Goal: Task Accomplishment & Management: Manage account settings

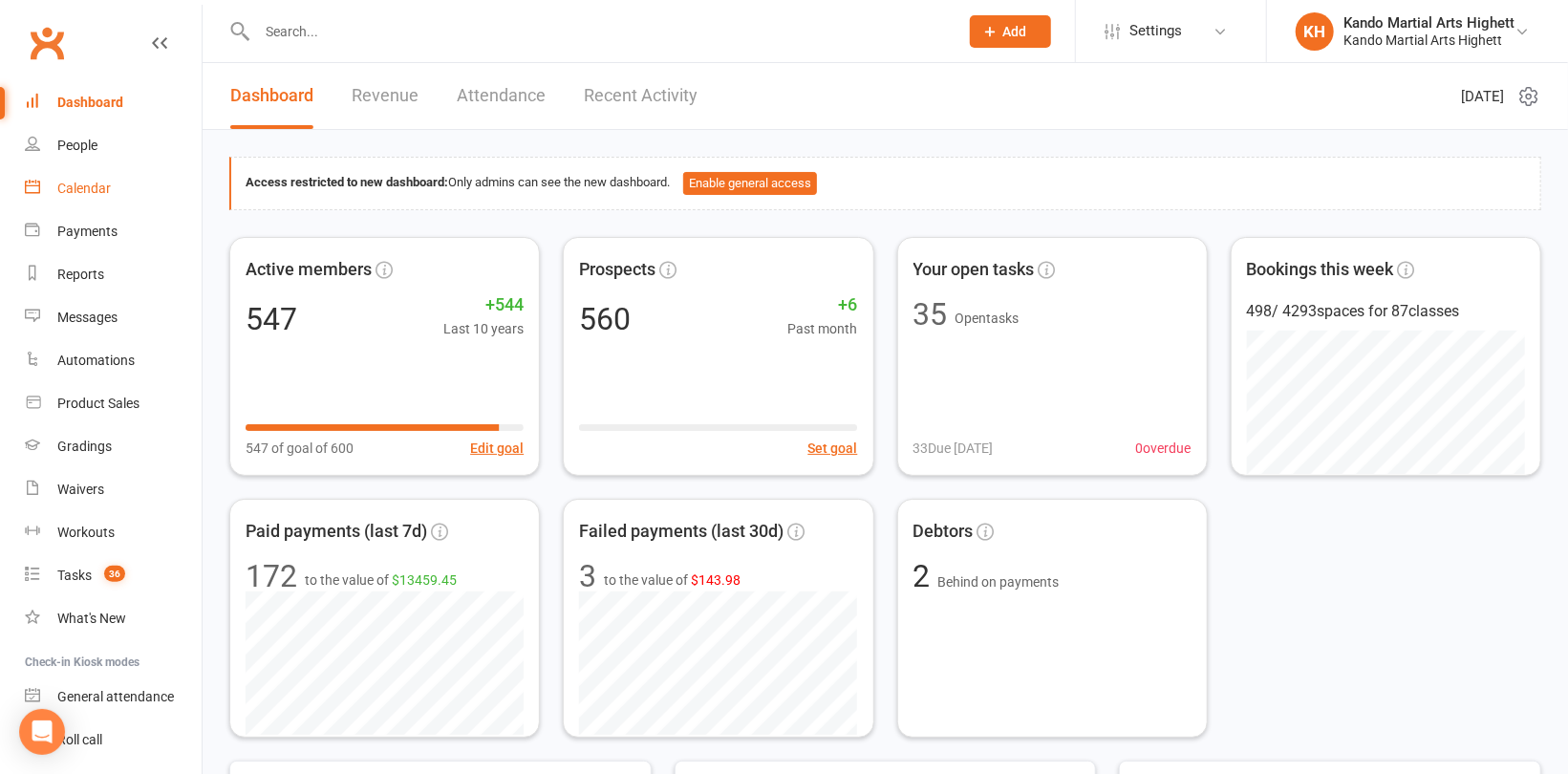
click at [82, 189] on div "Calendar" at bounding box center [84, 188] width 53 height 16
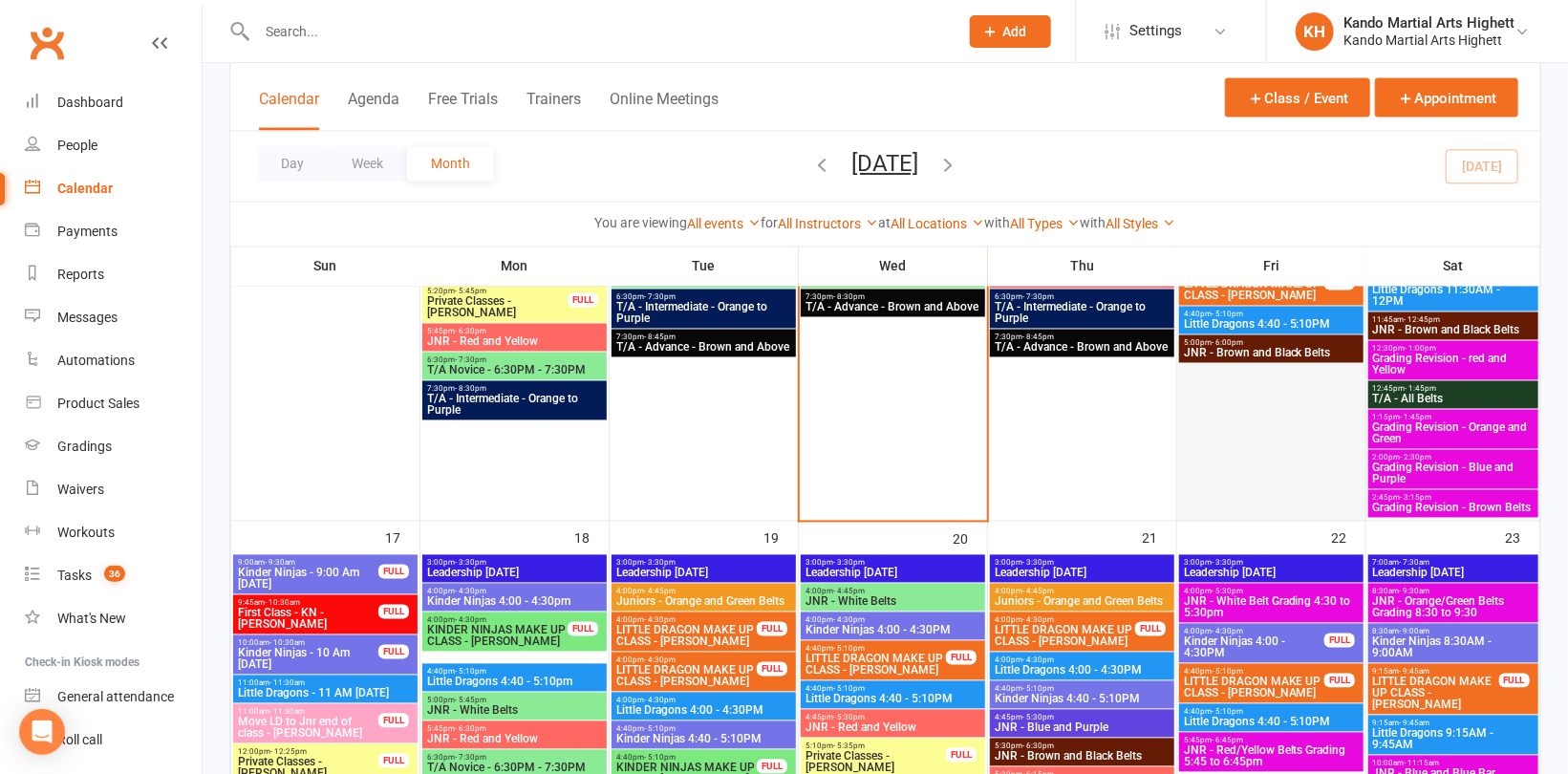
scroll to position [1911, 0]
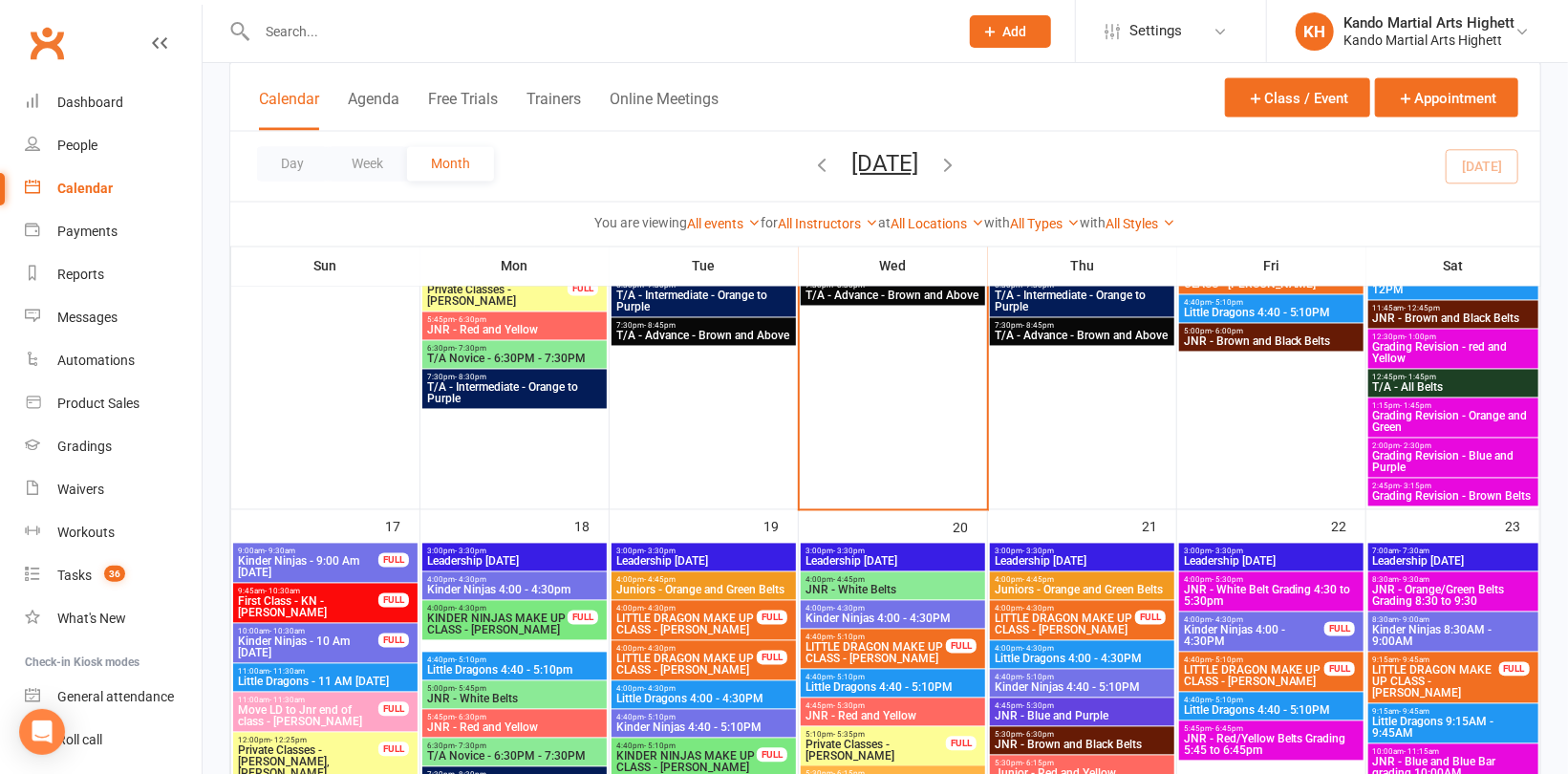
click at [1450, 471] on span "Grading Revision - Blue and Purple" at bounding box center [1453, 461] width 163 height 23
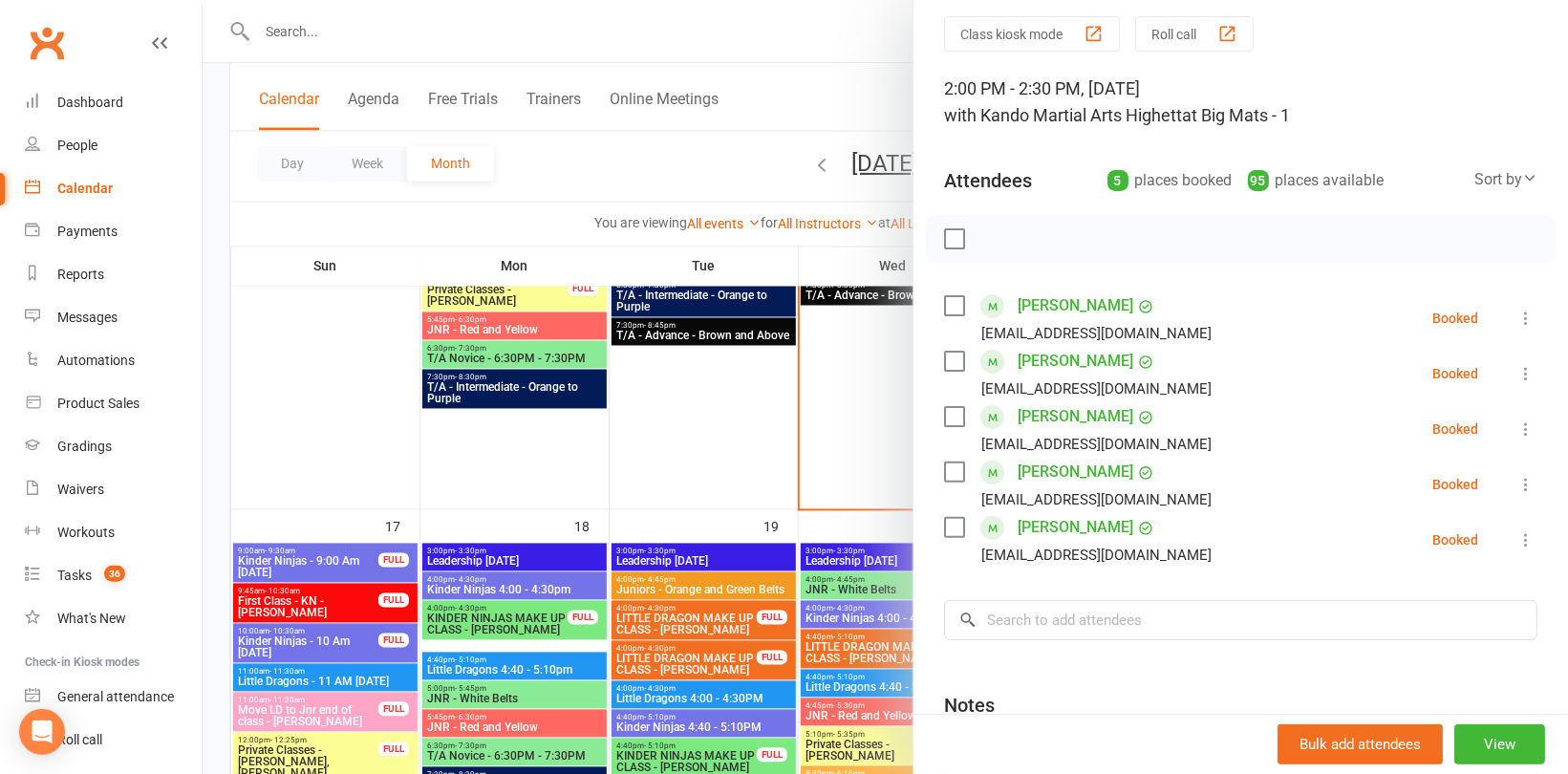
scroll to position [260, 0]
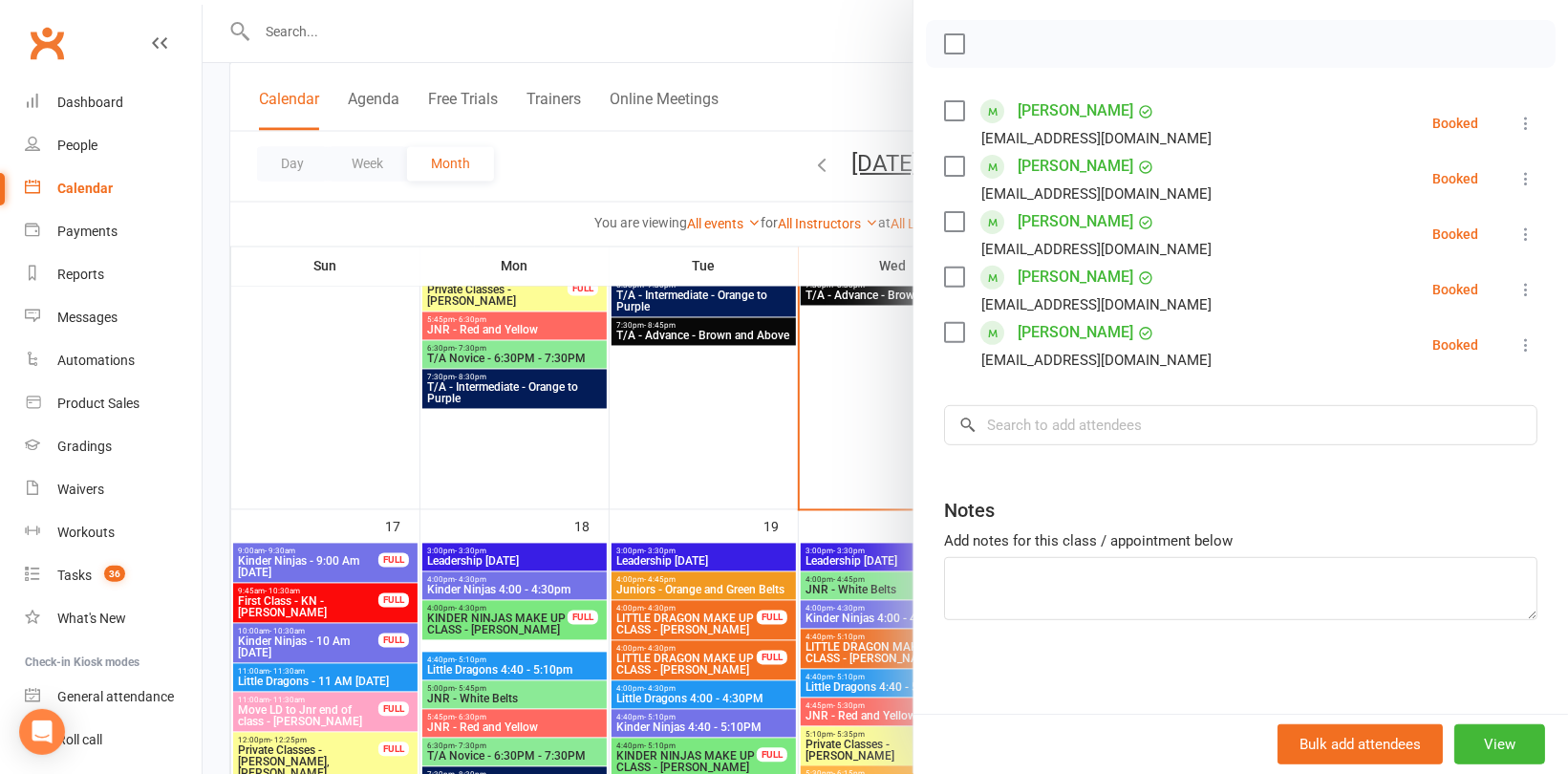
drag, startPoint x: 1130, startPoint y: 544, endPoint x: 1100, endPoint y: 512, distance: 43.9
click at [1098, 515] on div "Notes Add notes for this class / appointment below" at bounding box center [1241, 551] width 593 height 138
click at [1153, 401] on div "Class kiosk mode Roll call 2:00 PM - 2:30 PM, Saturday, August, 16, 2025 with K…" at bounding box center [1241, 268] width 654 height 894
click at [1127, 412] on input "search" at bounding box center [1241, 425] width 593 height 40
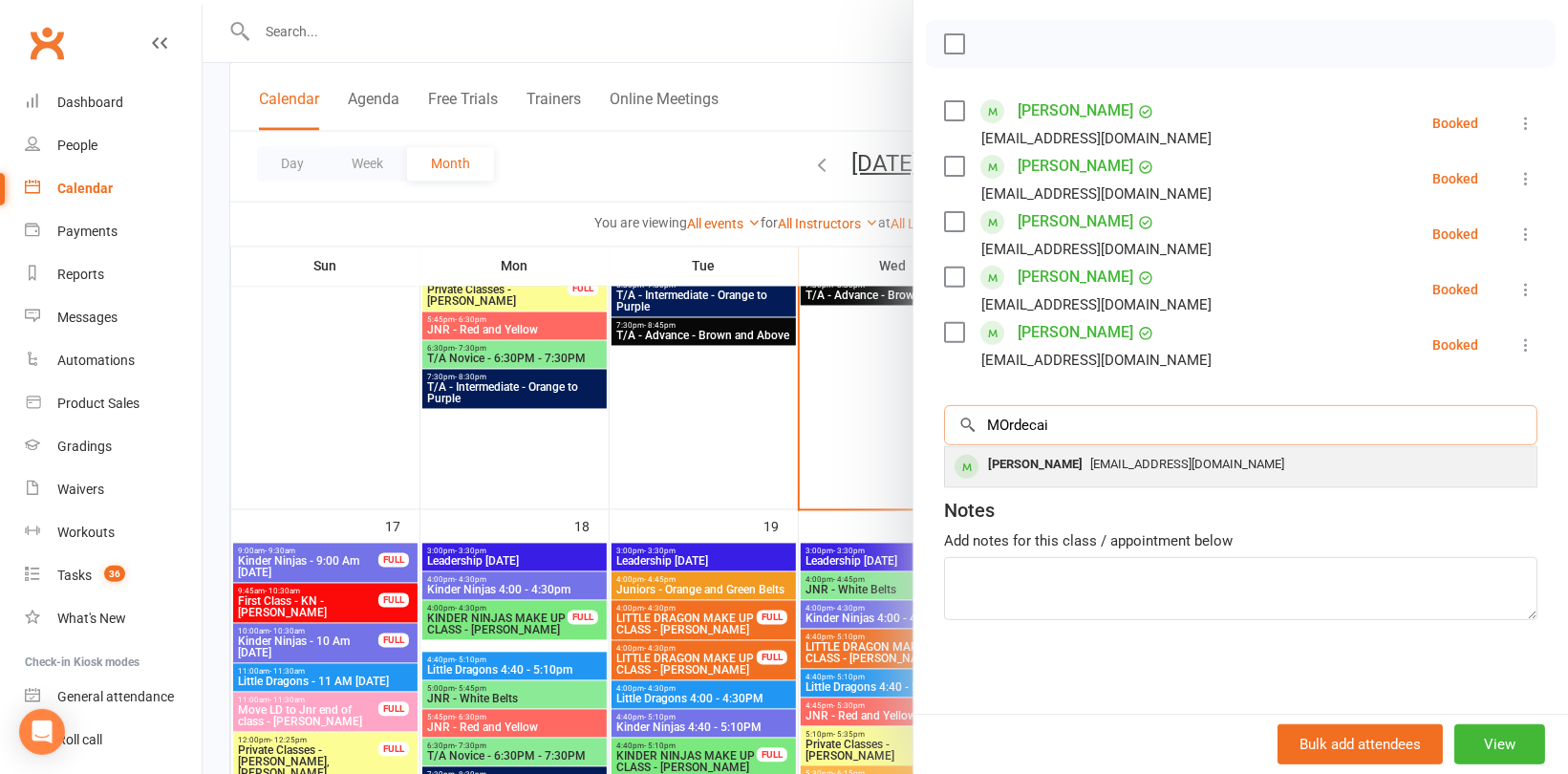
type input "MOrdecai"
click at [1101, 473] on div "leebuntman@gmail.com" at bounding box center [1240, 464] width 576 height 28
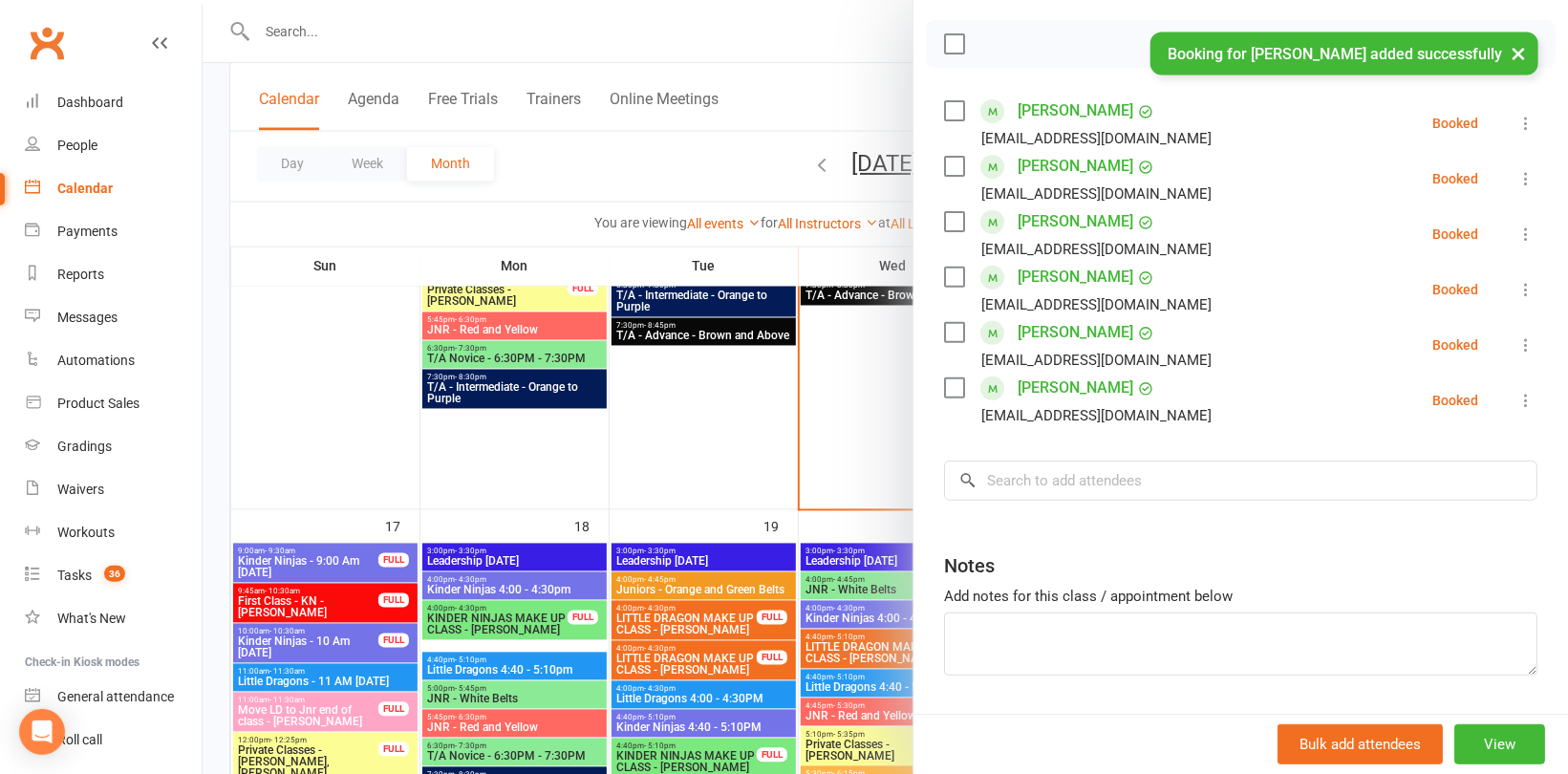
click at [914, 438] on div "Class kiosk mode Roll call 2:00 PM - 2:30 PM, Saturday, August, 16, 2025 with K…" at bounding box center [1241, 296] width 654 height 950
click at [776, 501] on div at bounding box center [884, 387] width 1365 height 774
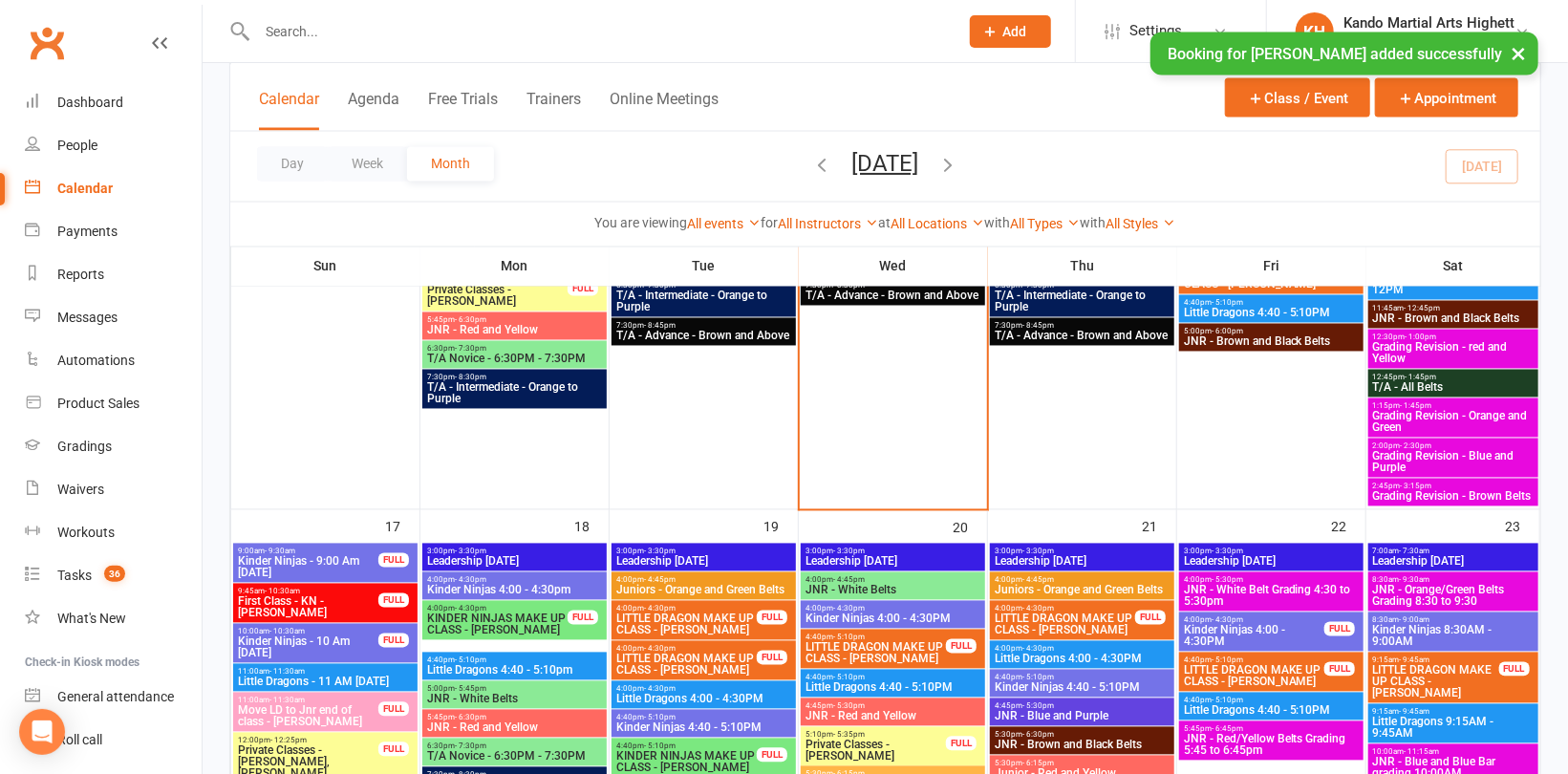
click at [1435, 360] on span "Grading Revision - red and Yellow" at bounding box center [1453, 353] width 163 height 23
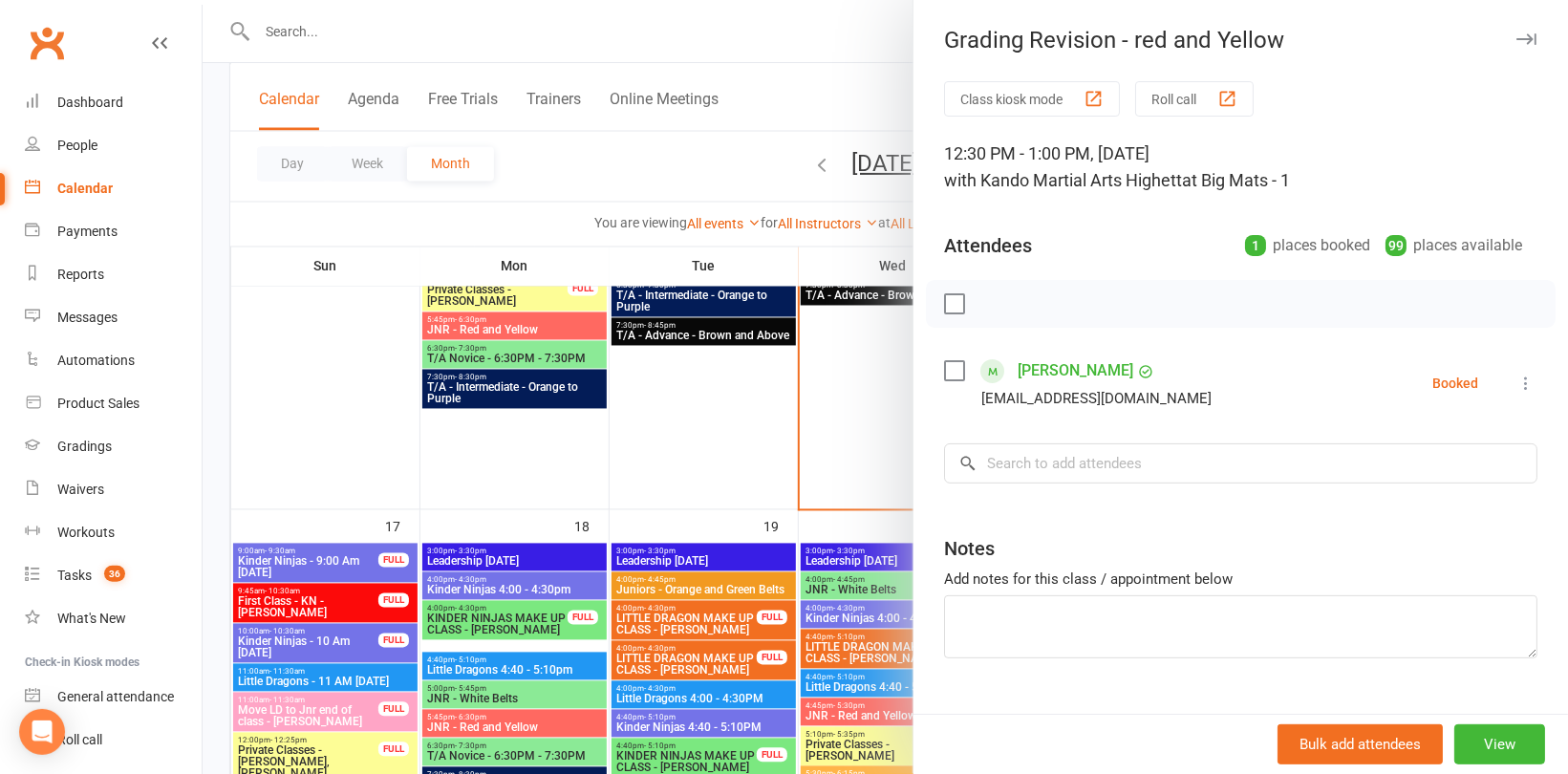
click at [746, 422] on div at bounding box center [884, 387] width 1365 height 774
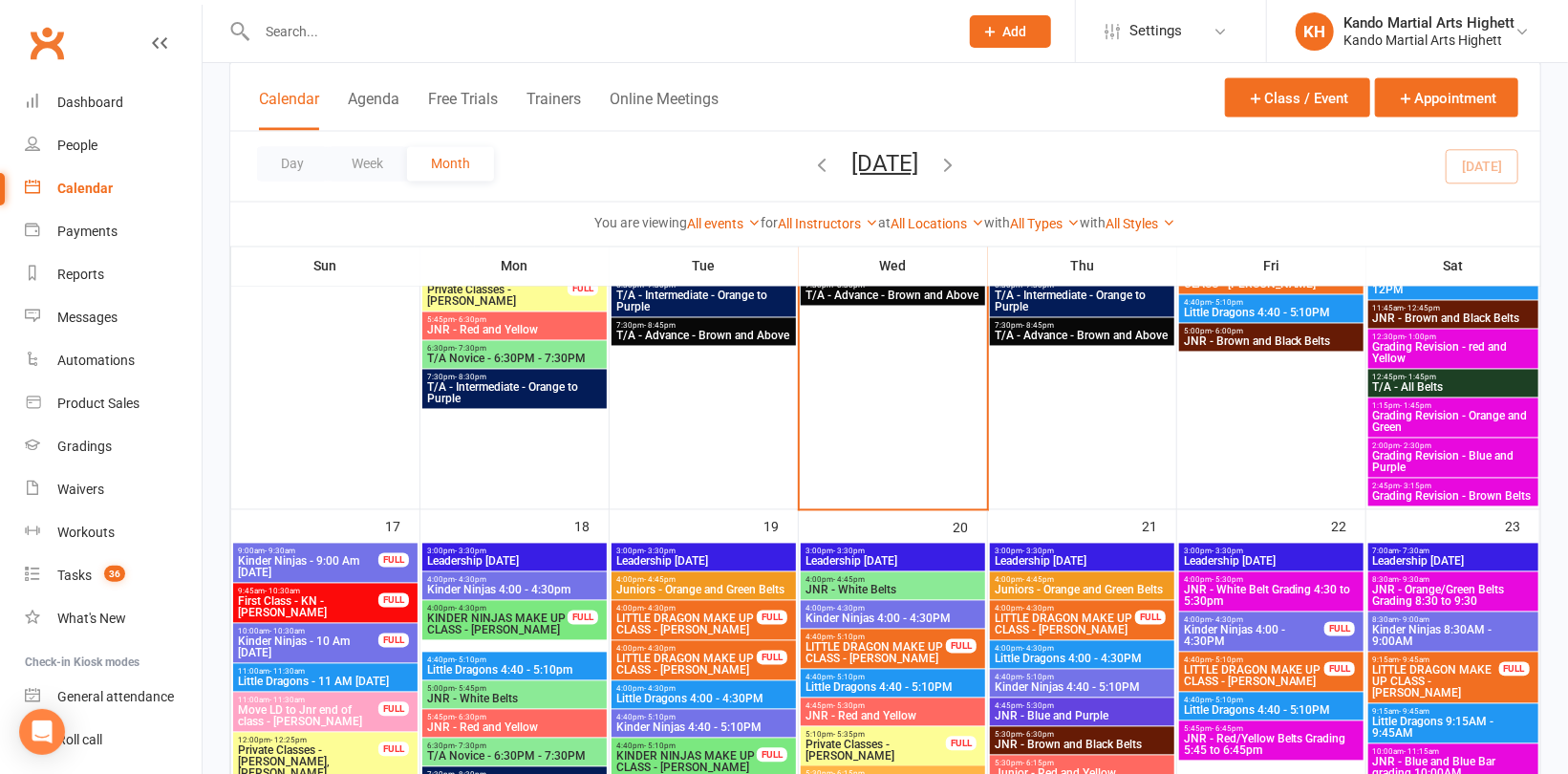
click at [1411, 425] on span "Grading Revision - Orange and Green" at bounding box center [1453, 422] width 163 height 23
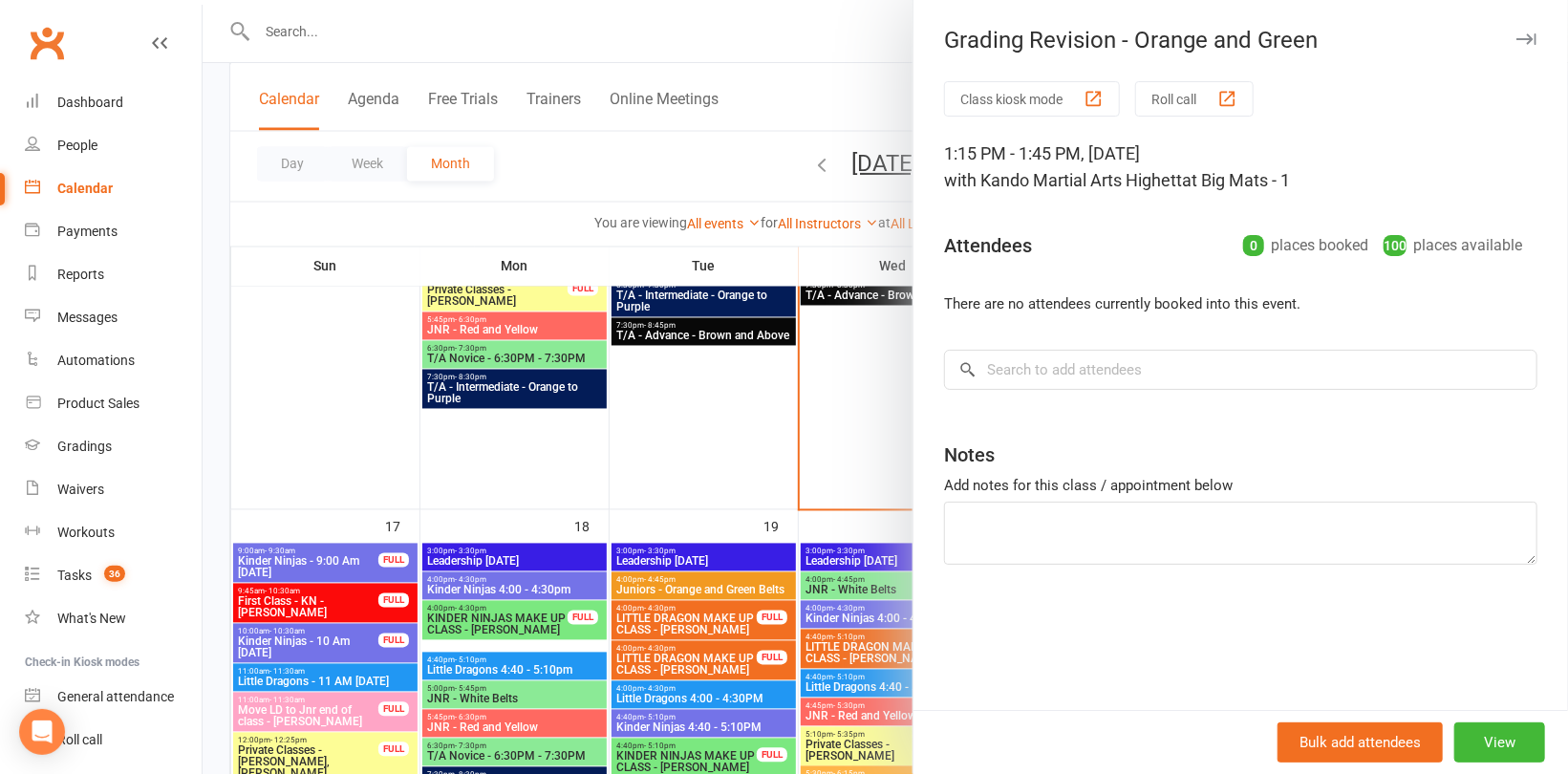
click at [716, 434] on div at bounding box center [884, 387] width 1365 height 774
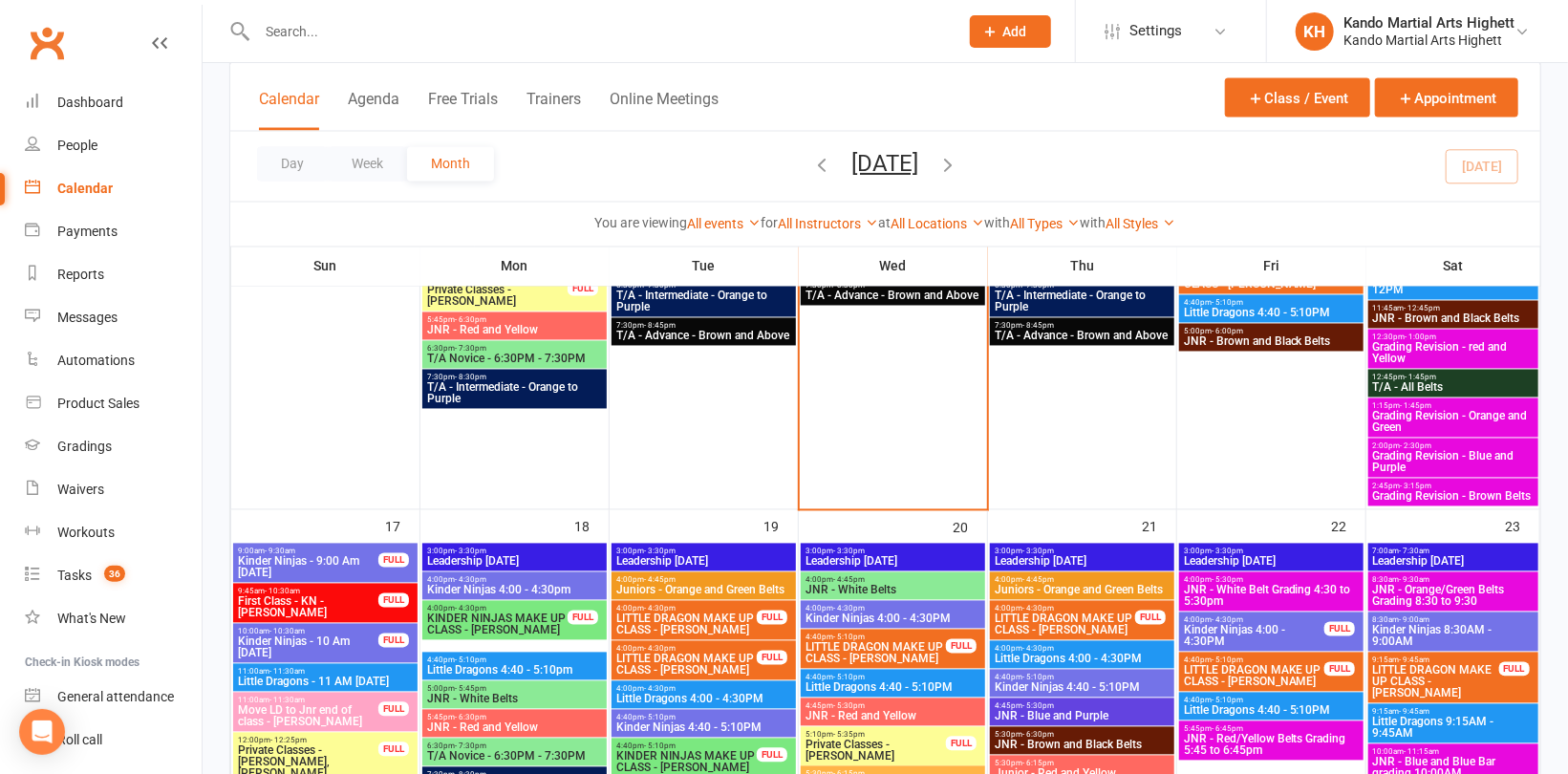
click at [1422, 464] on span "Grading Revision - Blue and Purple" at bounding box center [1453, 461] width 163 height 23
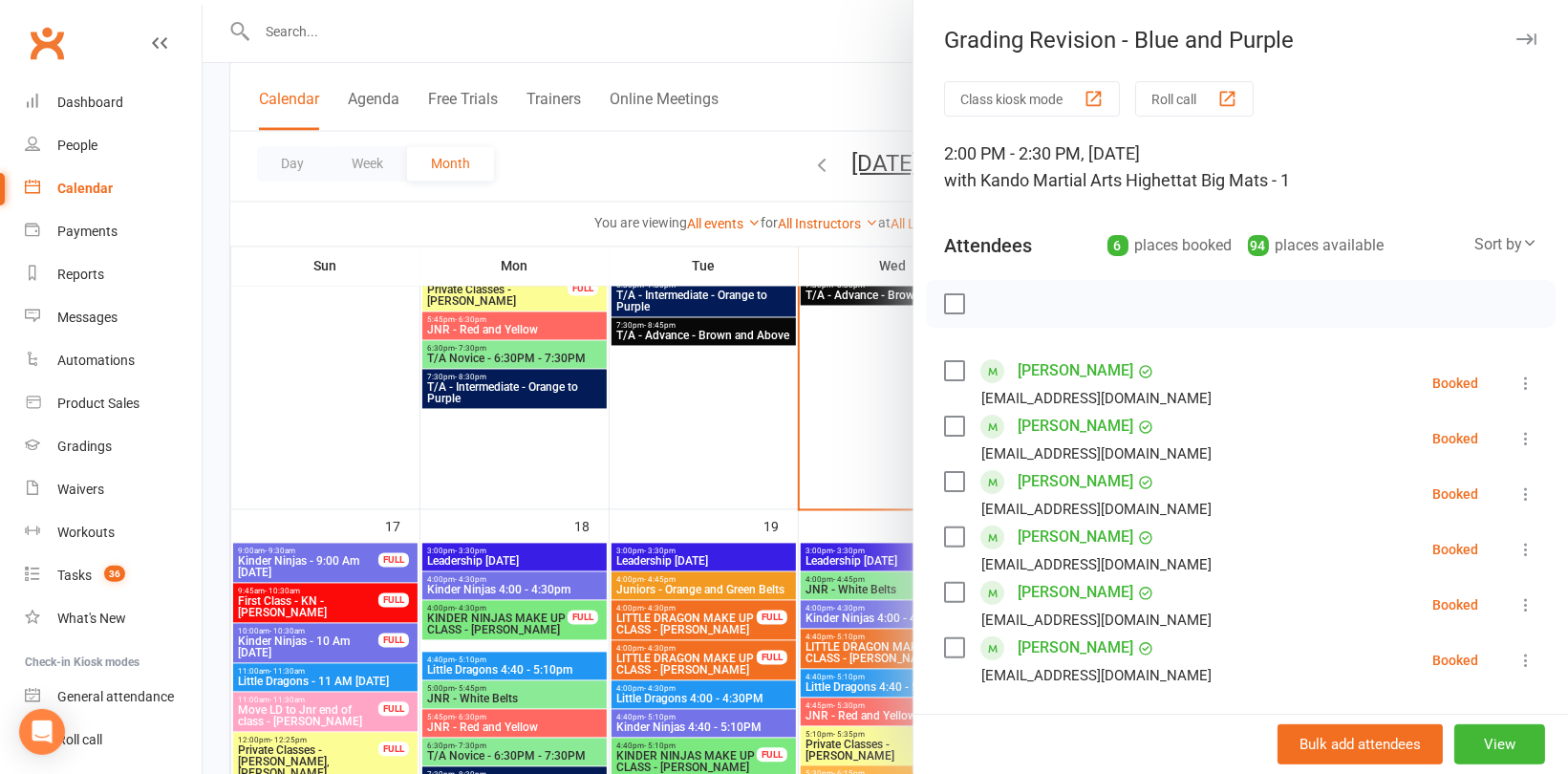
click at [750, 414] on div at bounding box center [884, 387] width 1365 height 774
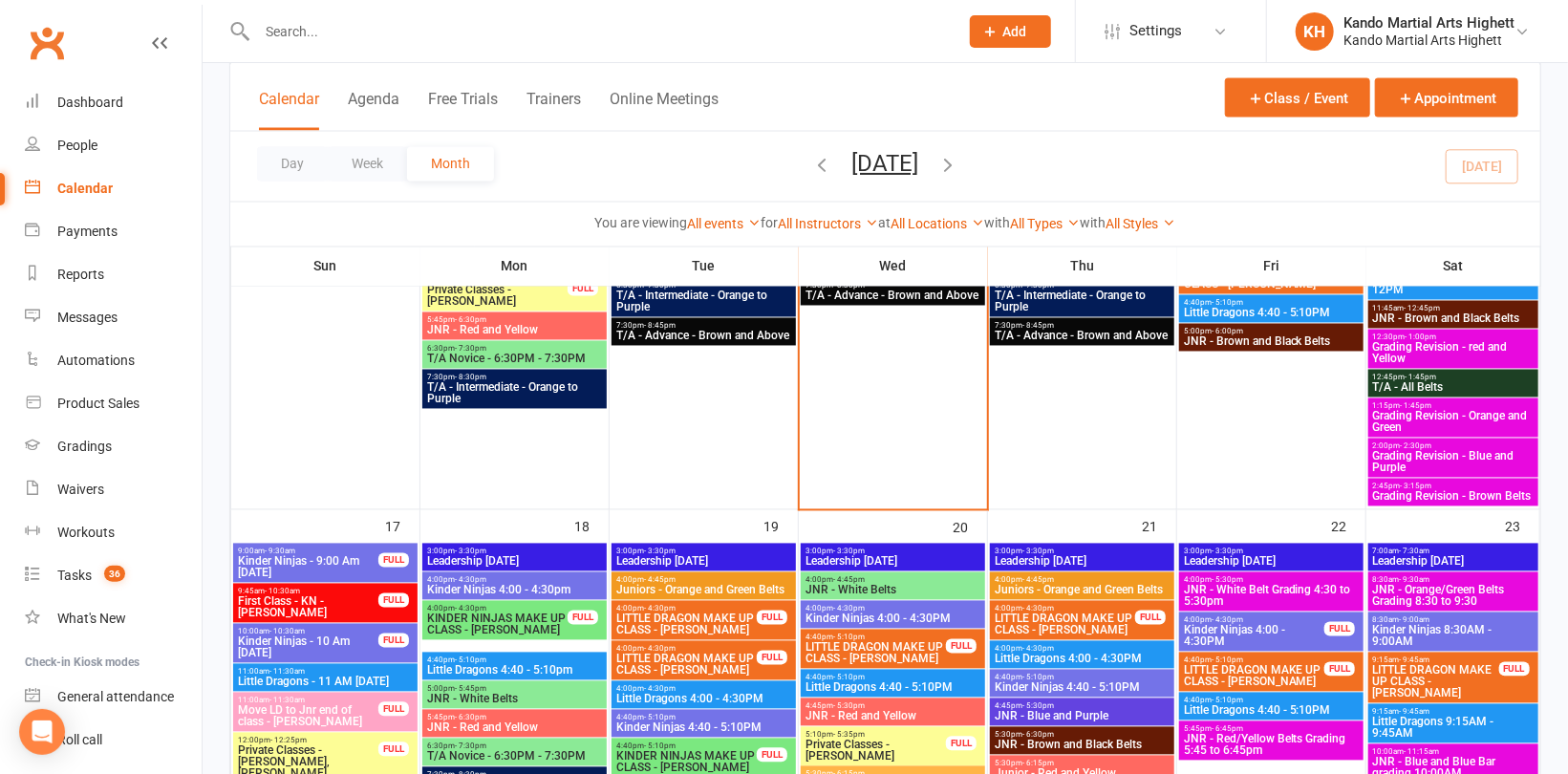
click at [1444, 496] on span "Grading Revision - Brown Belts" at bounding box center [1453, 497] width 163 height 12
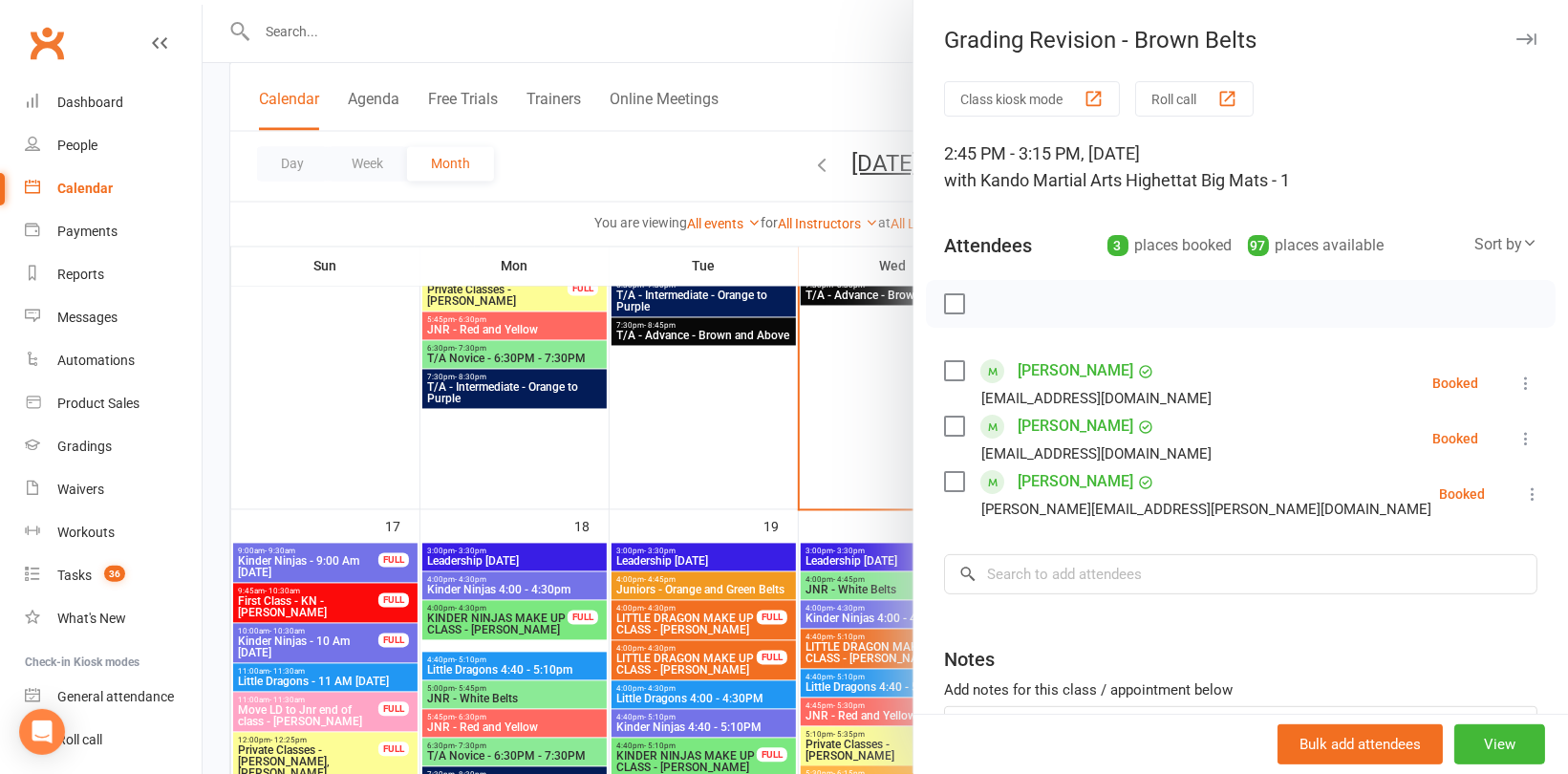
click at [718, 390] on div at bounding box center [884, 387] width 1365 height 774
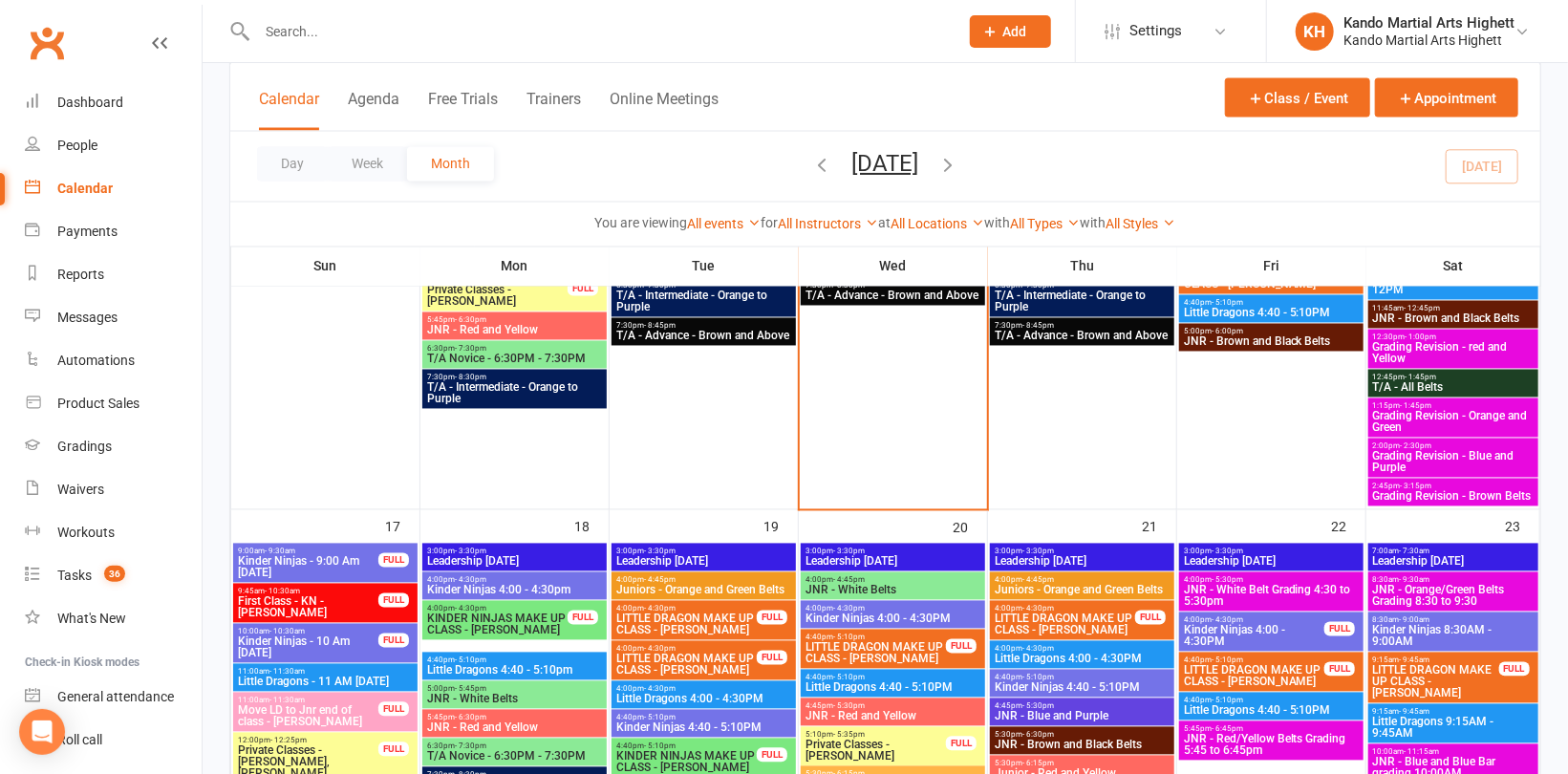
drag, startPoint x: 370, startPoint y: 233, endPoint x: 349, endPoint y: 230, distance: 21.2
click at [375, 232] on div "You are viewing All events All events Empty events Full events Non-empty events…" at bounding box center [885, 224] width 1289 height 22
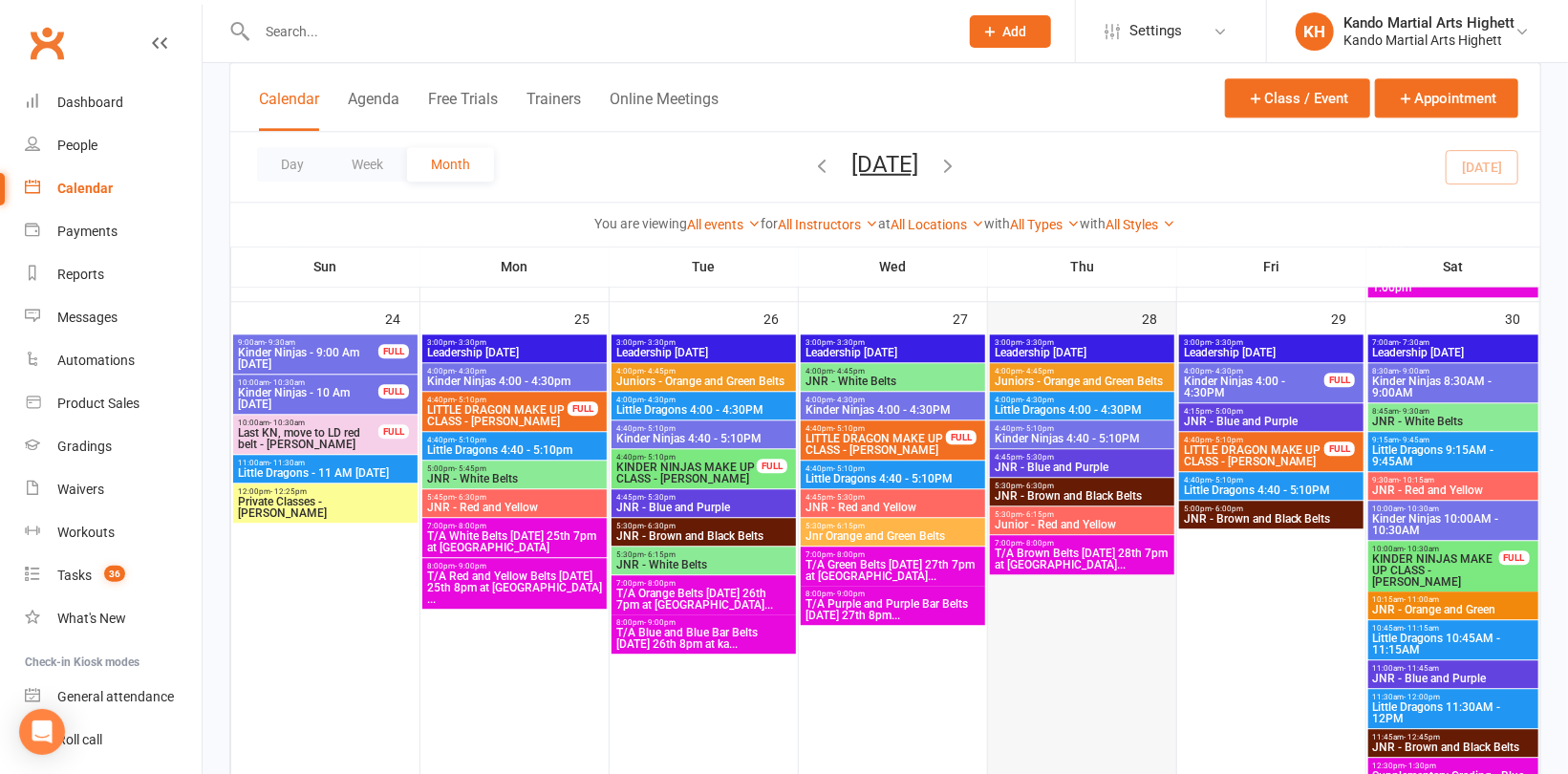
scroll to position [2676, 0]
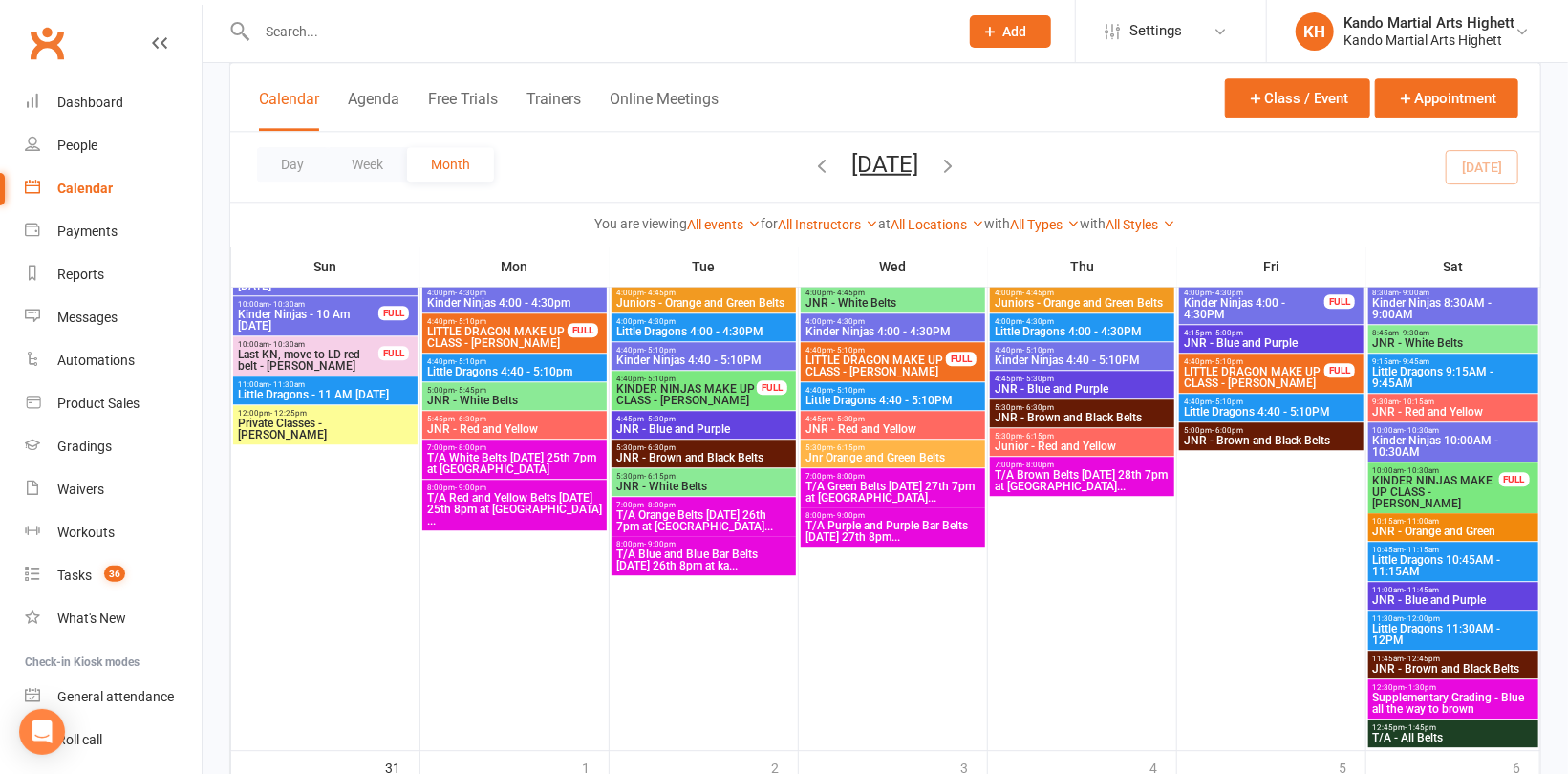
click at [1074, 478] on span "T/A Brown Belts Wednesday 28th 7pm at kando Rowvil..." at bounding box center [1081, 480] width 176 height 23
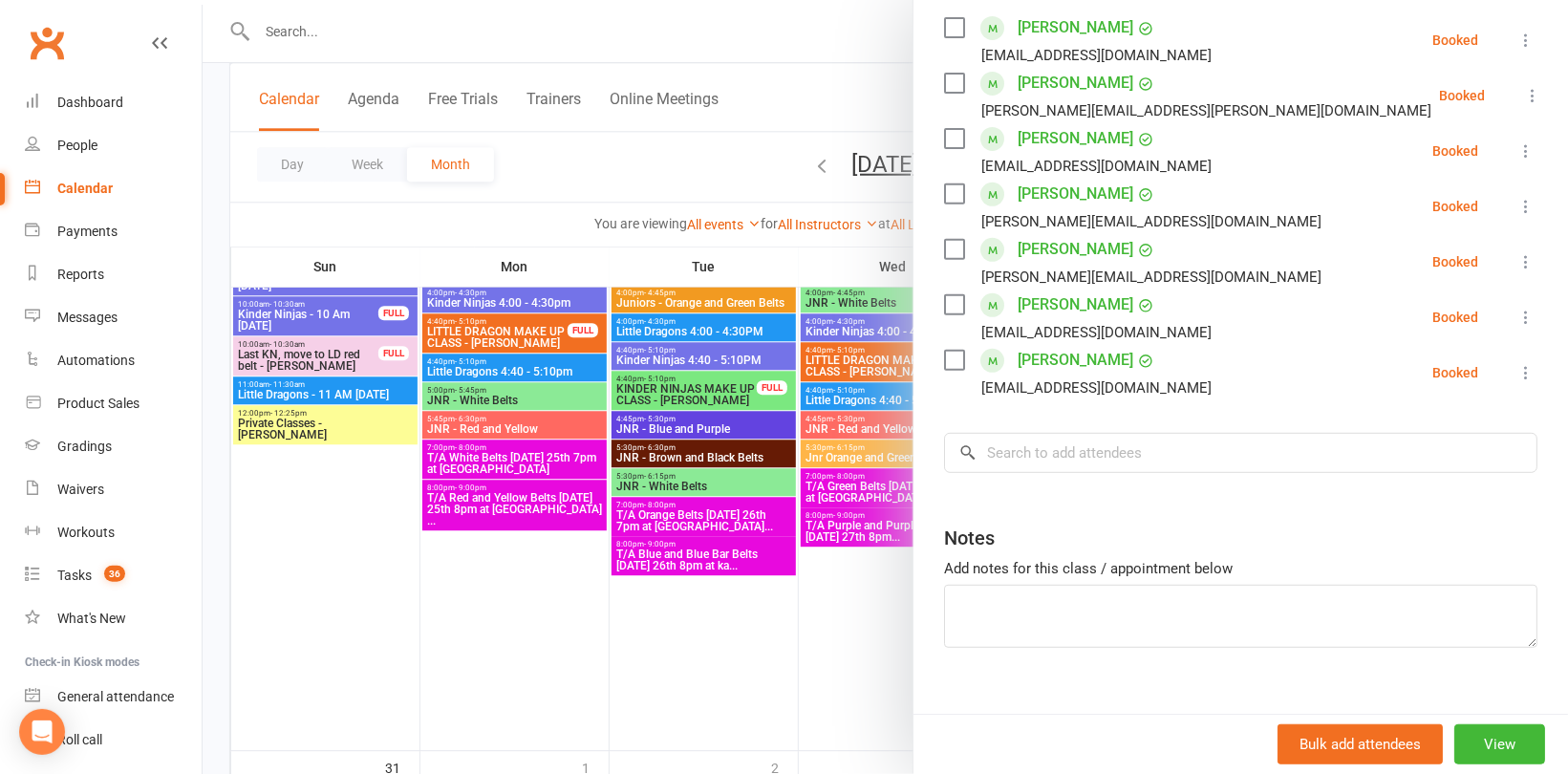
scroll to position [371, 0]
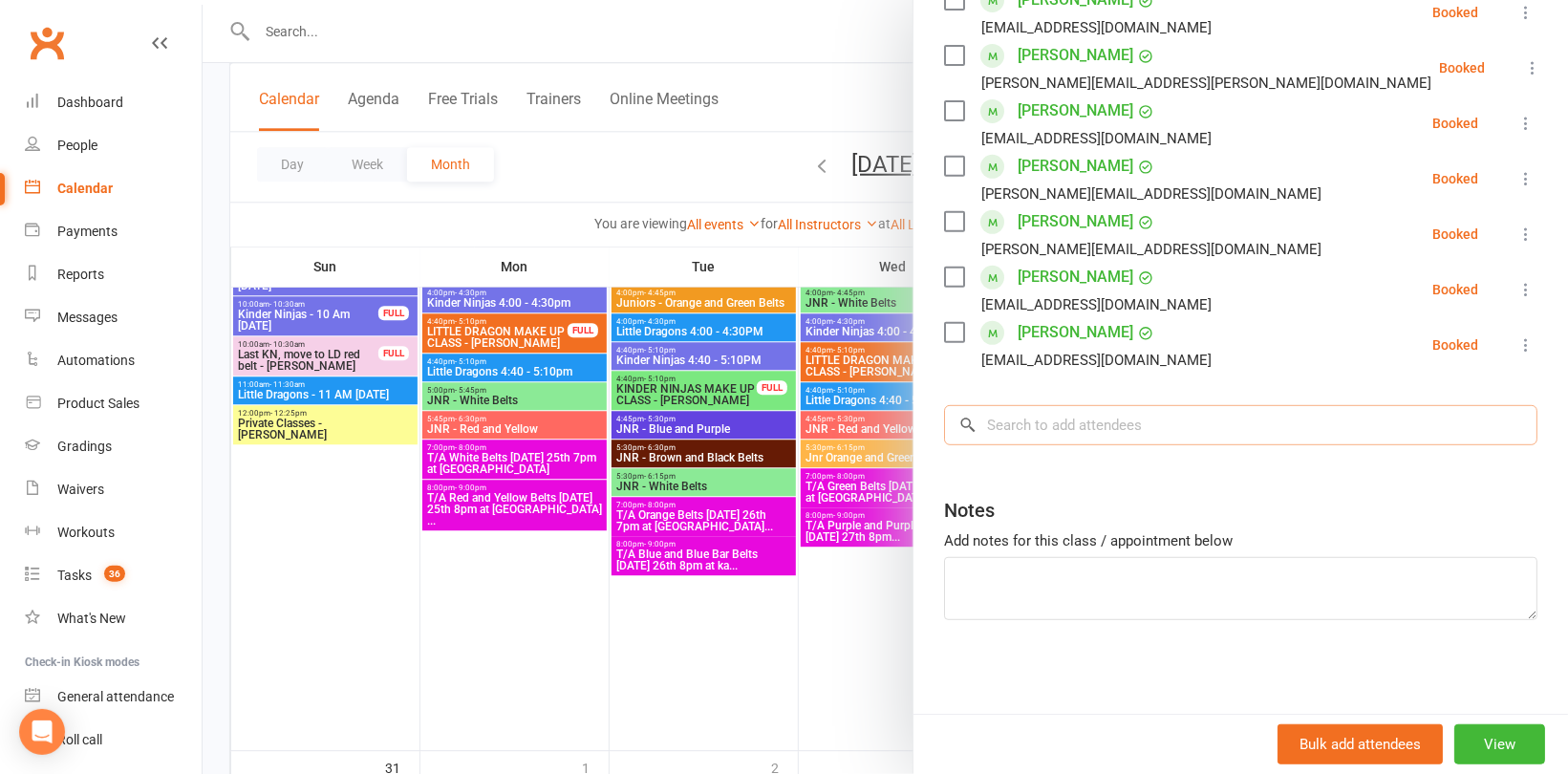
click at [1066, 425] on input "search" at bounding box center [1241, 425] width 593 height 40
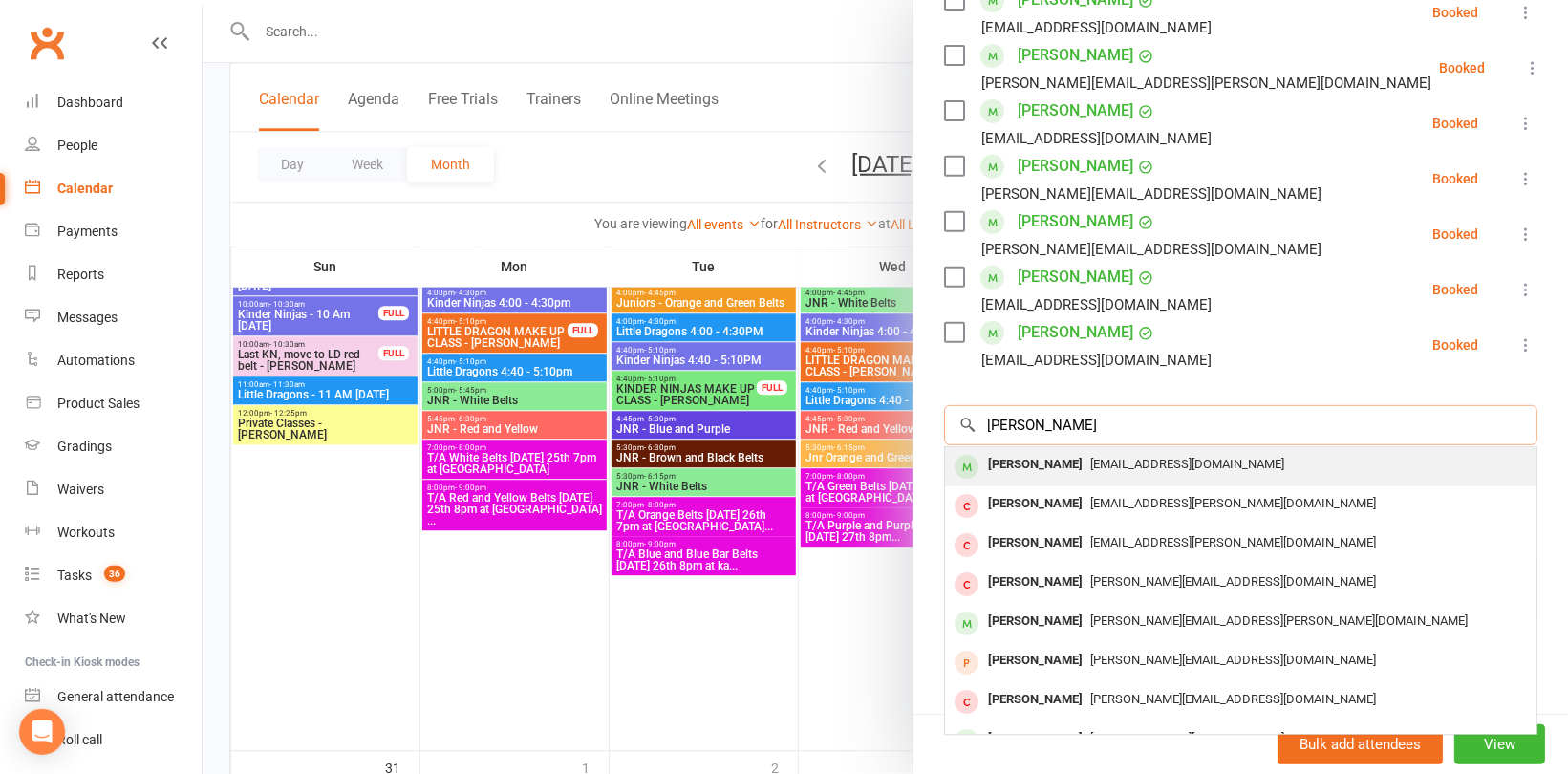
type input "Thomas ge"
click at [1057, 471] on div "Thomas Gedge" at bounding box center [1034, 464] width 109 height 28
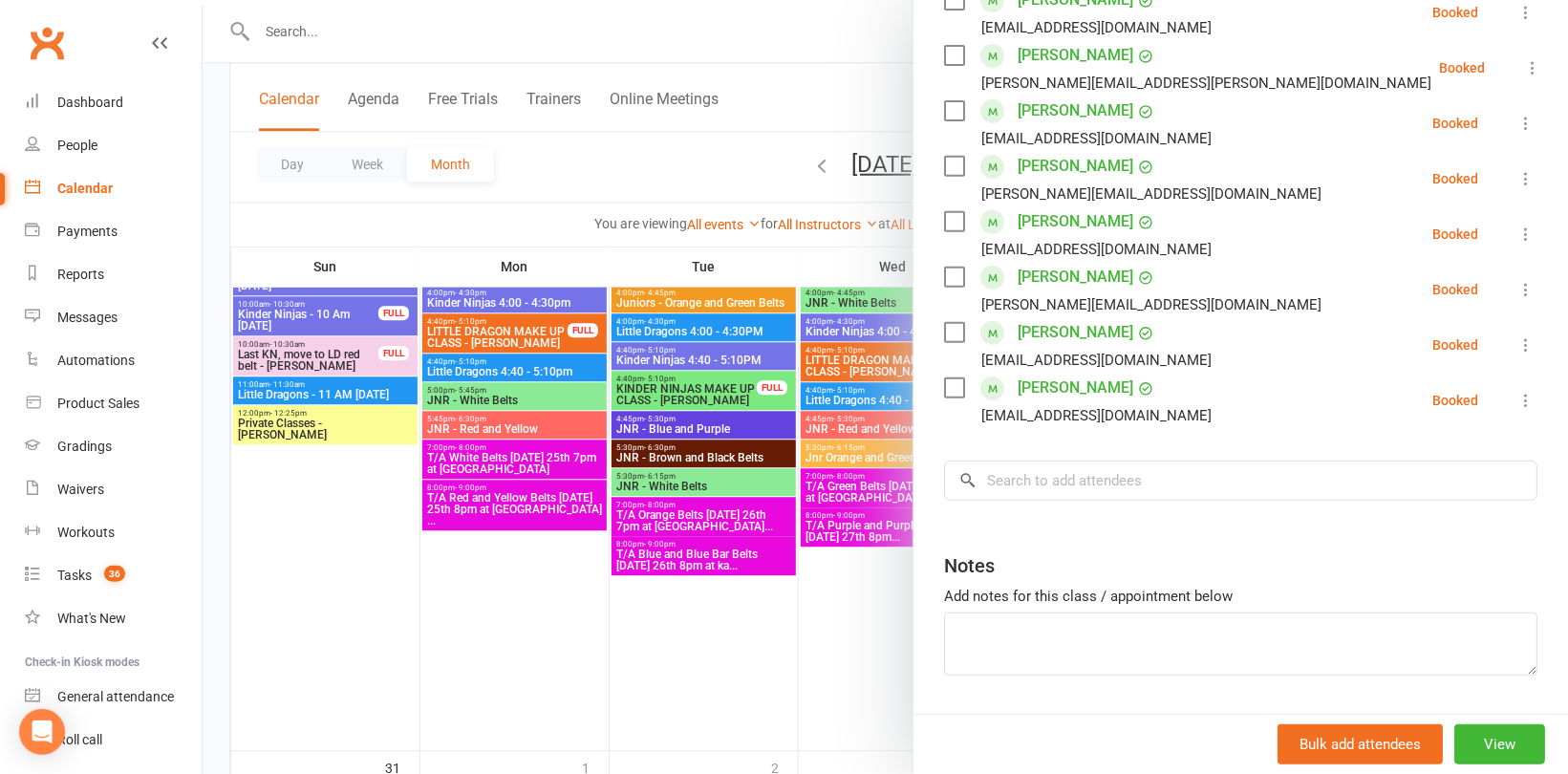
click at [311, 30] on div at bounding box center [884, 387] width 1365 height 774
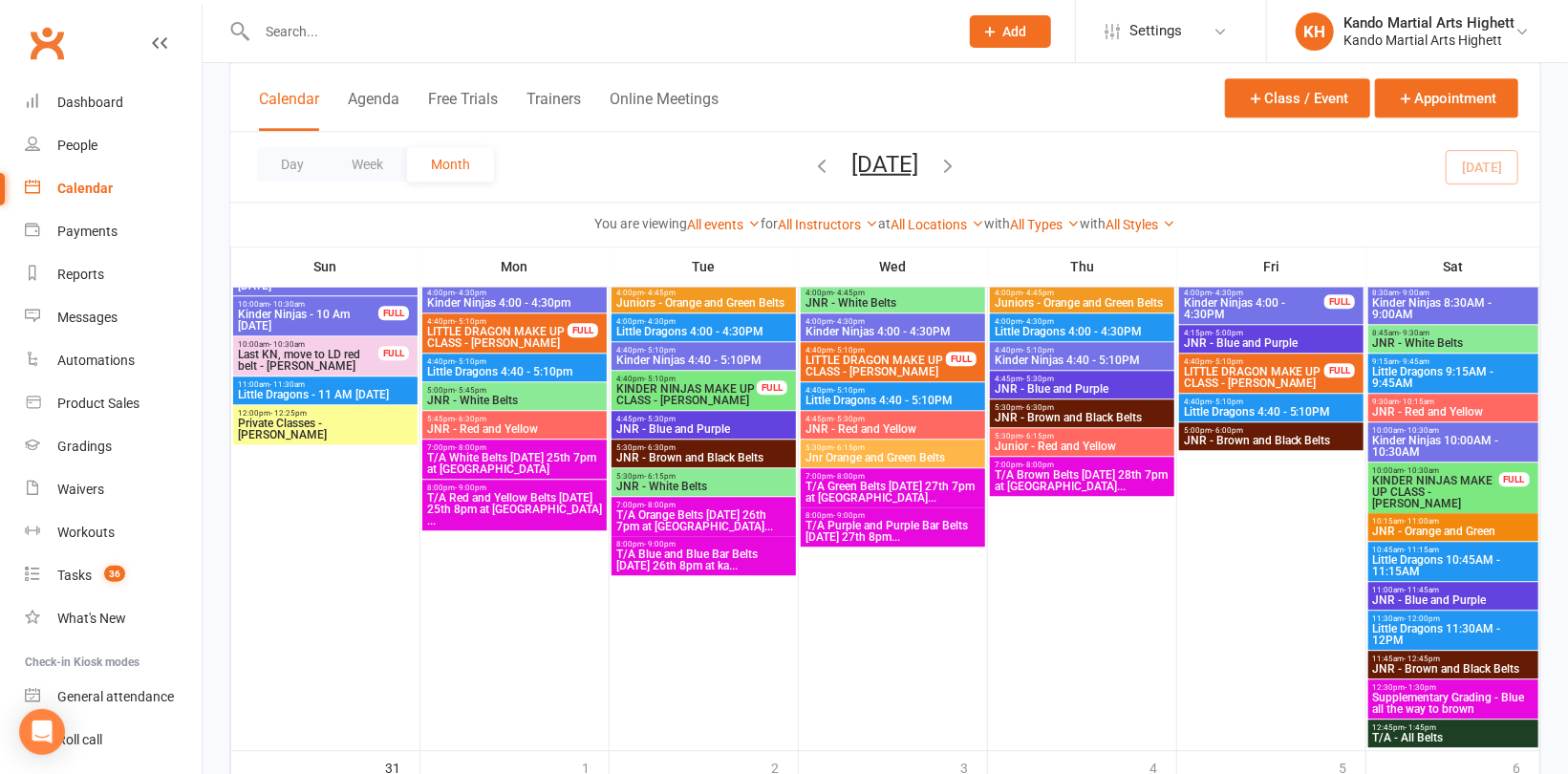
click at [287, 30] on input "text" at bounding box center [598, 31] width 694 height 27
paste input "Armaan Wadhwa"
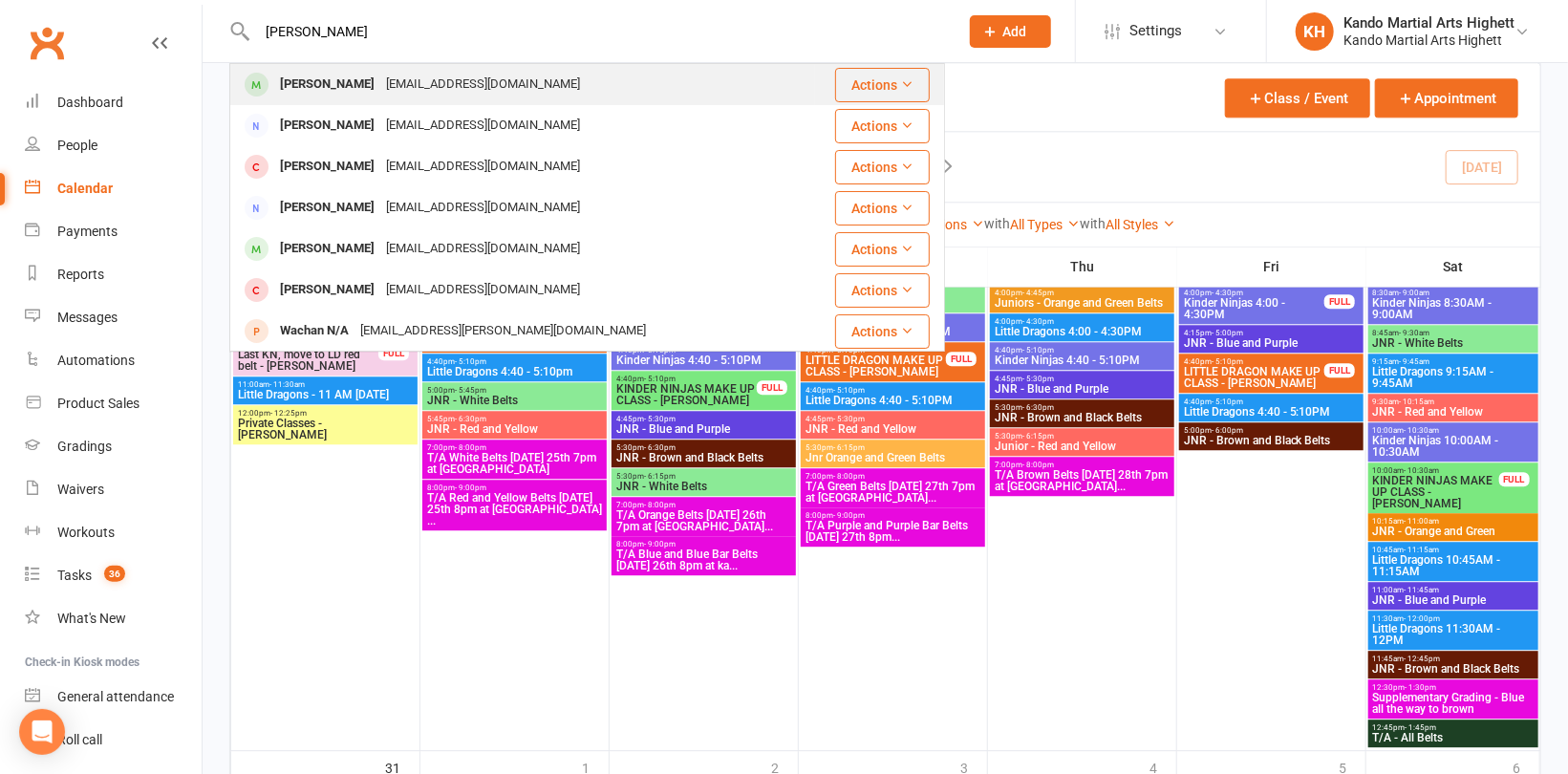
type input "Armaan Wadhwa"
click at [328, 78] on div "Armaan Wadhwa" at bounding box center [327, 85] width 106 height 28
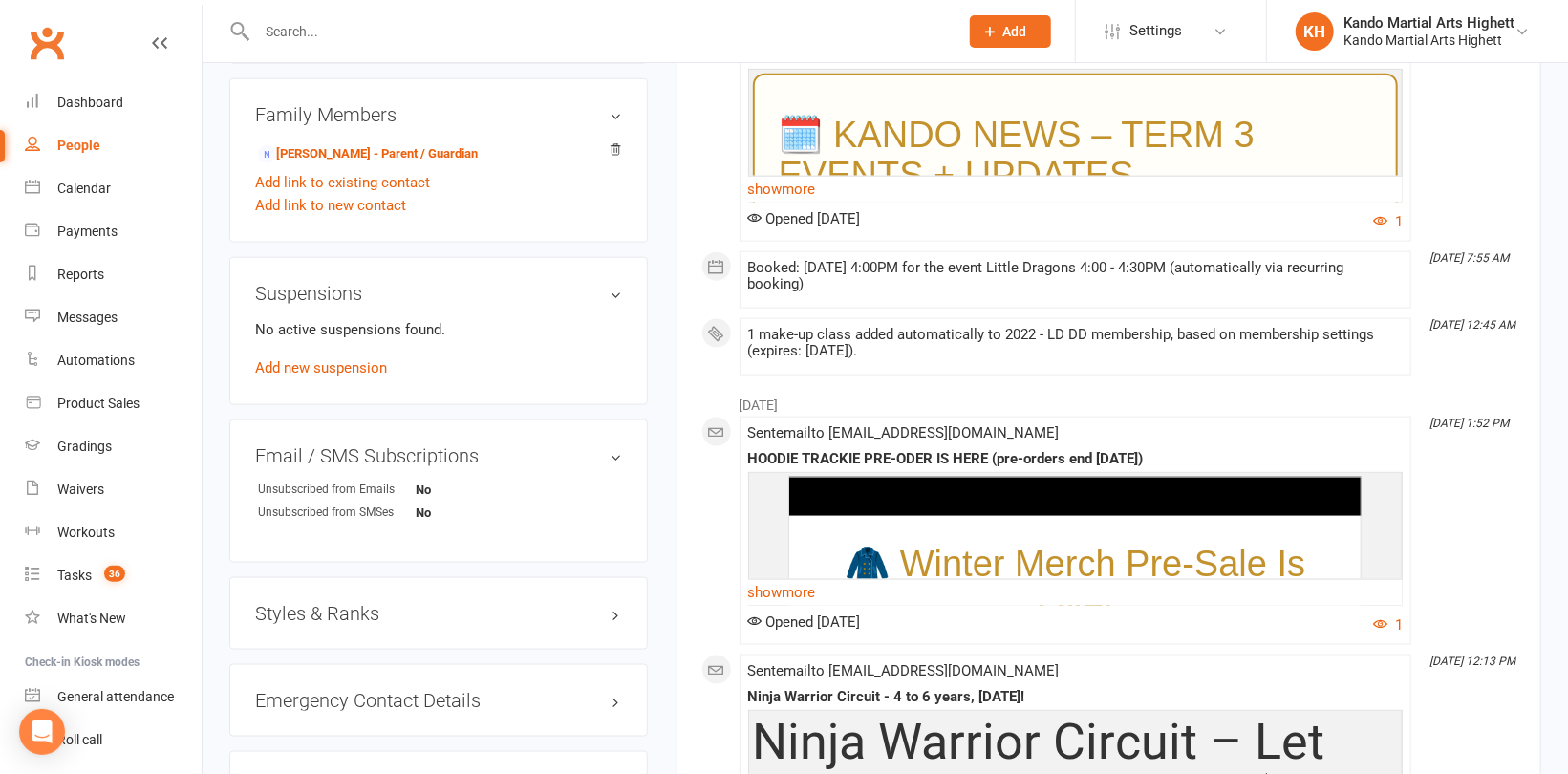
scroll to position [1434, 0]
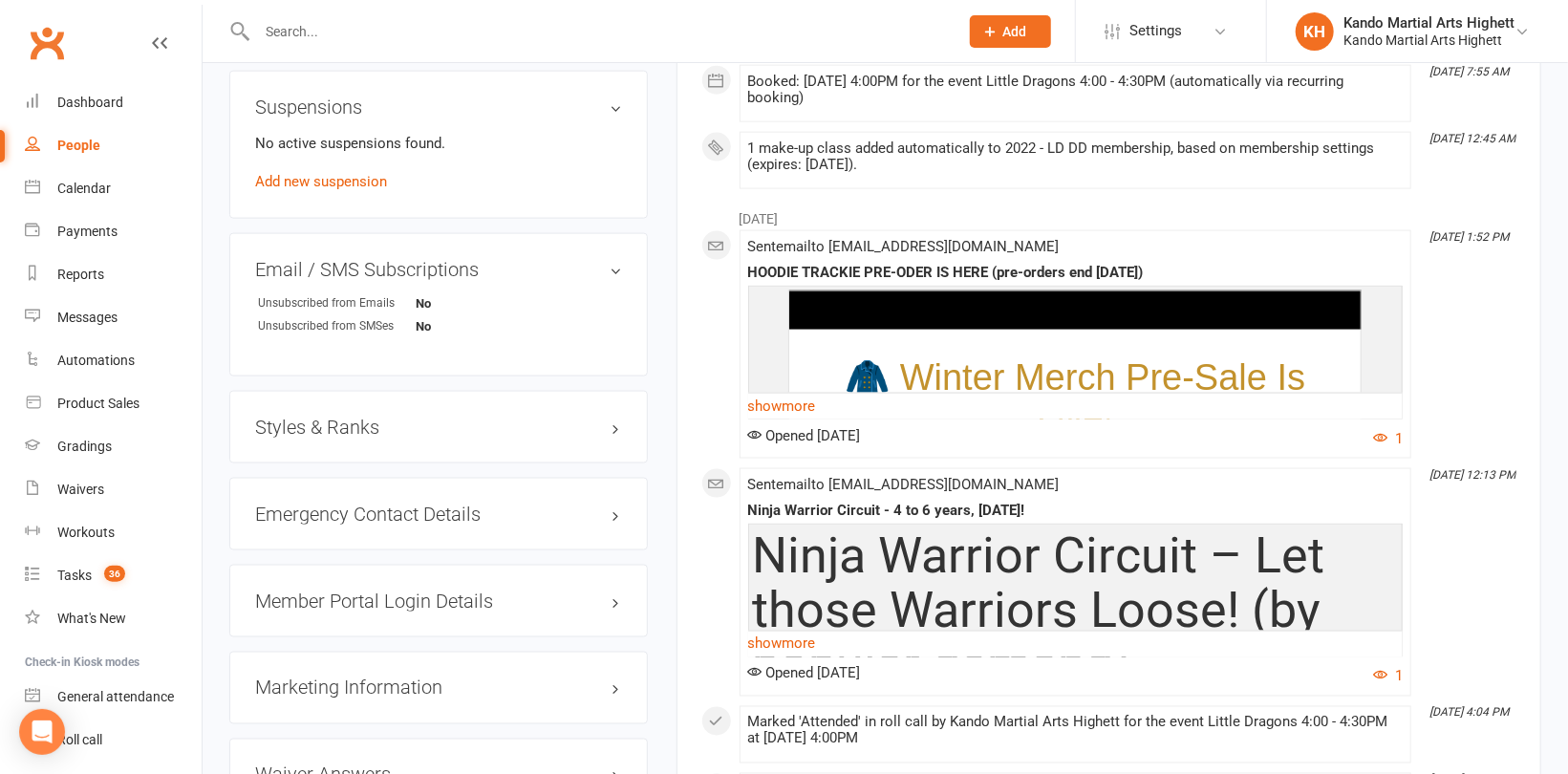
click at [325, 413] on div "Styles & Ranks" at bounding box center [439, 427] width 419 height 73
click at [372, 412] on div "Styles & Ranks" at bounding box center [439, 427] width 419 height 73
click at [345, 411] on div "Styles & Ranks" at bounding box center [439, 427] width 419 height 73
click at [338, 423] on h3 "Styles & Ranks" at bounding box center [439, 427] width 367 height 21
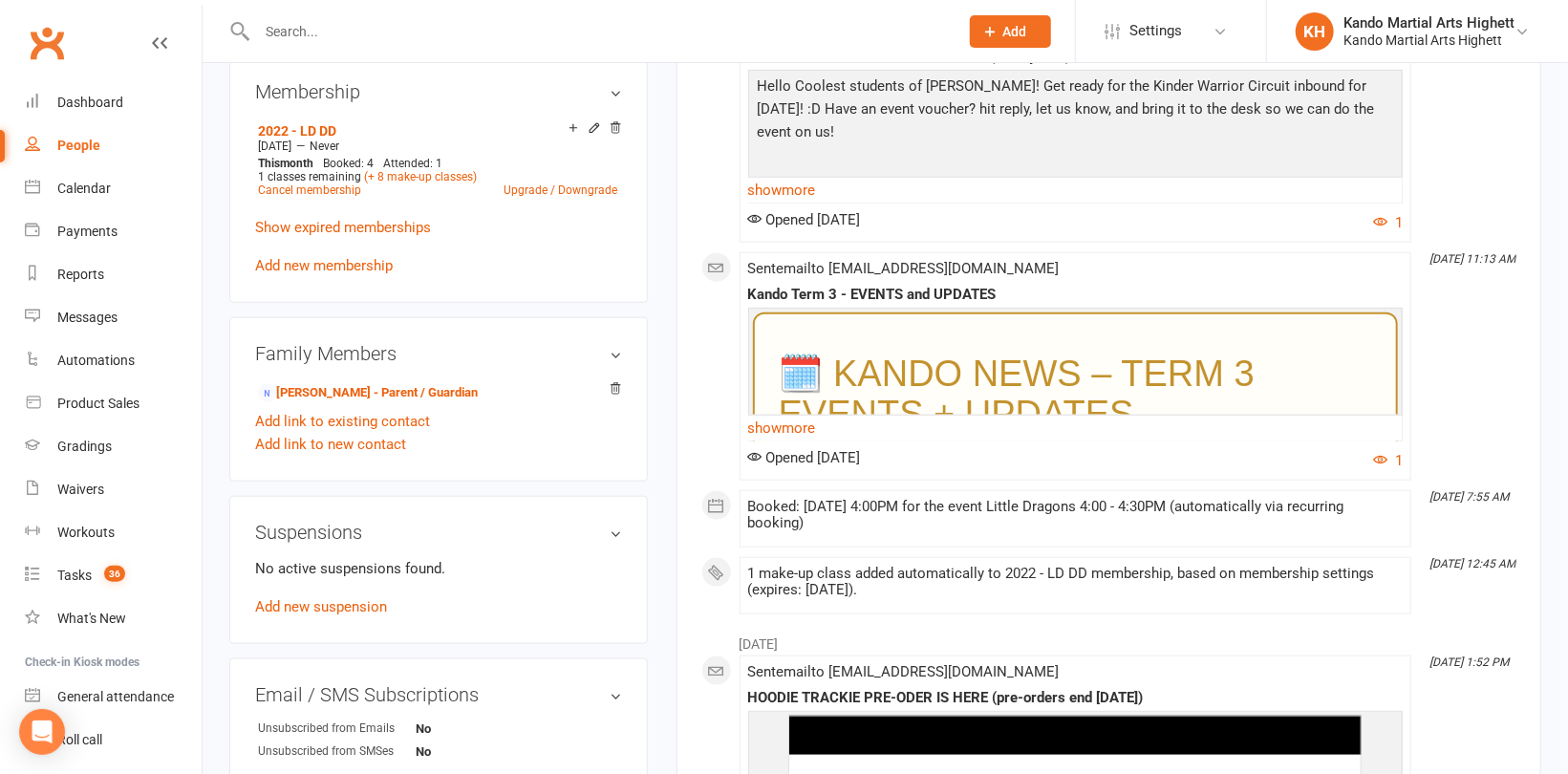
scroll to position [764, 0]
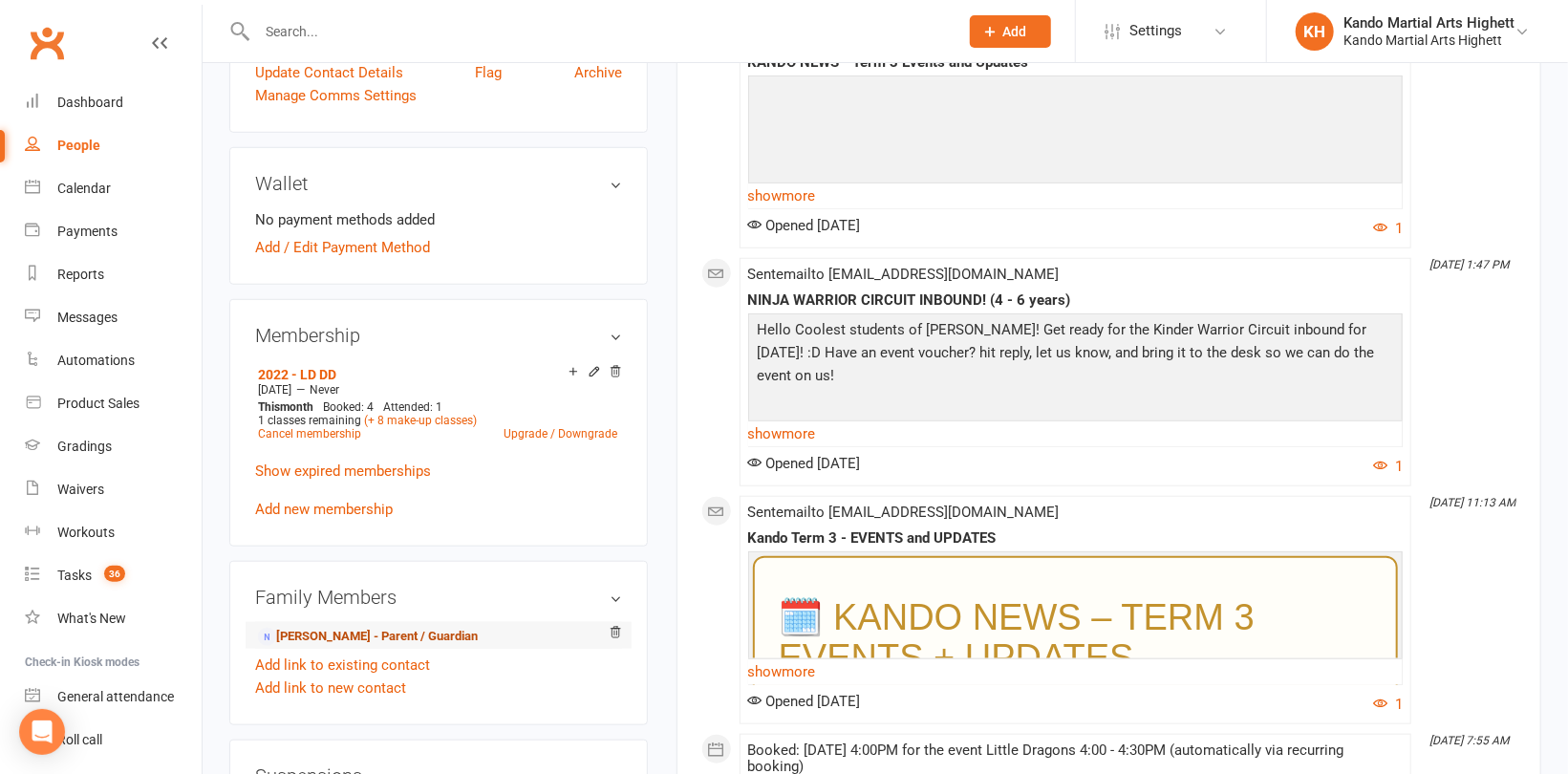
click at [392, 627] on link "Manisha Wadhwa - Parent / Guardian" at bounding box center [368, 637] width 220 height 20
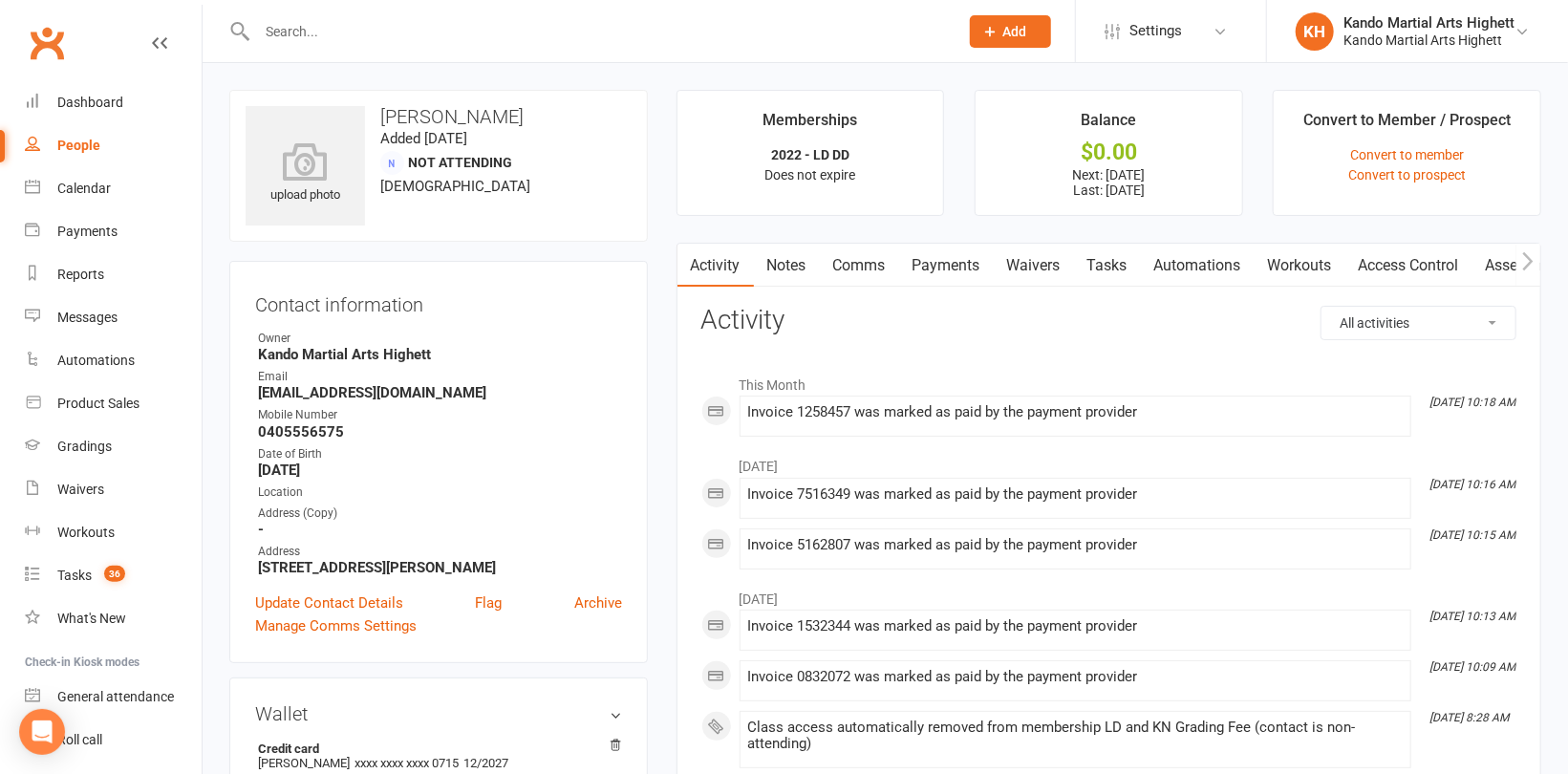
click at [939, 259] on link "Payments" at bounding box center [946, 265] width 95 height 44
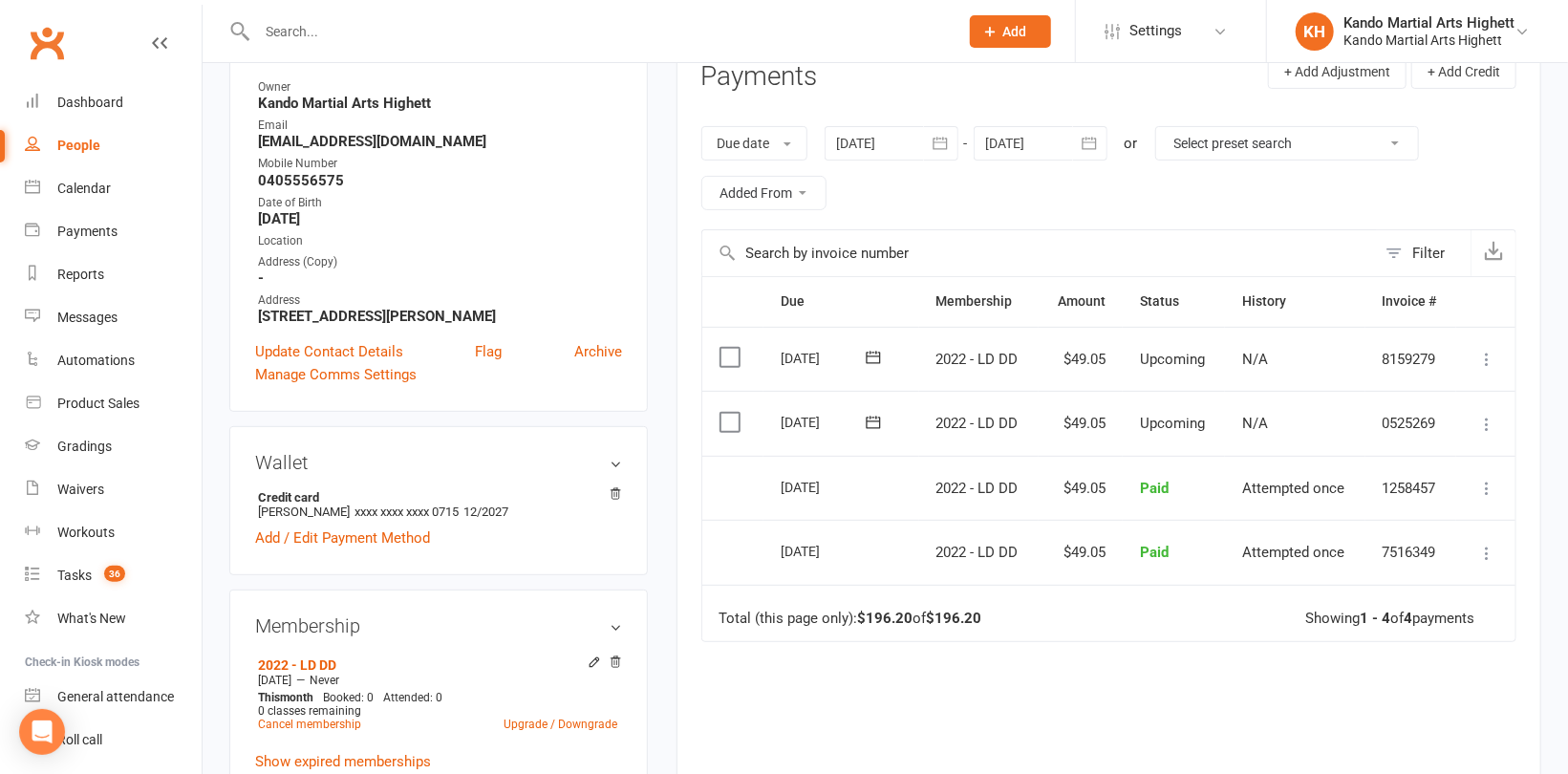
scroll to position [383, 0]
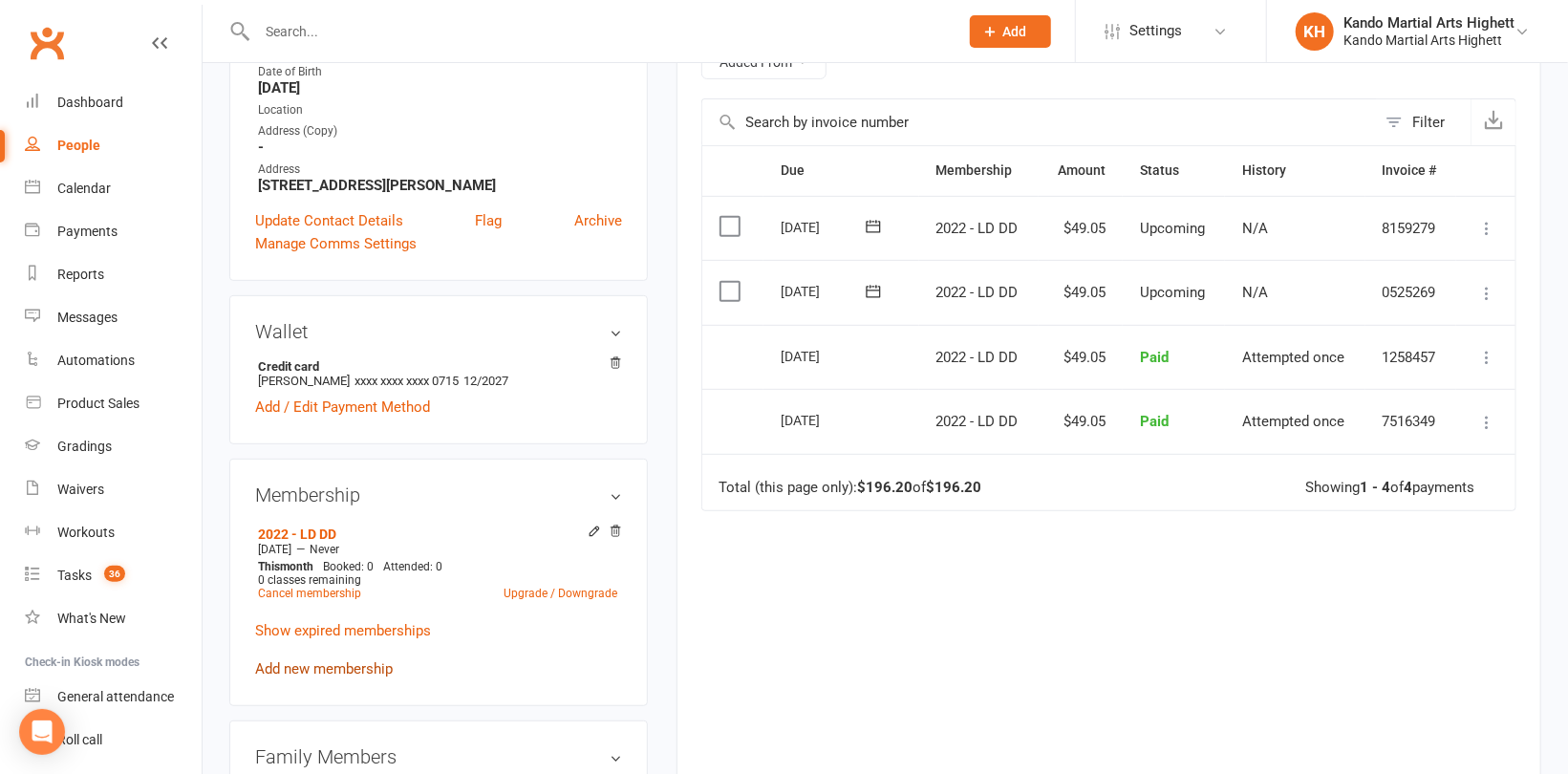
click at [293, 674] on link "Add new membership" at bounding box center [324, 668] width 138 height 17
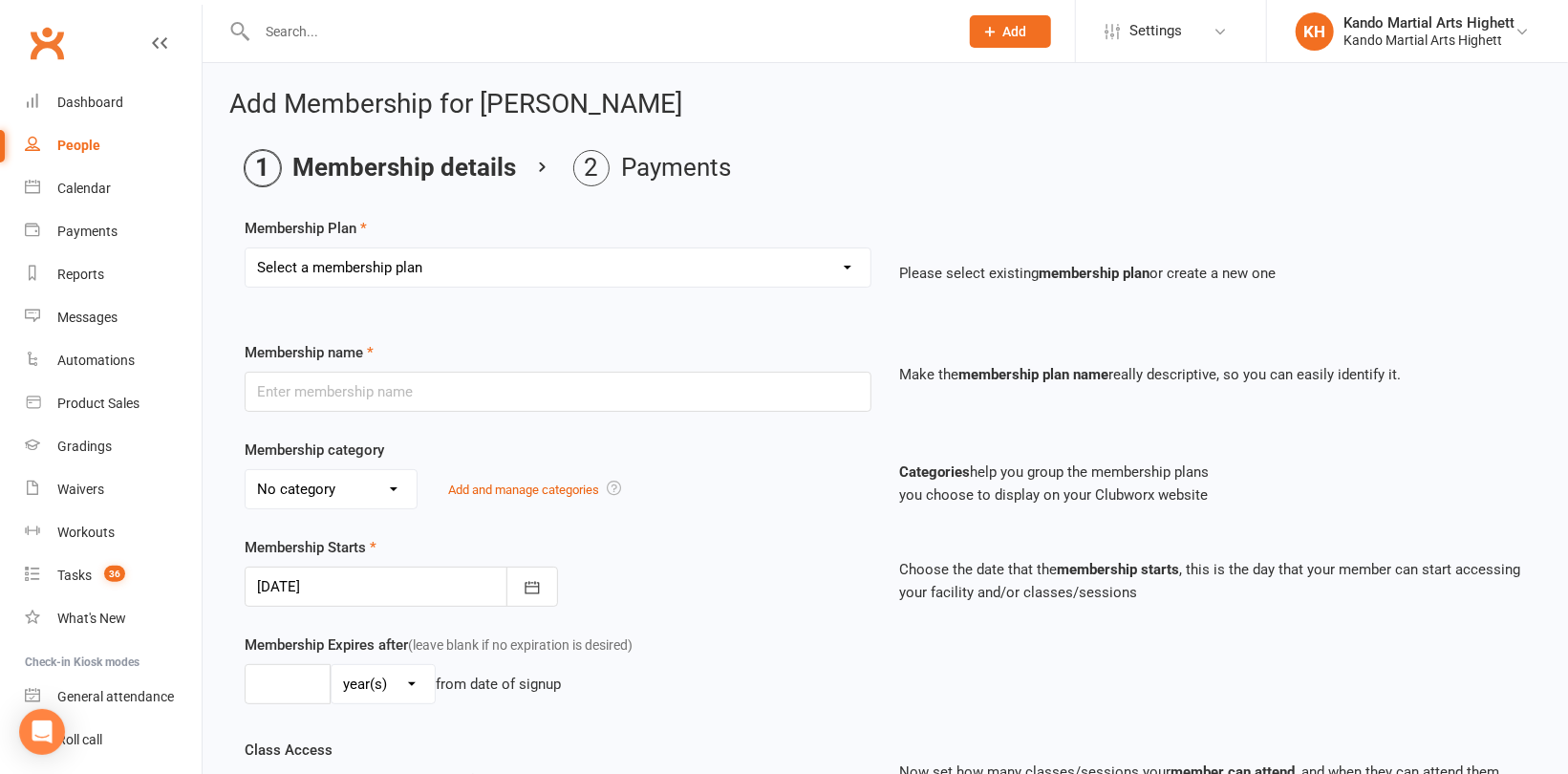
click at [468, 278] on select "Select a membership plan Create new Membership Plan Starter Program - 4 weeks p…" at bounding box center [558, 267] width 625 height 38
select select "17"
click at [245, 248] on select "Select a membership plan Create new Membership Plan Starter Program - 4 weeks p…" at bounding box center [558, 267] width 625 height 38
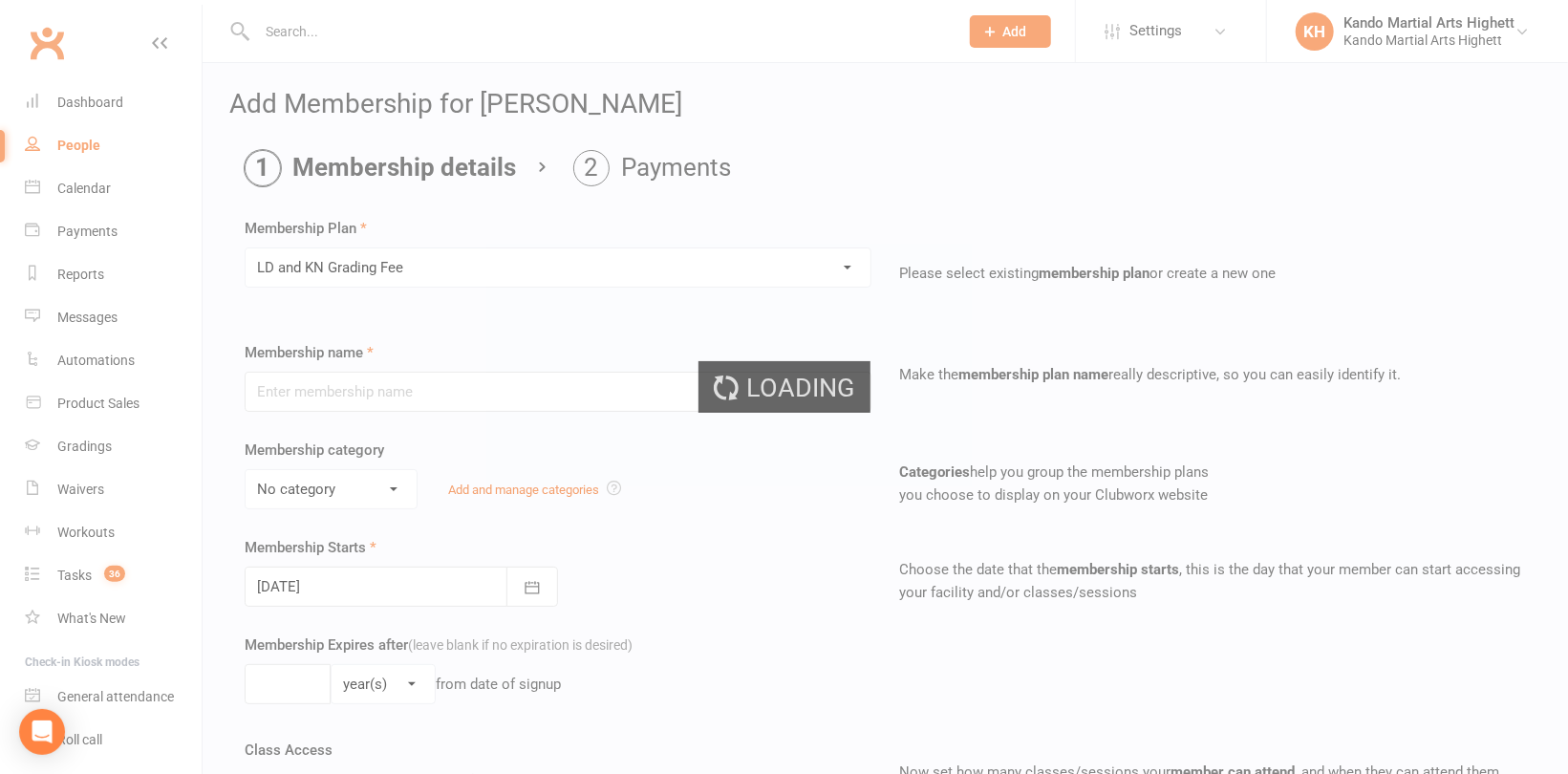
type input "LD and KN Grading Fee"
select select "10"
type input "1"
select select "0"
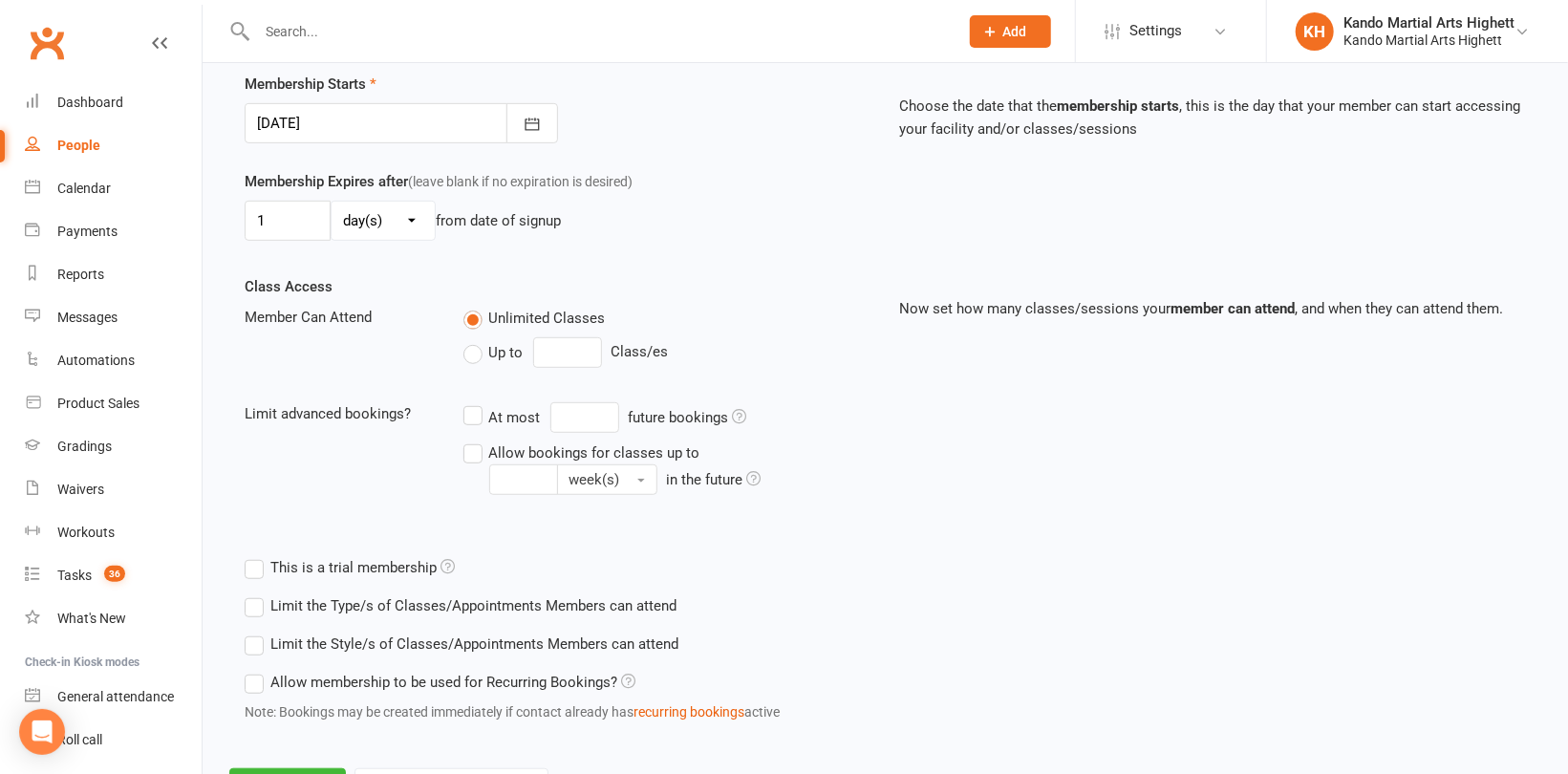
scroll to position [549, 0]
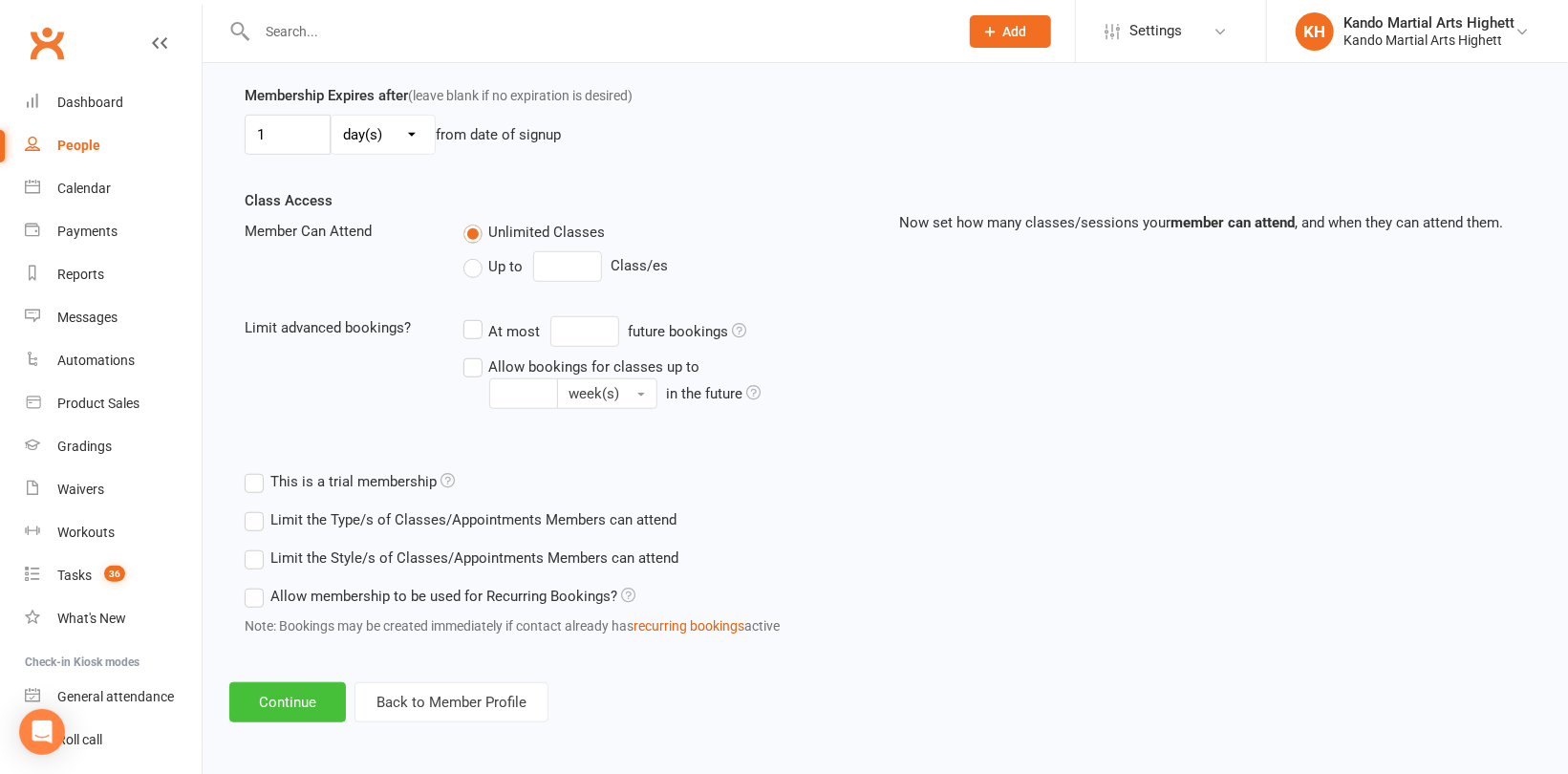
click at [272, 703] on button "Continue" at bounding box center [288, 702] width 116 height 40
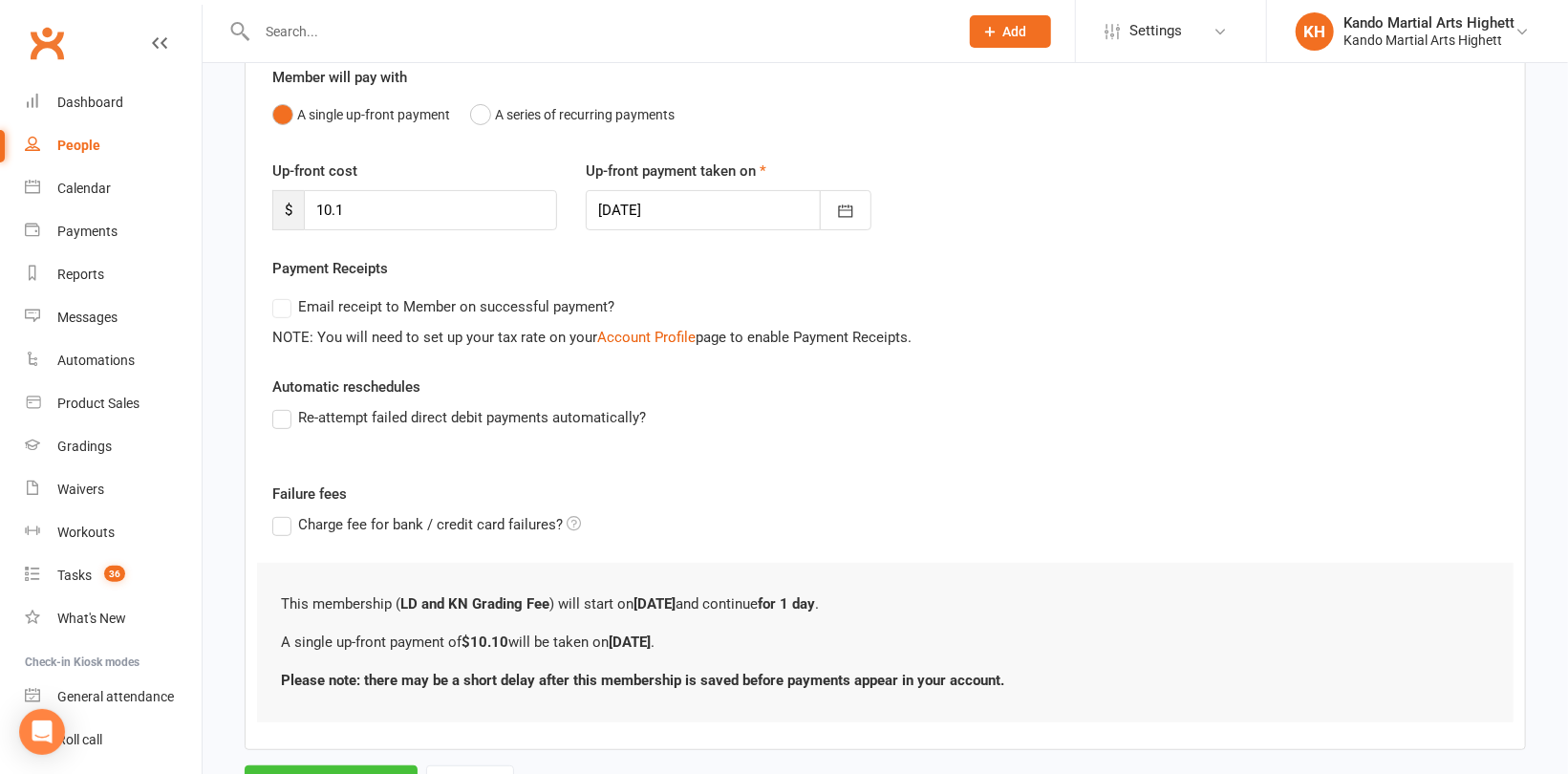
scroll to position [264, 0]
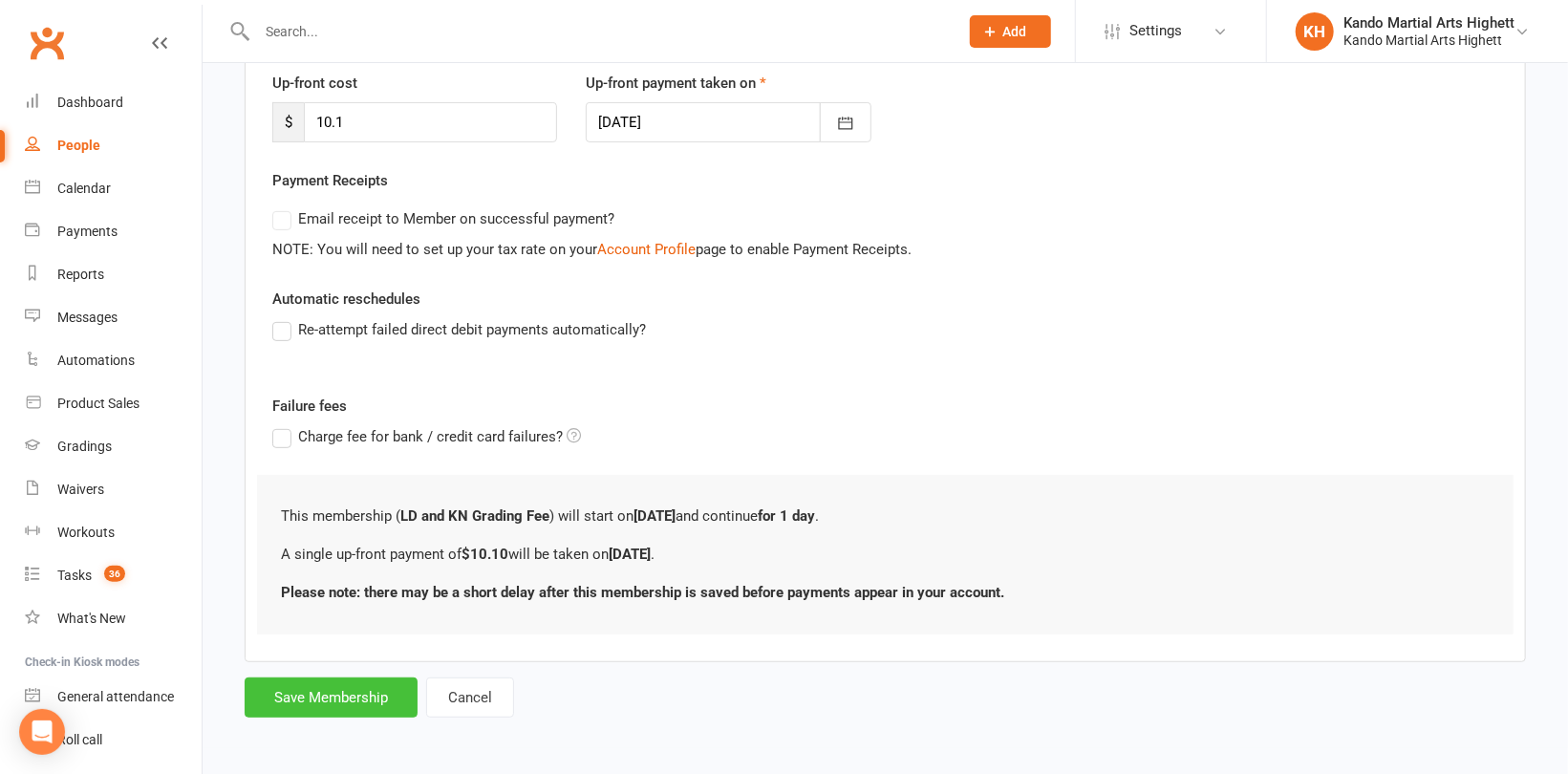
click at [292, 695] on button "Save Membership" at bounding box center [330, 697] width 172 height 40
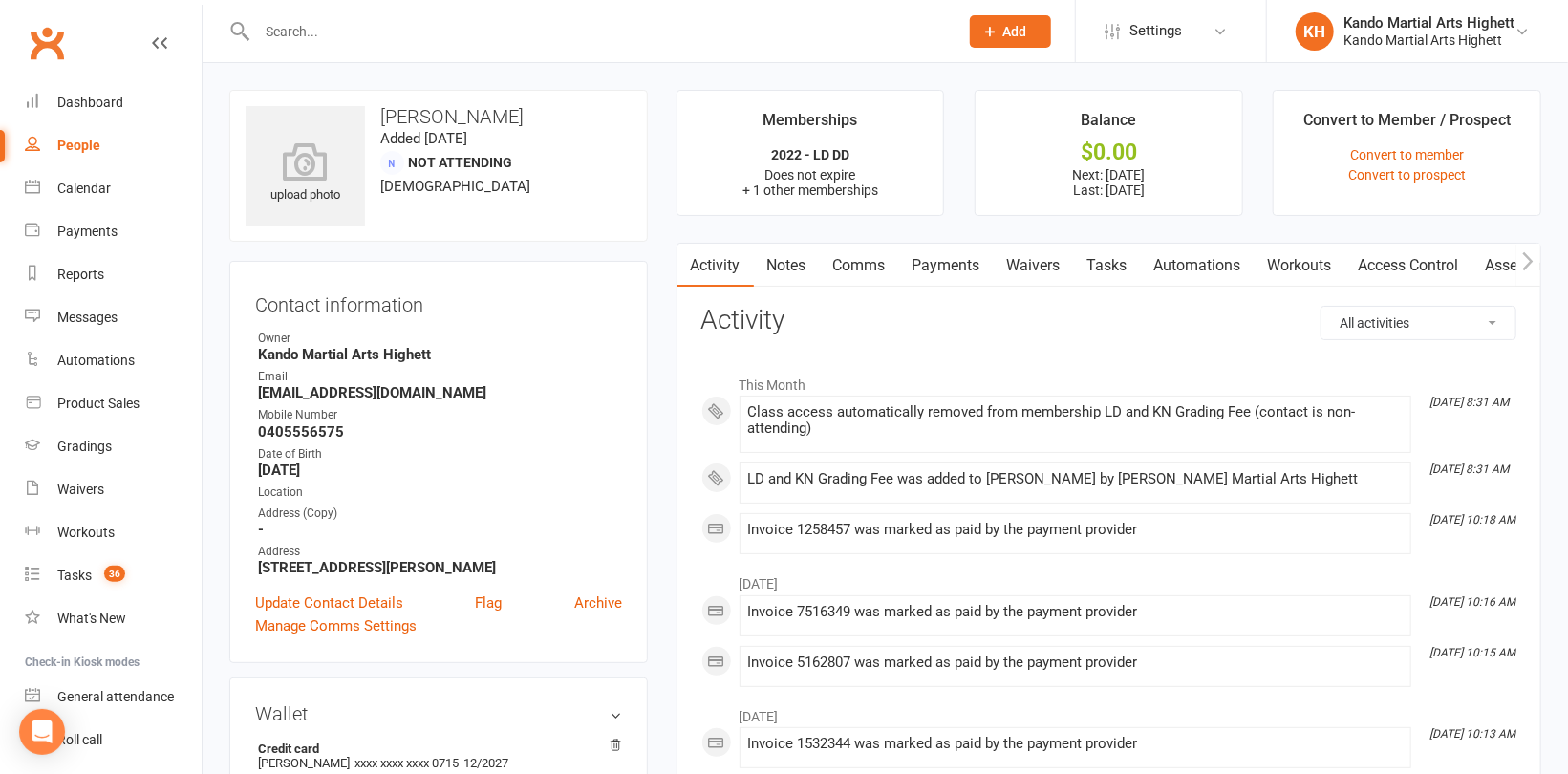
click at [310, 20] on input "text" at bounding box center [598, 31] width 694 height 27
paste input "Walter Meade"
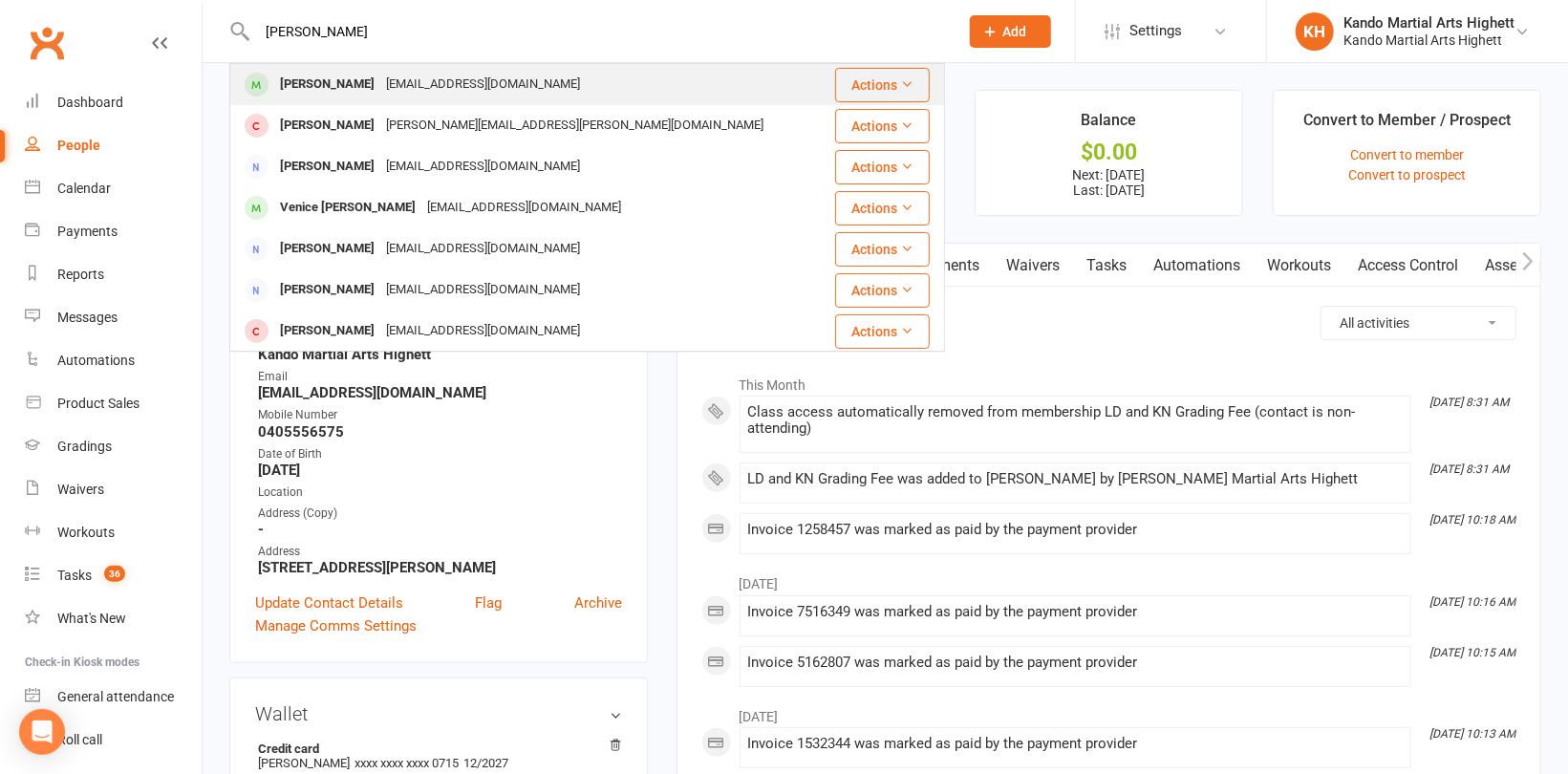
type input "Walter Meade"
click at [380, 79] on div "Gitaborland@yahoo.com" at bounding box center [483, 85] width 205 height 28
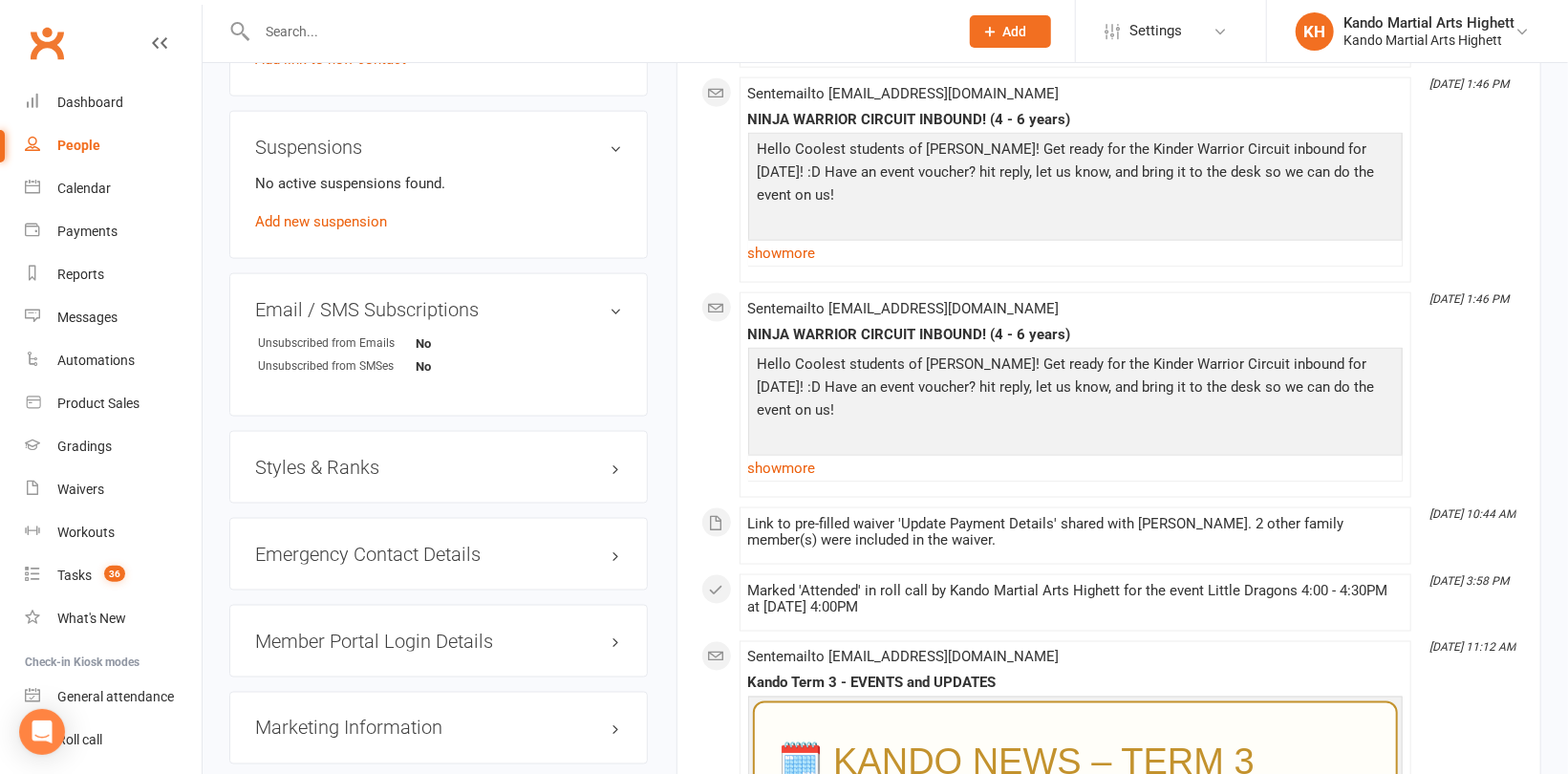
scroll to position [1434, 0]
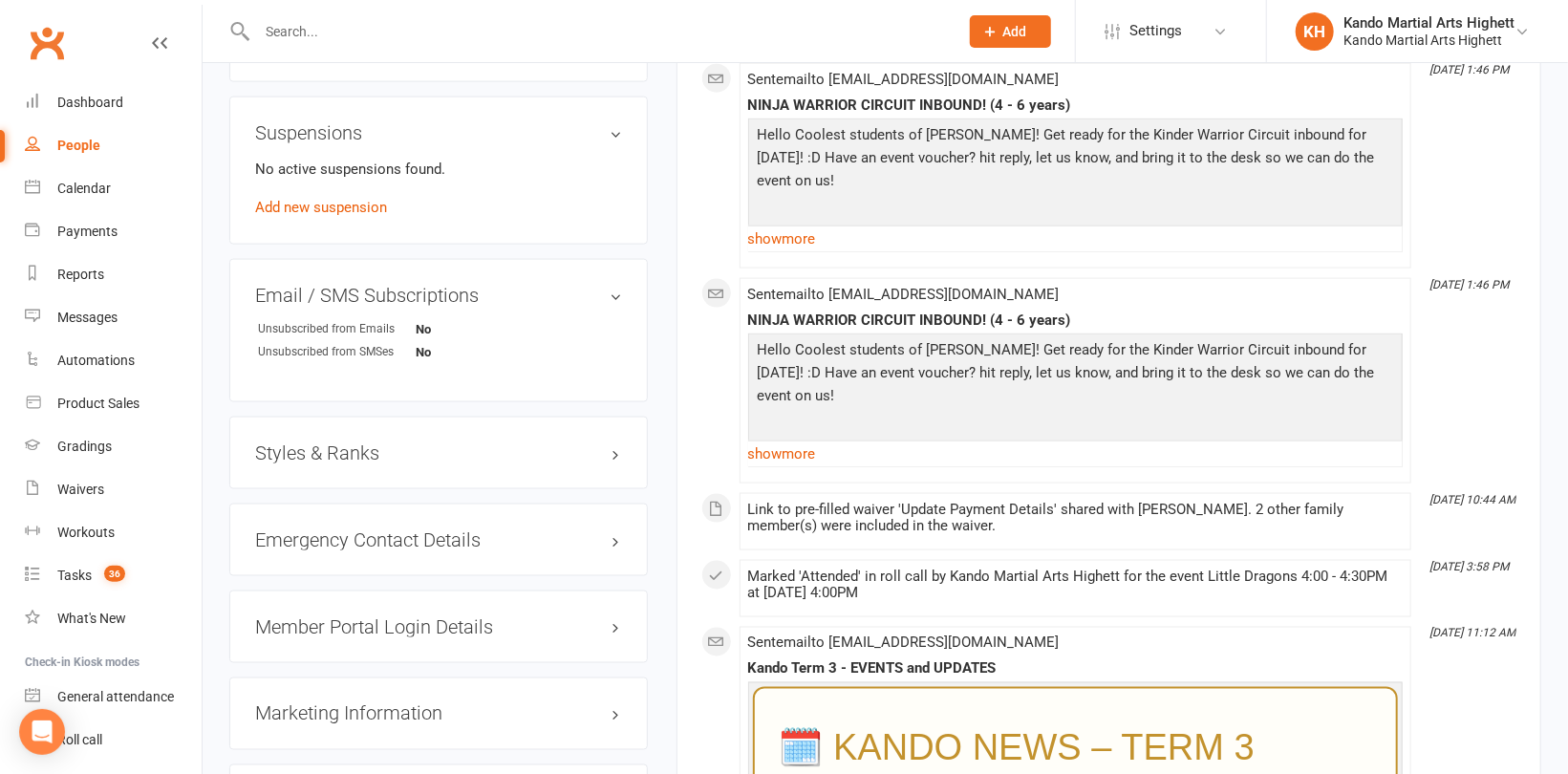
click at [318, 460] on h3 "Styles & Ranks" at bounding box center [439, 453] width 367 height 21
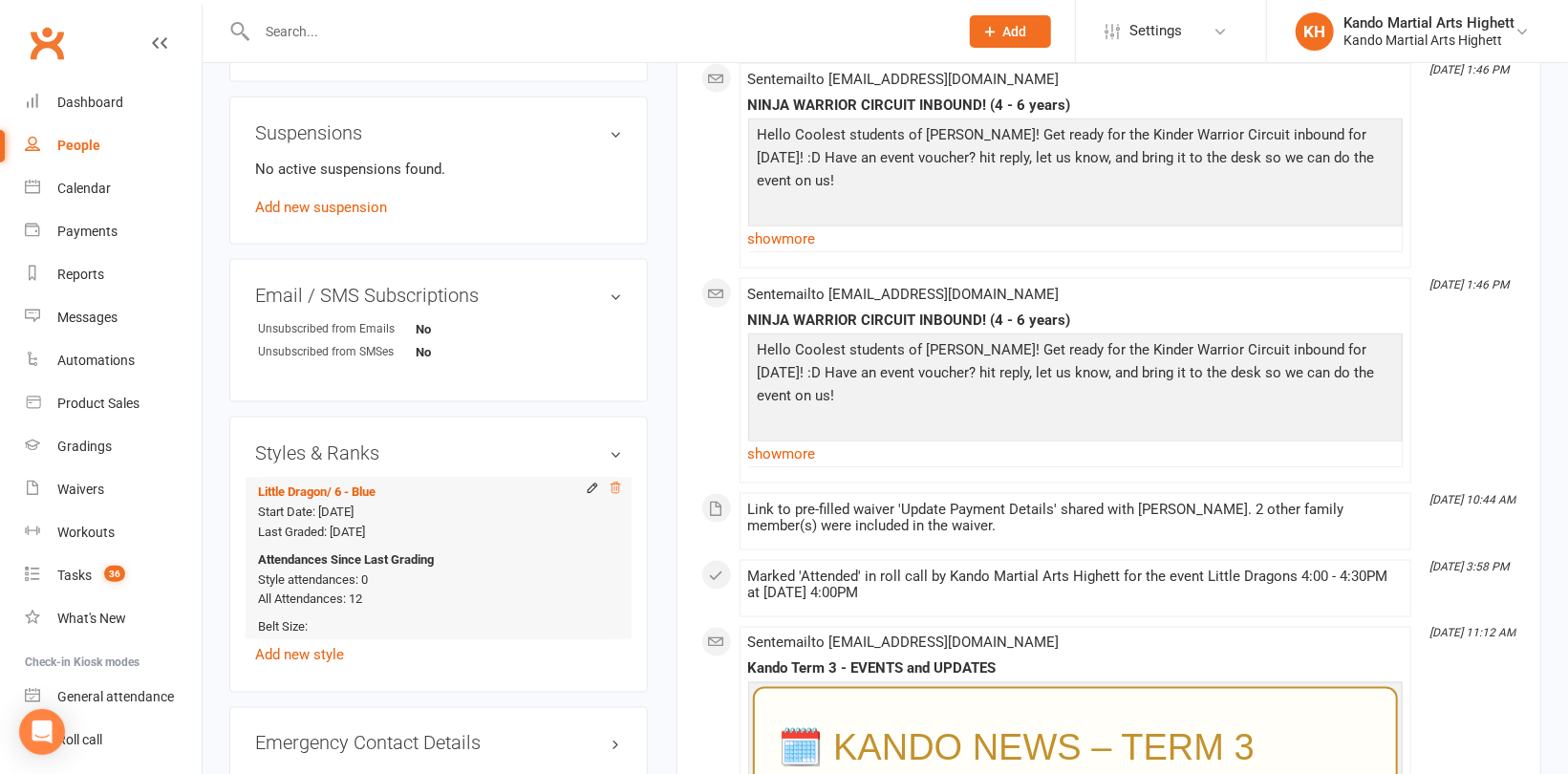
click at [614, 488] on icon at bounding box center [615, 487] width 10 height 11
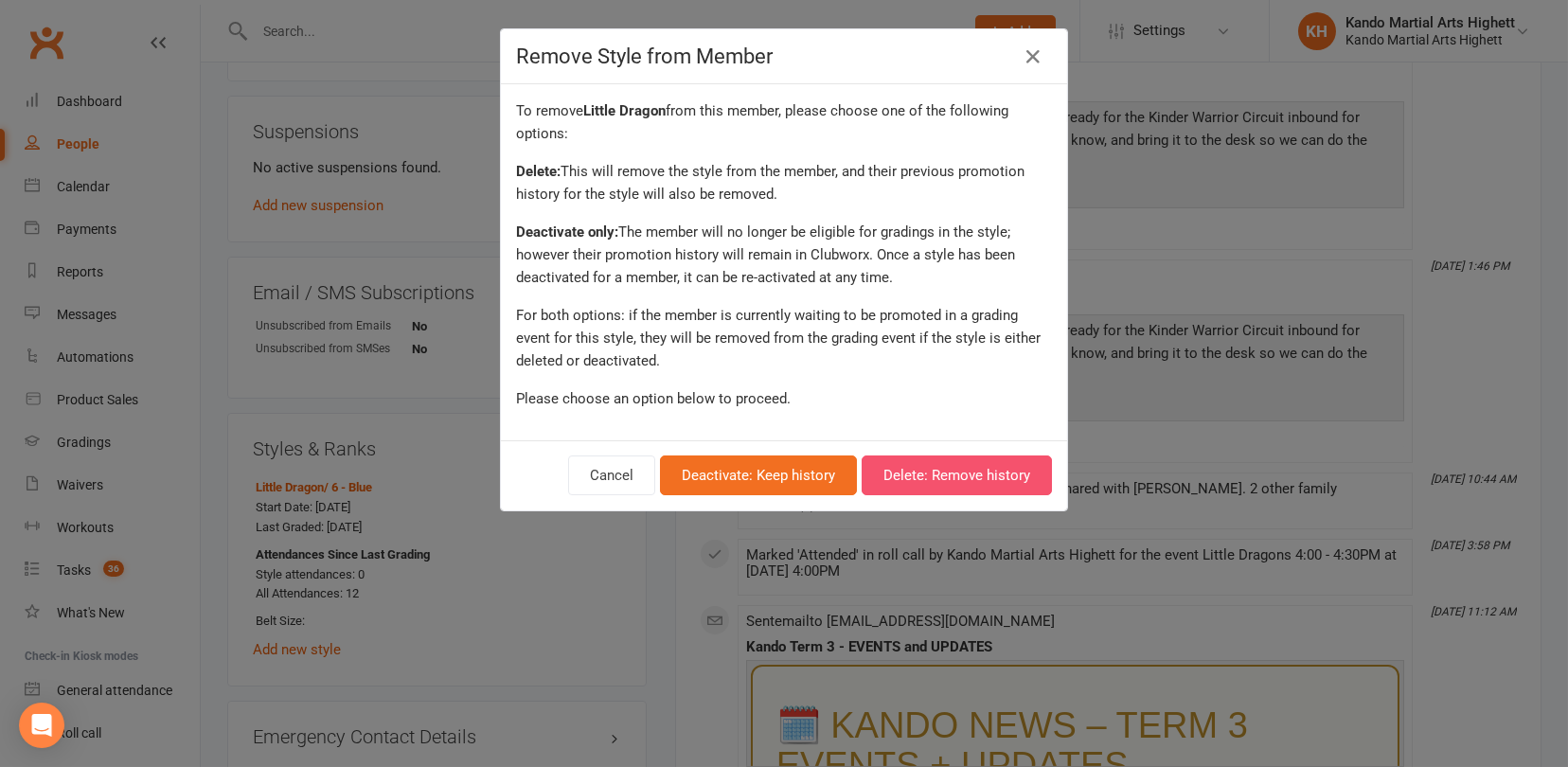
click at [952, 478] on button "Delete: Remove history" at bounding box center [956, 475] width 191 height 40
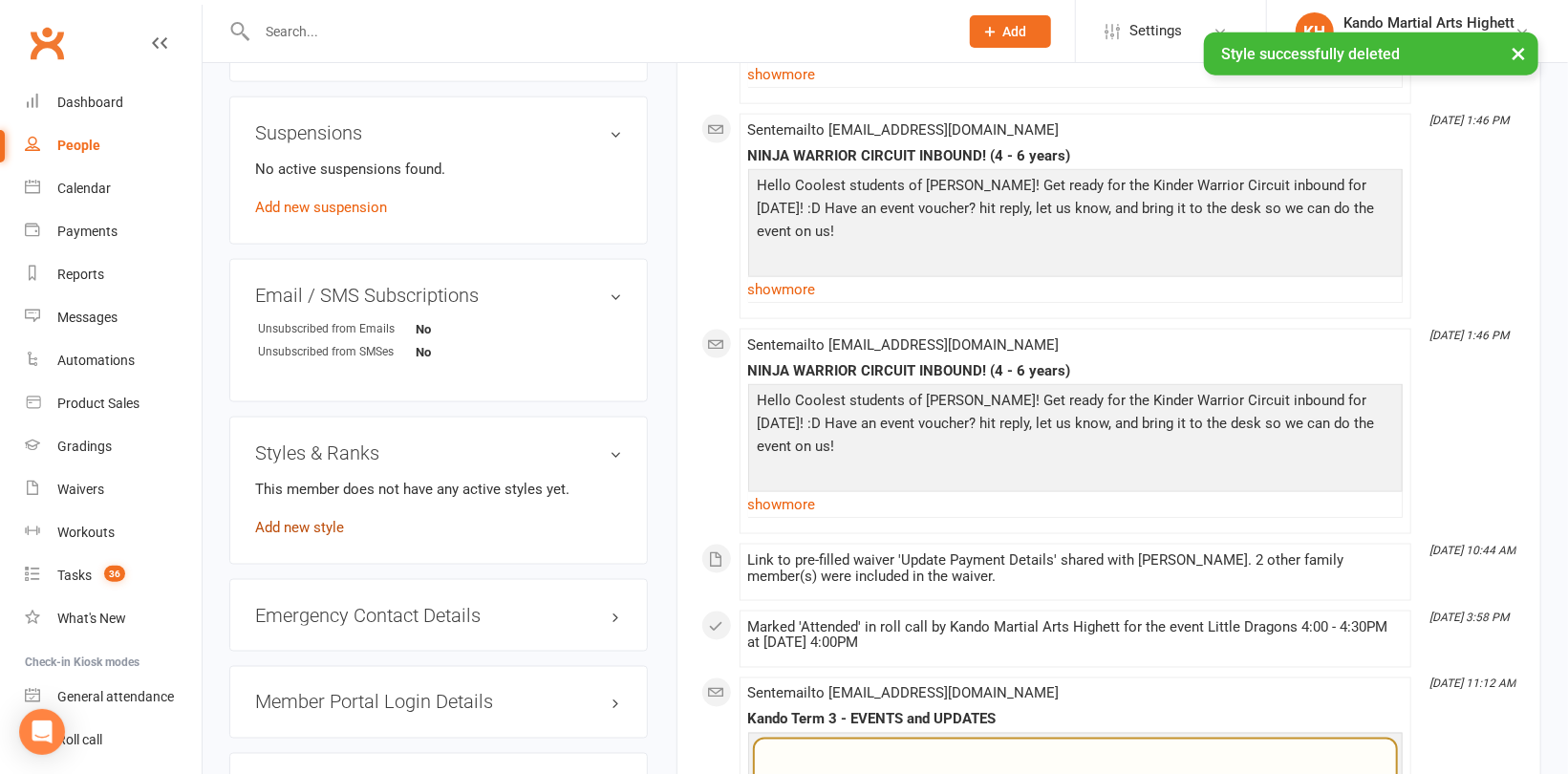
click at [306, 526] on link "Add new style" at bounding box center [300, 527] width 89 height 17
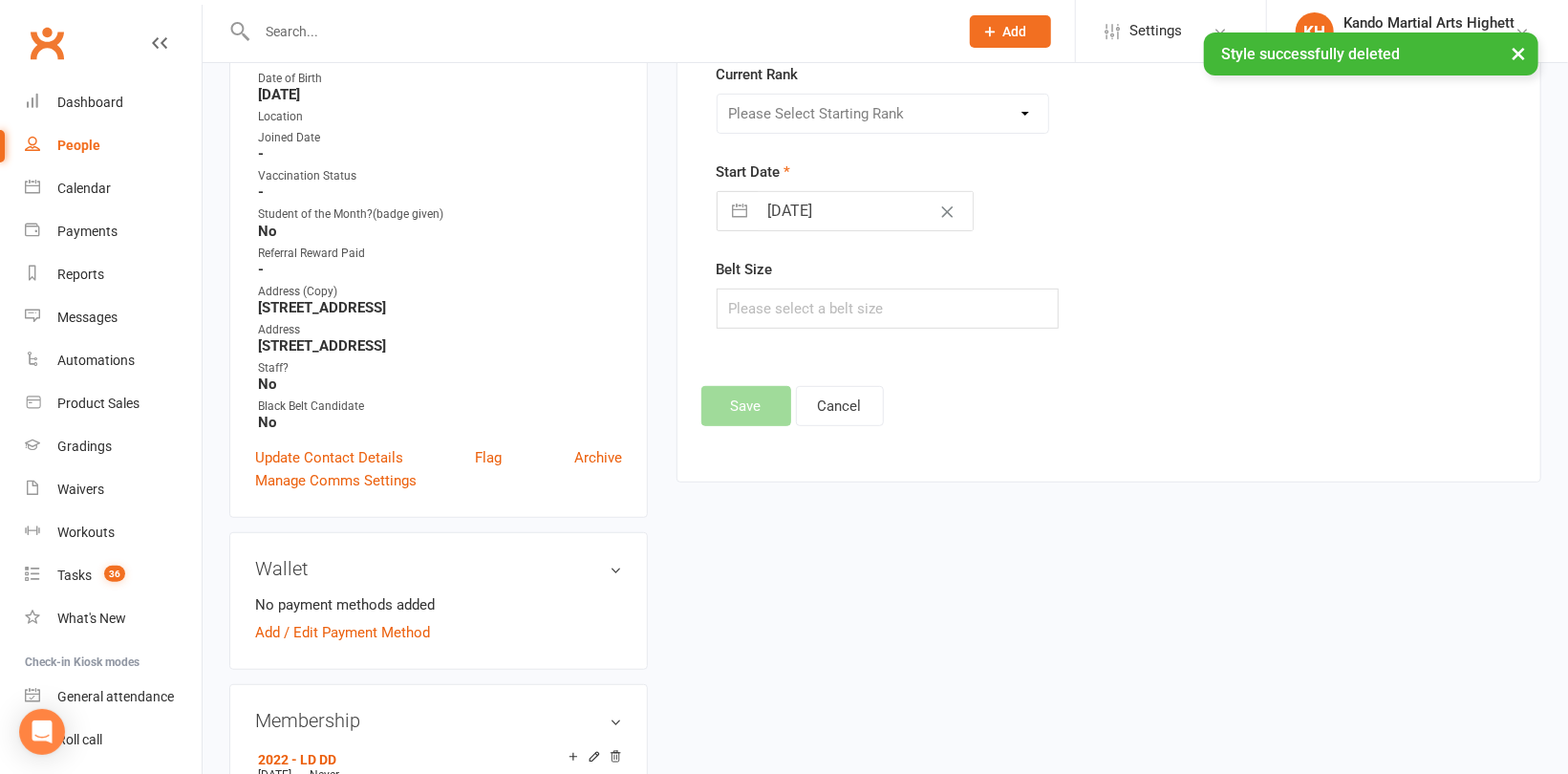
scroll to position [163, 0]
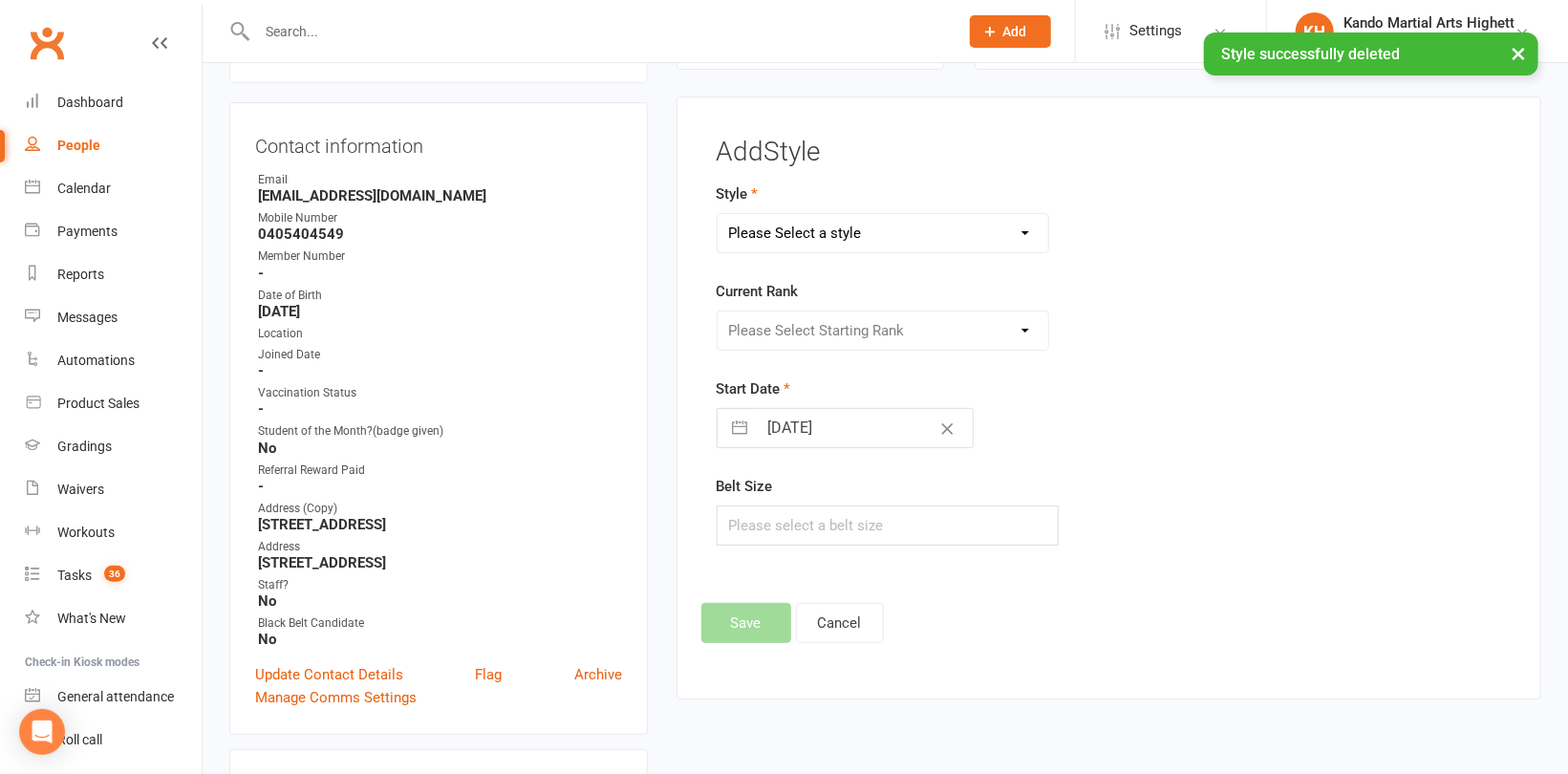
click at [836, 229] on select "Please Select a style Junior Kinder Ninja Leadership Little Dragon Teen and Adu…" at bounding box center [882, 233] width 330 height 38
select select "1194"
click at [717, 214] on select "Please Select a style Junior Kinder Ninja Leadership Little Dragon Teen and Adu…" at bounding box center [882, 233] width 330 height 38
click at [819, 328] on select "Please Select Starting Rank 1 - White 2 - Red 3 - Yellow 4 - Orange 5 - Green 6…" at bounding box center [882, 330] width 330 height 38
select select "18383"
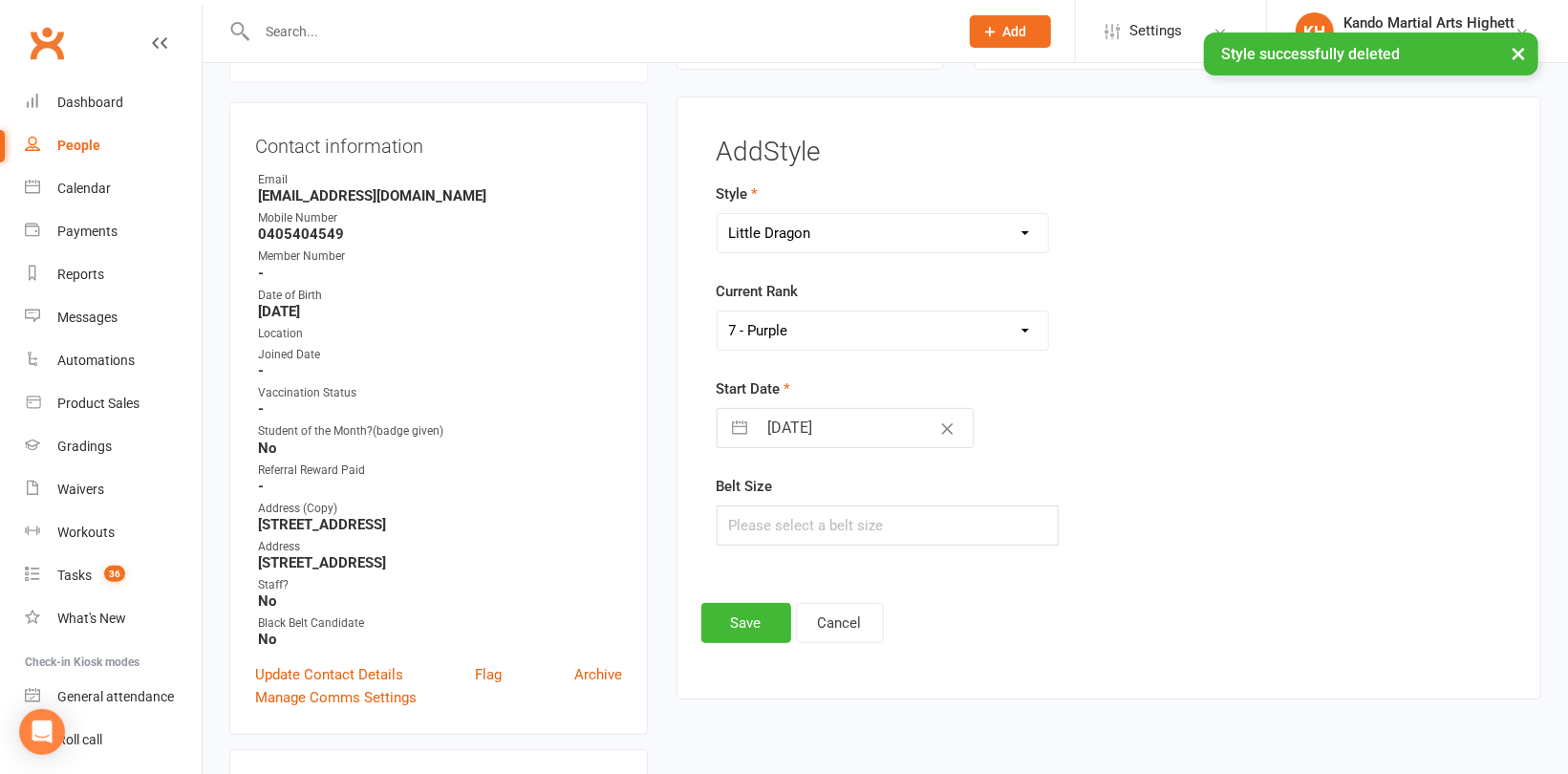
click at [717, 312] on select "Please Select Starting Rank 1 - White 2 - Red 3 - Yellow 4 - Orange 5 - Green 6…" at bounding box center [882, 330] width 330 height 38
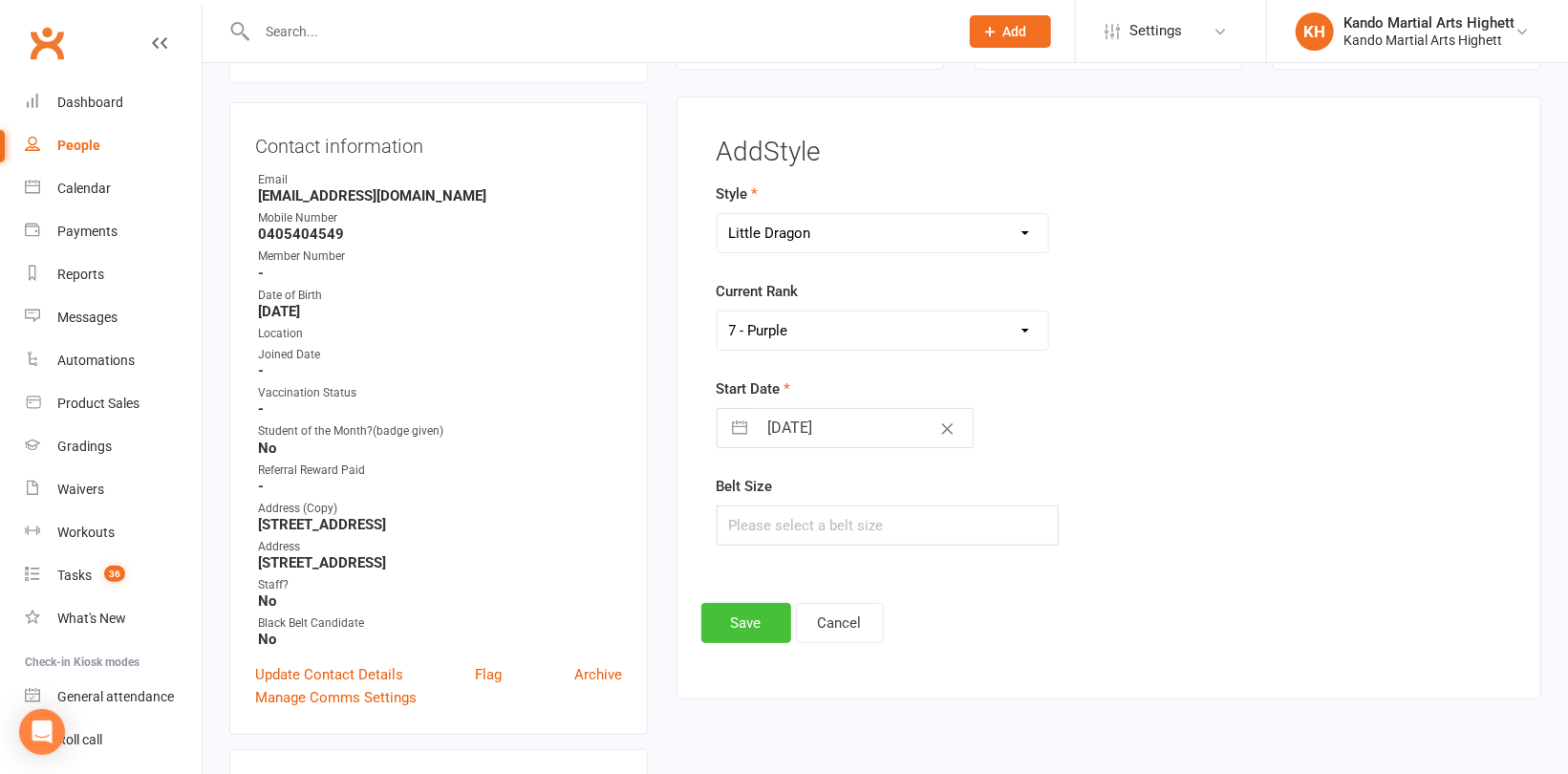
click at [729, 630] on button "Save" at bounding box center [745, 623] width 90 height 40
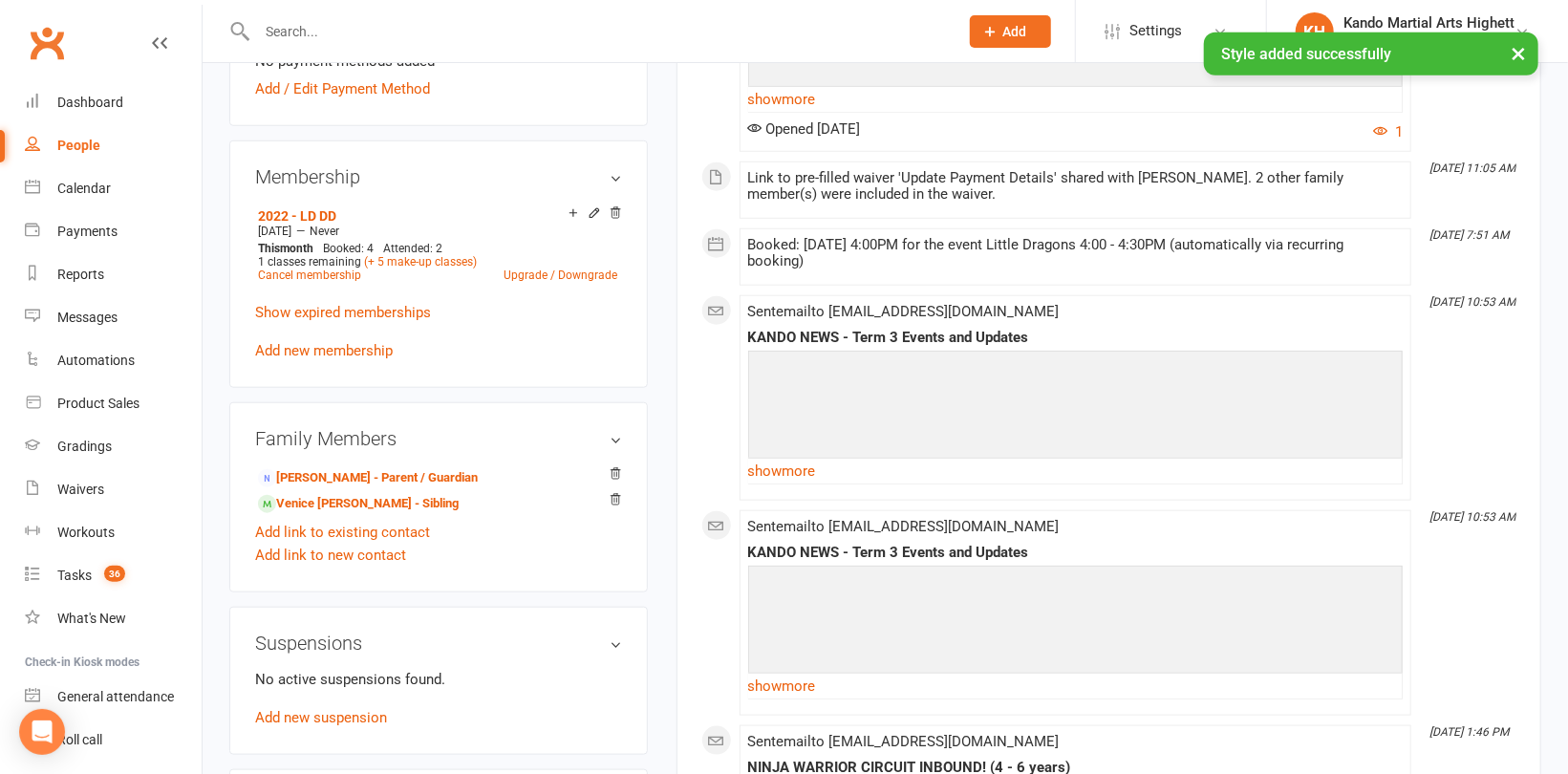
scroll to position [1022, 0]
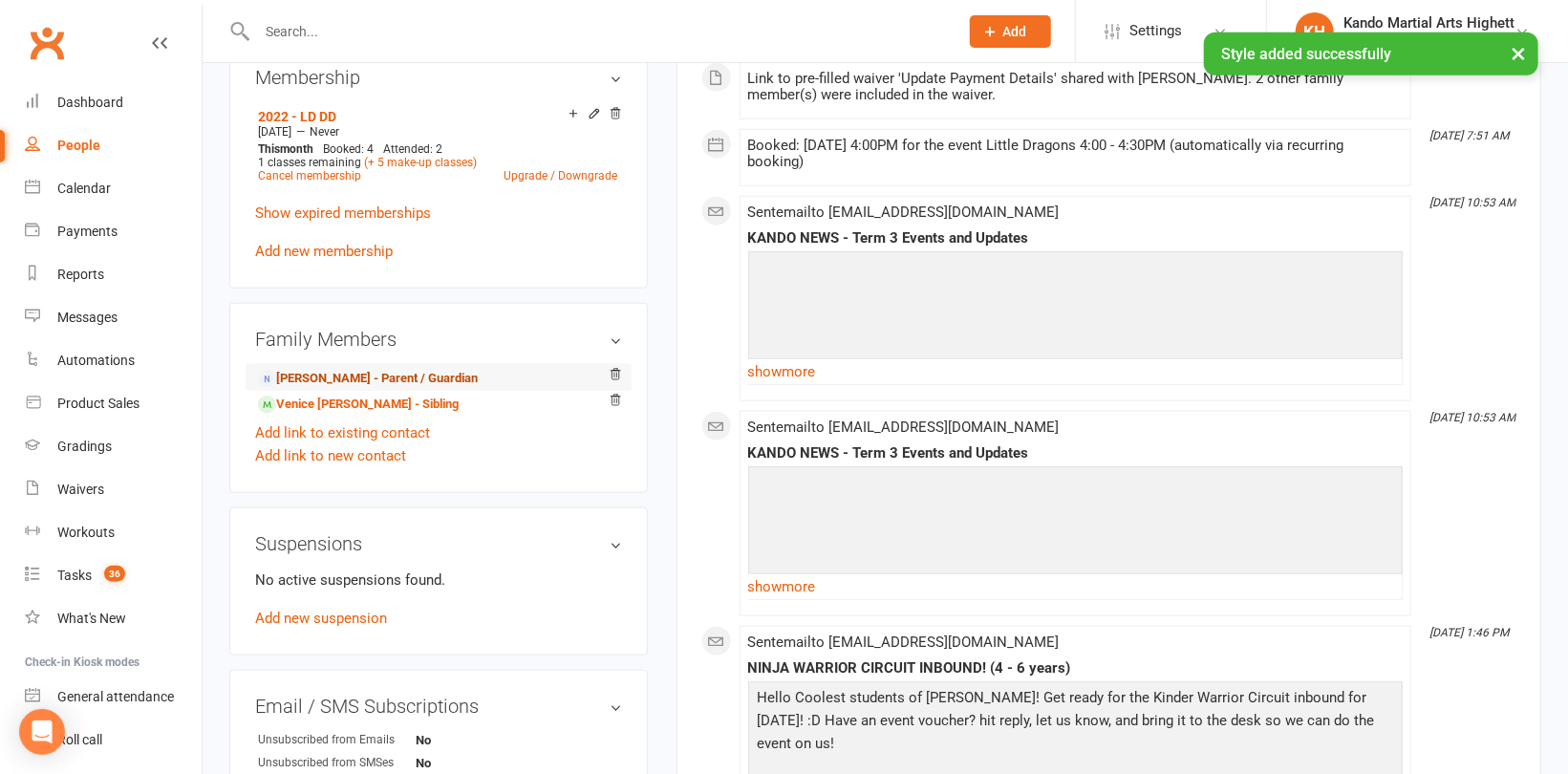
click at [349, 373] on link "Gita Meade - Parent / Guardian" at bounding box center [368, 379] width 220 height 20
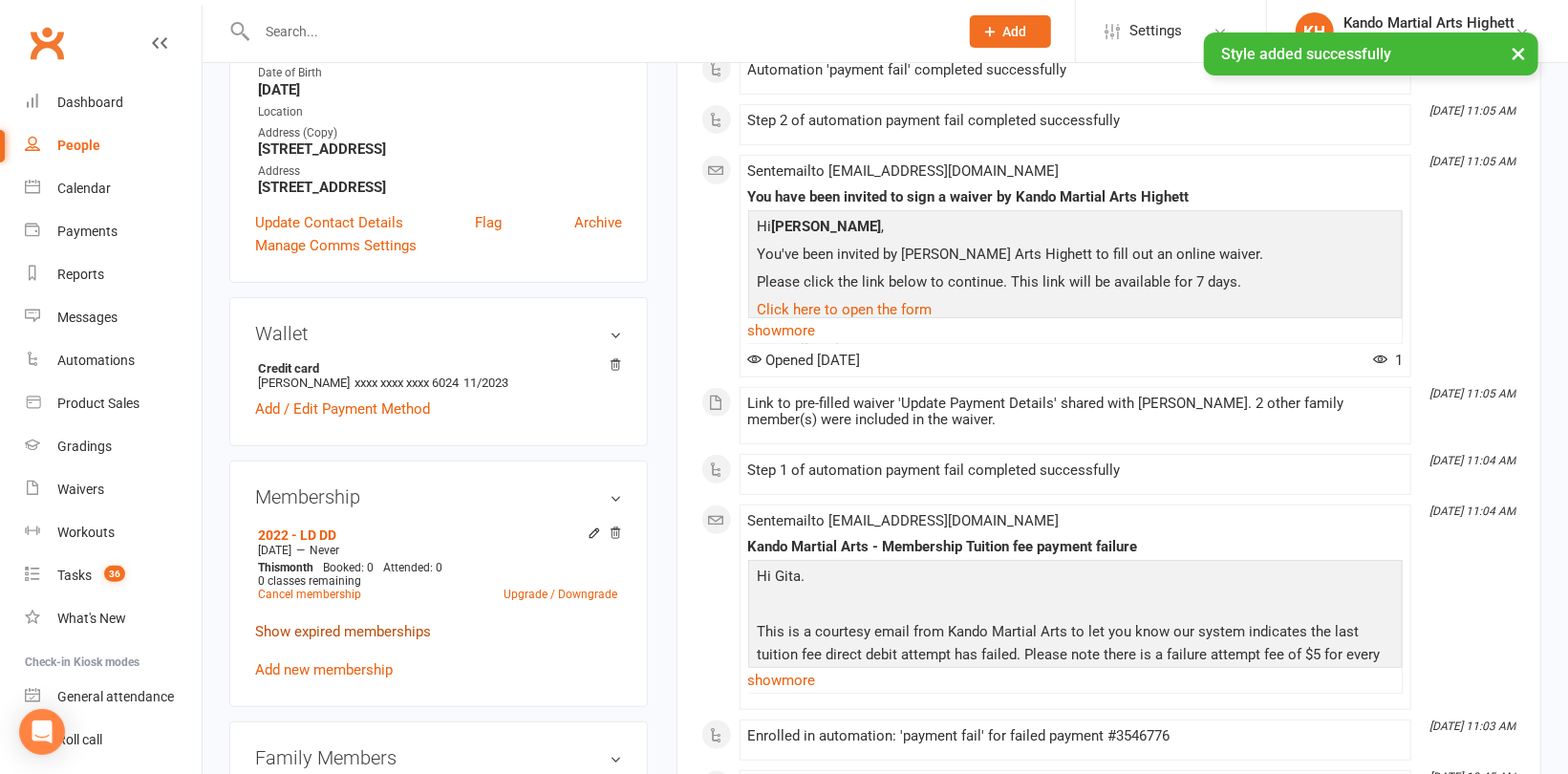
scroll to position [478, 0]
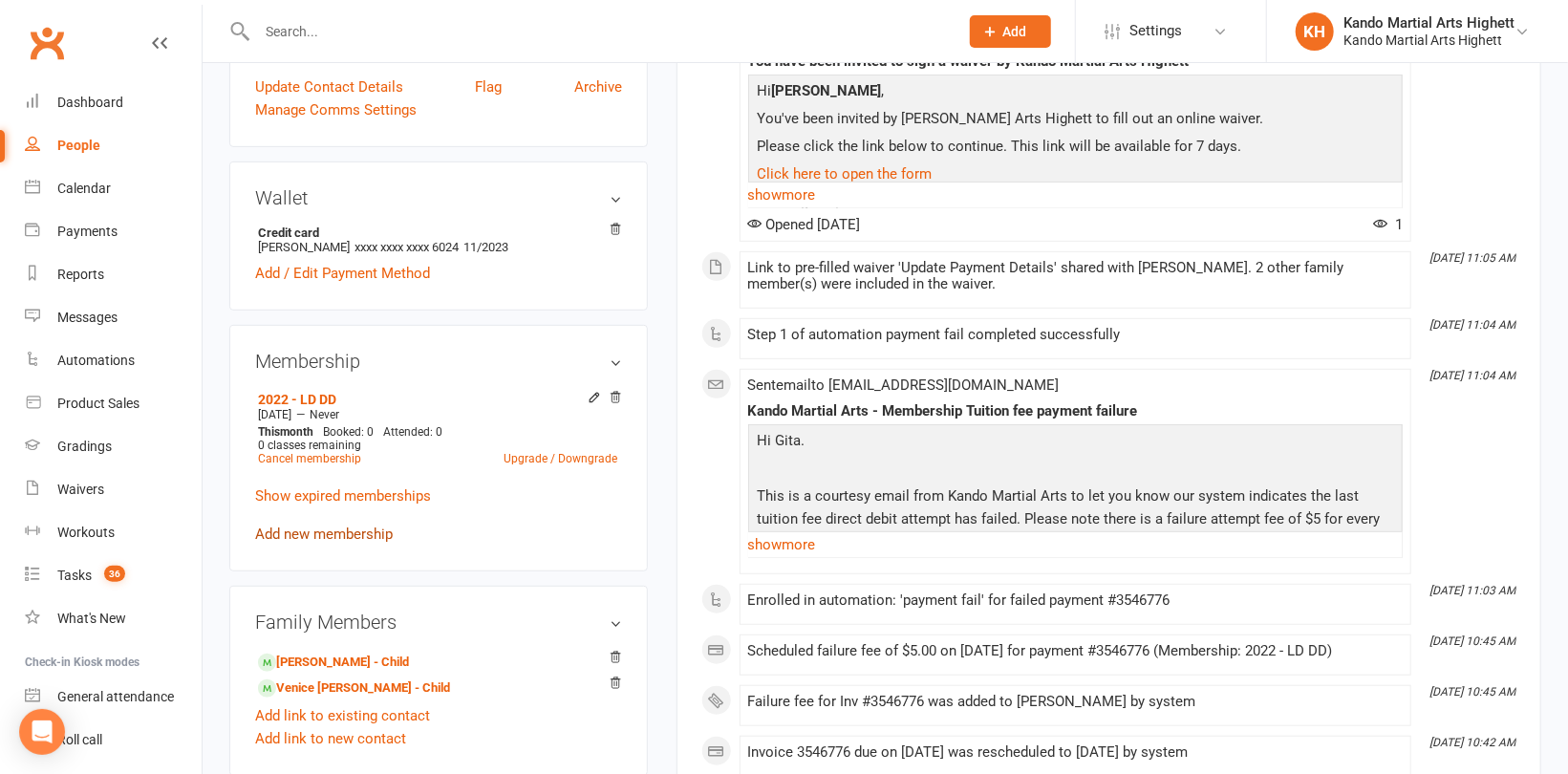
click at [293, 532] on link "Add new membership" at bounding box center [324, 533] width 138 height 17
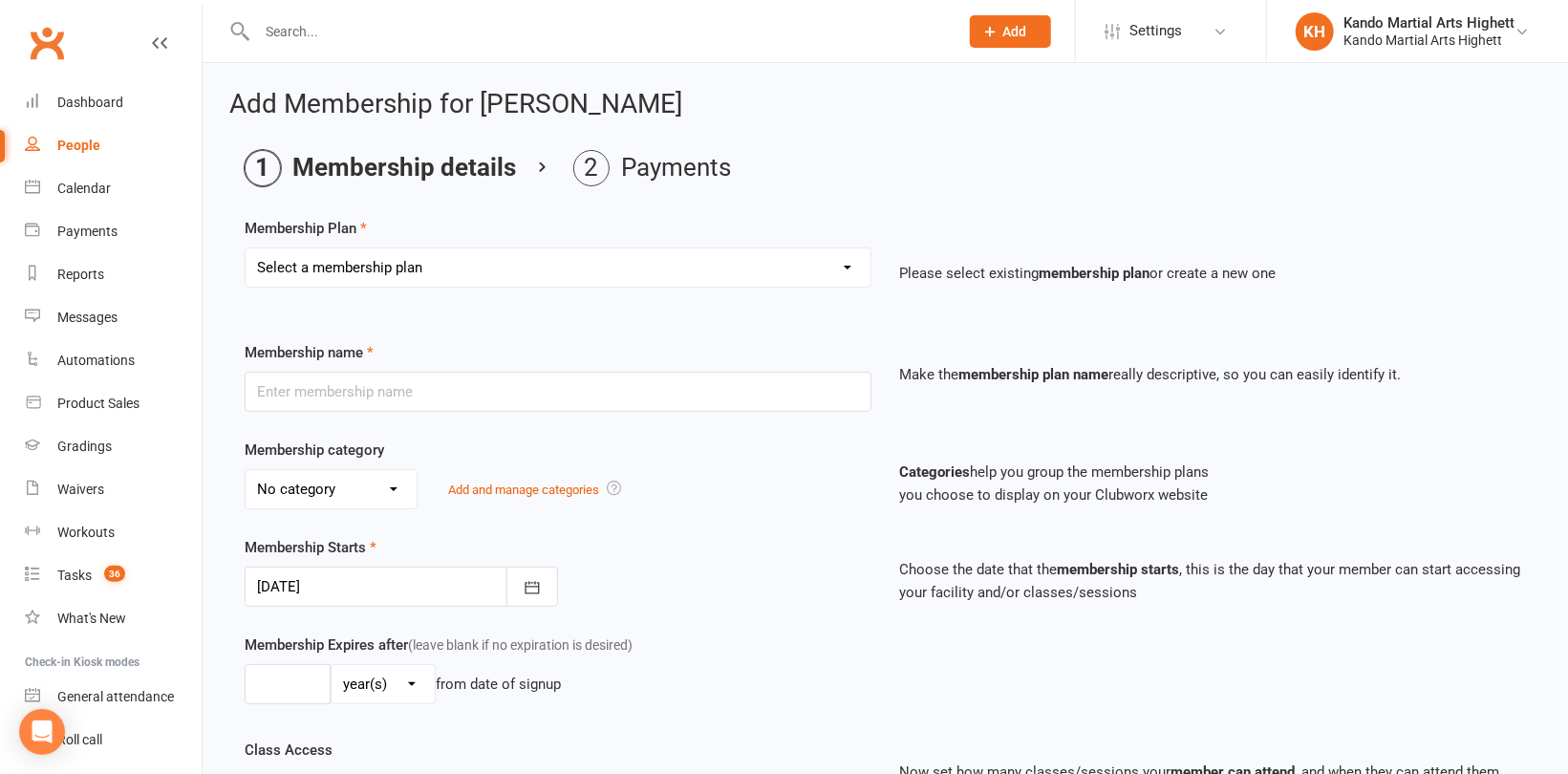
click at [404, 282] on select "Select a membership plan Create new Membership Plan Starter Program - 4 weeks p…" at bounding box center [558, 267] width 625 height 38
select select "17"
click at [245, 248] on select "Select a membership plan Create new Membership Plan Starter Program - 4 weeks p…" at bounding box center [558, 267] width 625 height 38
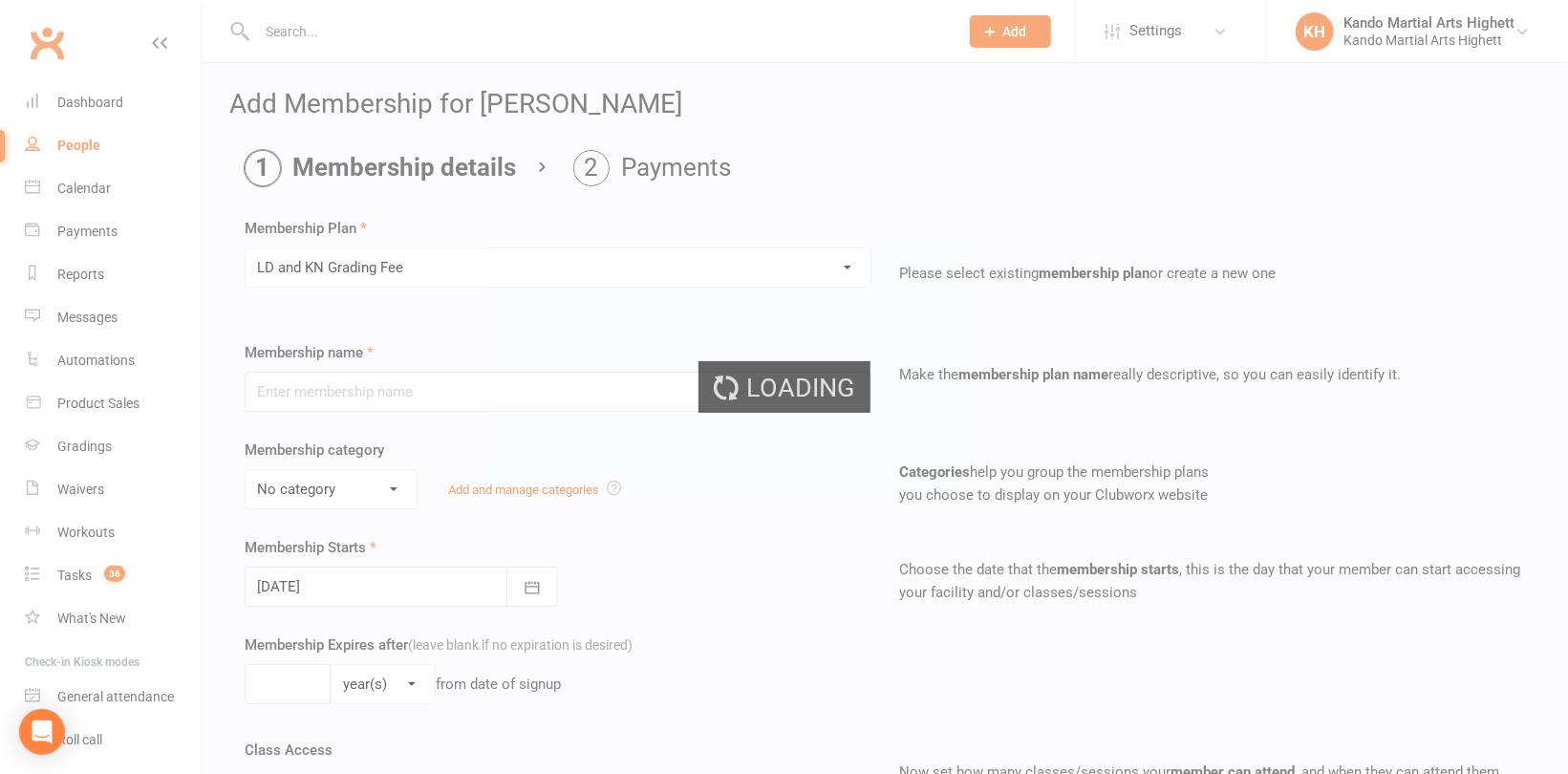
type input "LD and KN Grading Fee"
select select "10"
type input "1"
select select "0"
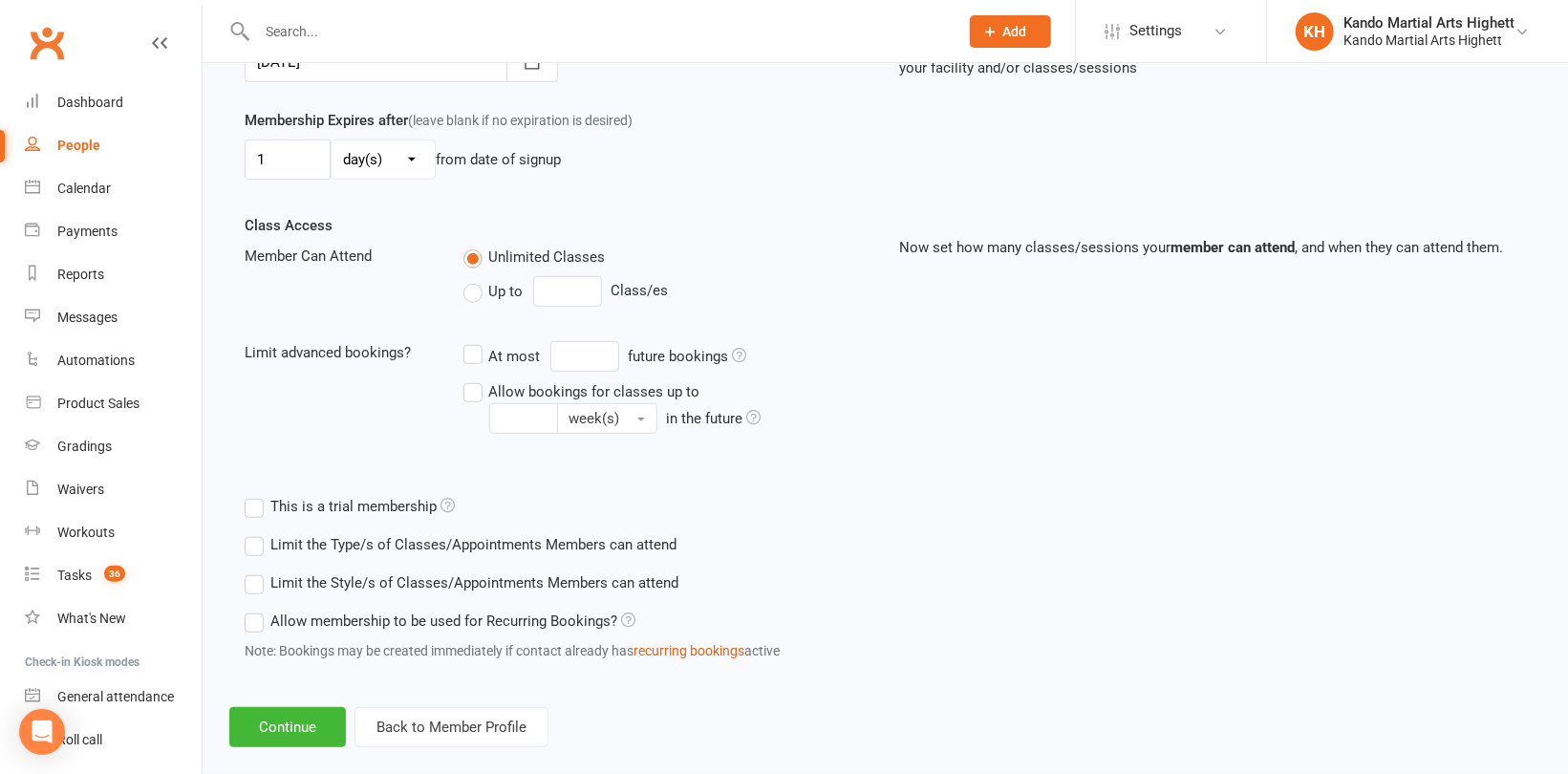
scroll to position [549, 0]
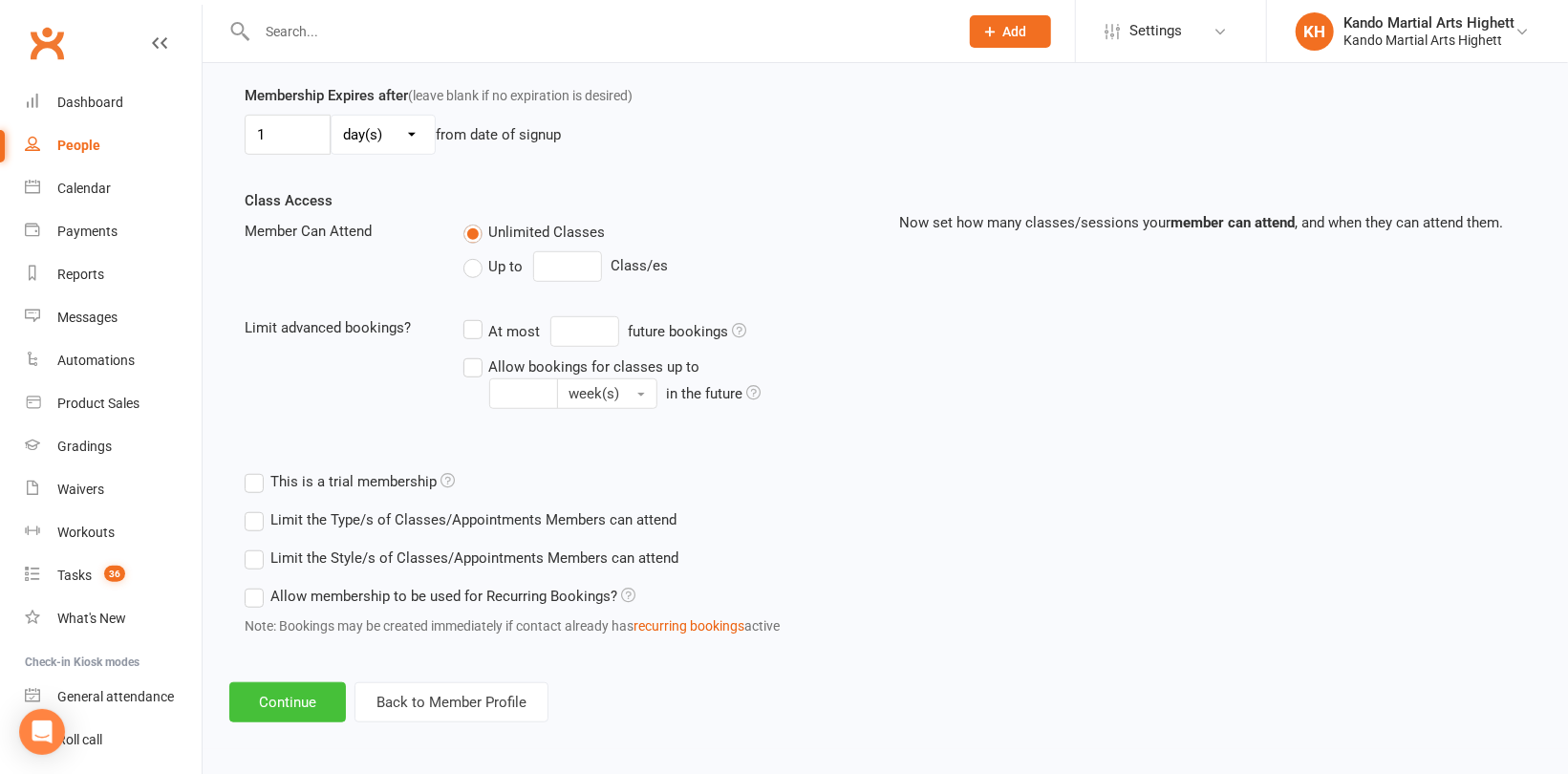
click at [293, 697] on button "Continue" at bounding box center [288, 702] width 116 height 40
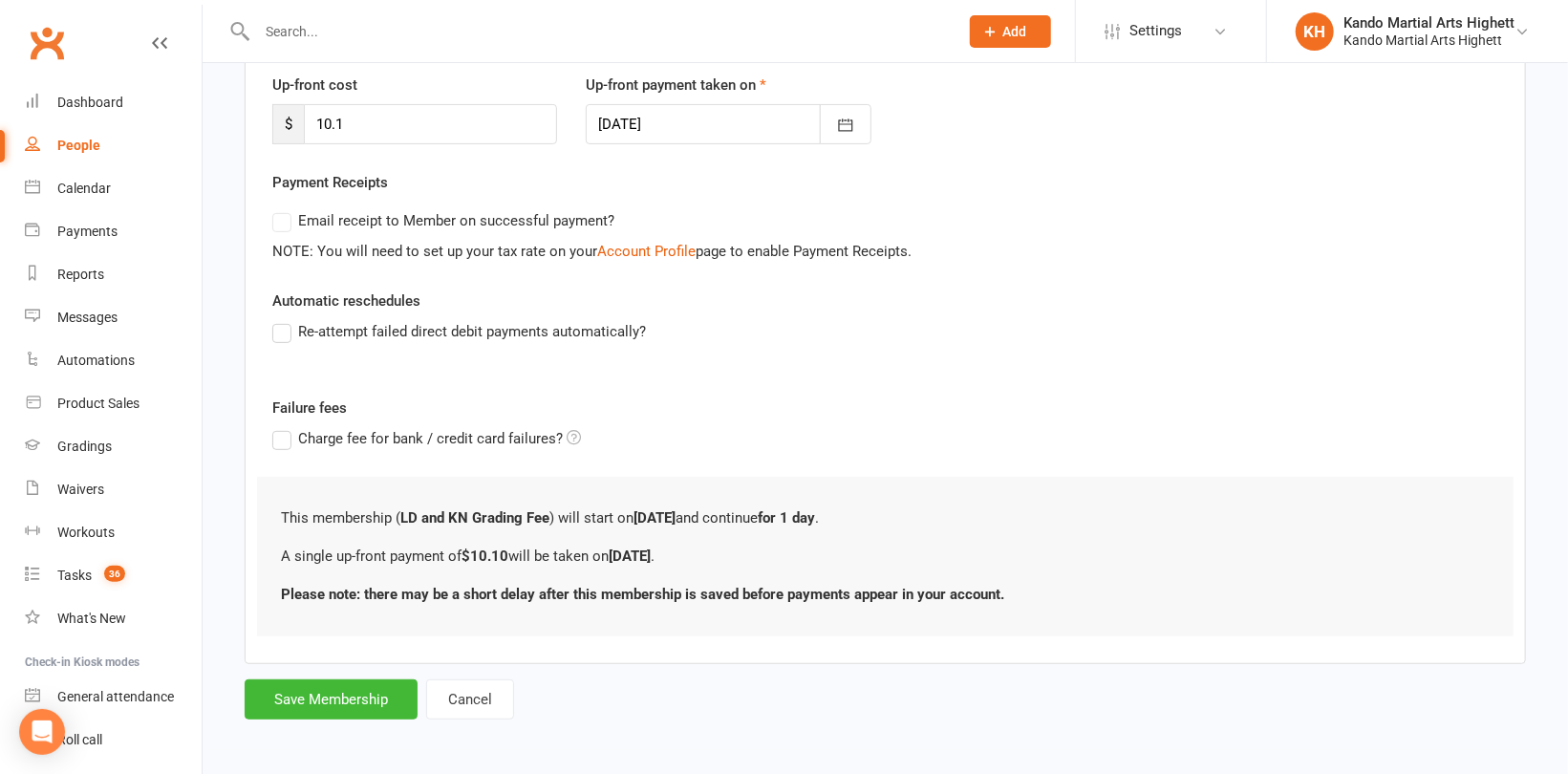
scroll to position [264, 0]
click at [318, 699] on button "Save Membership" at bounding box center [330, 697] width 172 height 40
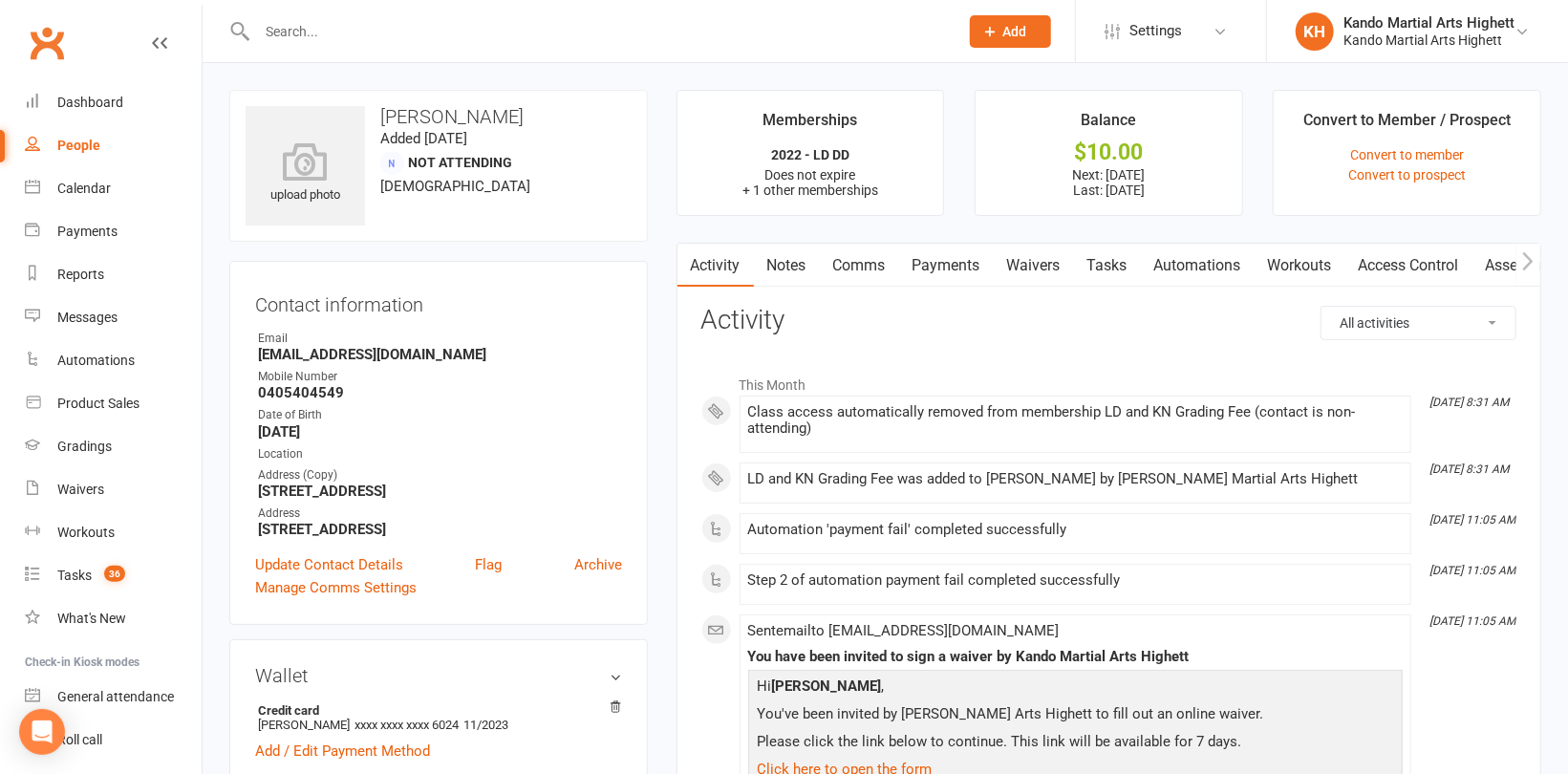
click at [365, 36] on input "text" at bounding box center [598, 31] width 694 height 27
paste input "Oscar Allan"
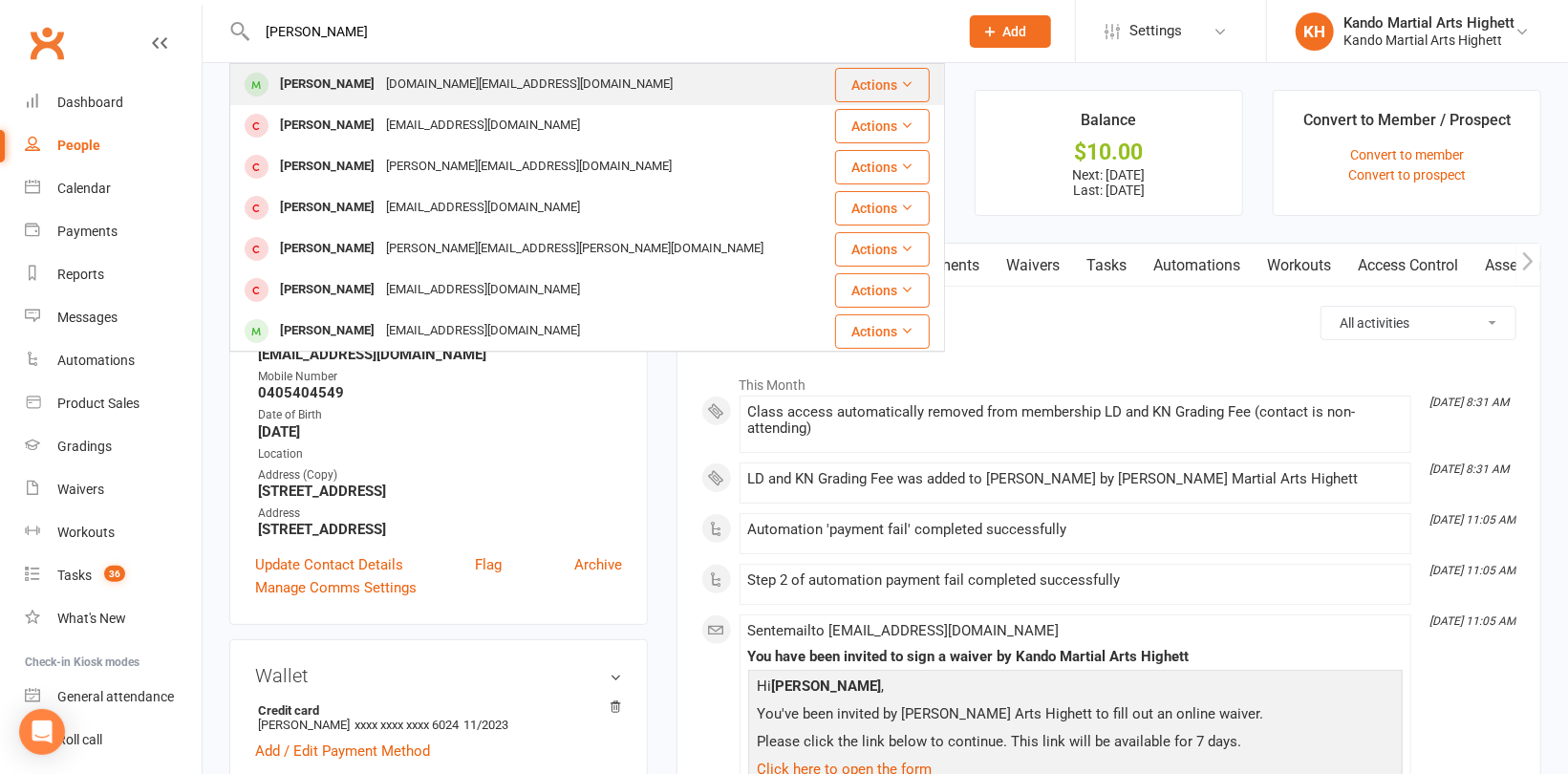
type input "Oscar Allan"
click at [380, 91] on div "michelle.bond@wesleycollege.edu.au" at bounding box center [529, 85] width 298 height 28
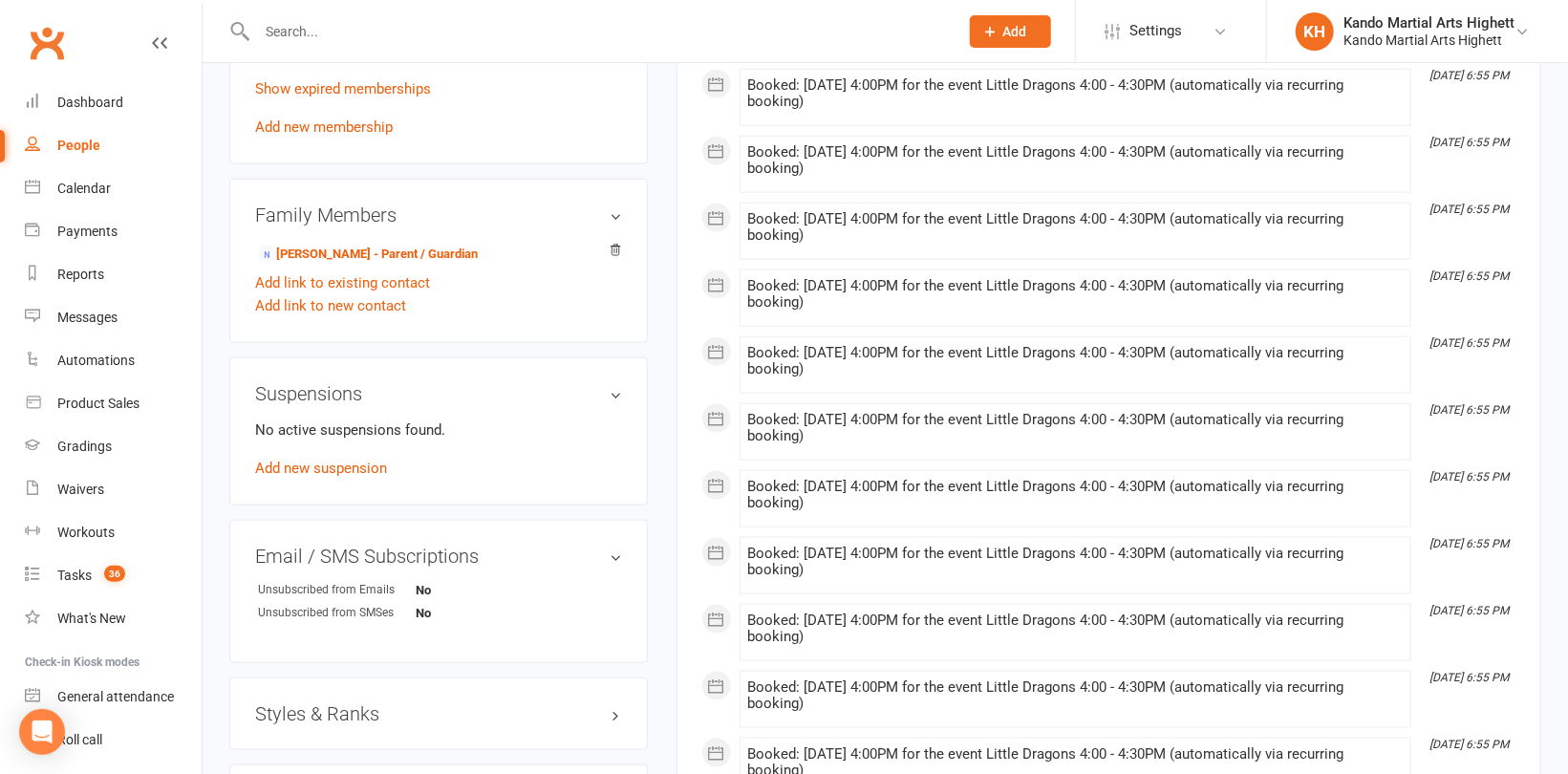
scroll to position [1338, 0]
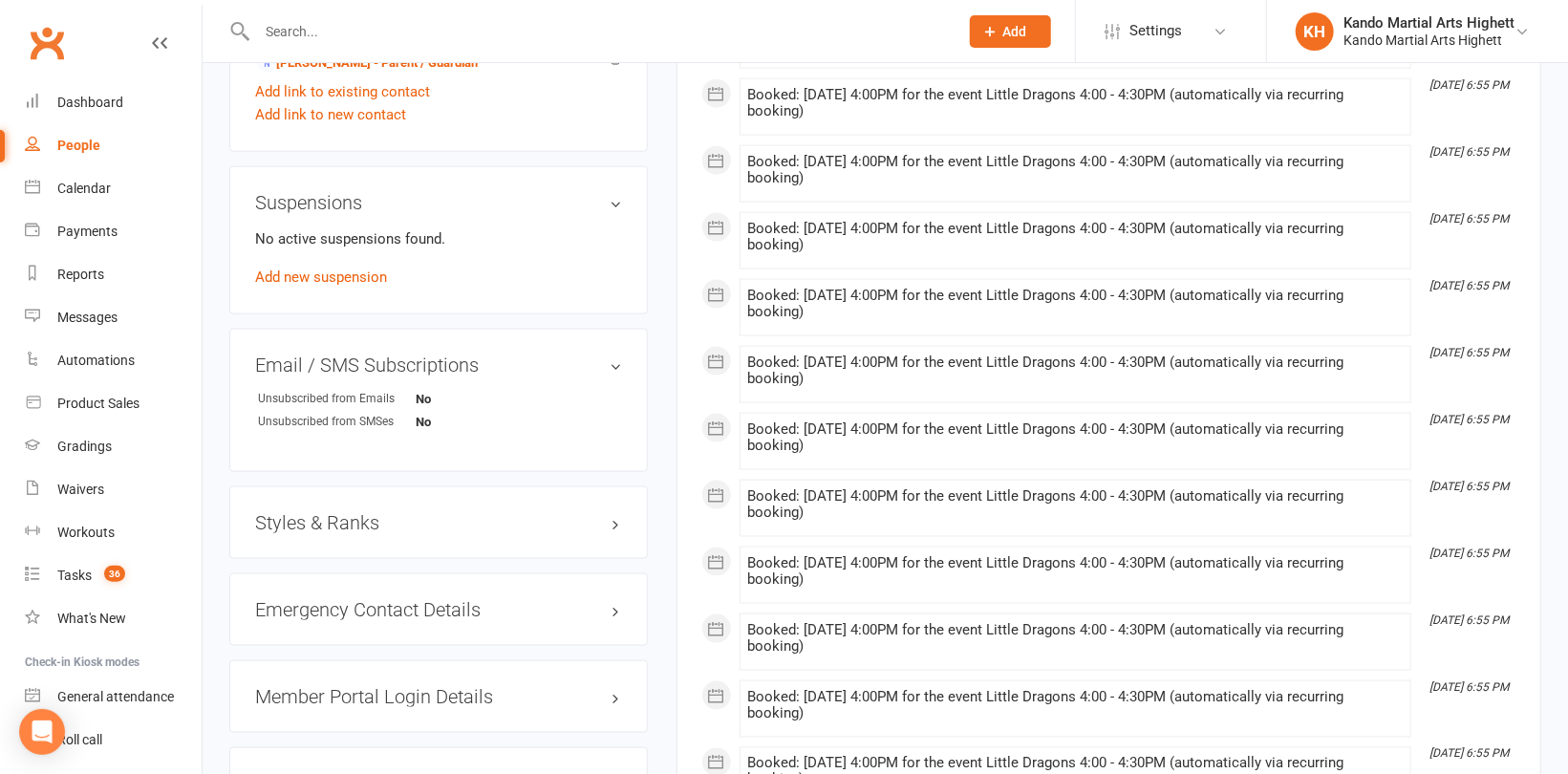
click at [332, 517] on h3 "Styles & Ranks" at bounding box center [439, 523] width 367 height 21
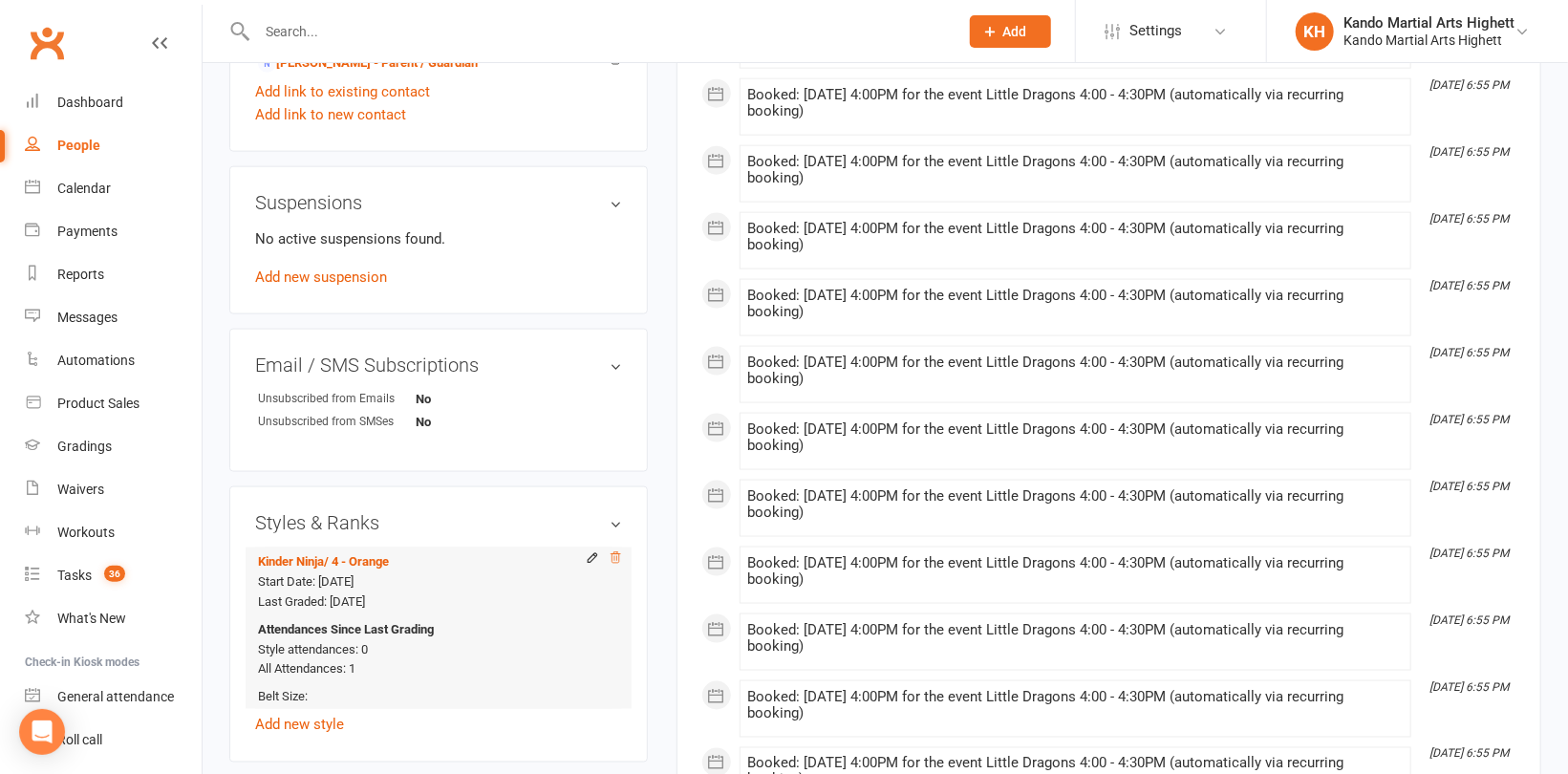
click at [614, 557] on icon at bounding box center [615, 558] width 14 height 14
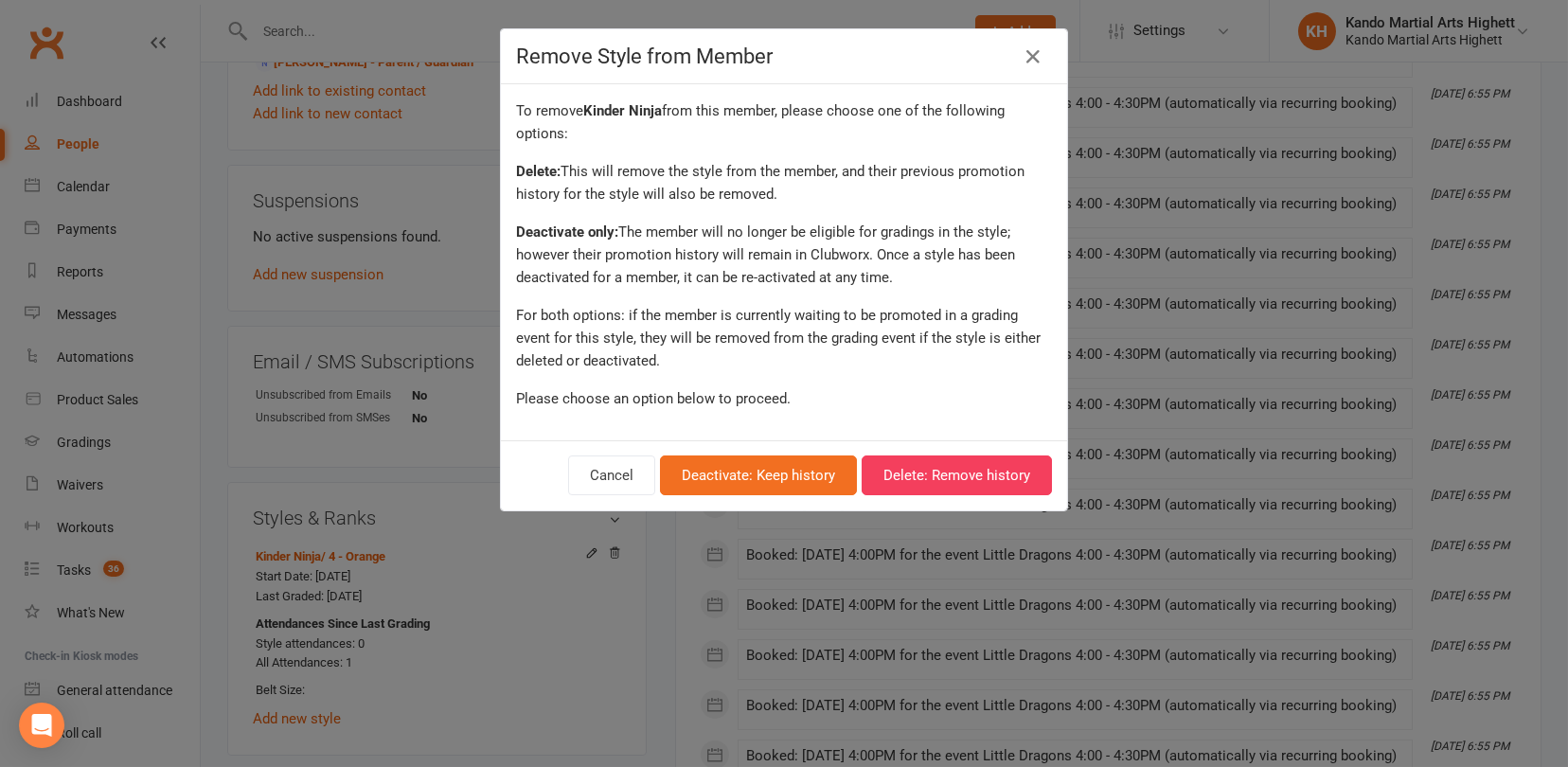
click at [406, 334] on div "Remove Style from Member To remove Kinder Ninja from this member, please choose…" at bounding box center [784, 383] width 1568 height 767
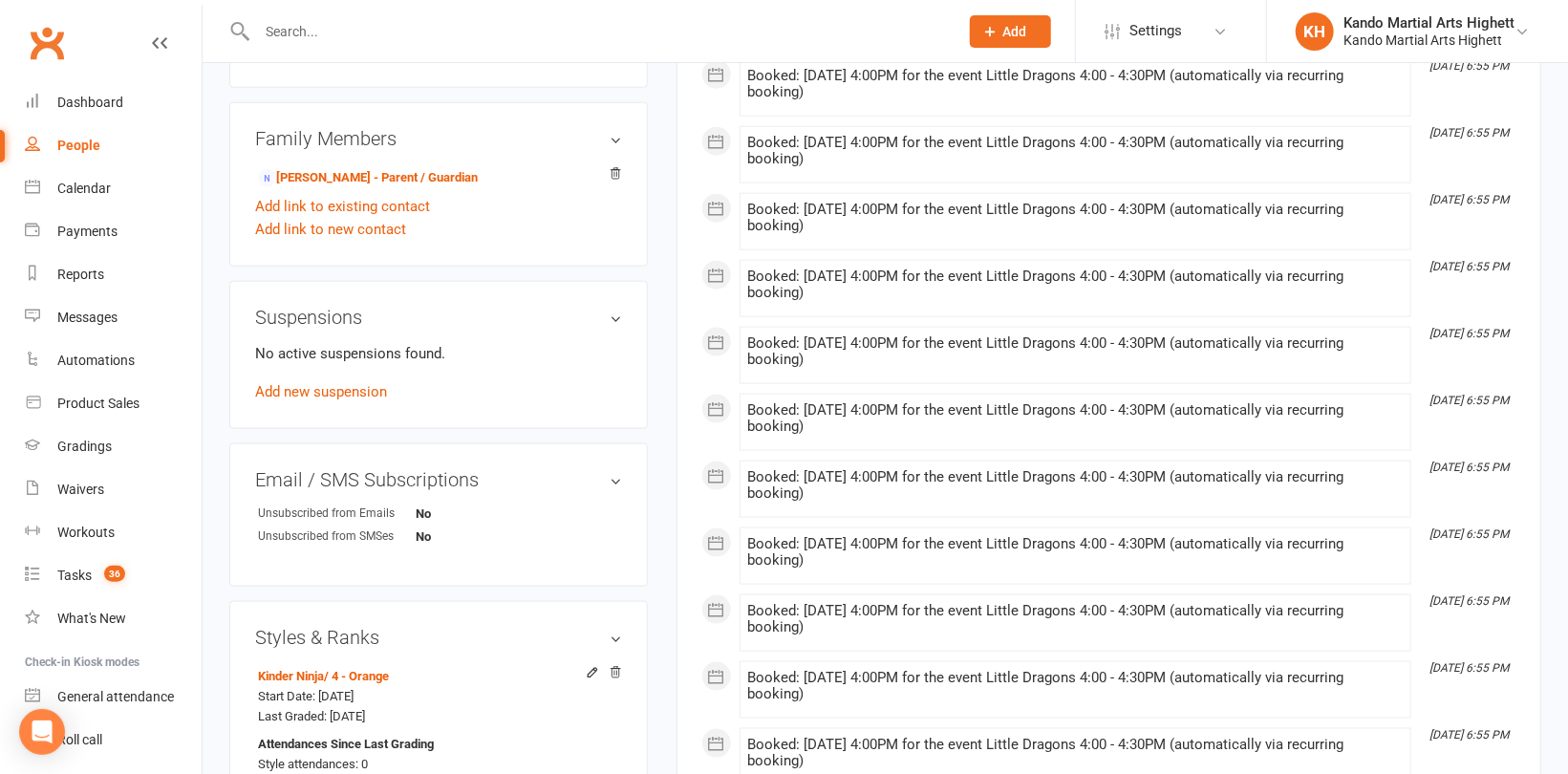
scroll to position [1434, 0]
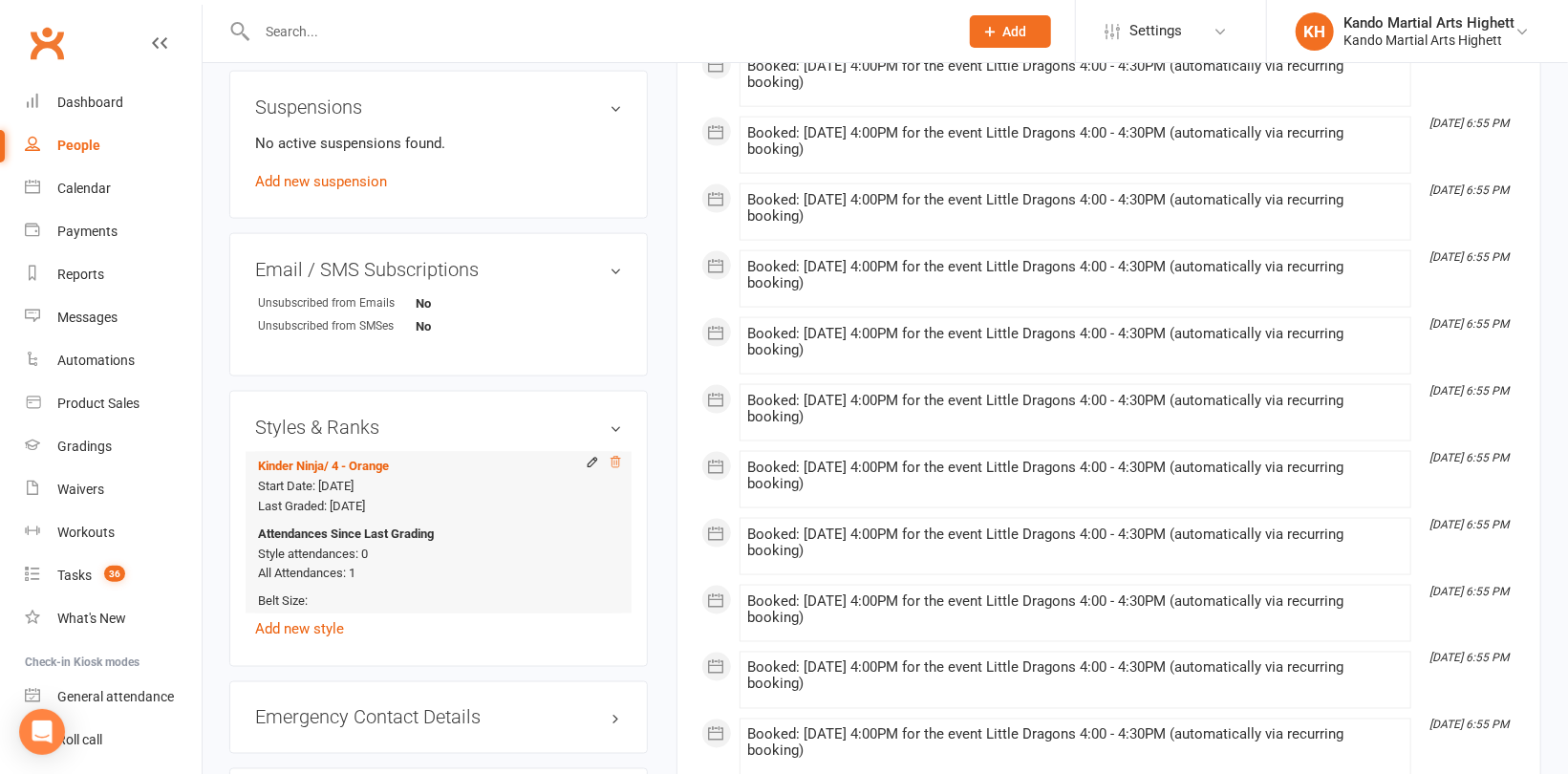
click at [614, 464] on icon at bounding box center [615, 462] width 14 height 14
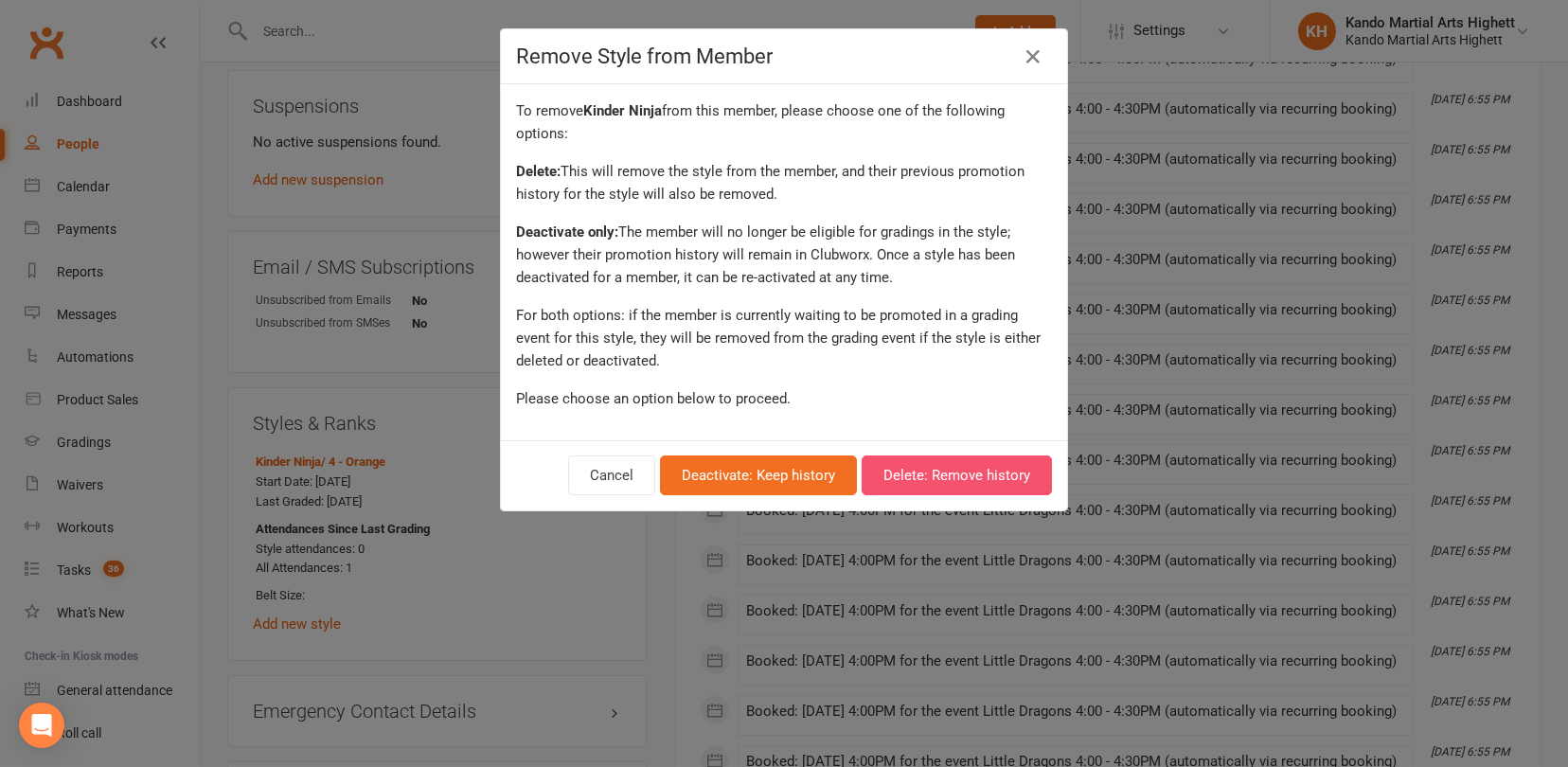
click at [940, 479] on button "Delete: Remove history" at bounding box center [956, 475] width 191 height 40
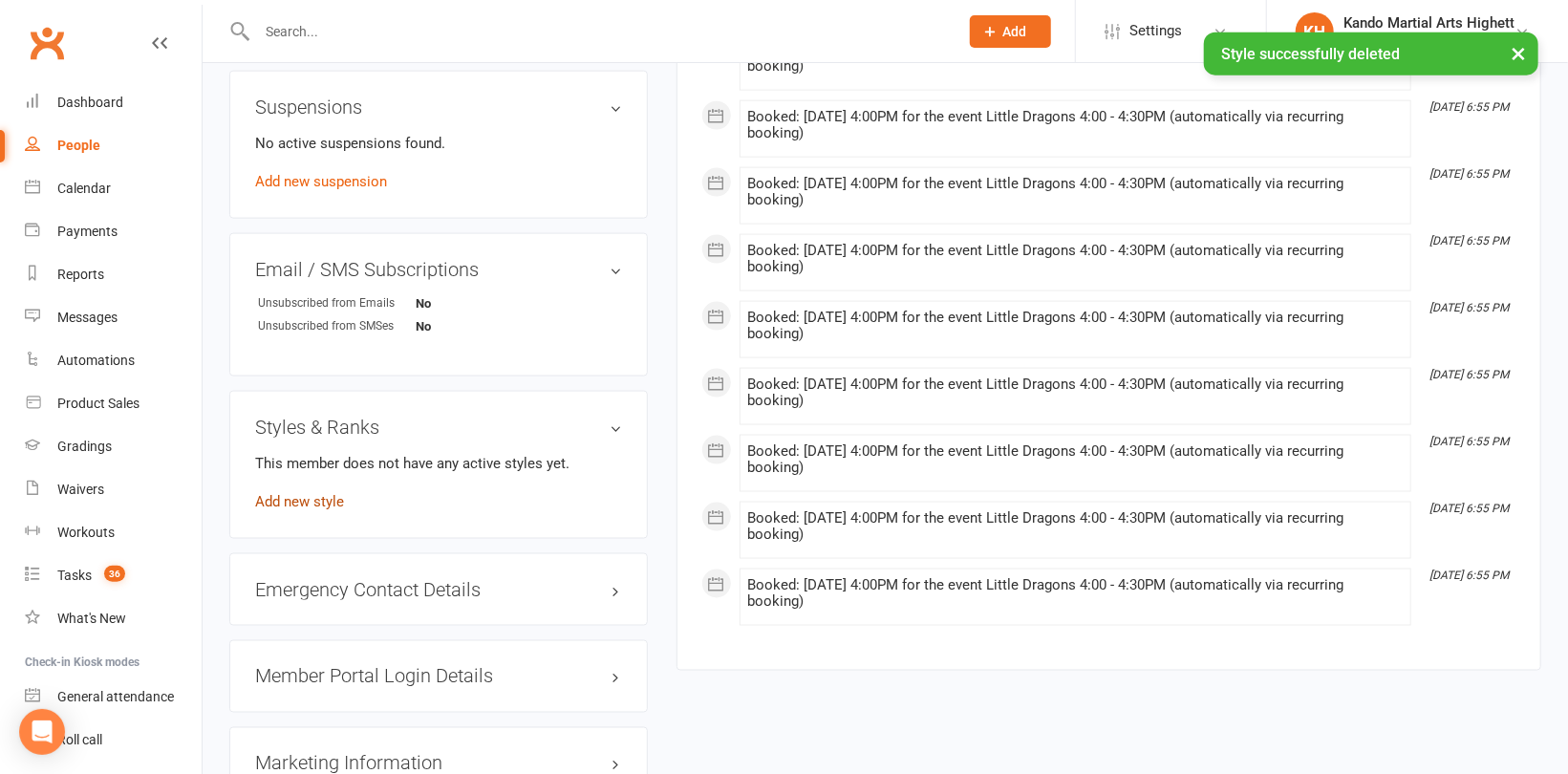
click at [327, 502] on link "Add new style" at bounding box center [300, 501] width 89 height 17
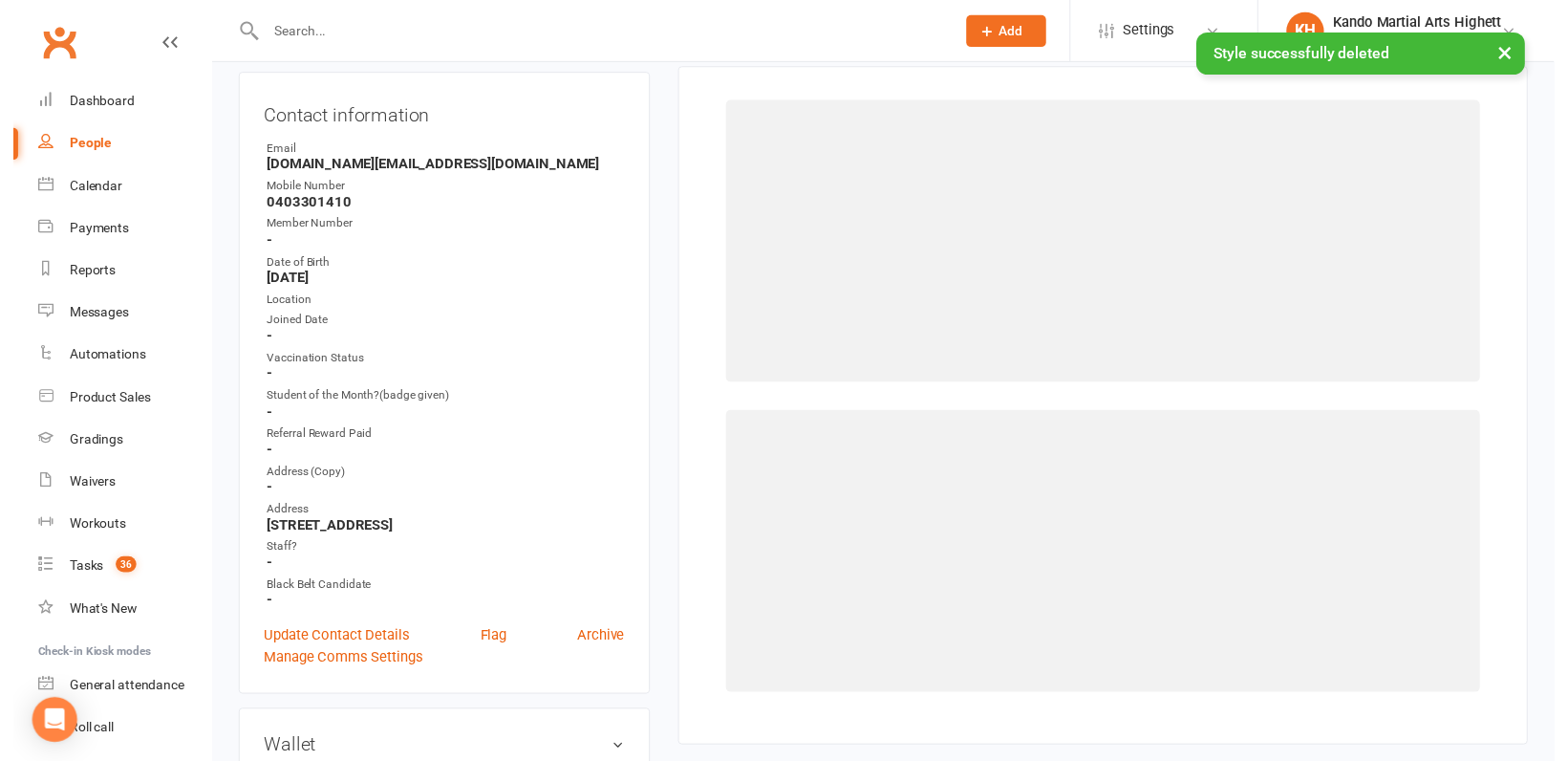
scroll to position [163, 0]
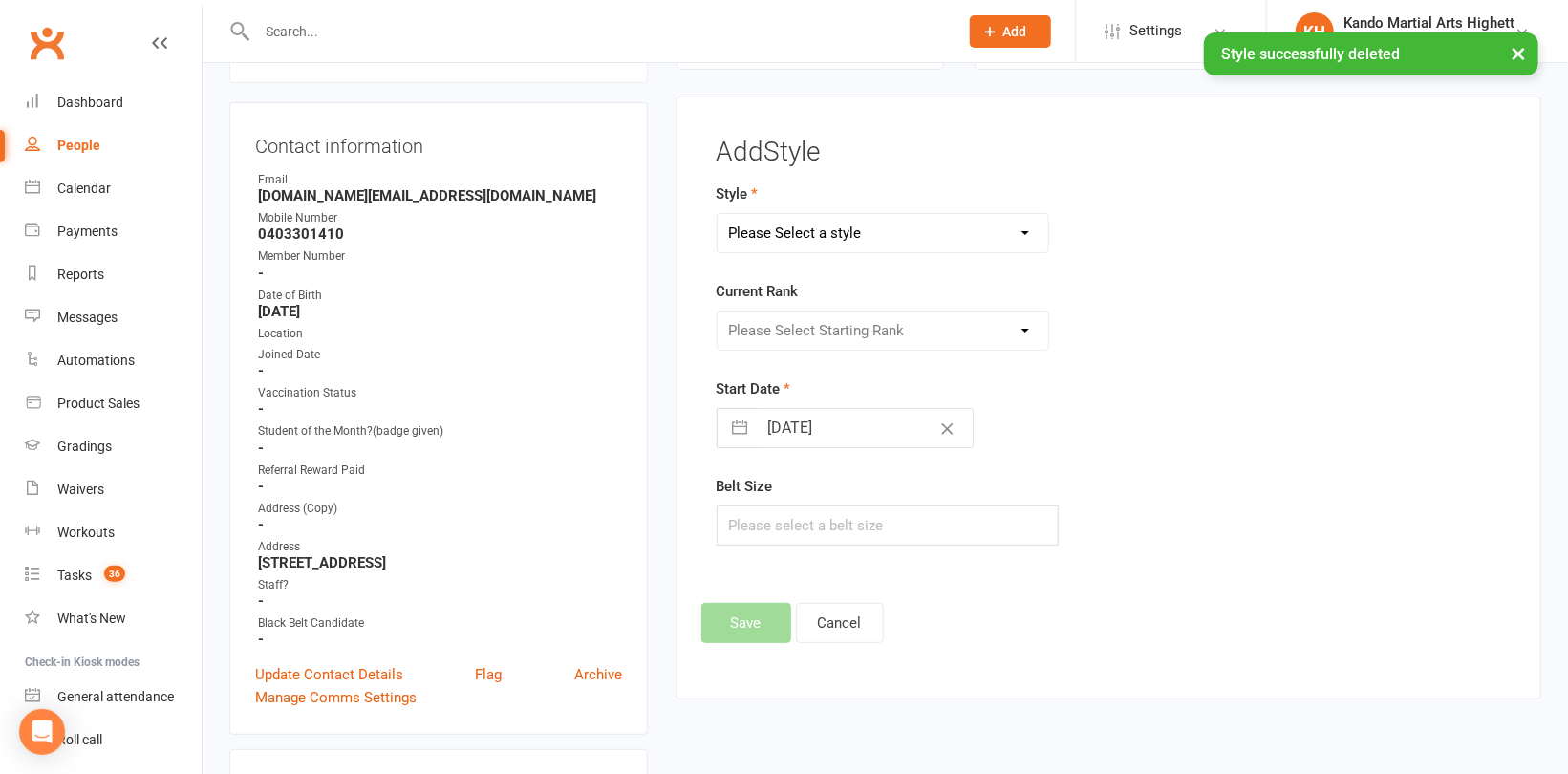
click at [755, 245] on select "Please Select a style Junior Kinder Ninja Leadership Little Dragon Teen and Adu…" at bounding box center [882, 233] width 330 height 38
select select "1194"
click at [717, 214] on select "Please Select a style Junior Kinder Ninja Leadership Little Dragon Teen and Adu…" at bounding box center [882, 233] width 330 height 38
click at [811, 335] on select "Please Select Starting Rank 1 - White 2 - Red 3 - Yellow 4 - Orange 5 - Green 6…" at bounding box center [882, 330] width 330 height 38
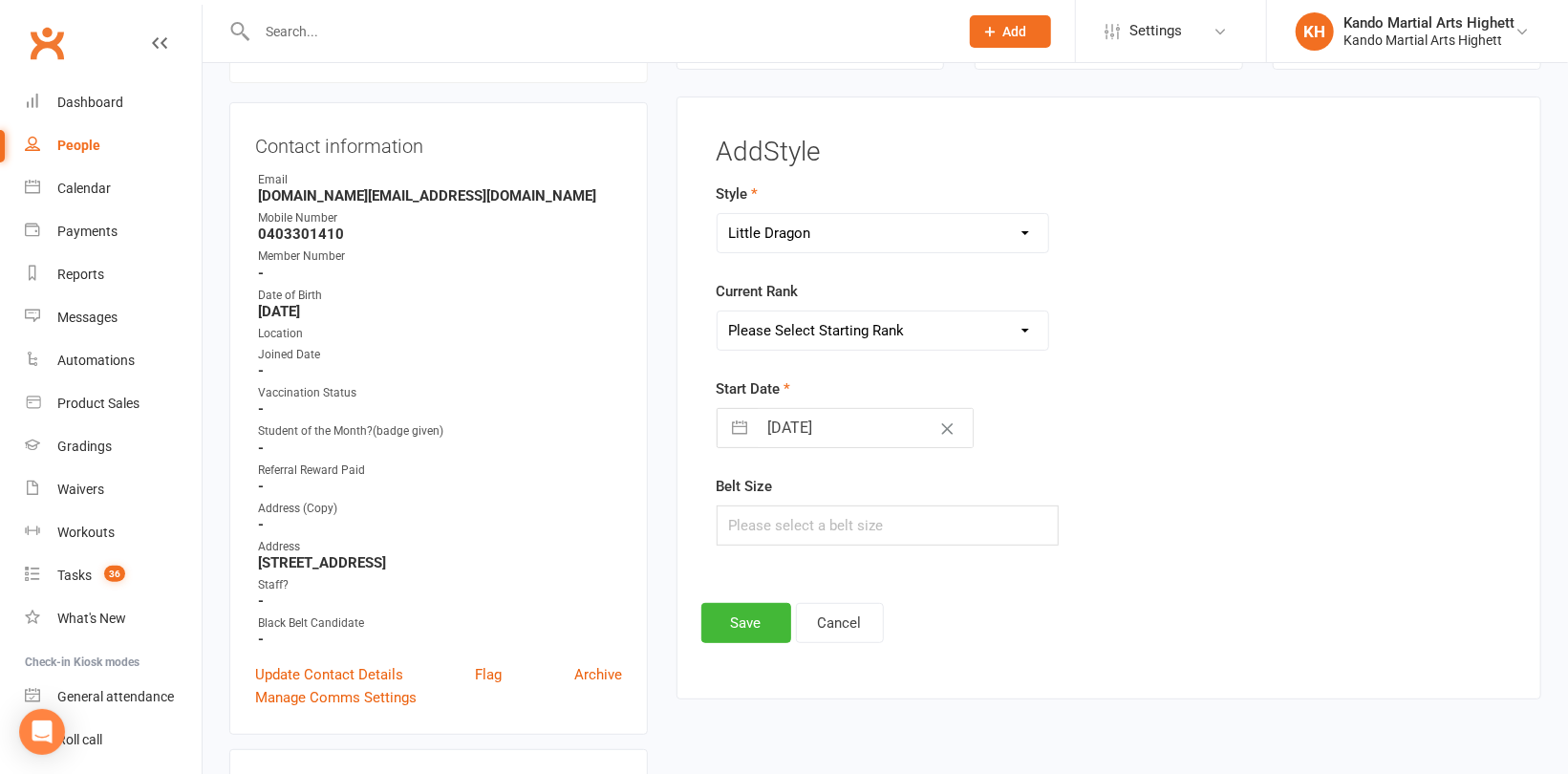
select select "18378"
click at [717, 312] on select "Please Select Starting Rank 1 - White 2 - Red 3 - Yellow 4 - Orange 5 - Green 6…" at bounding box center [882, 330] width 330 height 38
drag, startPoint x: 728, startPoint y: 606, endPoint x: 703, endPoint y: 562, distance: 50.6
click at [728, 605] on button "Save" at bounding box center [745, 623] width 90 height 40
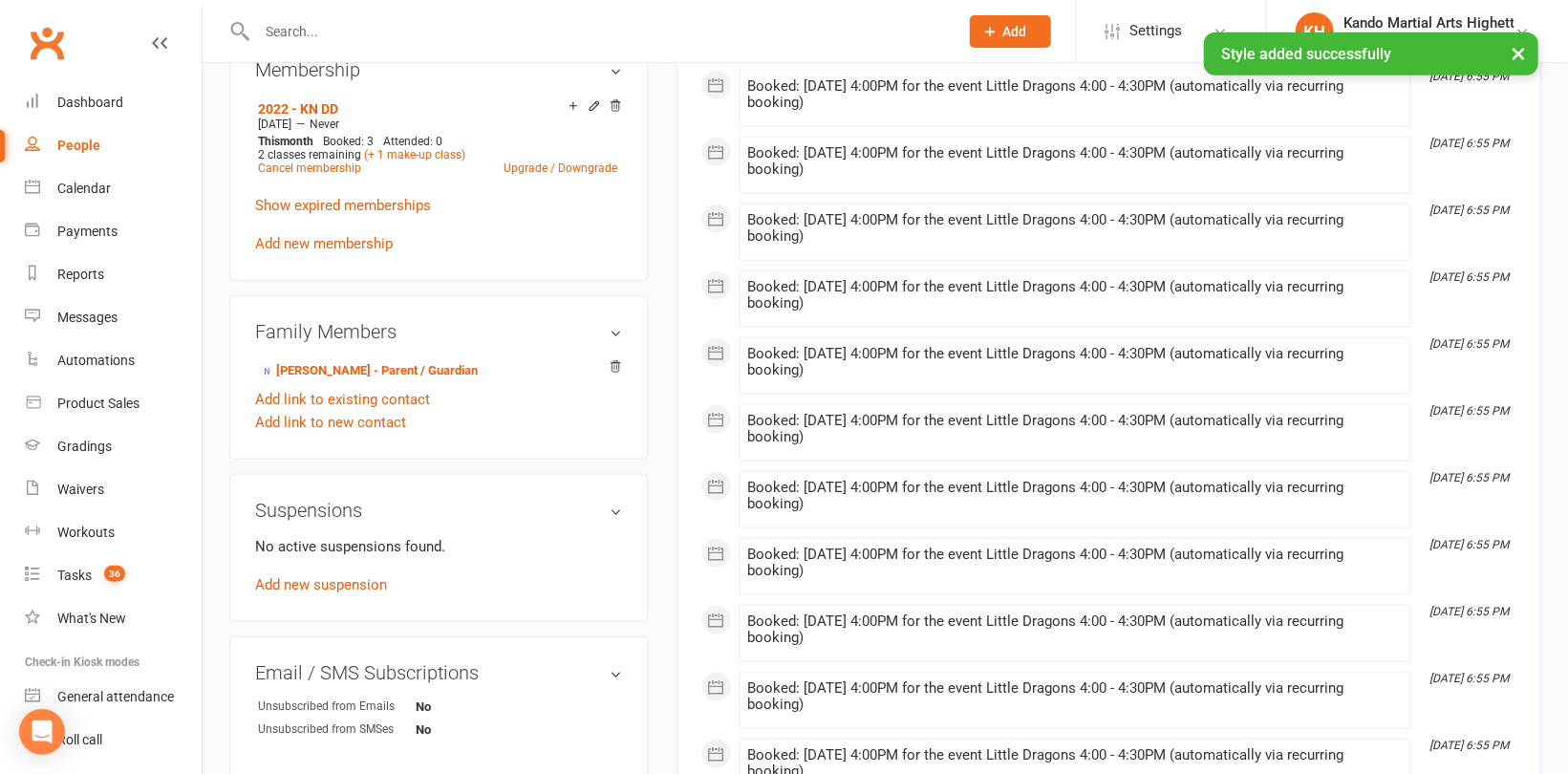
scroll to position [1118, 0]
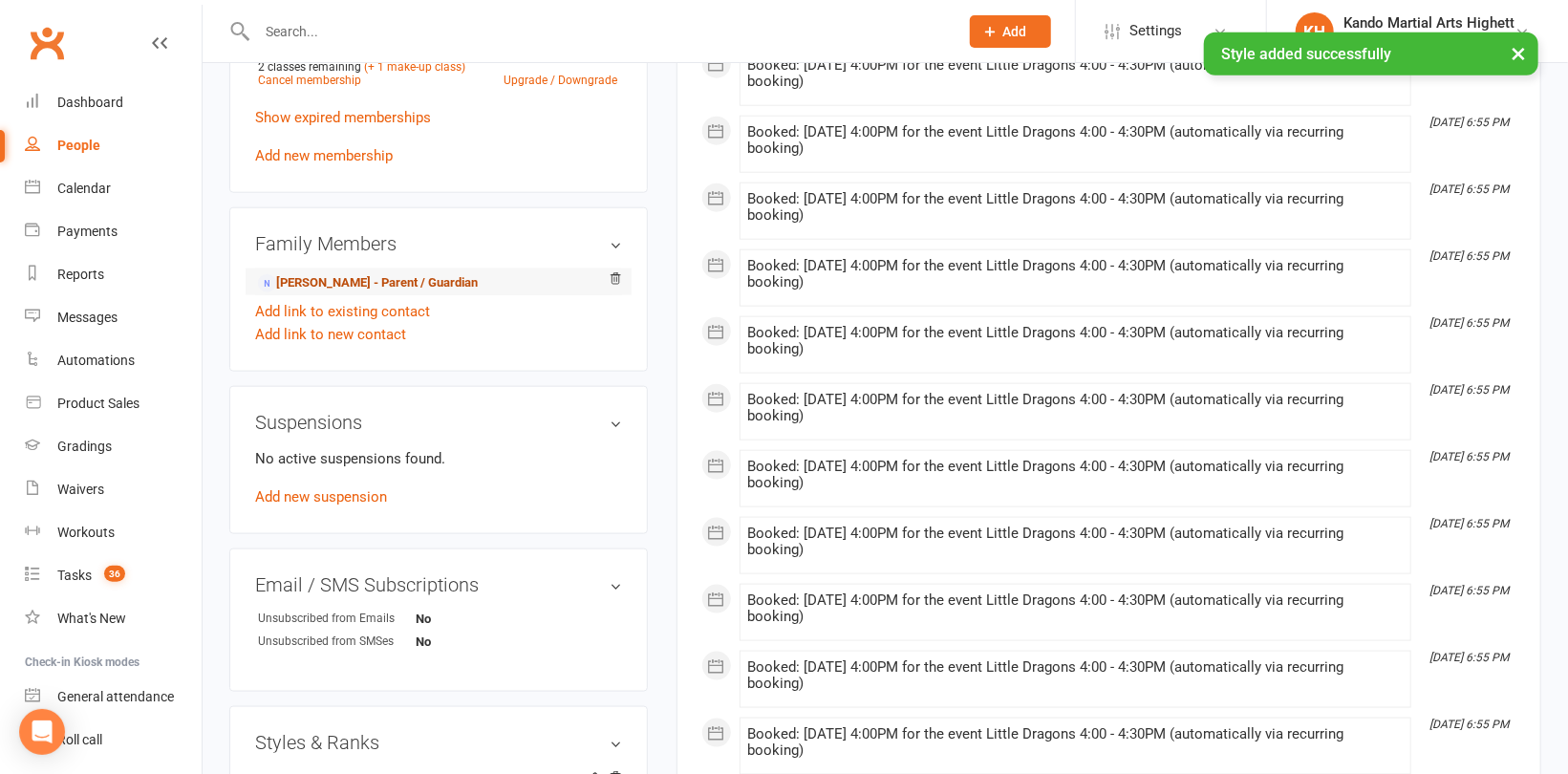
click at [370, 287] on link "Michelle Allan - Parent / Guardian" at bounding box center [368, 283] width 220 height 20
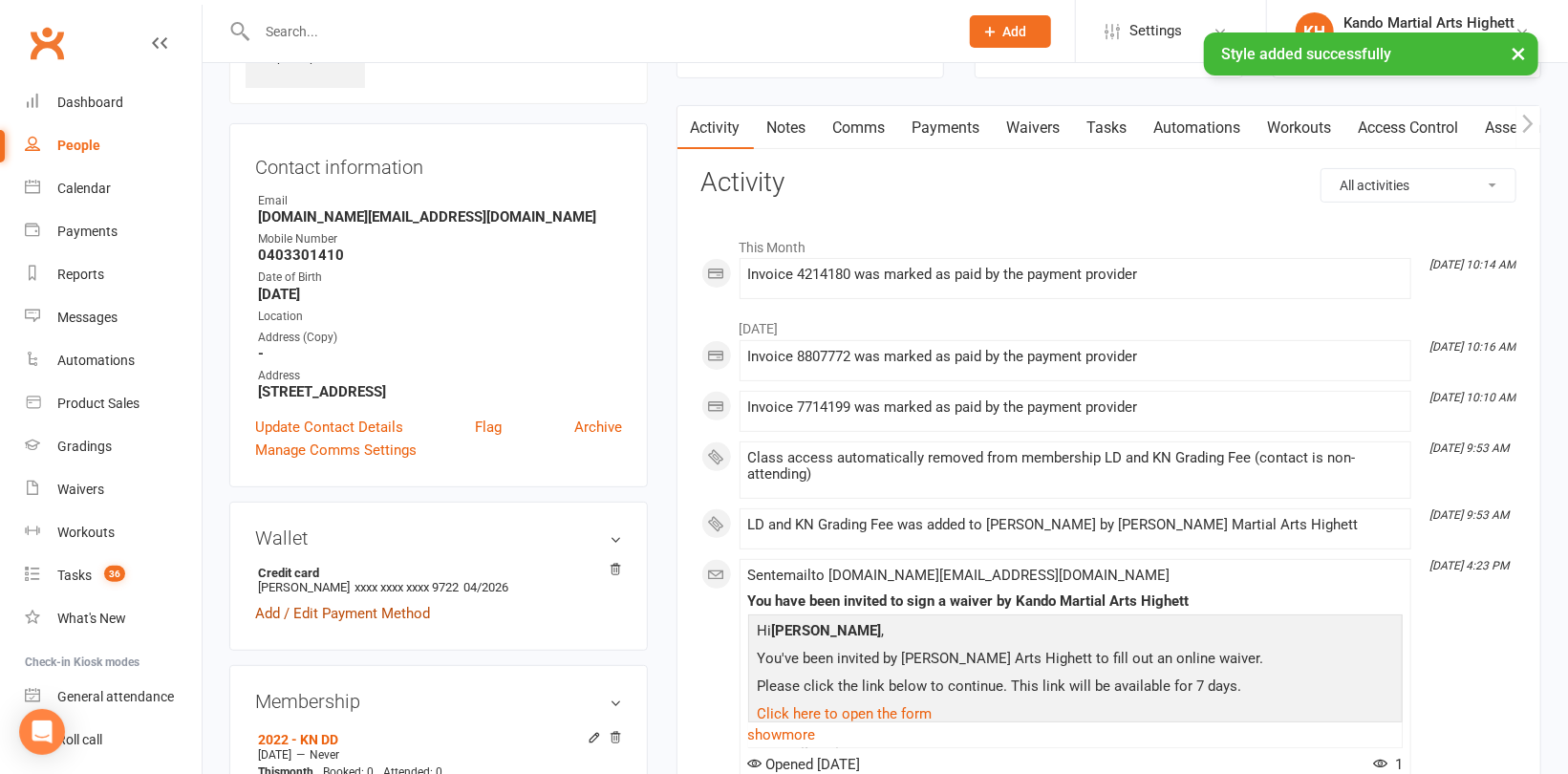
scroll to position [287, 0]
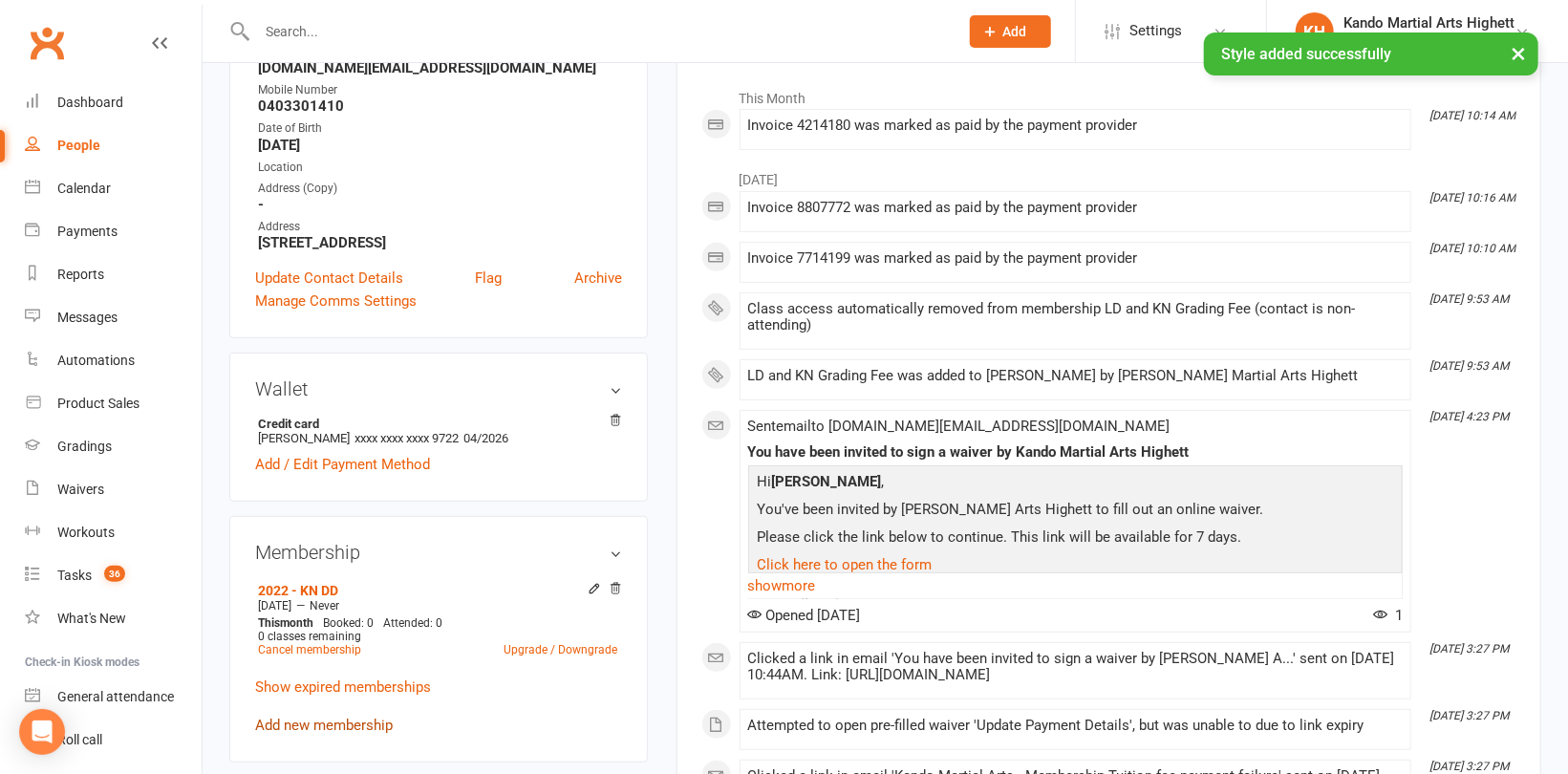
click at [310, 724] on link "Add new membership" at bounding box center [324, 725] width 138 height 17
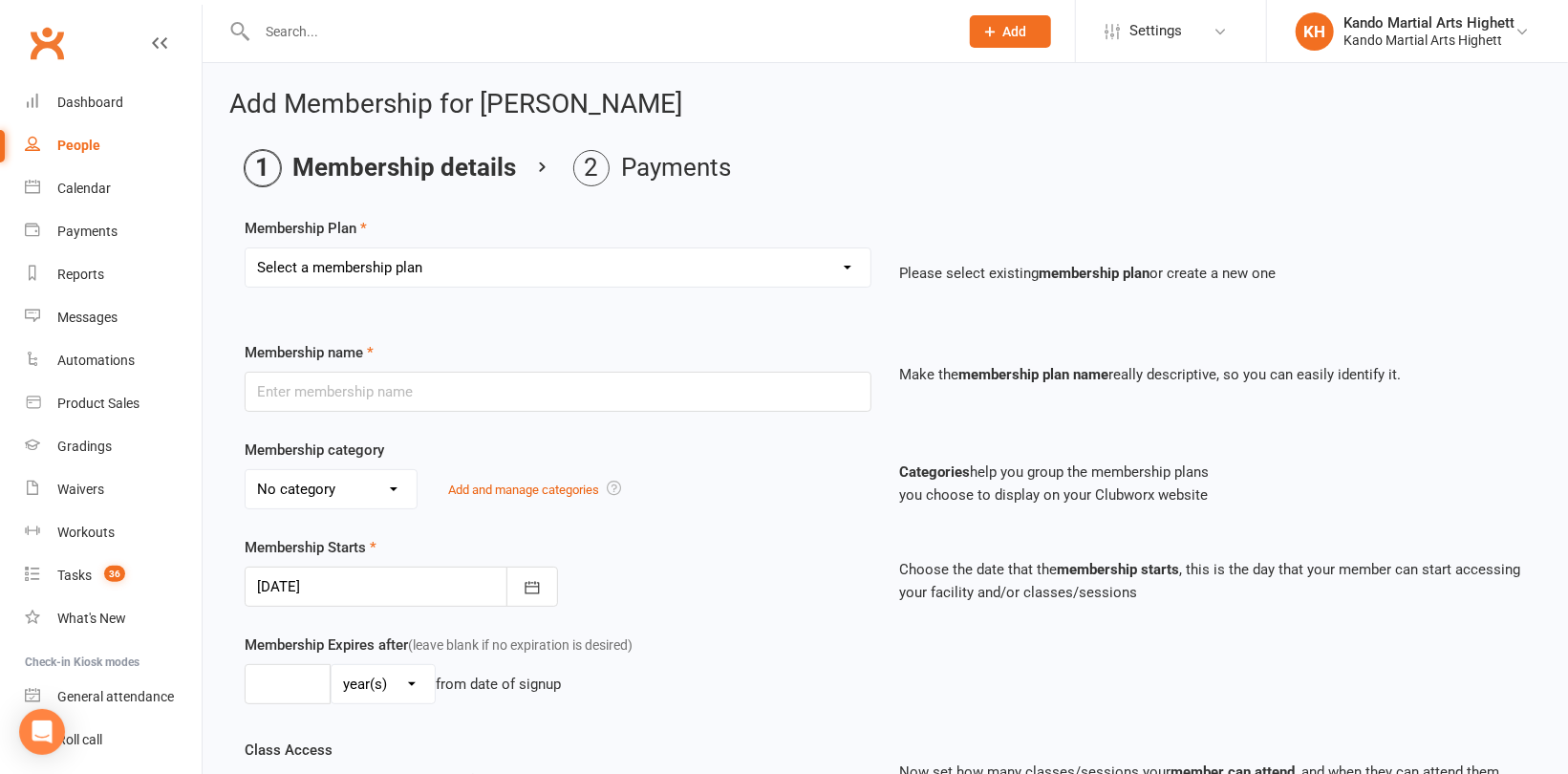
click at [359, 263] on select "Select a membership plan Create new Membership Plan Starter Program - 4 weeks p…" at bounding box center [558, 267] width 625 height 38
select select "17"
click at [245, 248] on select "Select a membership plan Create new Membership Plan Starter Program - 4 weeks p…" at bounding box center [558, 267] width 625 height 38
type input "LD and KN Grading Fee"
select select "10"
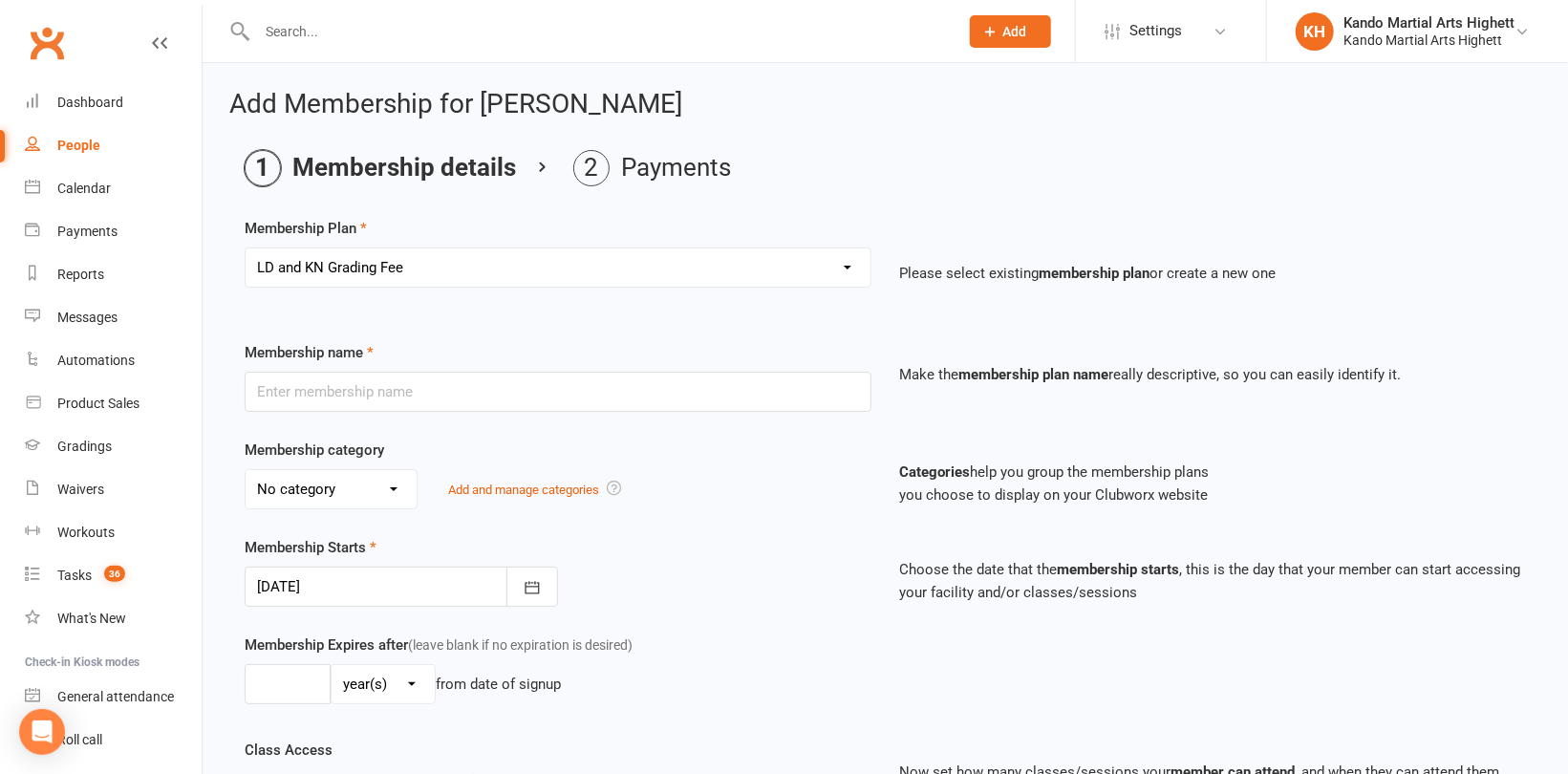
type input "1"
select select "0"
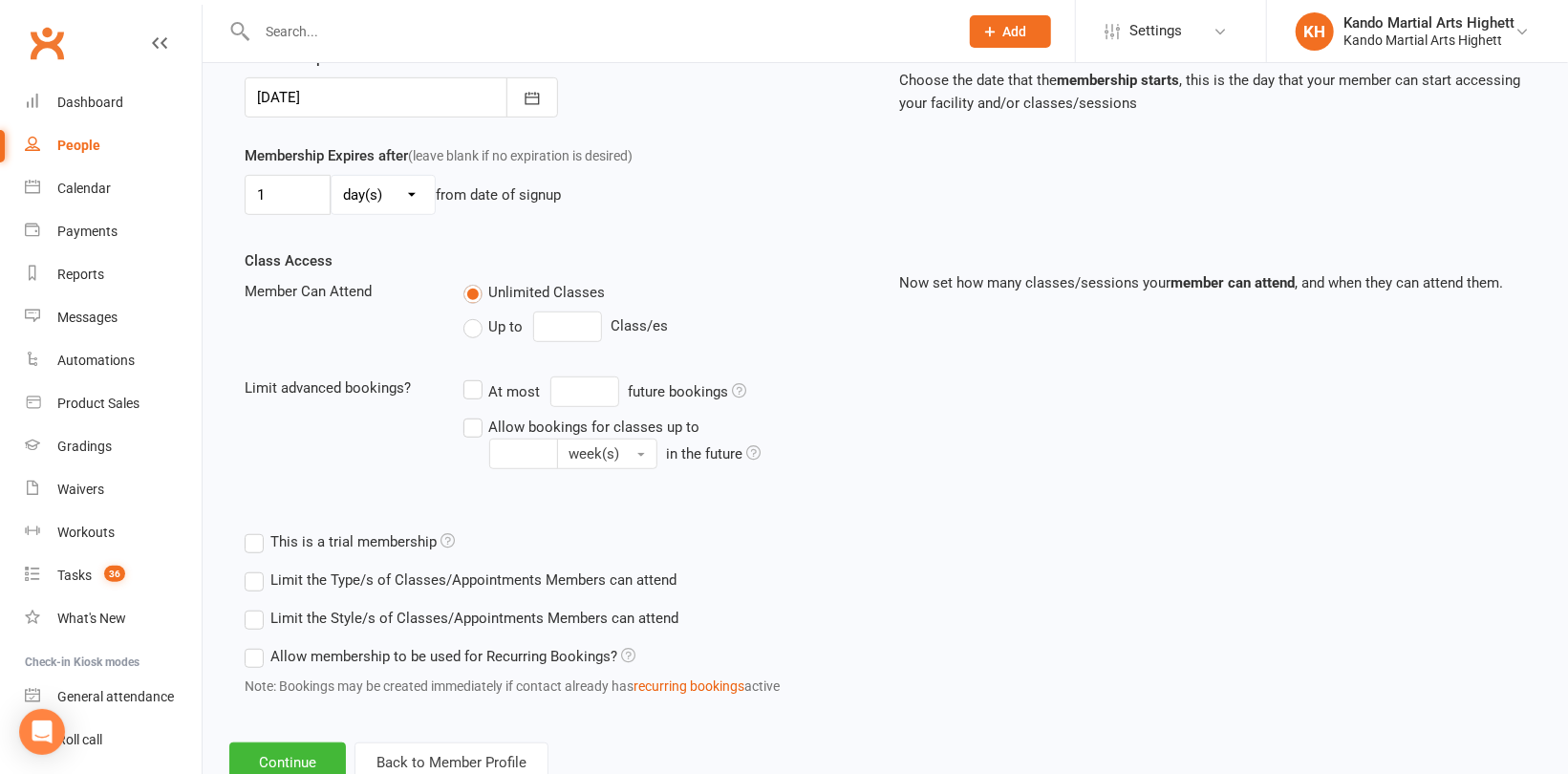
scroll to position [549, 0]
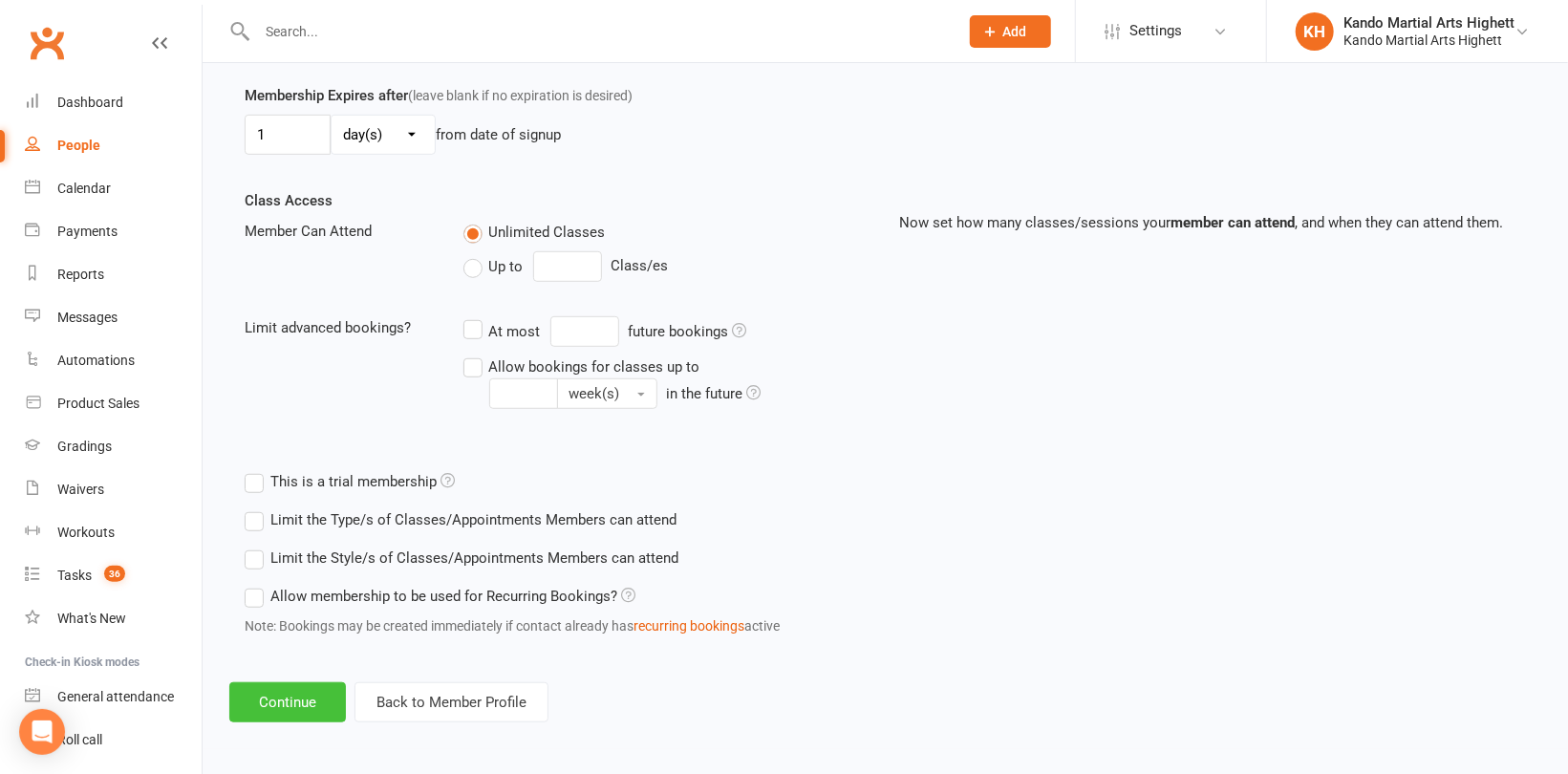
click at [308, 705] on button "Continue" at bounding box center [288, 702] width 116 height 40
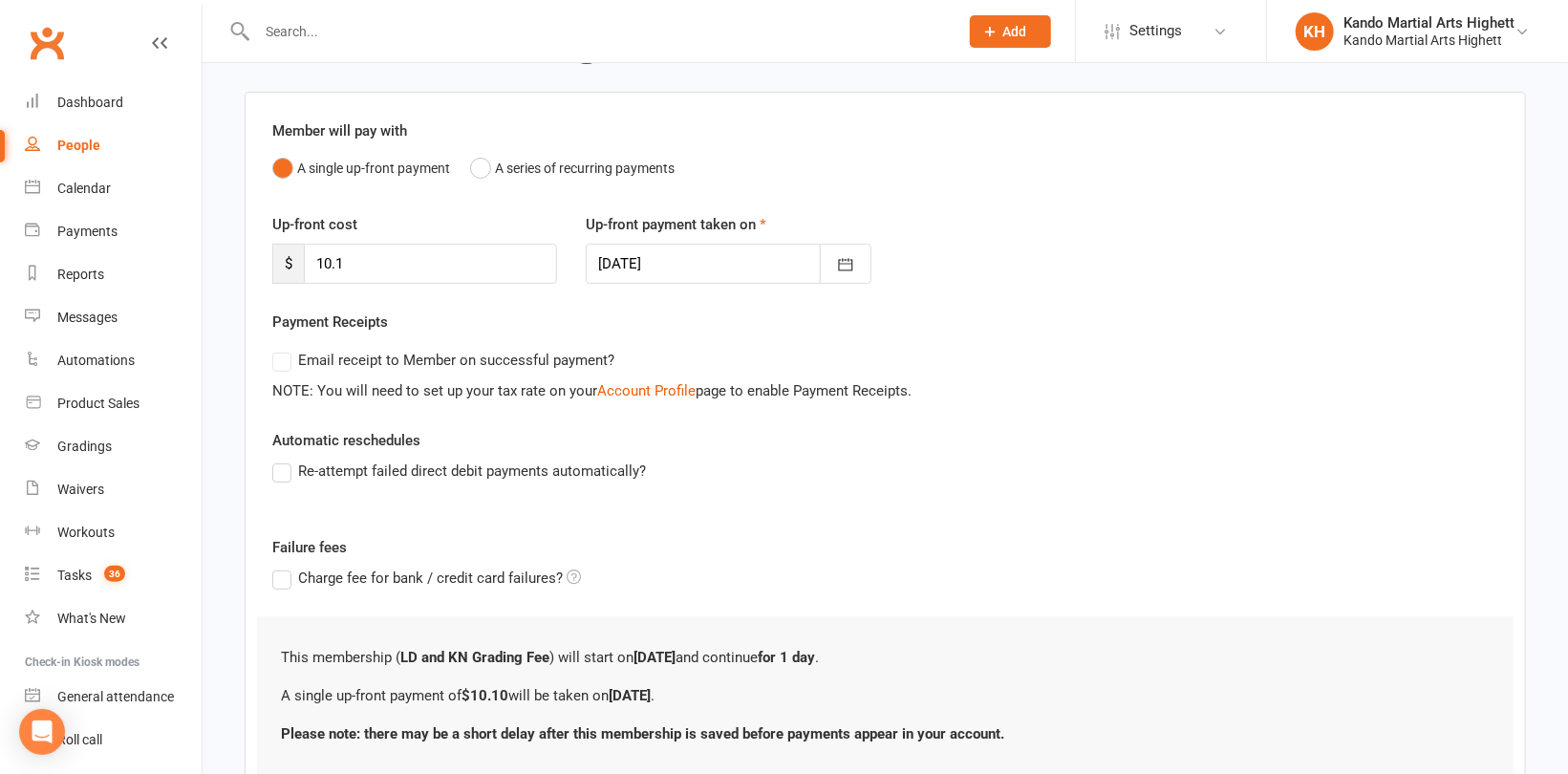
scroll to position [264, 0]
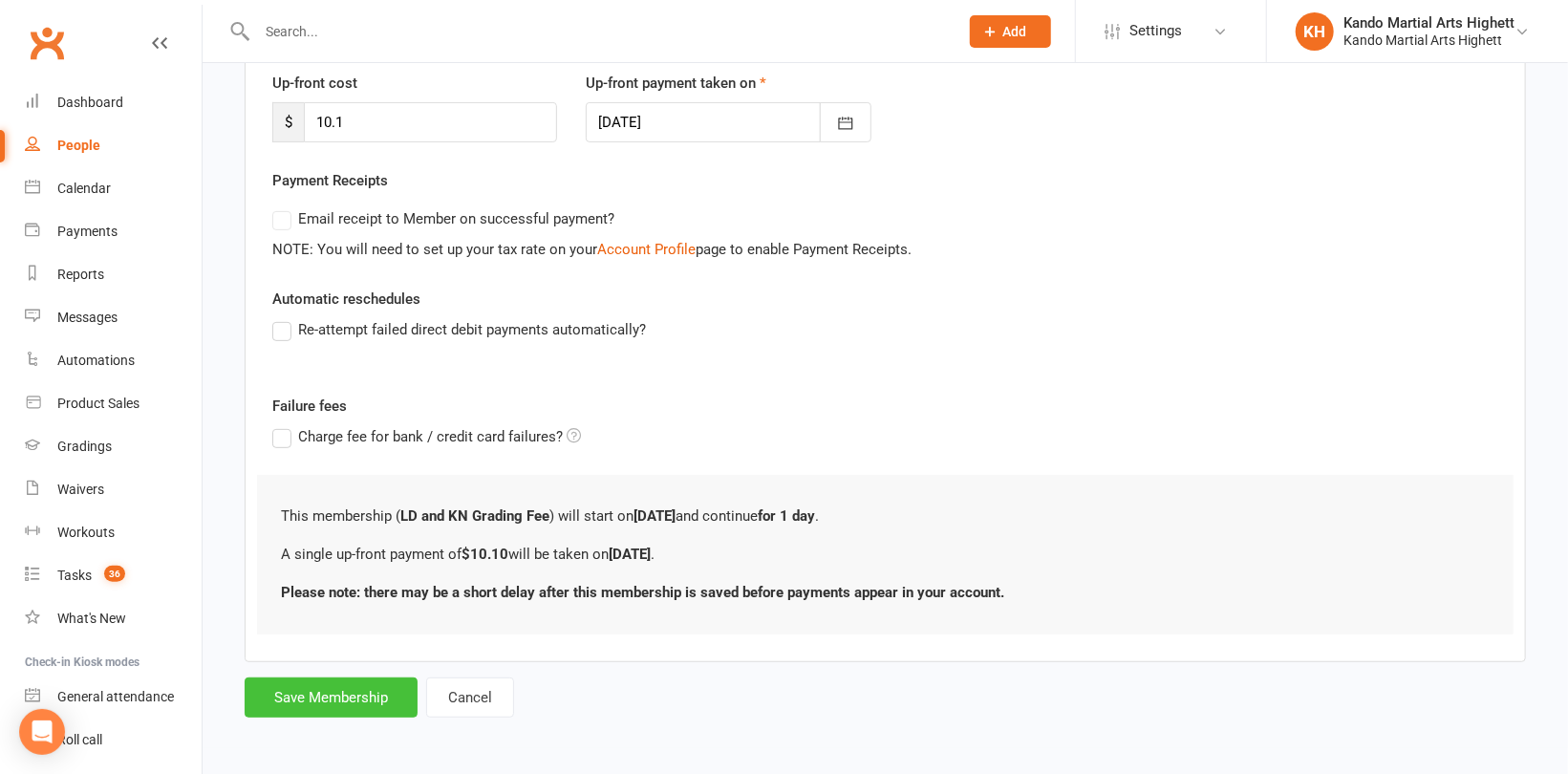
click at [312, 699] on button "Save Membership" at bounding box center [330, 697] width 172 height 40
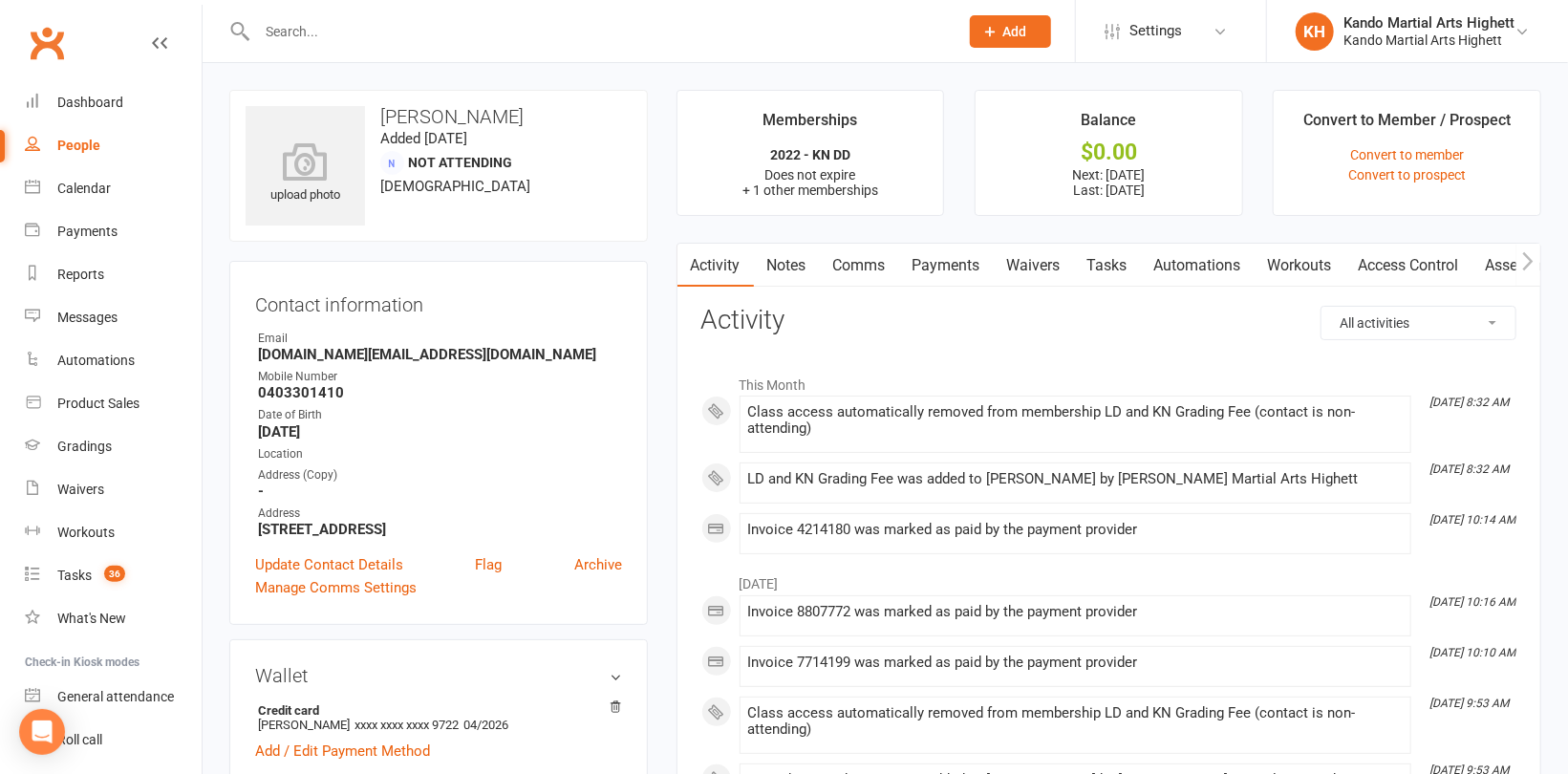
click at [354, 35] on input "text" at bounding box center [598, 31] width 694 height 27
paste input "Edward Newbury"
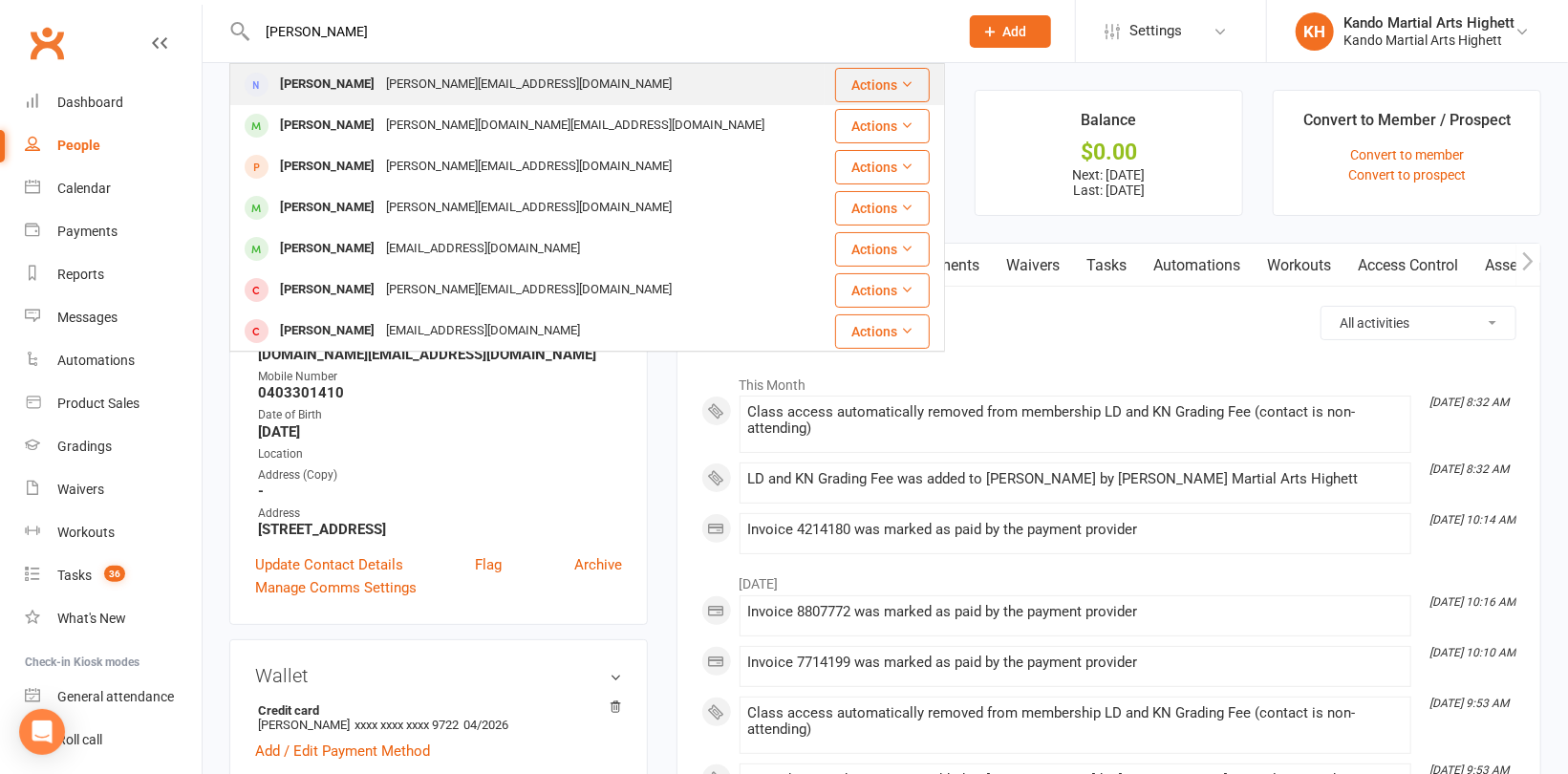
type input "Edward Newbury"
click at [310, 83] on div "Kate Newbury" at bounding box center [327, 85] width 106 height 28
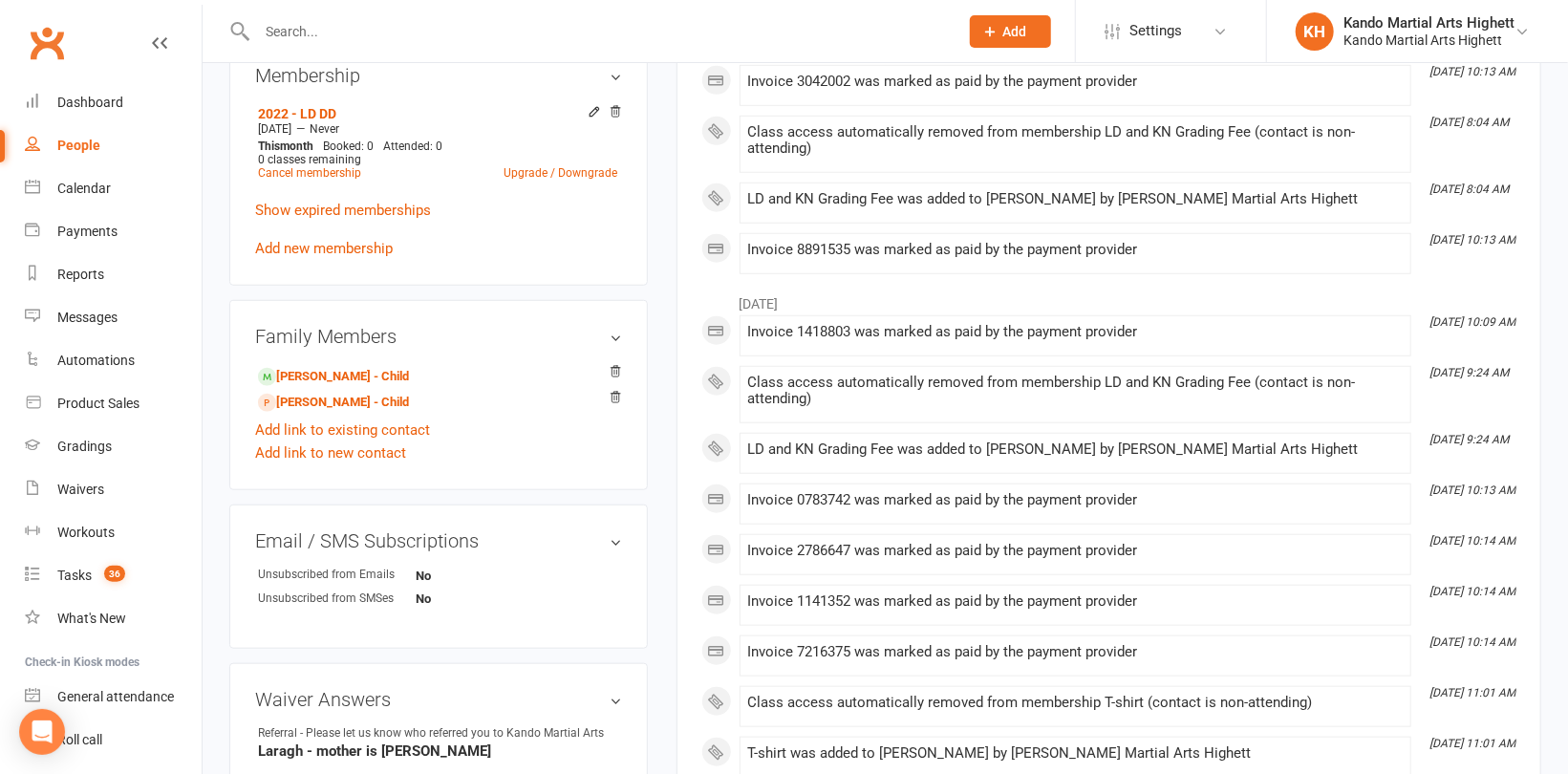
scroll to position [764, 0]
click at [359, 380] on link "Teddy Newbury - Child" at bounding box center [333, 376] width 151 height 20
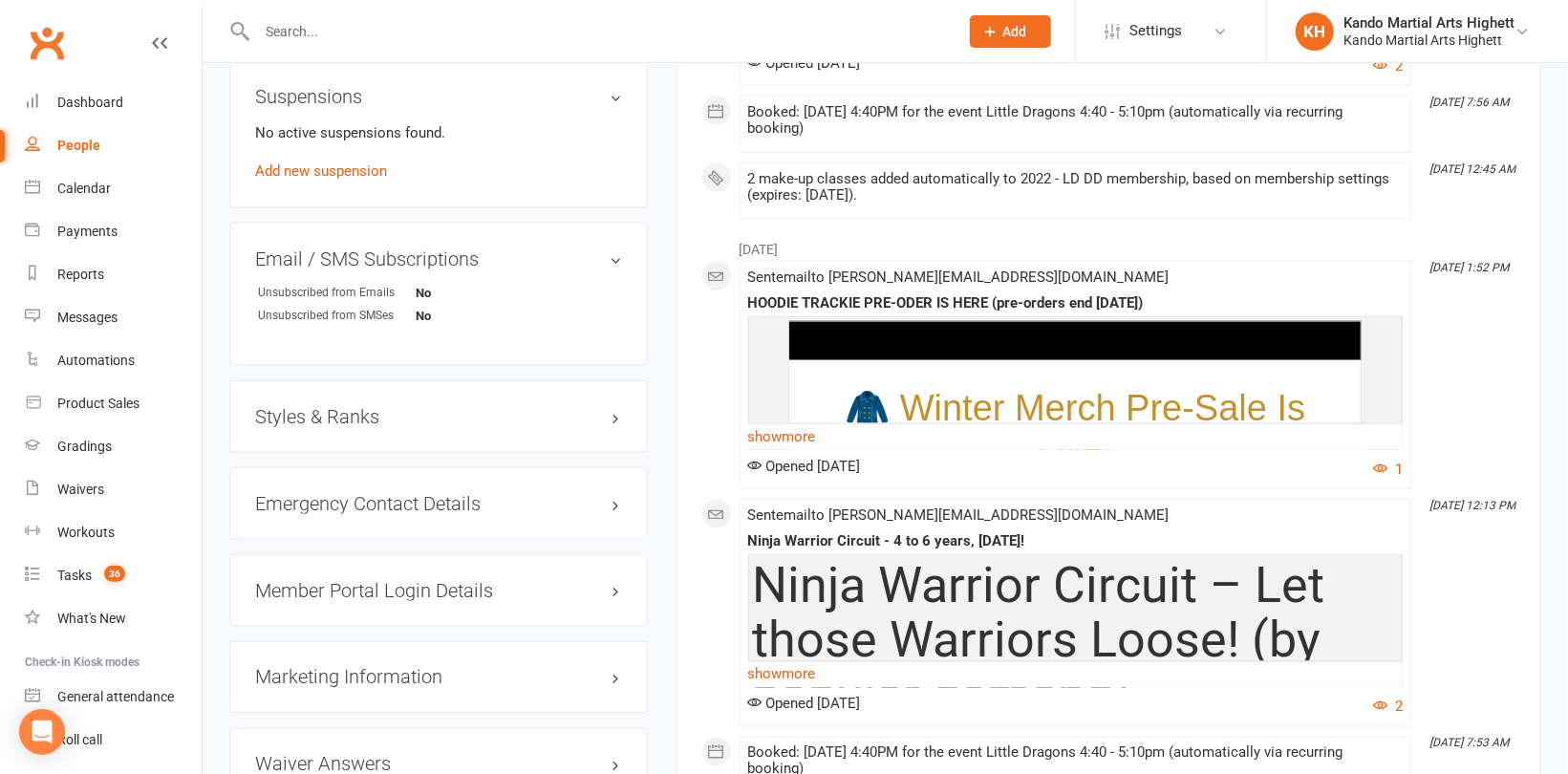
scroll to position [1625, 0]
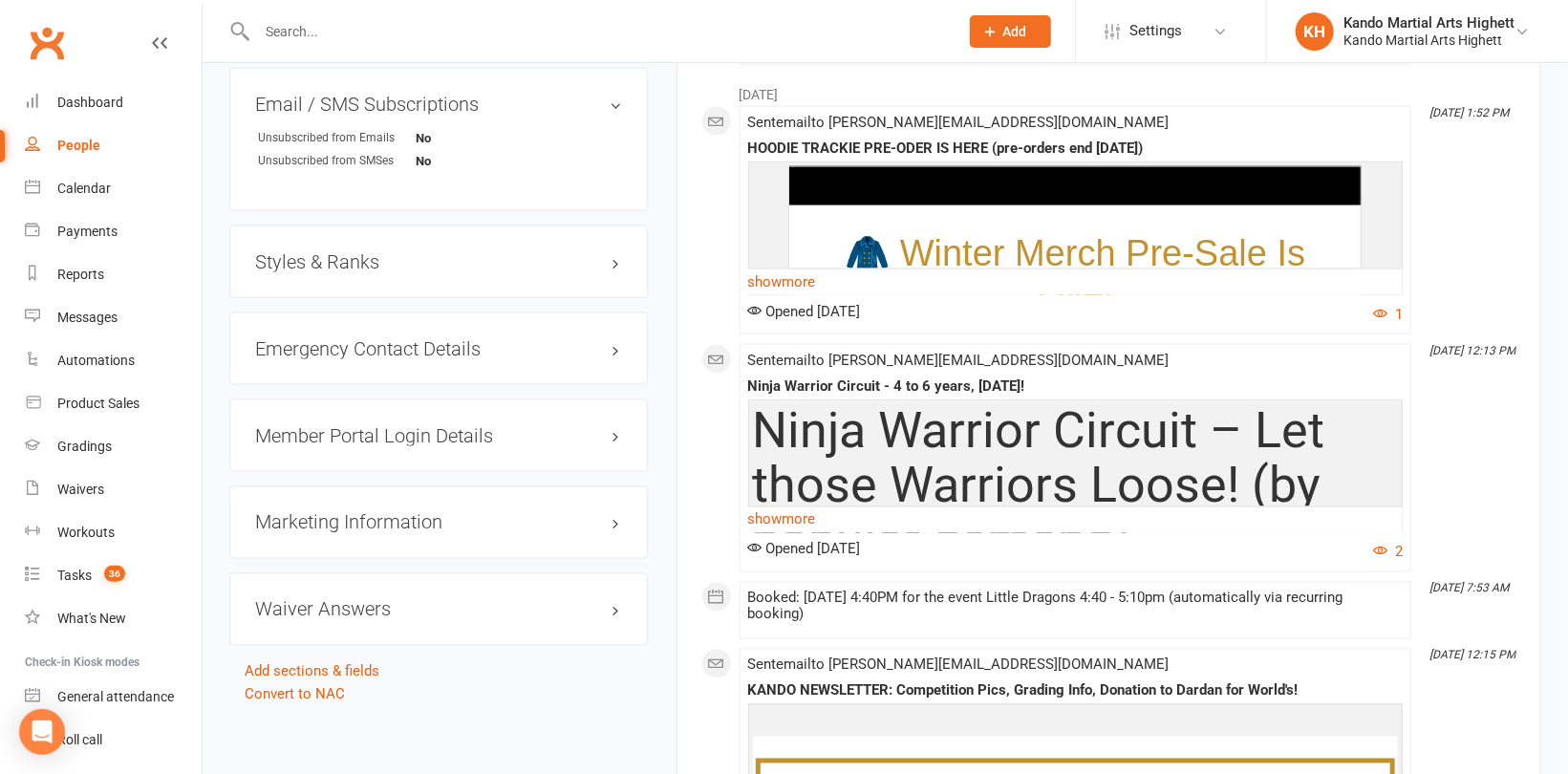
click at [320, 253] on h3 "Styles & Ranks" at bounding box center [439, 261] width 367 height 21
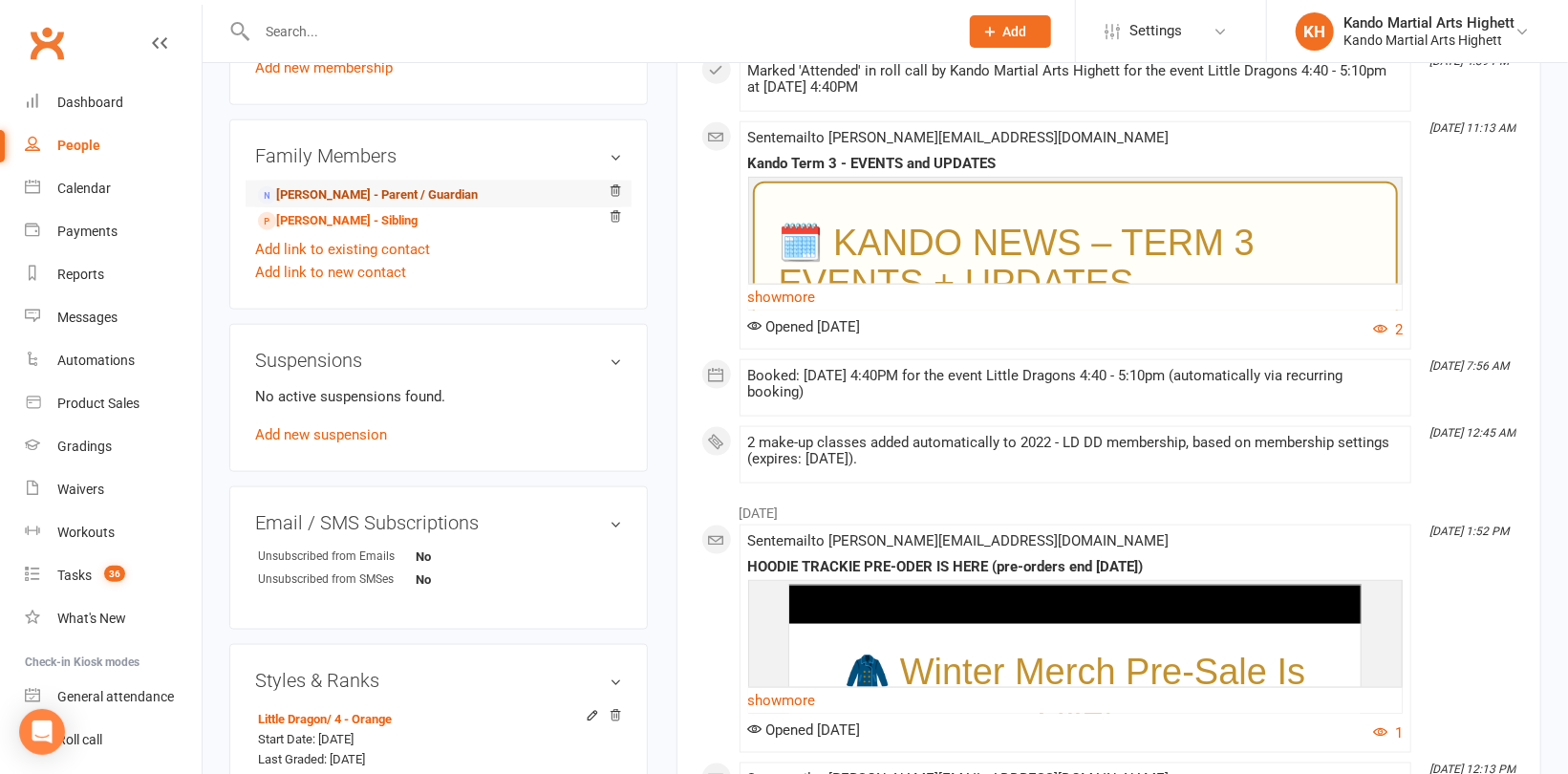
scroll to position [1147, 0]
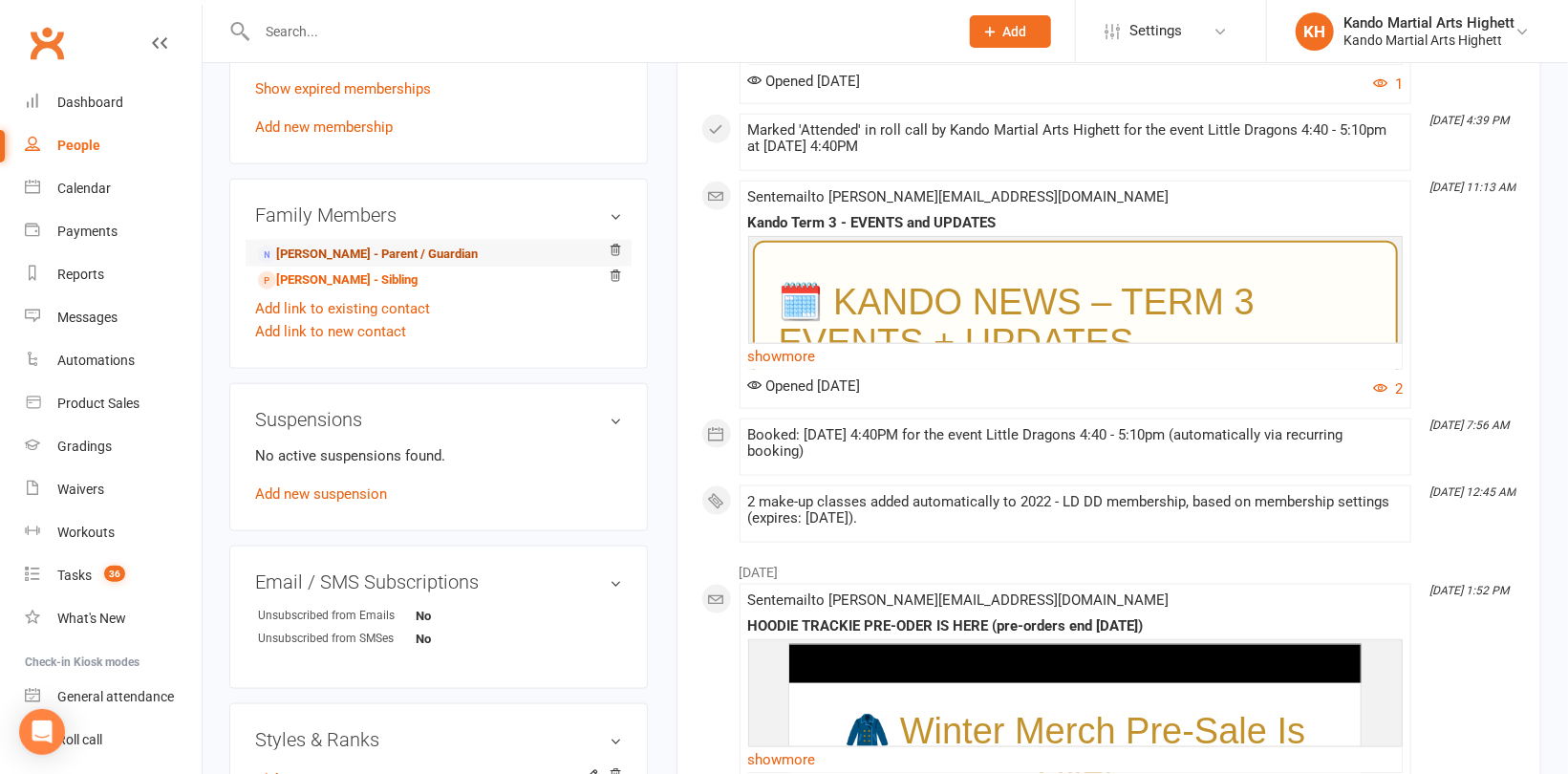
click at [368, 245] on link "Kate Newbury - Parent / Guardian" at bounding box center [368, 254] width 220 height 20
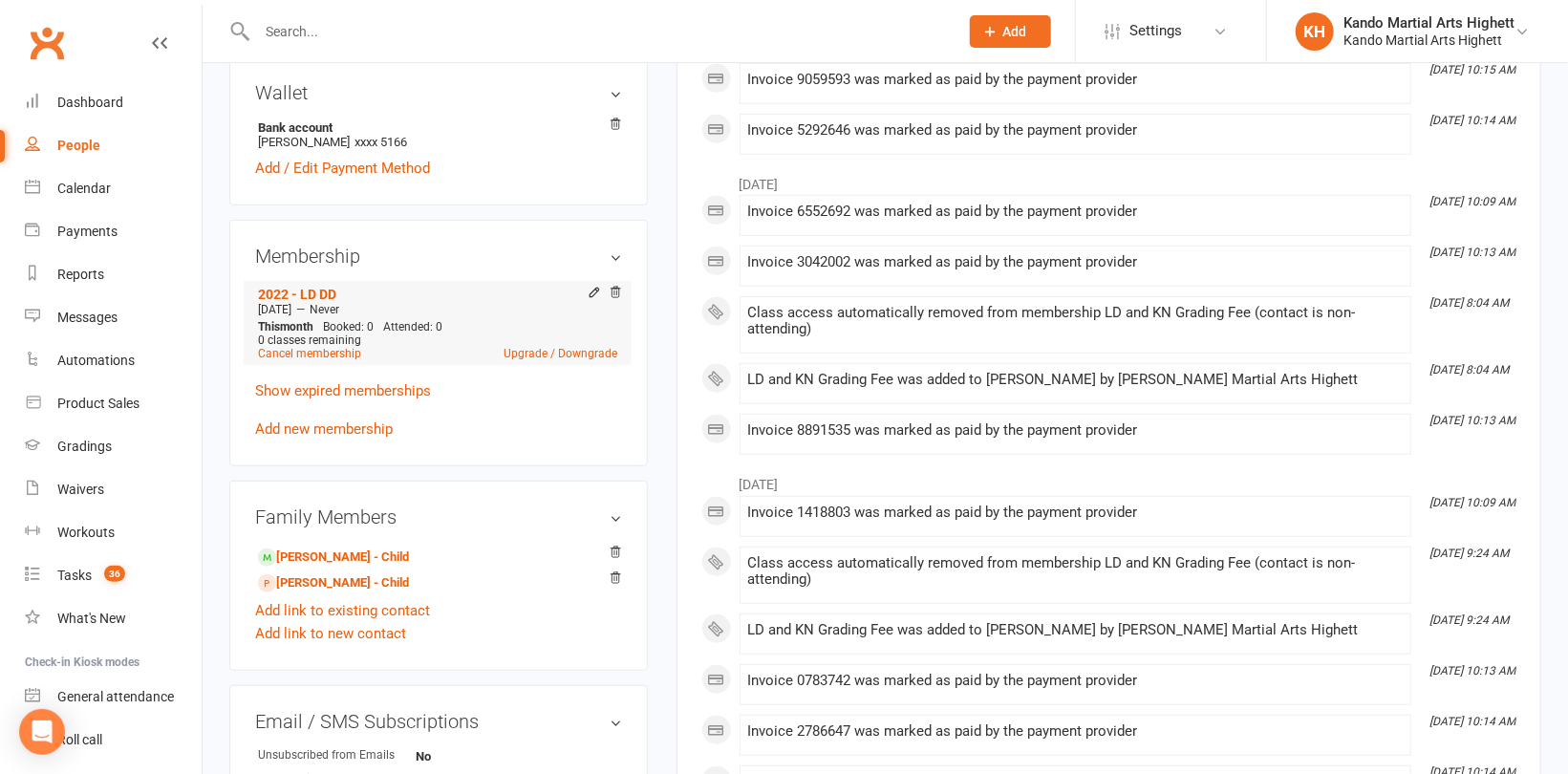
scroll to position [668, 0]
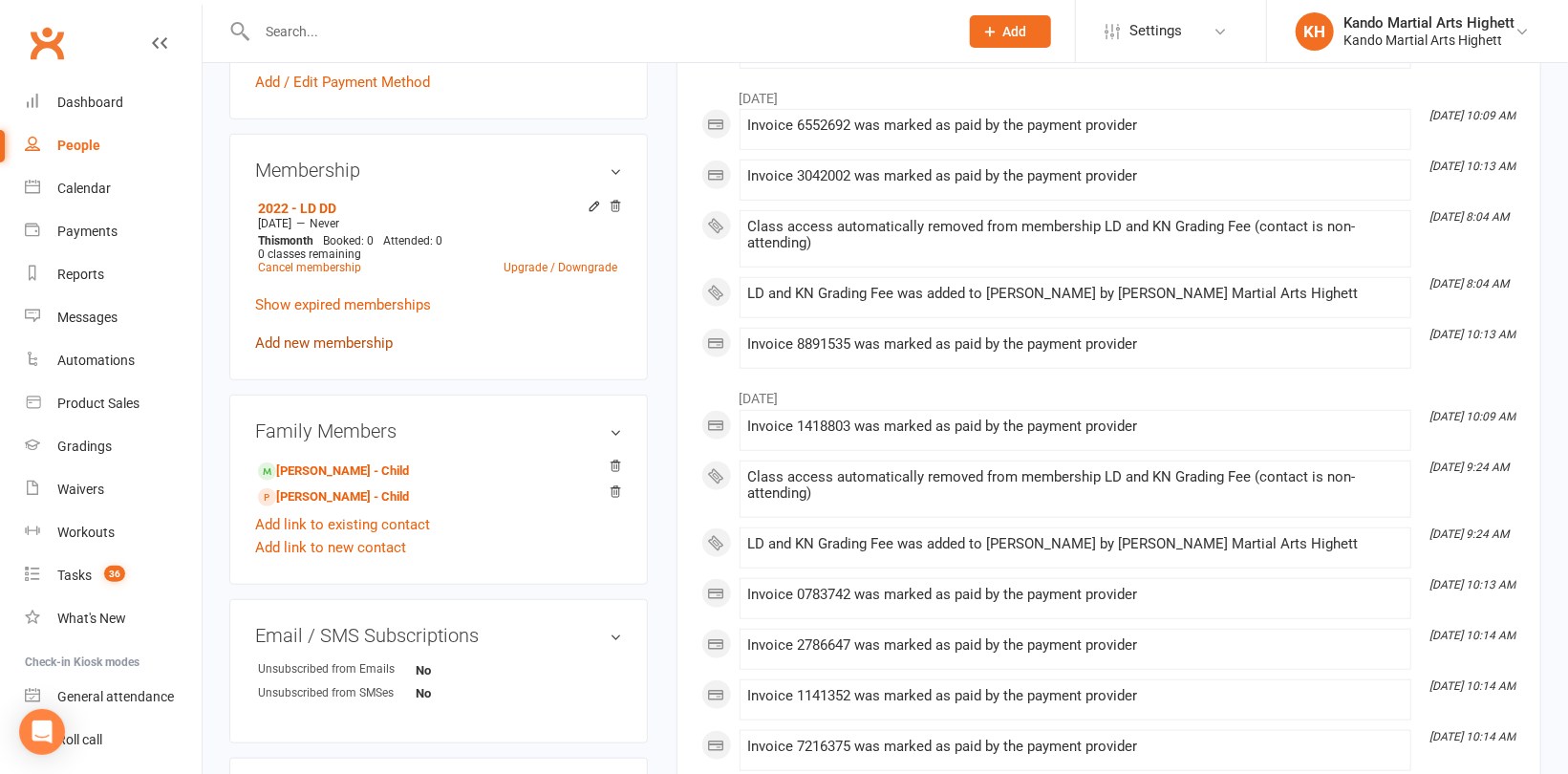
click at [327, 334] on link "Add new membership" at bounding box center [324, 342] width 138 height 17
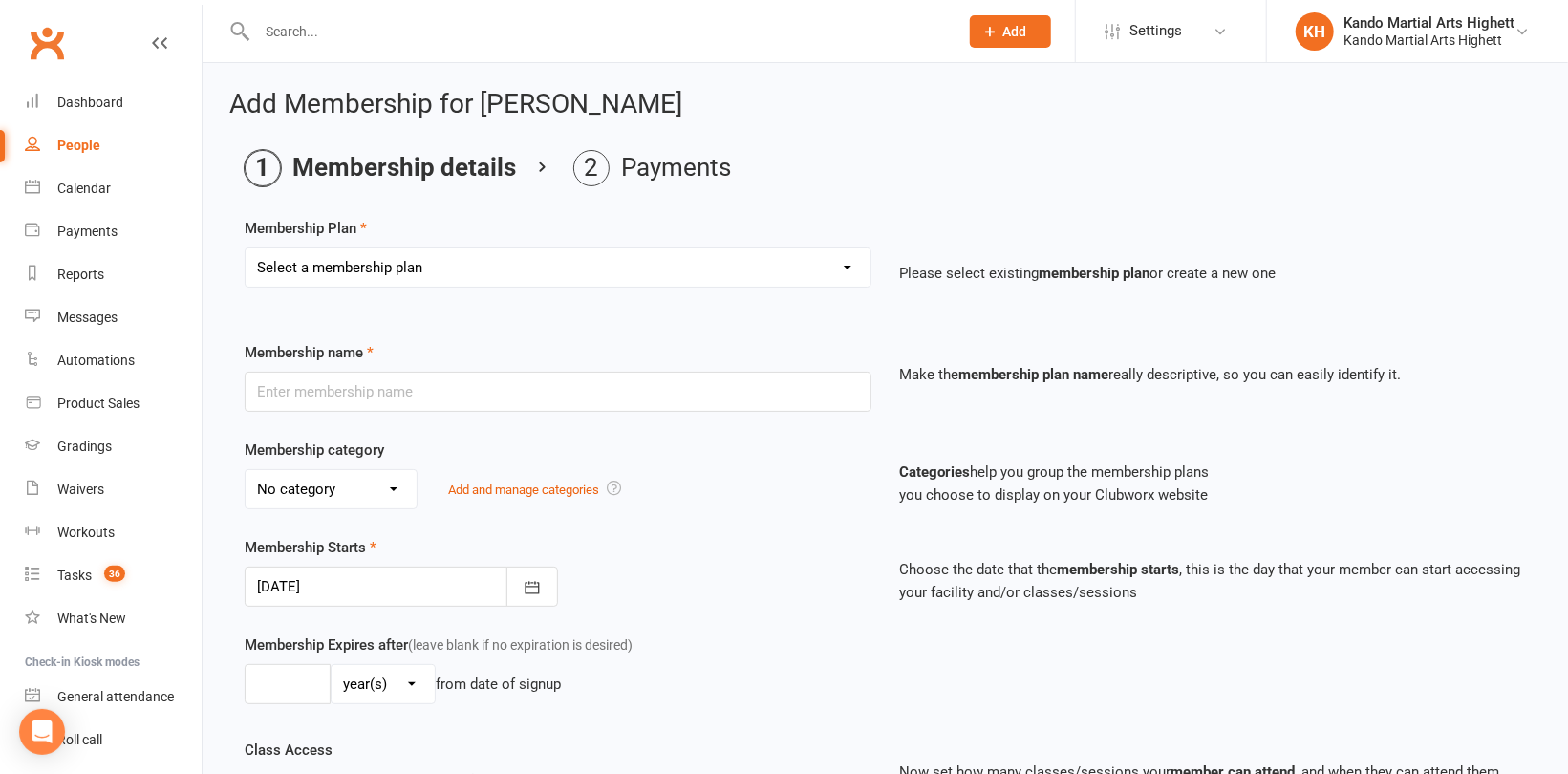
click at [373, 276] on select "Select a membership plan Create new Membership Plan Starter Program - 4 weeks p…" at bounding box center [558, 267] width 625 height 38
select select "17"
click at [245, 248] on select "Select a membership plan Create new Membership Plan Starter Program - 4 weeks p…" at bounding box center [558, 267] width 625 height 38
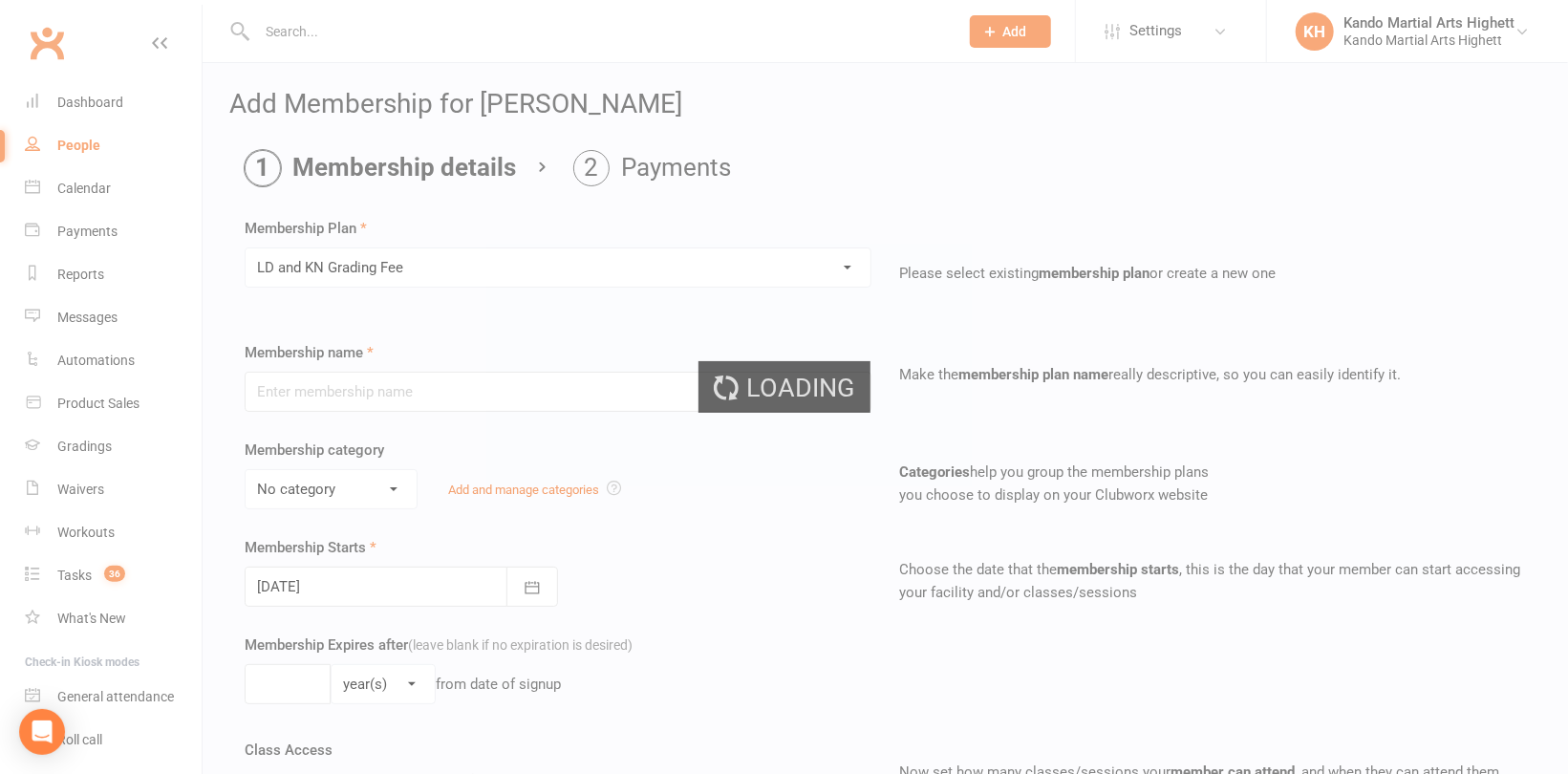
type input "LD and KN Grading Fee"
select select "10"
type input "1"
select select "0"
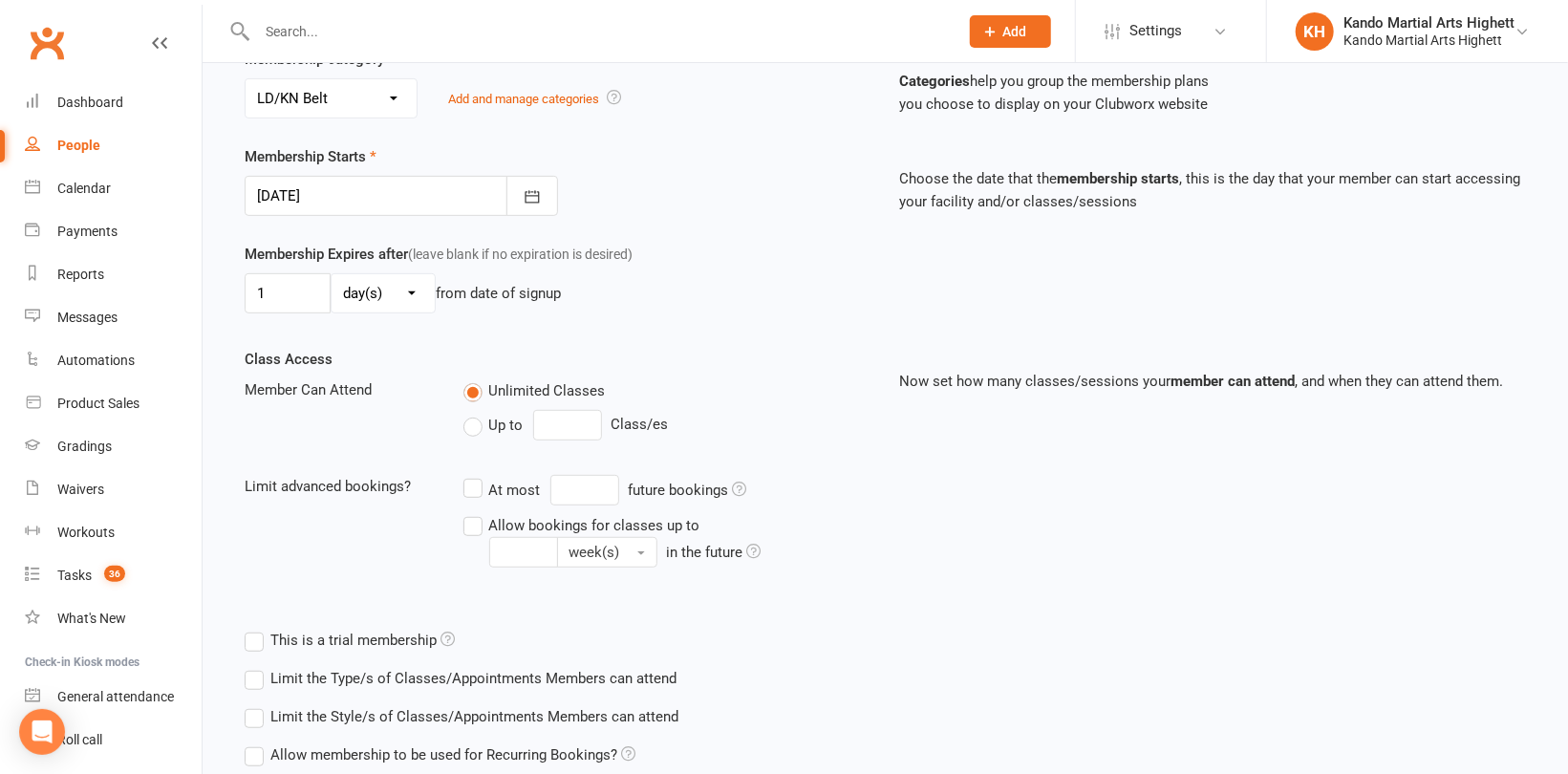
scroll to position [549, 0]
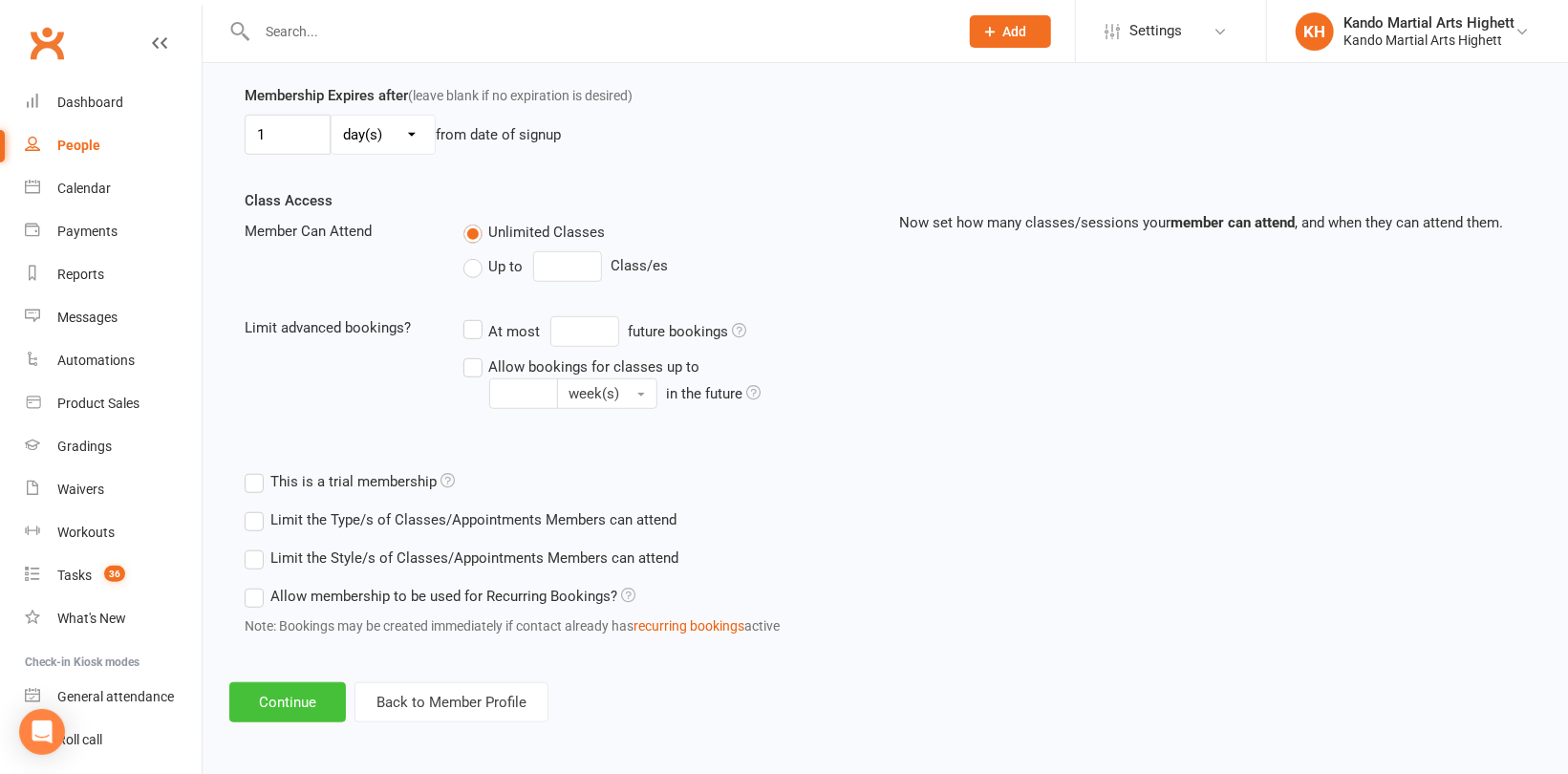
click at [298, 693] on button "Continue" at bounding box center [288, 702] width 116 height 40
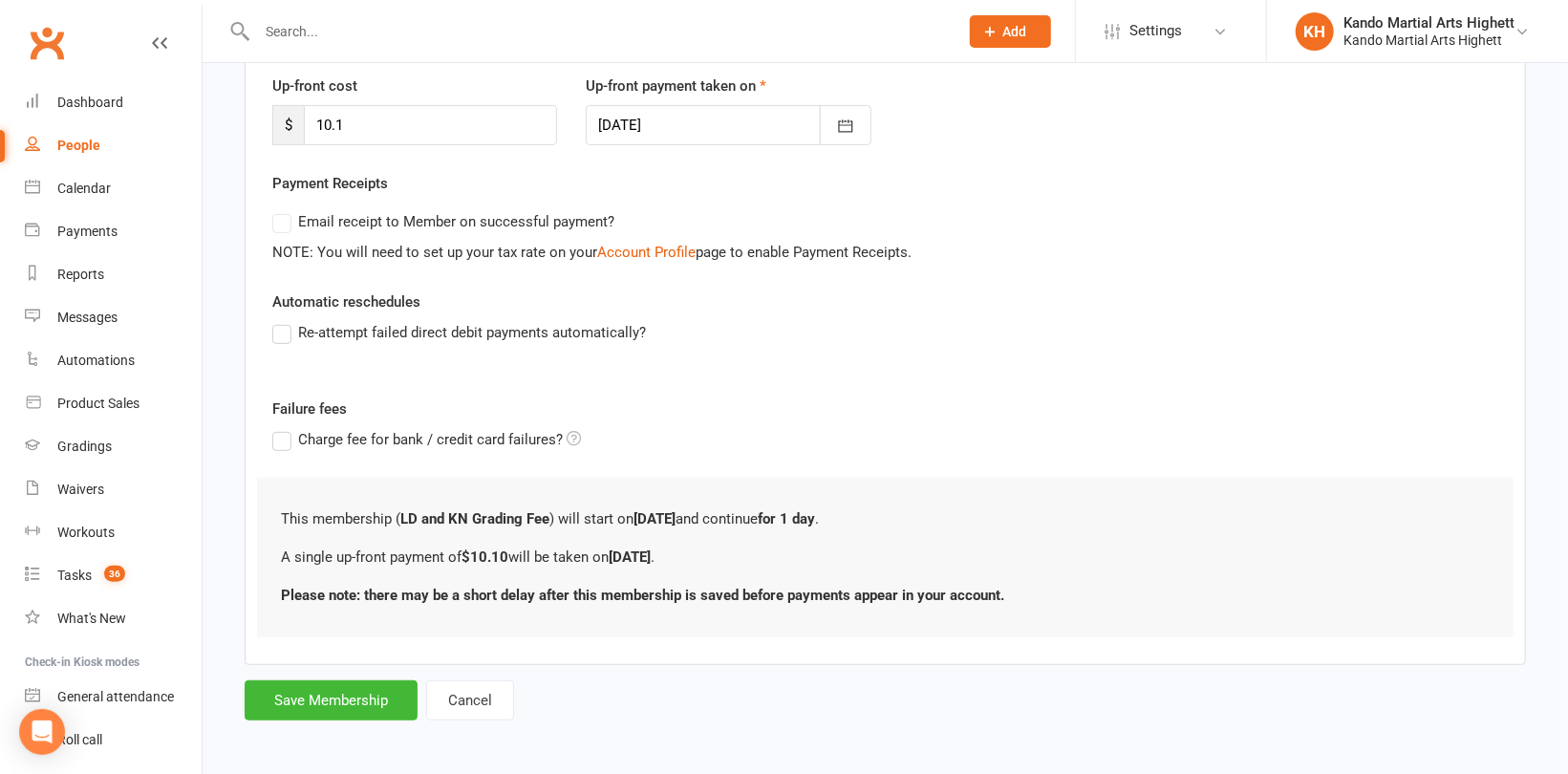
scroll to position [264, 0]
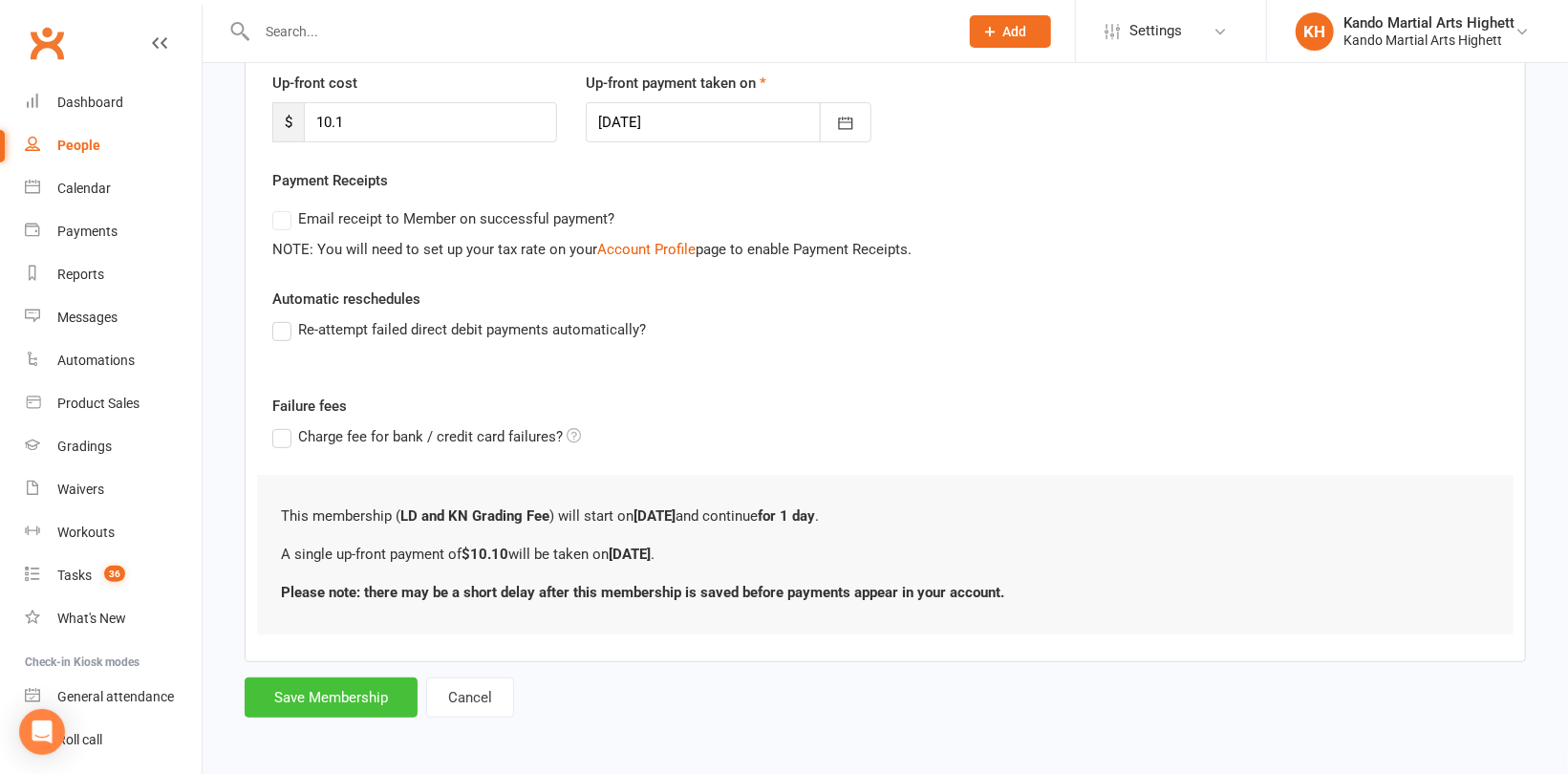
click at [306, 697] on button "Save Membership" at bounding box center [330, 697] width 172 height 40
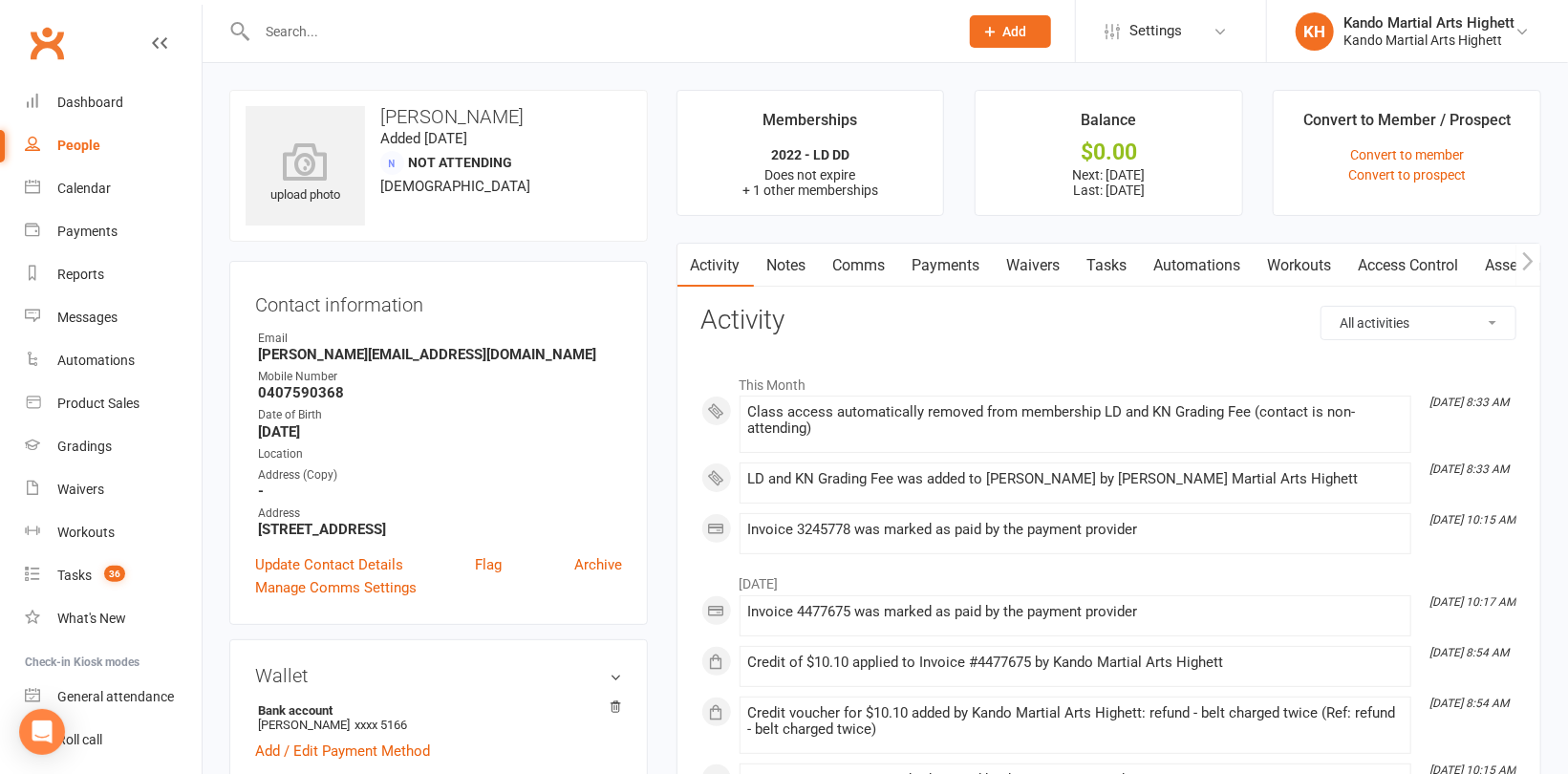
click at [306, 28] on input "text" at bounding box center [598, 31] width 694 height 27
paste input "Phoenix Verma"
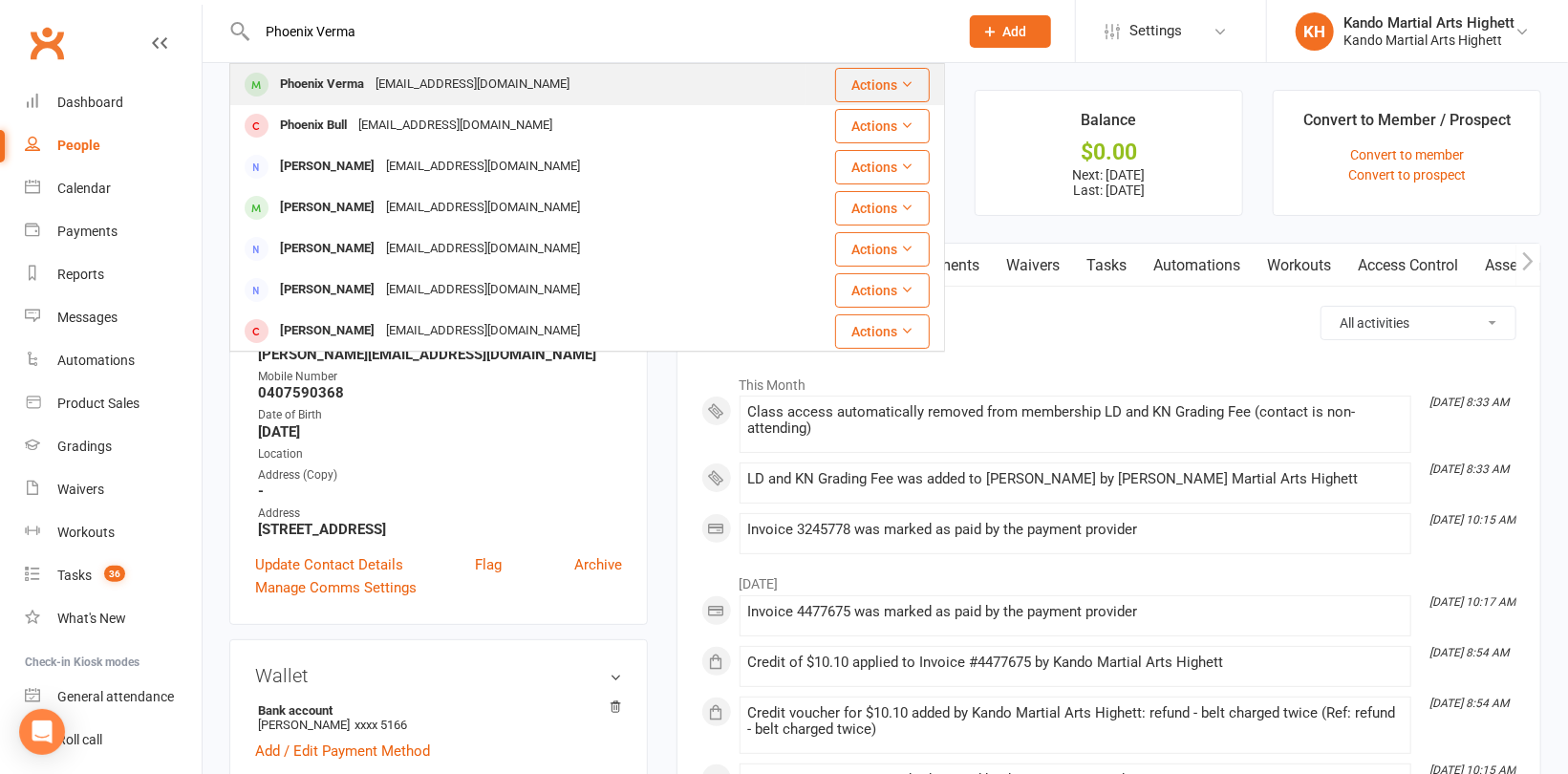
type input "Phoenix Verma"
click at [382, 93] on div "Vermasahil26@yahoo.com.au" at bounding box center [472, 85] width 205 height 28
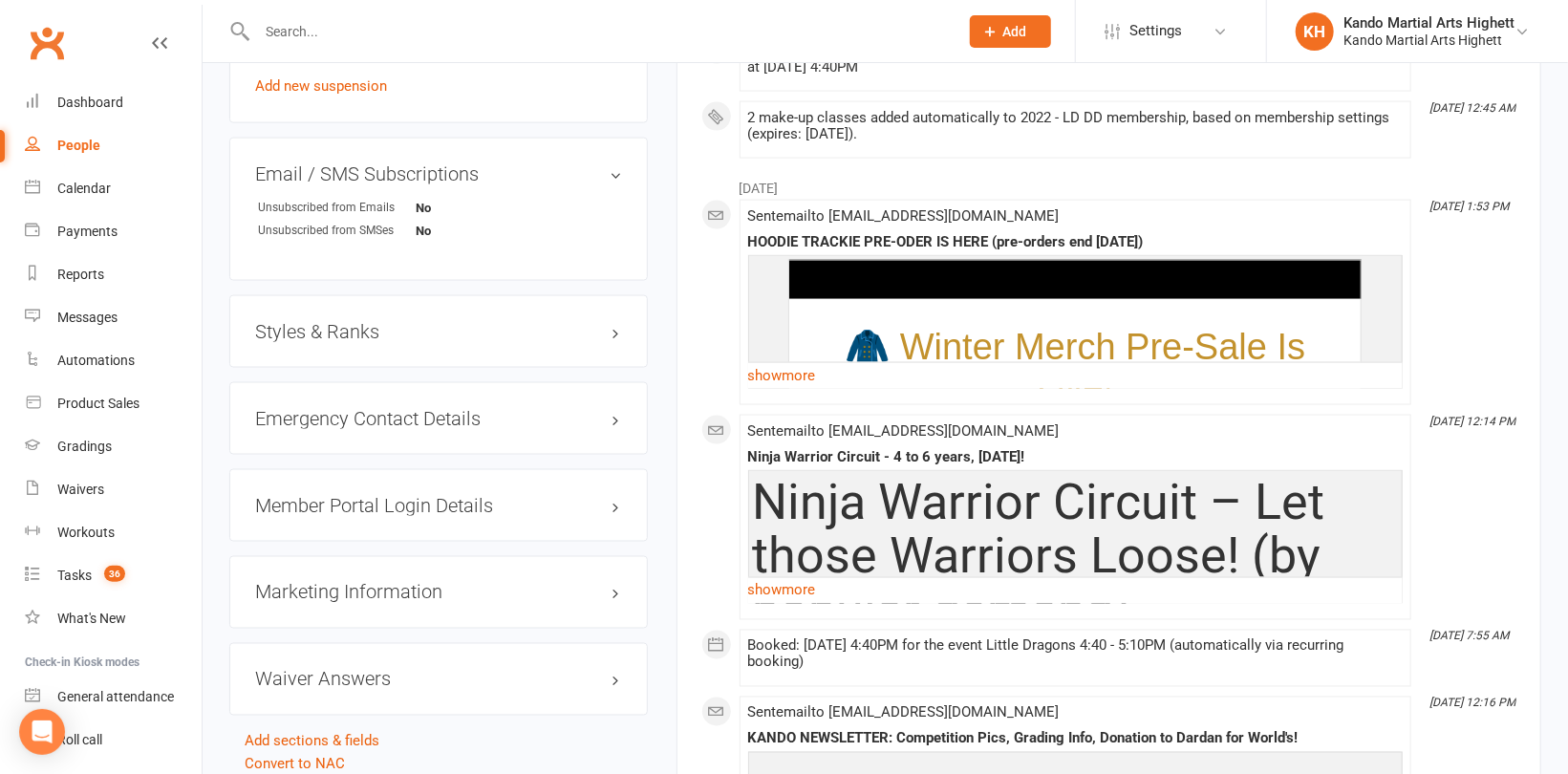
scroll to position [1721, 0]
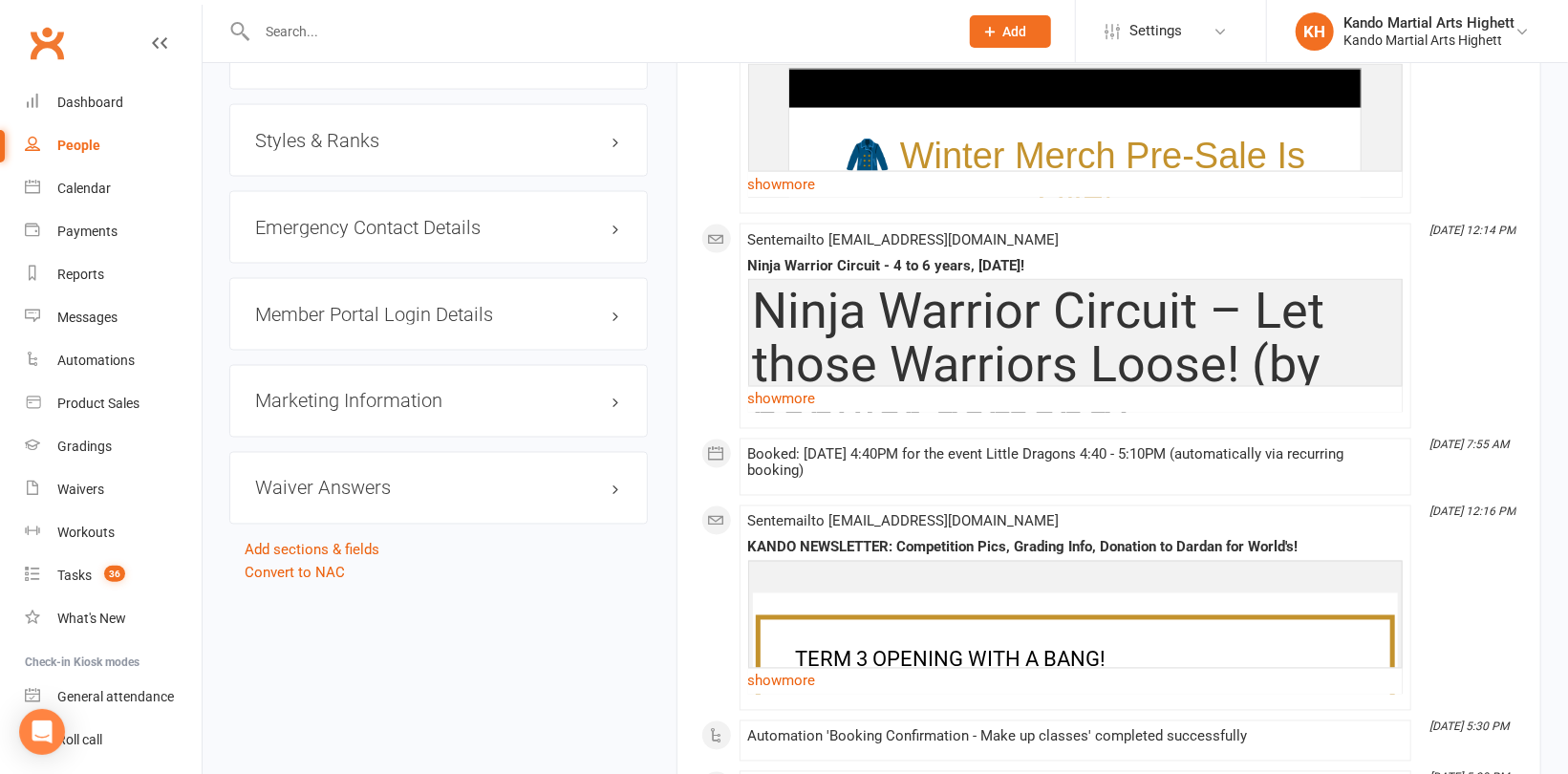
click at [315, 127] on div "Styles & Ranks" at bounding box center [439, 141] width 419 height 73
click at [371, 142] on h3 "Styles & Ranks" at bounding box center [439, 140] width 367 height 21
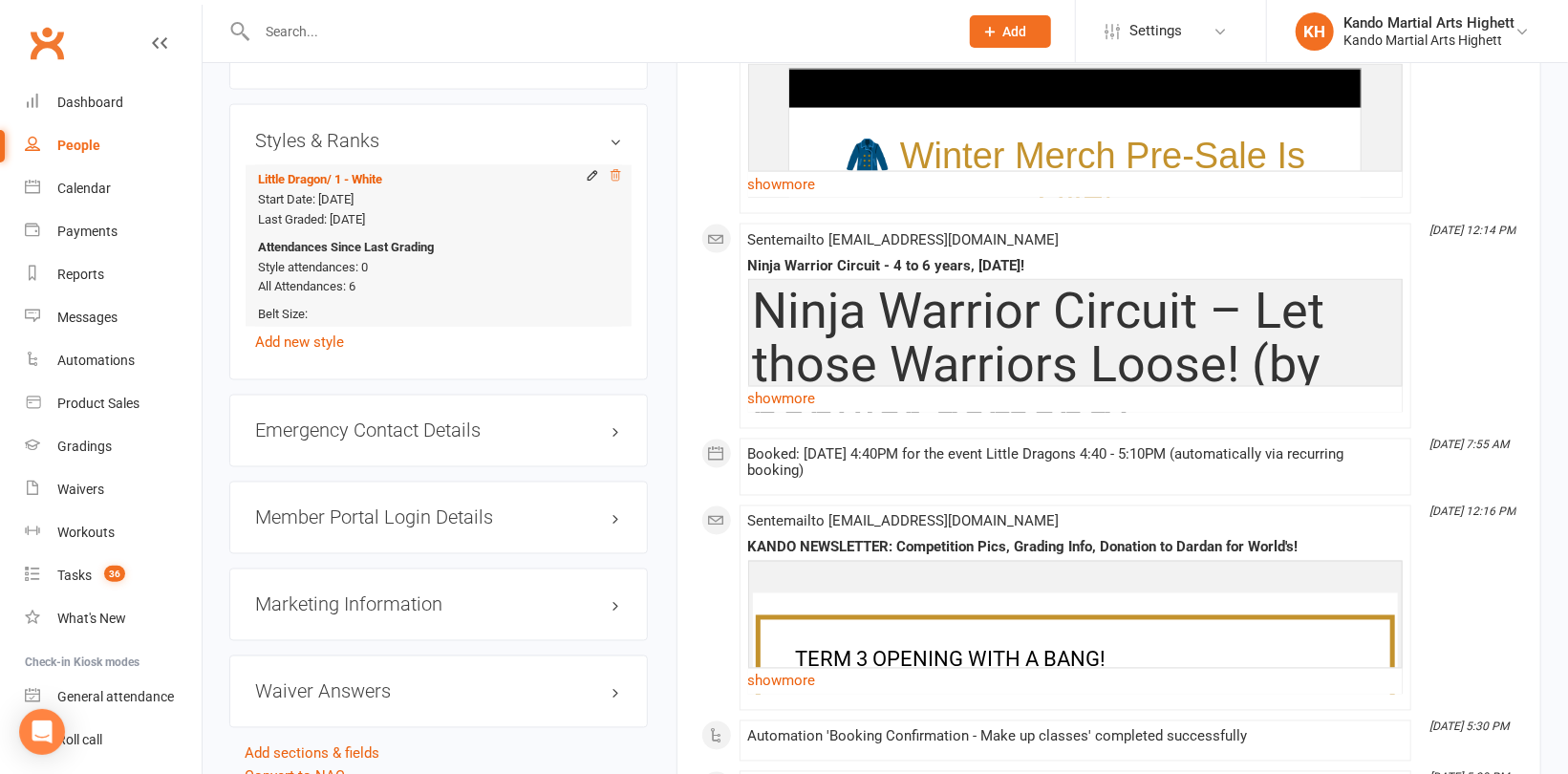
click at [620, 177] on icon at bounding box center [615, 176] width 14 height 14
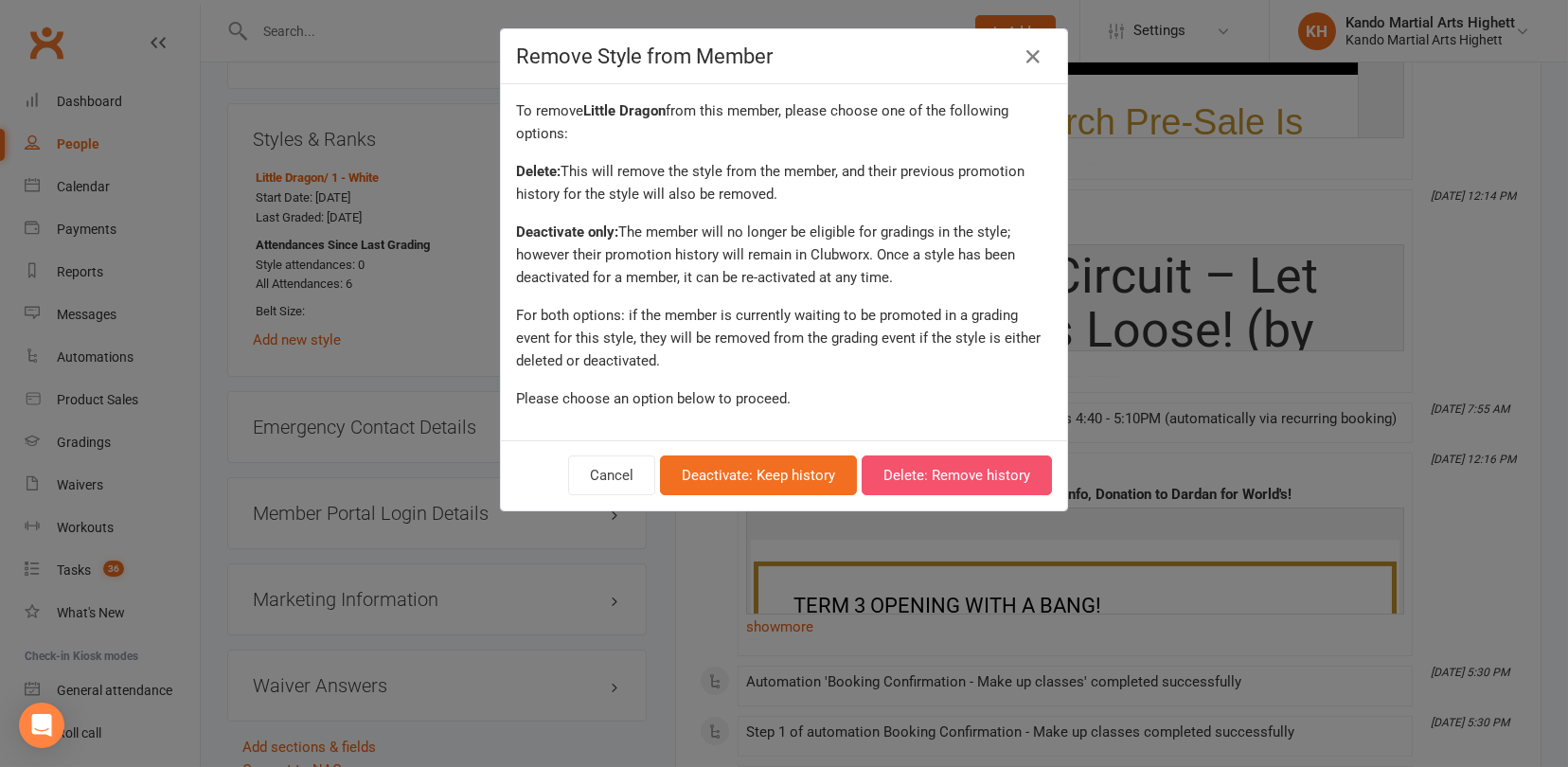
click at [939, 478] on button "Delete: Remove history" at bounding box center [956, 475] width 191 height 40
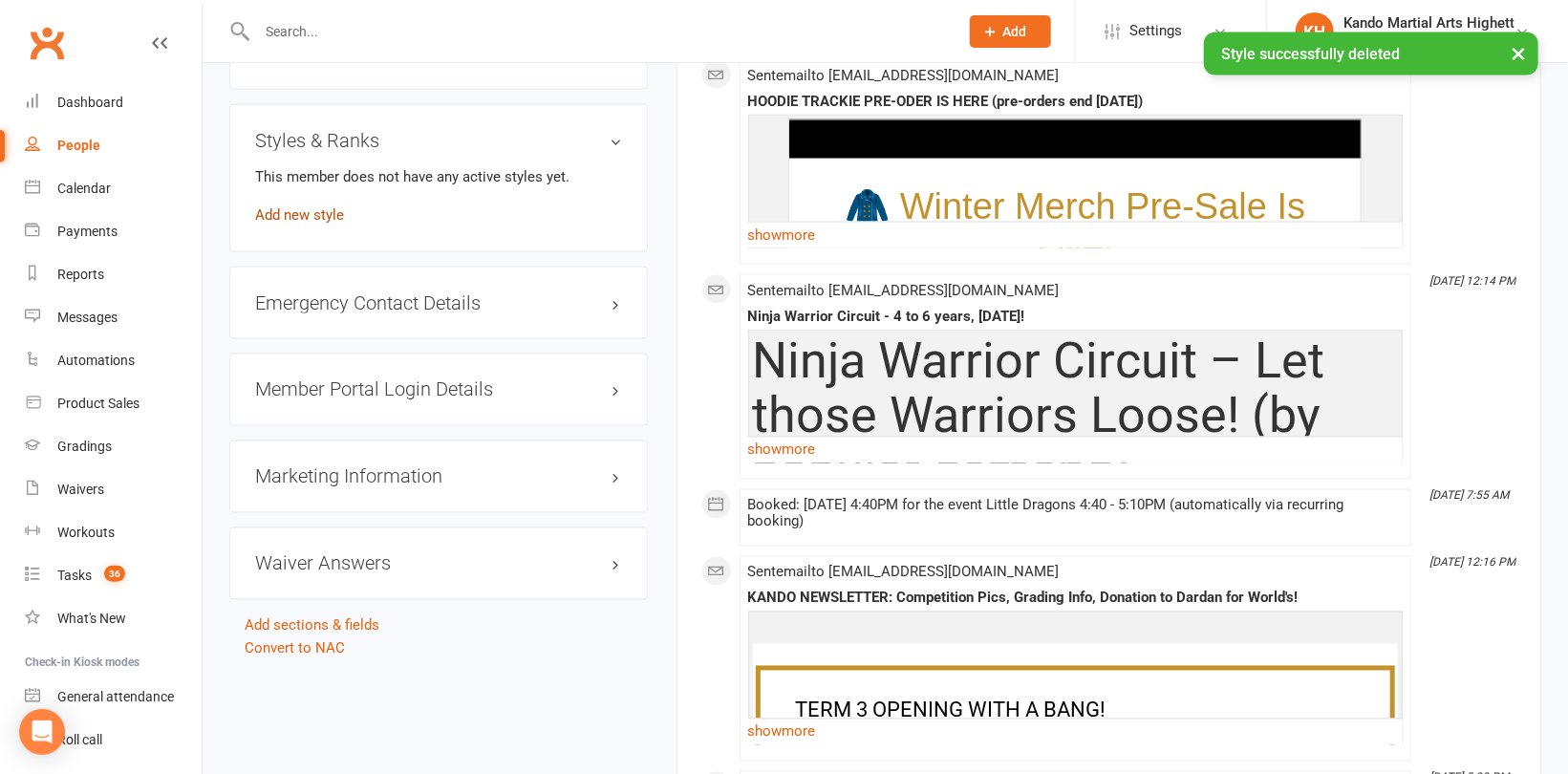
click at [310, 215] on link "Add new style" at bounding box center [300, 214] width 89 height 17
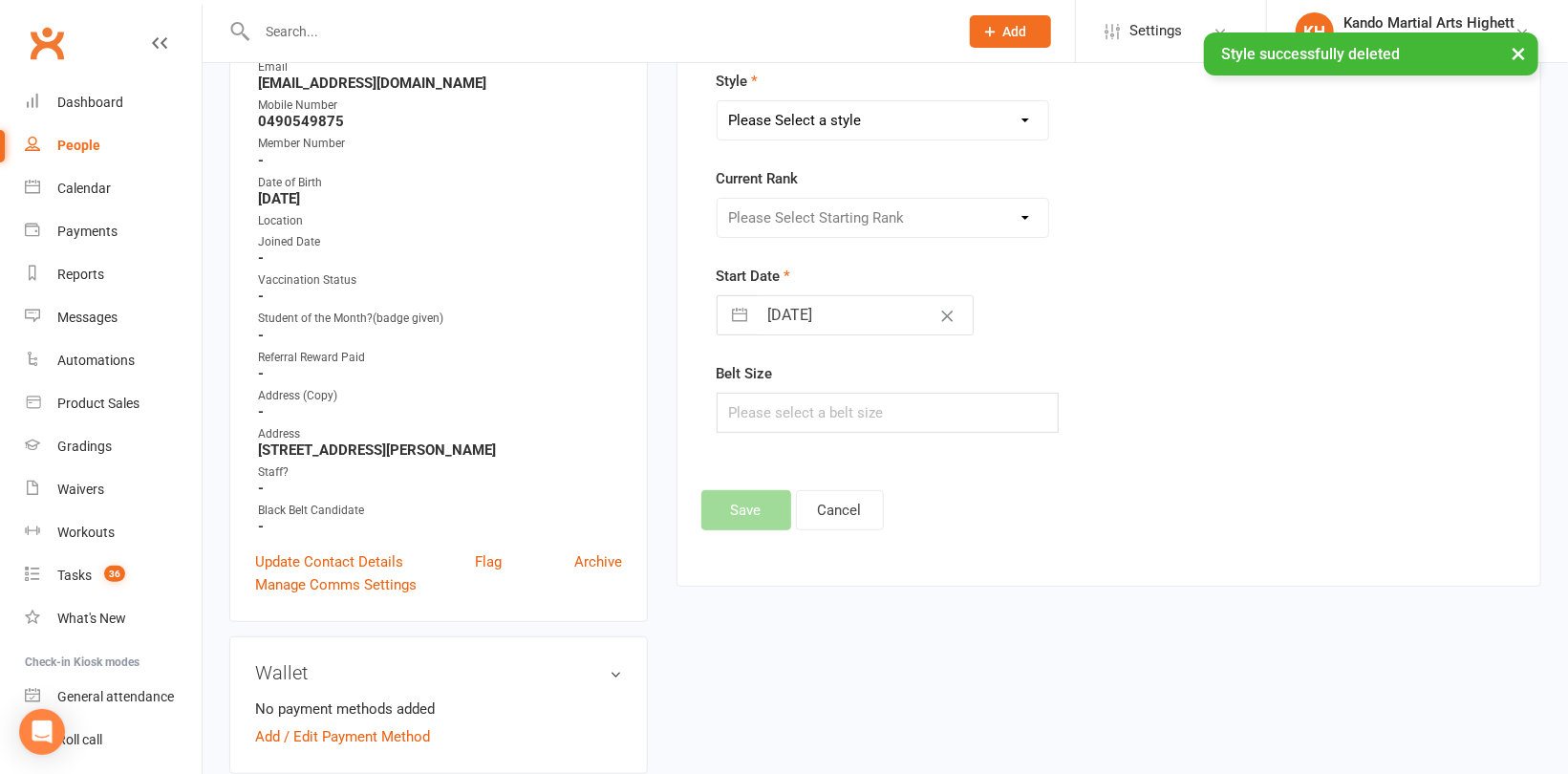
scroll to position [163, 0]
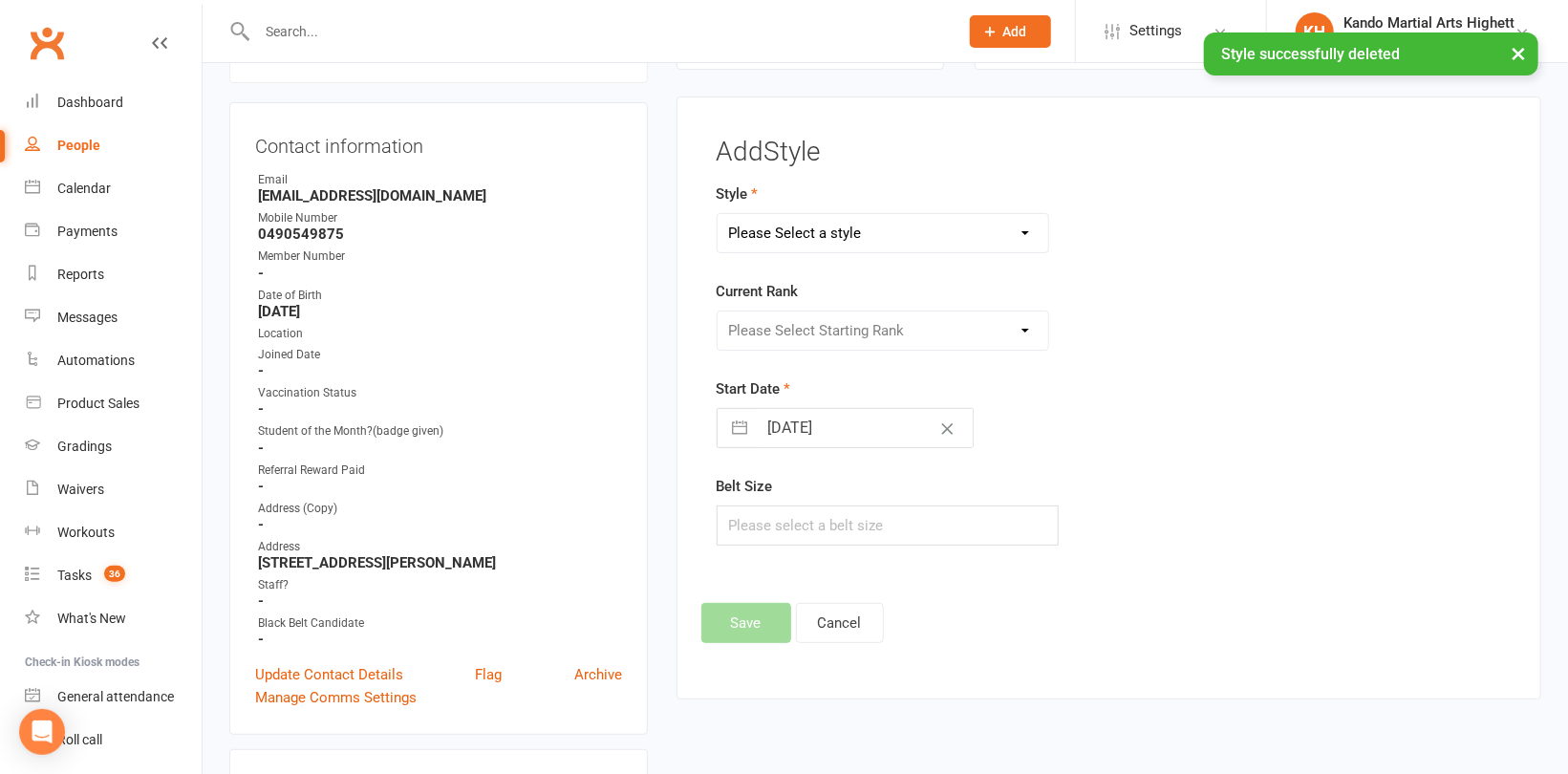
click at [934, 213] on div "Please Select a style Junior Kinder Ninja Leadership Little Dragon Teen and Adu…" at bounding box center [882, 233] width 332 height 40
click at [910, 233] on select "Please Select a style Junior Kinder Ninja Leadership Little Dragon Teen and Adu…" at bounding box center [882, 233] width 330 height 38
select select "1194"
click at [717, 214] on select "Please Select a style Junior Kinder Ninja Leadership Little Dragon Teen and Adu…" at bounding box center [882, 233] width 330 height 38
click at [836, 317] on select "Please Select Starting Rank 1 - White 2 - Red 3 - Yellow 4 - Orange 5 - Green 6…" at bounding box center [882, 330] width 330 height 38
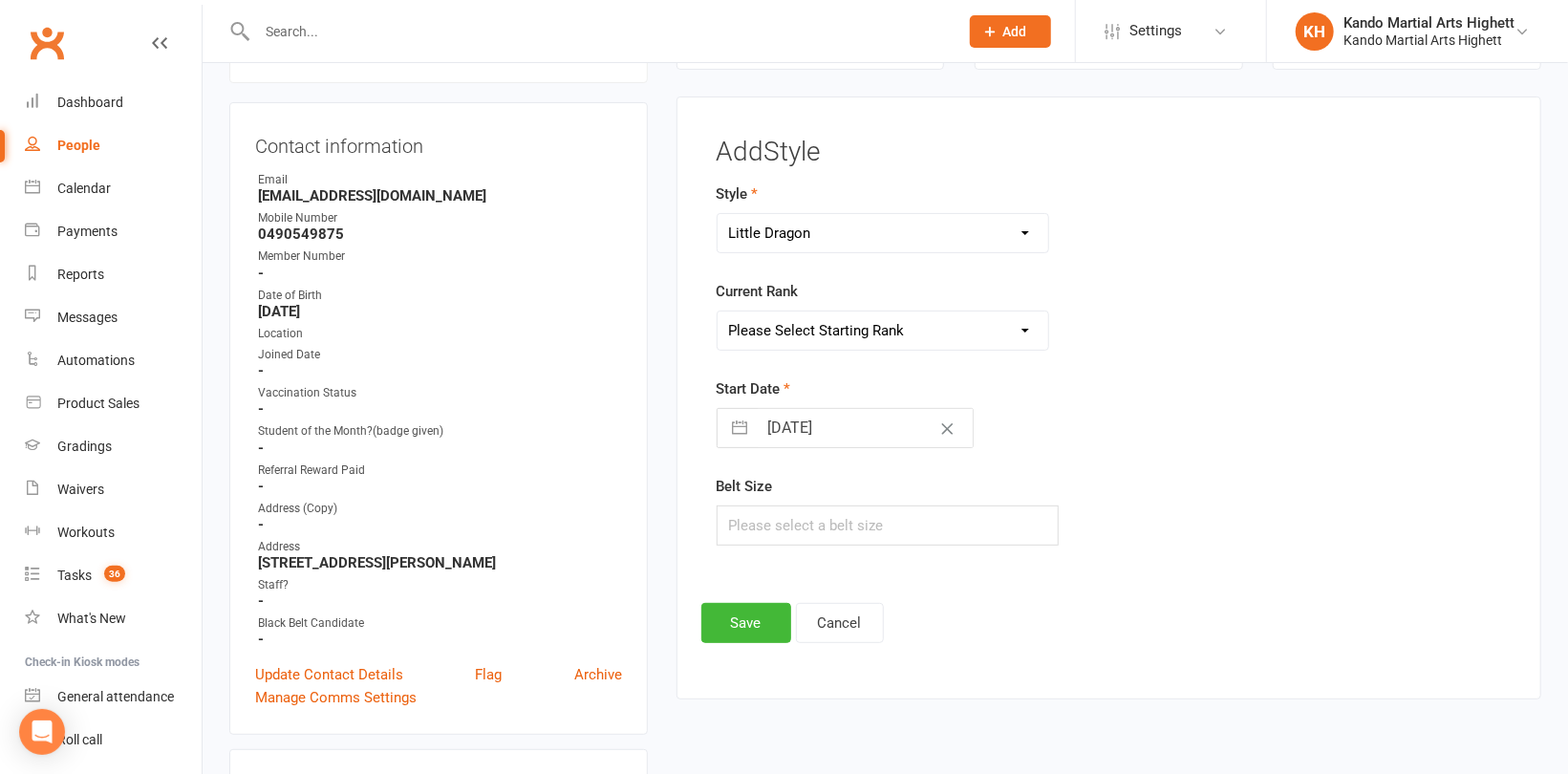
select select "18378"
click at [717, 312] on select "Please Select Starting Rank 1 - White 2 - Red 3 - Yellow 4 - Orange 5 - Green 6…" at bounding box center [882, 330] width 330 height 38
click at [729, 598] on div "Add Style Style Junior Kinder Ninja Leadership Little Dragon Teen and Adults Cu…" at bounding box center [1108, 390] width 815 height 506
click at [709, 603] on button "Save" at bounding box center [745, 623] width 90 height 40
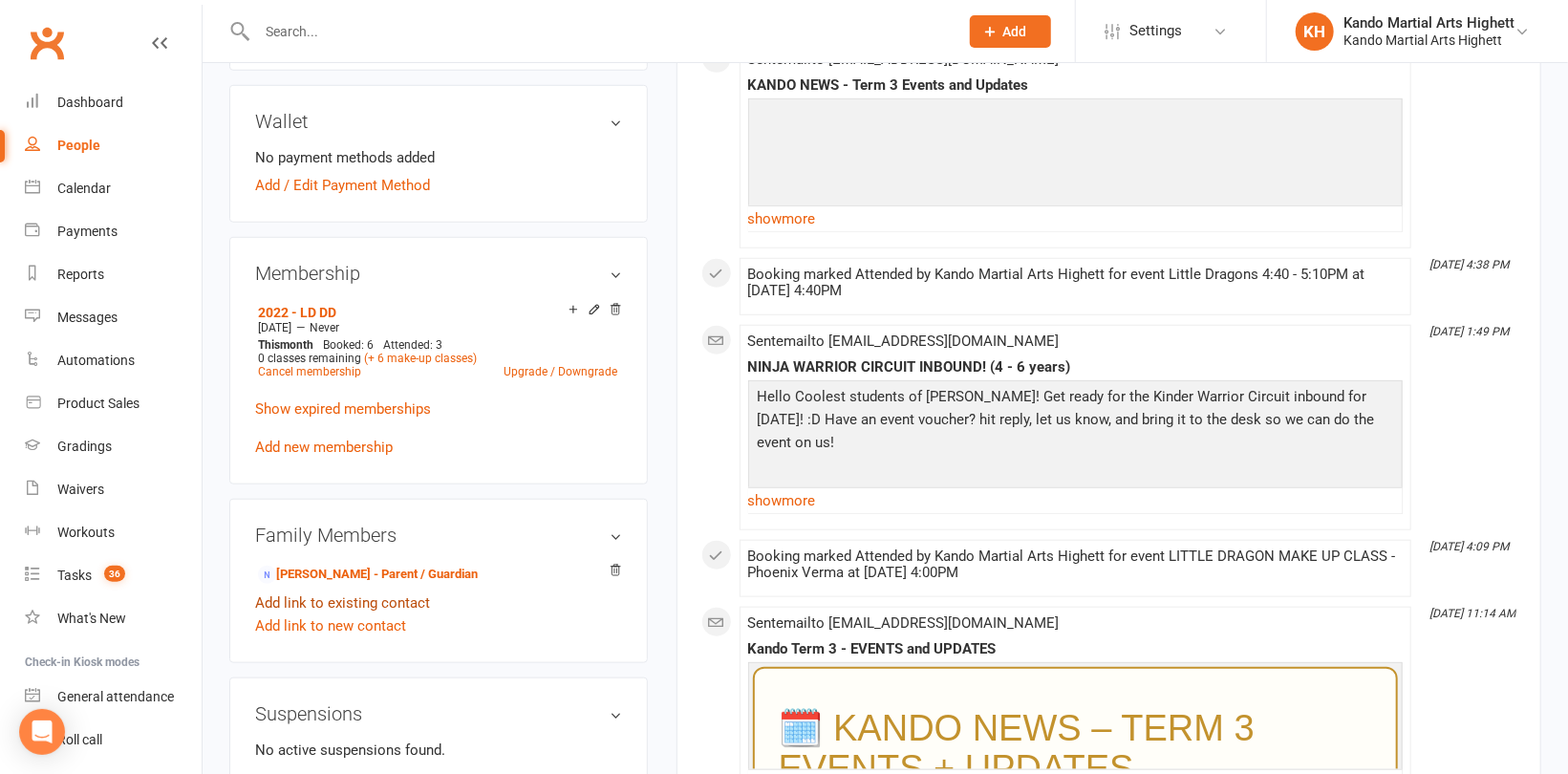
scroll to position [831, 0]
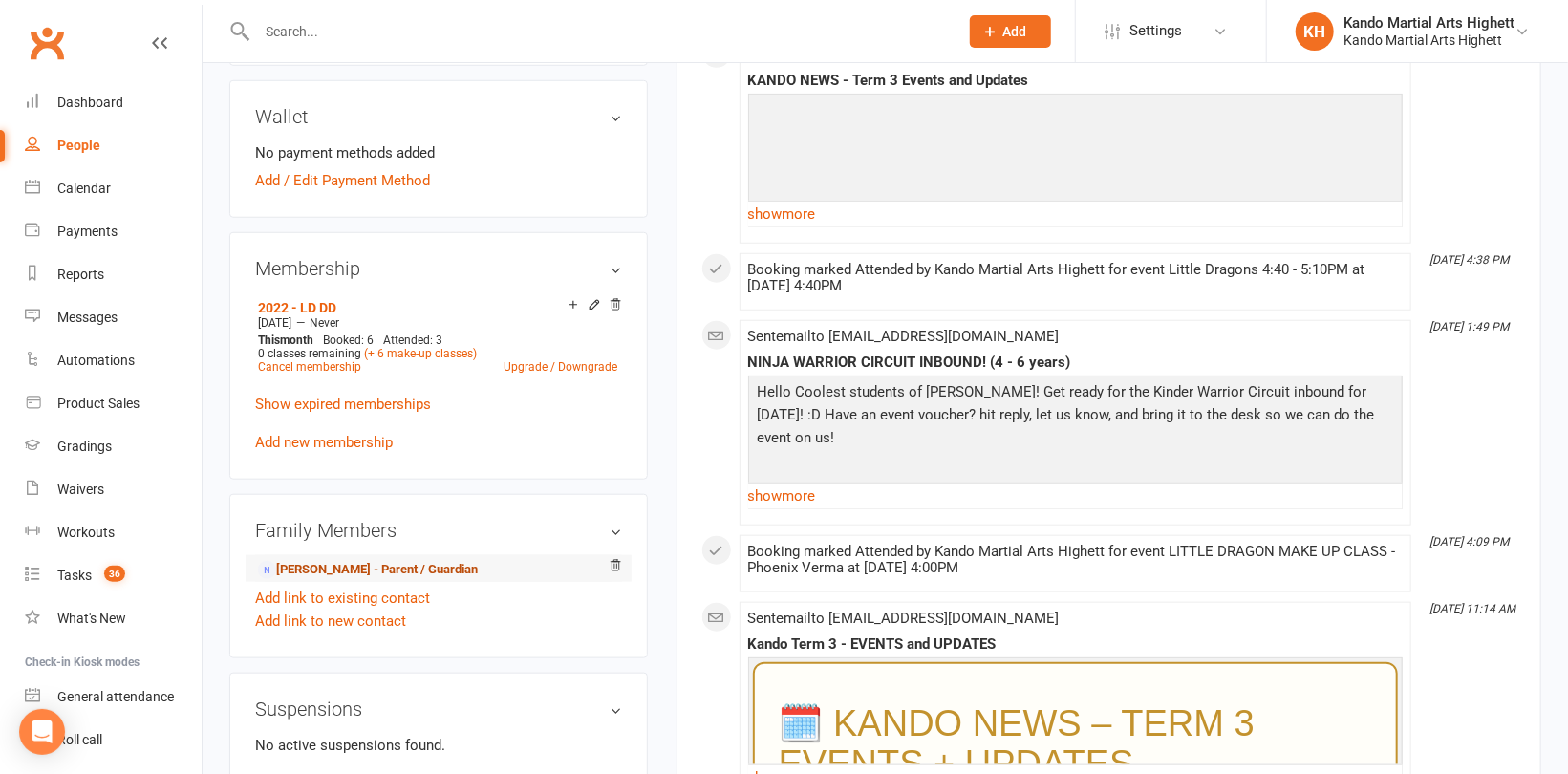
click at [313, 568] on link "Sahil Verma - Parent / Guardian" at bounding box center [368, 570] width 220 height 20
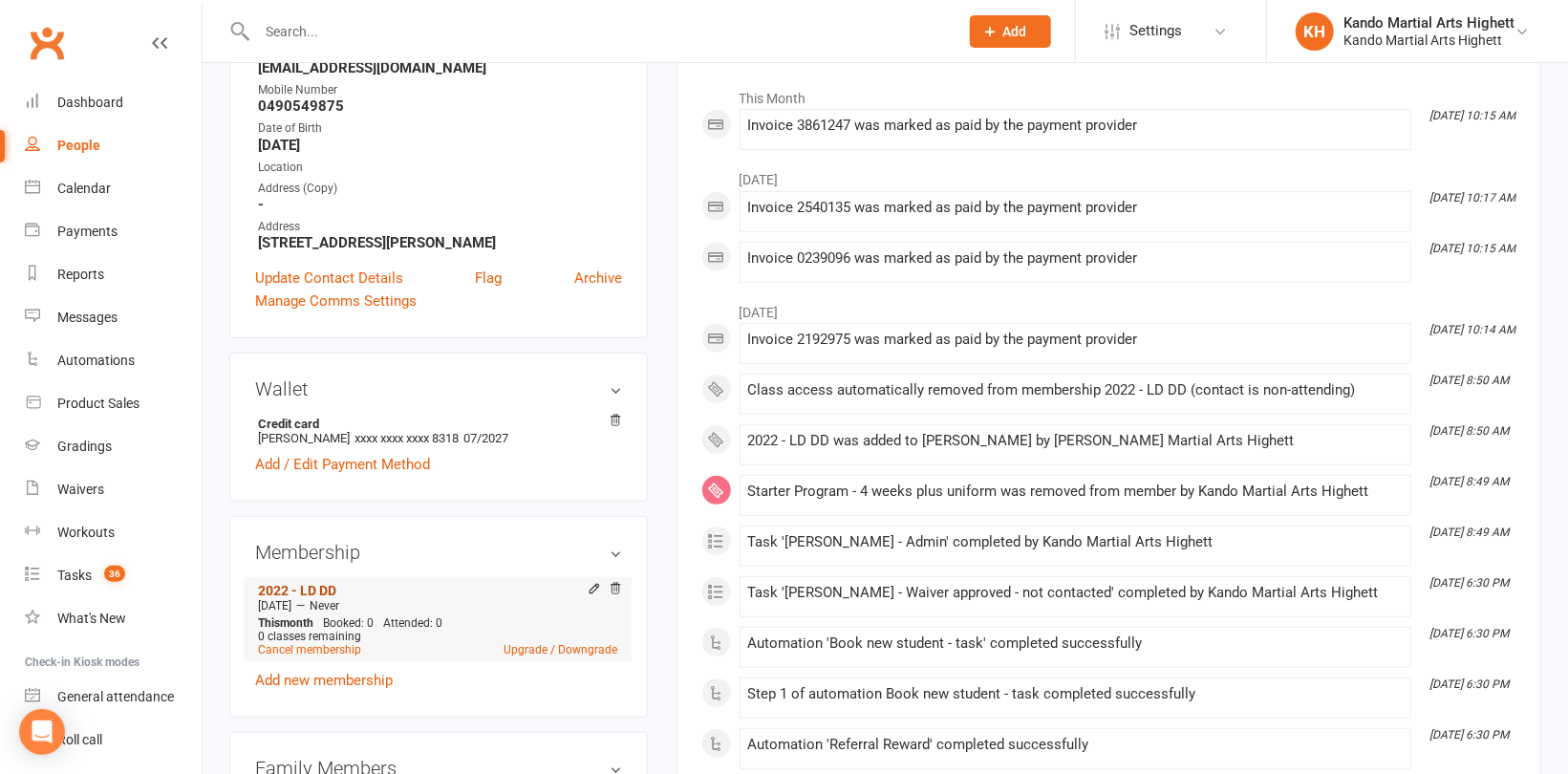
scroll to position [478, 0]
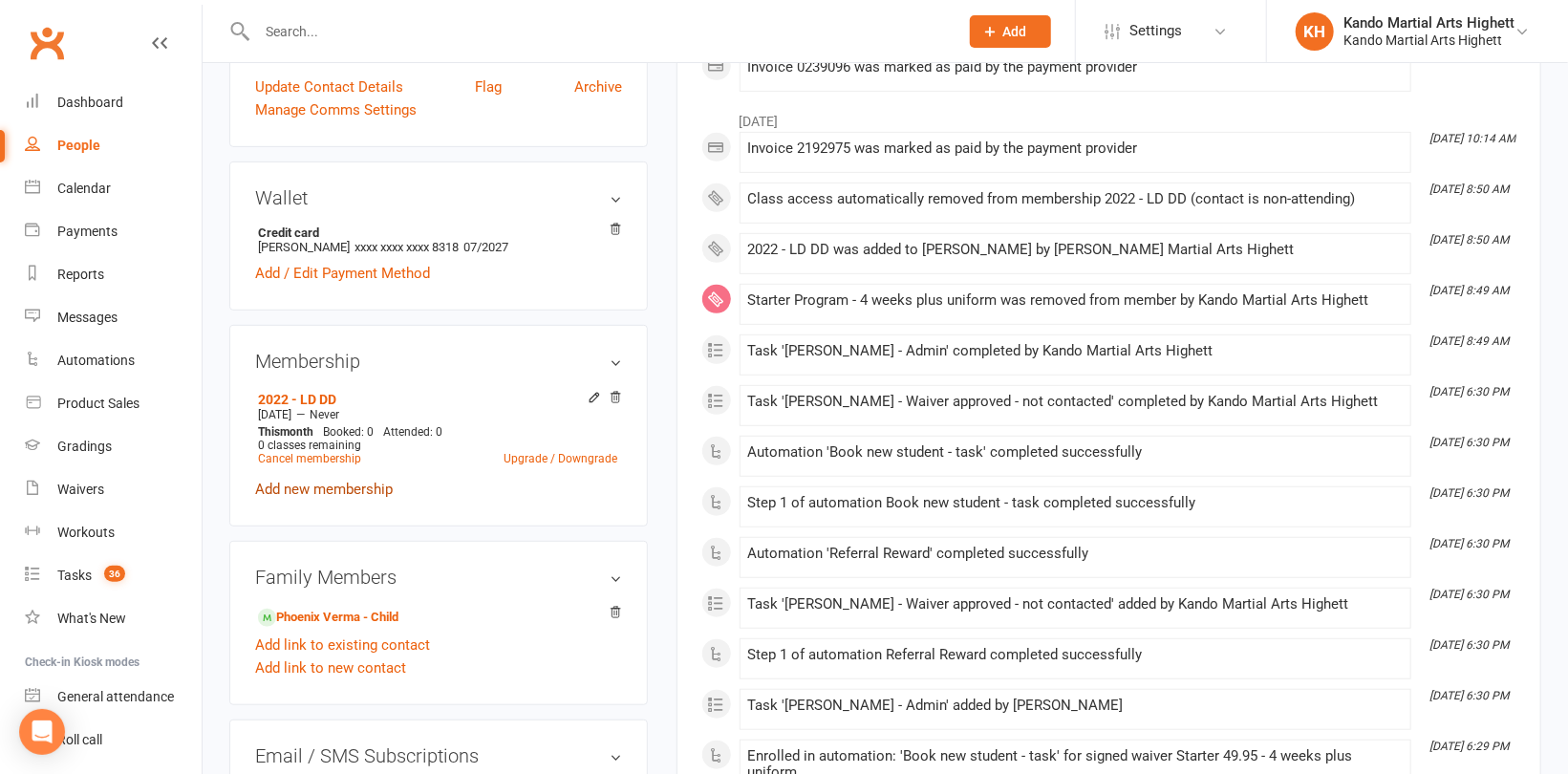
click at [310, 483] on link "Add new membership" at bounding box center [324, 489] width 138 height 17
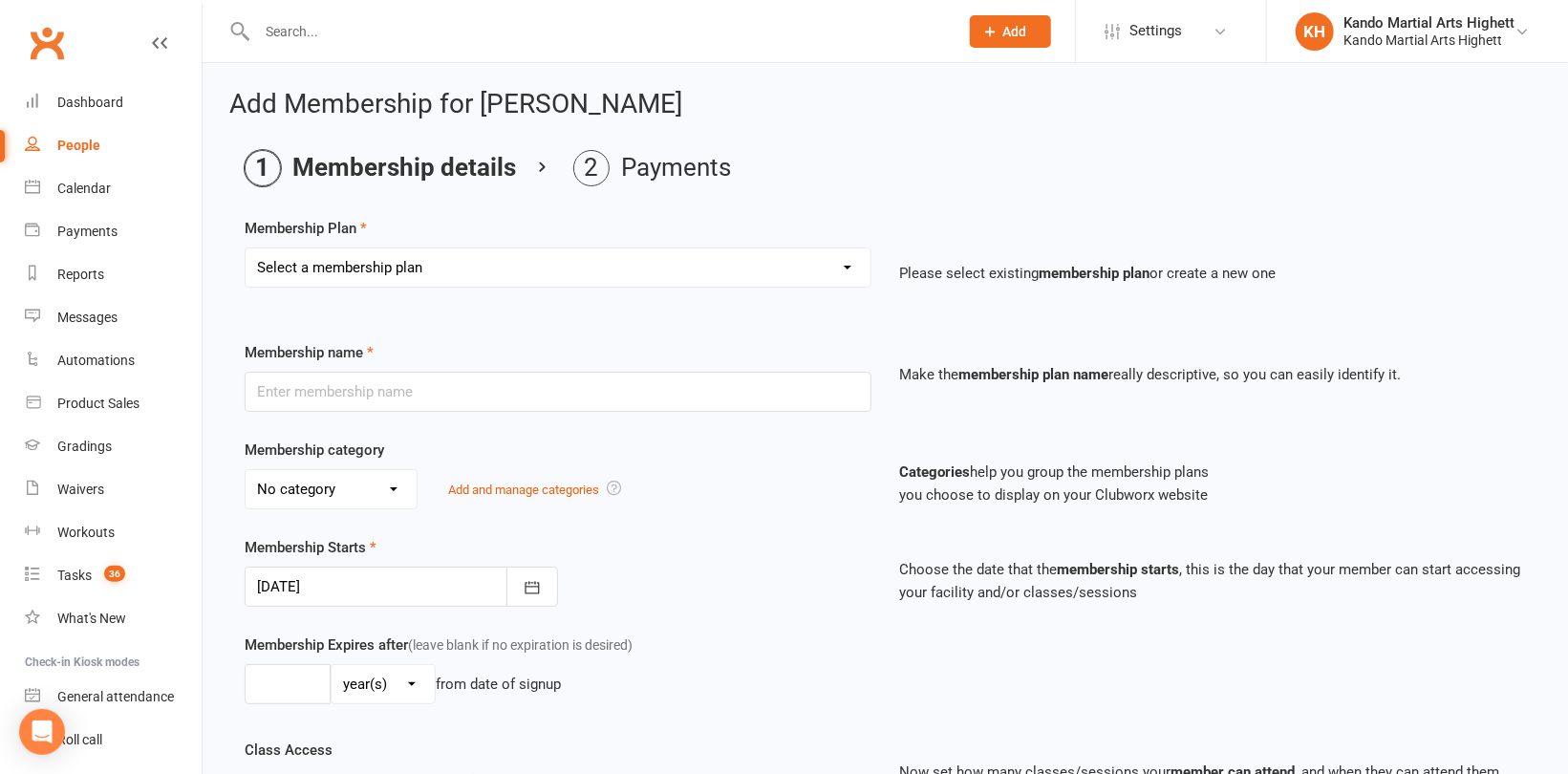
click at [467, 276] on select "Select a membership plan Create new Membership Plan Starter Program - 4 weeks p…" at bounding box center [558, 267] width 625 height 38
select select "17"
click at [245, 248] on select "Select a membership plan Create new Membership Plan Starter Program - 4 weeks p…" at bounding box center [558, 267] width 625 height 38
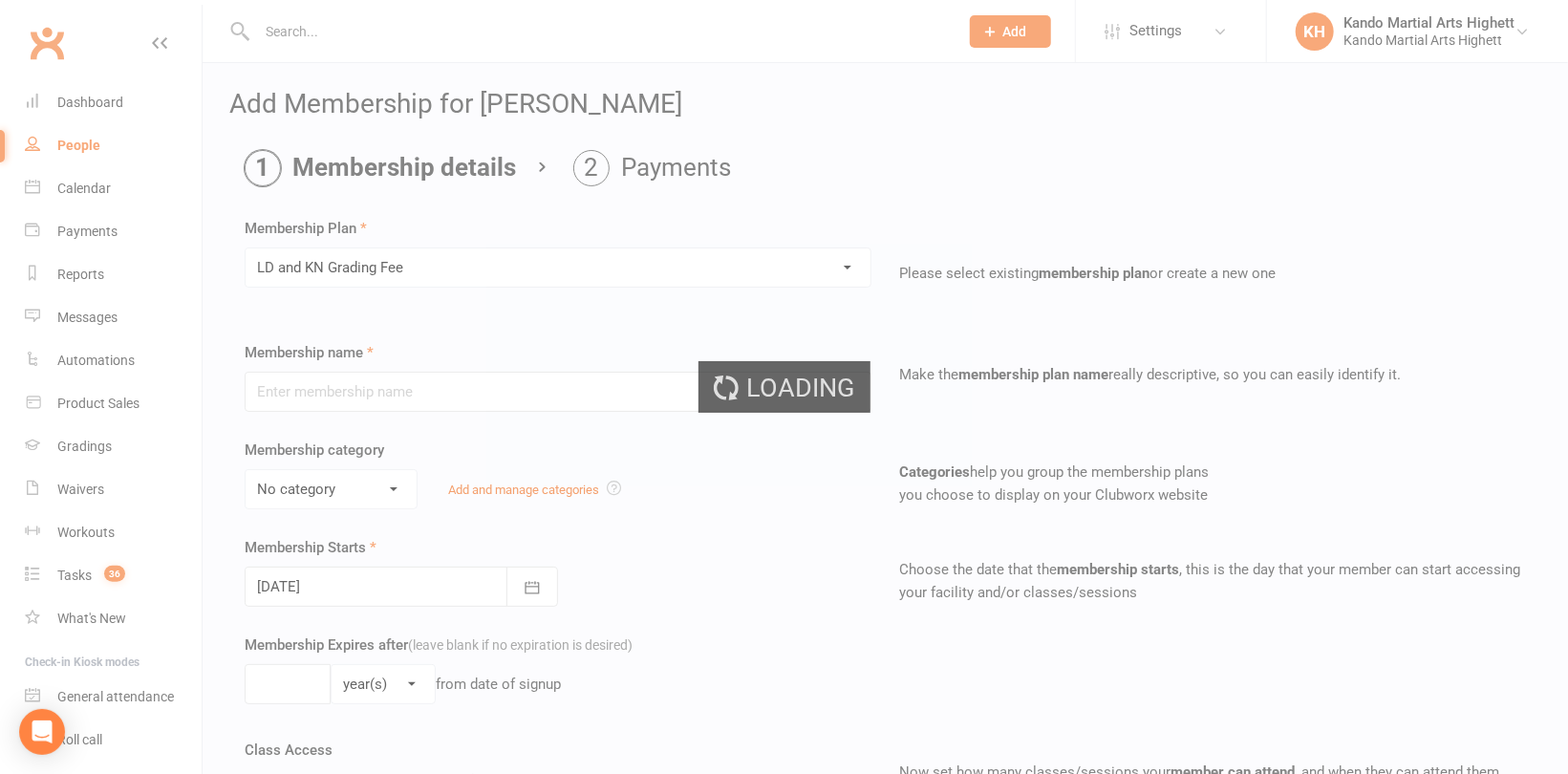
type input "LD and KN Grading Fee"
select select "10"
type input "1"
select select "0"
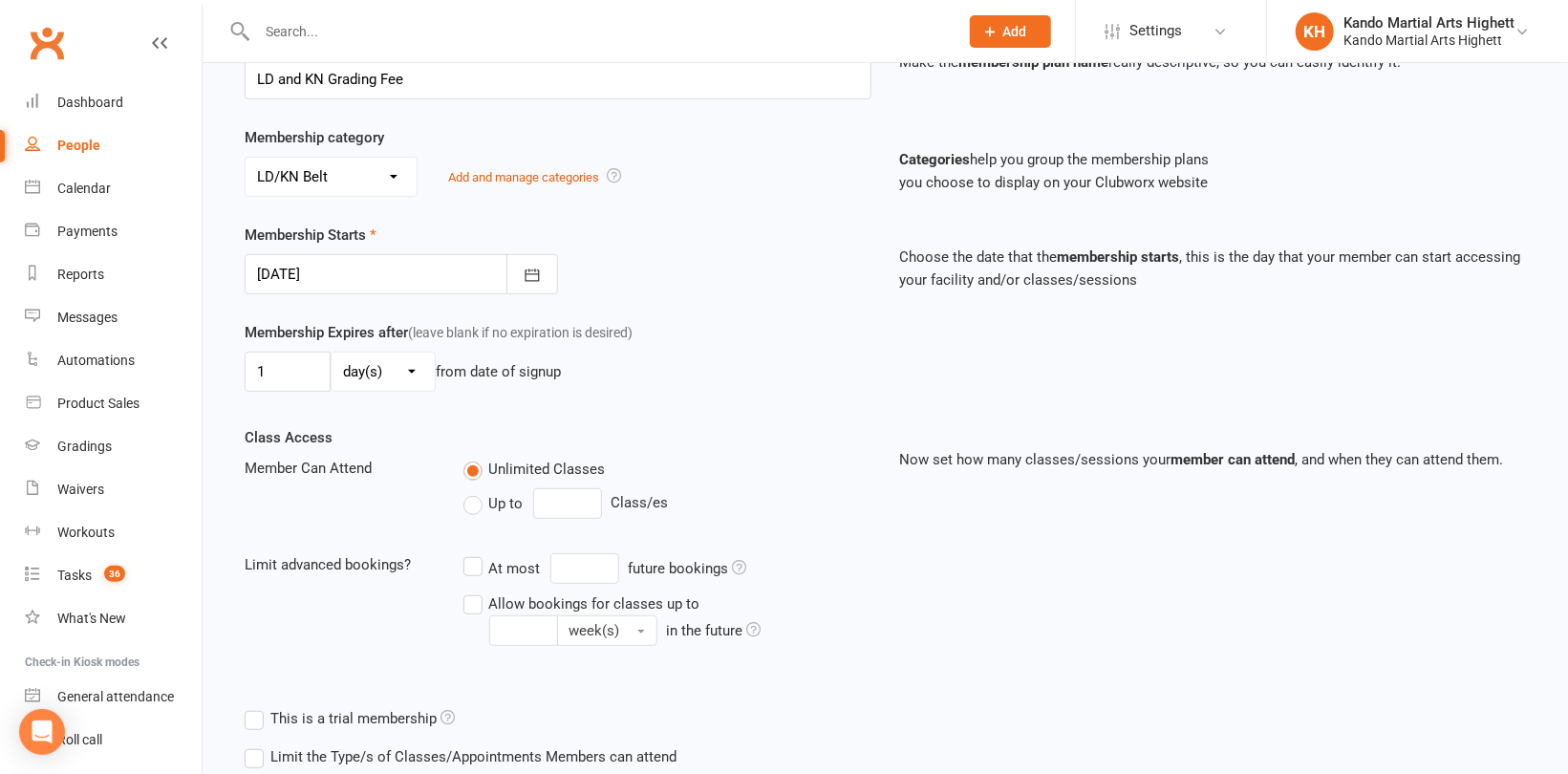
scroll to position [478, 0]
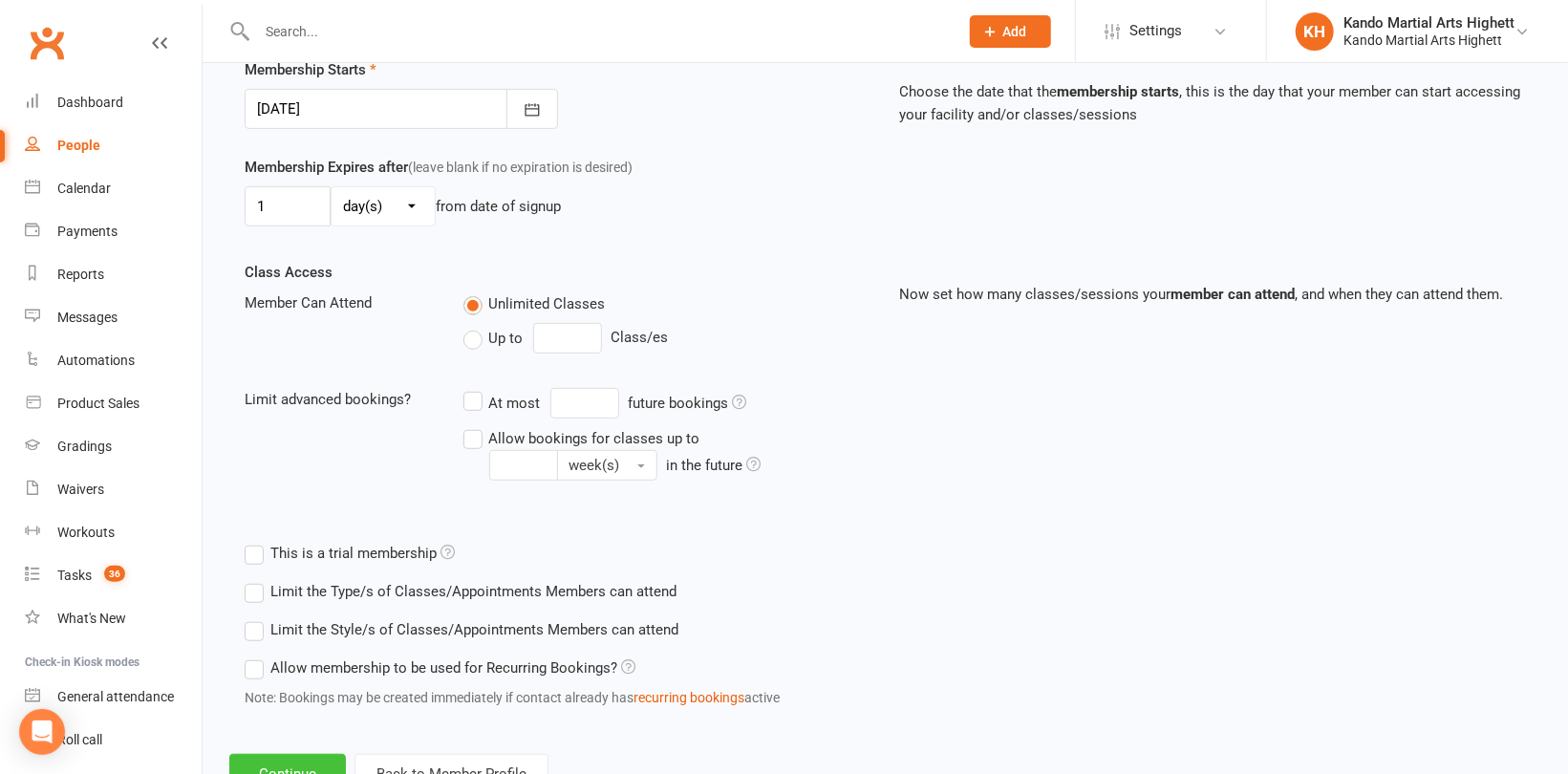
click at [298, 765] on button "Continue" at bounding box center [288, 774] width 116 height 40
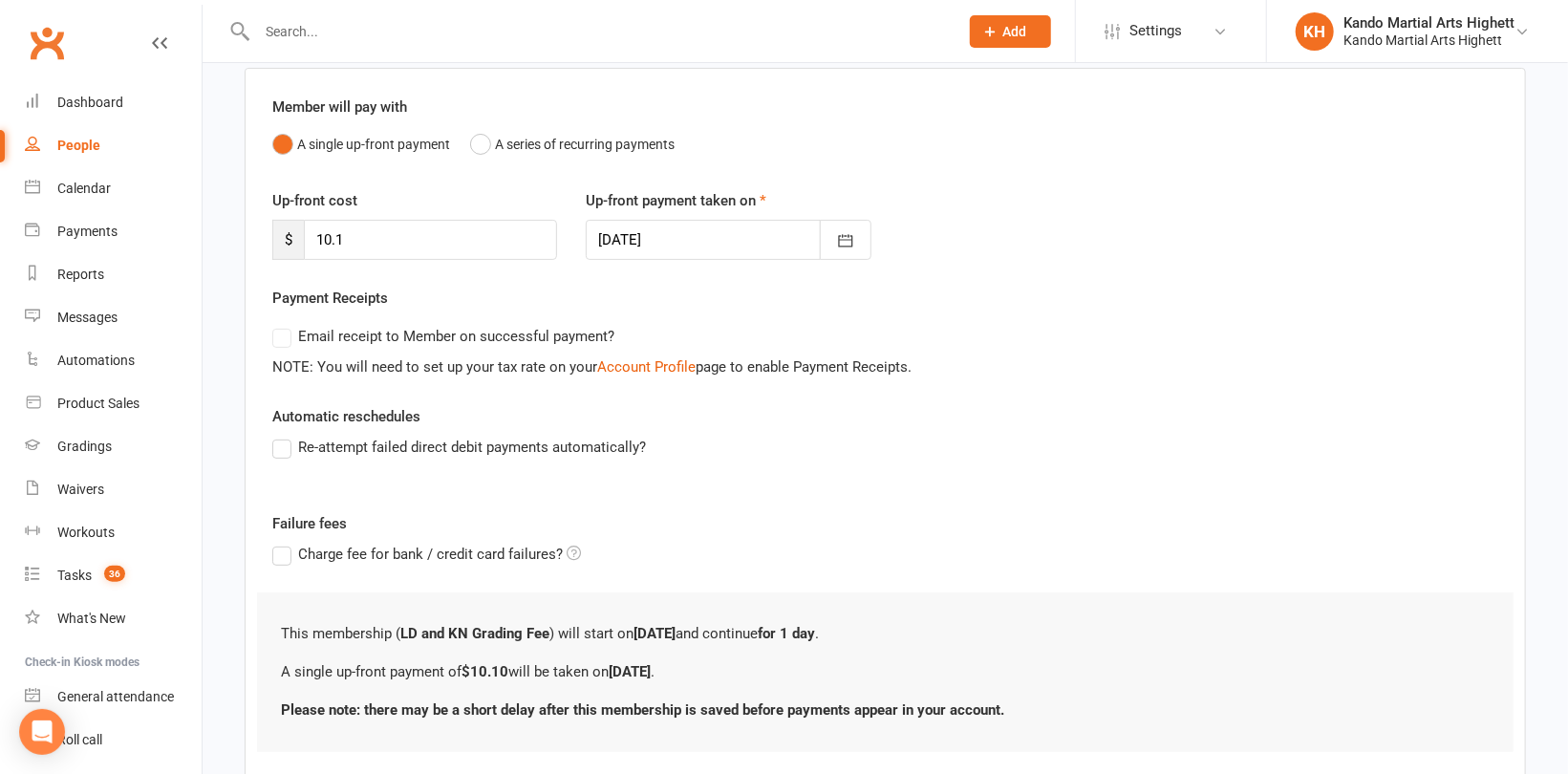
scroll to position [264, 0]
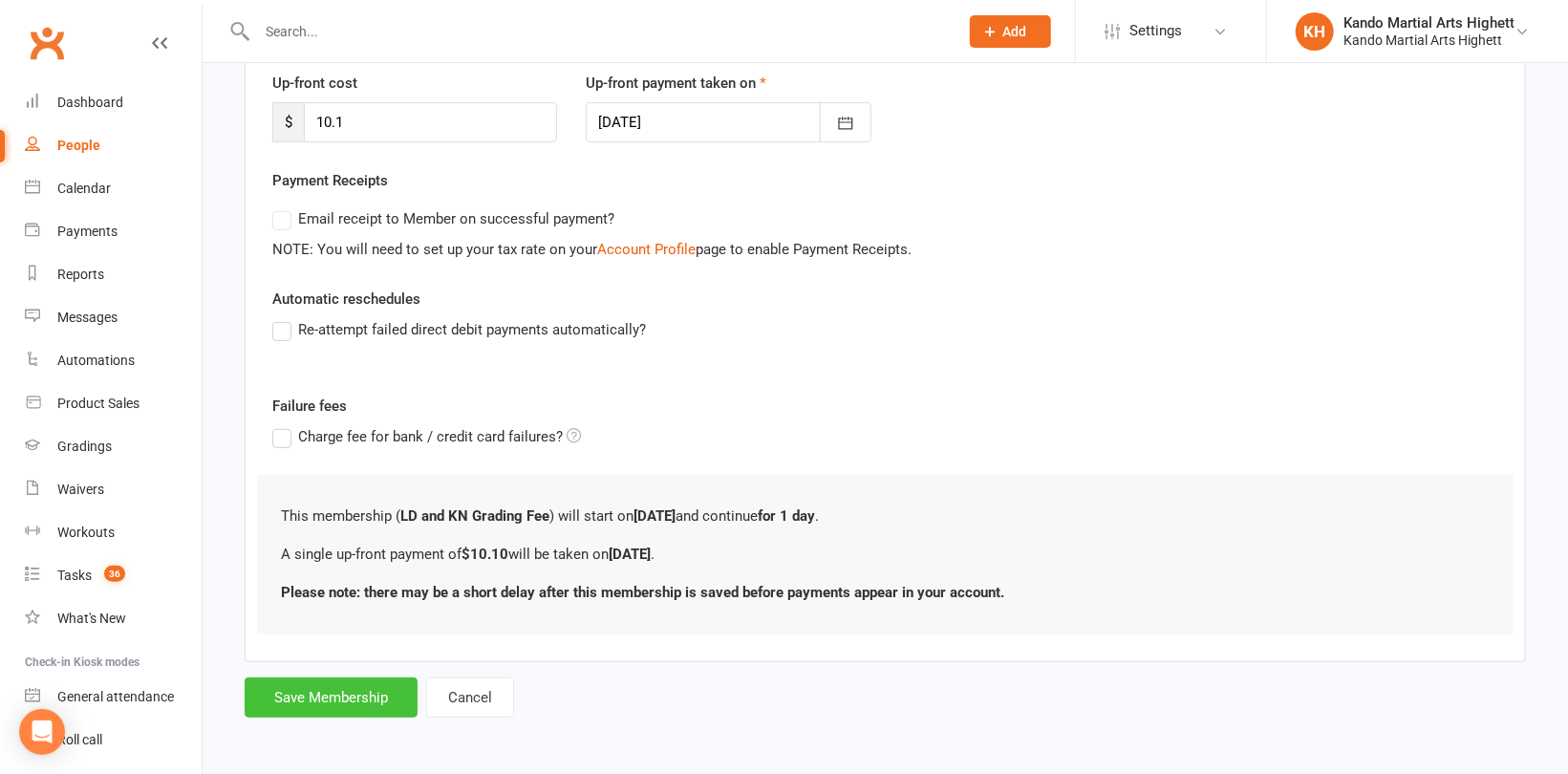
click at [311, 689] on button "Save Membership" at bounding box center [330, 697] width 172 height 40
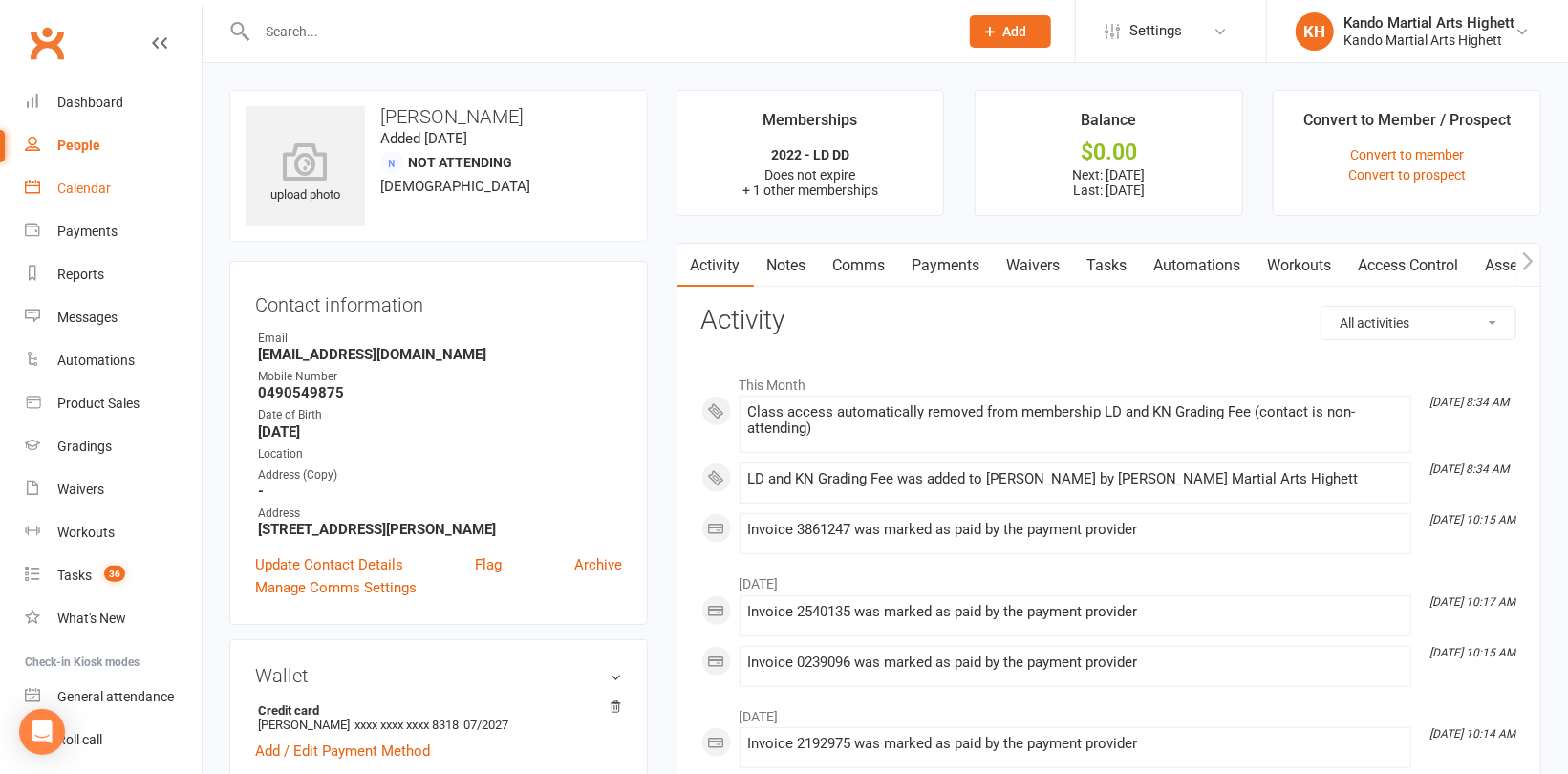
click at [85, 185] on div "Calendar" at bounding box center [84, 188] width 53 height 16
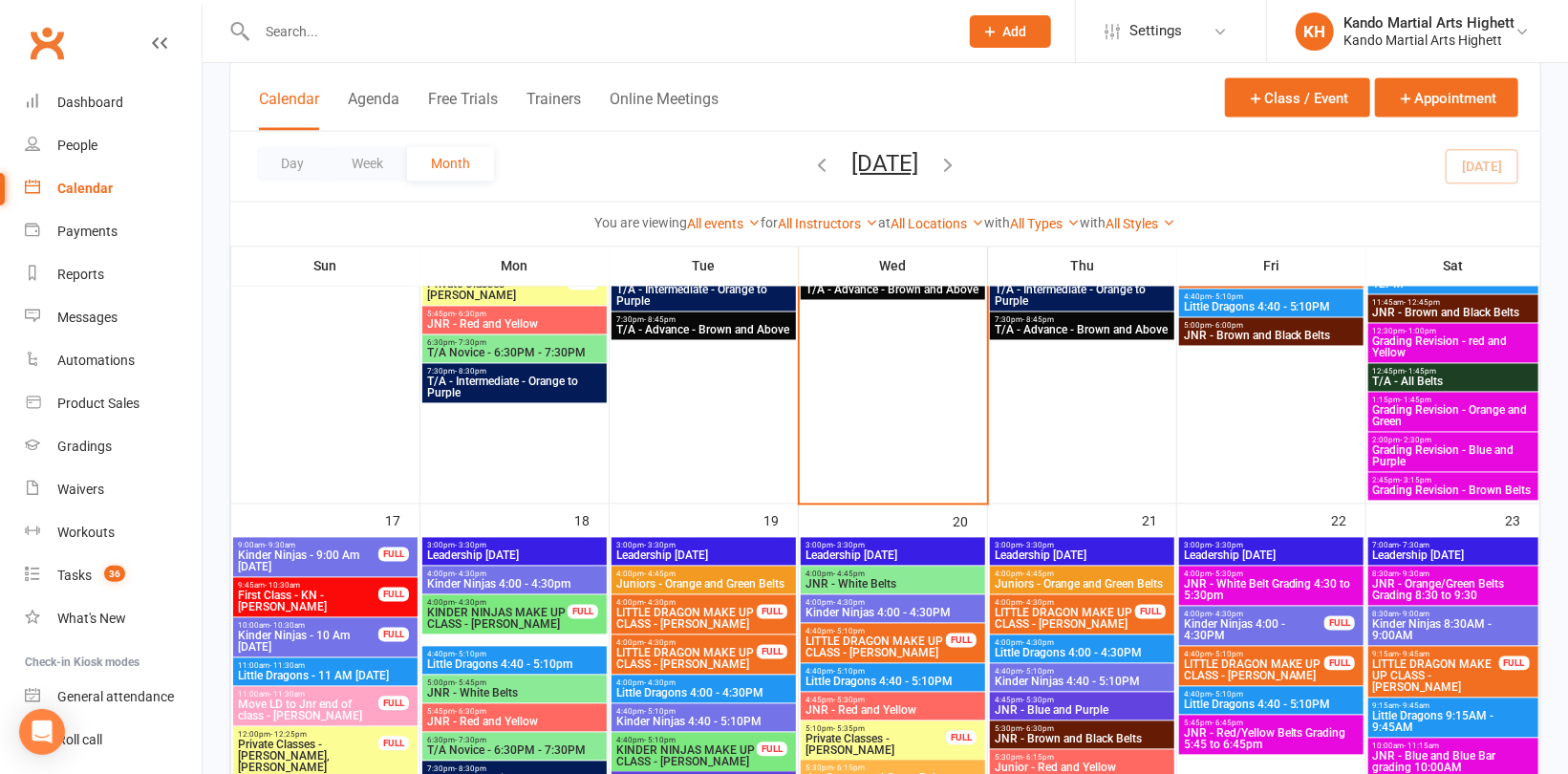
scroll to position [2198, 0]
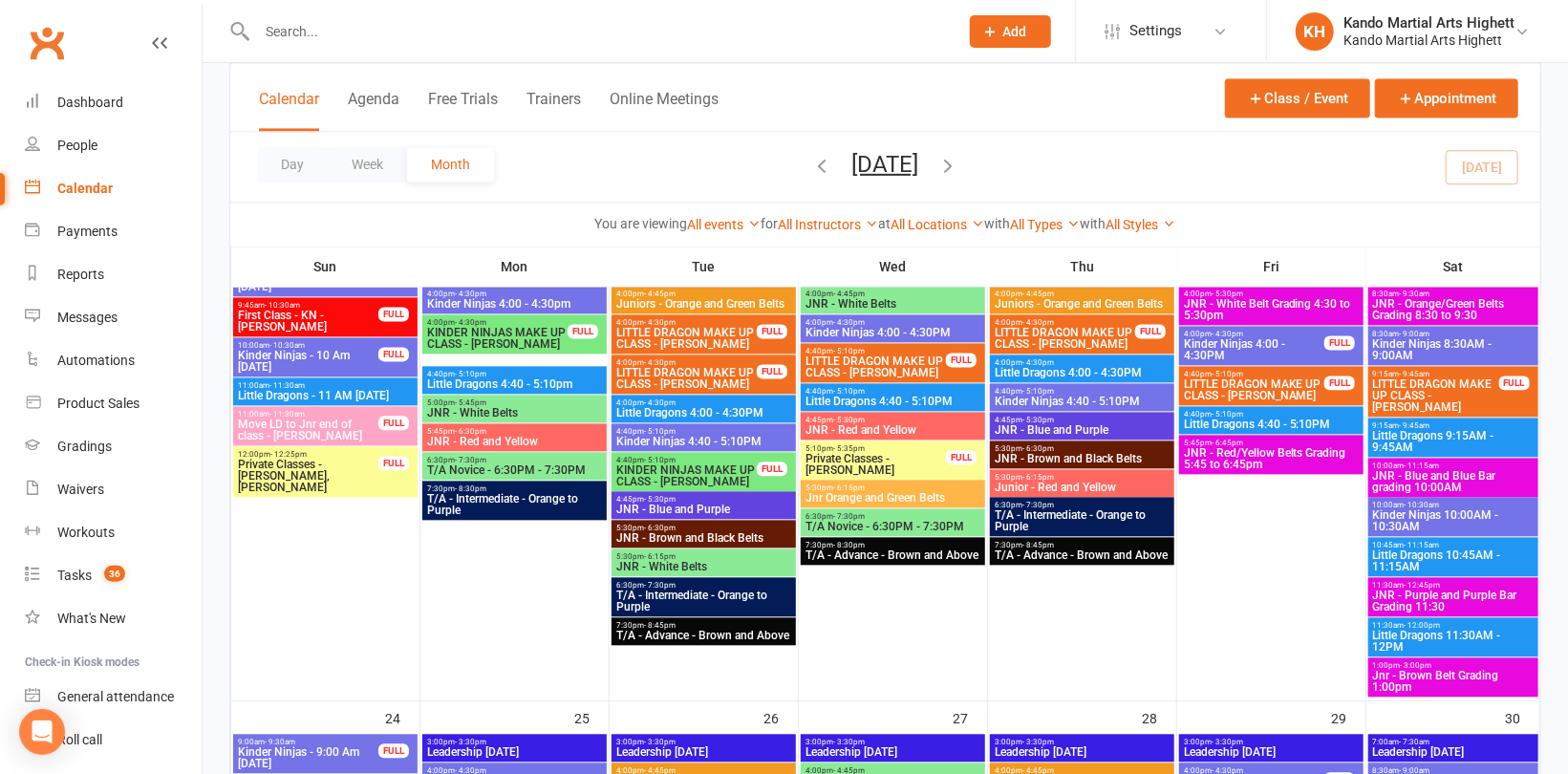
click at [1260, 451] on span "JNR - Red/Yellow Belts Grading 5:45 to 6:45pm" at bounding box center [1270, 458] width 176 height 23
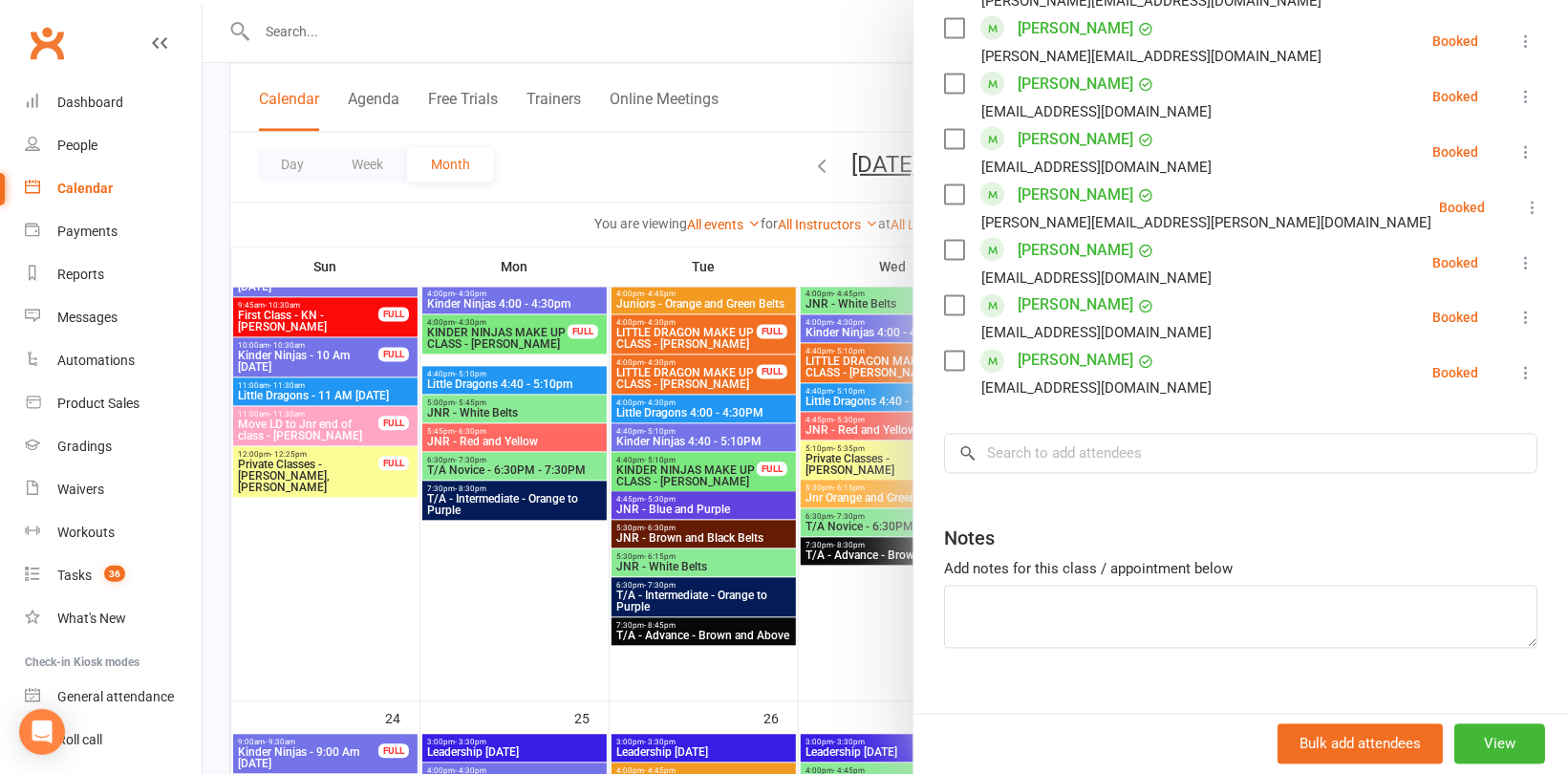
scroll to position [1813, 0]
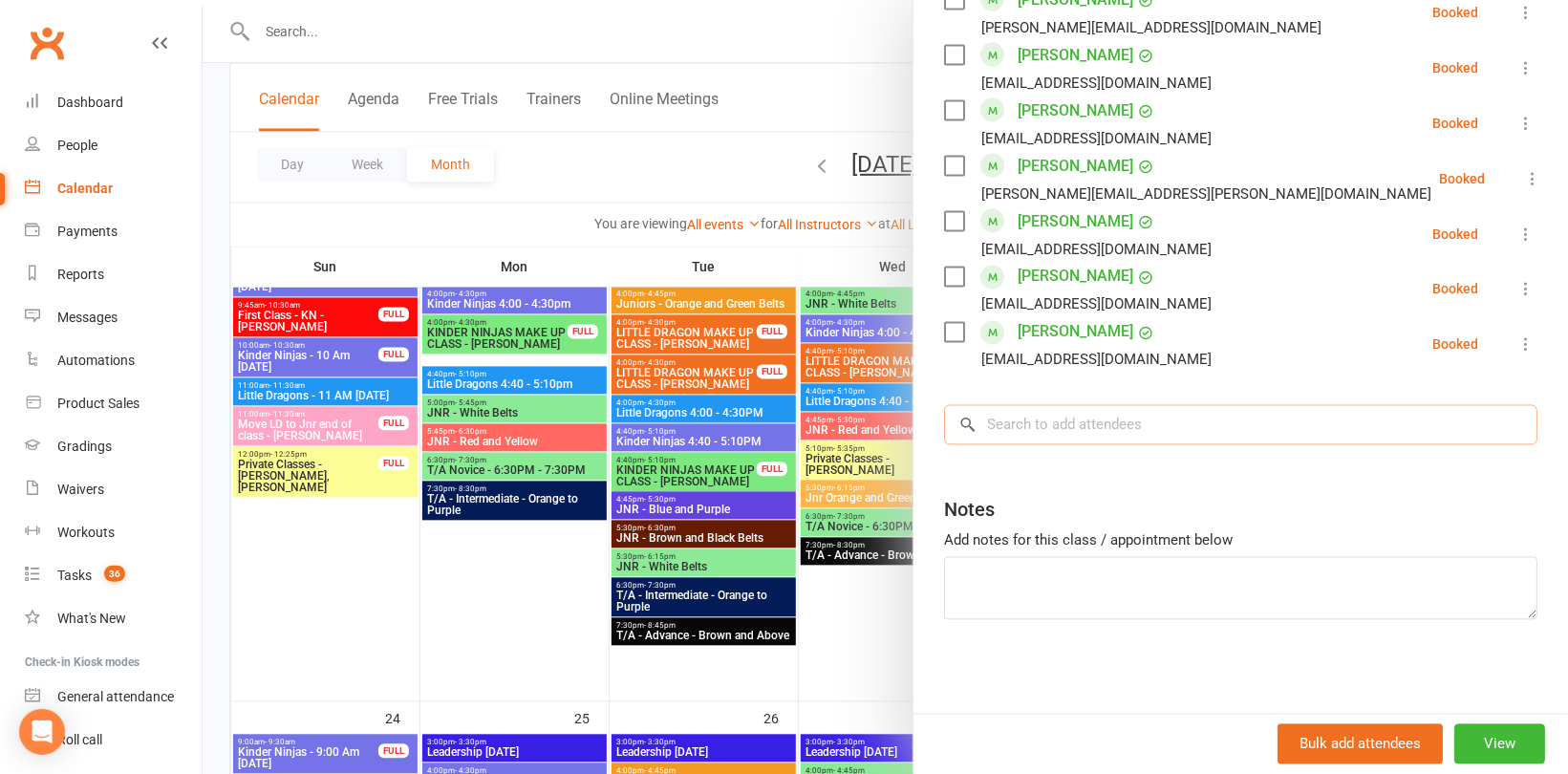
click at [1027, 407] on input "search" at bounding box center [1241, 425] width 593 height 40
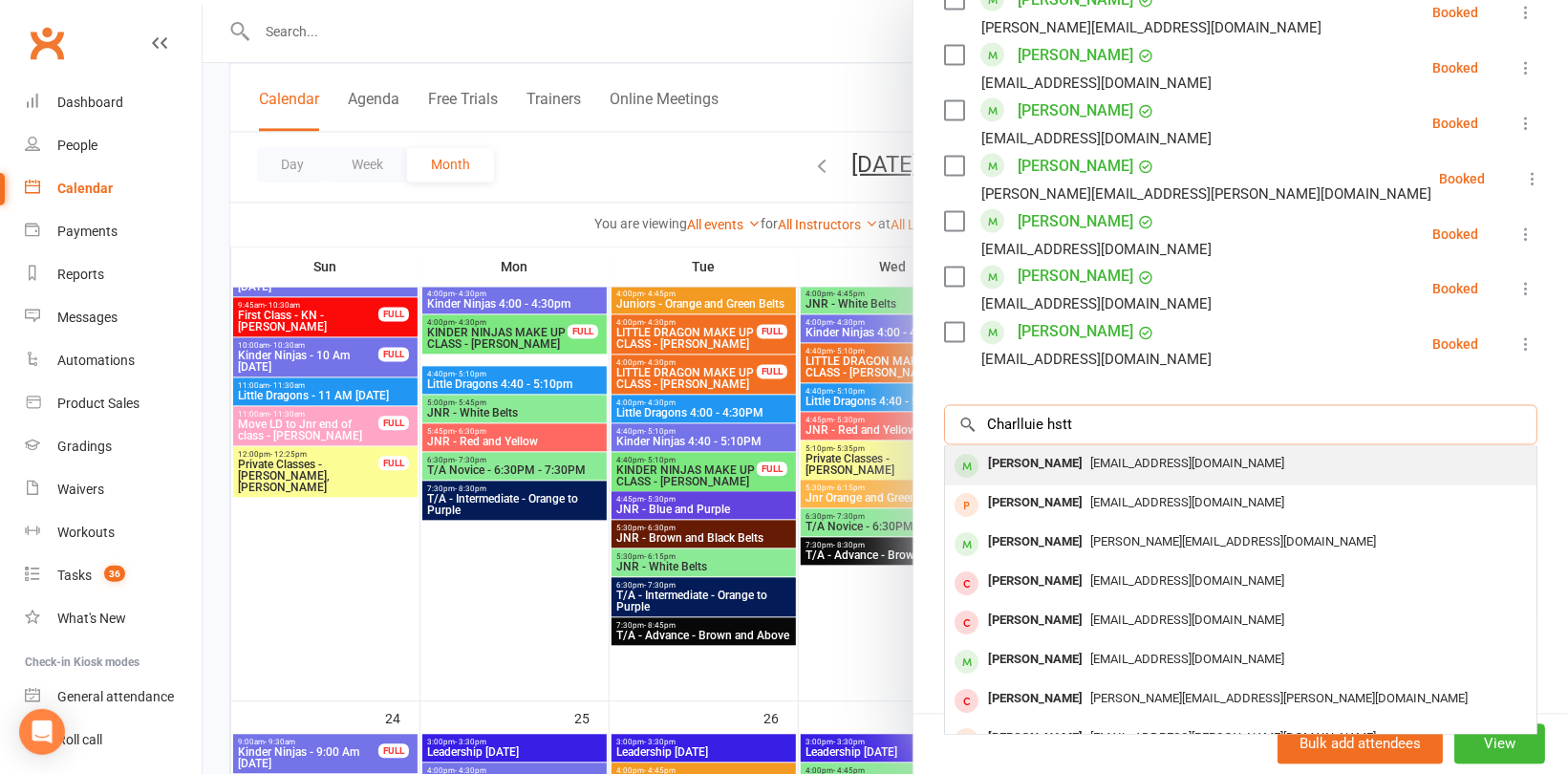
type input "Charlluie hstt"
click at [1058, 455] on div "Charlie Hatton" at bounding box center [1034, 464] width 109 height 28
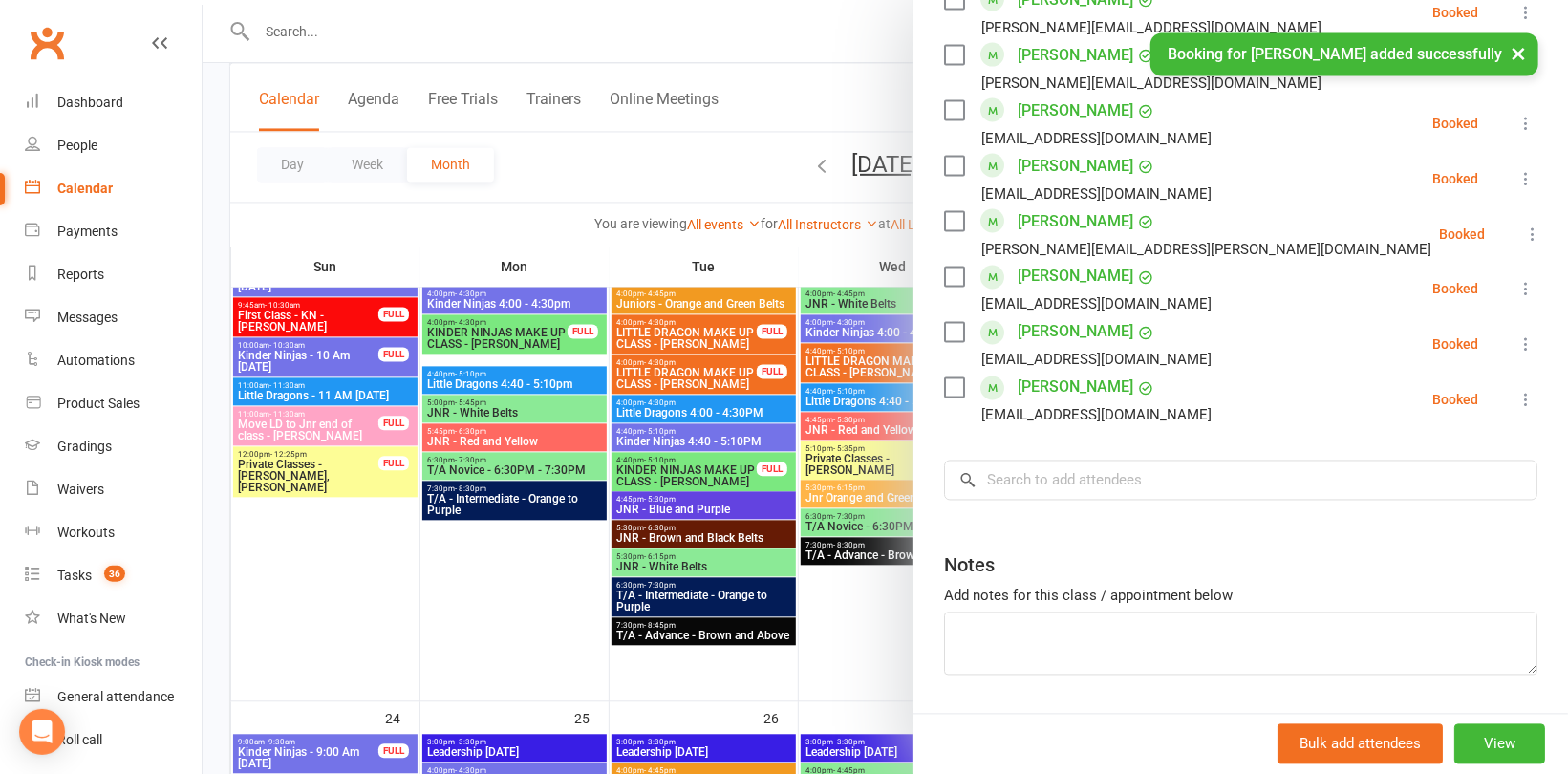
scroll to position [1868, 0]
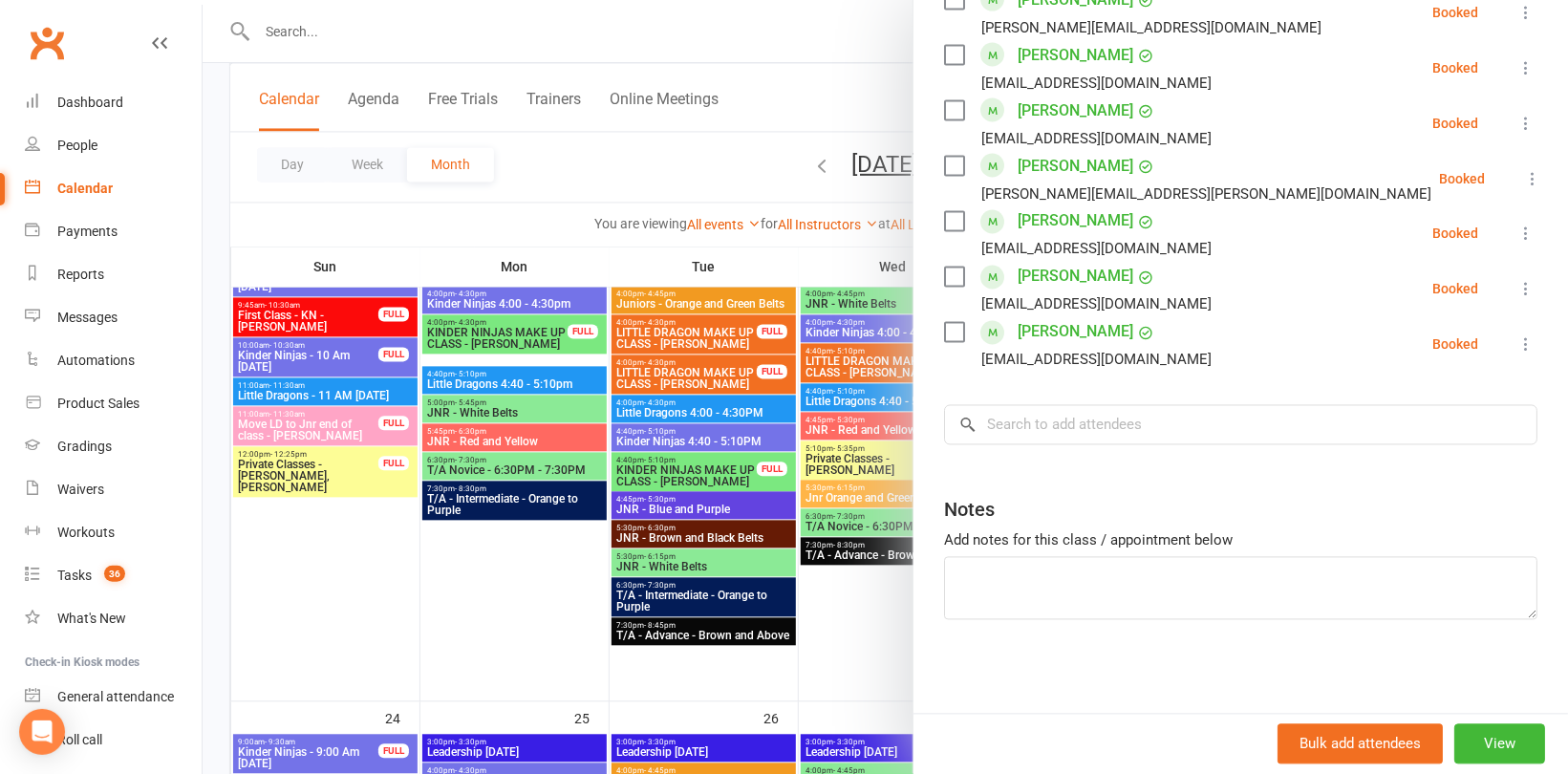
click at [606, 213] on div at bounding box center [884, 387] width 1365 height 774
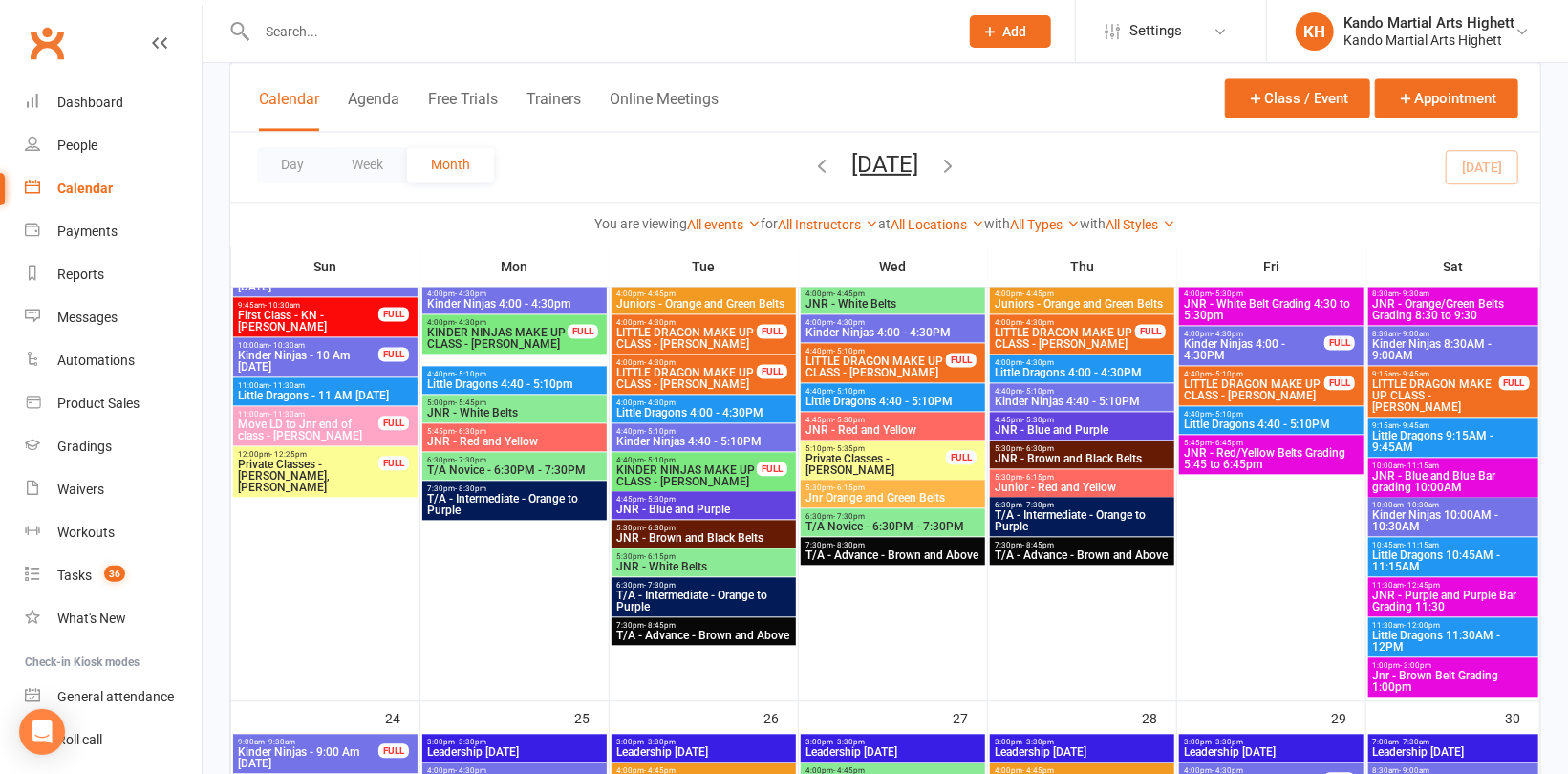
click at [1400, 667] on span "- 3:00pm" at bounding box center [1416, 666] width 32 height 9
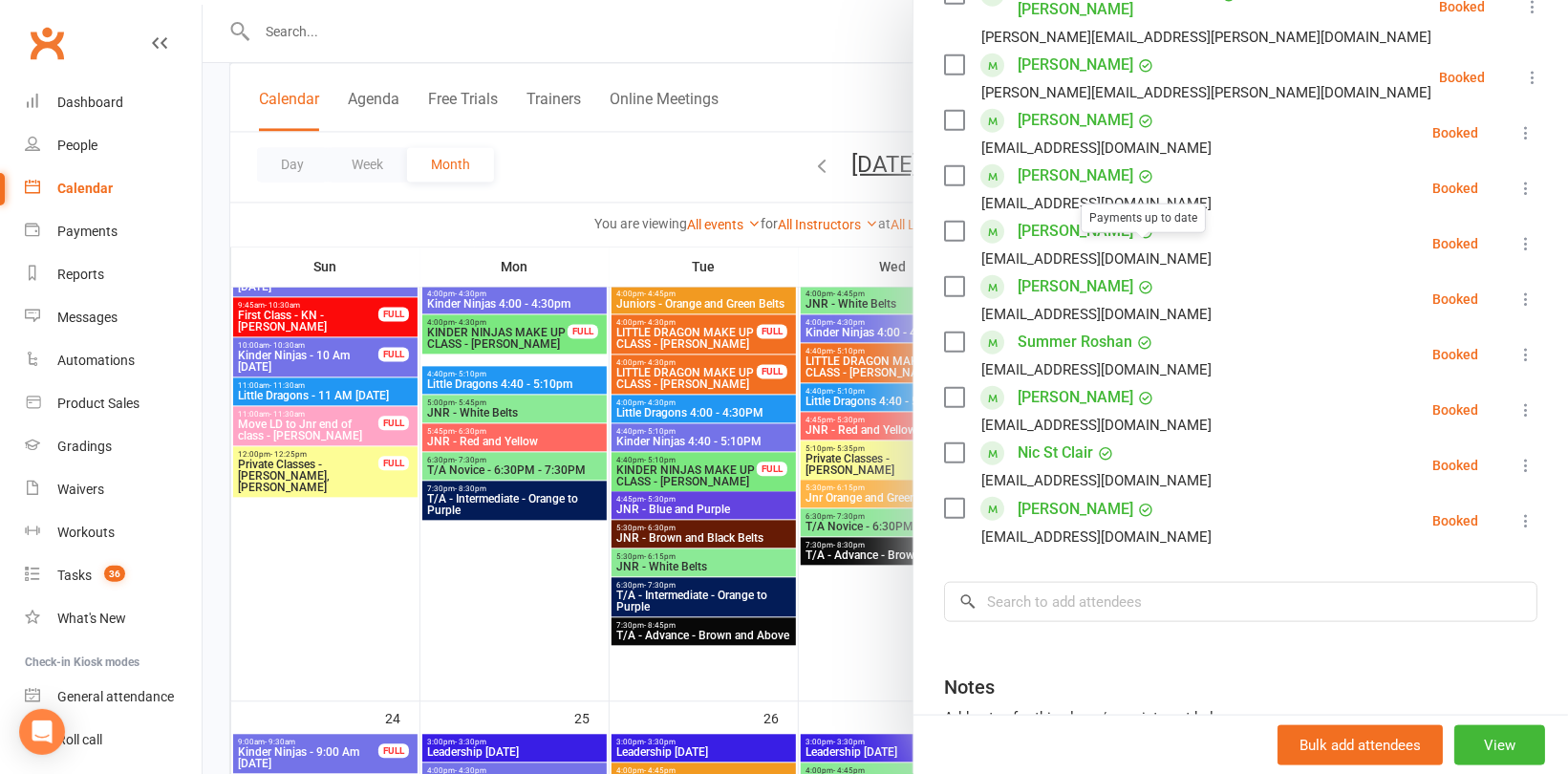
scroll to position [1036, 0]
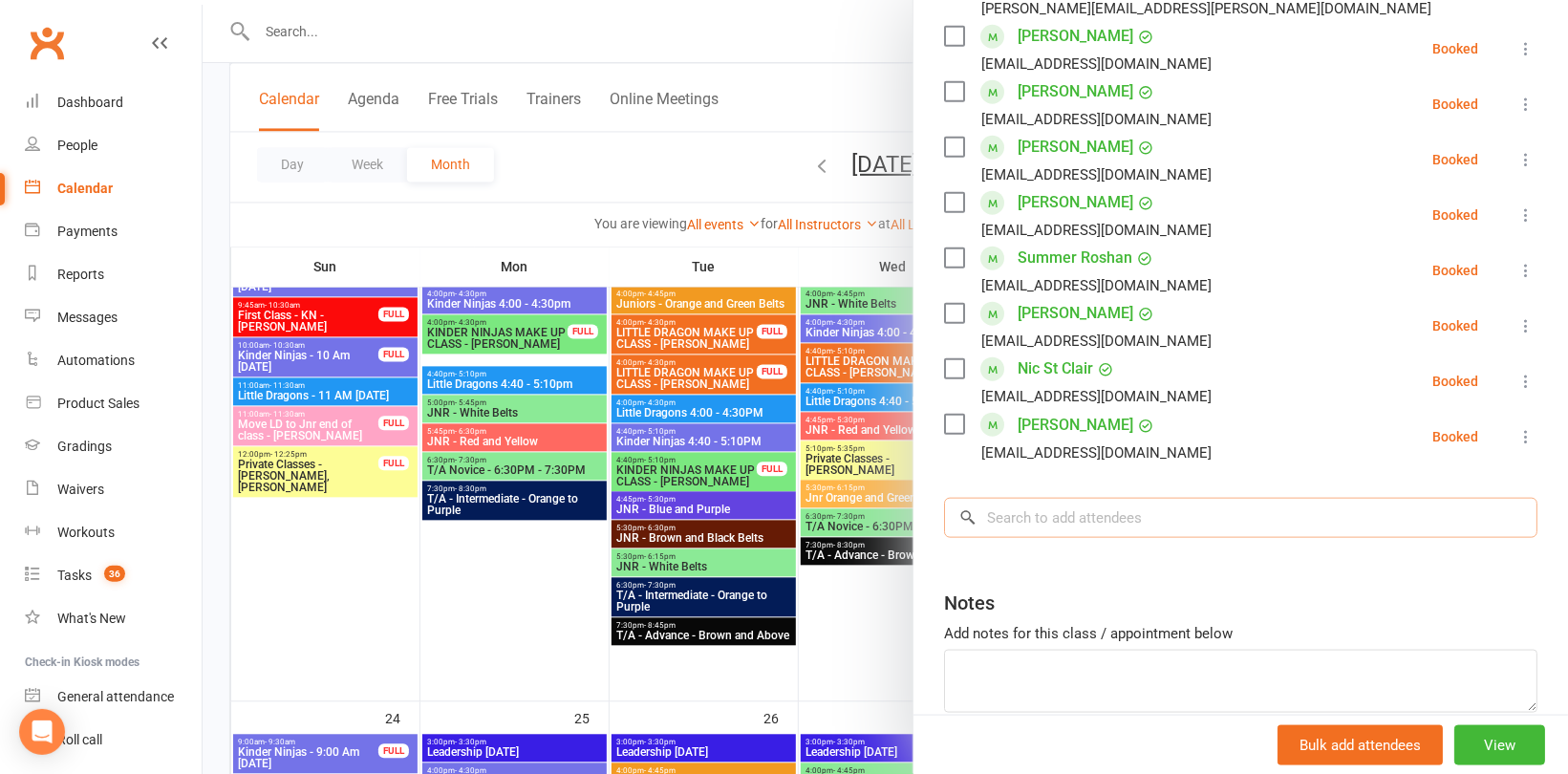
click at [1074, 498] on input "search" at bounding box center [1241, 518] width 593 height 40
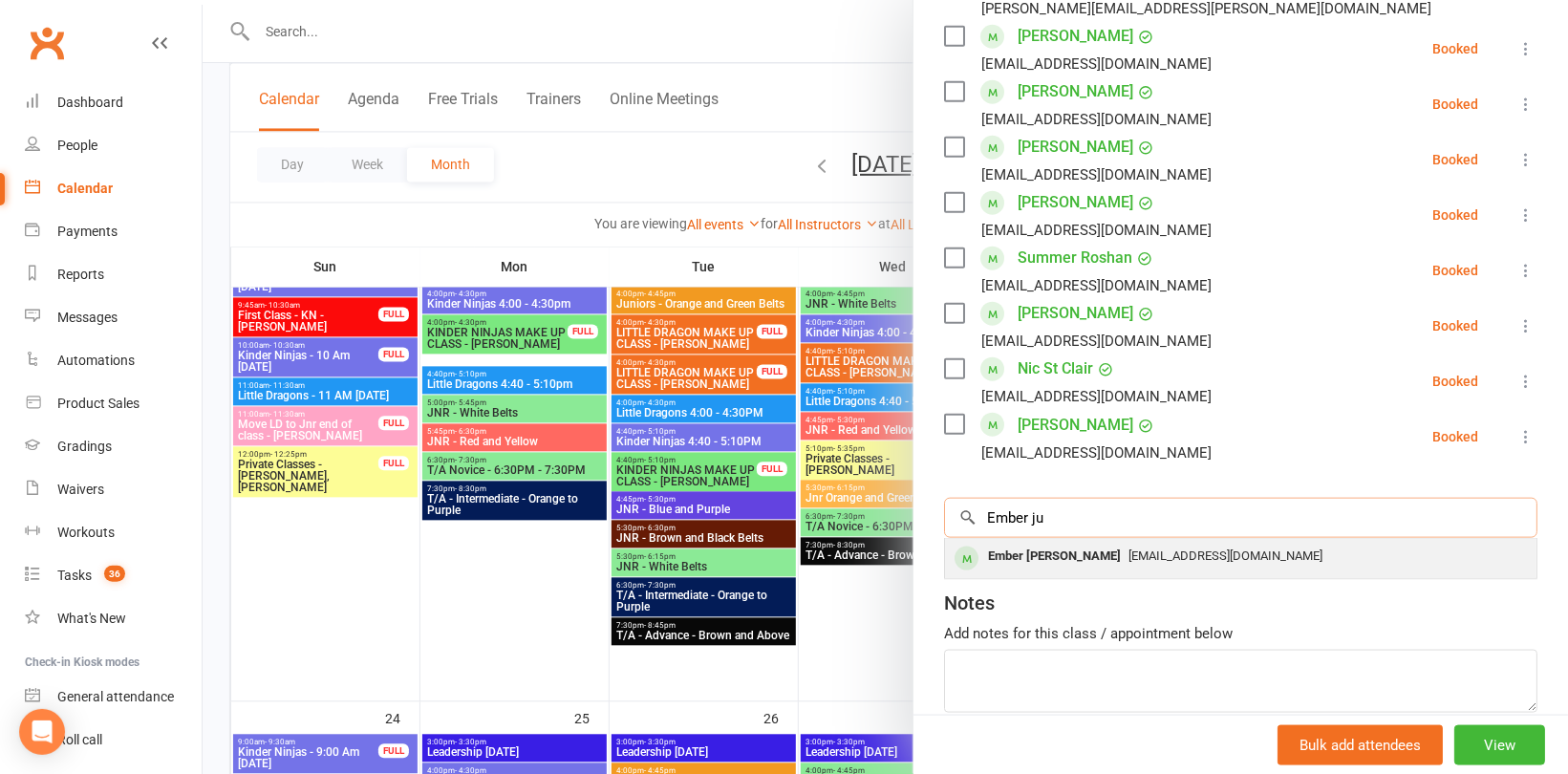
type input "Ember ju"
click at [1074, 543] on div "Ember Julia Sia Lao" at bounding box center [1054, 557] width 148 height 28
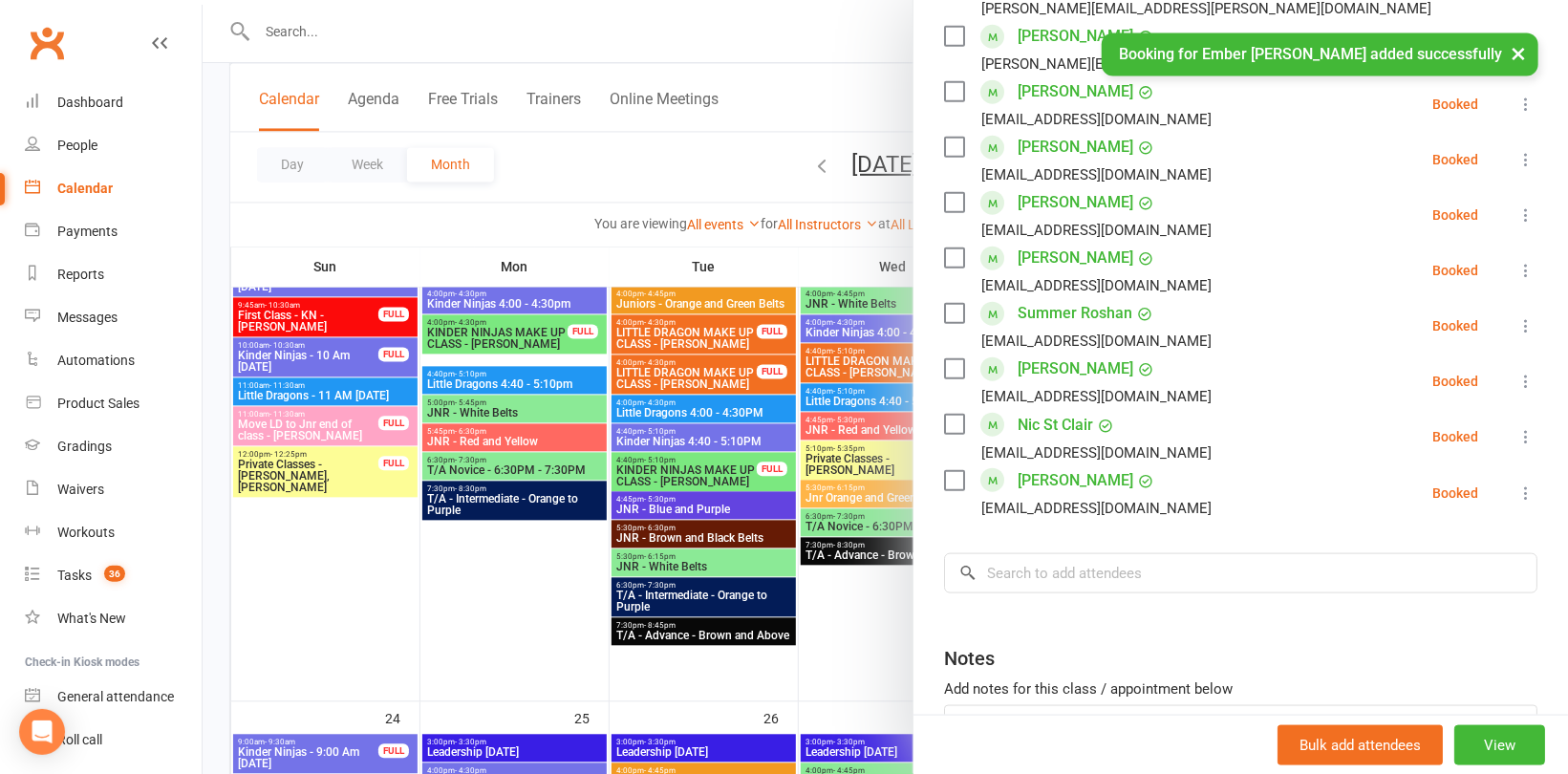
scroll to position [1091, 0]
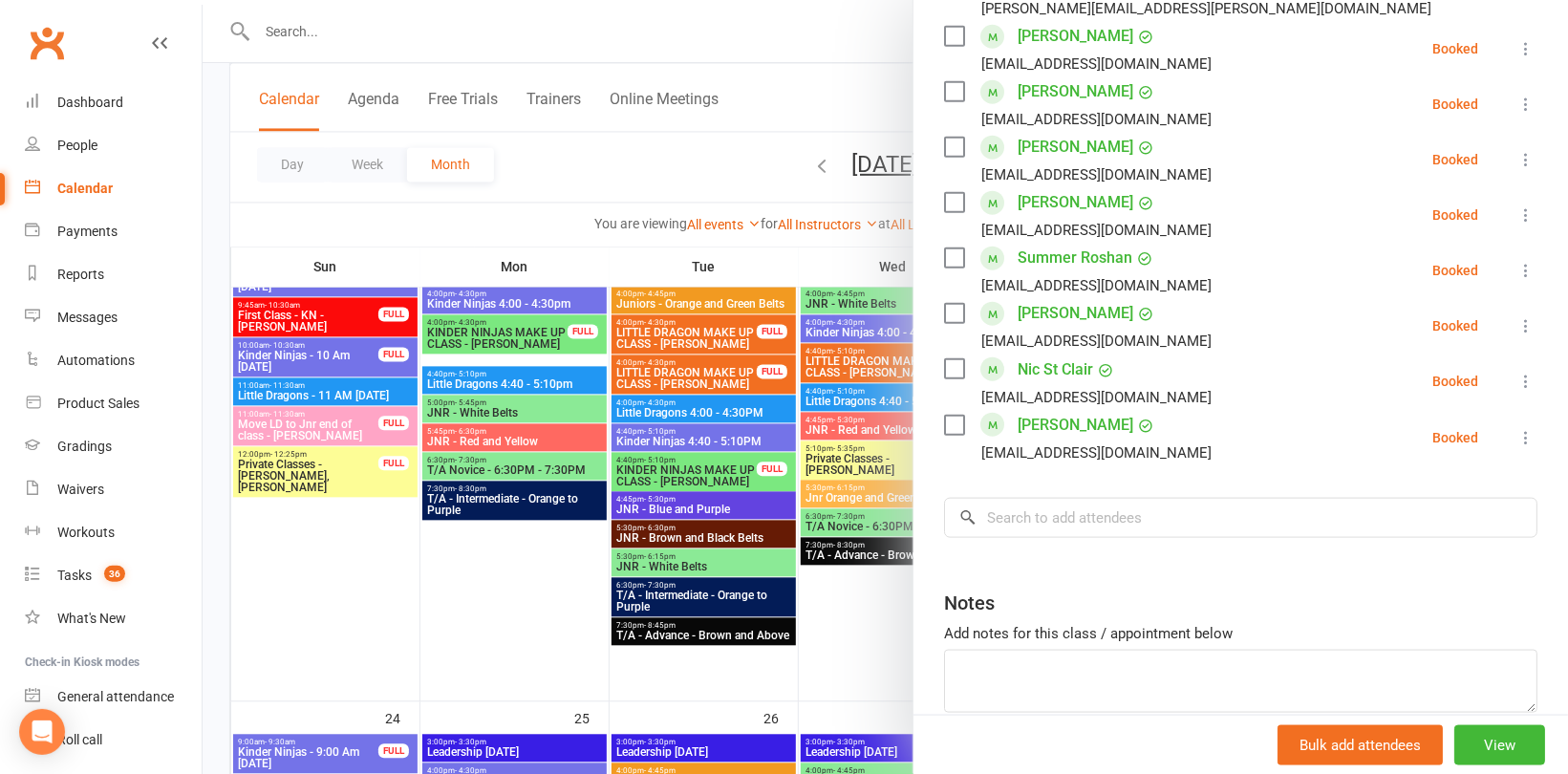
click at [324, 205] on div at bounding box center [884, 387] width 1365 height 774
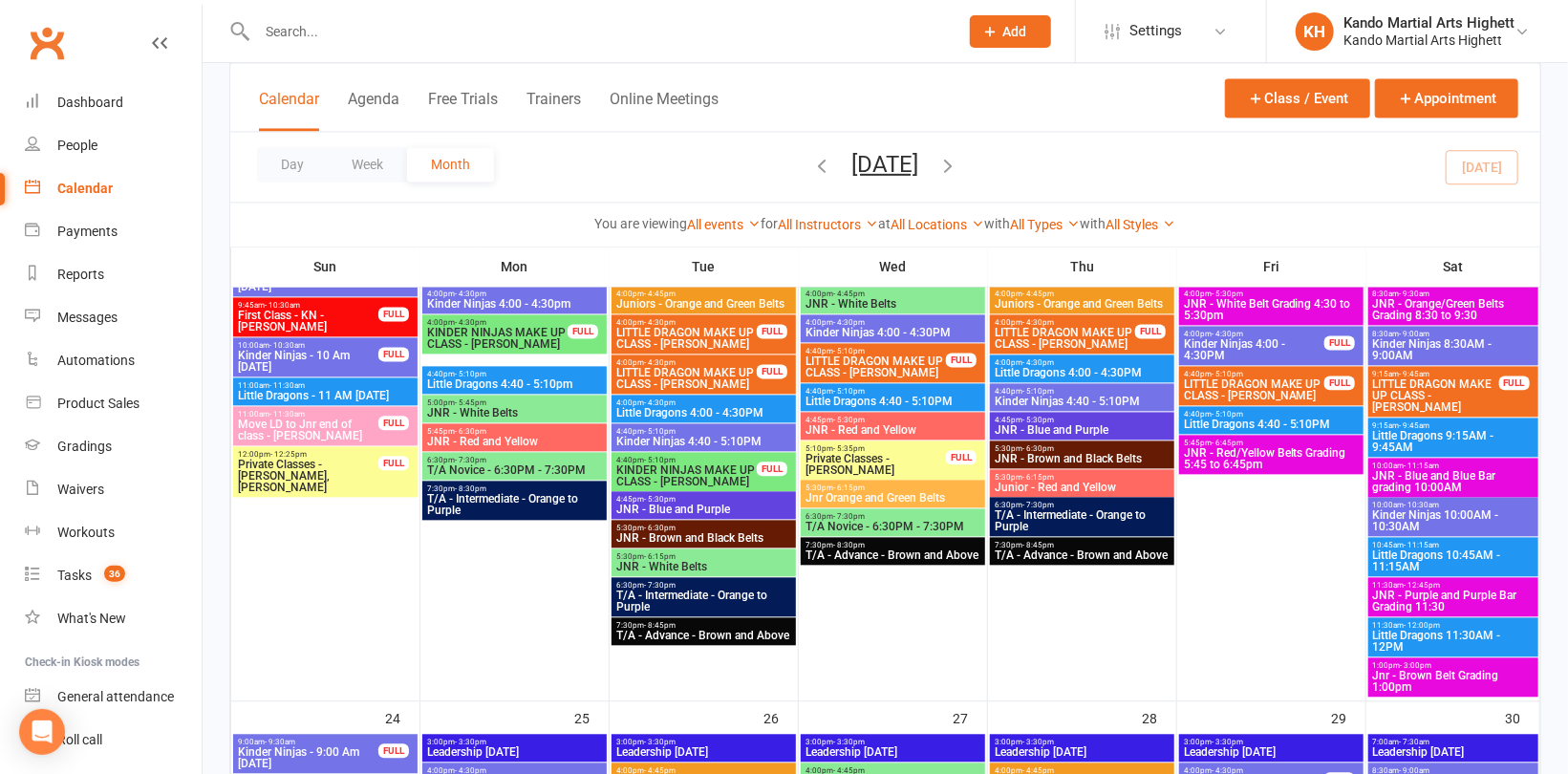
click at [1477, 479] on span "JNR - Blue and Blue Bar grading 10:00AM" at bounding box center [1453, 481] width 163 height 23
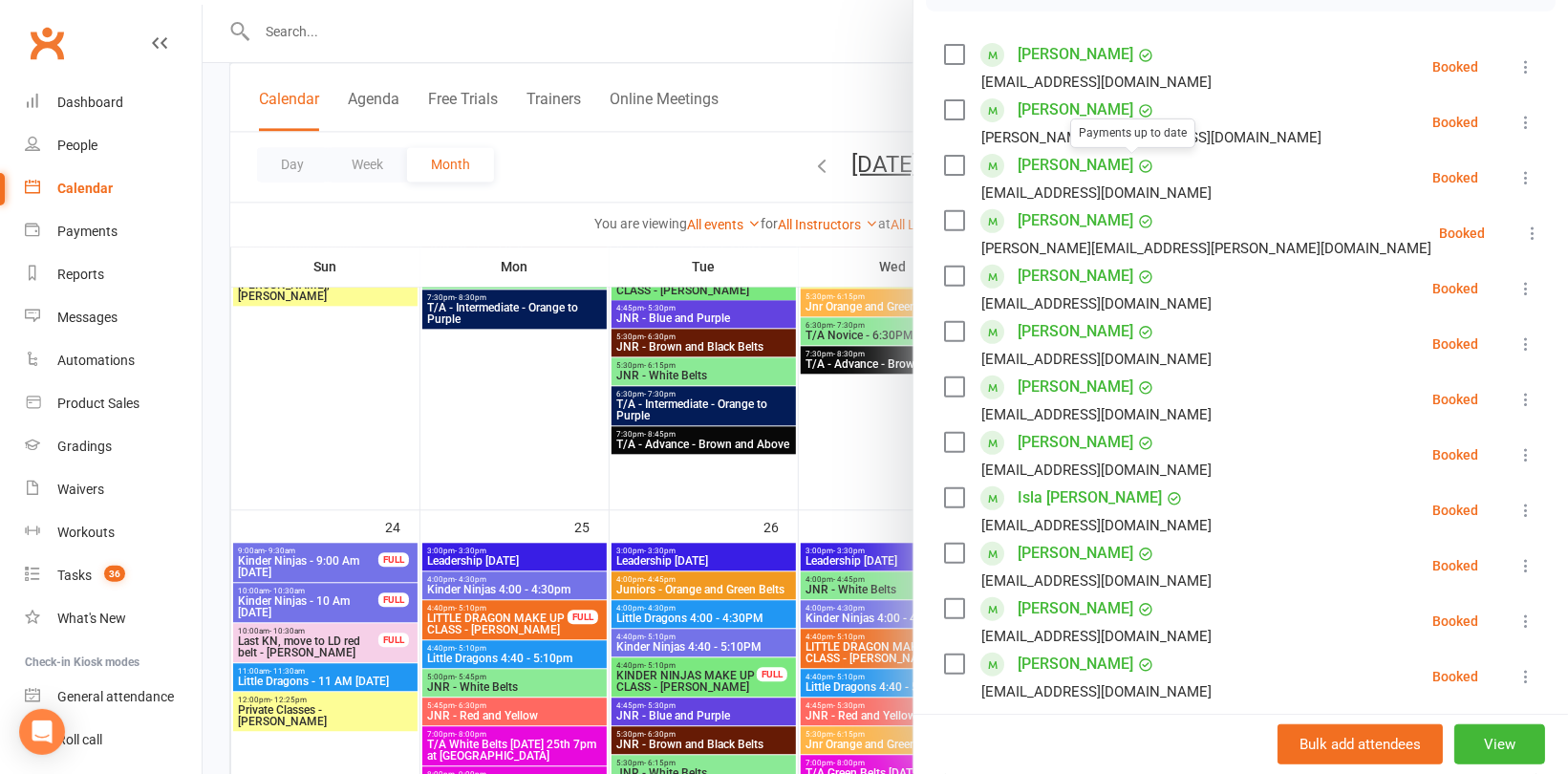
scroll to position [478, 0]
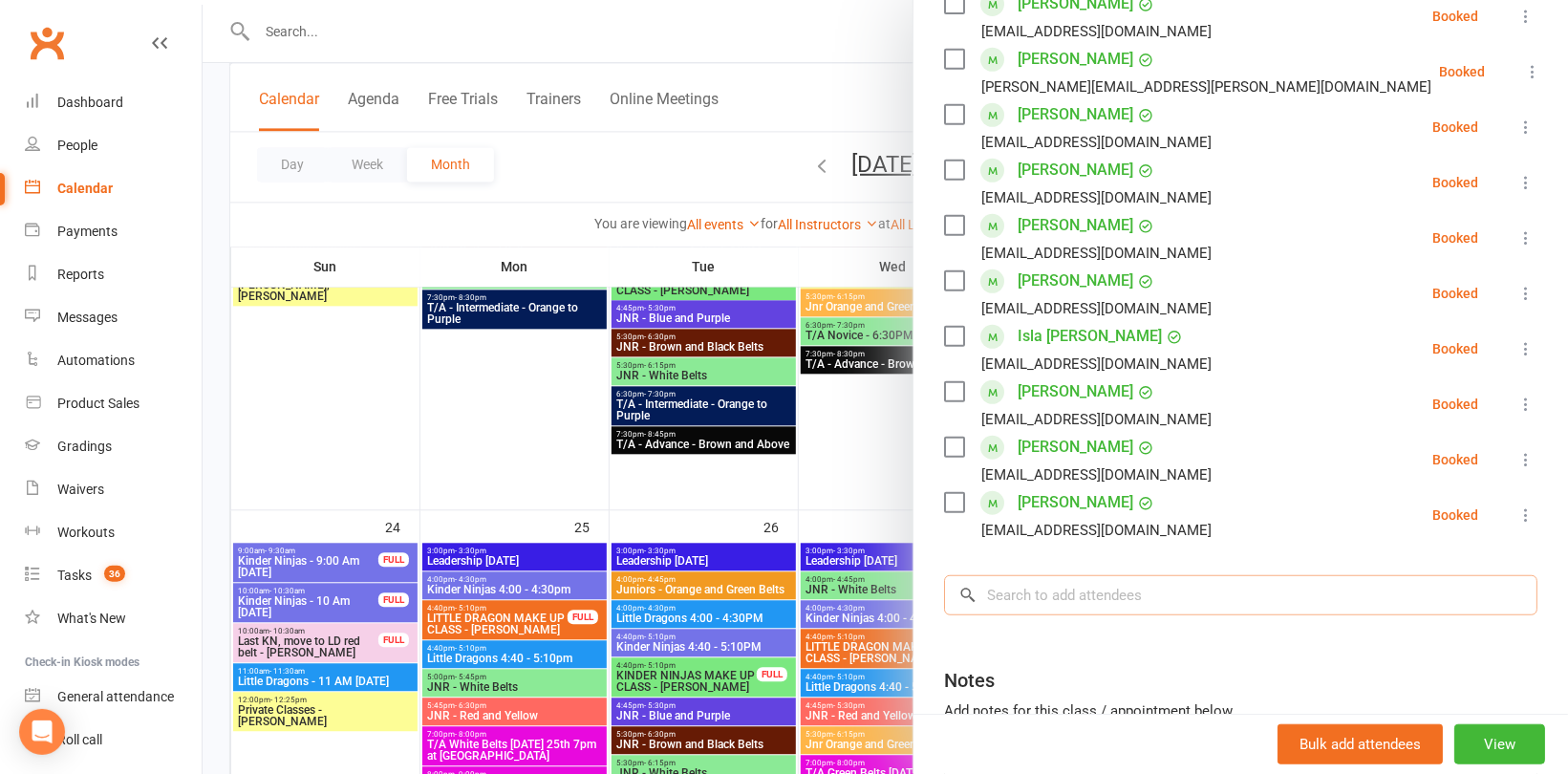
click at [1066, 589] on input "search" at bounding box center [1241, 595] width 593 height 40
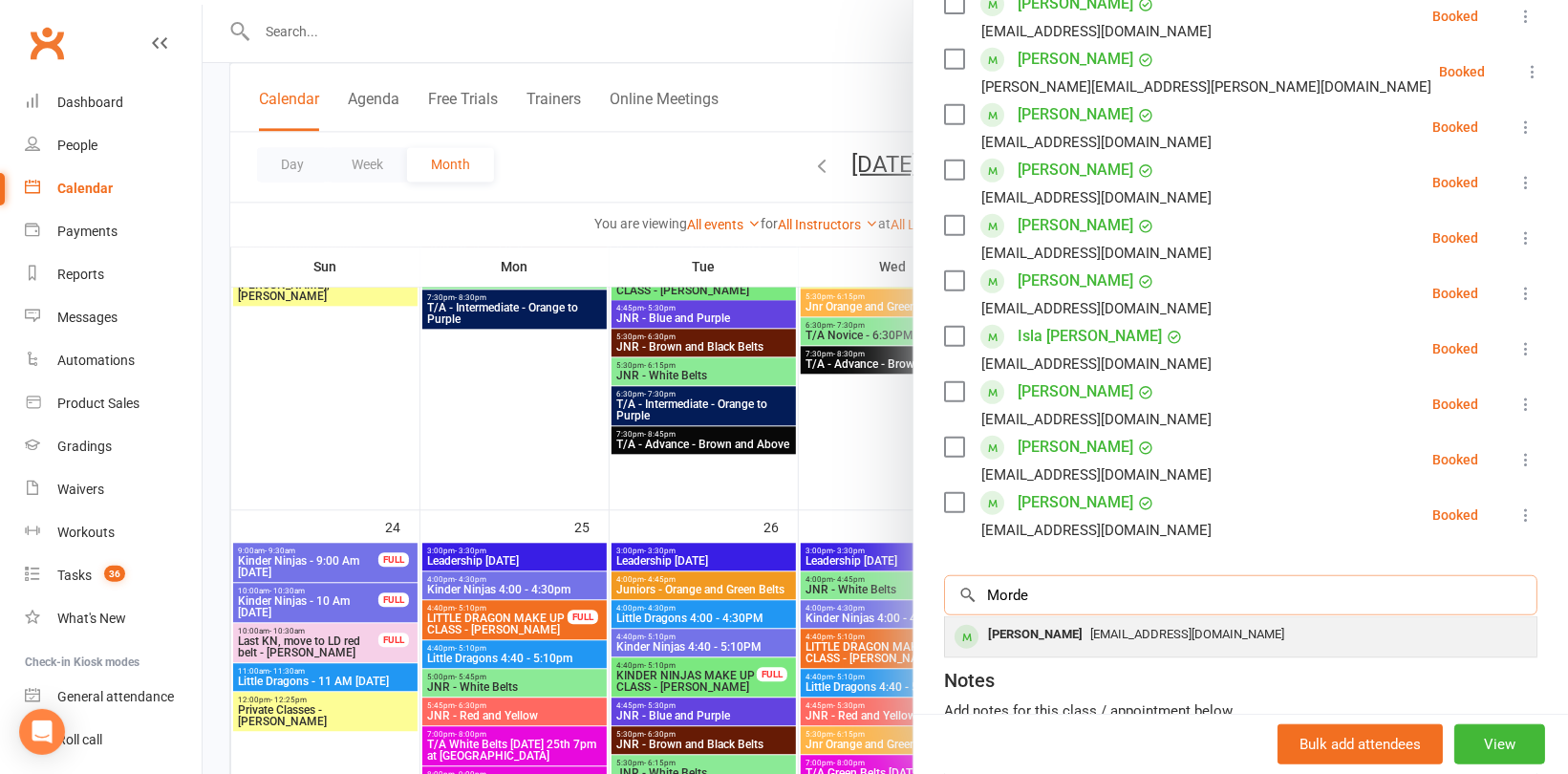
type input "Morde"
click at [1086, 630] on div "Mordecai Buntman" at bounding box center [1034, 635] width 109 height 28
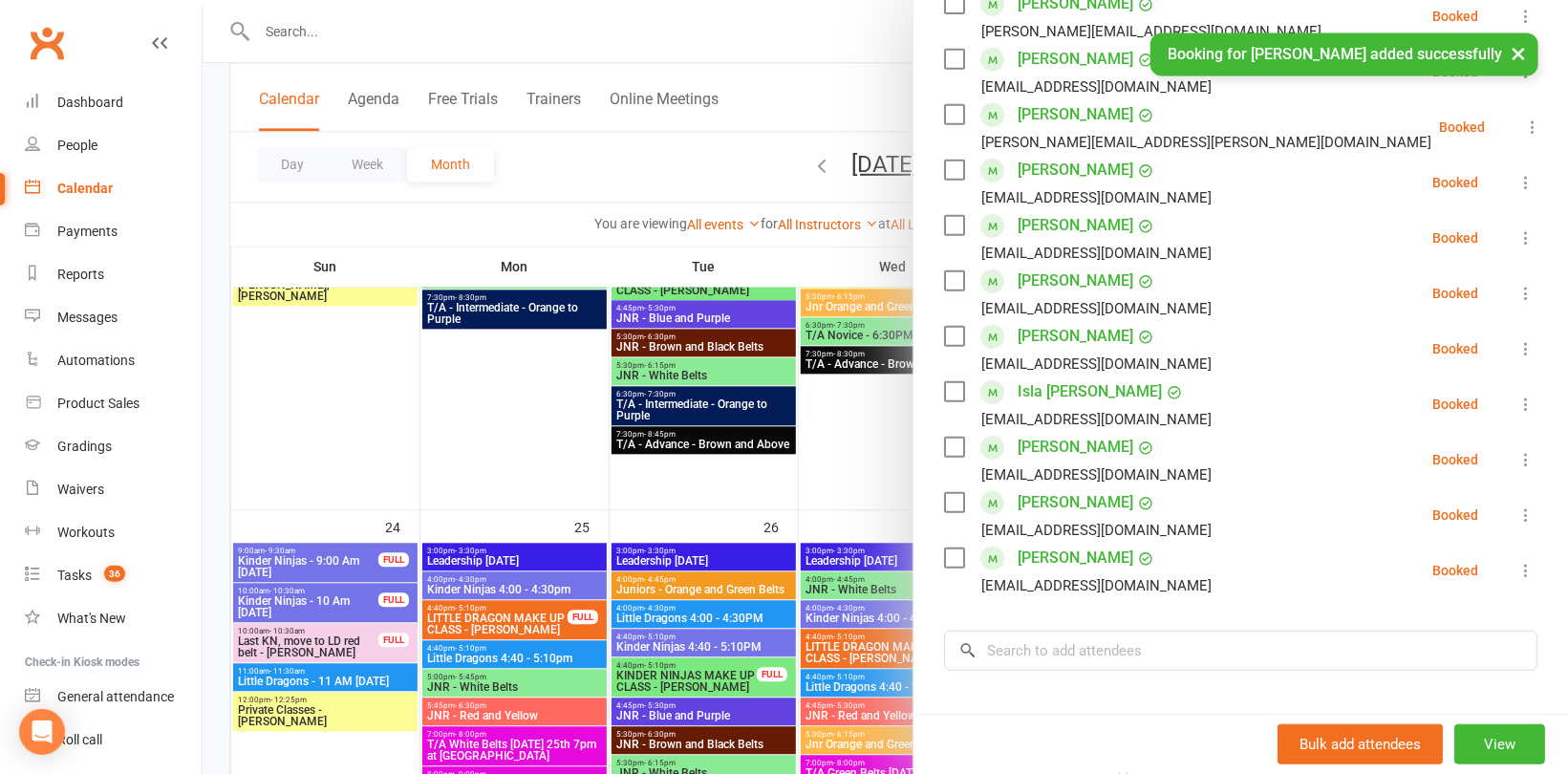
scroll to position [532, 0]
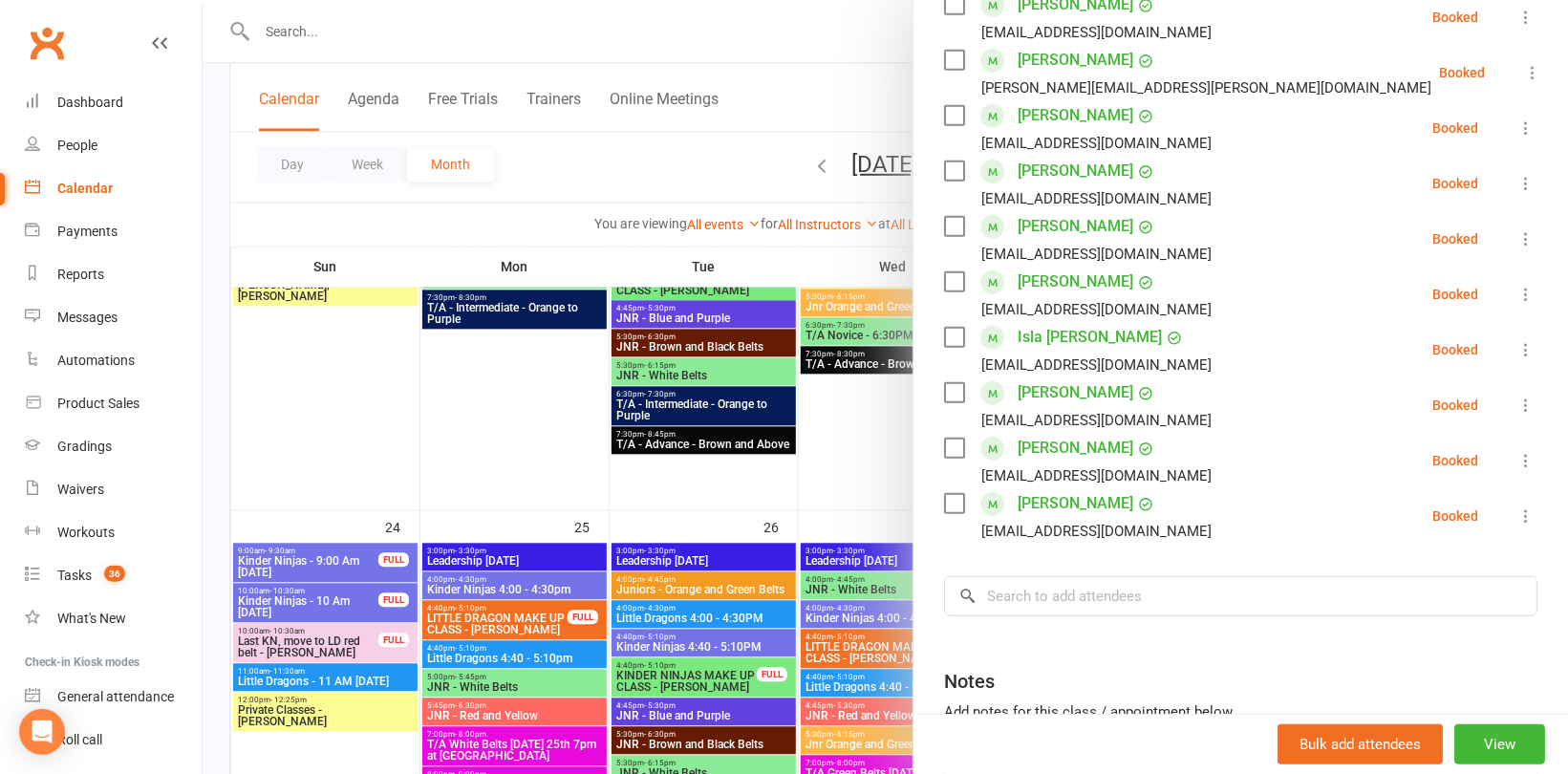
click at [467, 394] on div at bounding box center [884, 387] width 1365 height 774
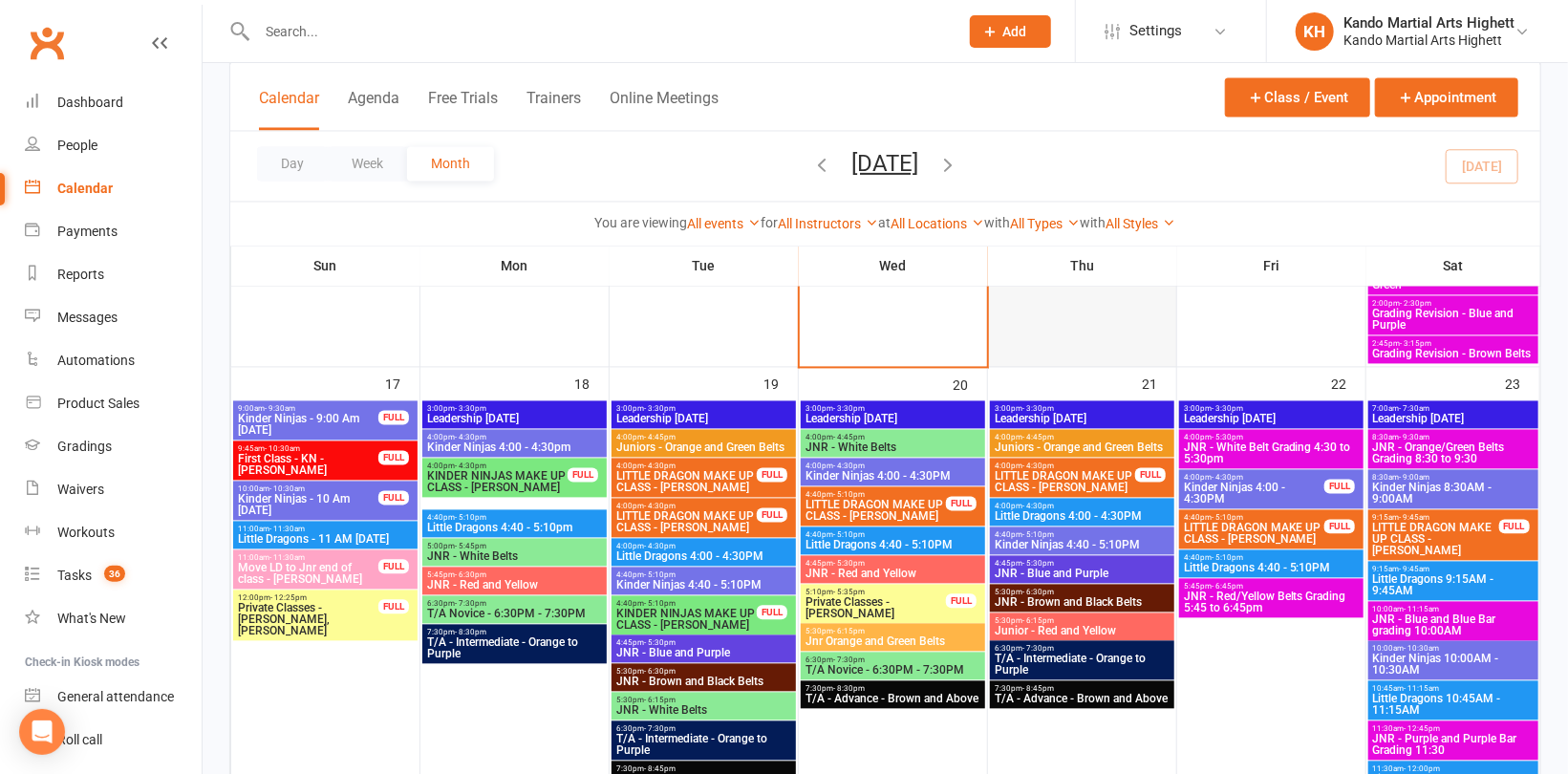
scroll to position [2006, 0]
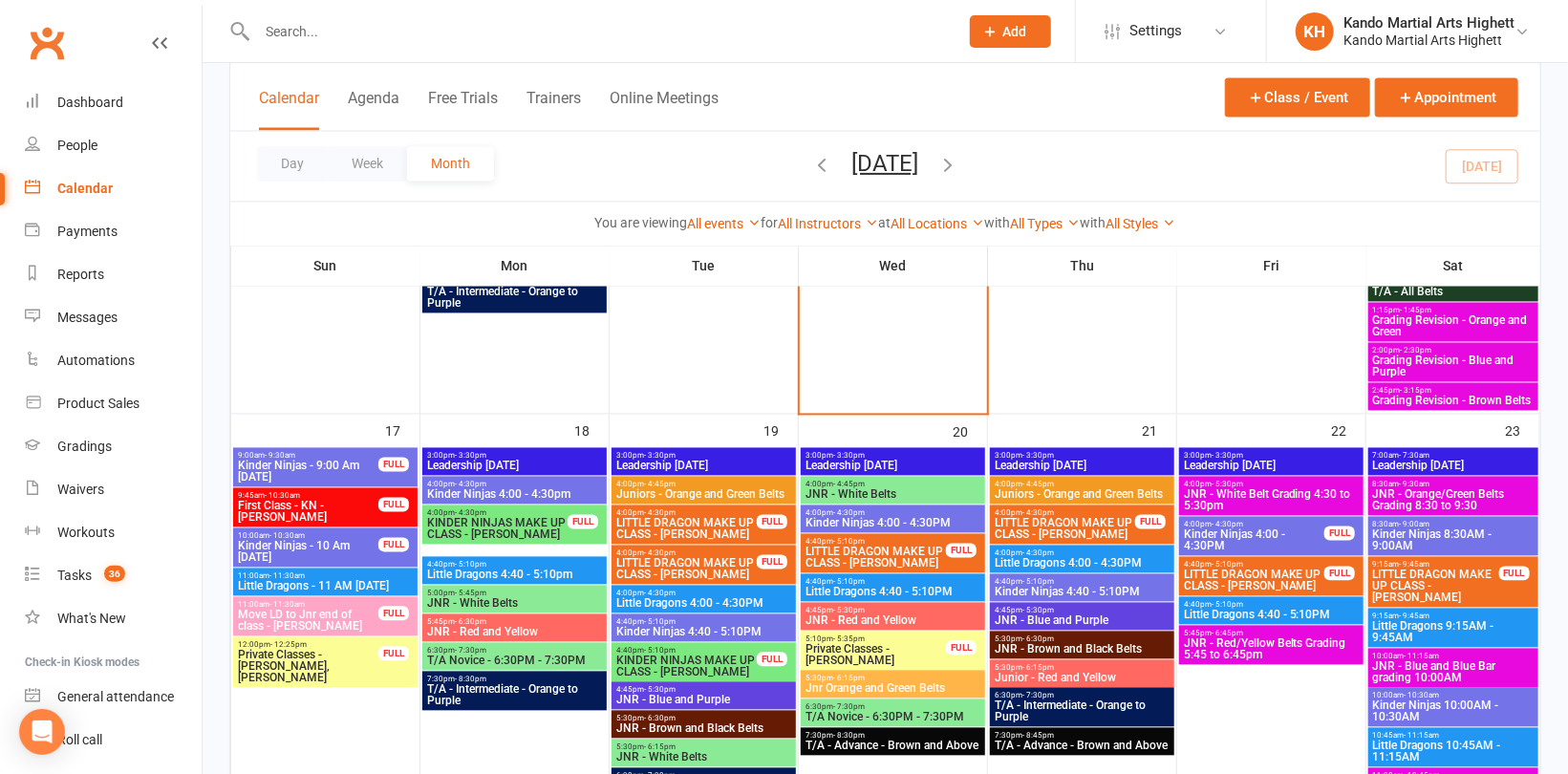
click at [1299, 491] on span "JNR - White Belt Grading 4:30 to 5:30pm" at bounding box center [1270, 500] width 176 height 23
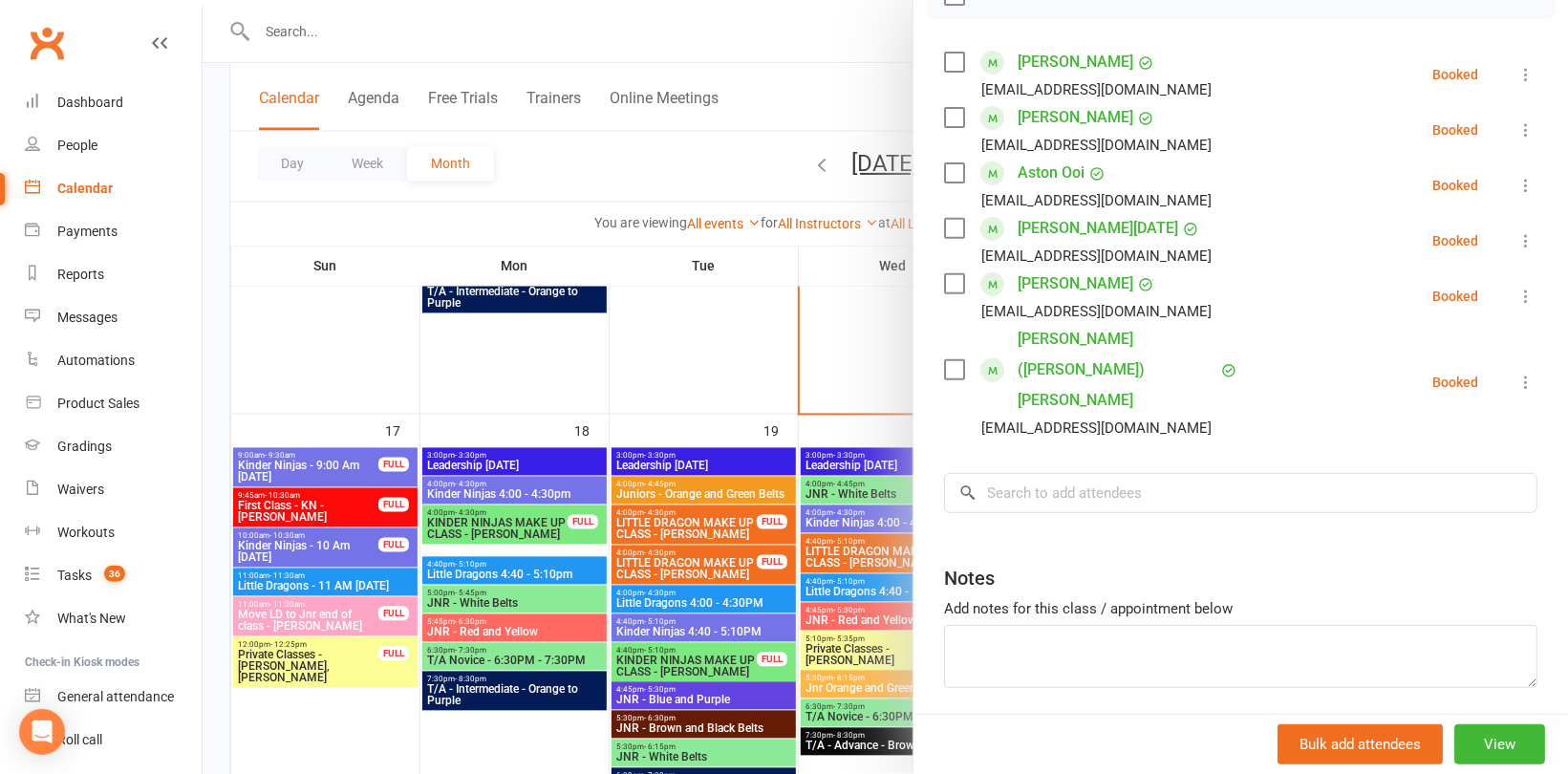
scroll to position [316, 0]
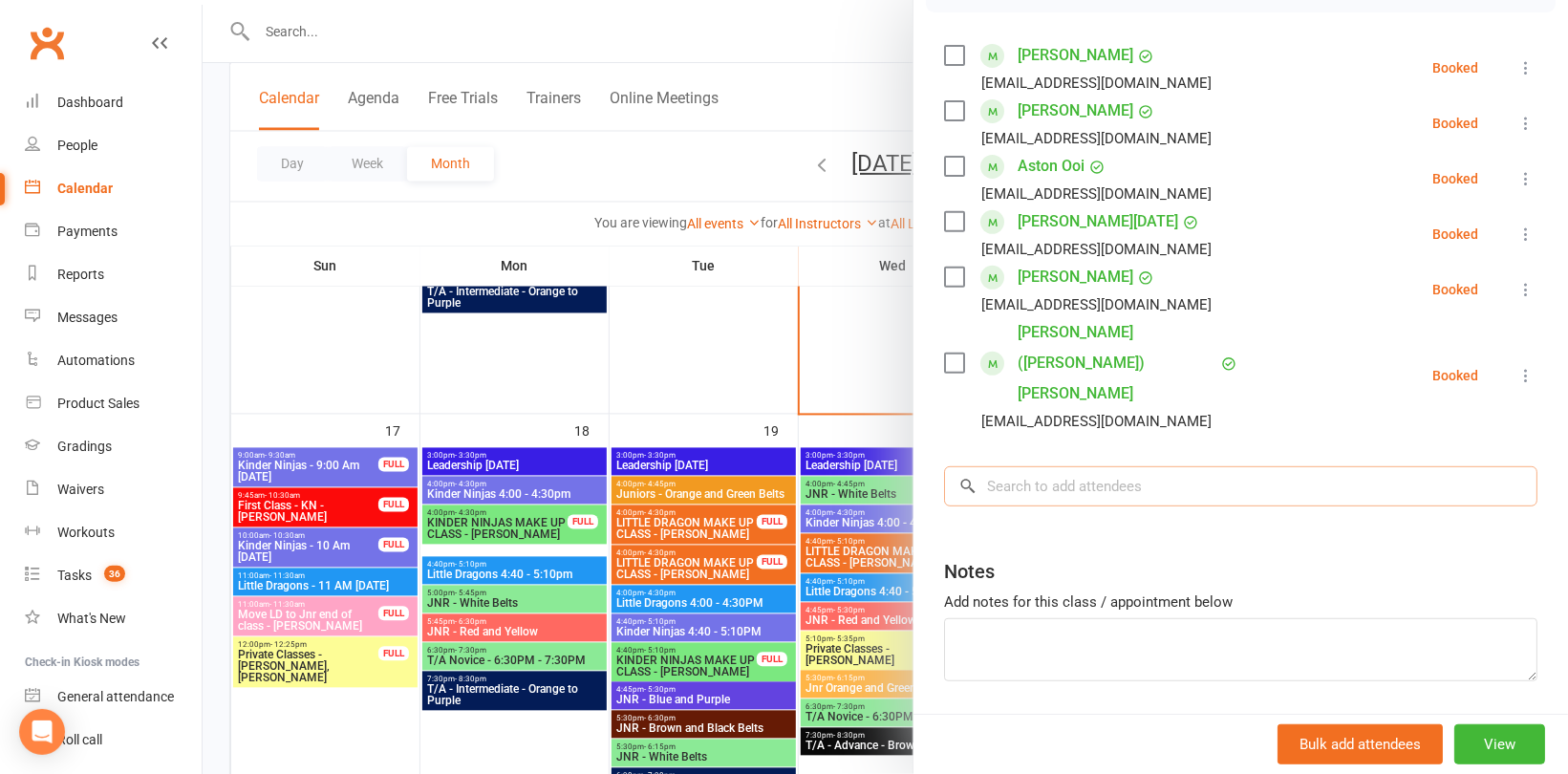
click at [1080, 466] on input "search" at bounding box center [1241, 486] width 593 height 40
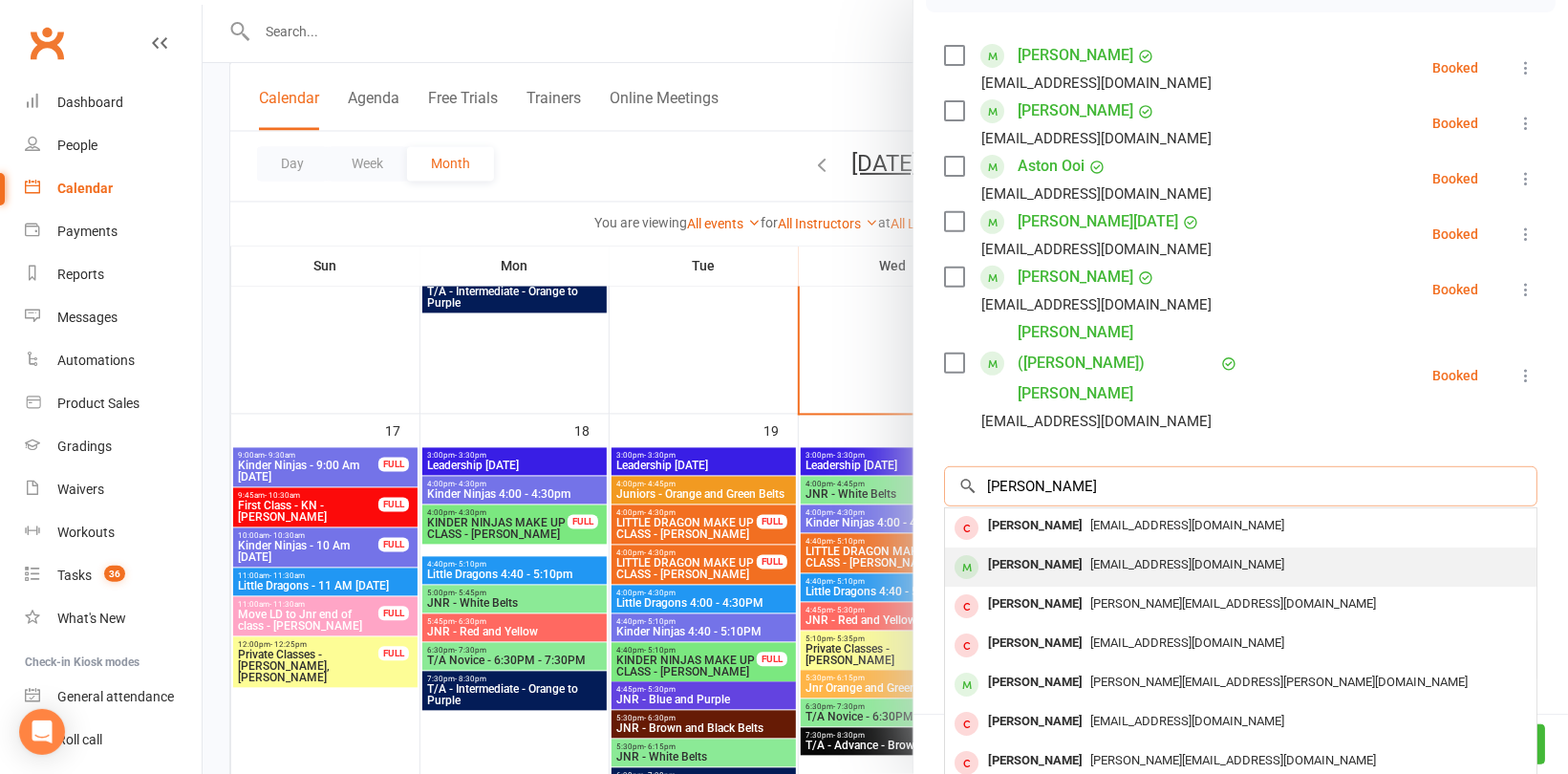
type input "Sebastian spi"
click at [1090, 557] on span "nataliealicesutton@gmail.com" at bounding box center [1187, 564] width 194 height 15
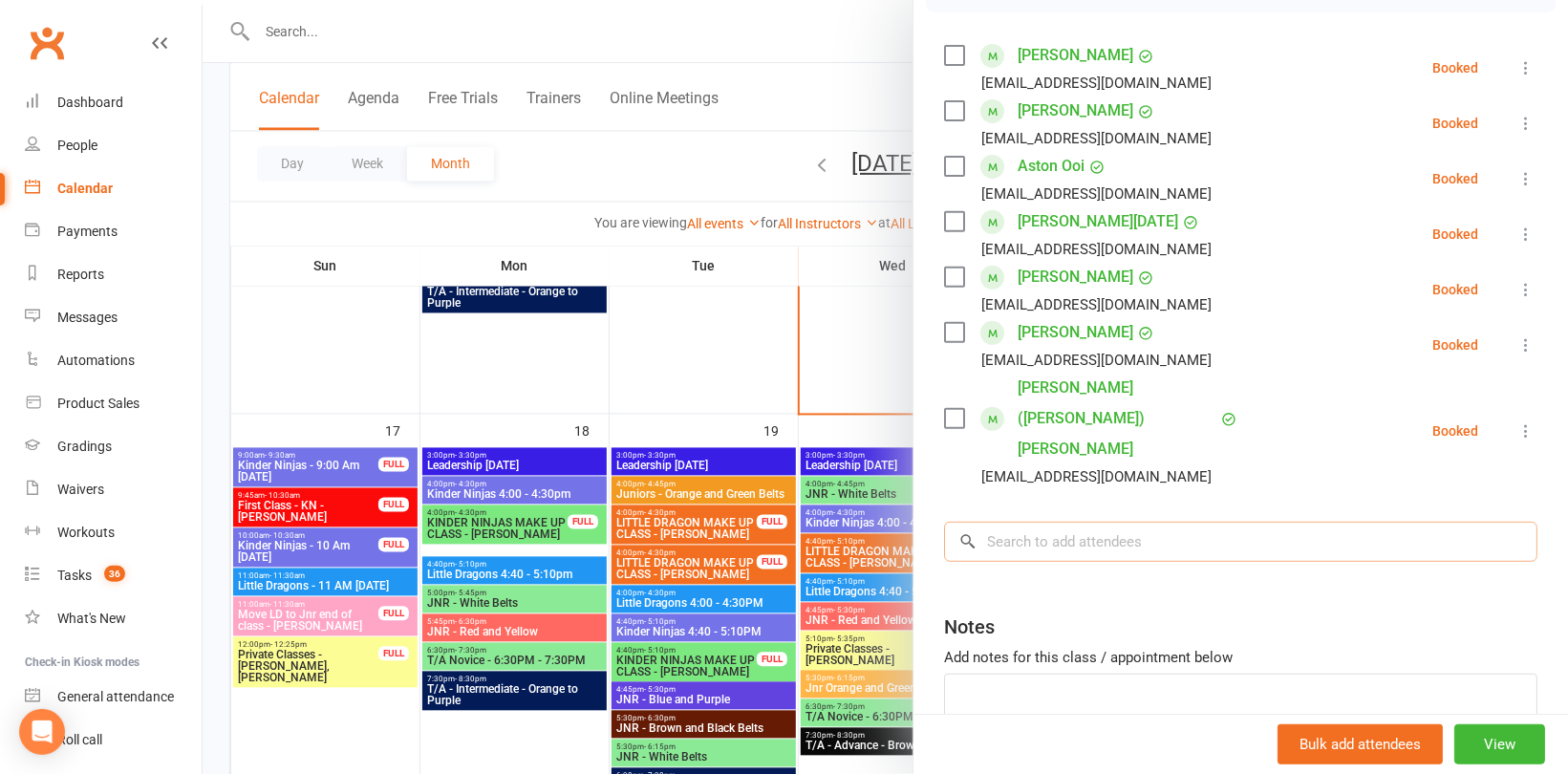
click at [1031, 522] on input "search" at bounding box center [1241, 541] width 593 height 40
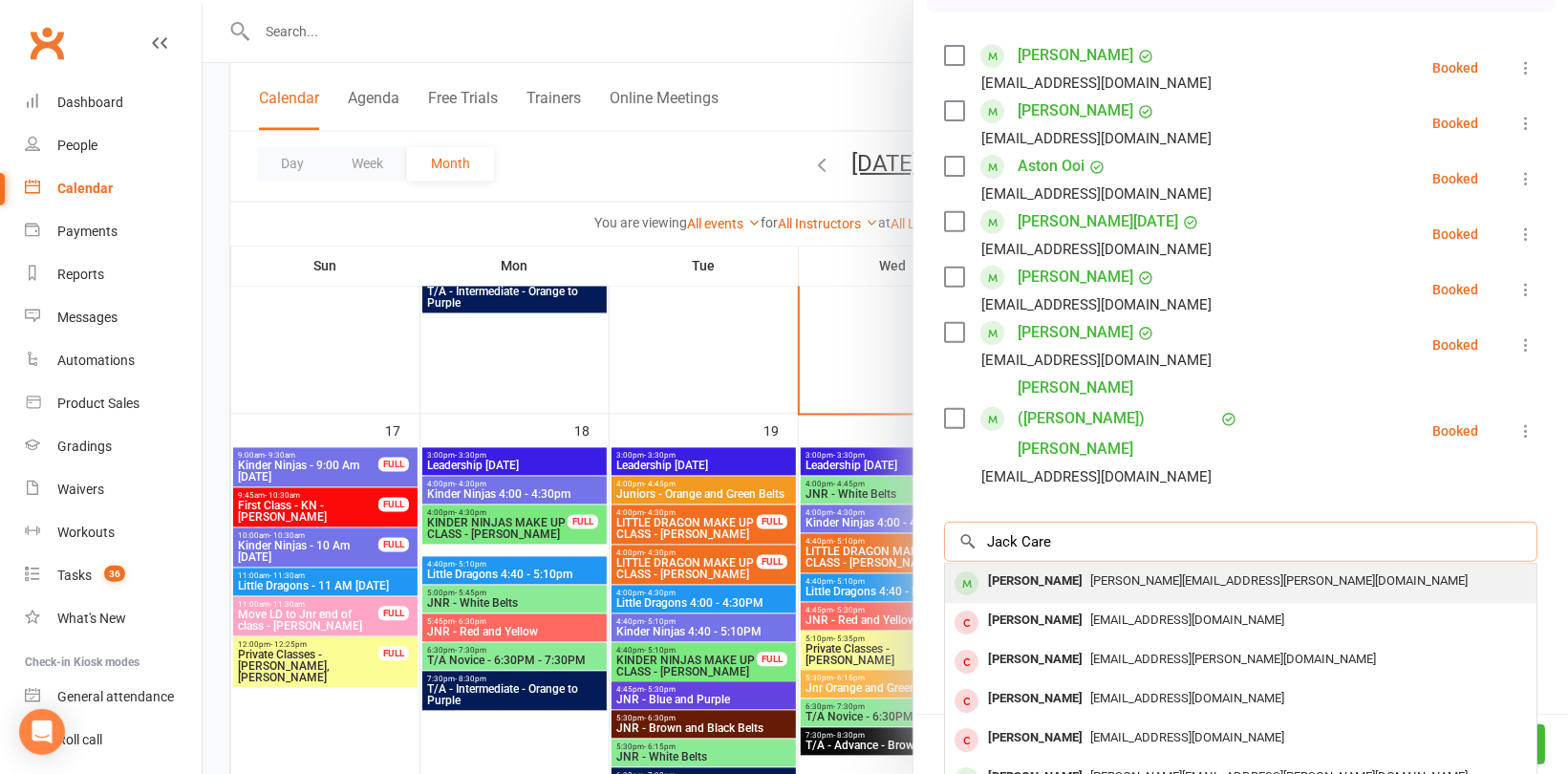
type input "Jack Care"
click at [1090, 574] on span "sam.cooper@outlook.com.au" at bounding box center [1278, 581] width 377 height 15
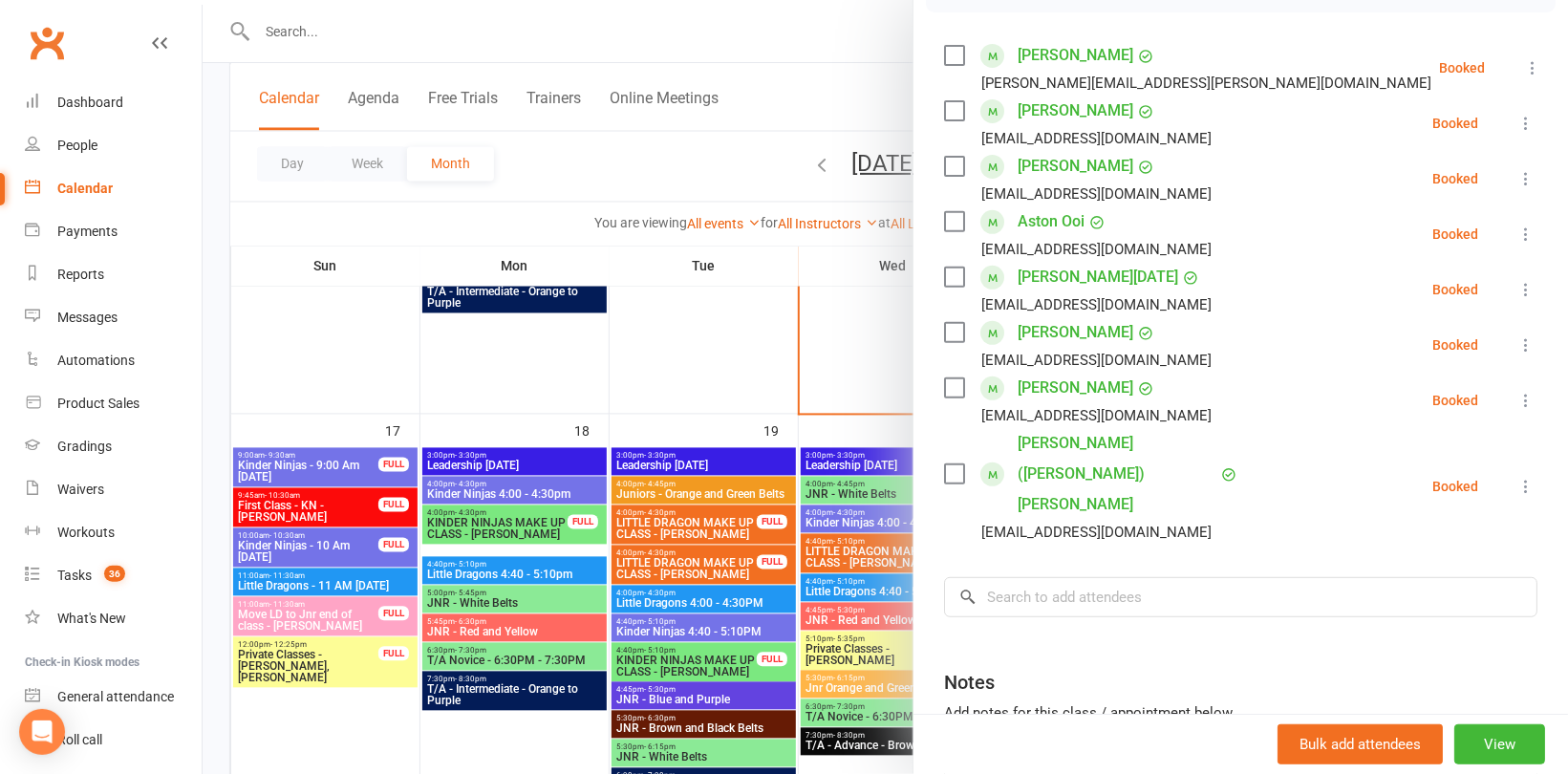
click at [475, 353] on div at bounding box center [884, 387] width 1365 height 774
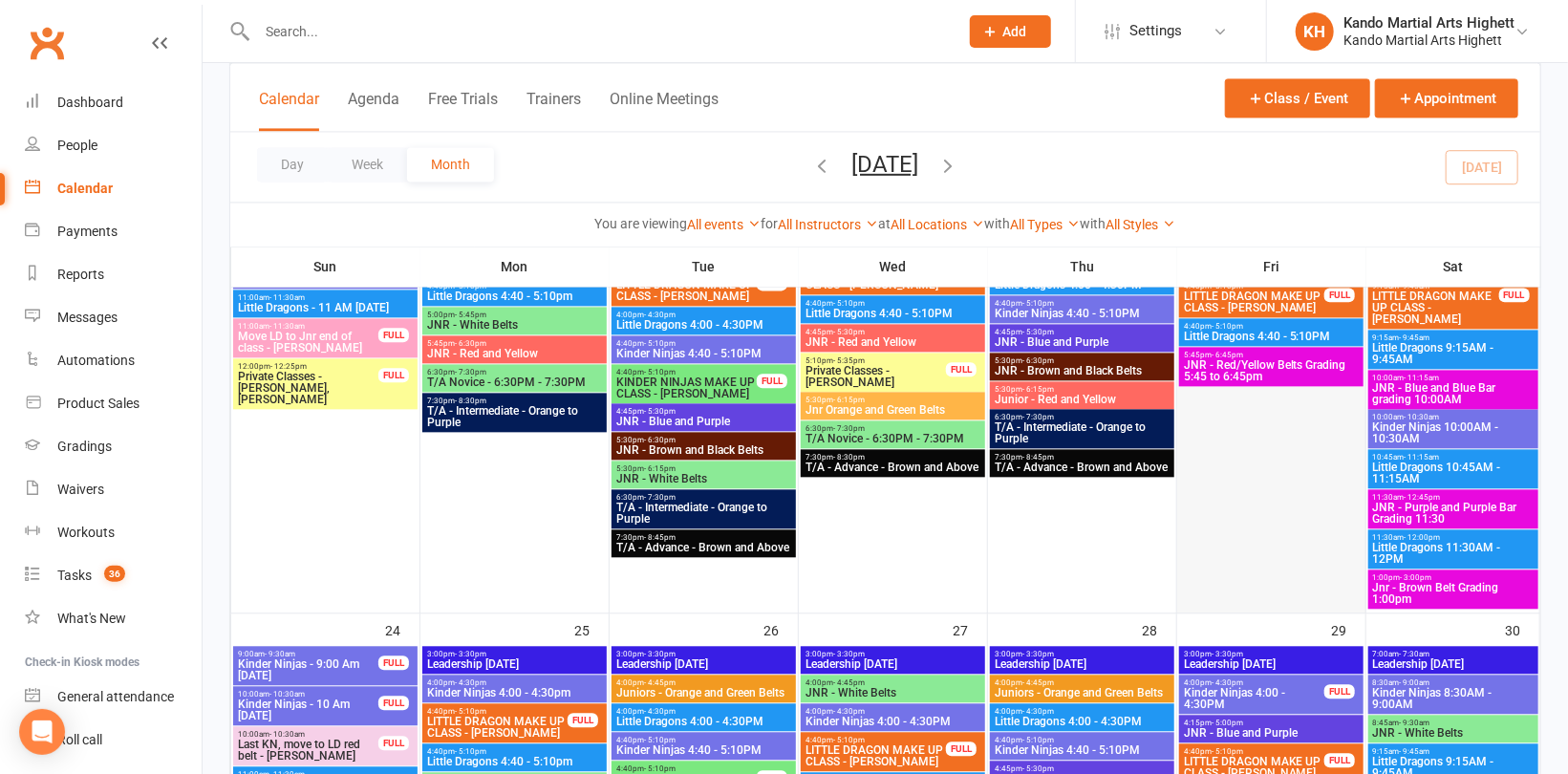
scroll to position [2293, 0]
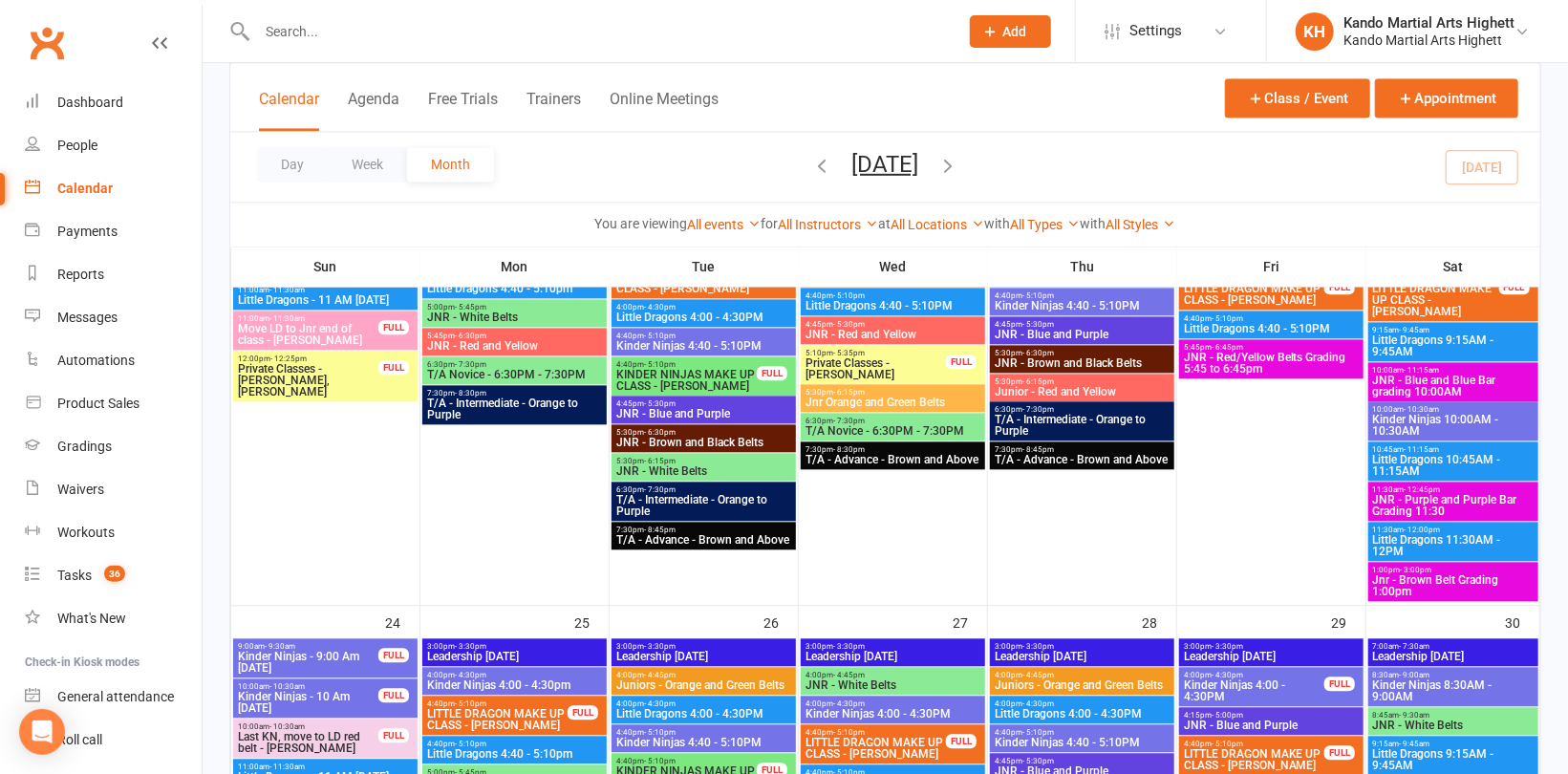
click at [1402, 581] on span "Jnr - Brown Belt Grading 1:00pm" at bounding box center [1453, 586] width 163 height 23
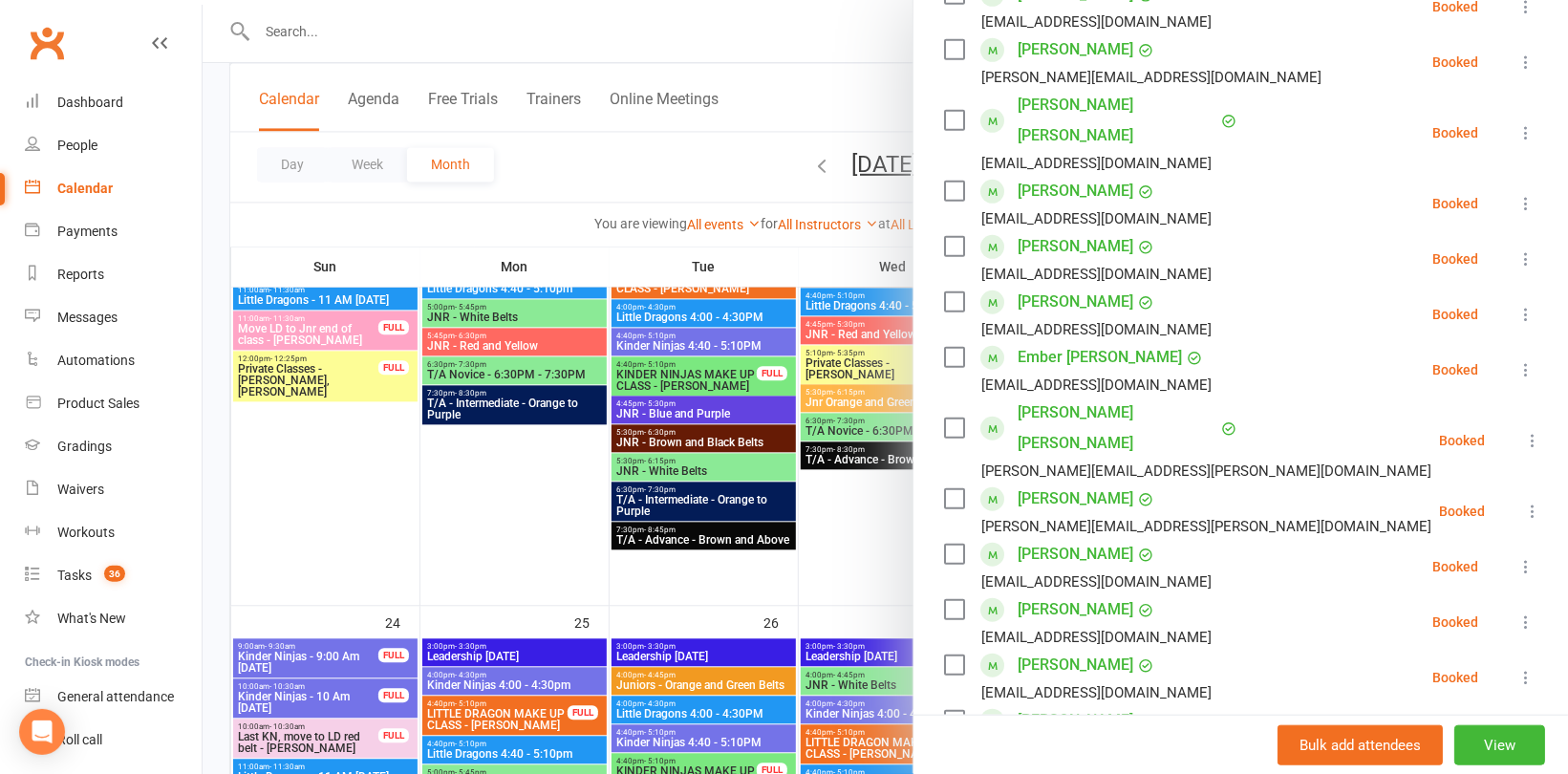
scroll to position [860, 0]
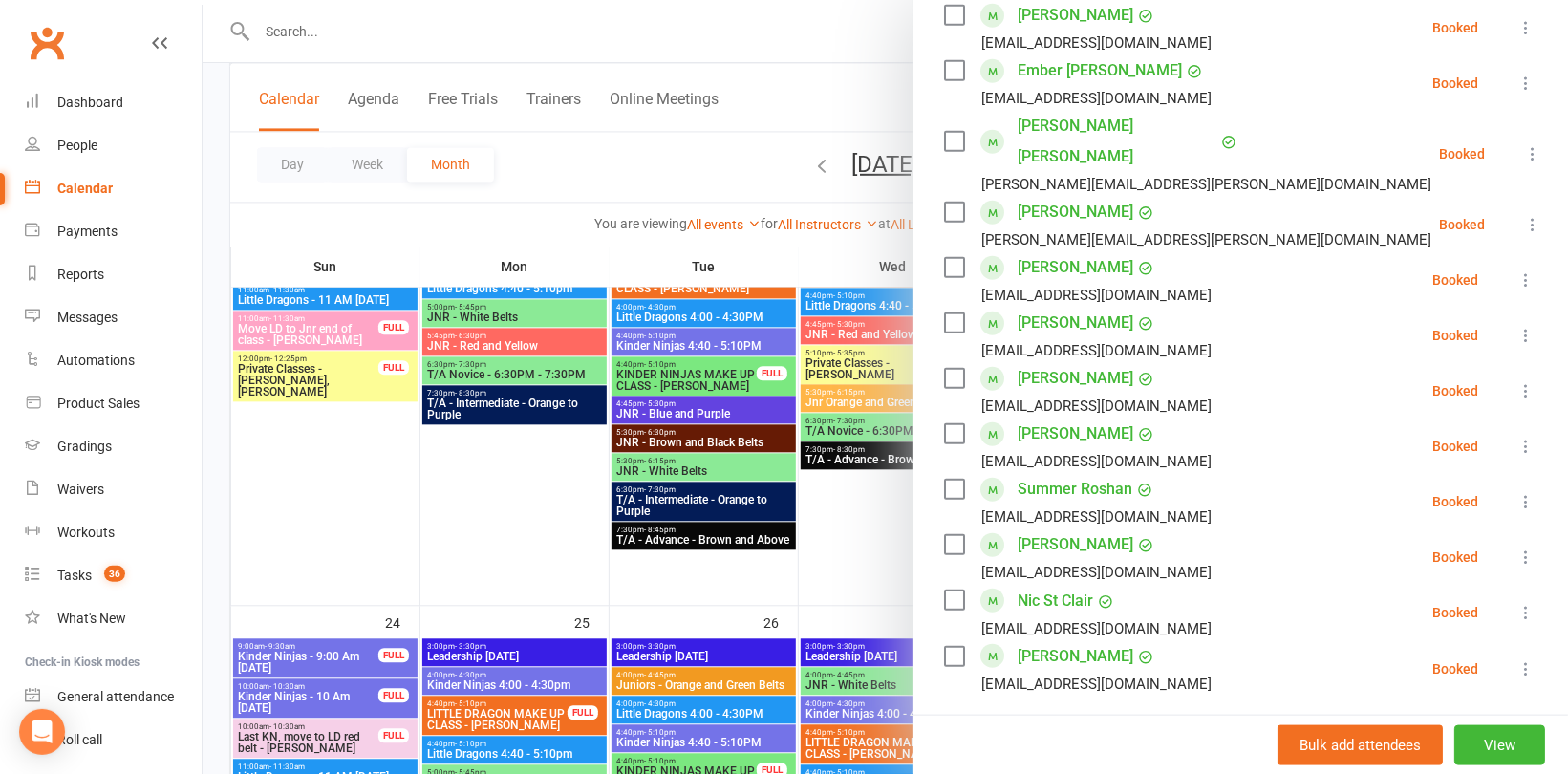
click at [1025, 730] on input "search" at bounding box center [1241, 749] width 593 height 40
type input "Riley ol"
click at [1014, 773] on div "Riley Oliver" at bounding box center [1034, 788] width 109 height 28
click at [523, 246] on div at bounding box center [884, 387] width 1365 height 774
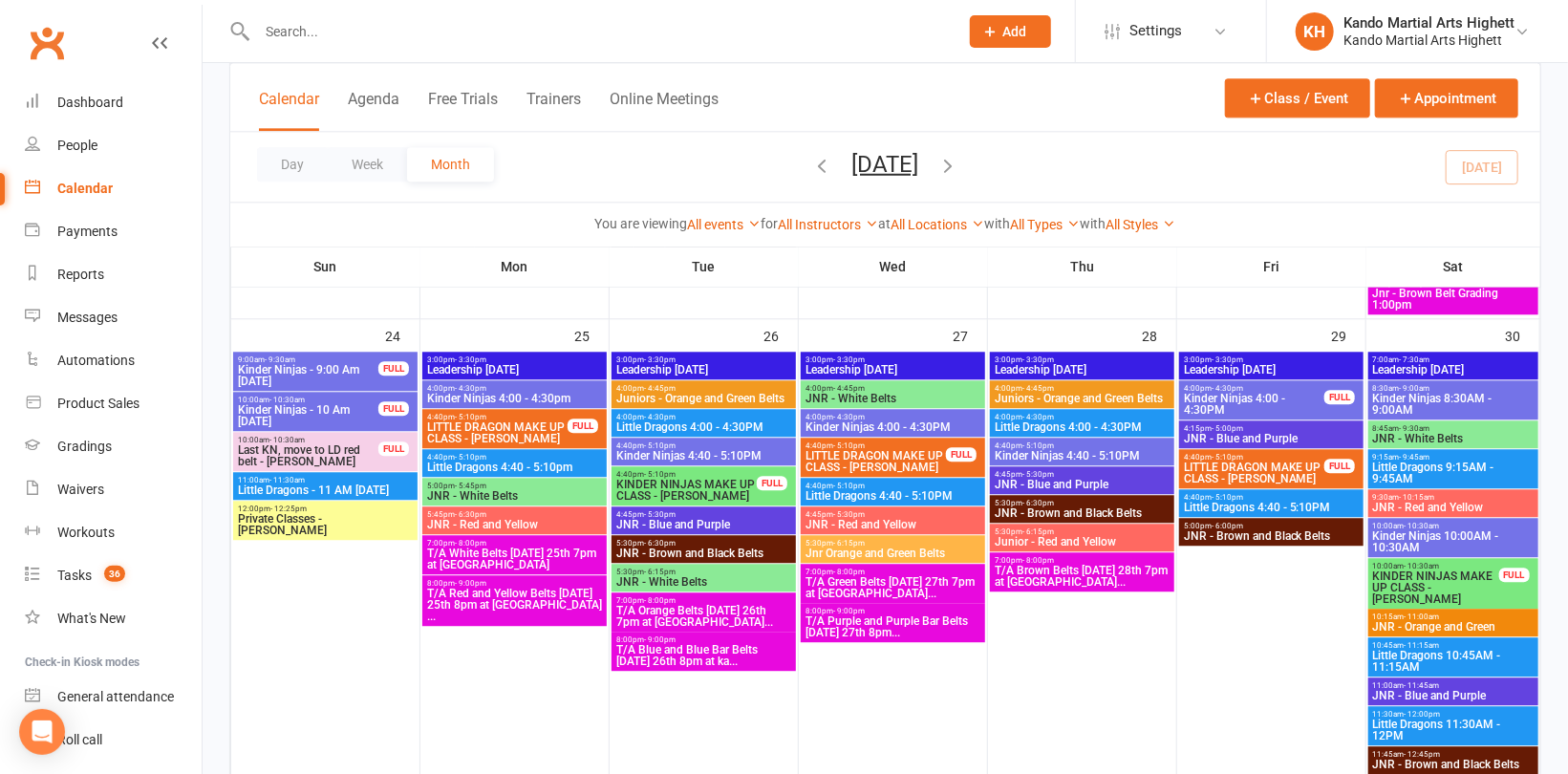
scroll to position [2293, 0]
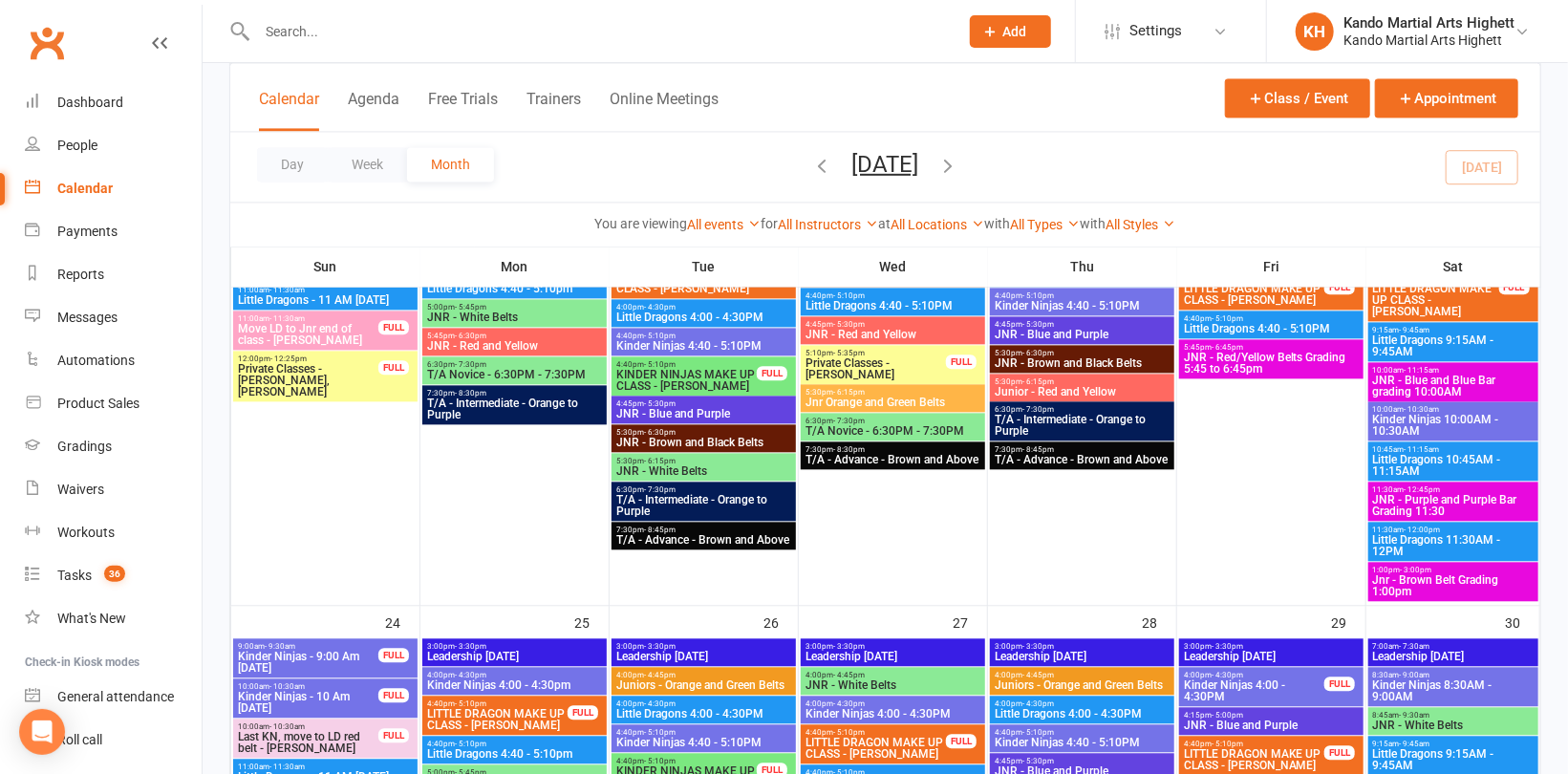
click at [1466, 494] on span "JNR - Purple and Purple Bar Grading 11:30" at bounding box center [1453, 505] width 163 height 23
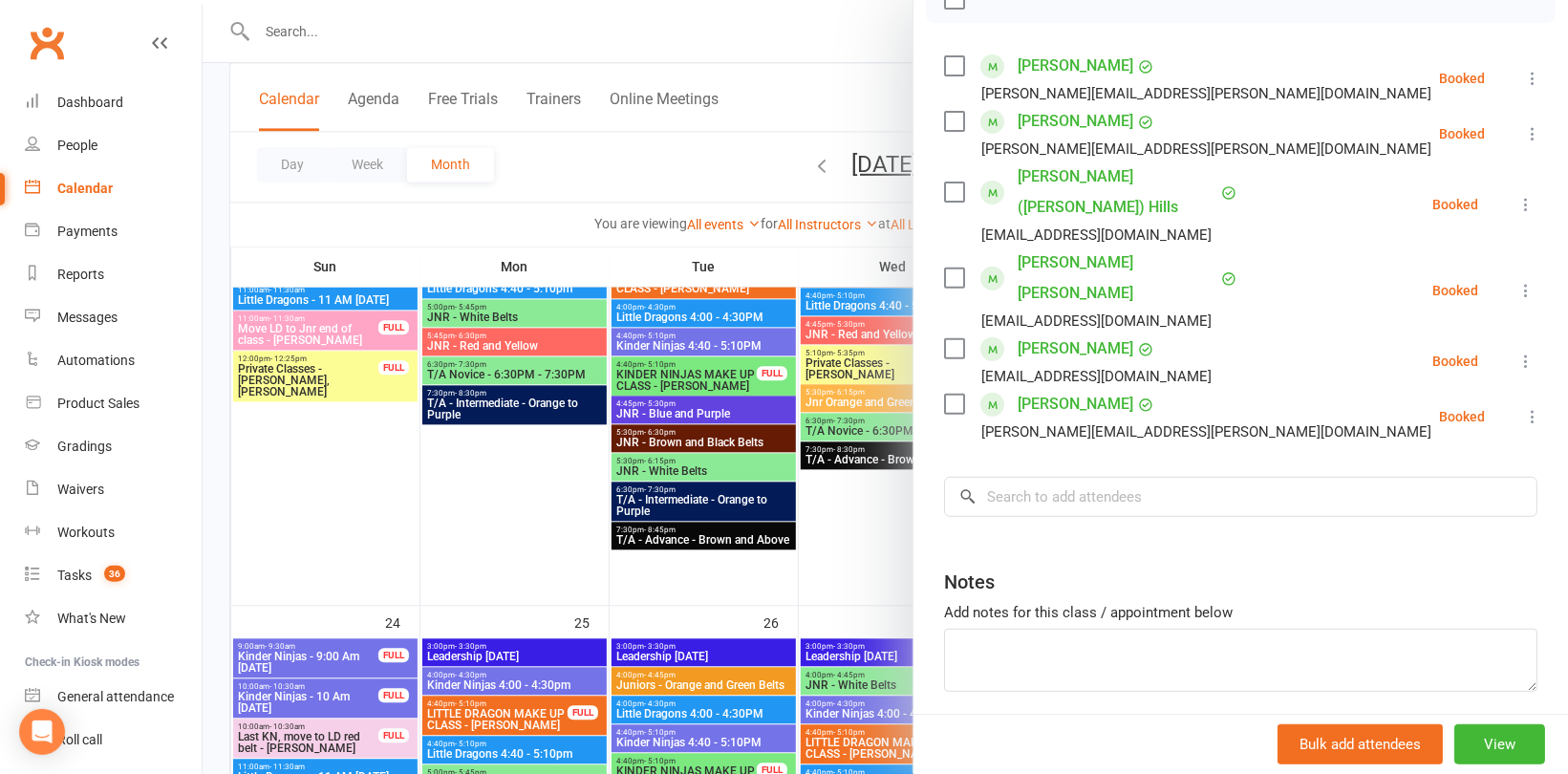
scroll to position [316, 0]
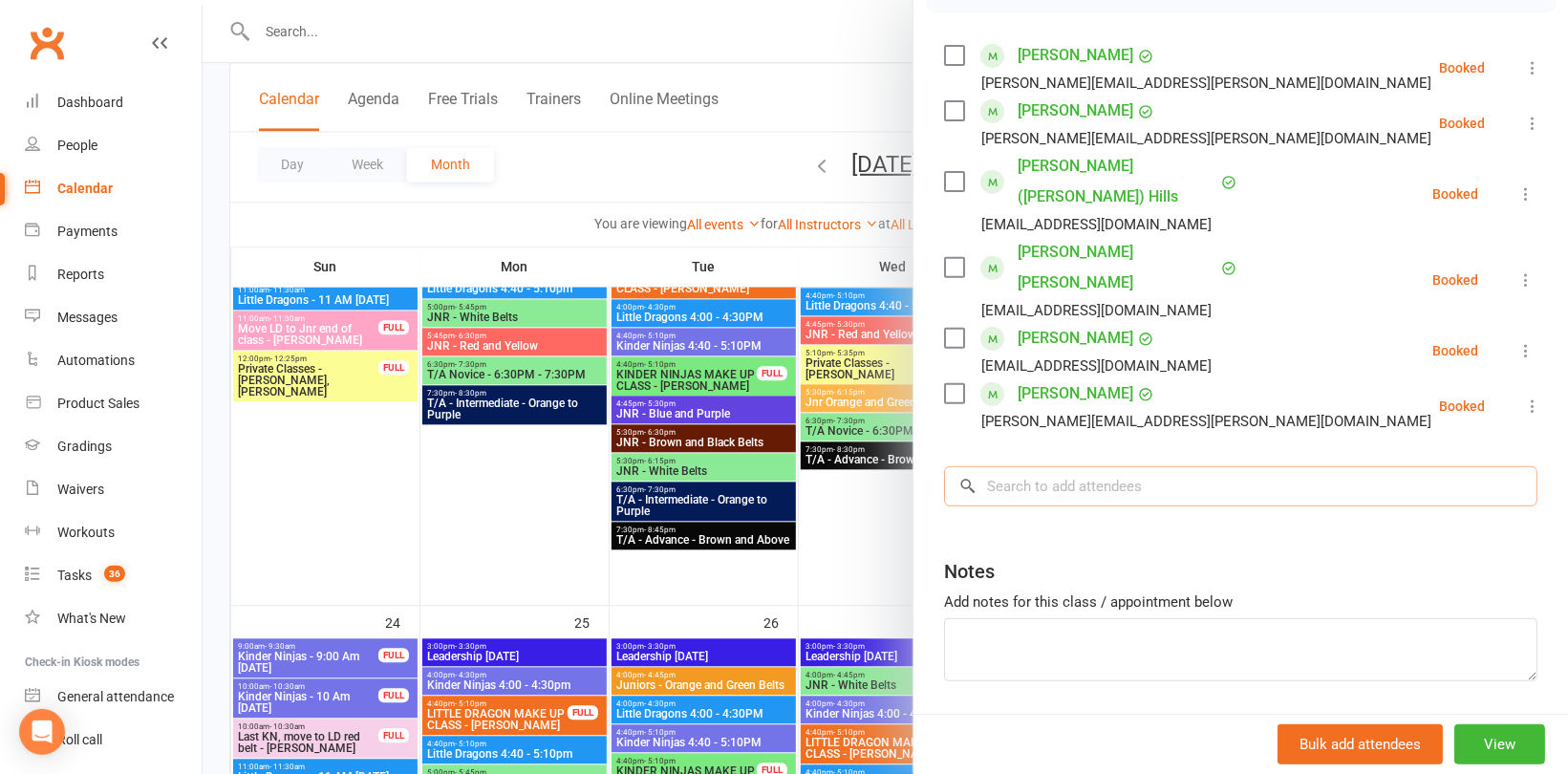
click at [1086, 466] on input "search" at bounding box center [1241, 486] width 593 height 40
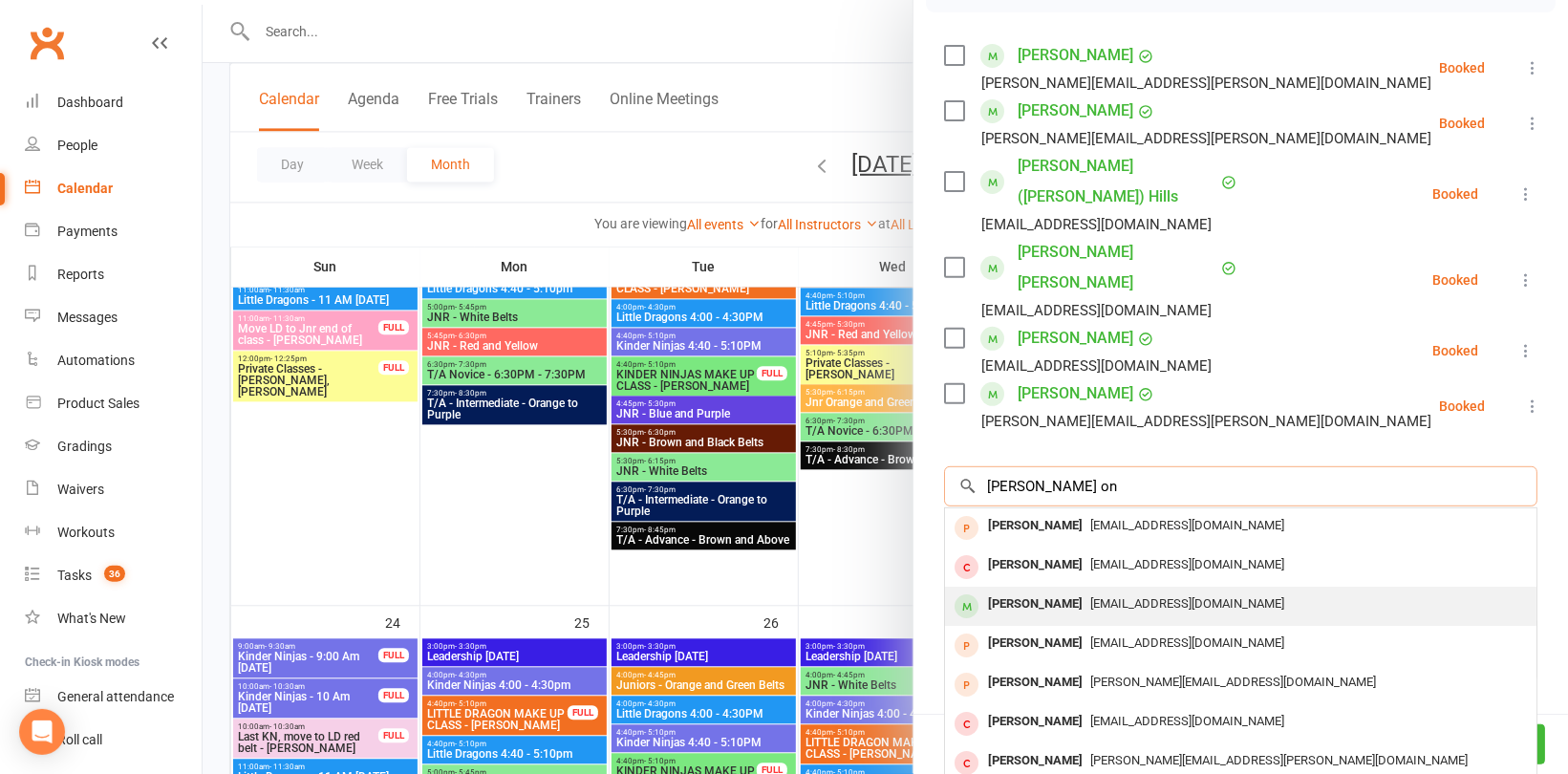
type input "Haley on"
click at [1048, 591] on div "Hayley Ong" at bounding box center [1034, 604] width 109 height 28
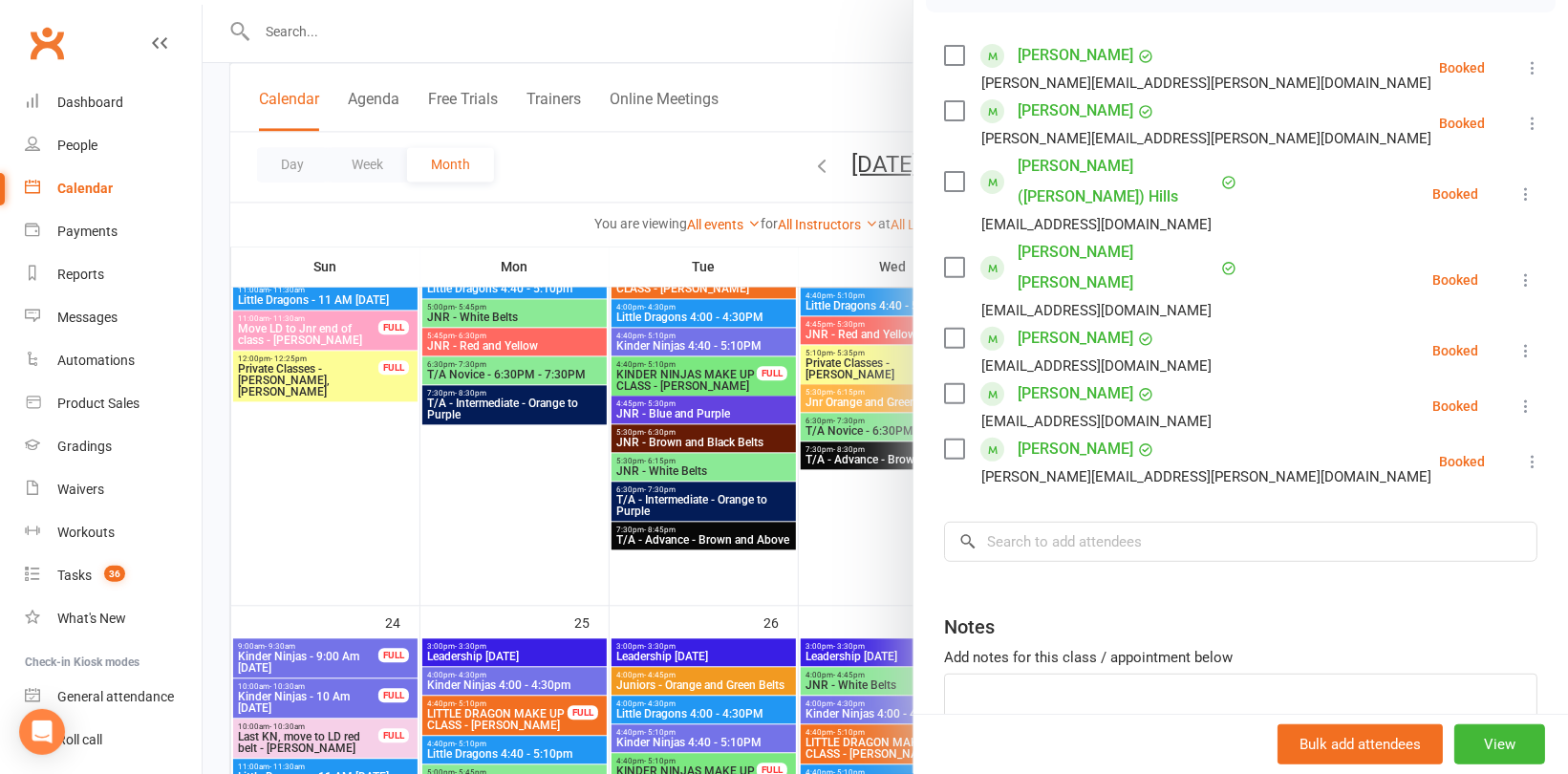
click at [680, 233] on div at bounding box center [884, 387] width 1365 height 774
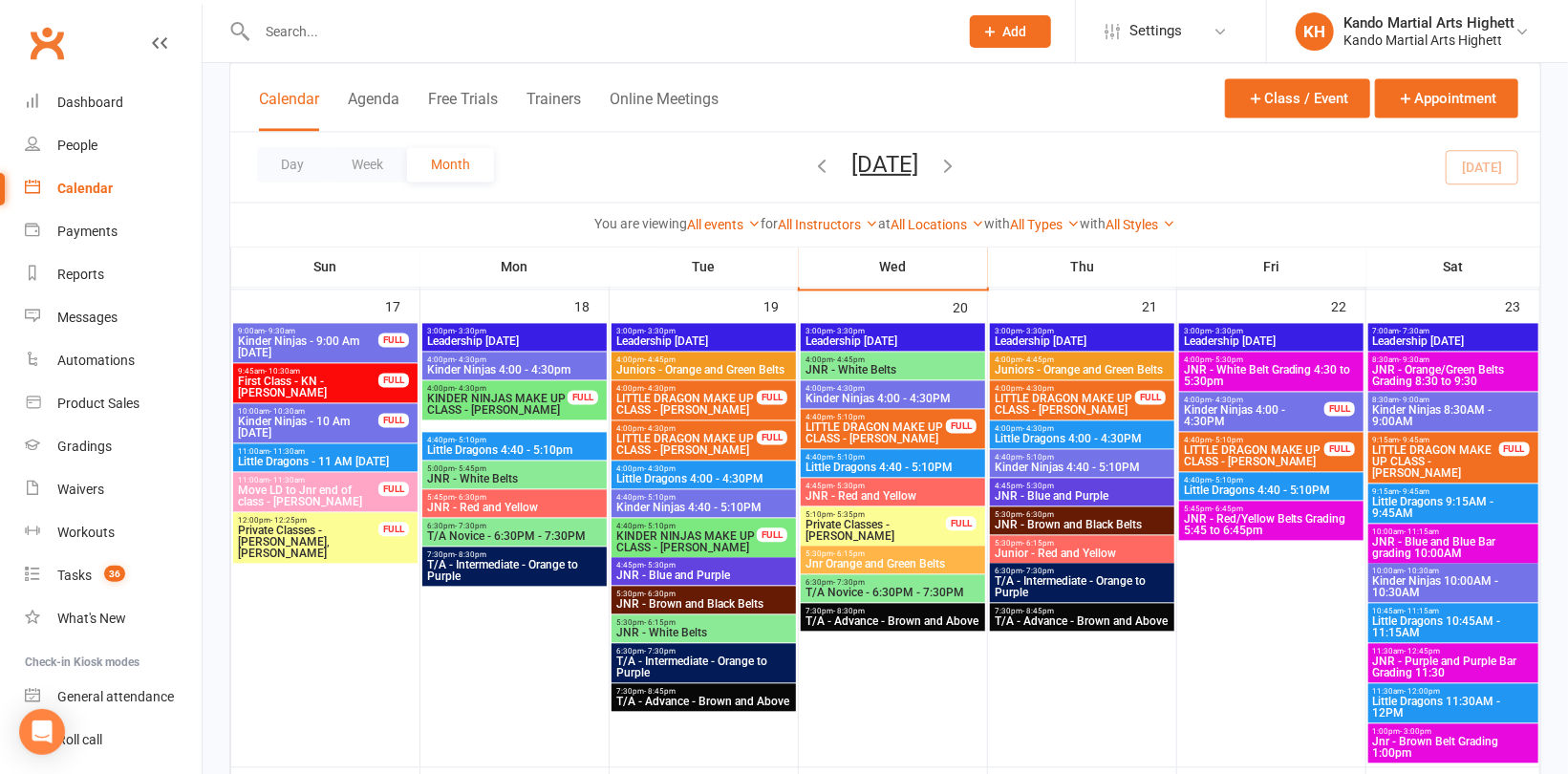
scroll to position [2006, 0]
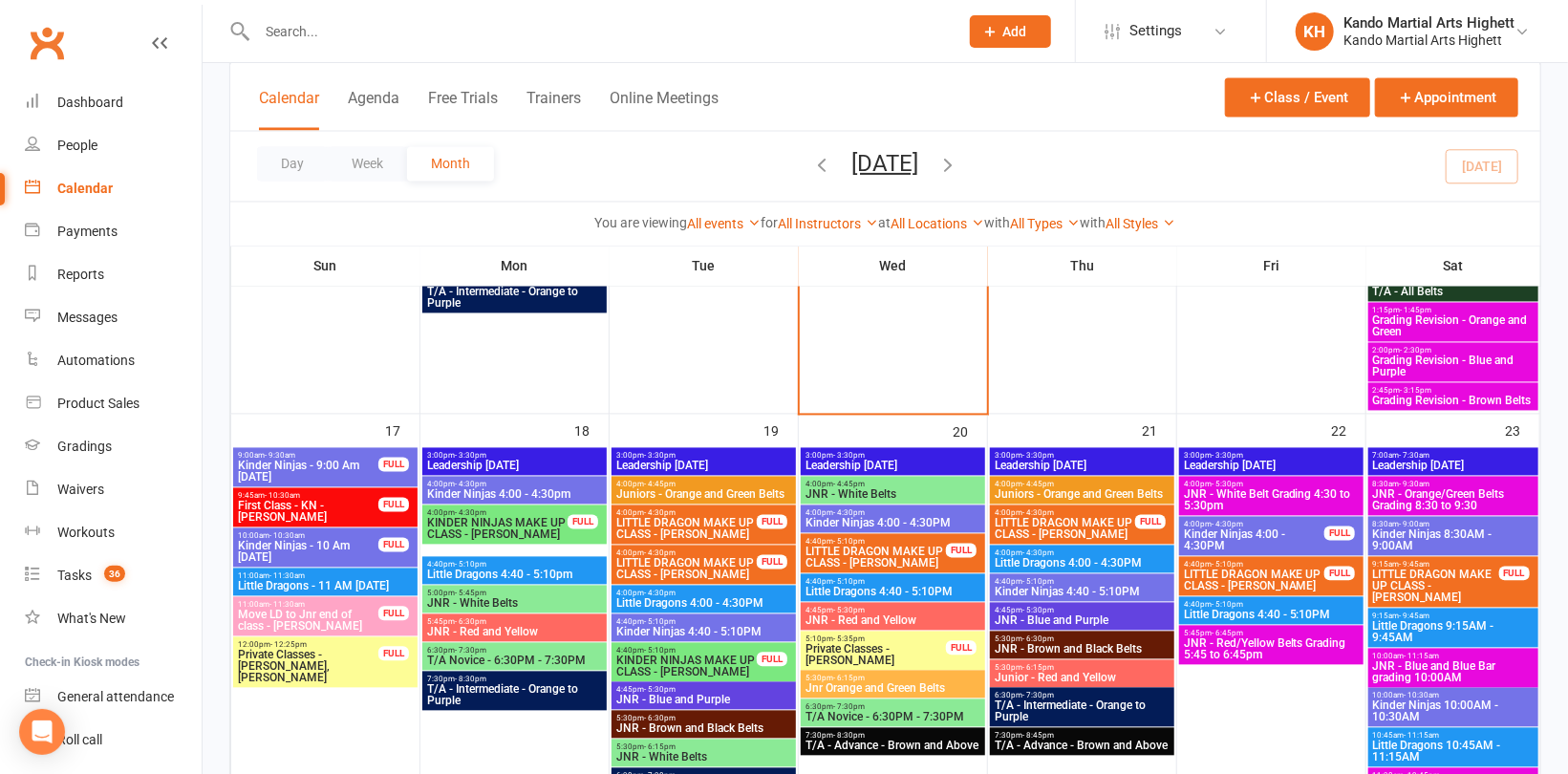
click at [1454, 494] on span "JNR - Orange/Green Belts Grading 8:30 to 9:30" at bounding box center [1453, 500] width 163 height 23
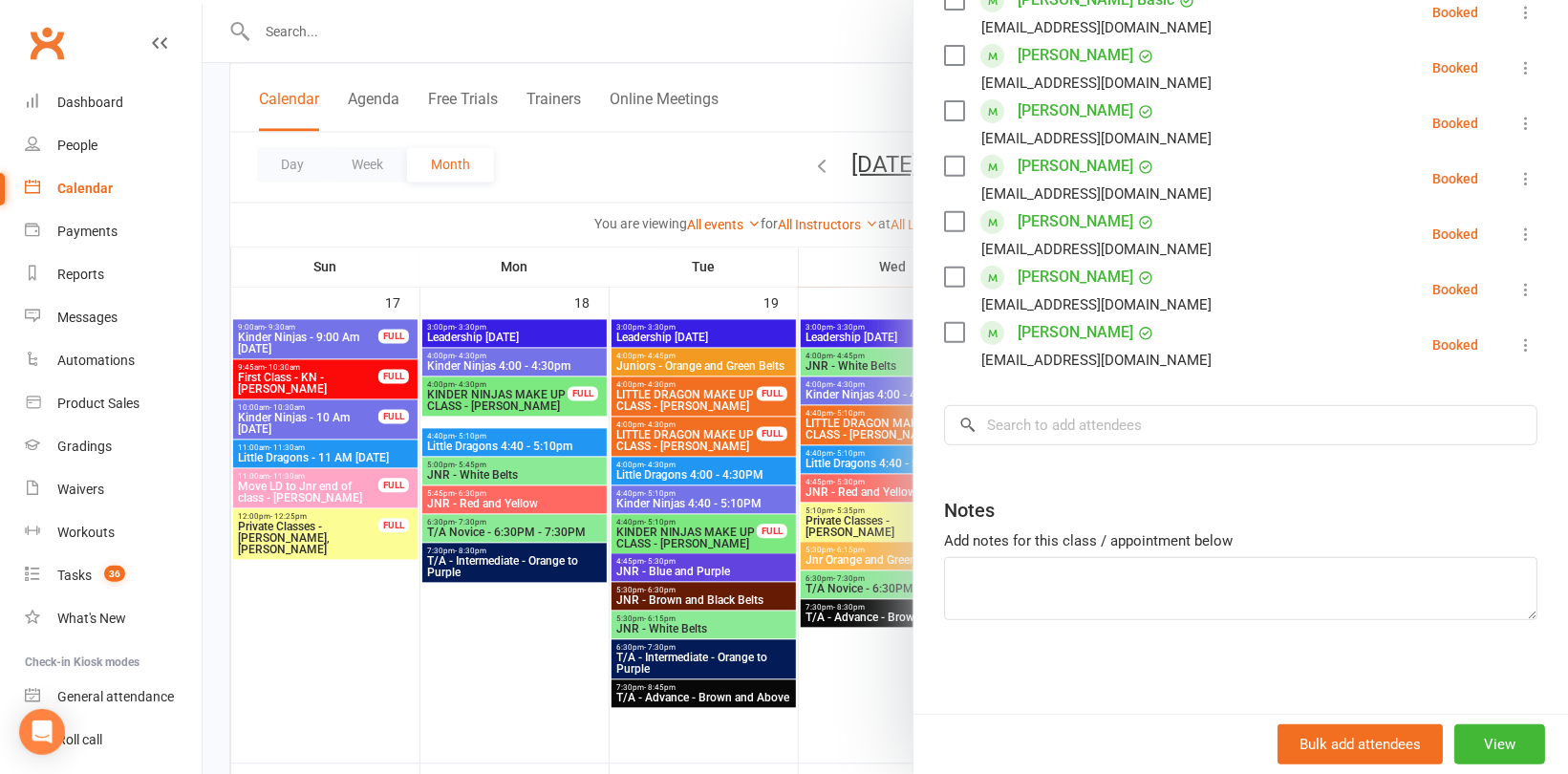
scroll to position [2198, 0]
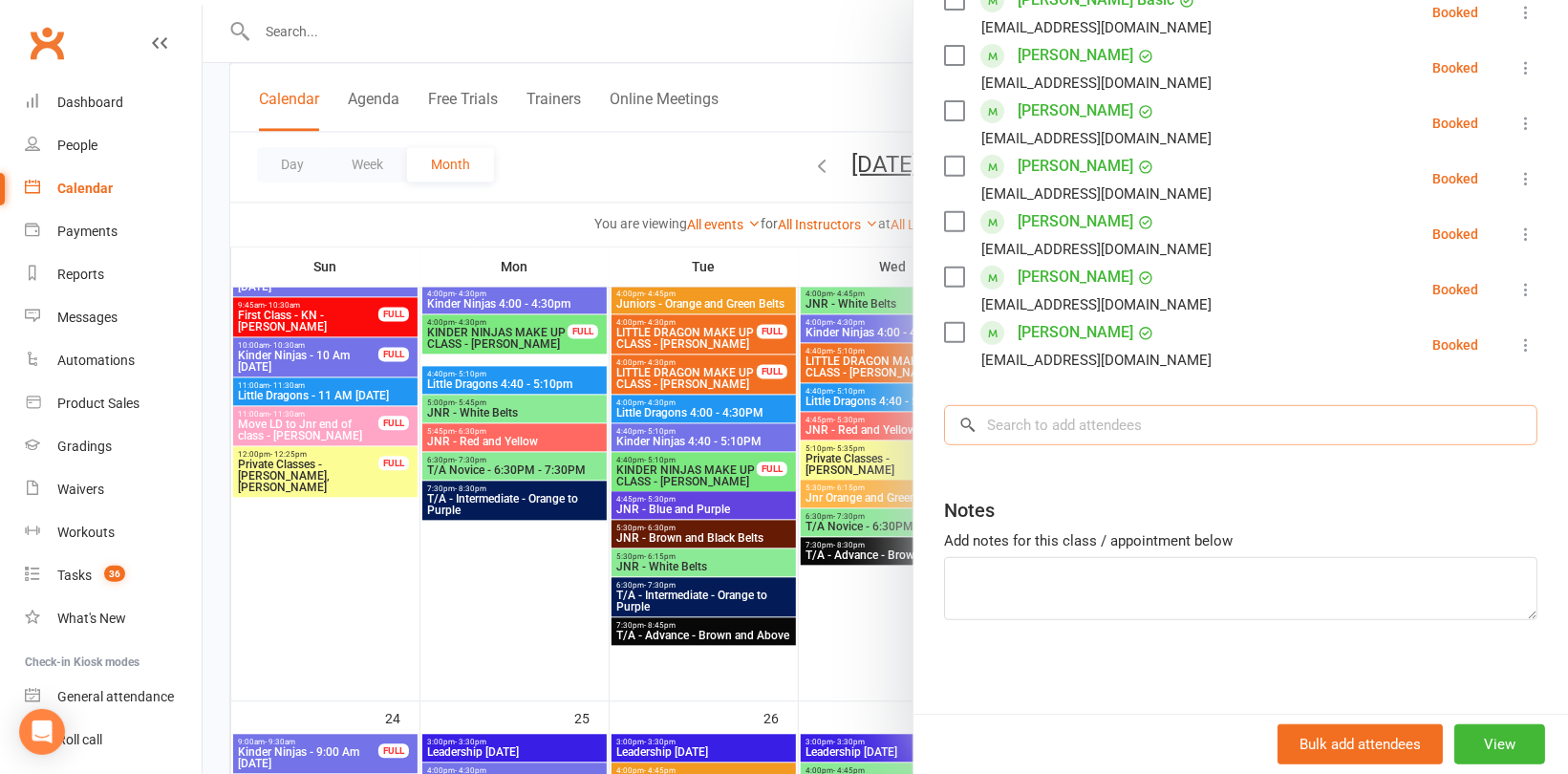
click at [1034, 427] on input "search" at bounding box center [1241, 425] width 593 height 40
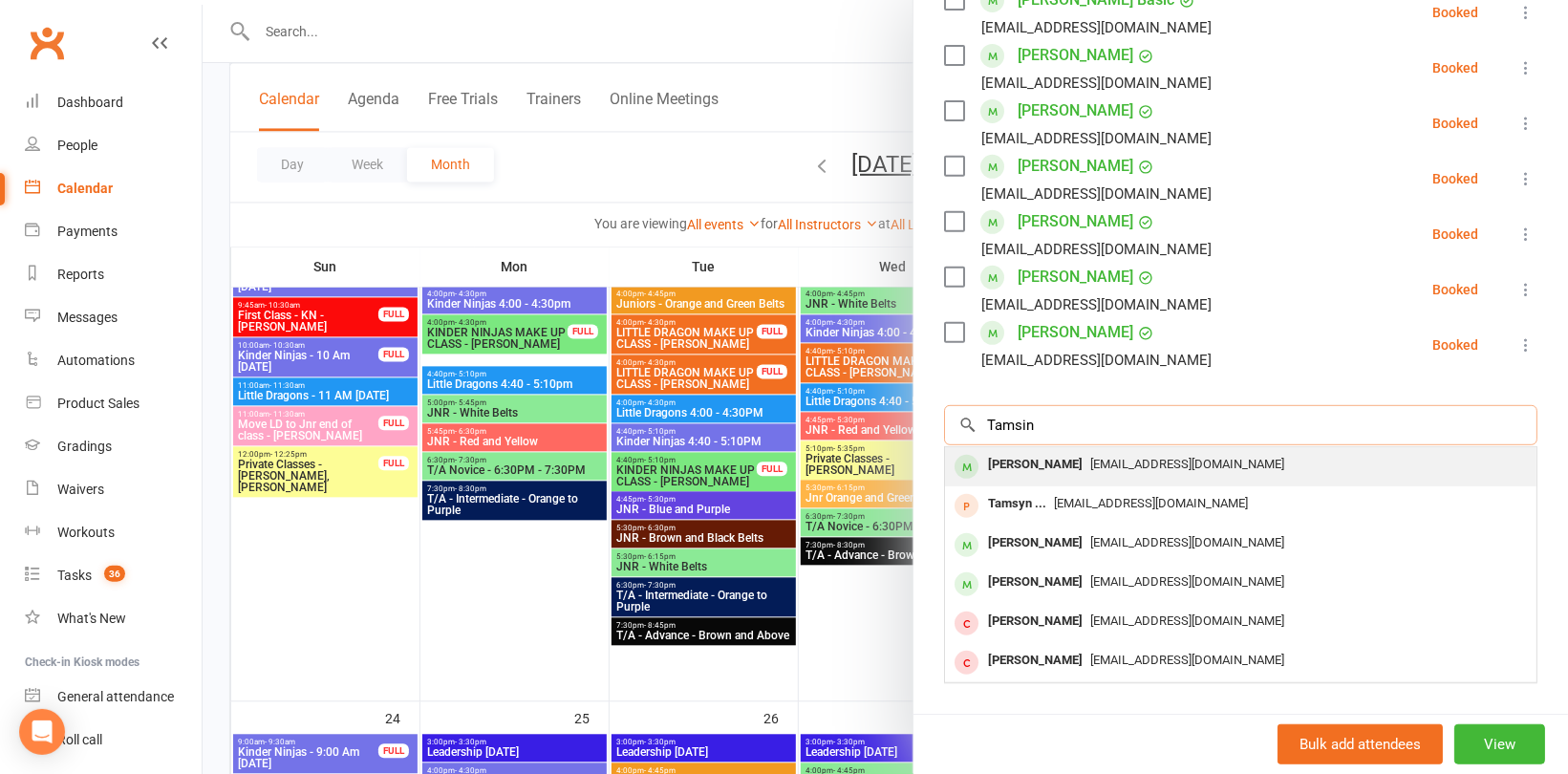
type input "Tamsin"
click at [1057, 465] on div "Tamsin Dummett" at bounding box center [1034, 464] width 109 height 28
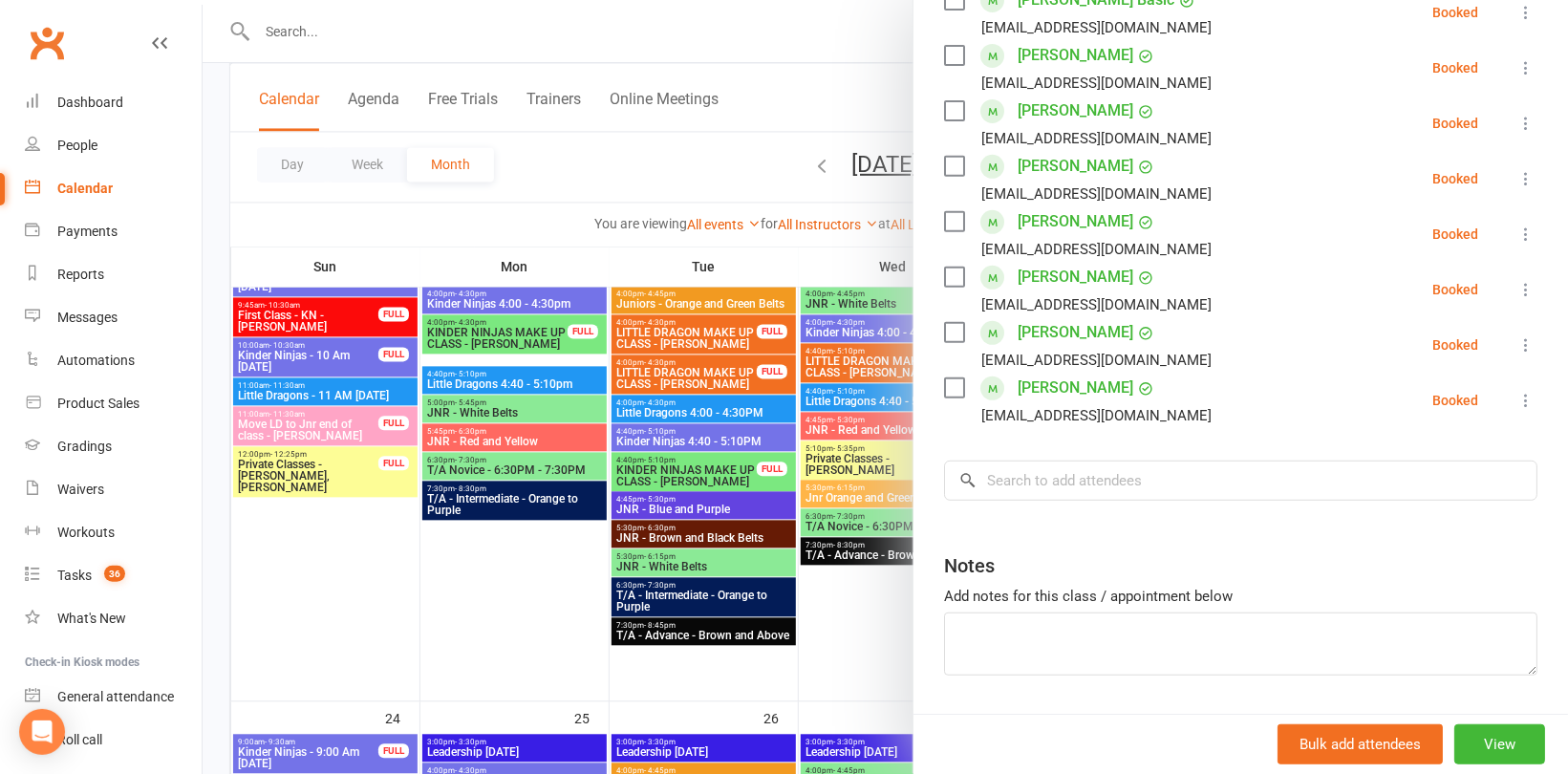
click at [311, 33] on div at bounding box center [884, 387] width 1365 height 774
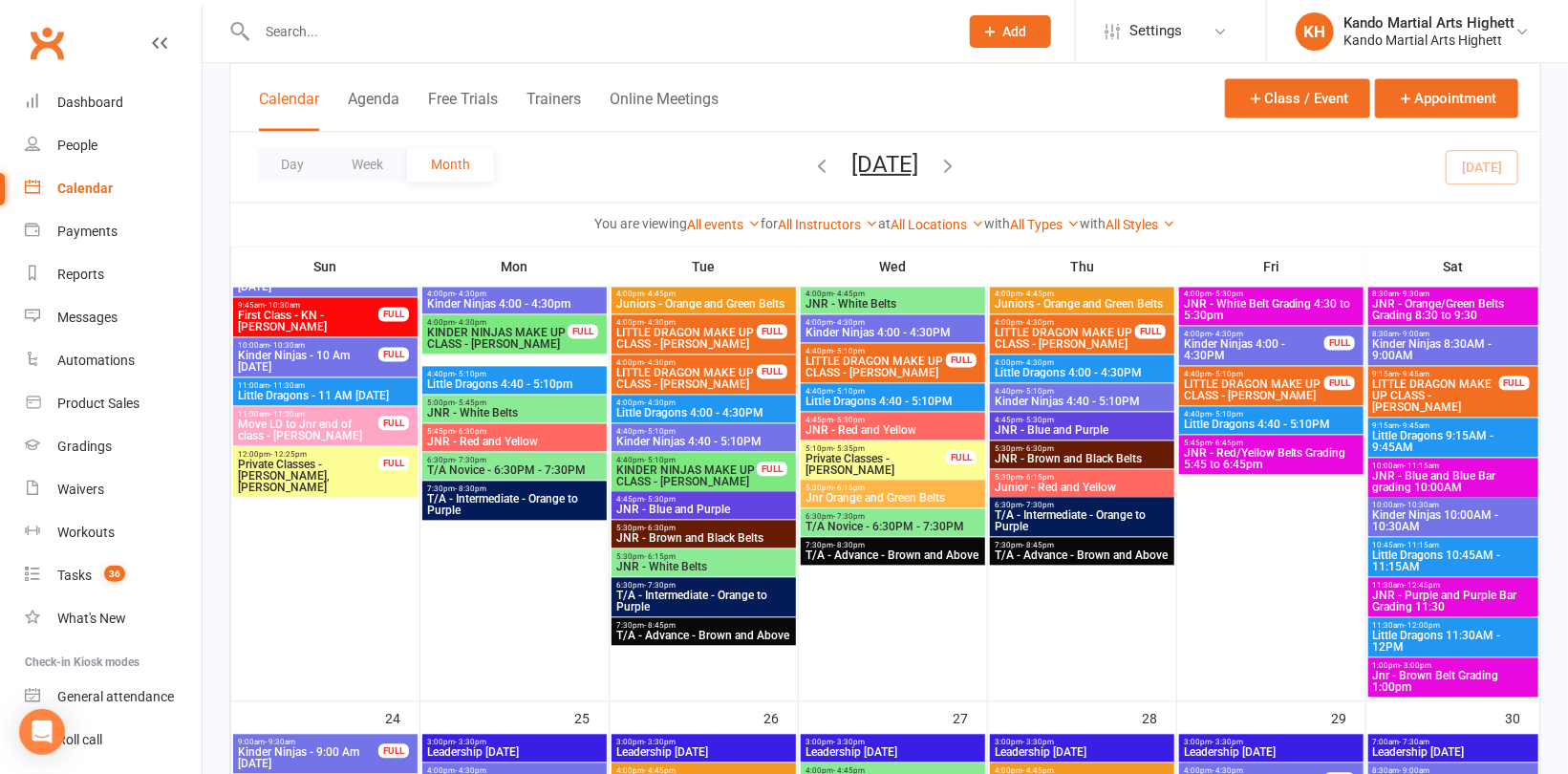
click at [263, 30] on input "text" at bounding box center [598, 31] width 694 height 27
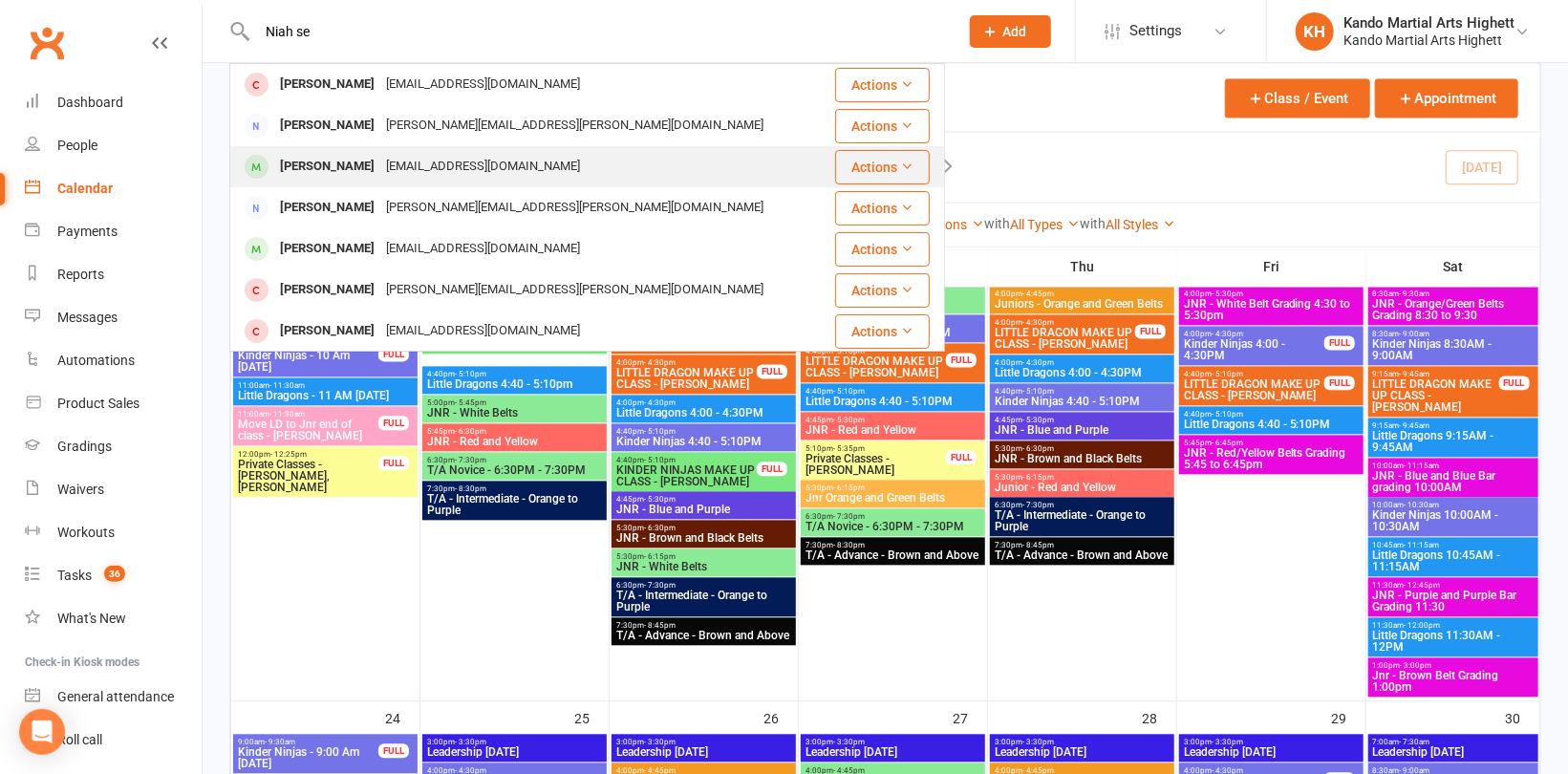
type input "Niah se"
click at [322, 173] on div "Noah Serwan" at bounding box center [327, 167] width 106 height 28
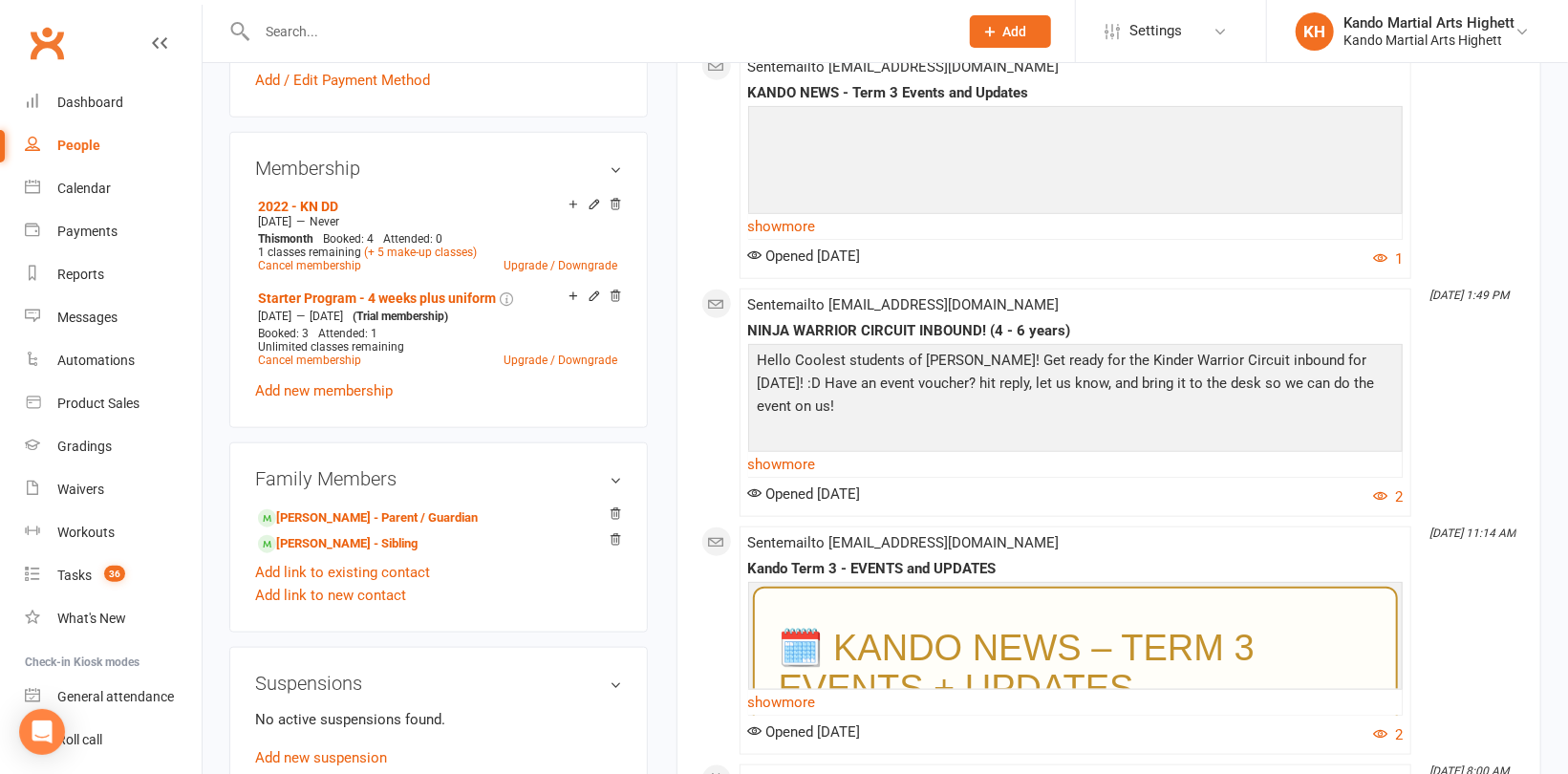
scroll to position [860, 0]
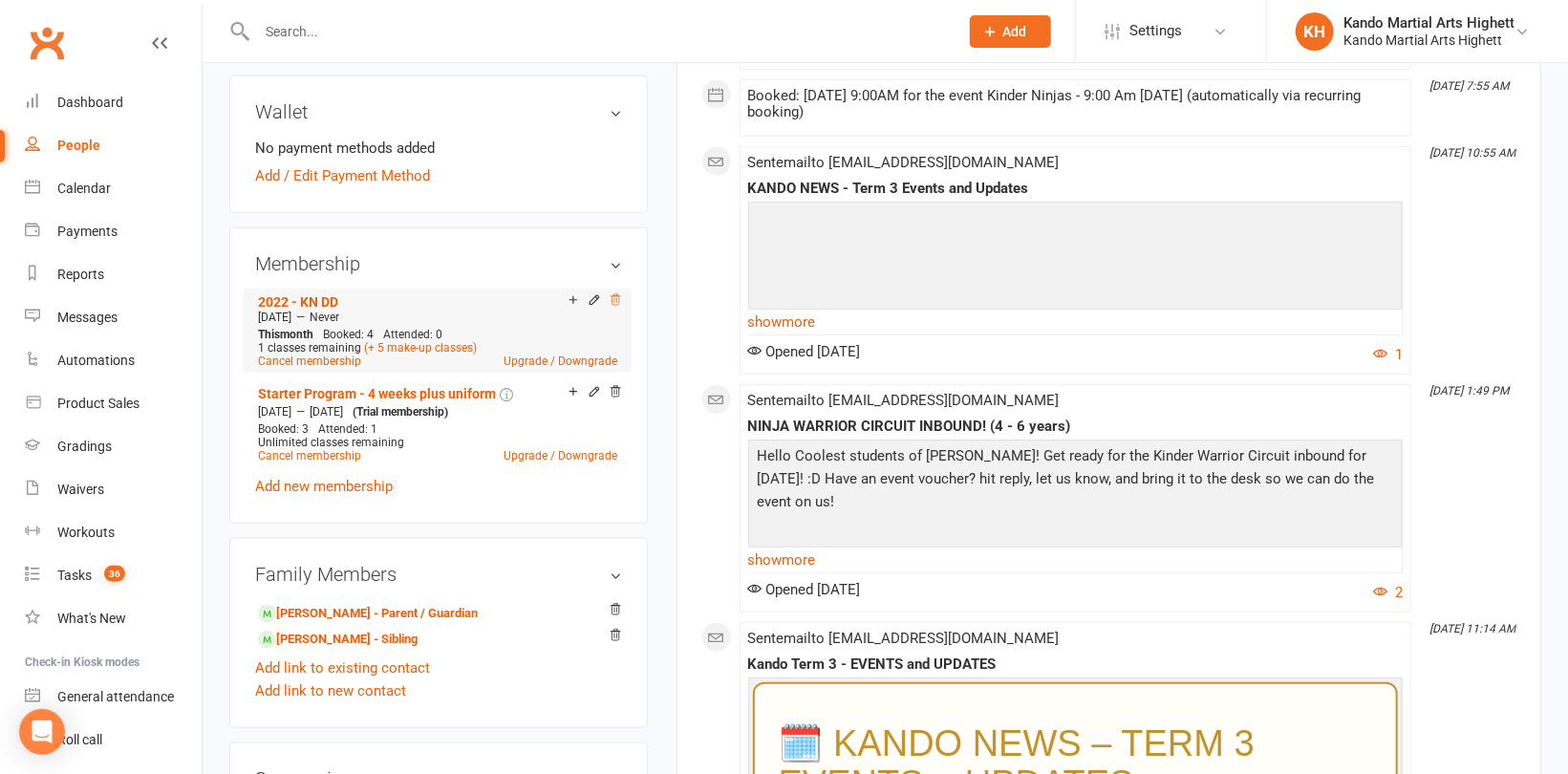
click at [618, 299] on icon at bounding box center [615, 300] width 10 height 11
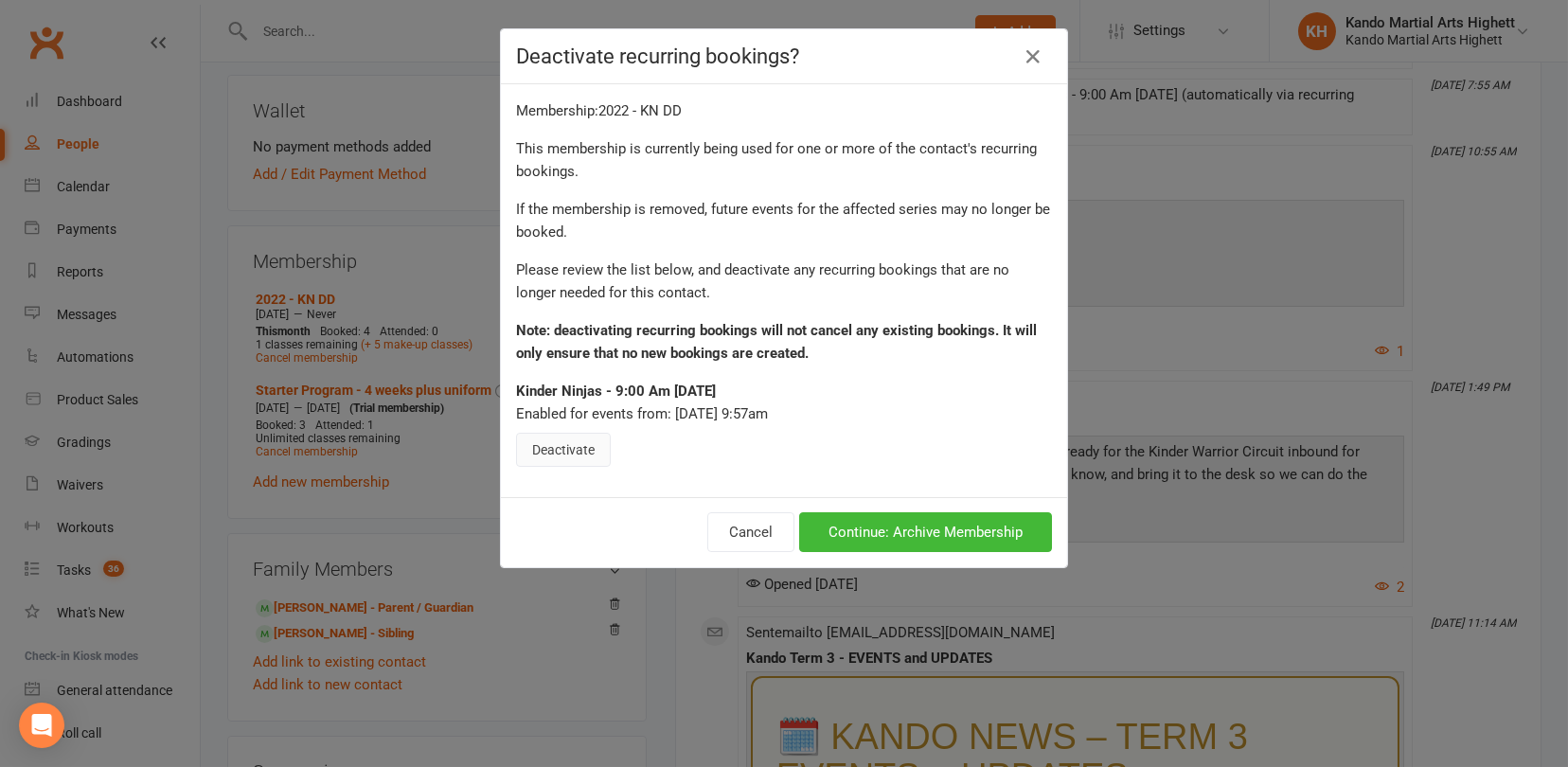
click at [547, 446] on button "Deactivate" at bounding box center [563, 449] width 95 height 34
drag, startPoint x: 909, startPoint y: 521, endPoint x: 889, endPoint y: 510, distance: 22.8
click at [908, 522] on button "Continue: Archive Membership" at bounding box center [925, 532] width 253 height 40
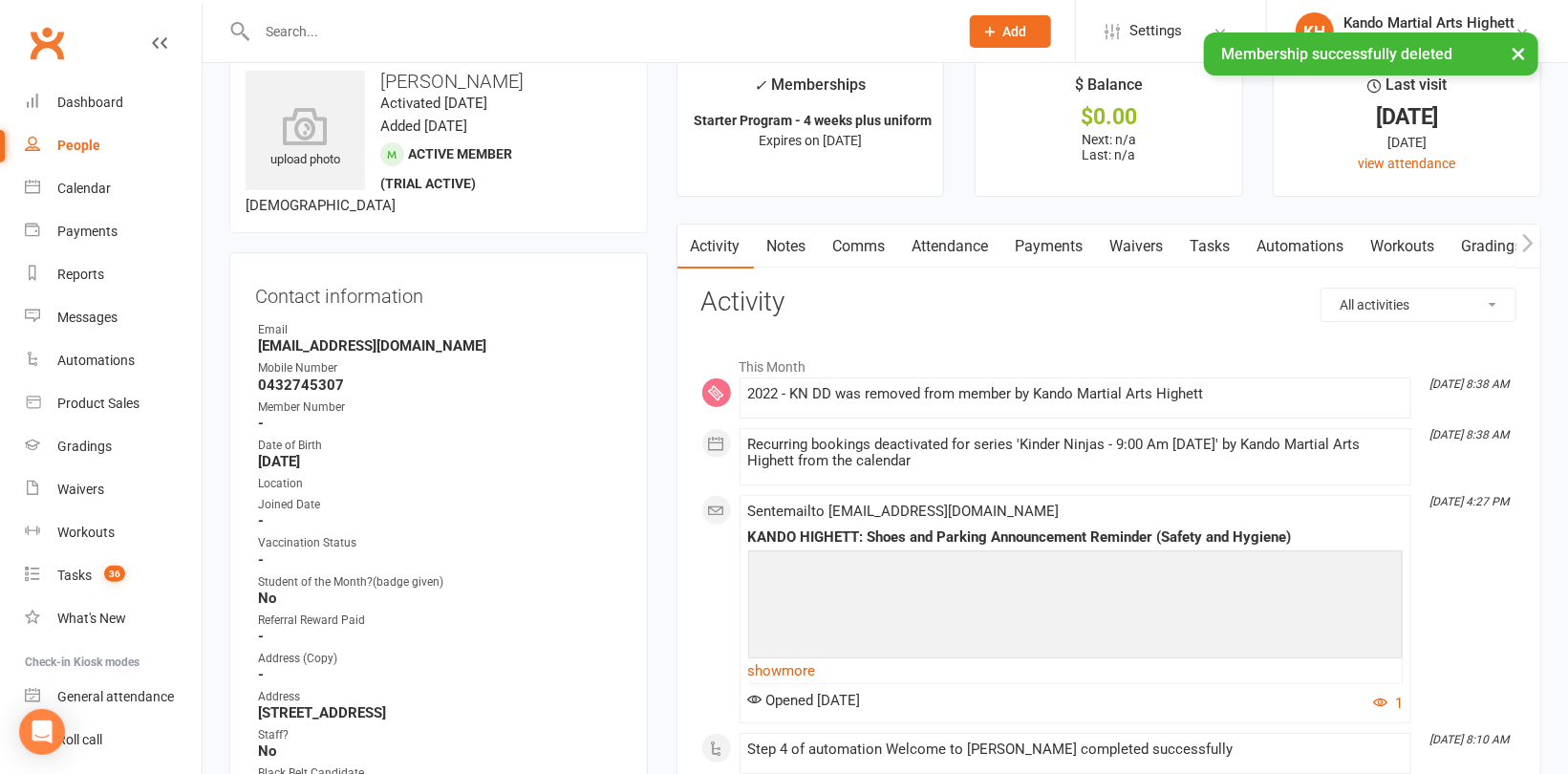
scroll to position [0, 0]
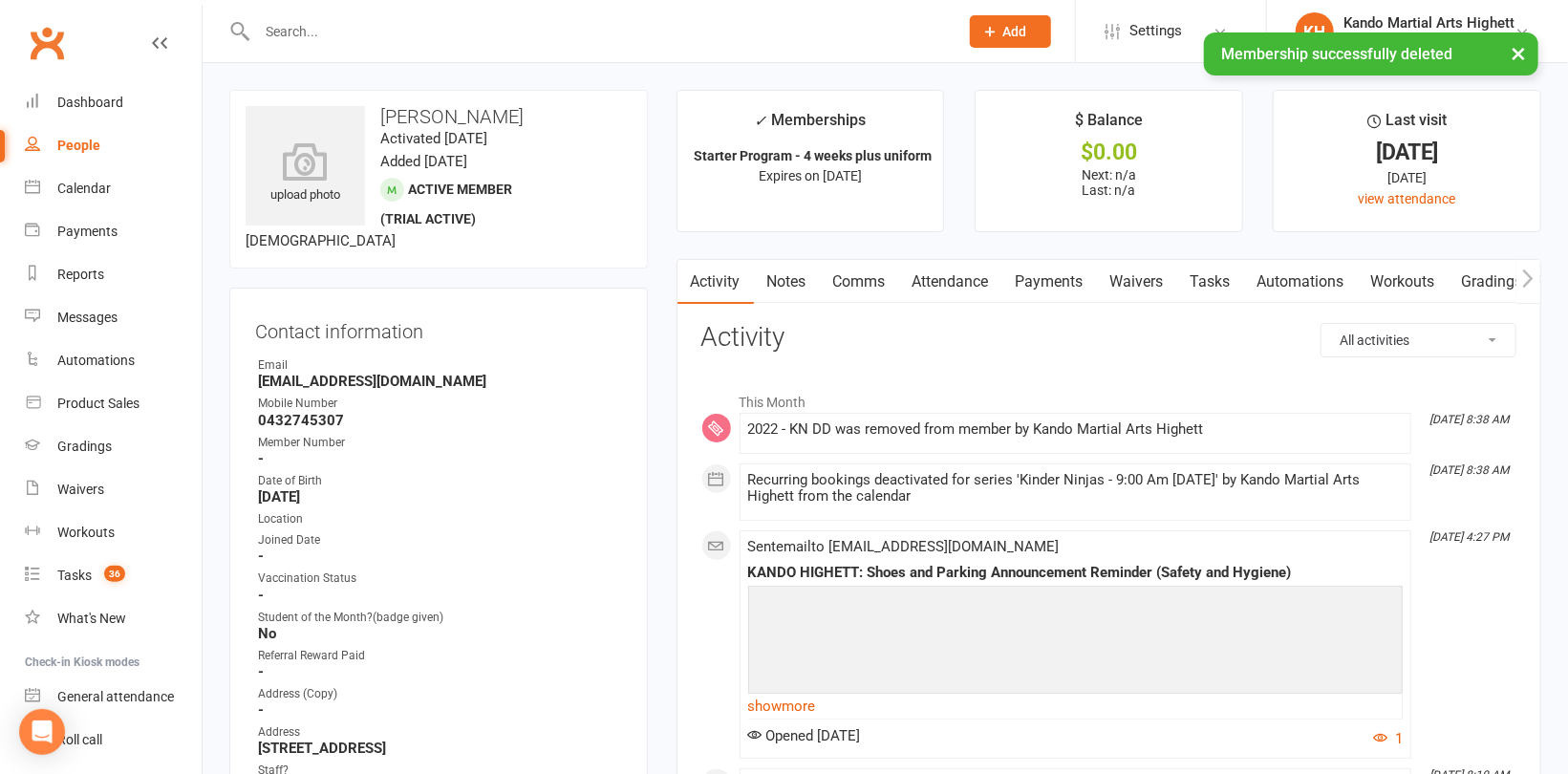
click at [949, 285] on link "Attendance" at bounding box center [950, 282] width 103 height 44
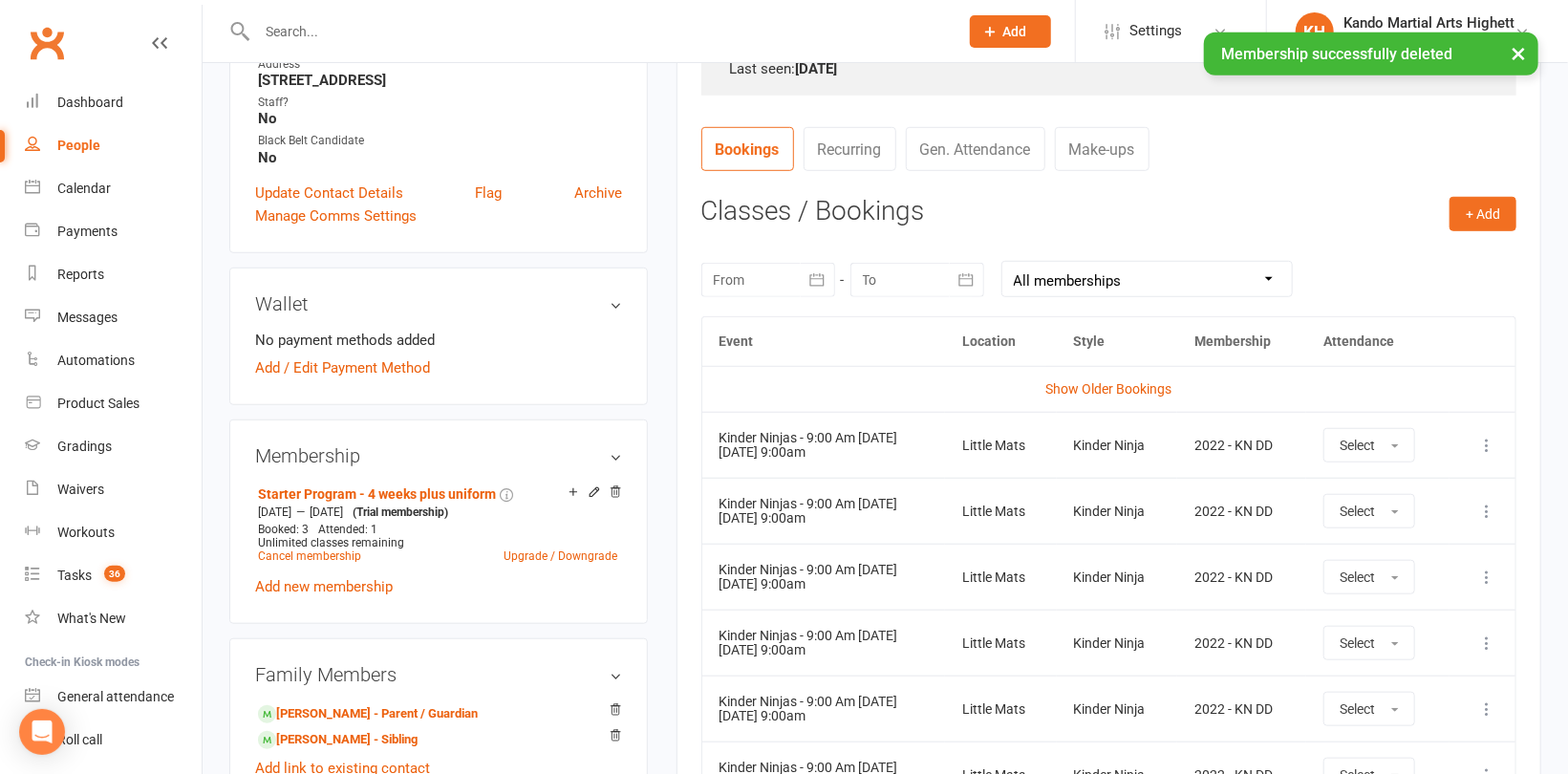
scroll to position [668, 0]
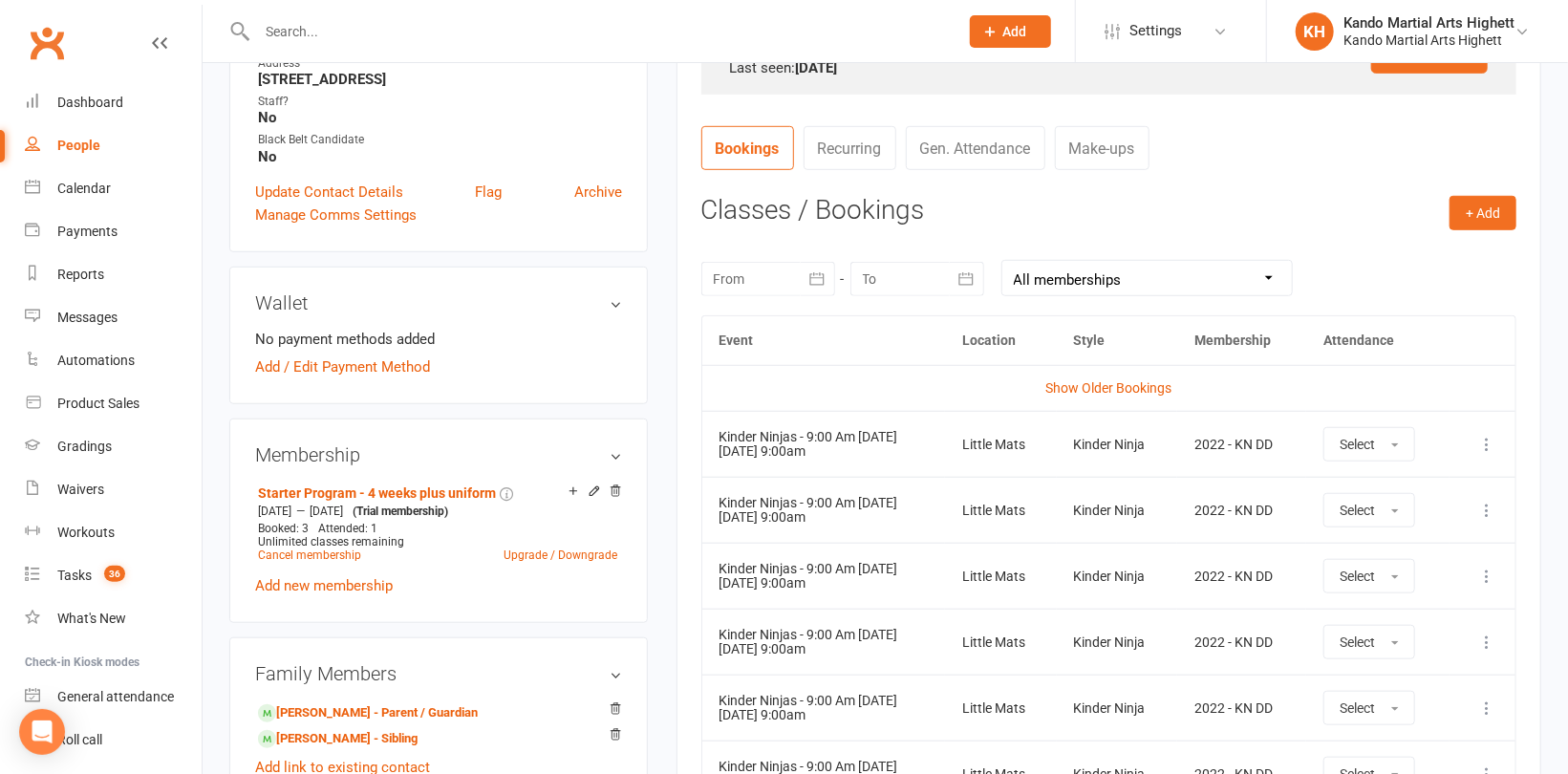
click at [1482, 440] on icon at bounding box center [1485, 444] width 19 height 19
click at [1410, 563] on link "Remove booking" at bounding box center [1402, 558] width 189 height 38
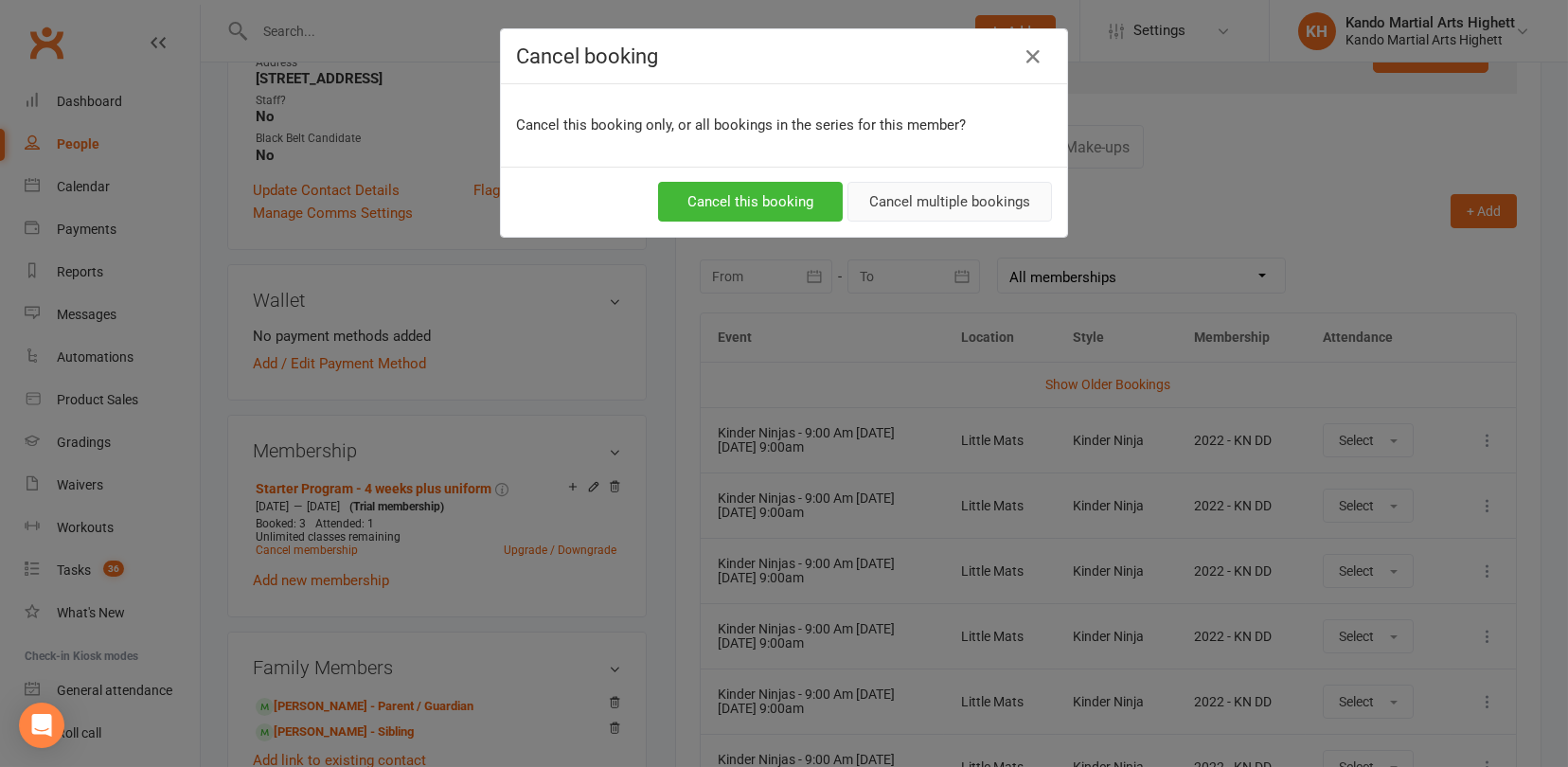
click at [986, 201] on button "Cancel multiple bookings" at bounding box center [949, 201] width 204 height 40
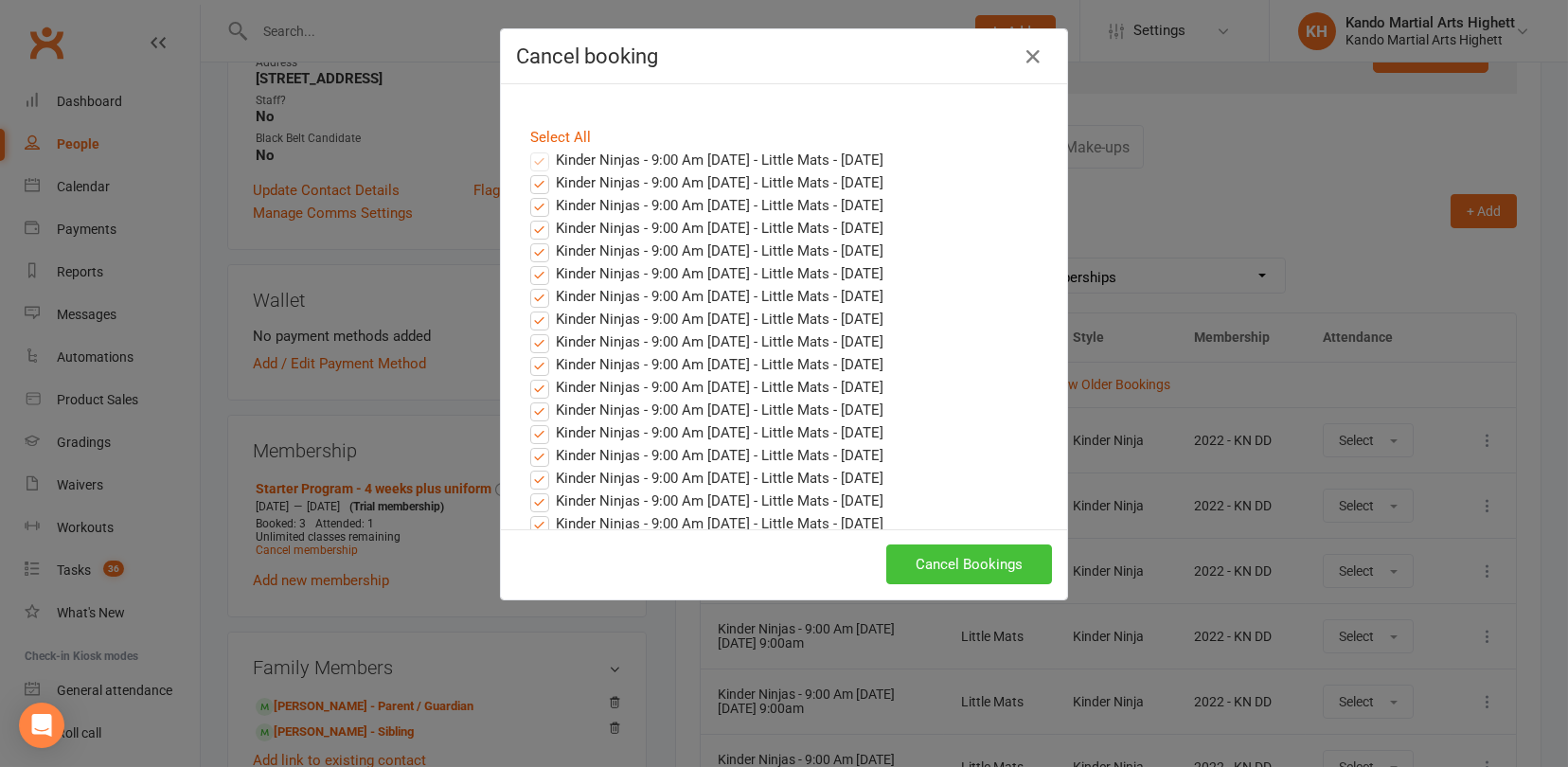
click at [1005, 566] on button "Cancel Bookings" at bounding box center [969, 564] width 166 height 40
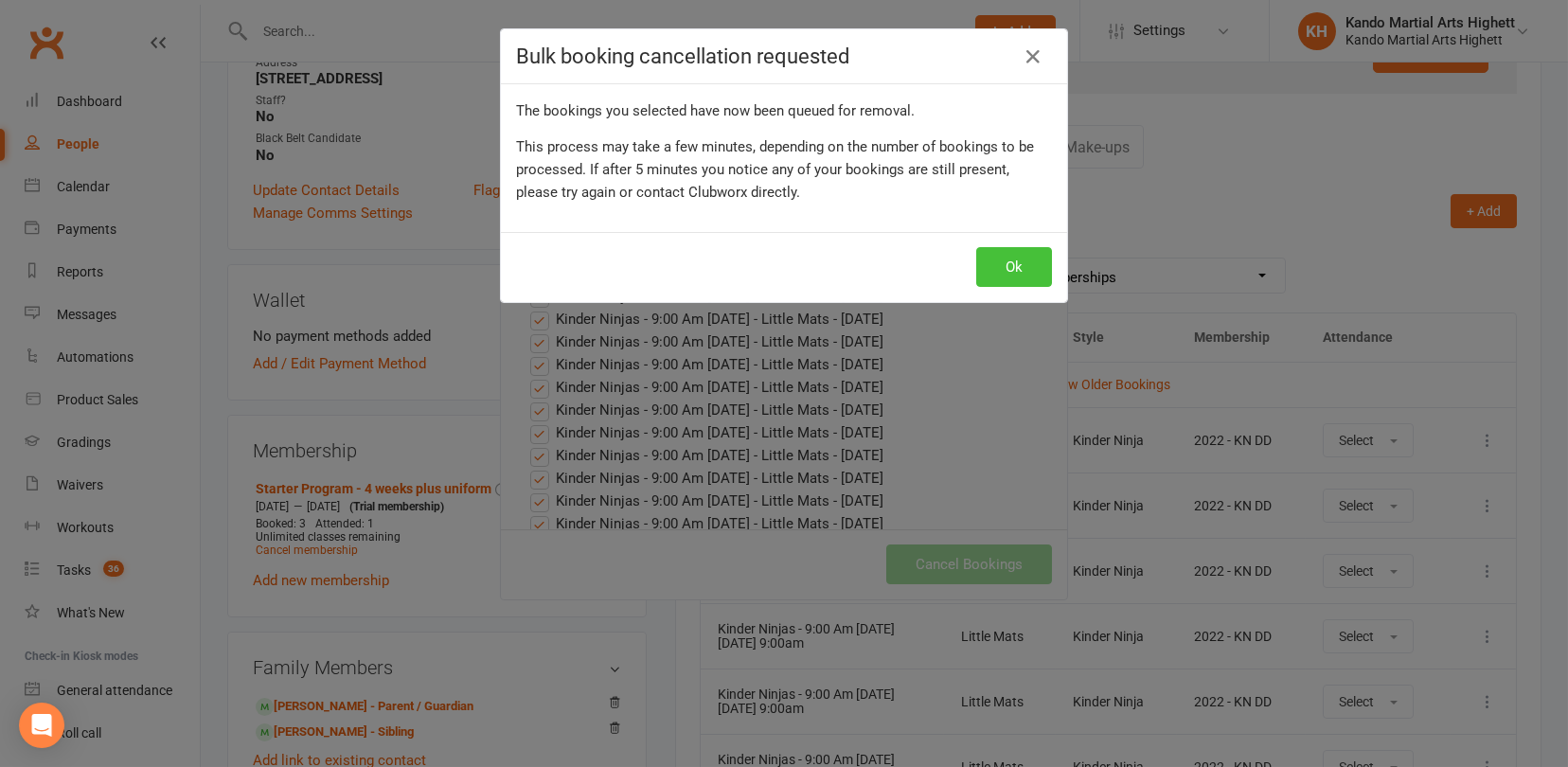
click at [996, 272] on button "Ok" at bounding box center [1014, 267] width 76 height 40
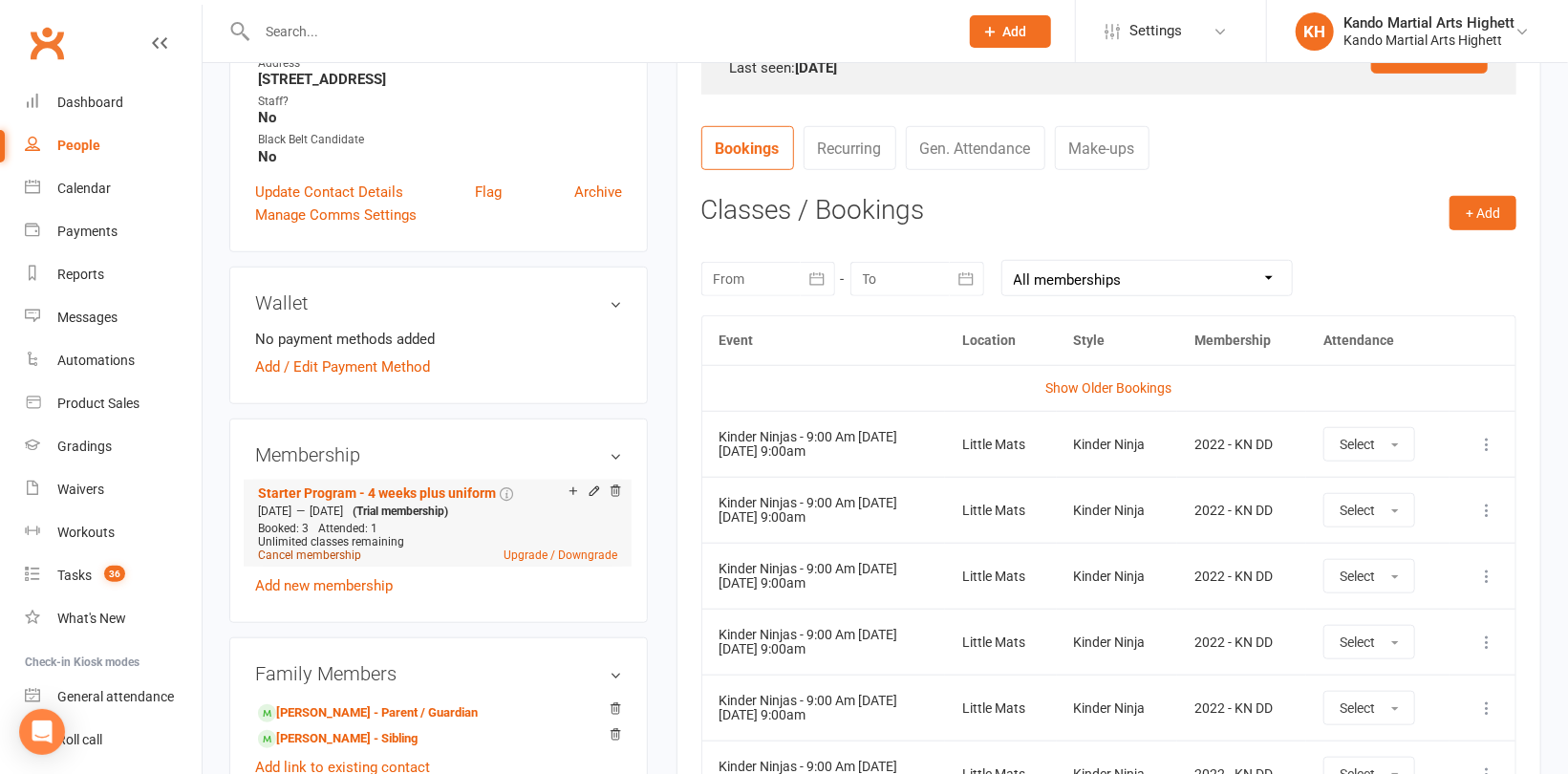
click at [325, 555] on link "Cancel membership" at bounding box center [309, 555] width 103 height 14
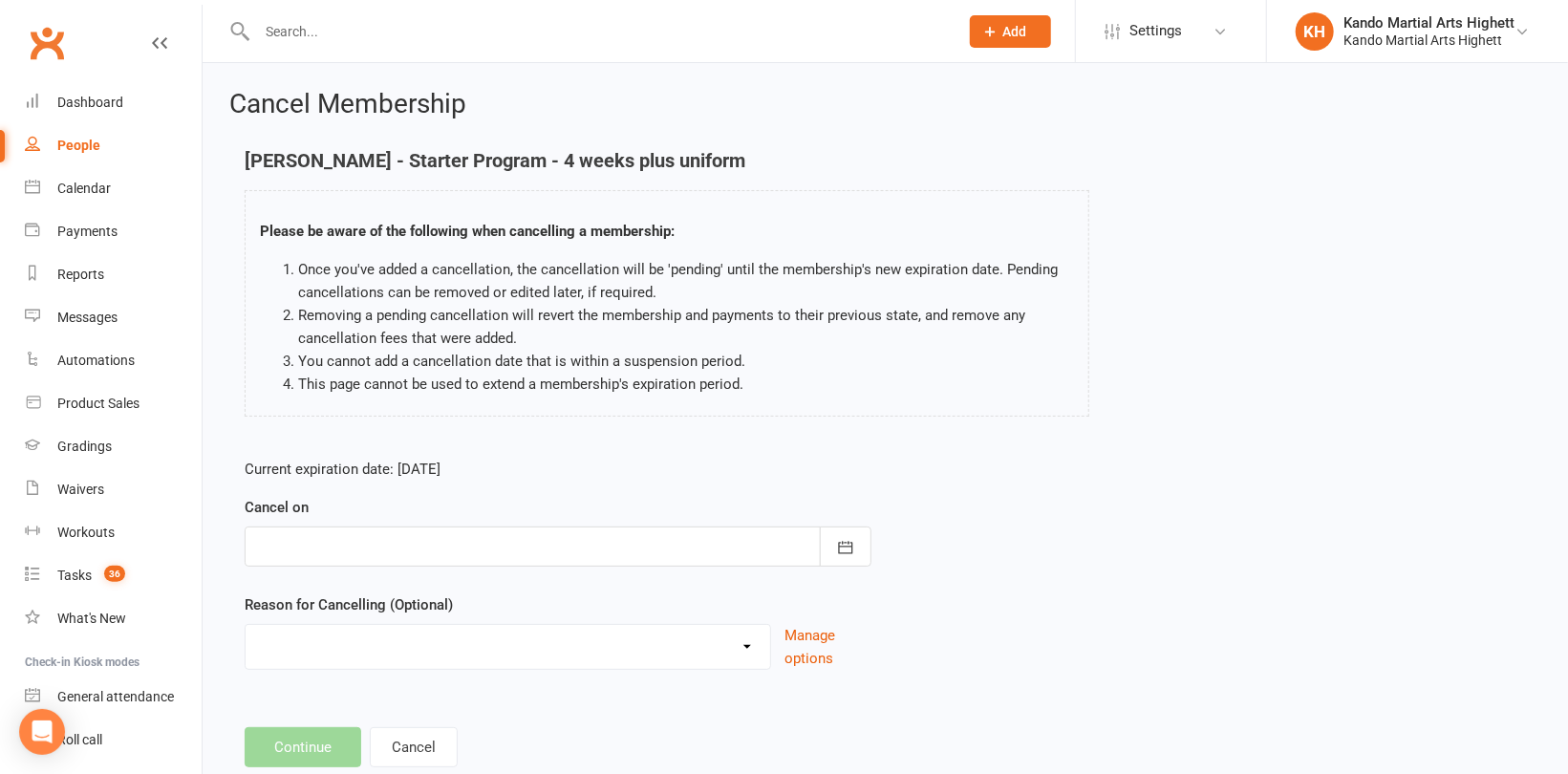
click at [433, 538] on div at bounding box center [558, 546] width 627 height 40
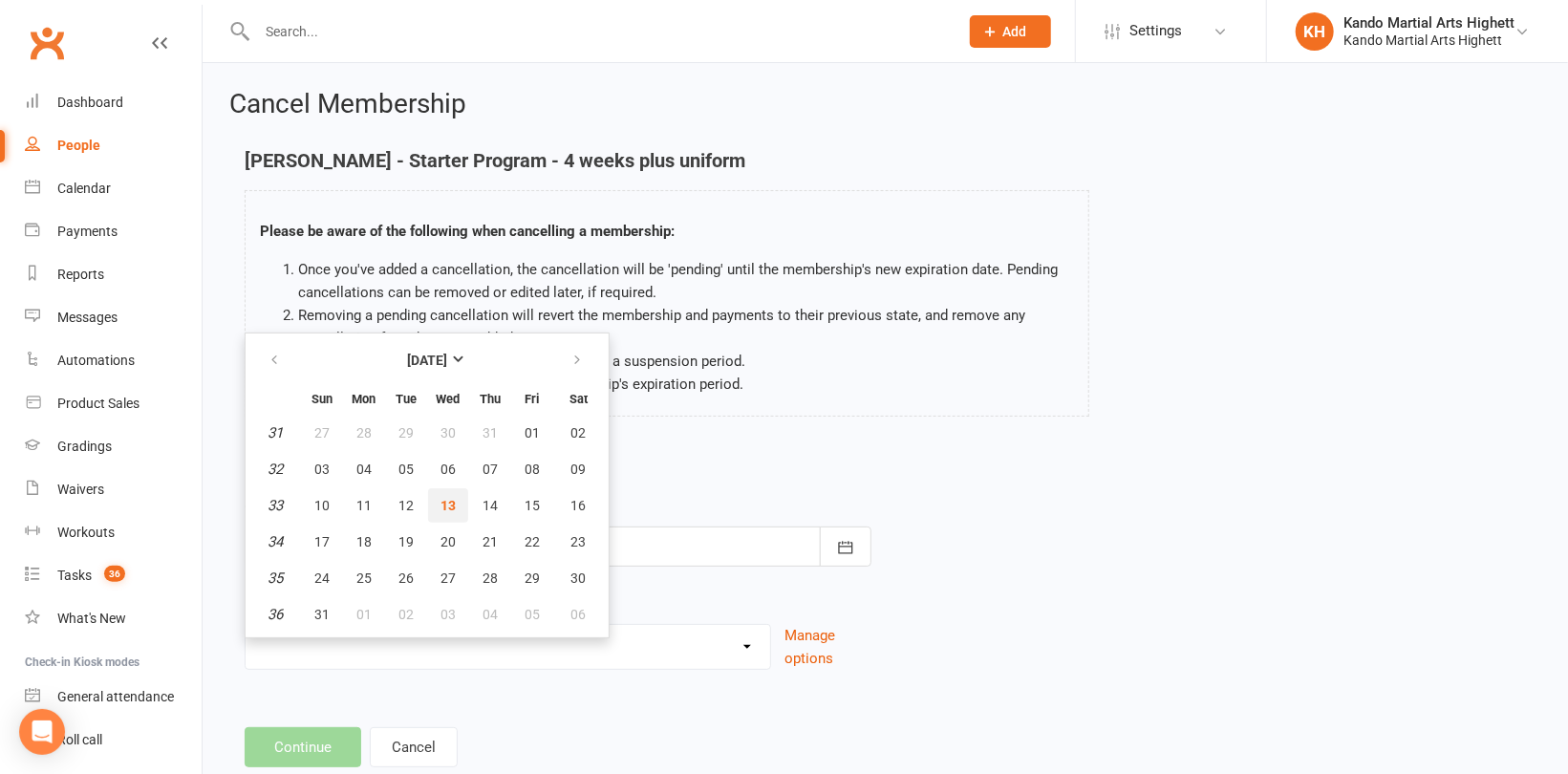
click at [443, 500] on span "13" at bounding box center [448, 506] width 16 height 16
type input "13 Aug 2025"
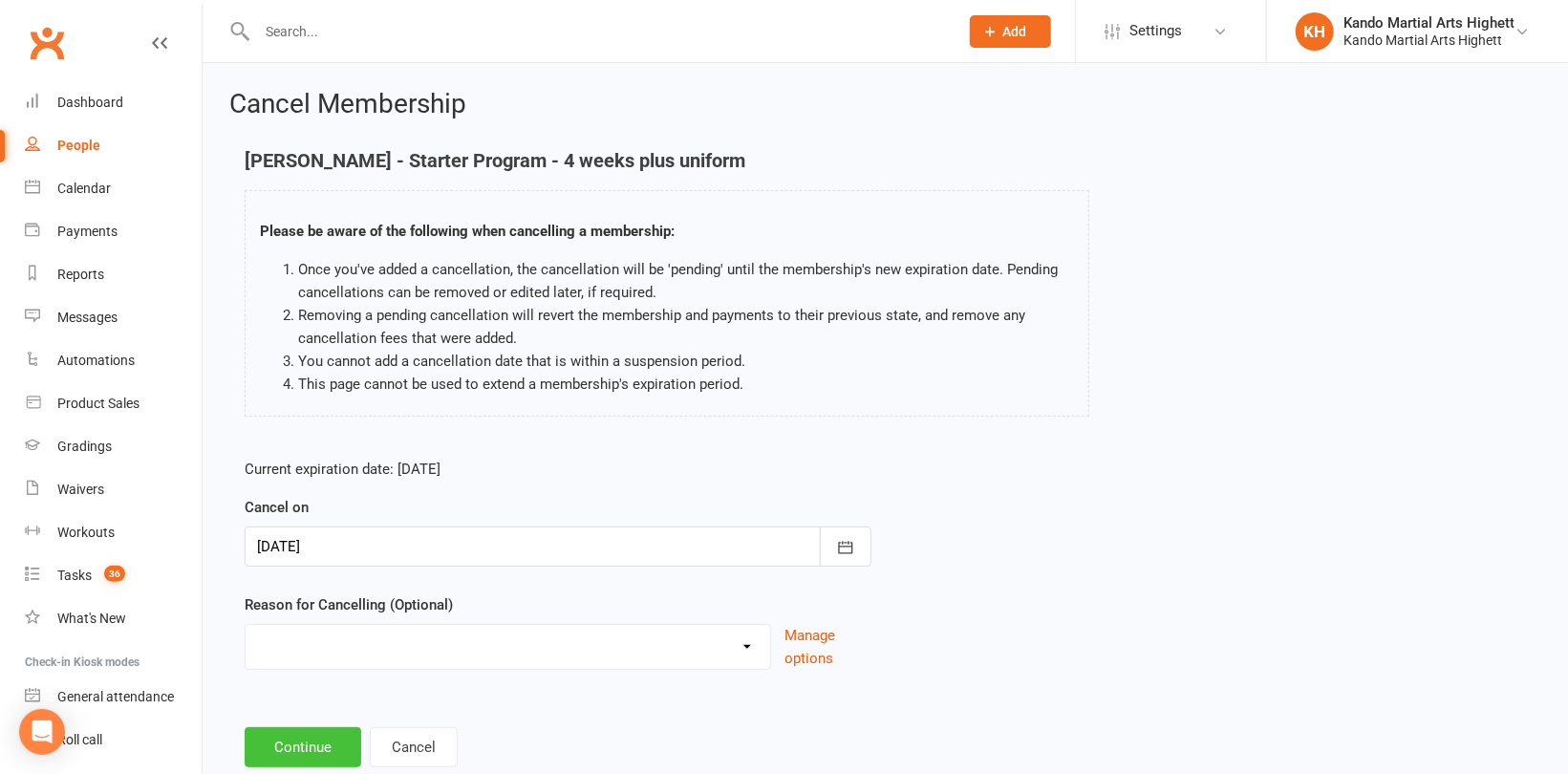
click at [301, 733] on button "Continue" at bounding box center [303, 747] width 116 height 40
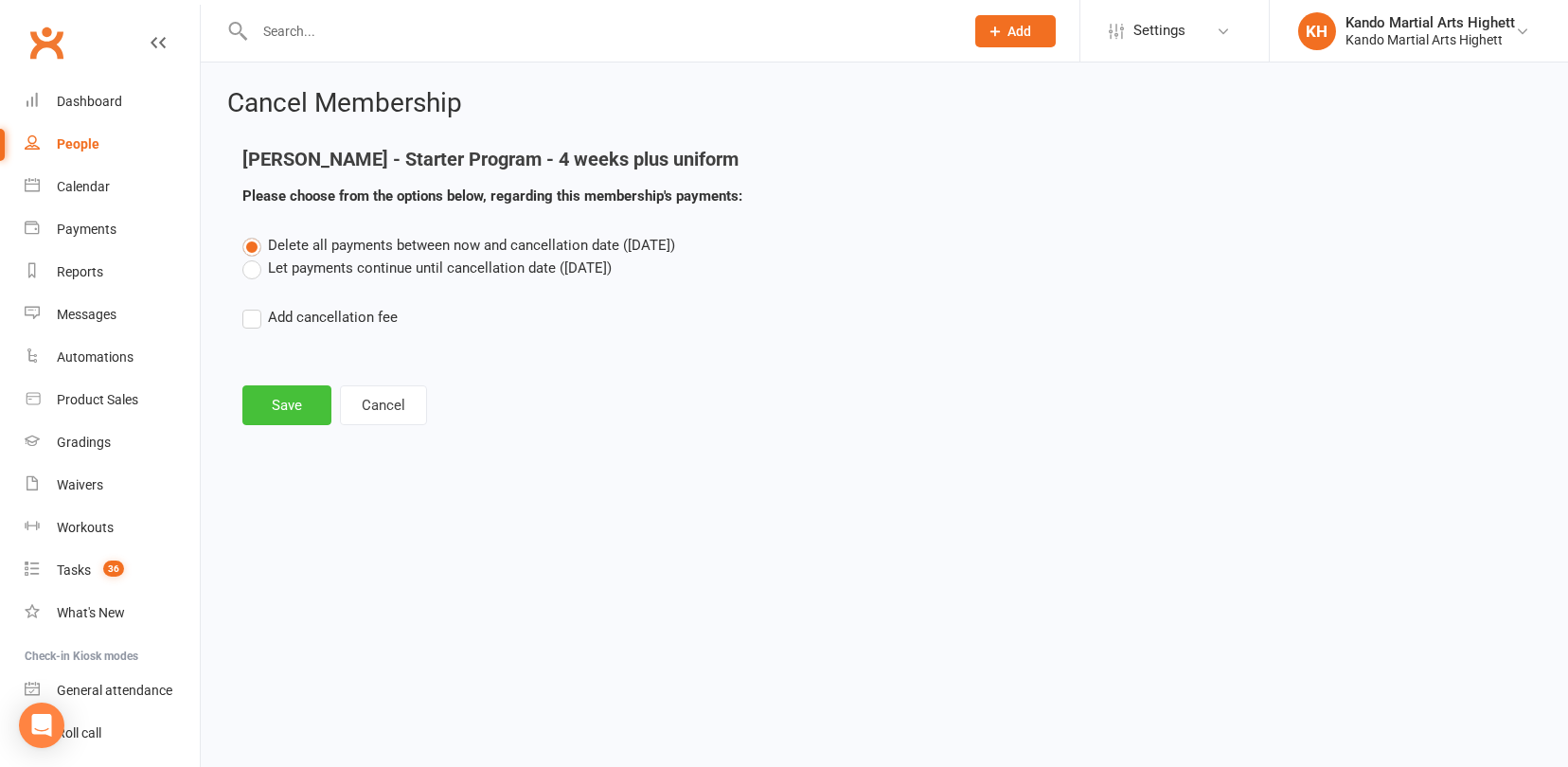
click at [279, 395] on button "Save" at bounding box center [286, 405] width 89 height 40
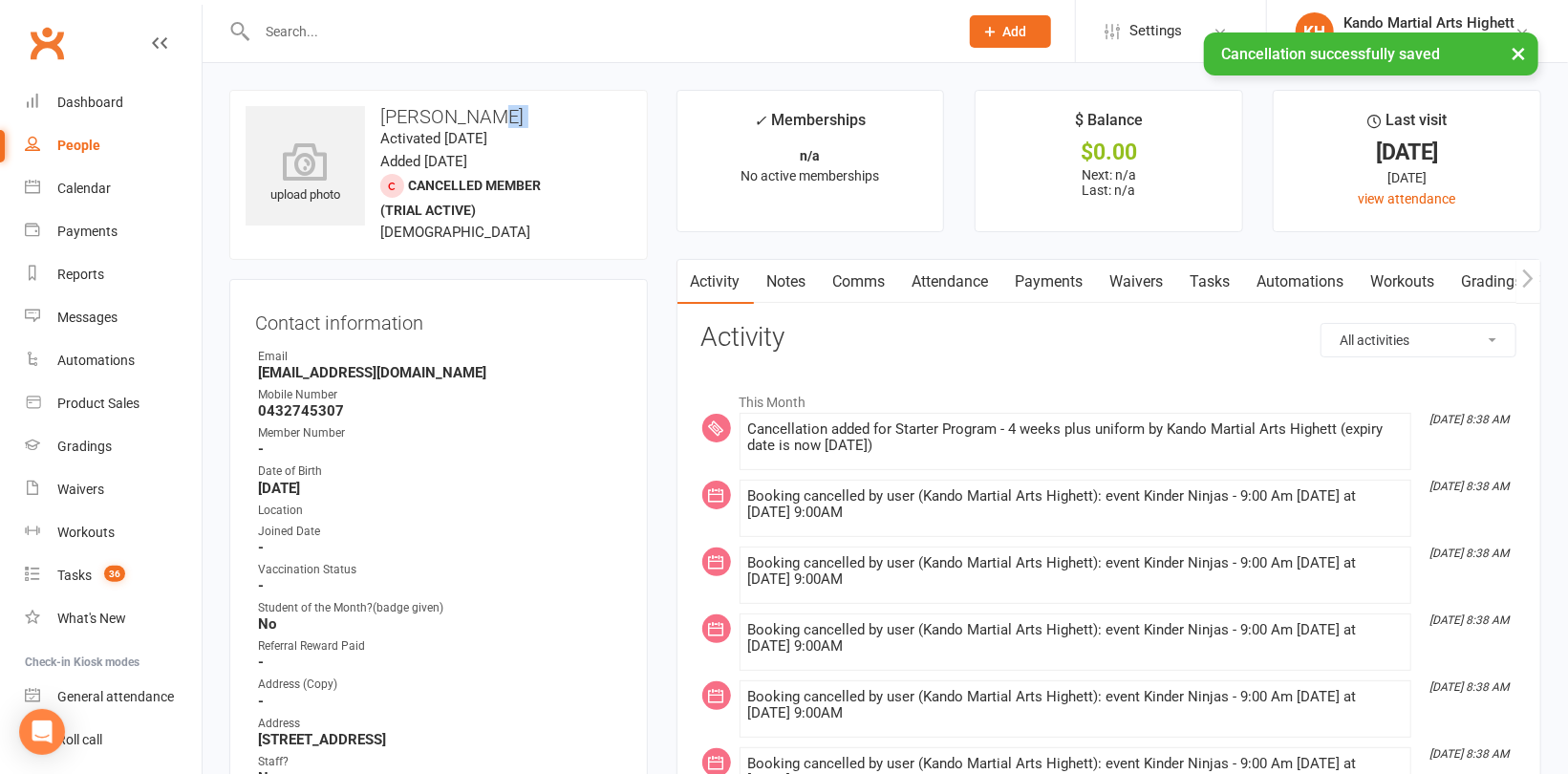
drag, startPoint x: 513, startPoint y: 120, endPoint x: 380, endPoint y: 128, distance: 133.2
click at [380, 128] on div "upload photo Noah Serwan Activated 7 July, 2025 Added 7 July, 2025 Cancelled me…" at bounding box center [439, 175] width 419 height 171
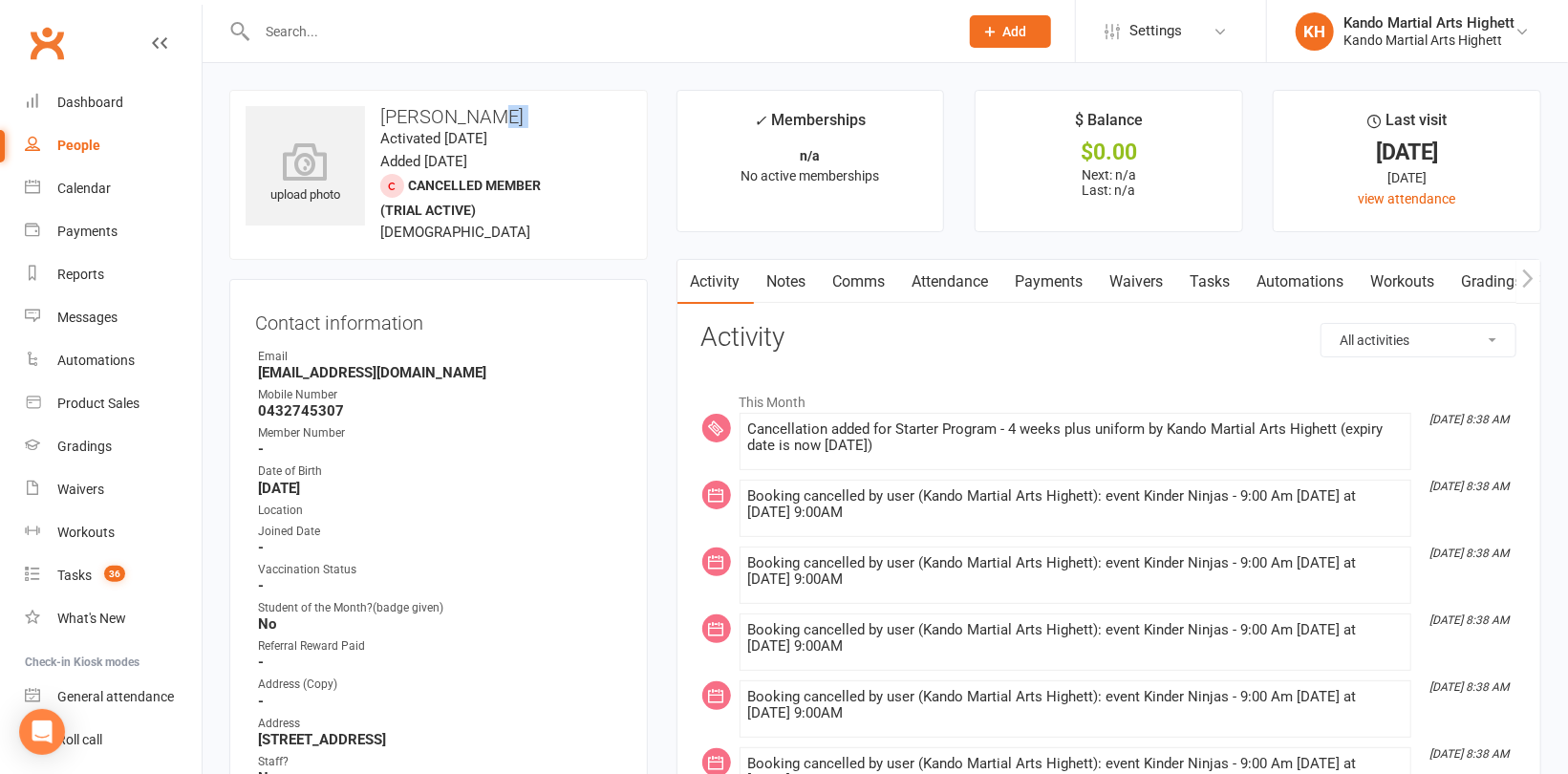
copy h3
click at [857, 270] on link "Comms" at bounding box center [859, 282] width 79 height 44
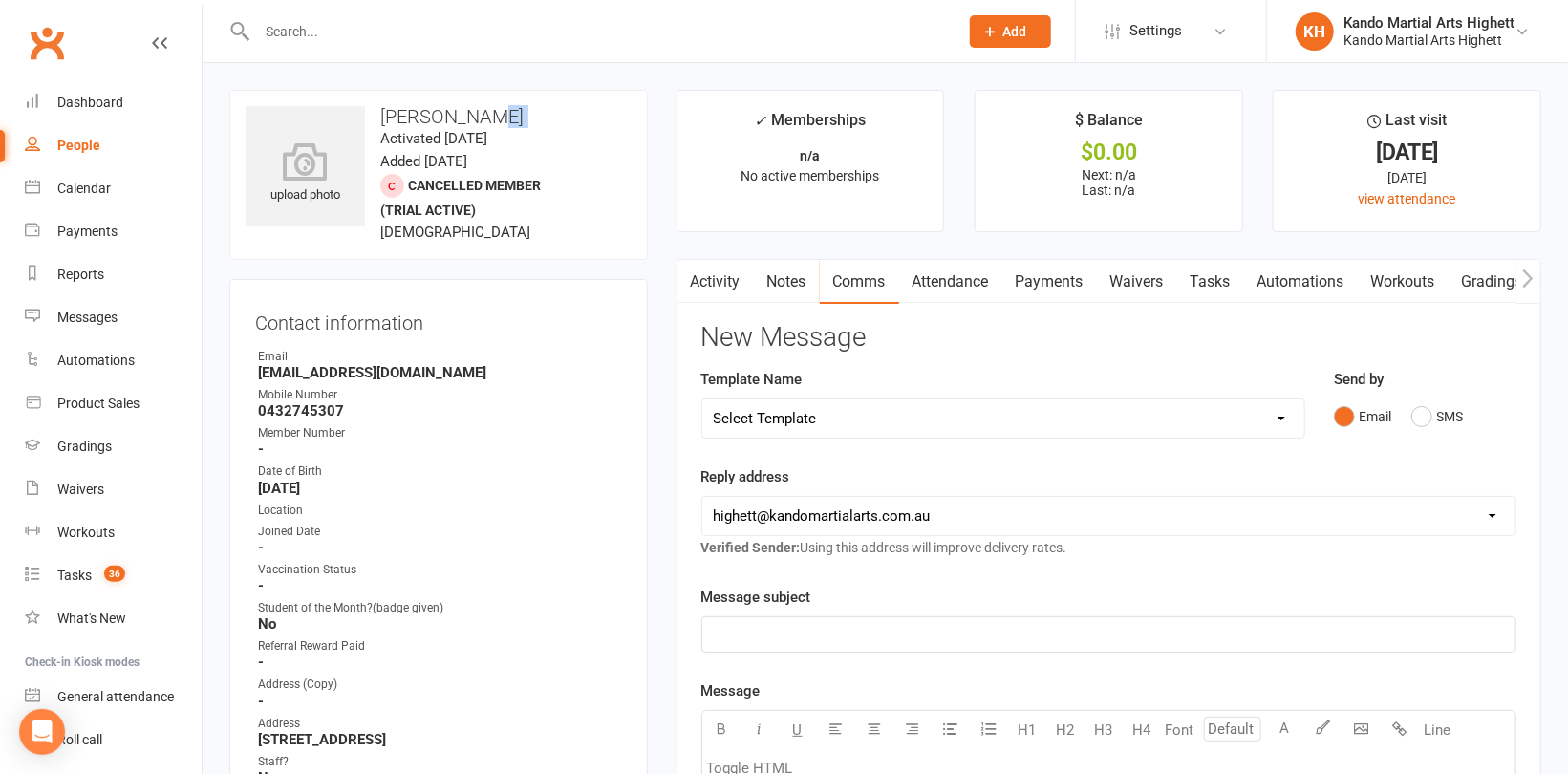
click at [818, 402] on select "Select Template [Email] 2_Booking Confirmation Required [Email] 3_Booking Confi…" at bounding box center [1002, 418] width 602 height 38
select select "14"
click at [702, 399] on select "Select Template [Email] 2_Booking Confirmation Required [Email] 3_Booking Confi…" at bounding box center [1002, 418] width 602 height 38
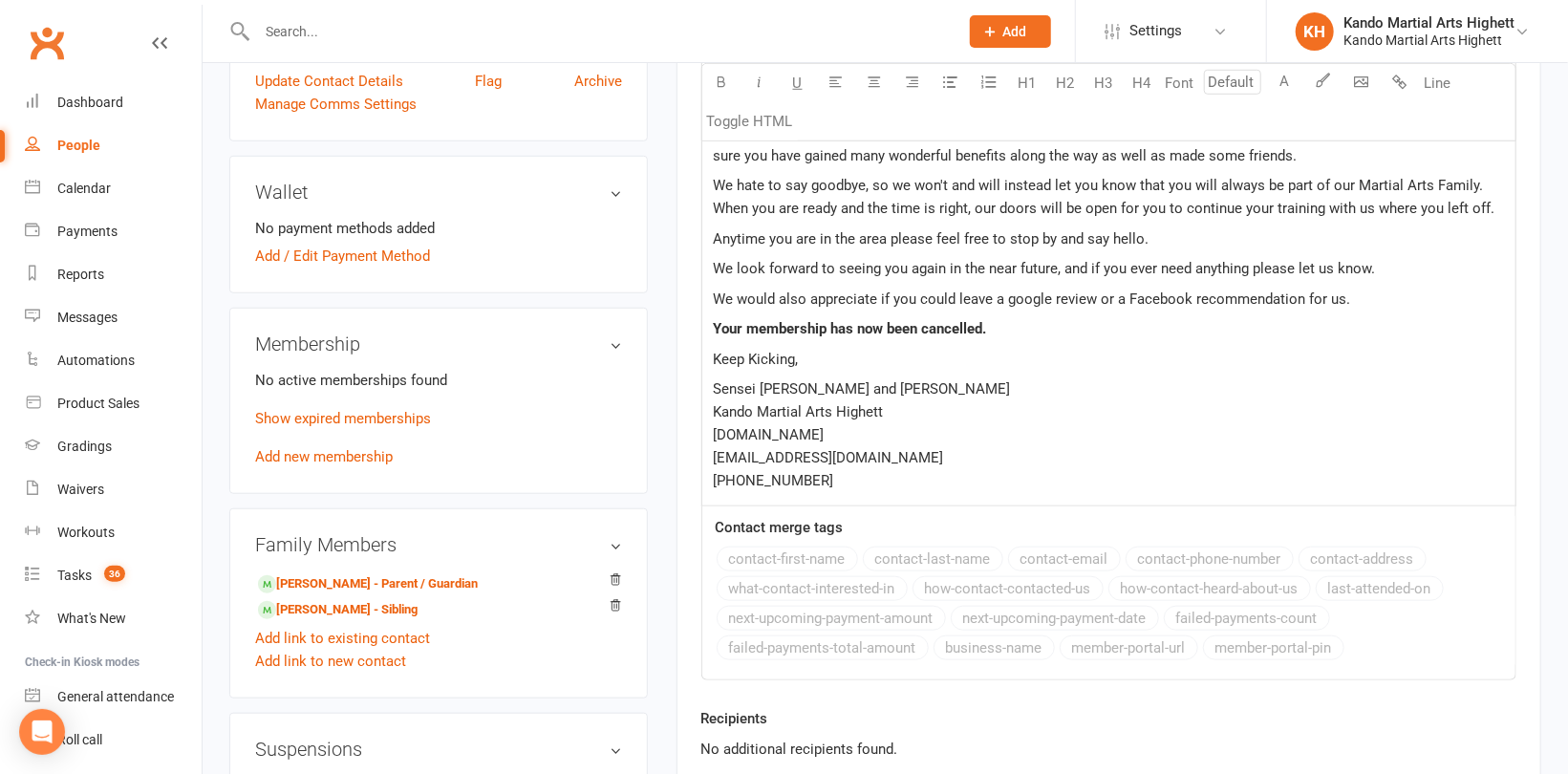
scroll to position [860, 0]
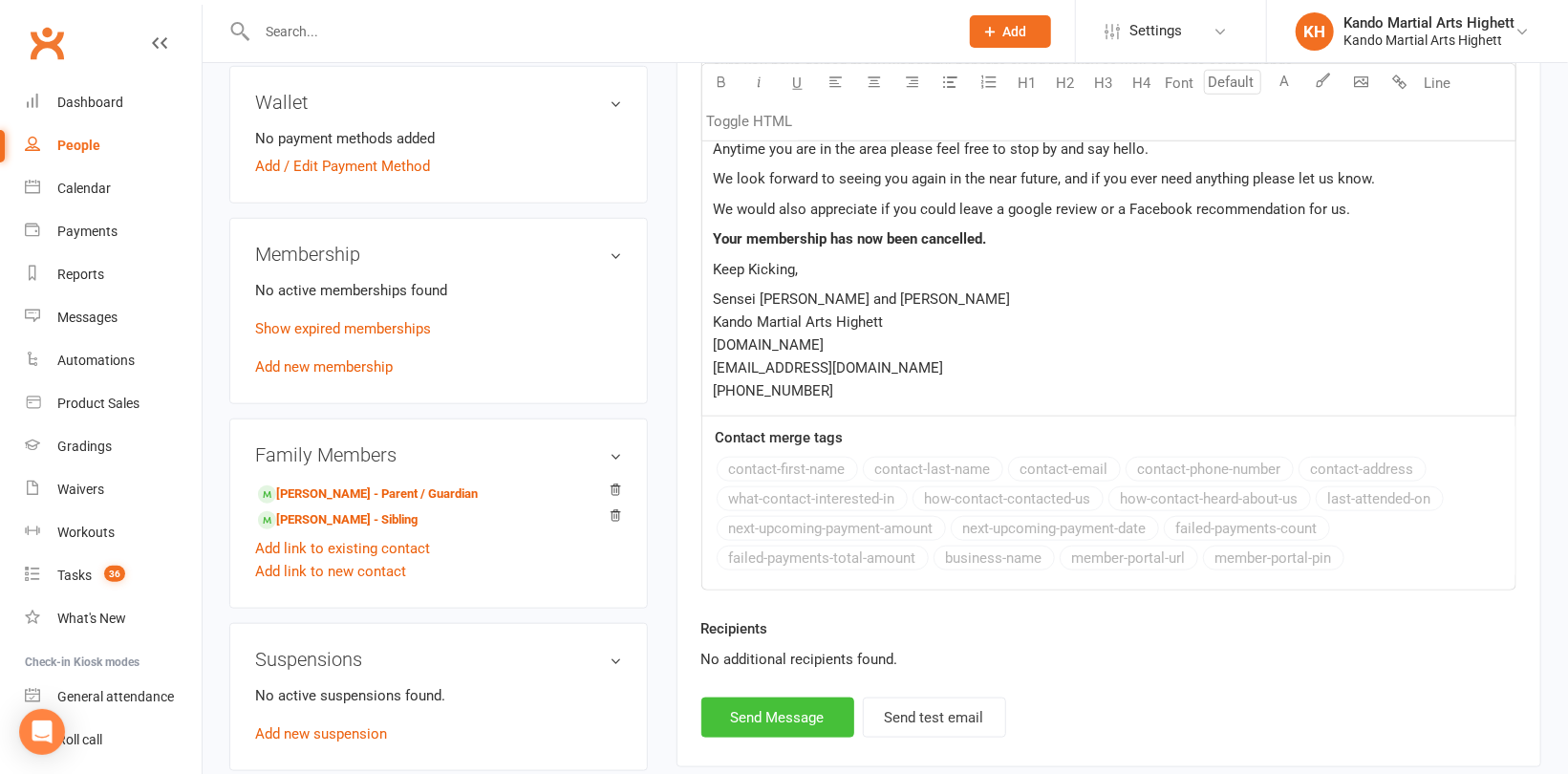
click at [771, 717] on button "Send Message" at bounding box center [777, 718] width 153 height 40
select select
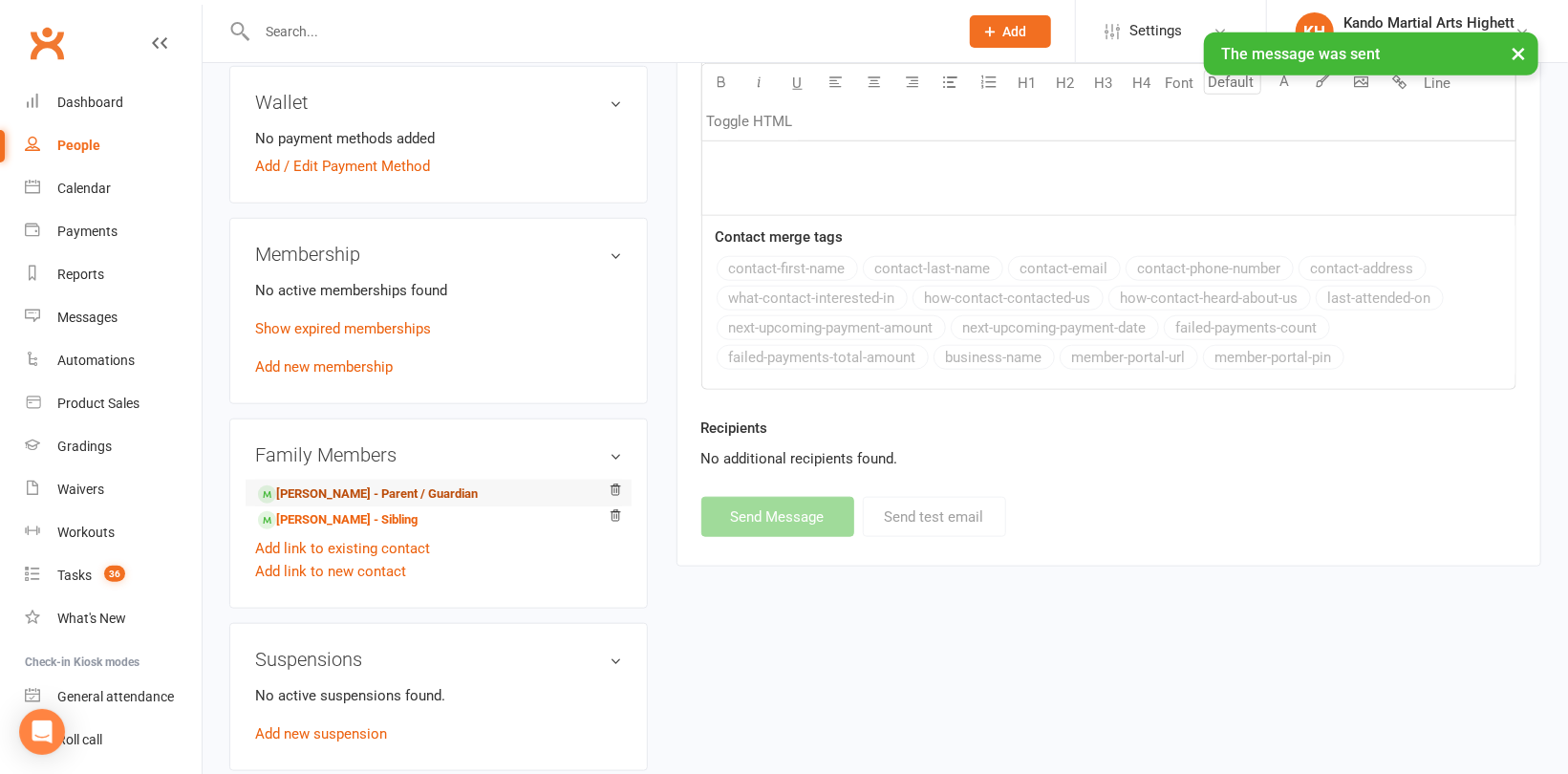
click at [364, 498] on link "mike serwan - Parent / Guardian" at bounding box center [368, 494] width 220 height 20
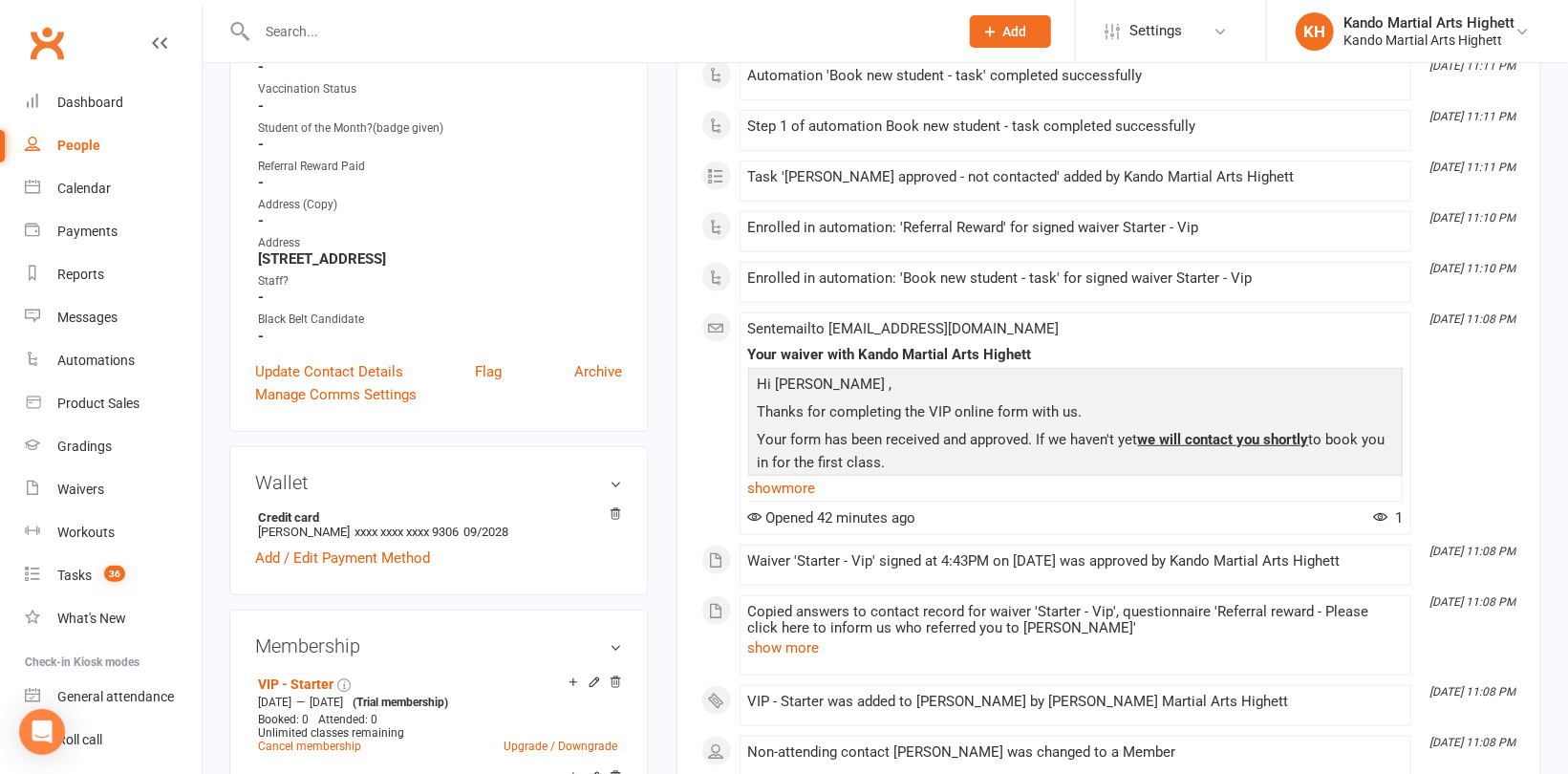
scroll to position [574, 0]
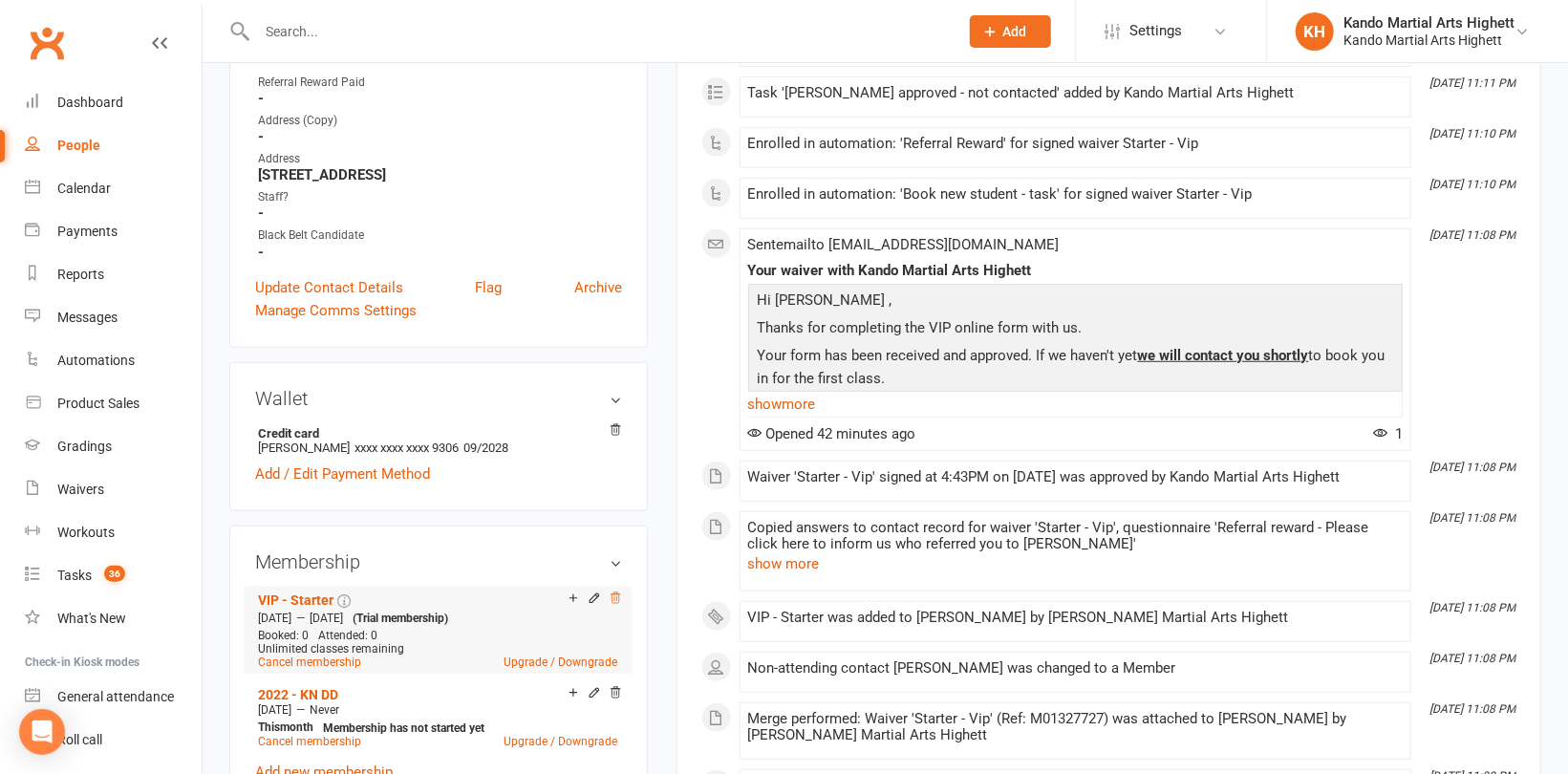
click at [612, 597] on icon at bounding box center [615, 598] width 14 height 14
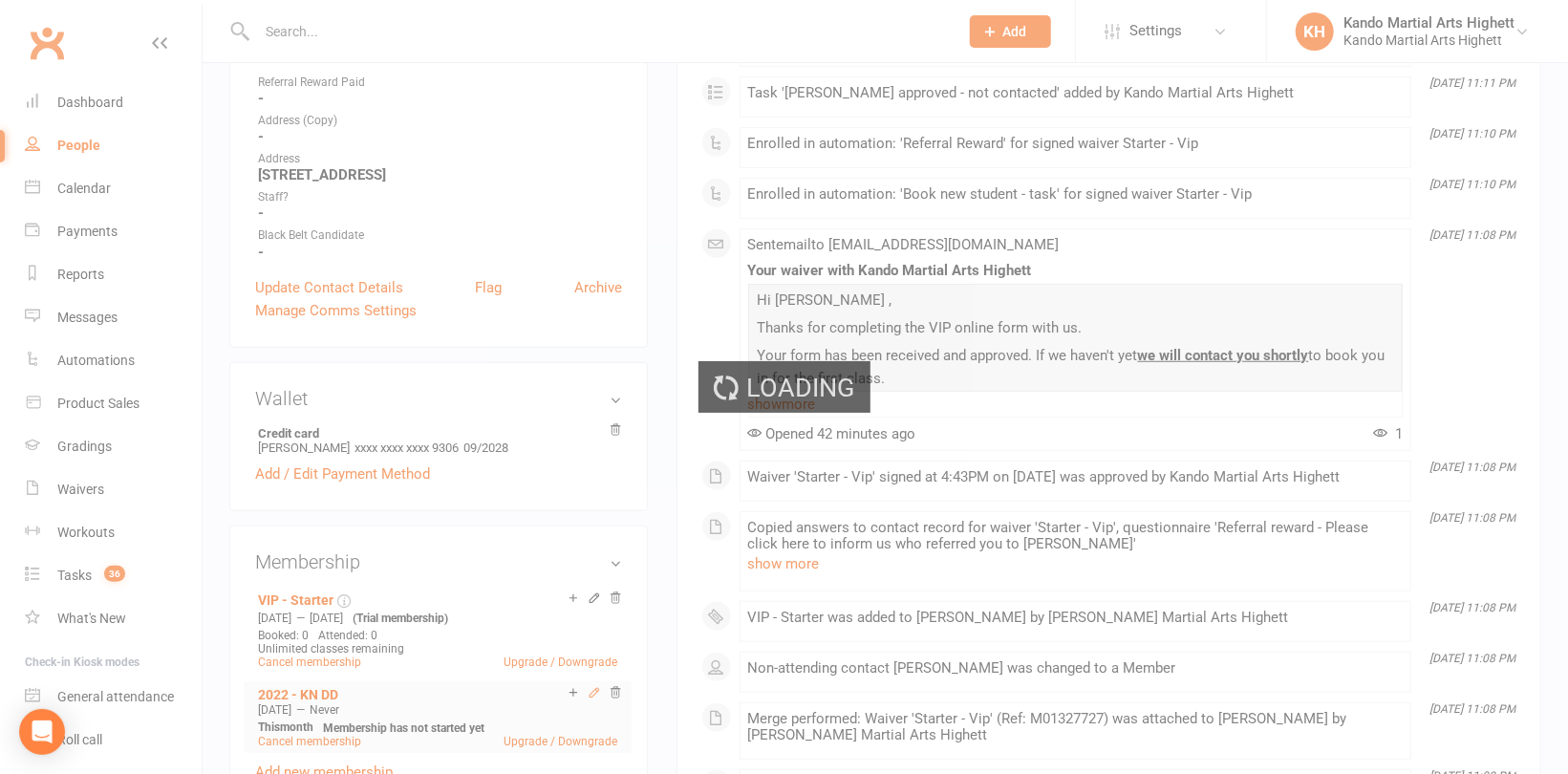
scroll to position [549, 0]
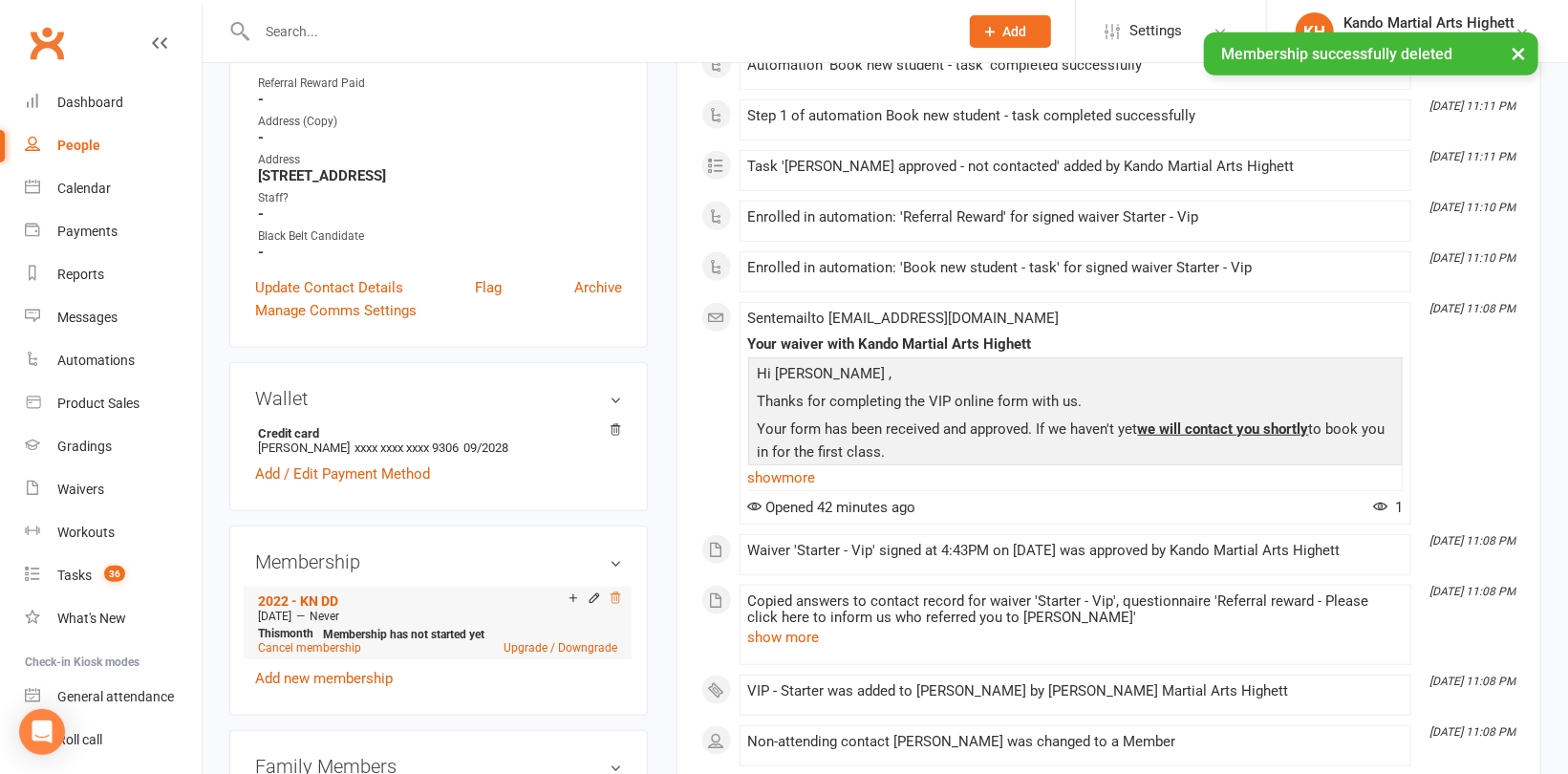
click at [619, 598] on icon at bounding box center [615, 598] width 14 height 14
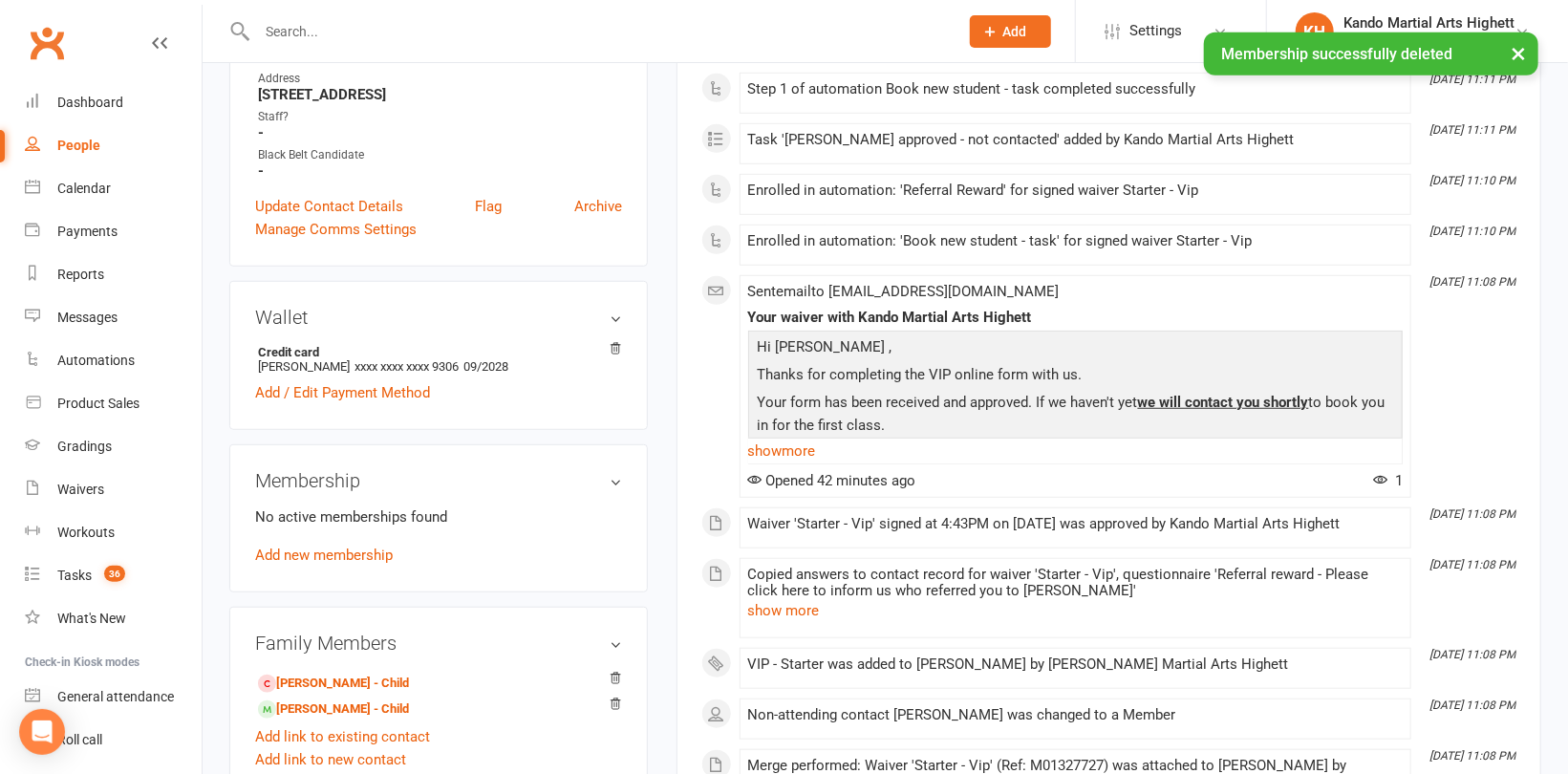
scroll to position [737, 0]
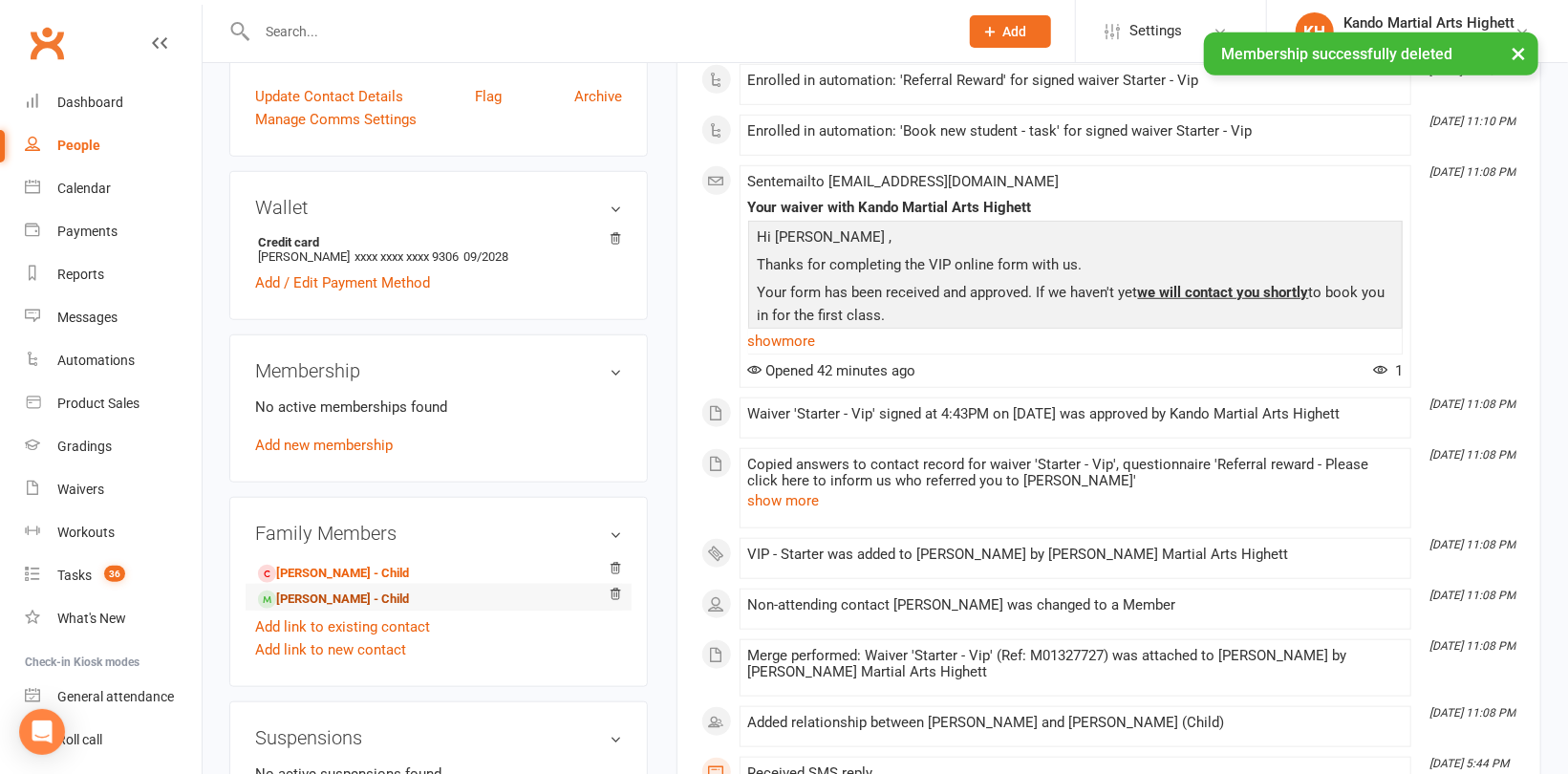
click at [323, 596] on link "Milena Serwan - Child" at bounding box center [333, 599] width 151 height 20
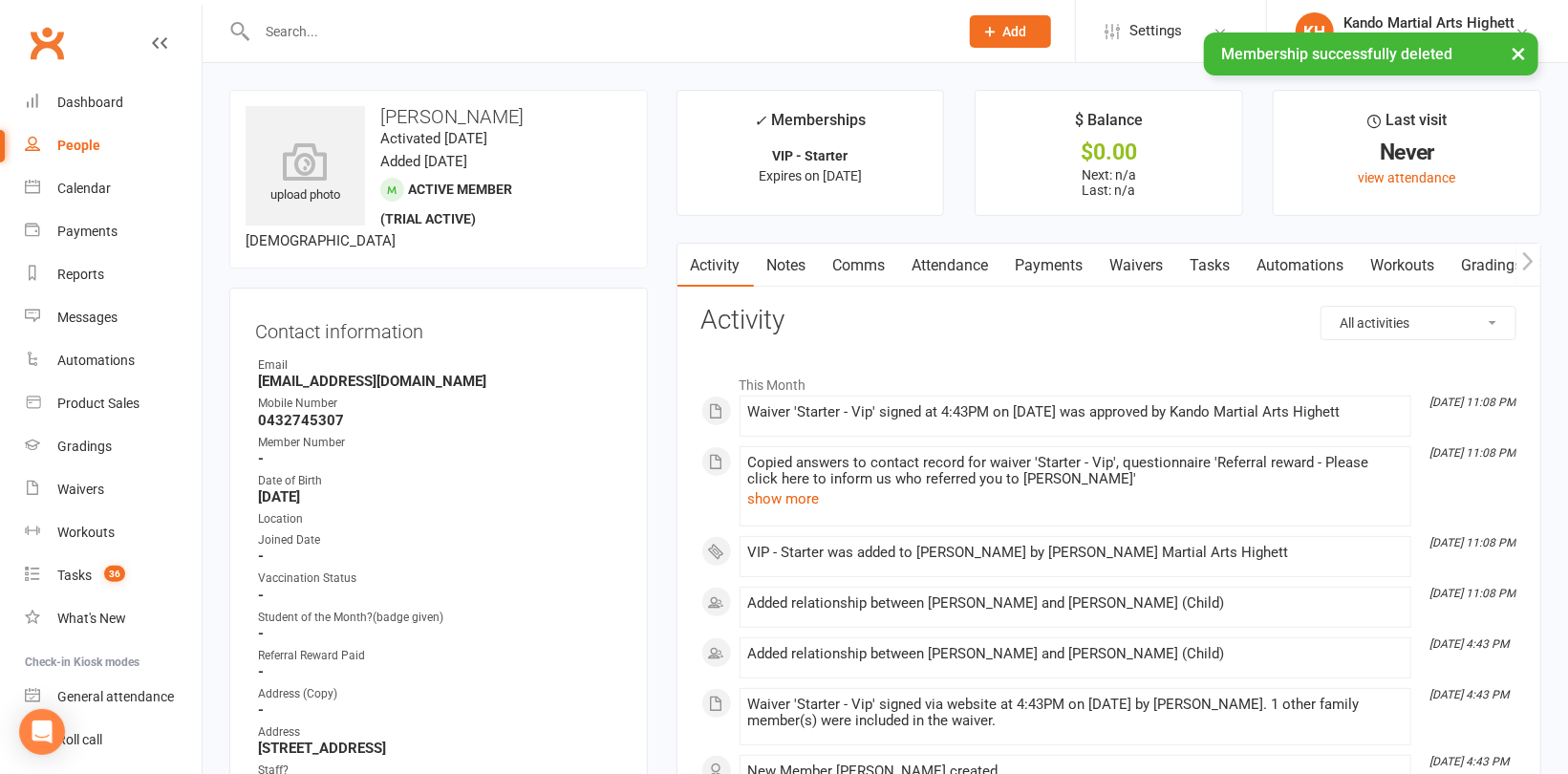
click at [925, 260] on link "Attendance" at bounding box center [950, 265] width 103 height 44
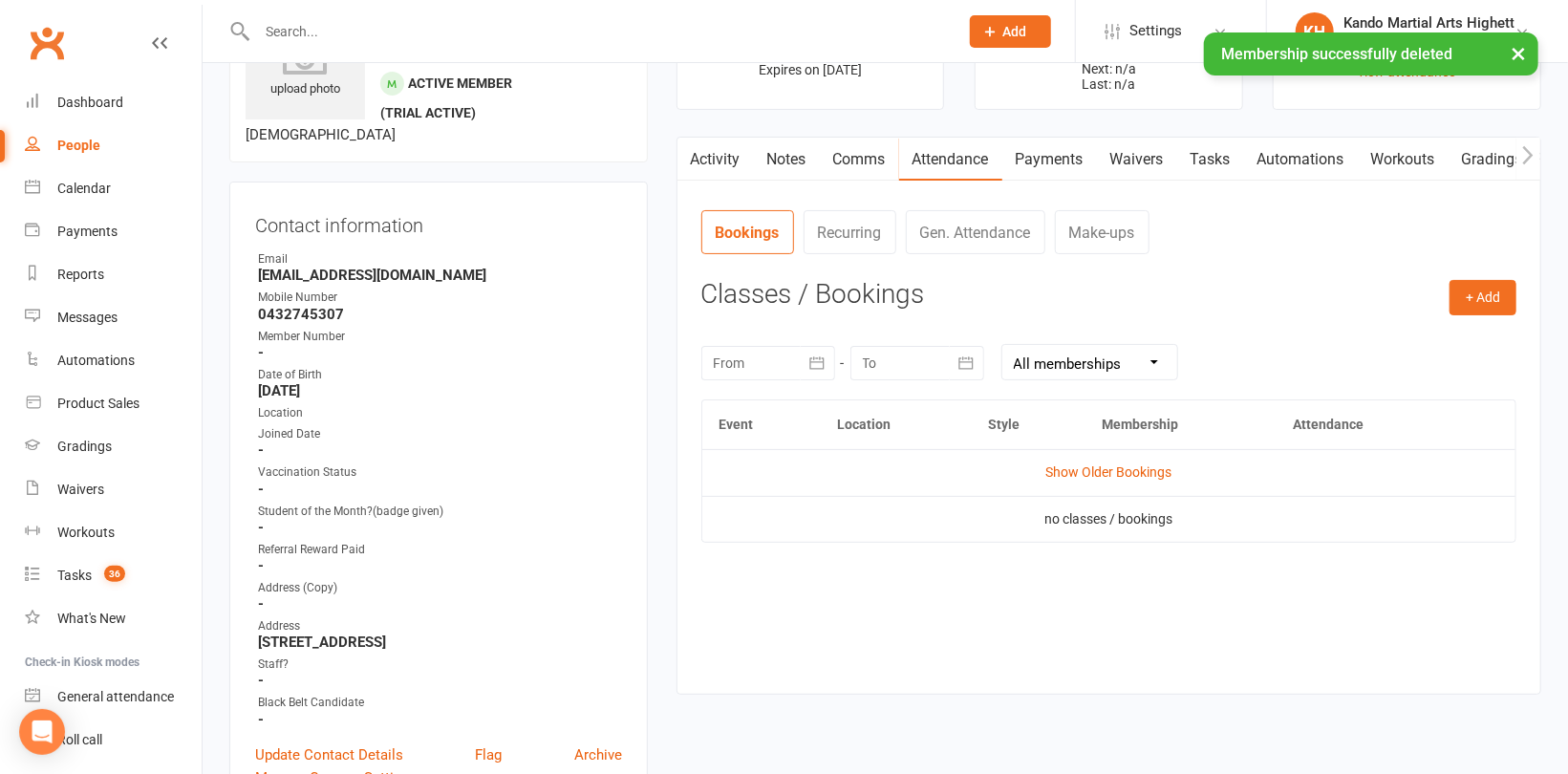
scroll to position [191, 0]
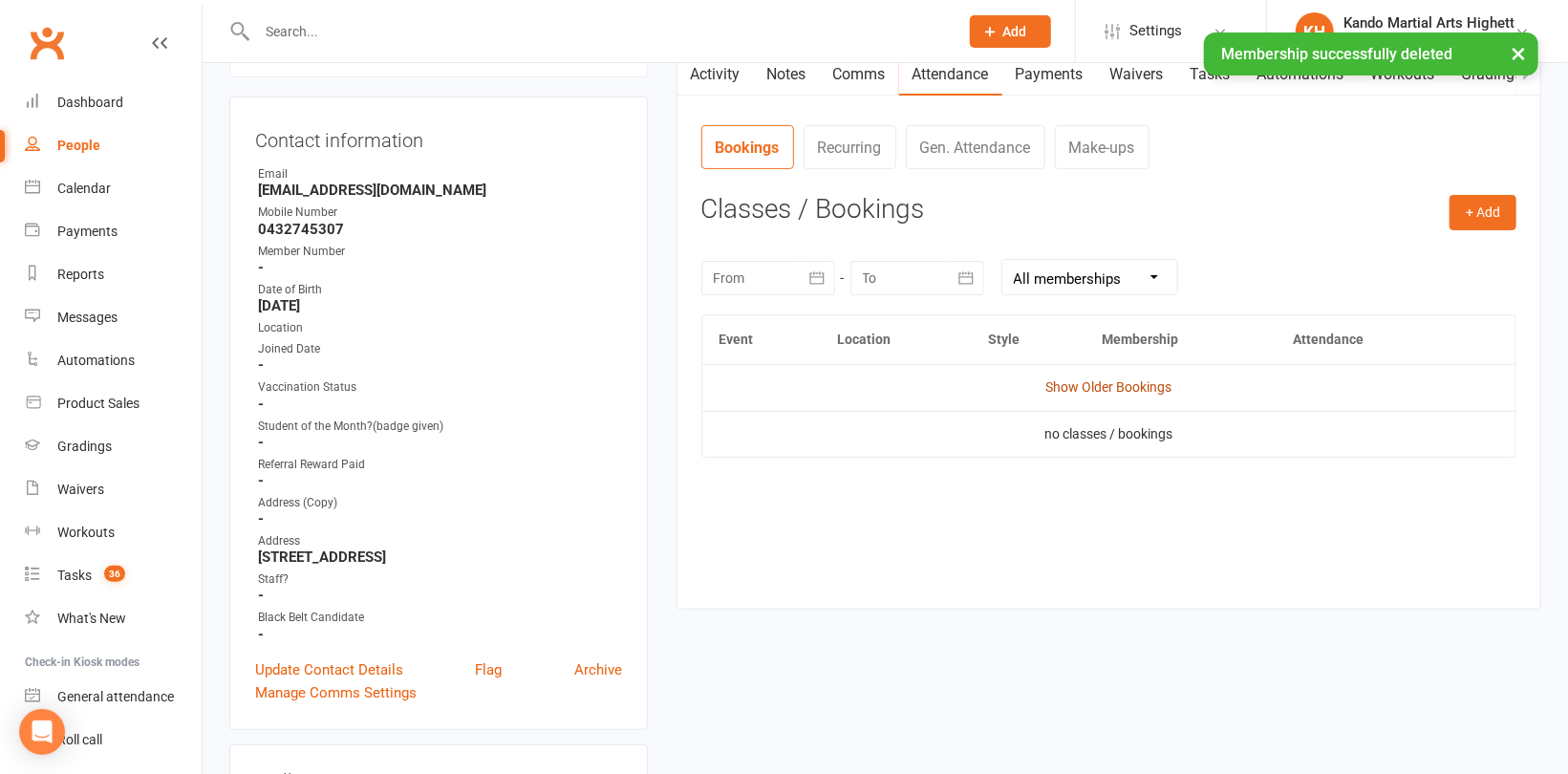
click at [1121, 387] on link "Show Older Bookings" at bounding box center [1108, 387] width 126 height 16
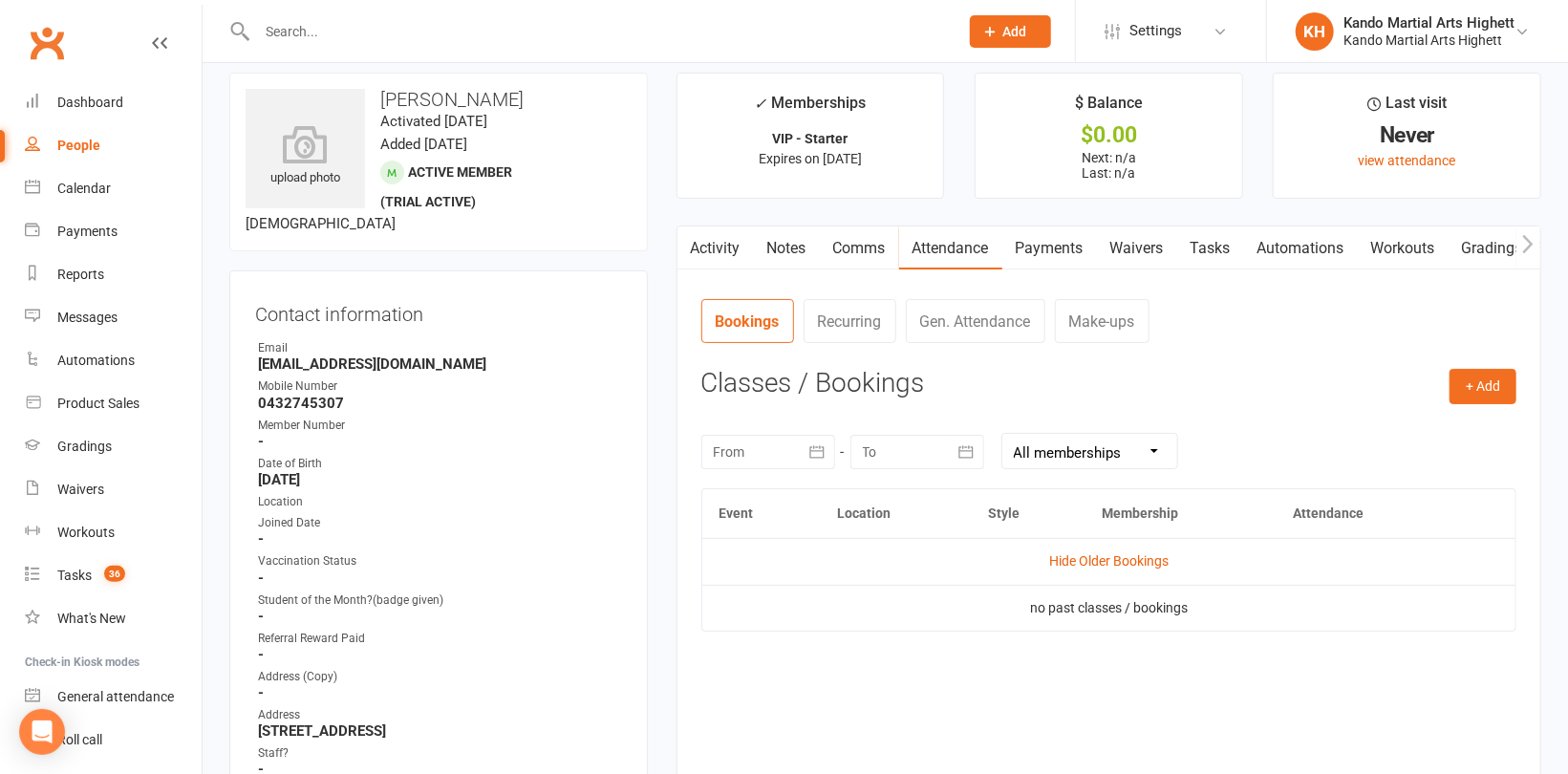
scroll to position [0, 0]
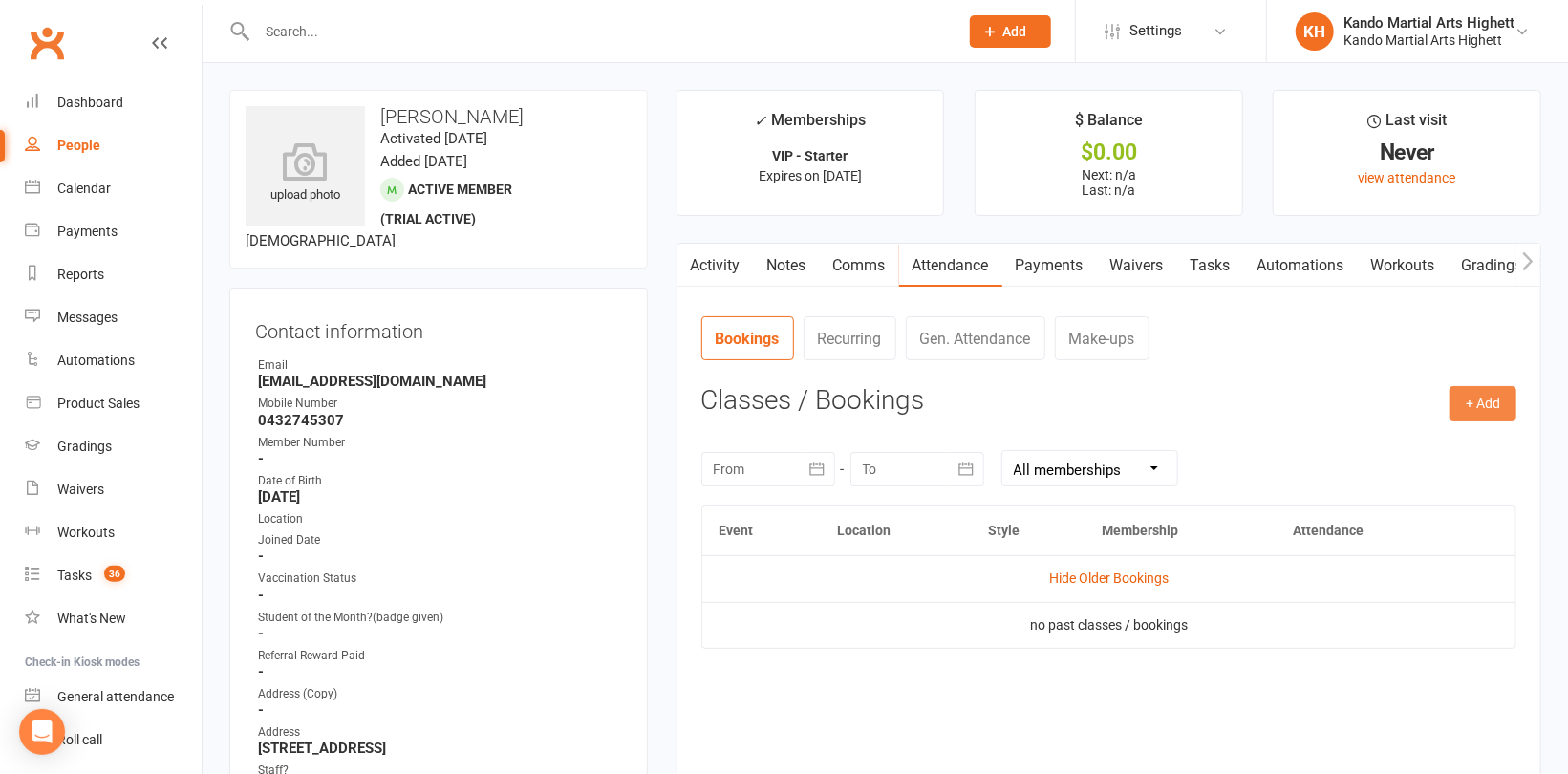
click at [1469, 398] on button "+ Add" at bounding box center [1482, 403] width 67 height 35
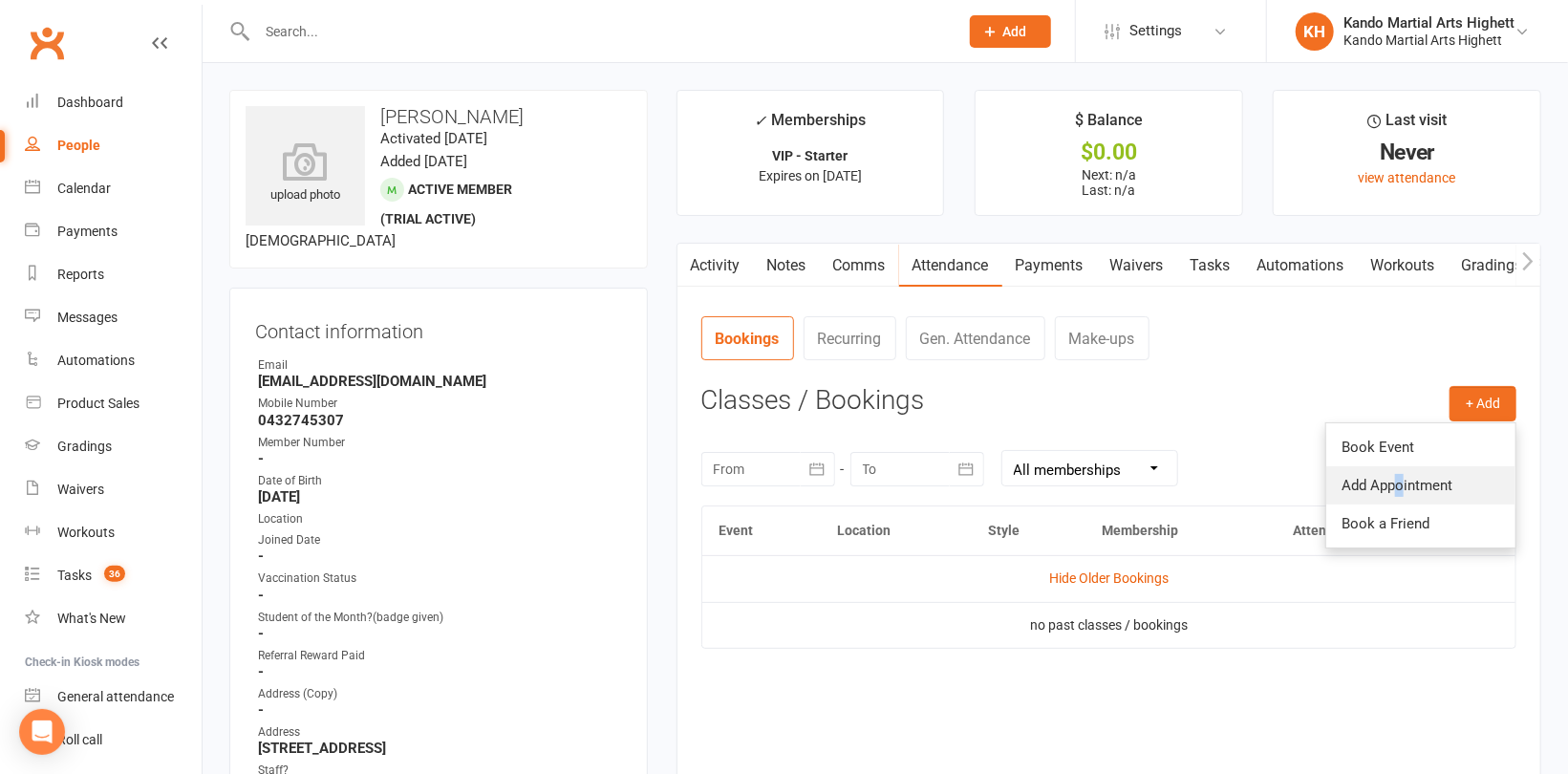
click at [1400, 485] on link "Add Appointment" at bounding box center [1420, 485] width 189 height 38
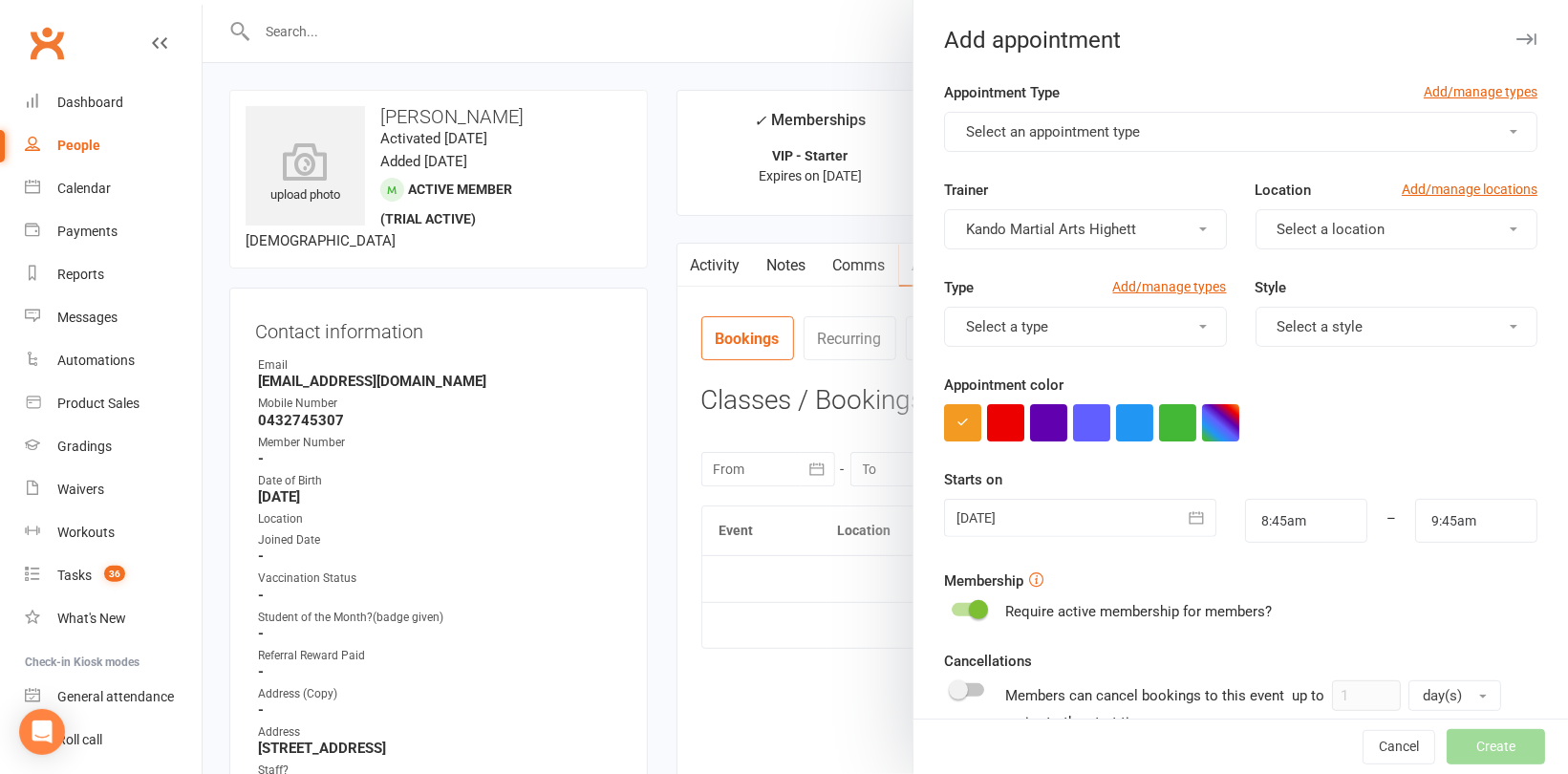
click at [1176, 124] on button "Select an appointment type" at bounding box center [1241, 131] width 593 height 40
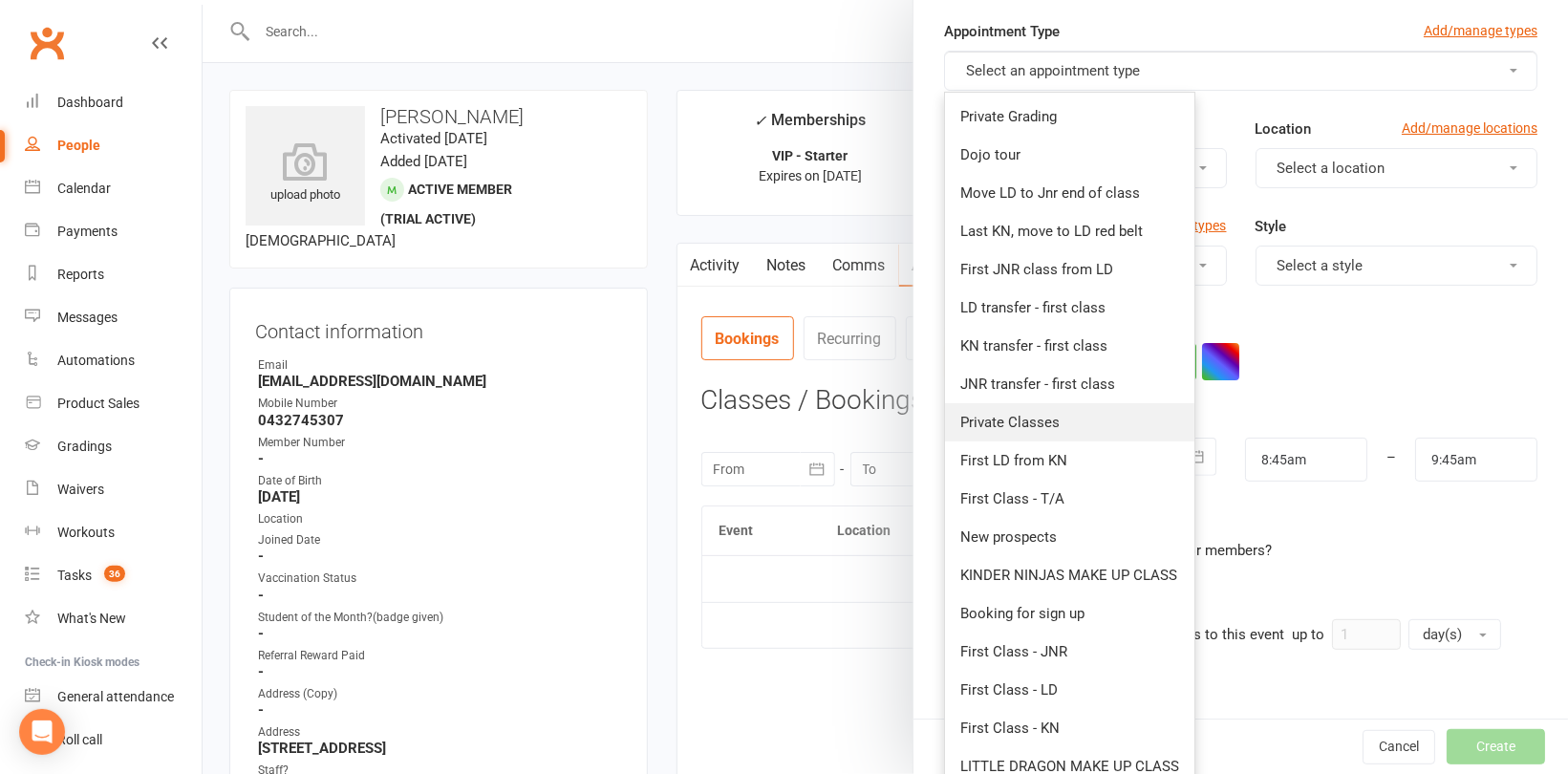
scroll to position [96, 0]
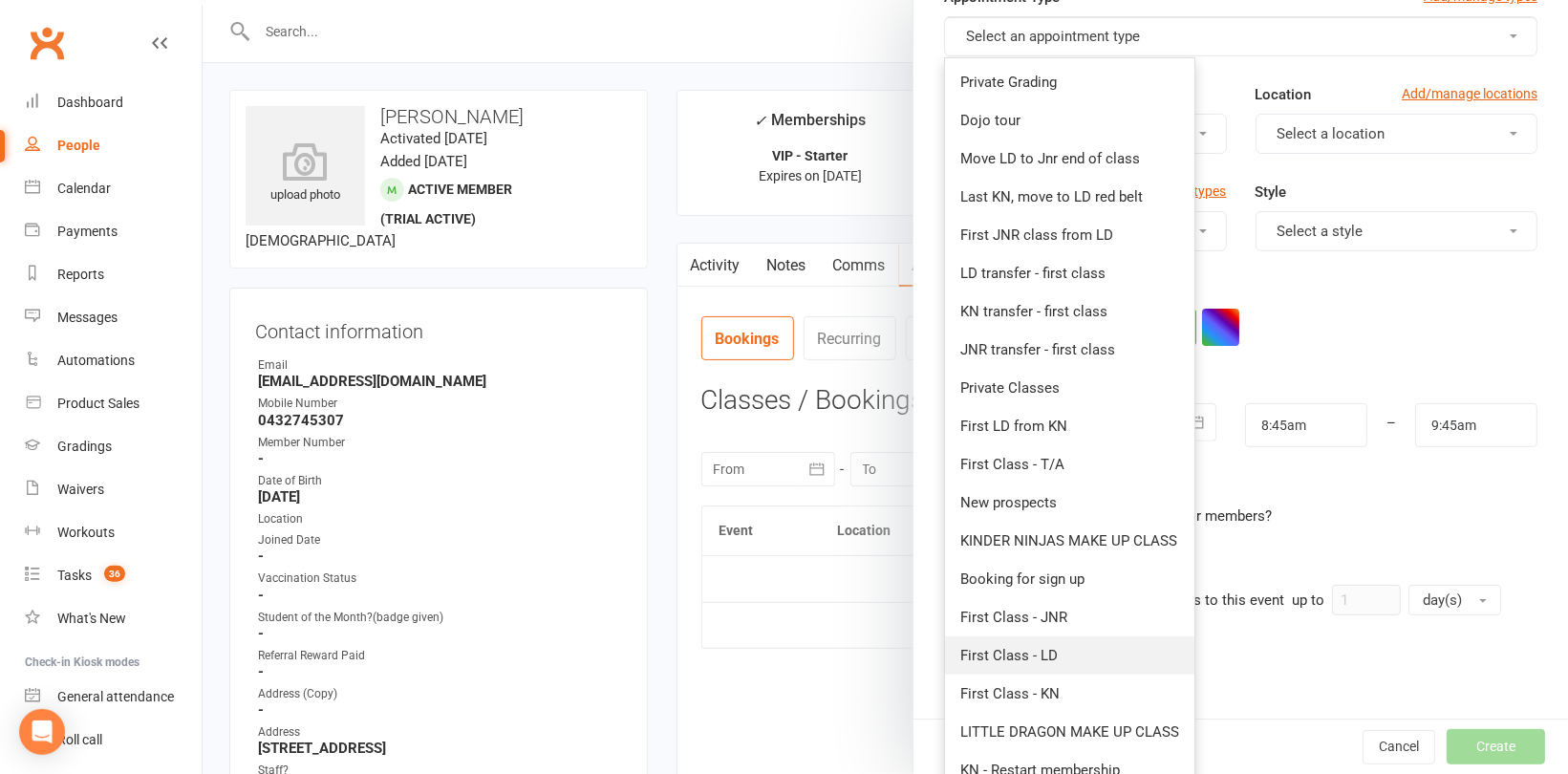
click at [1075, 649] on link "First Class - LD" at bounding box center [1069, 656] width 249 height 38
type input "9:15am"
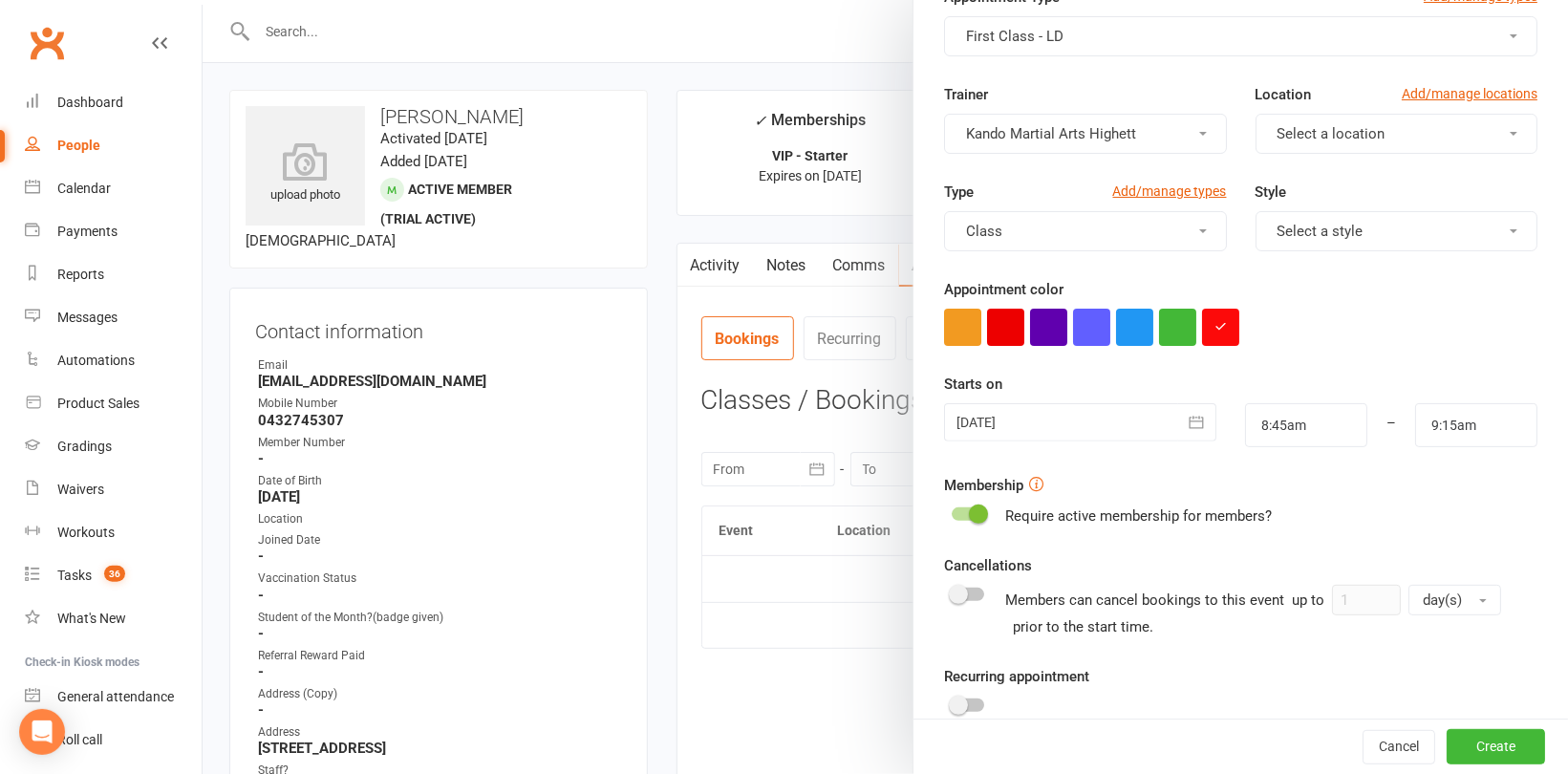
click at [1106, 427] on div at bounding box center [1080, 422] width 272 height 38
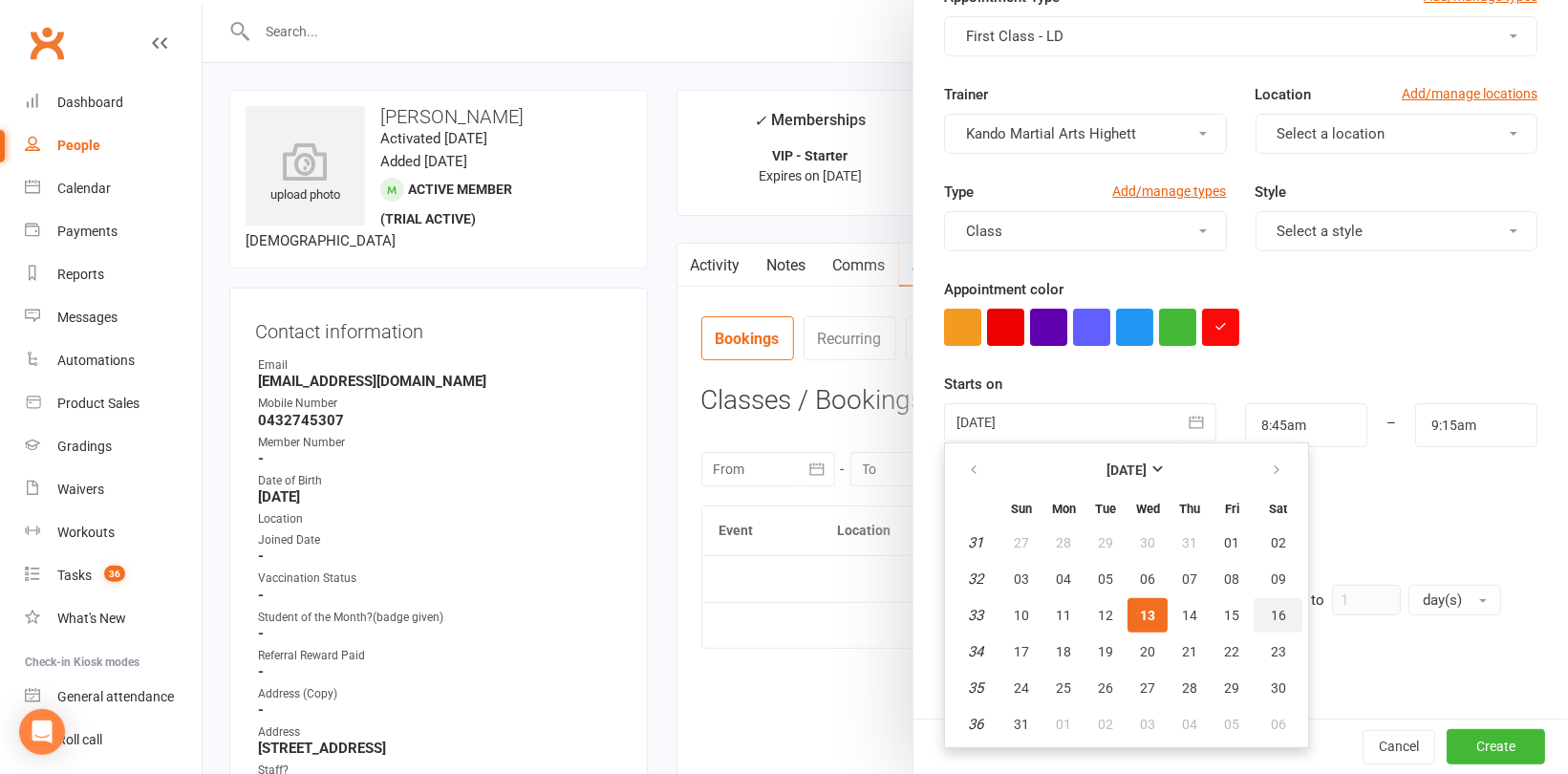
click at [1270, 609] on span "16" at bounding box center [1278, 615] width 16 height 16
type input "16 Aug 2025"
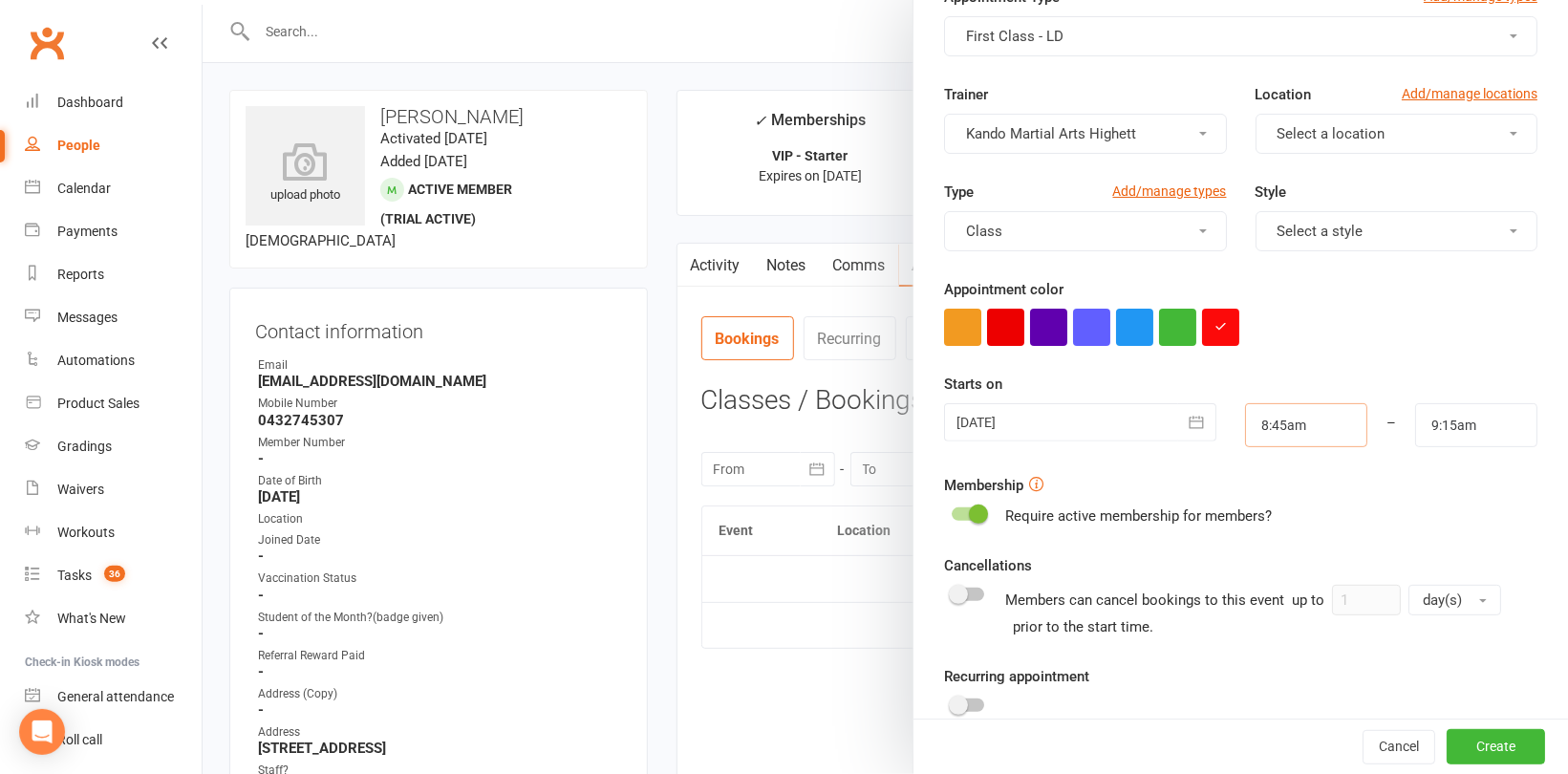
click at [1298, 432] on input "8:45am" at bounding box center [1306, 425] width 122 height 44
type input "10:45am"
click at [1254, 535] on li "10:45am" at bounding box center [1291, 529] width 92 height 29
click at [1473, 434] on input "9:15am" at bounding box center [1475, 425] width 122 height 44
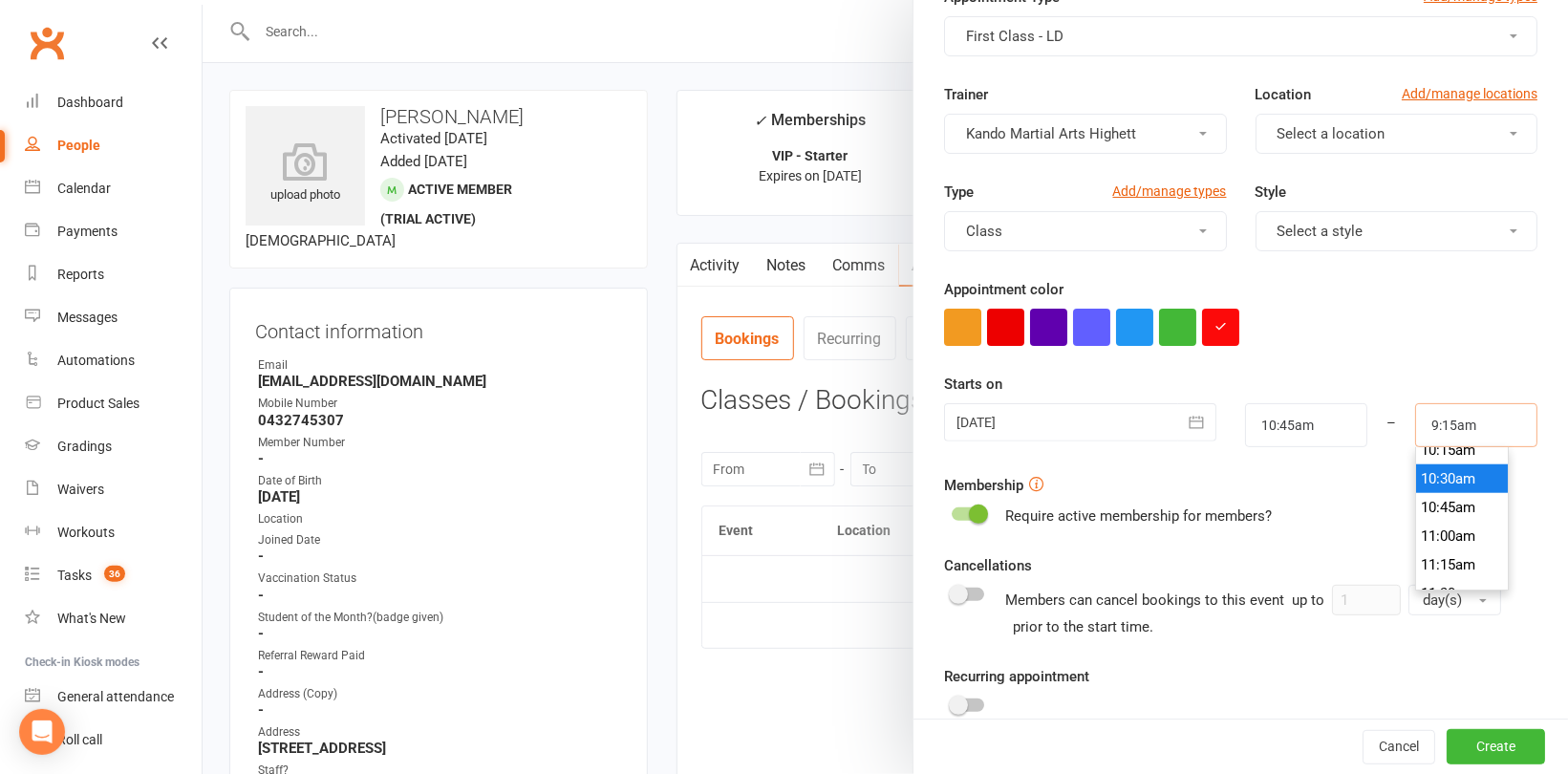
scroll to position [1223, 0]
type input "11:30am"
click at [1437, 555] on li "11:30am" at bounding box center [1461, 558] width 92 height 29
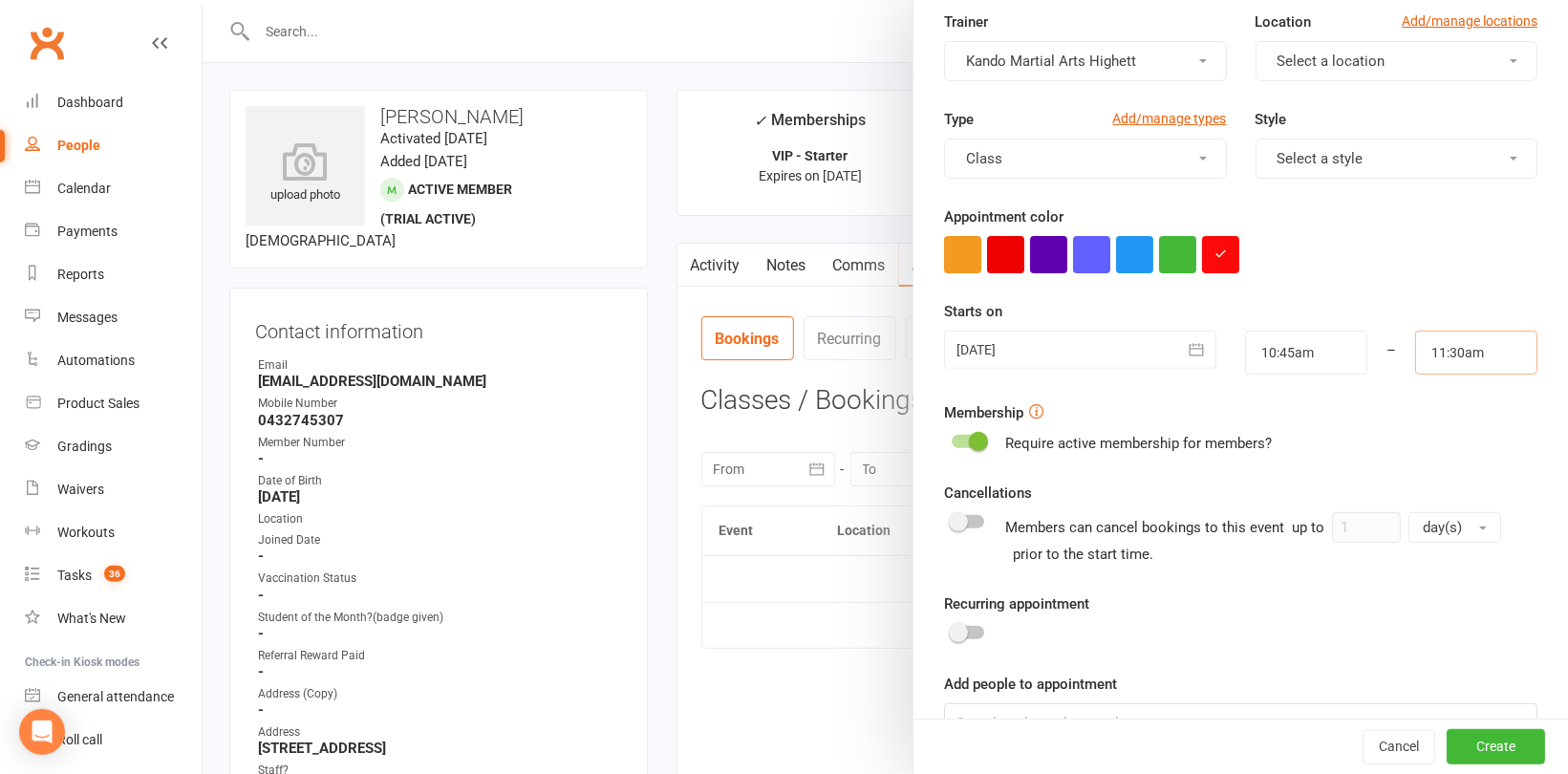
scroll to position [269, 0]
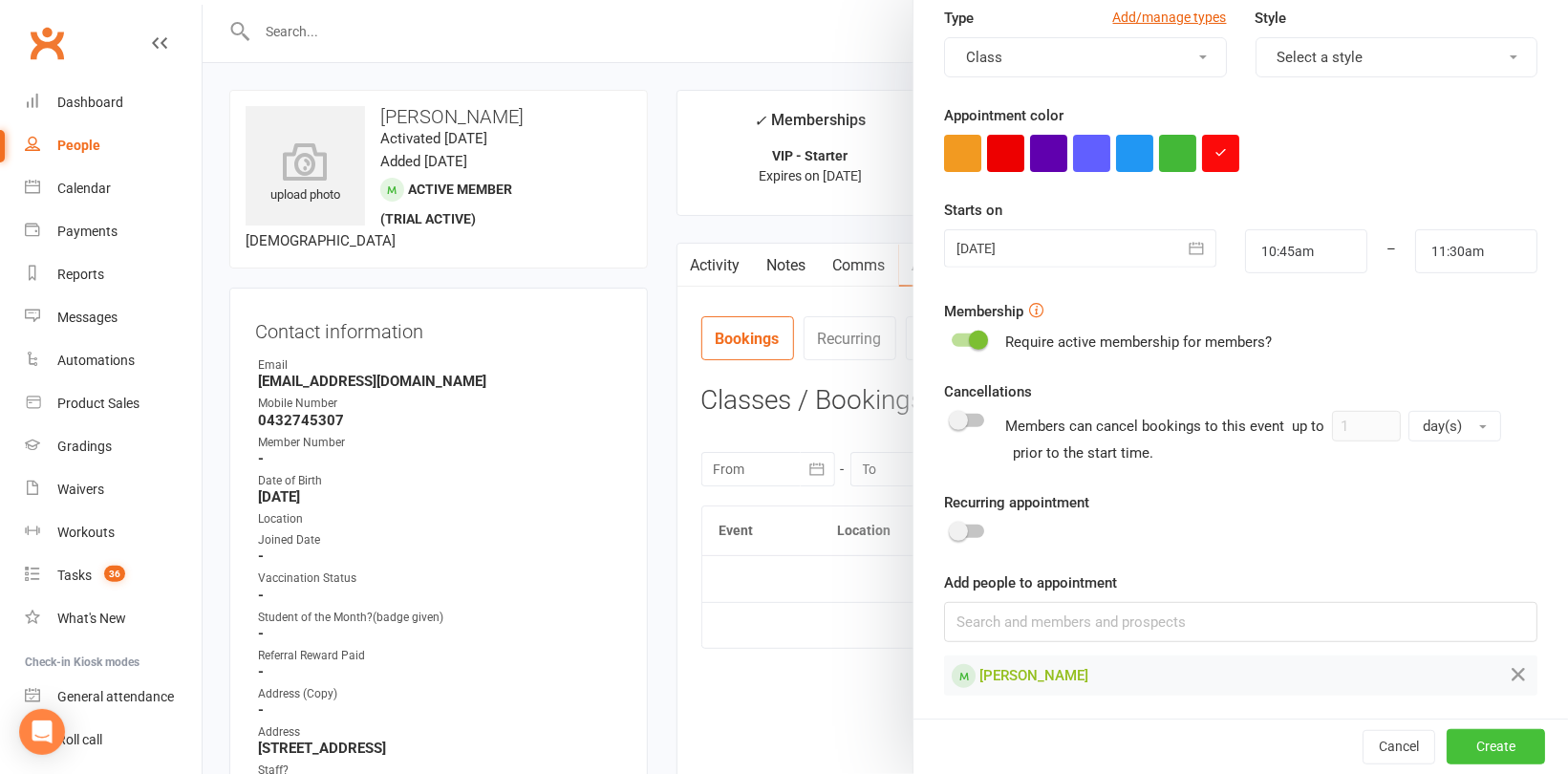
click at [1477, 747] on button "Create" at bounding box center [1495, 747] width 99 height 35
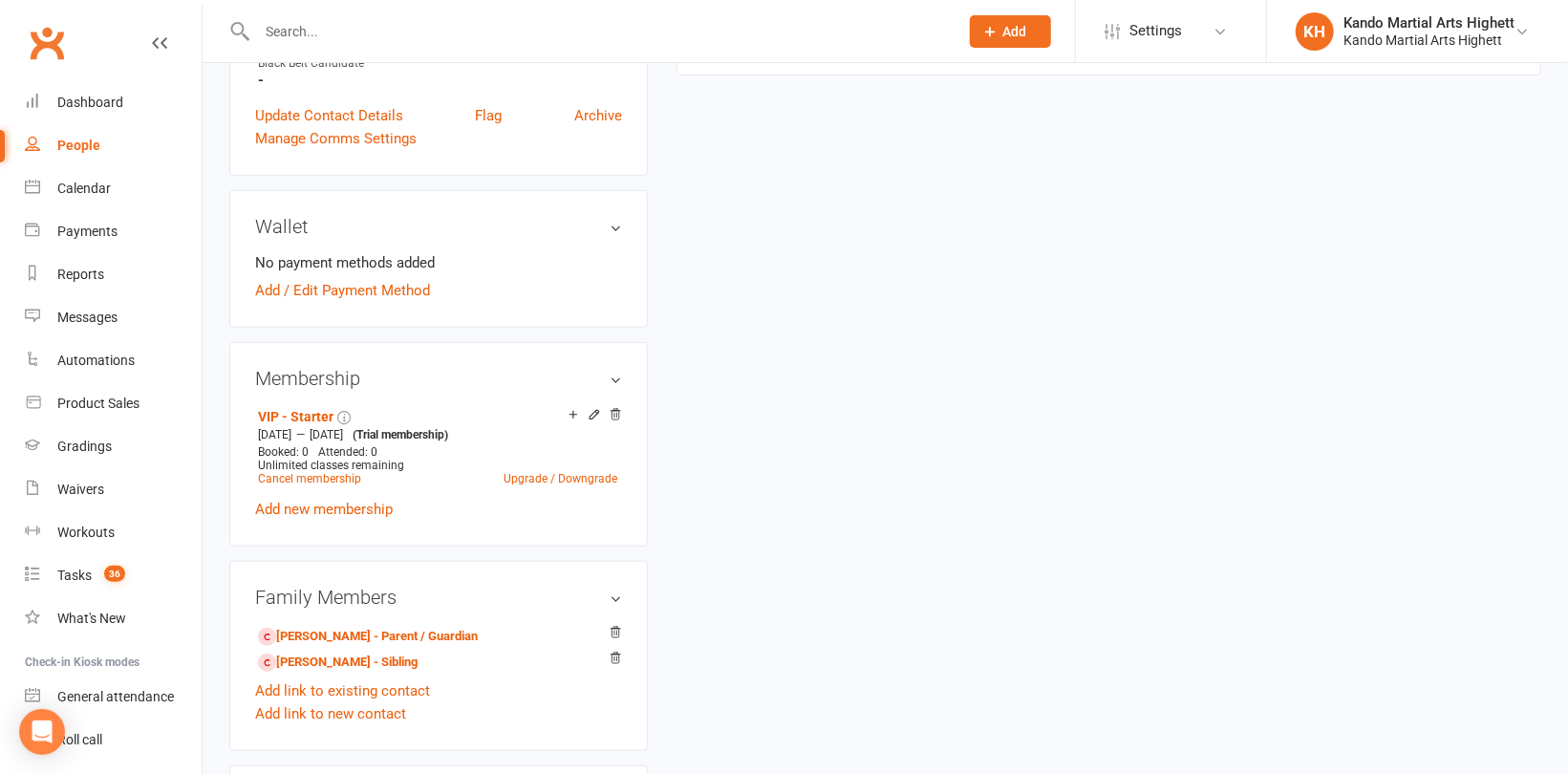
scroll to position [860, 0]
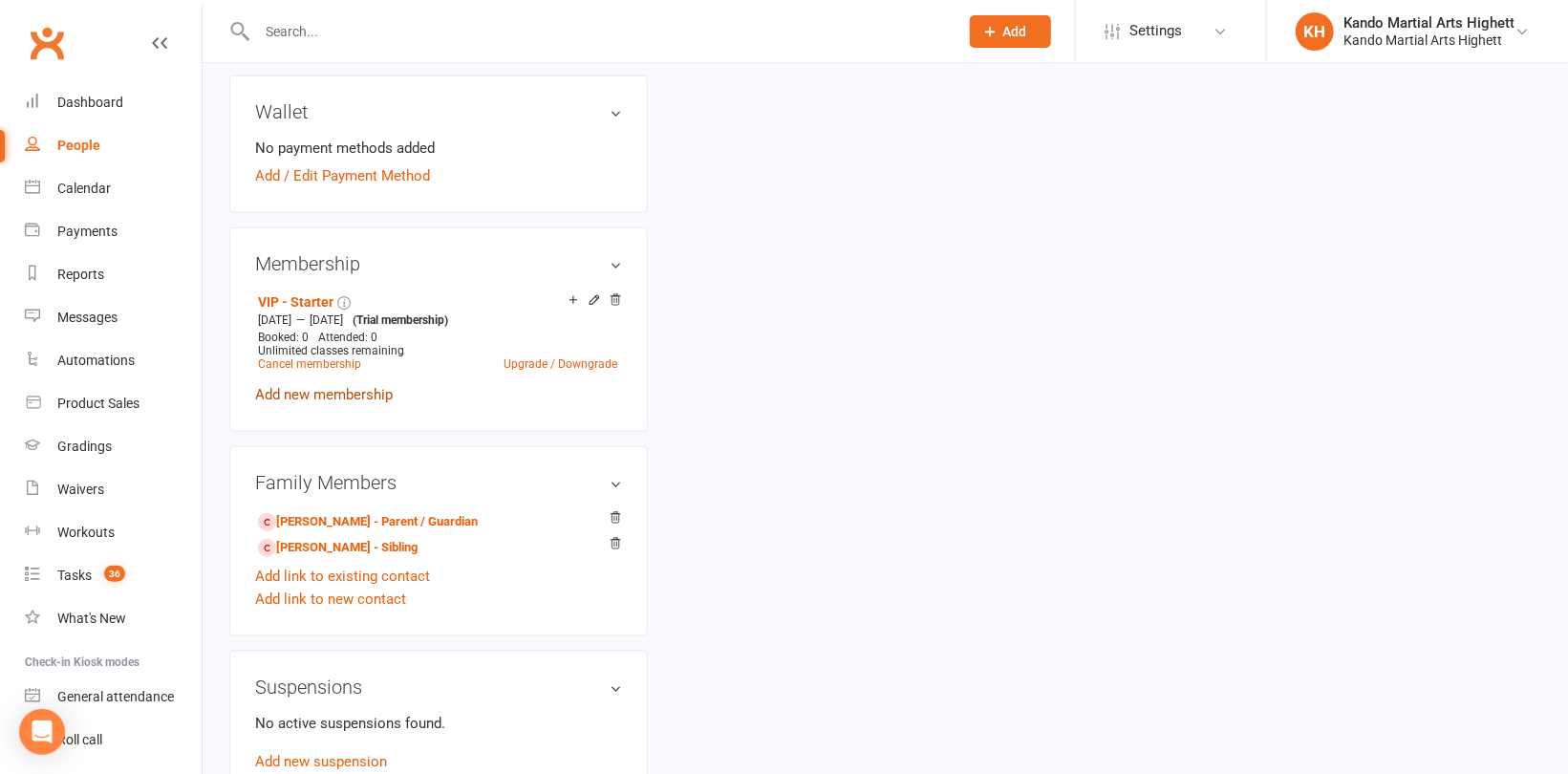
click at [370, 396] on link "Add new membership" at bounding box center [324, 394] width 138 height 17
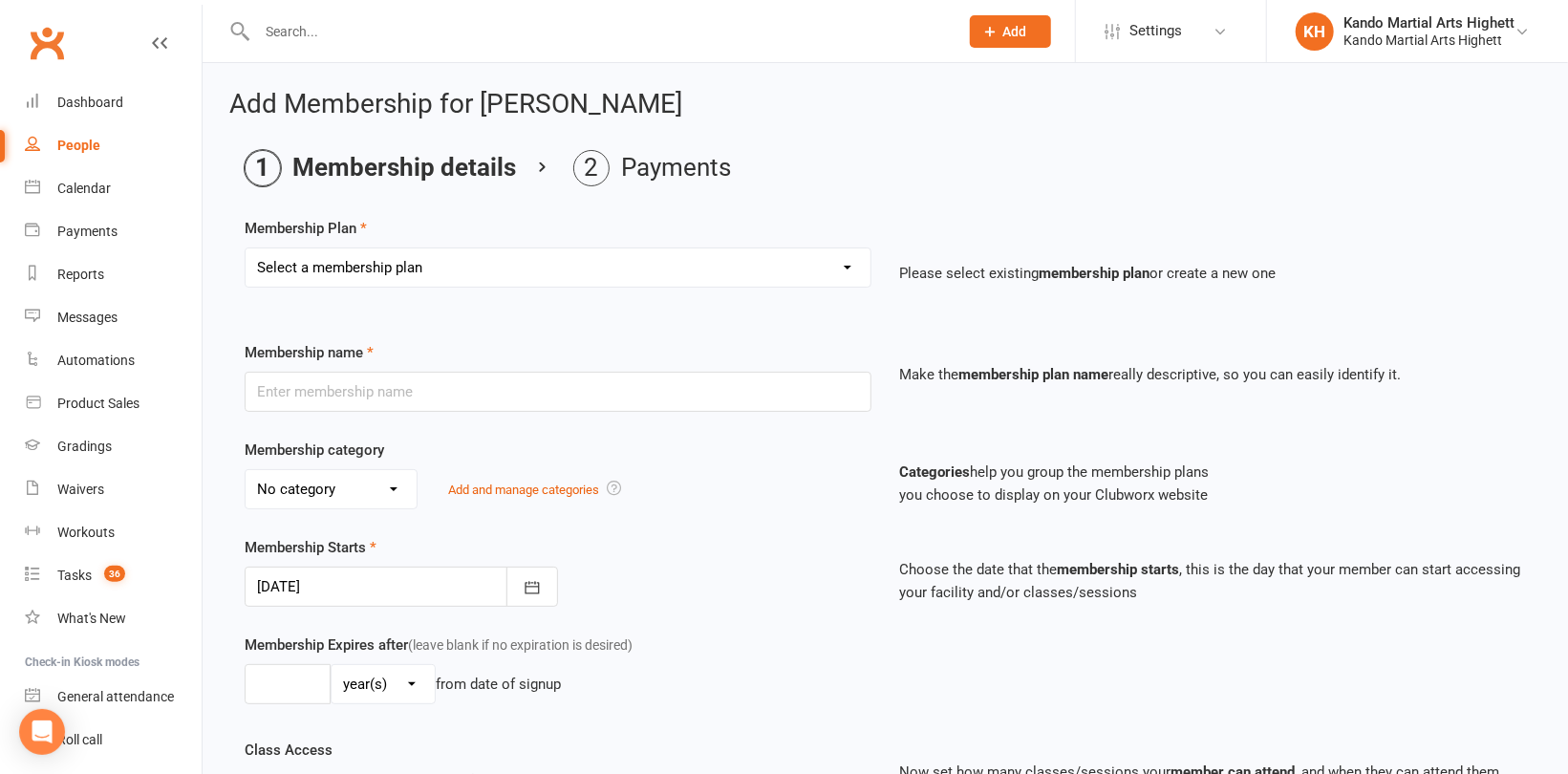
click at [506, 273] on select "Select a membership plan Create new Membership Plan Starter Program - 4 weeks p…" at bounding box center [558, 267] width 625 height 38
select select "14"
click at [245, 248] on select "Select a membership plan Create new Membership Plan Starter Program - 4 weeks p…" at bounding box center [558, 267] width 625 height 38
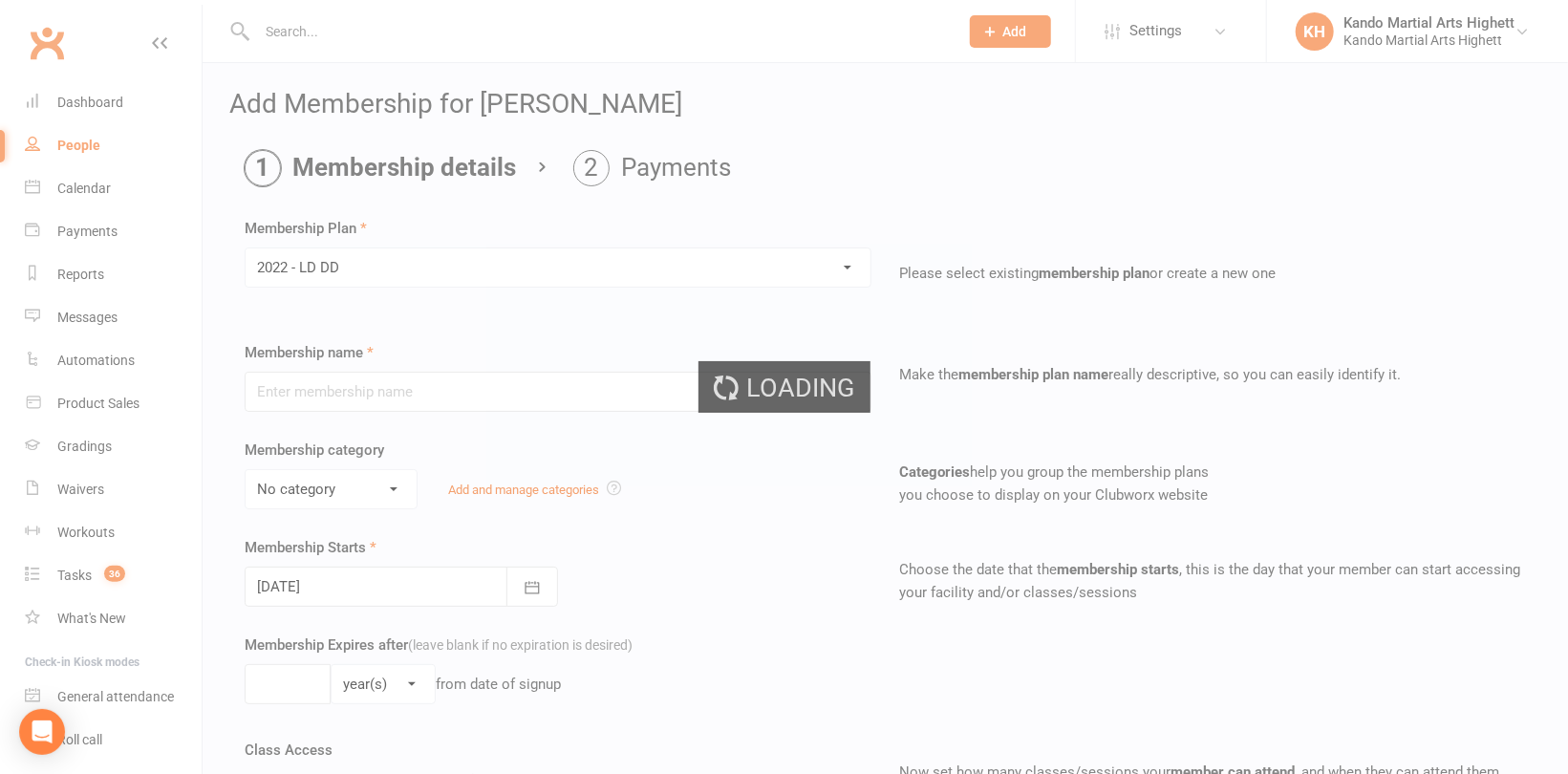
type input "2022 - LD DD"
select select "5"
type input "0"
type input "5"
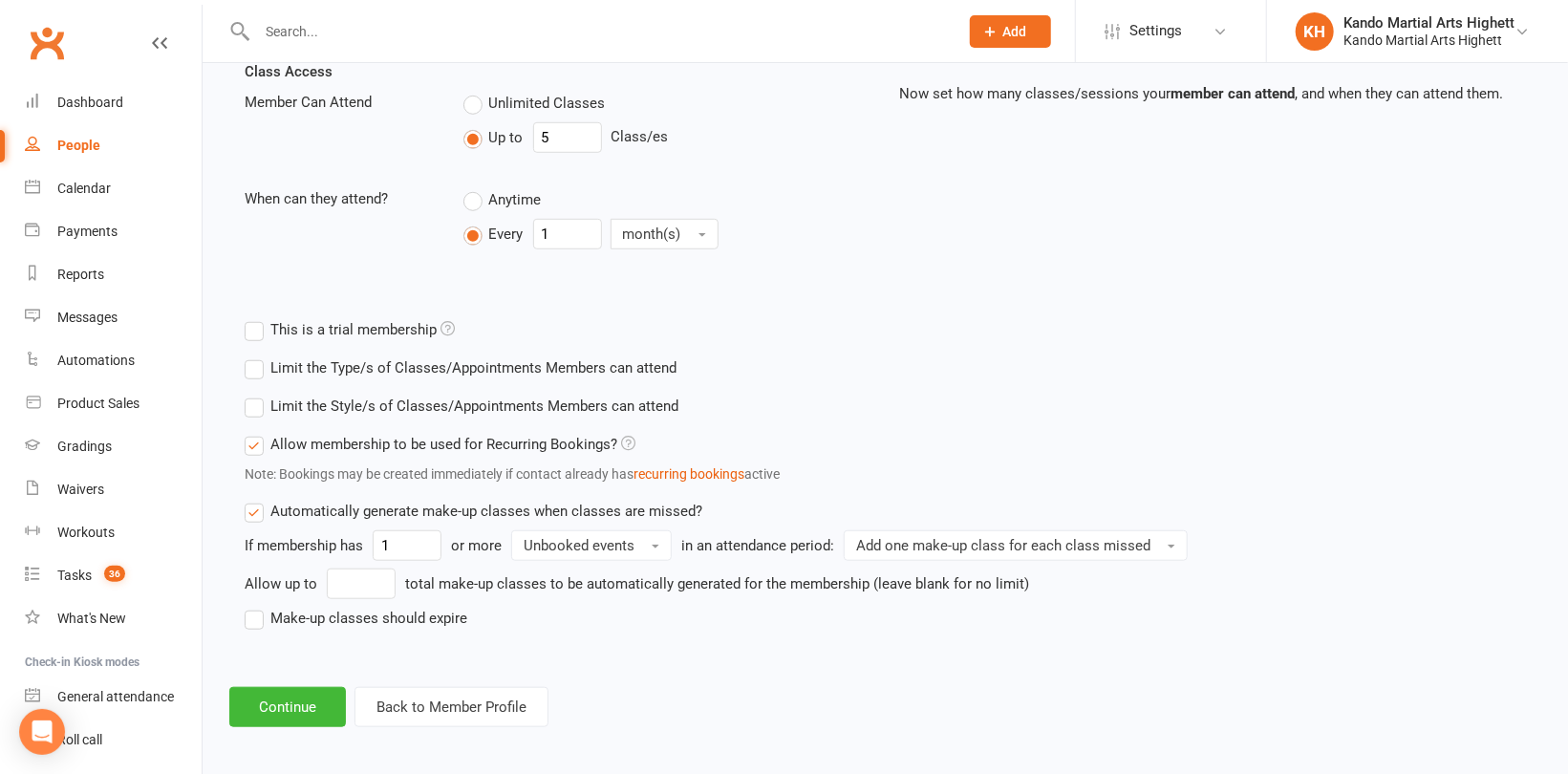
scroll to position [684, 0]
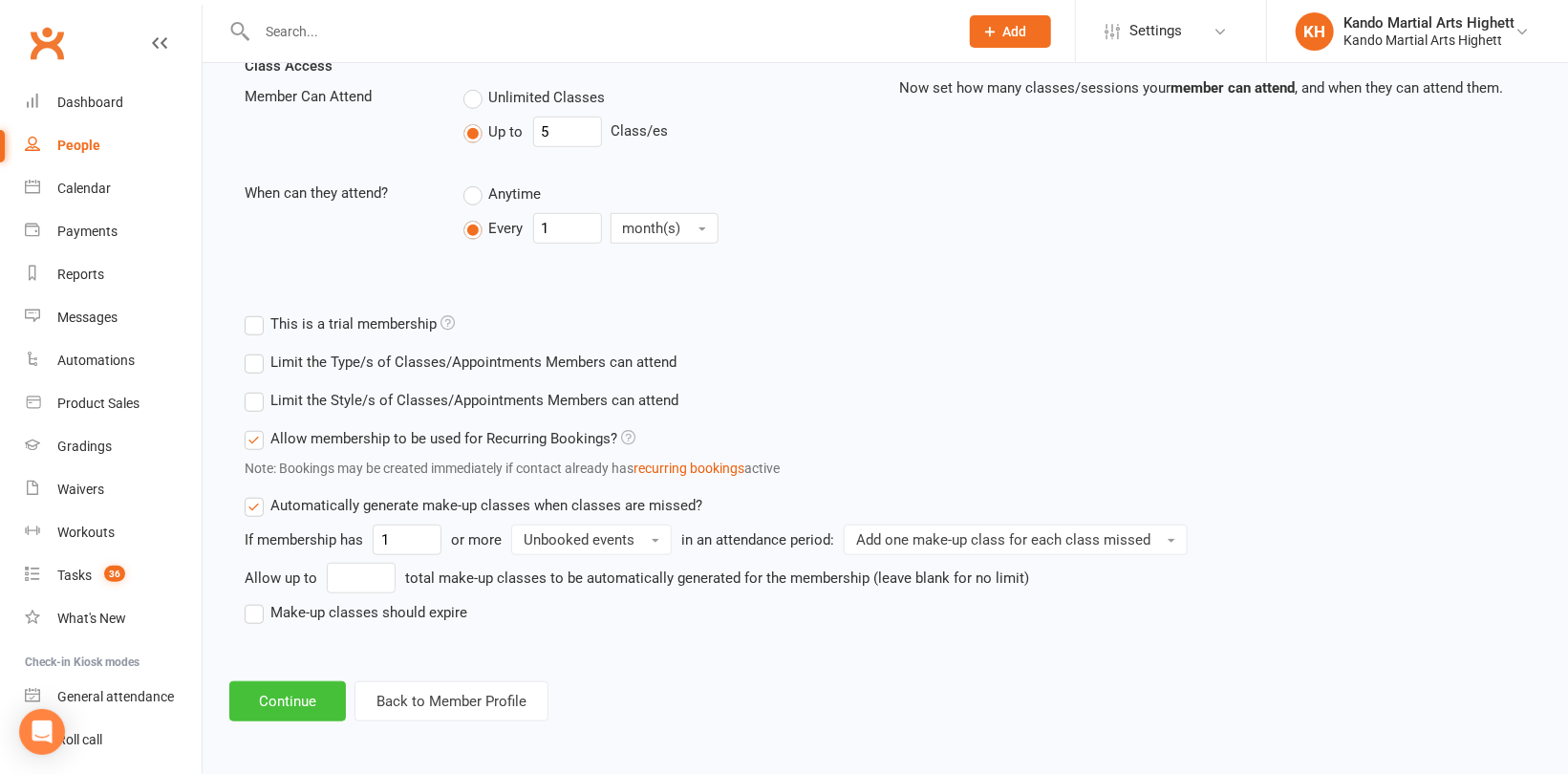
click at [304, 699] on button "Continue" at bounding box center [288, 701] width 116 height 40
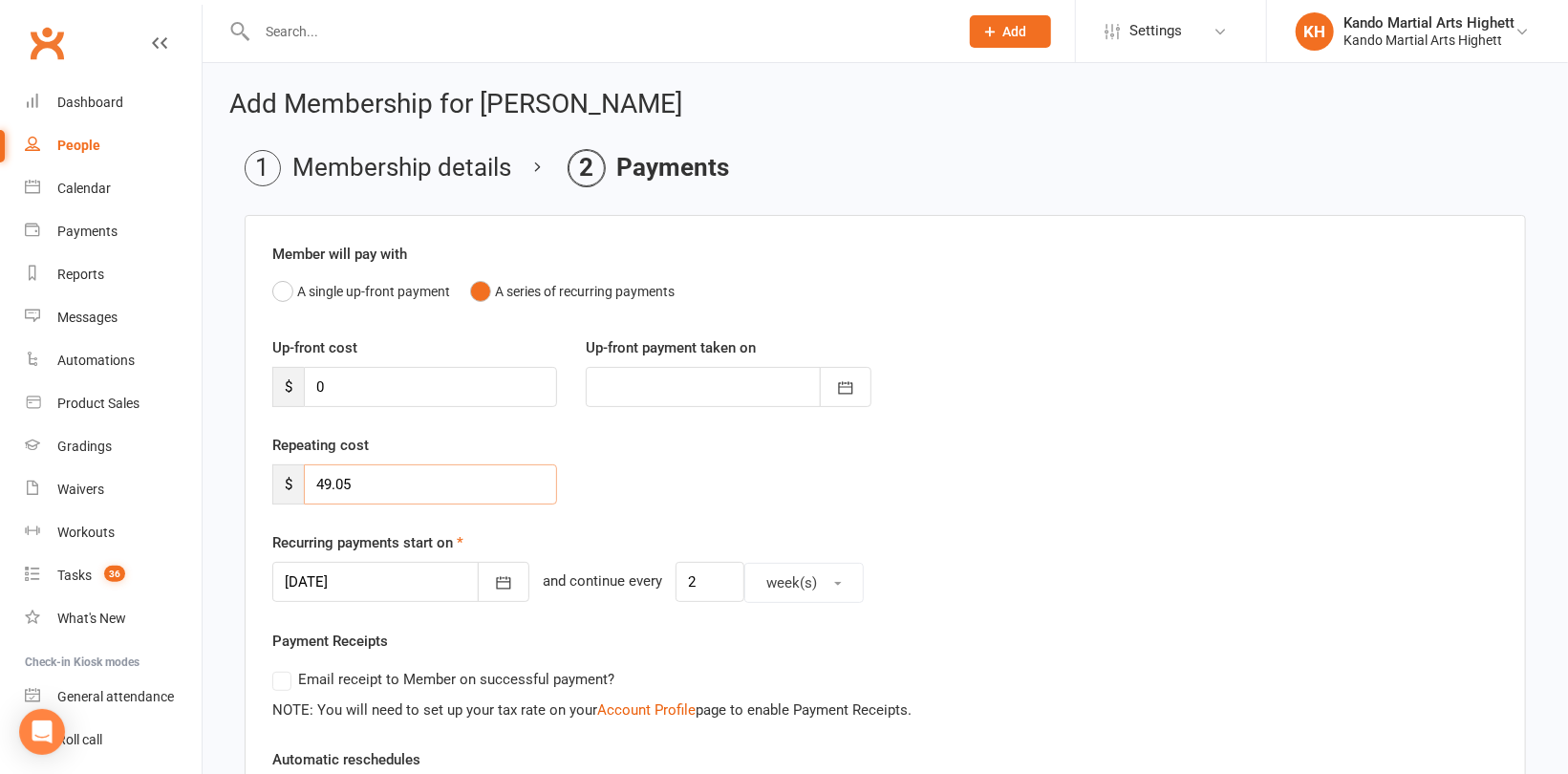
drag, startPoint x: 413, startPoint y: 473, endPoint x: 195, endPoint y: 436, distance: 221.1
type input "0"
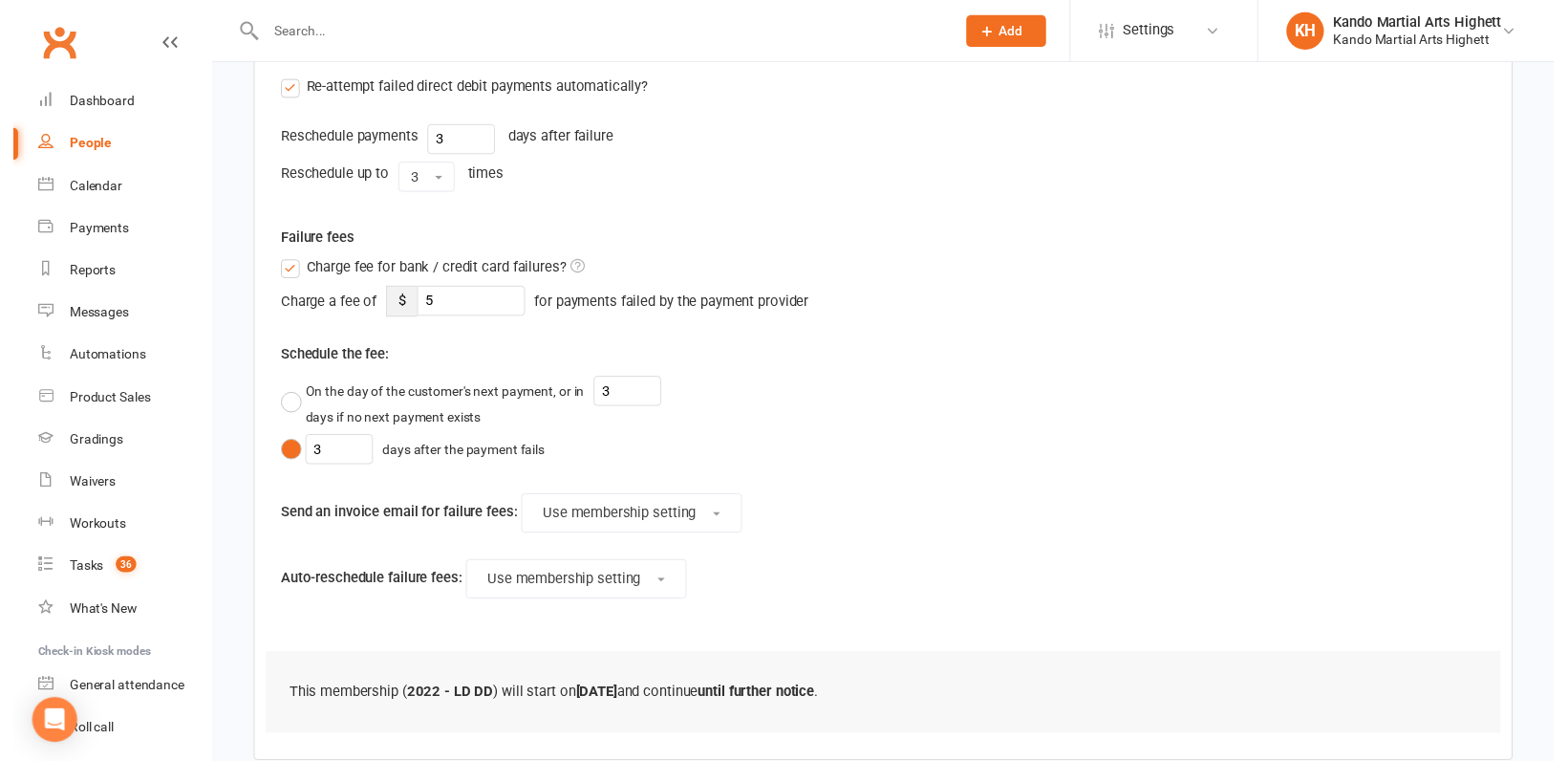
scroll to position [810, 0]
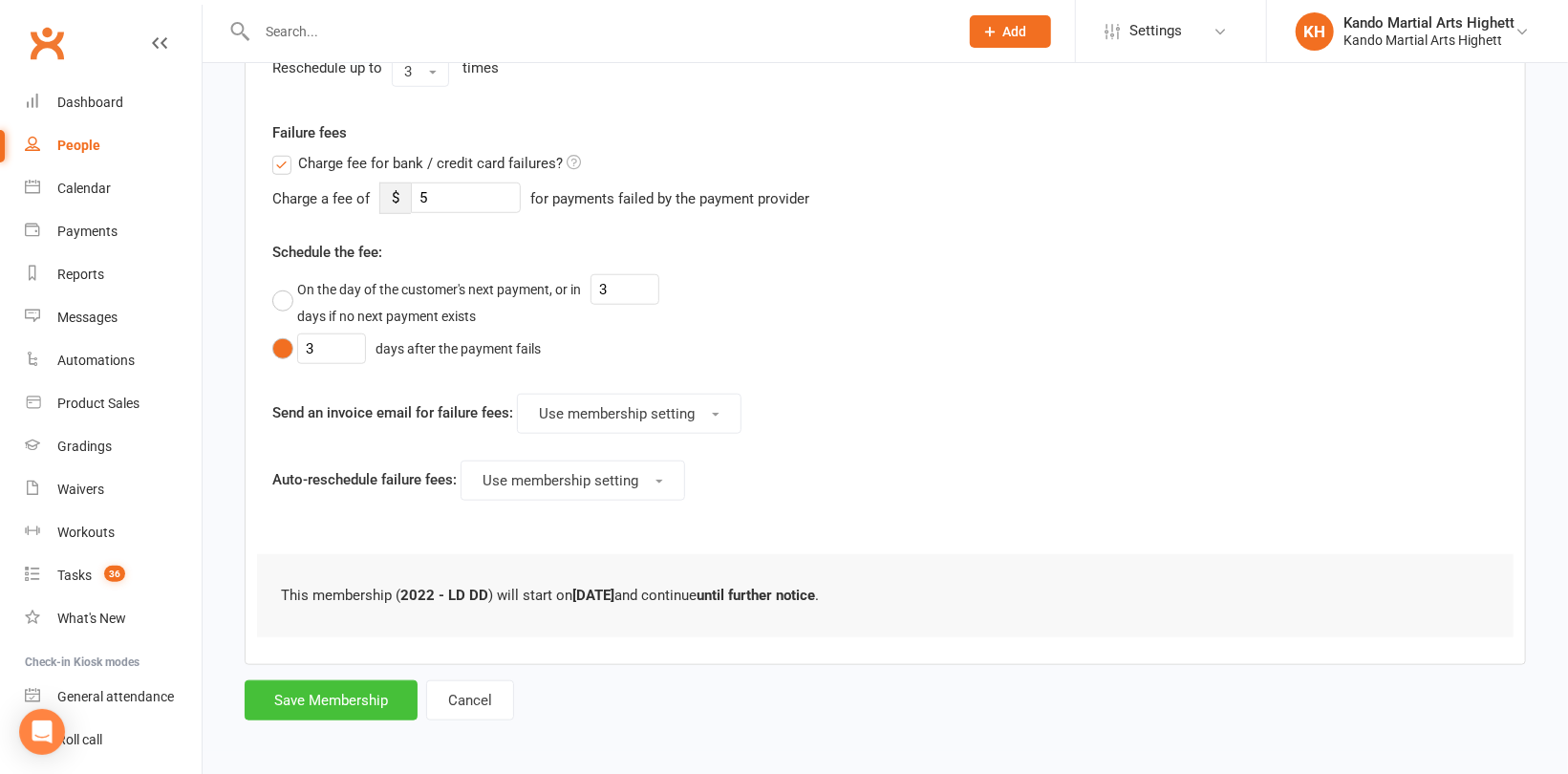
click at [326, 701] on button "Save Membership" at bounding box center [330, 700] width 172 height 40
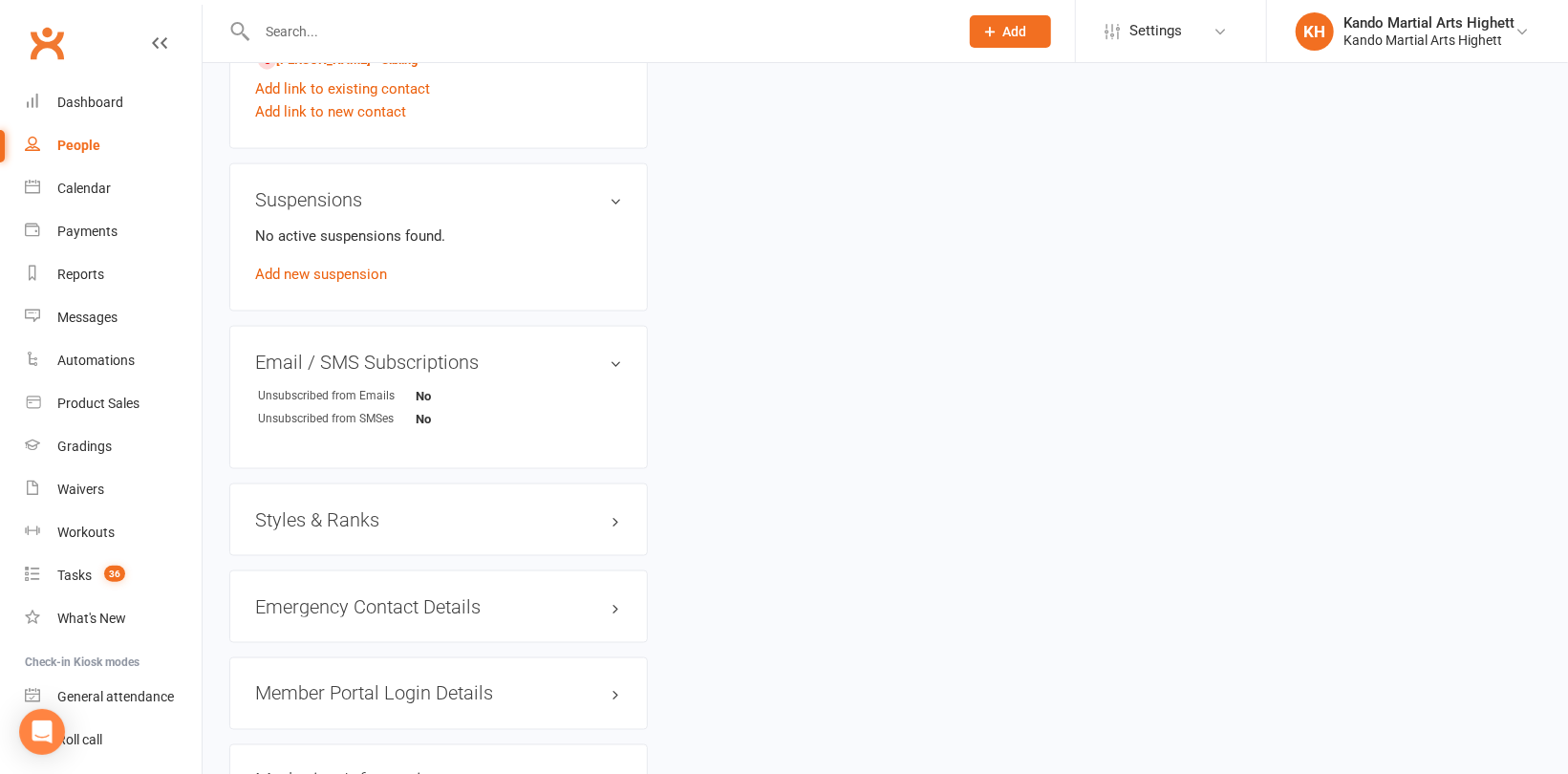
scroll to position [1702, 0]
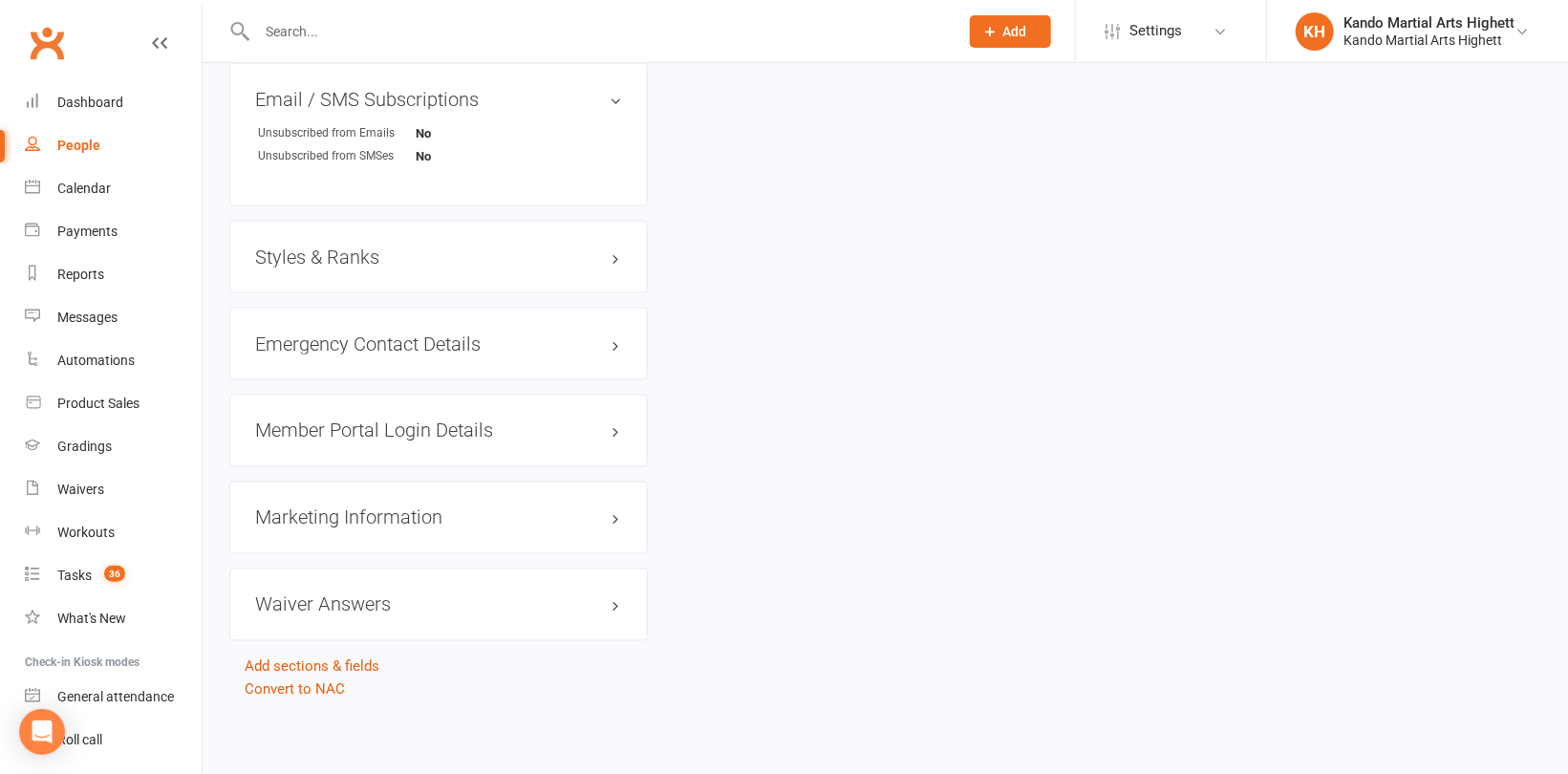
click at [319, 256] on h3 "Styles & Ranks" at bounding box center [439, 256] width 367 height 21
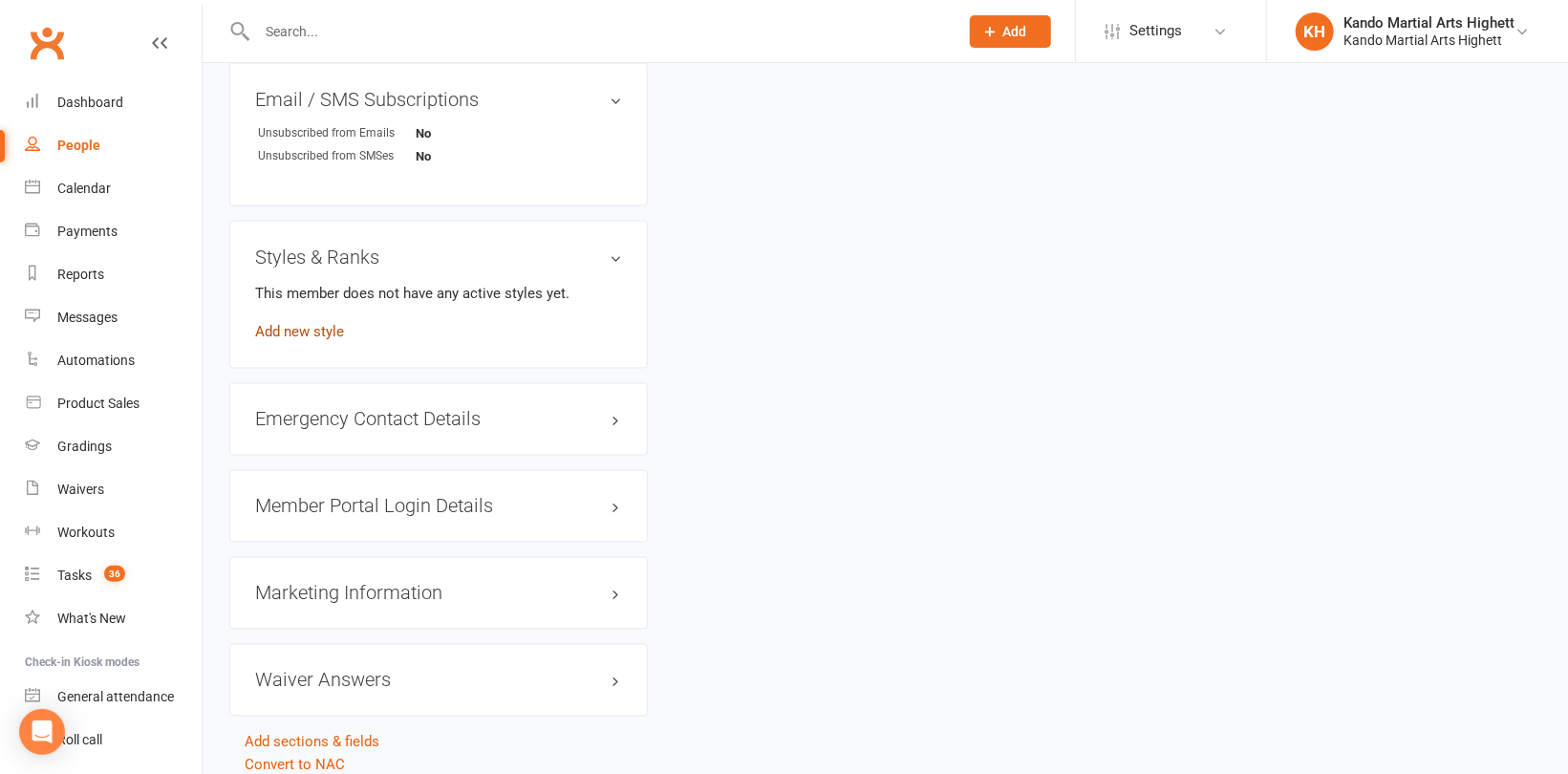
click at [309, 337] on link "Add new style" at bounding box center [300, 331] width 89 height 17
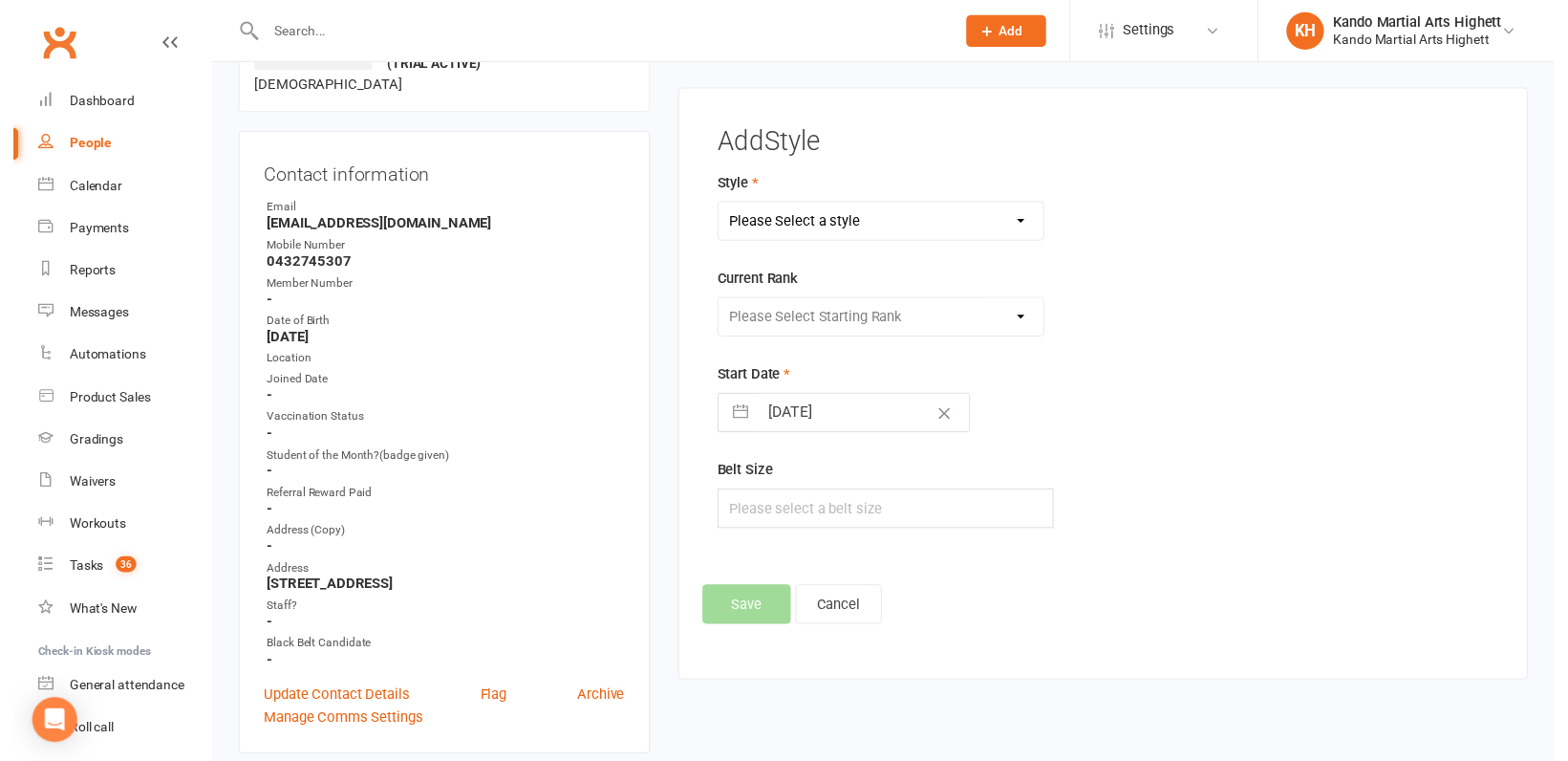
scroll to position [147, 0]
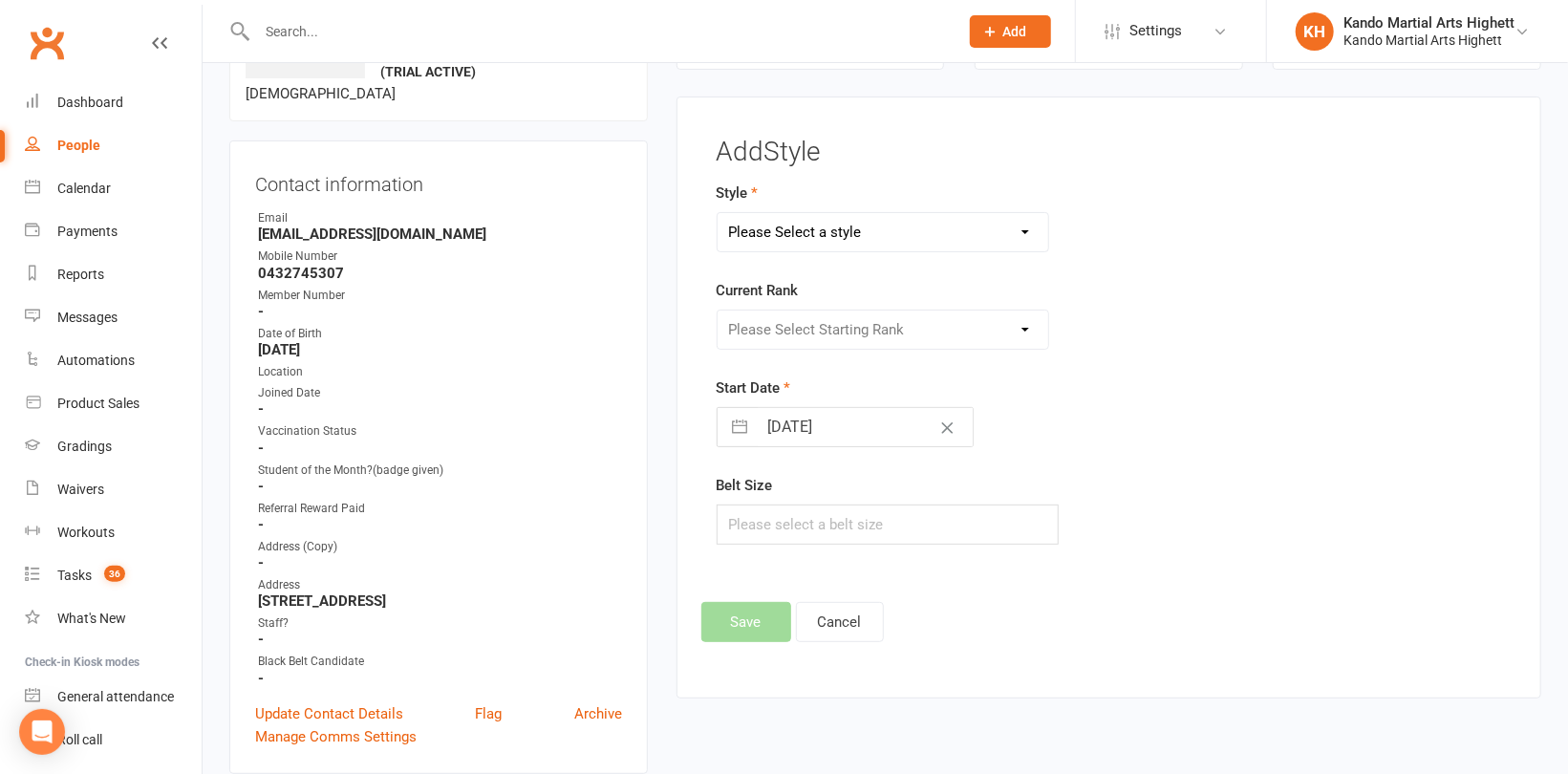
click at [752, 219] on select "Please Select a style Junior Kinder Ninja Leadership Little Dragon Teen and Adu…" at bounding box center [882, 232] width 330 height 38
select select "1194"
click at [717, 213] on select "Please Select a style Junior Kinder Ninja Leadership Little Dragon Teen and Adu…" at bounding box center [882, 232] width 330 height 38
click at [768, 334] on select "Please Select Starting Rank 1 - White 2 - Red 3 - Yellow 4 - Orange 5 - Green 6…" at bounding box center [882, 329] width 330 height 38
select select "11438"
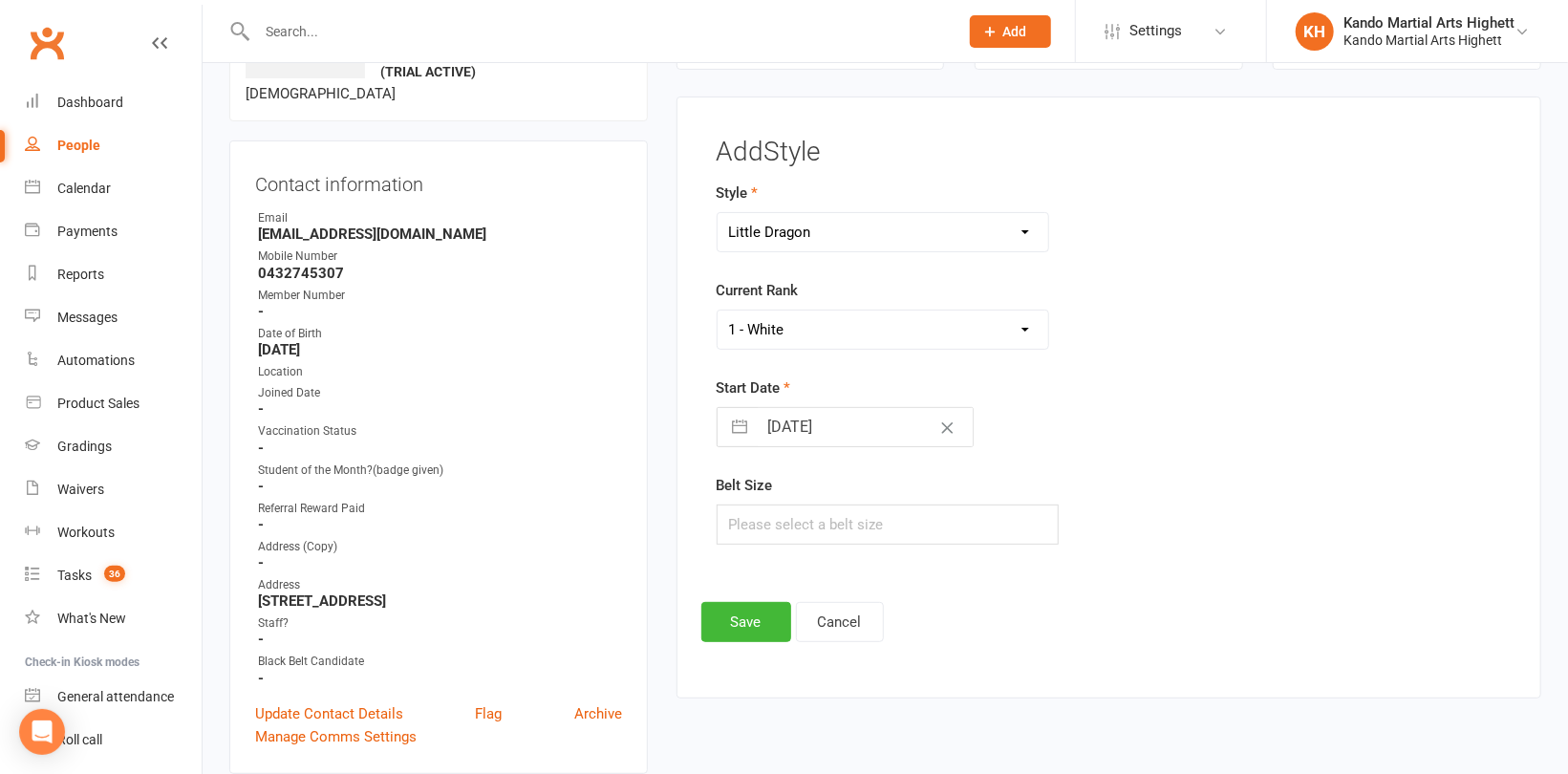
click at [717, 311] on select "Please Select Starting Rank 1 - White 2 - Red 3 - Yellow 4 - Orange 5 - Green 6…" at bounding box center [882, 329] width 330 height 38
click at [746, 622] on button "Save" at bounding box center [745, 622] width 90 height 40
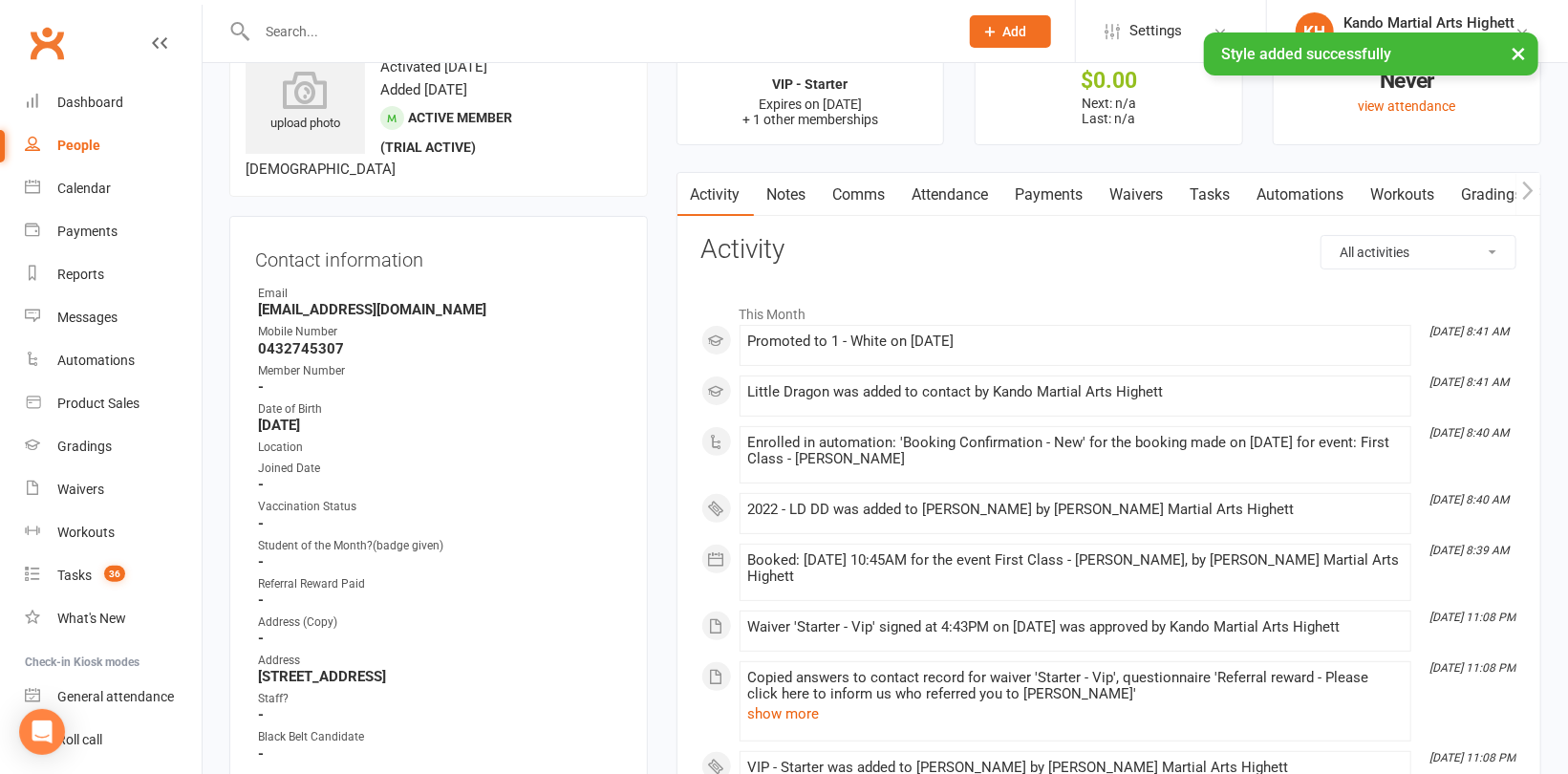
scroll to position [0, 0]
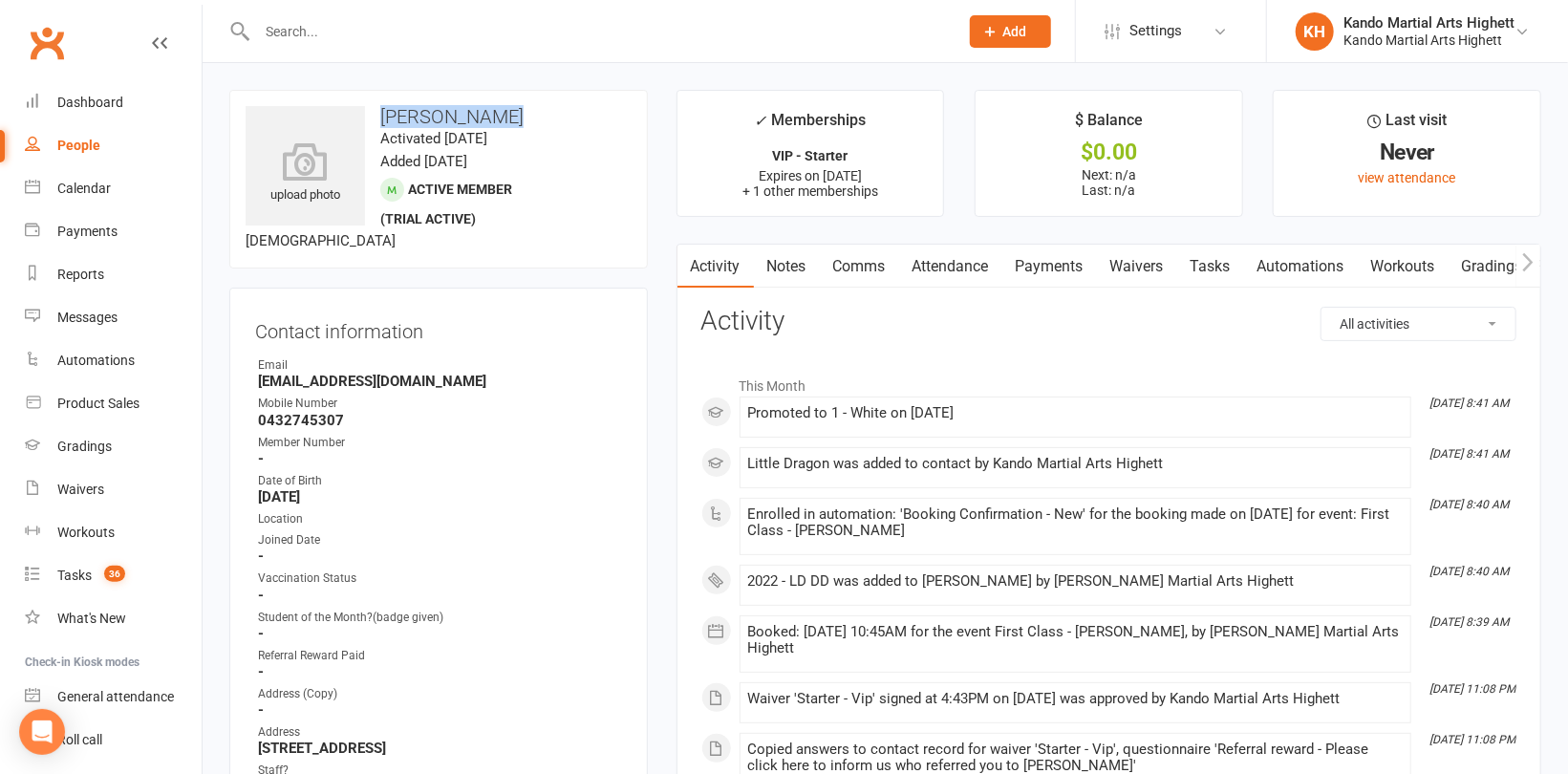
drag, startPoint x: 512, startPoint y: 117, endPoint x: 380, endPoint y: 120, distance: 132.0
click at [380, 120] on h3 "Milena Serwan" at bounding box center [439, 116] width 386 height 21
copy h3 "Milena Serwan"
drag, startPoint x: 1151, startPoint y: 264, endPoint x: 1165, endPoint y: 264, distance: 14.0
click at [1152, 264] on link "Waivers" at bounding box center [1136, 266] width 80 height 44
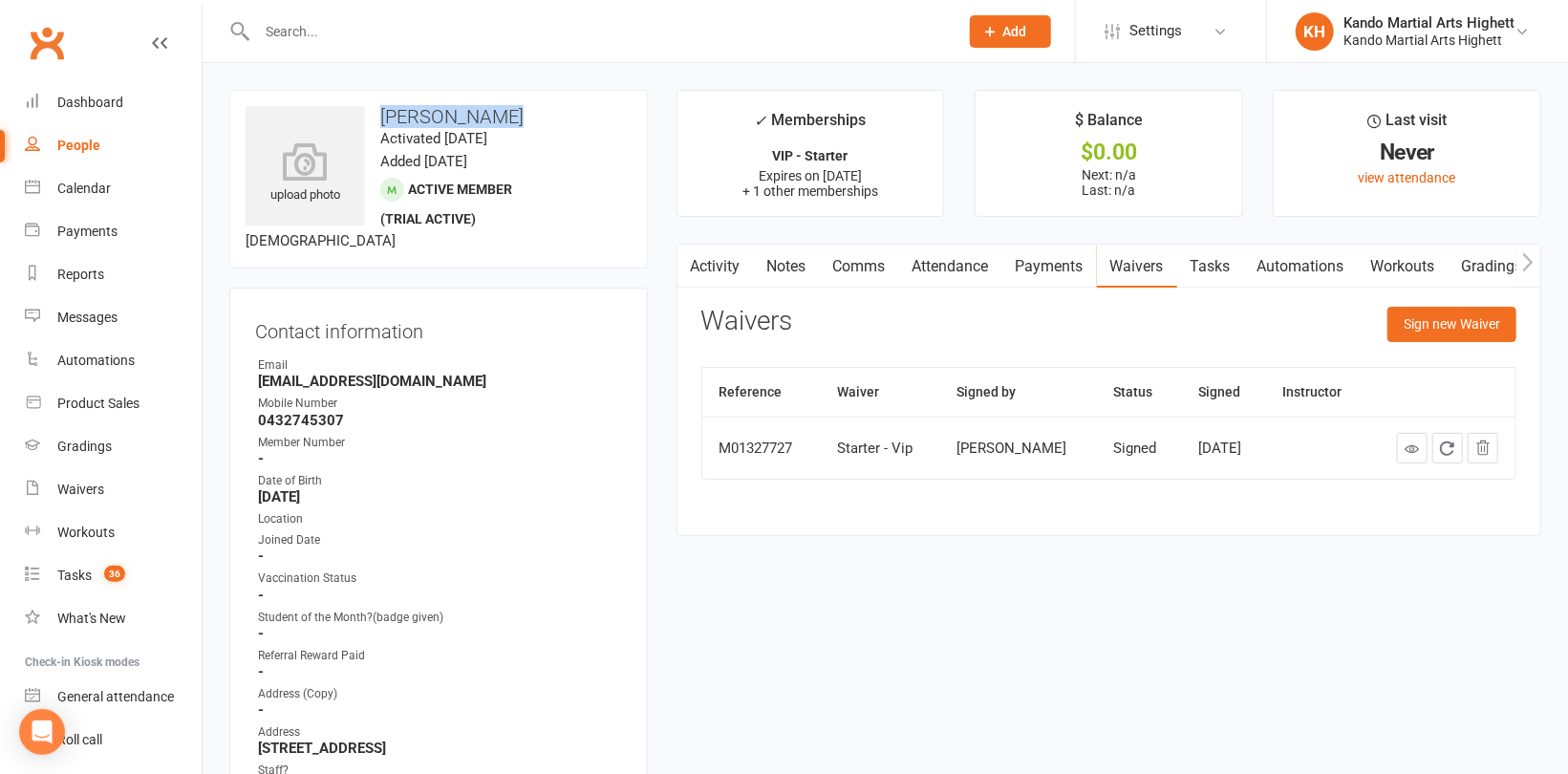
click at [1402, 454] on link at bounding box center [1411, 448] width 31 height 31
click at [951, 273] on link "Attendance" at bounding box center [950, 266] width 103 height 44
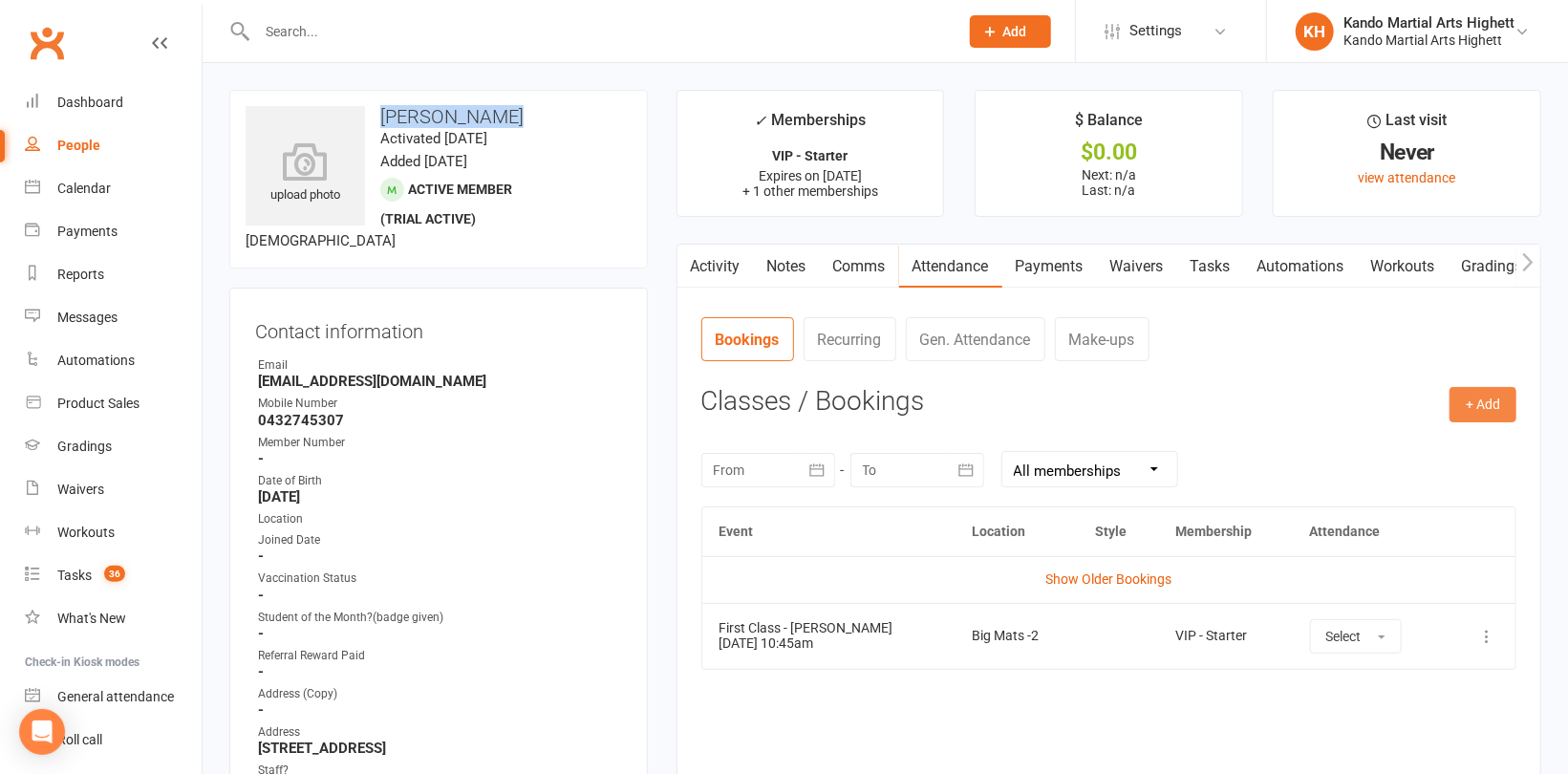
click at [1470, 401] on button "+ Add" at bounding box center [1482, 404] width 67 height 35
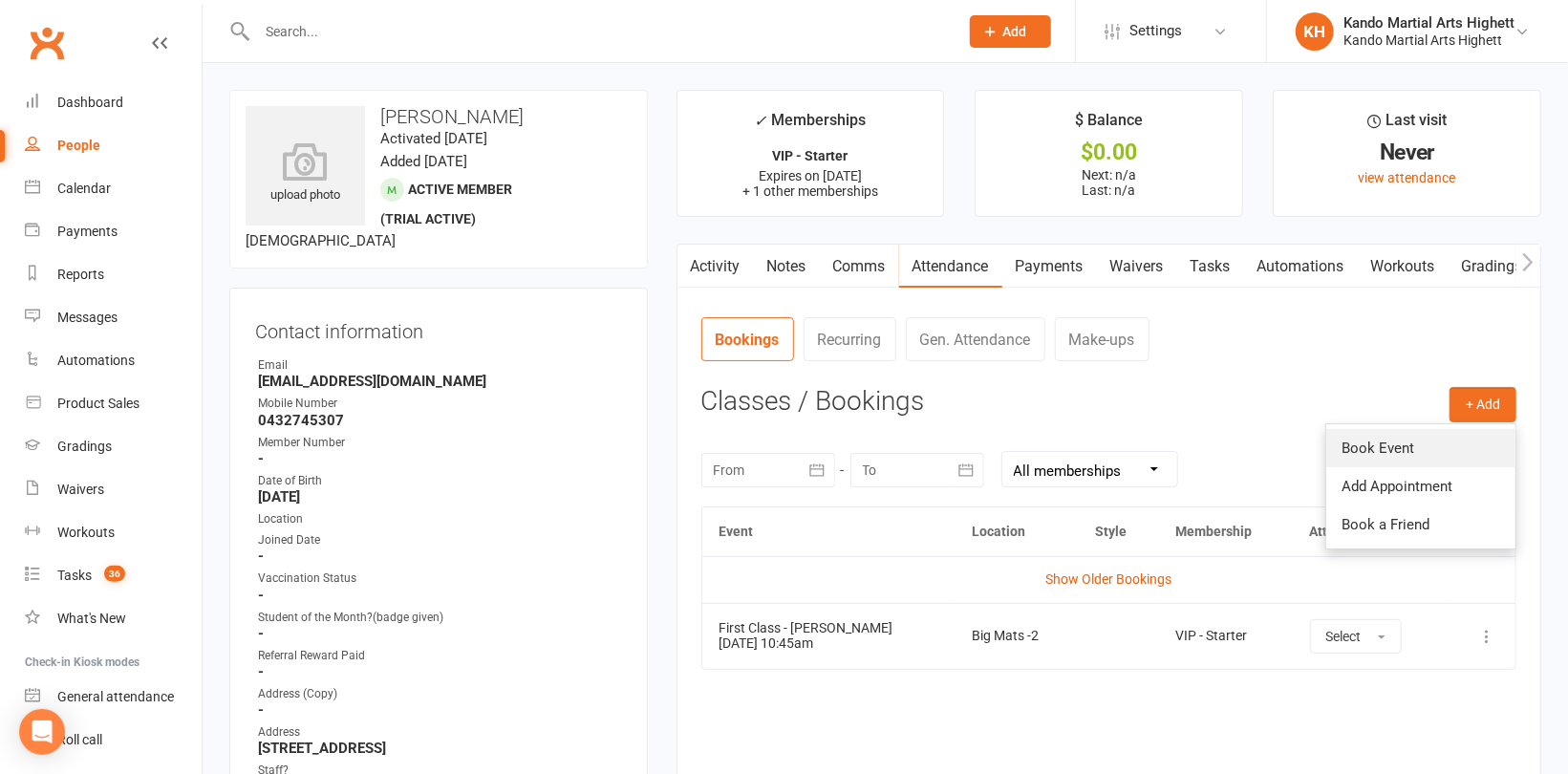
click at [1409, 453] on link "Book Event" at bounding box center [1420, 448] width 189 height 38
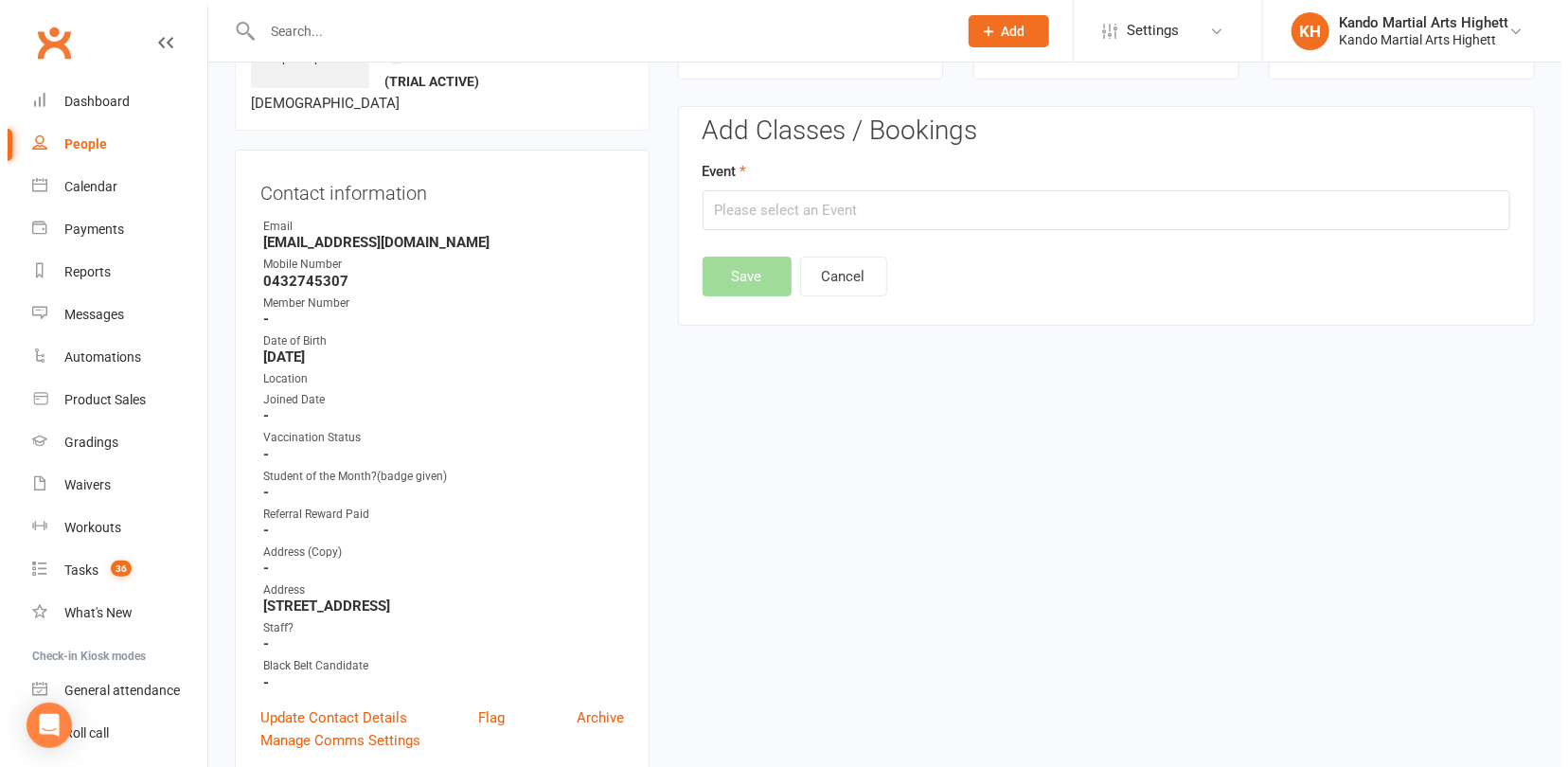
scroll to position [146, 0]
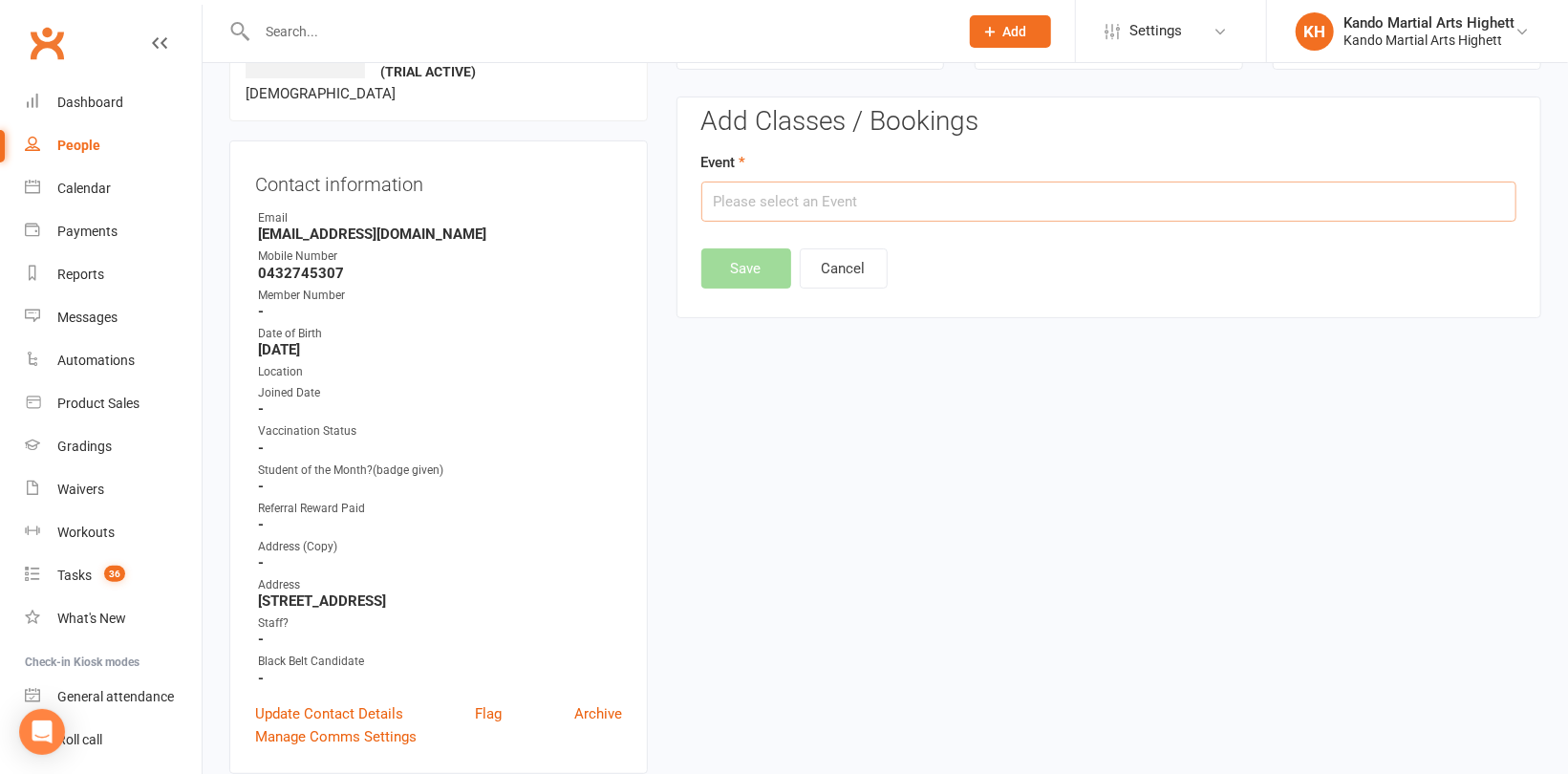
click at [1057, 206] on input "text" at bounding box center [1108, 201] width 815 height 40
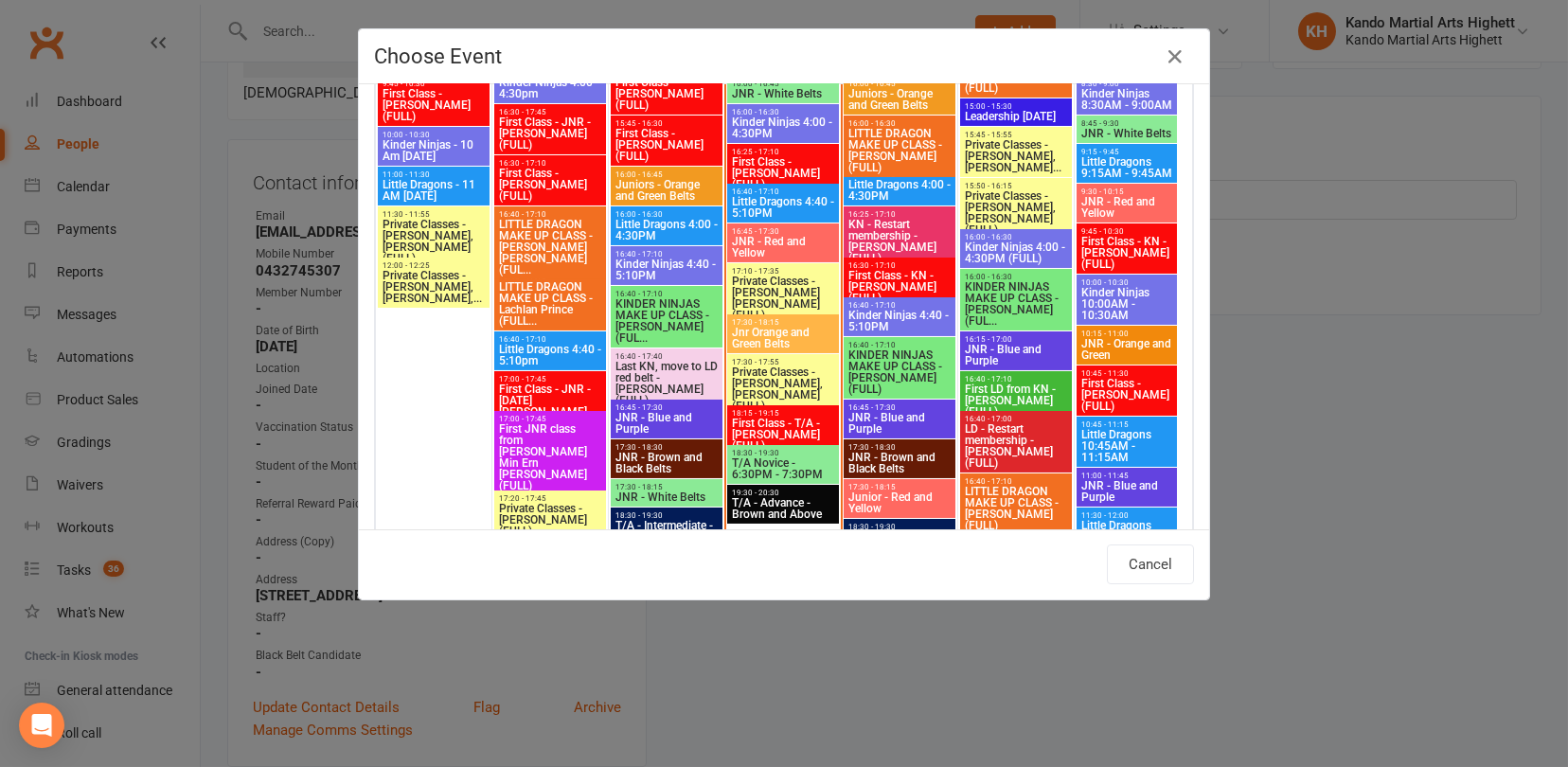
scroll to position [1988, 0]
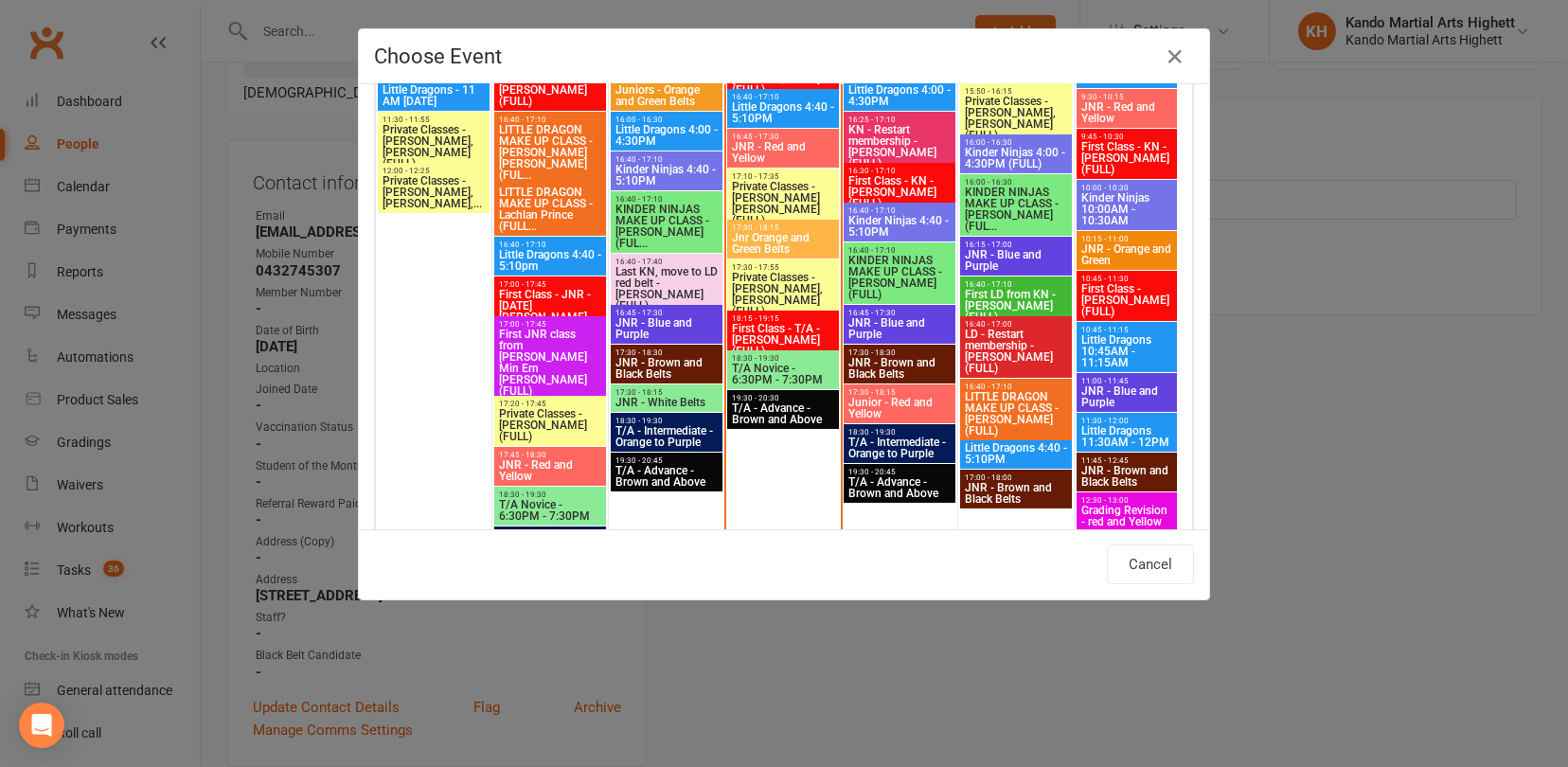
click at [1123, 348] on span "Little Dragons 10:45AM - 11:15AM" at bounding box center [1126, 351] width 93 height 34
type input "Little Dragons 10:45AM - 11:15AM - Aug 16, 2025 10:45:00 AM"
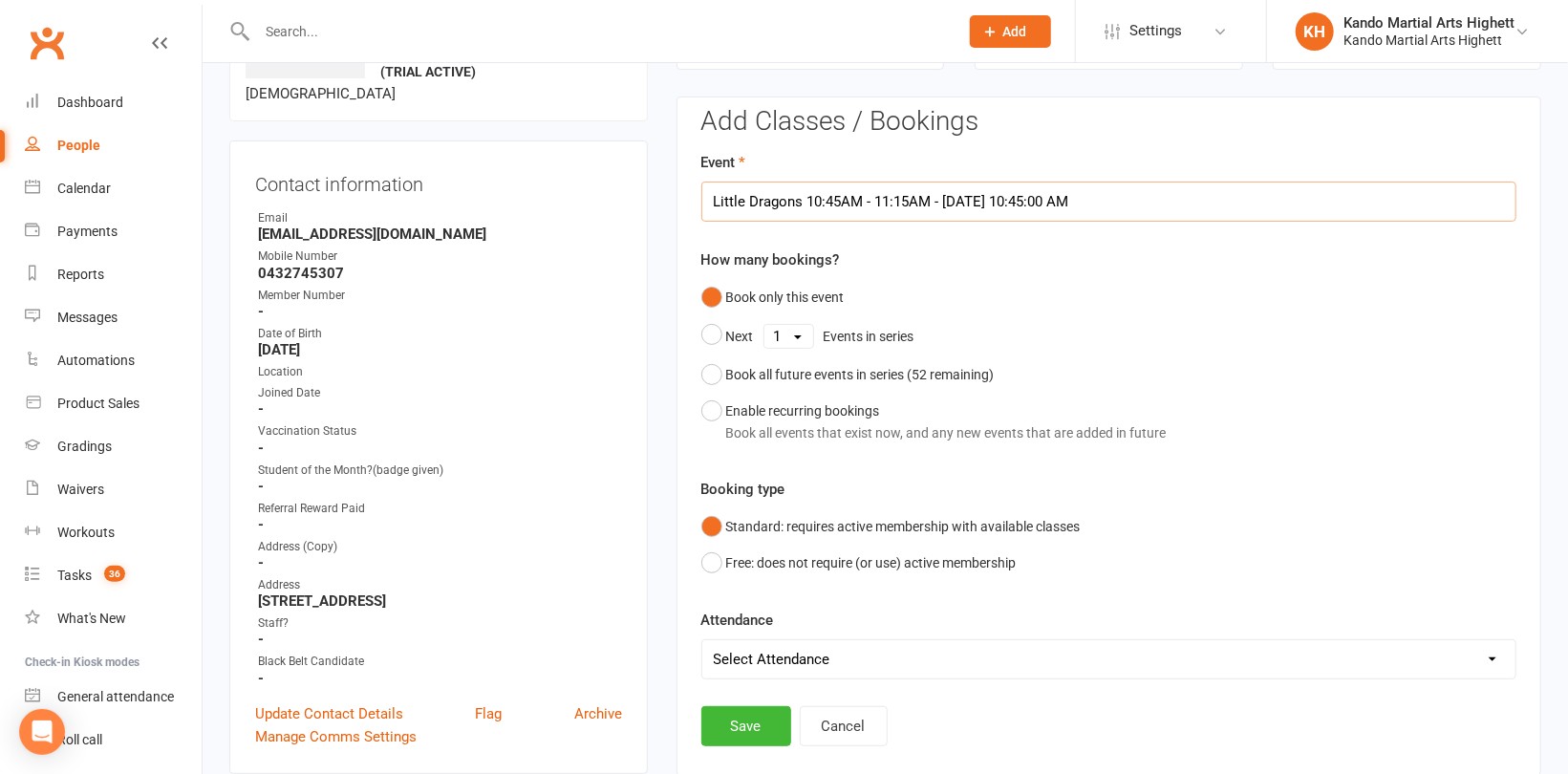
click at [1068, 197] on input "Little Dragons 10:45AM - 11:15AM - Aug 16, 2025 10:45:00 AM" at bounding box center [1108, 201] width 815 height 40
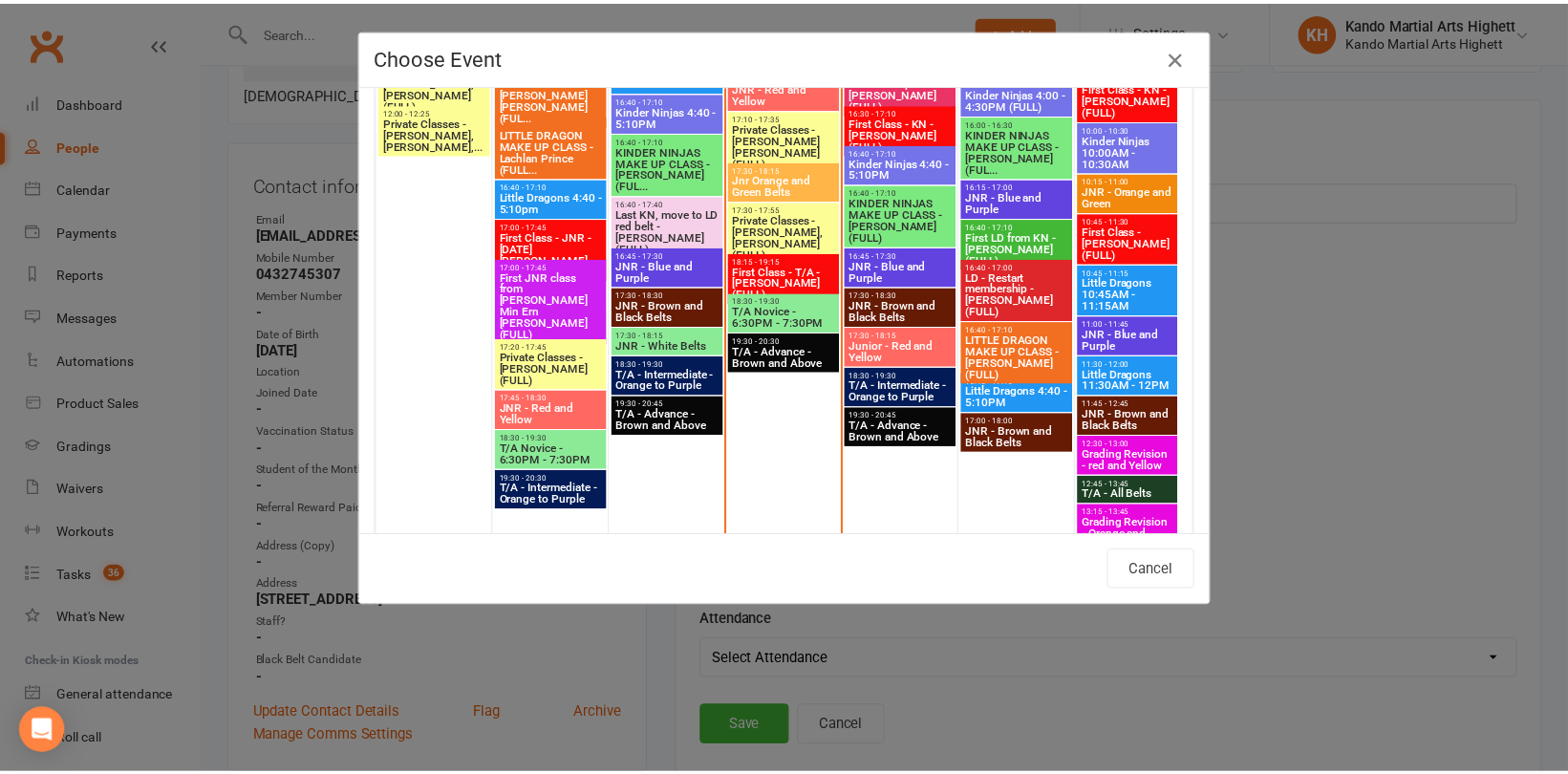
scroll to position [2102, 0]
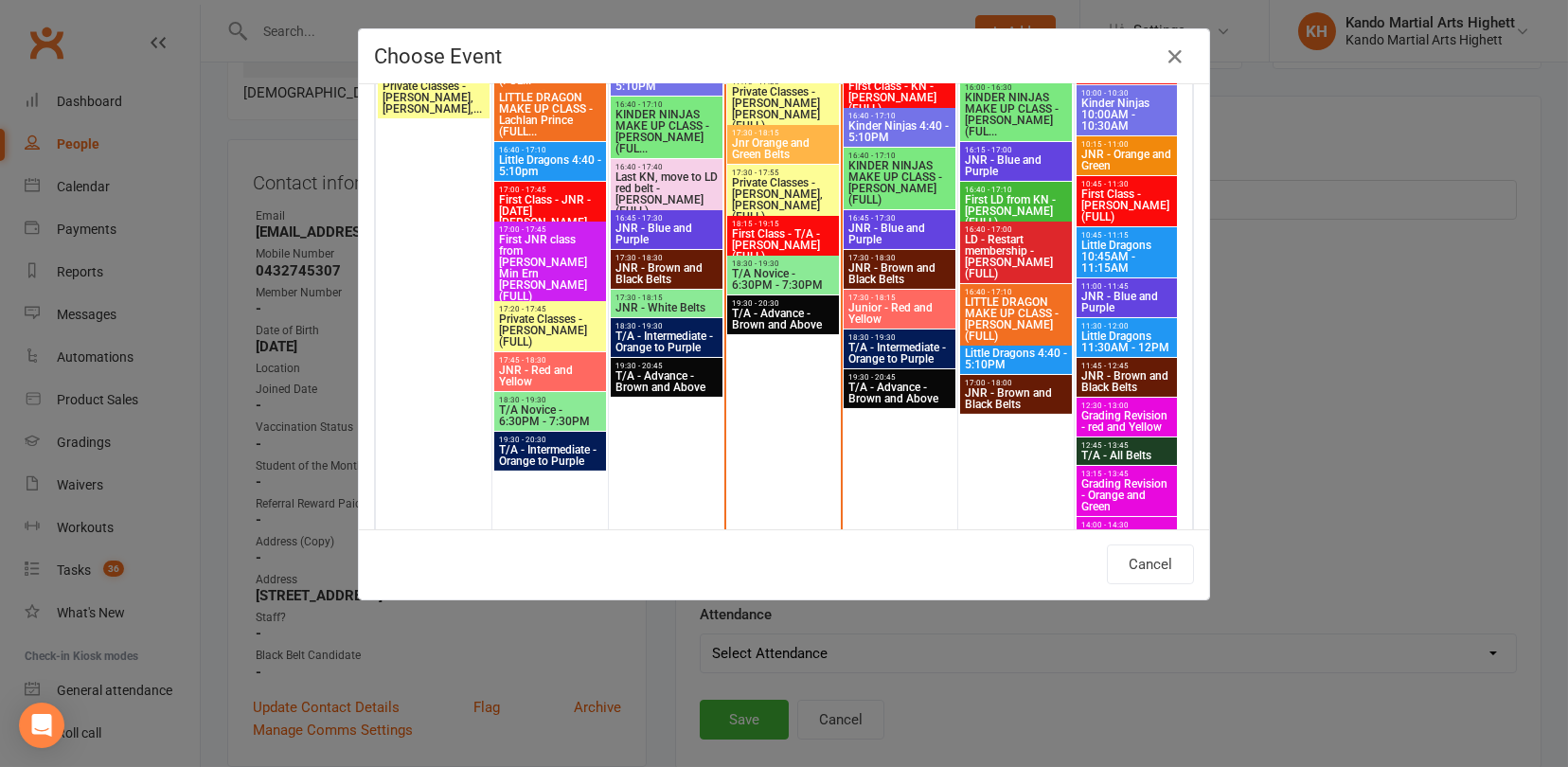
click at [1143, 255] on span "Little Dragons 10:45AM - 11:15AM" at bounding box center [1126, 256] width 93 height 34
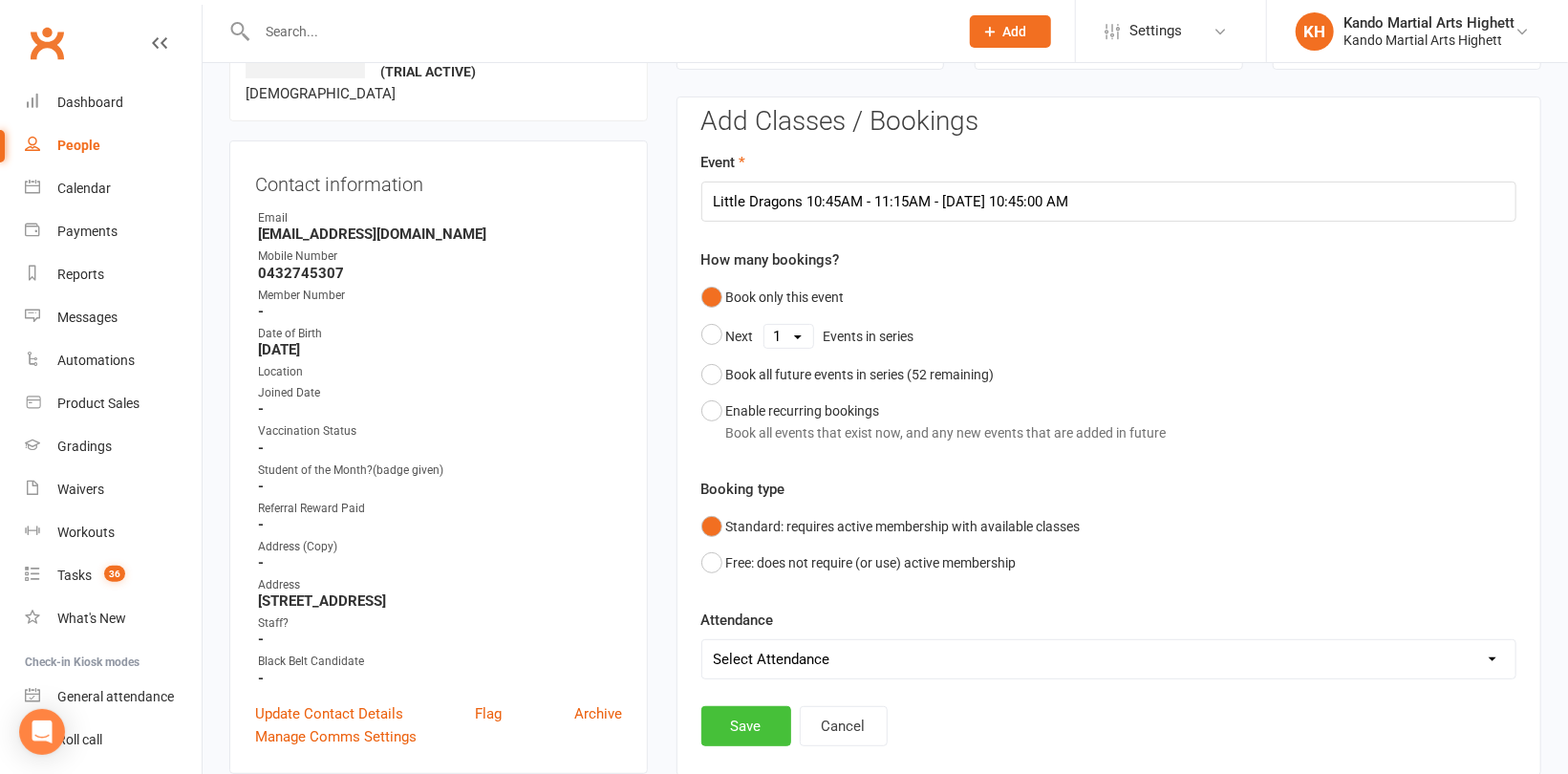
click at [764, 722] on button "Save" at bounding box center [745, 726] width 90 height 40
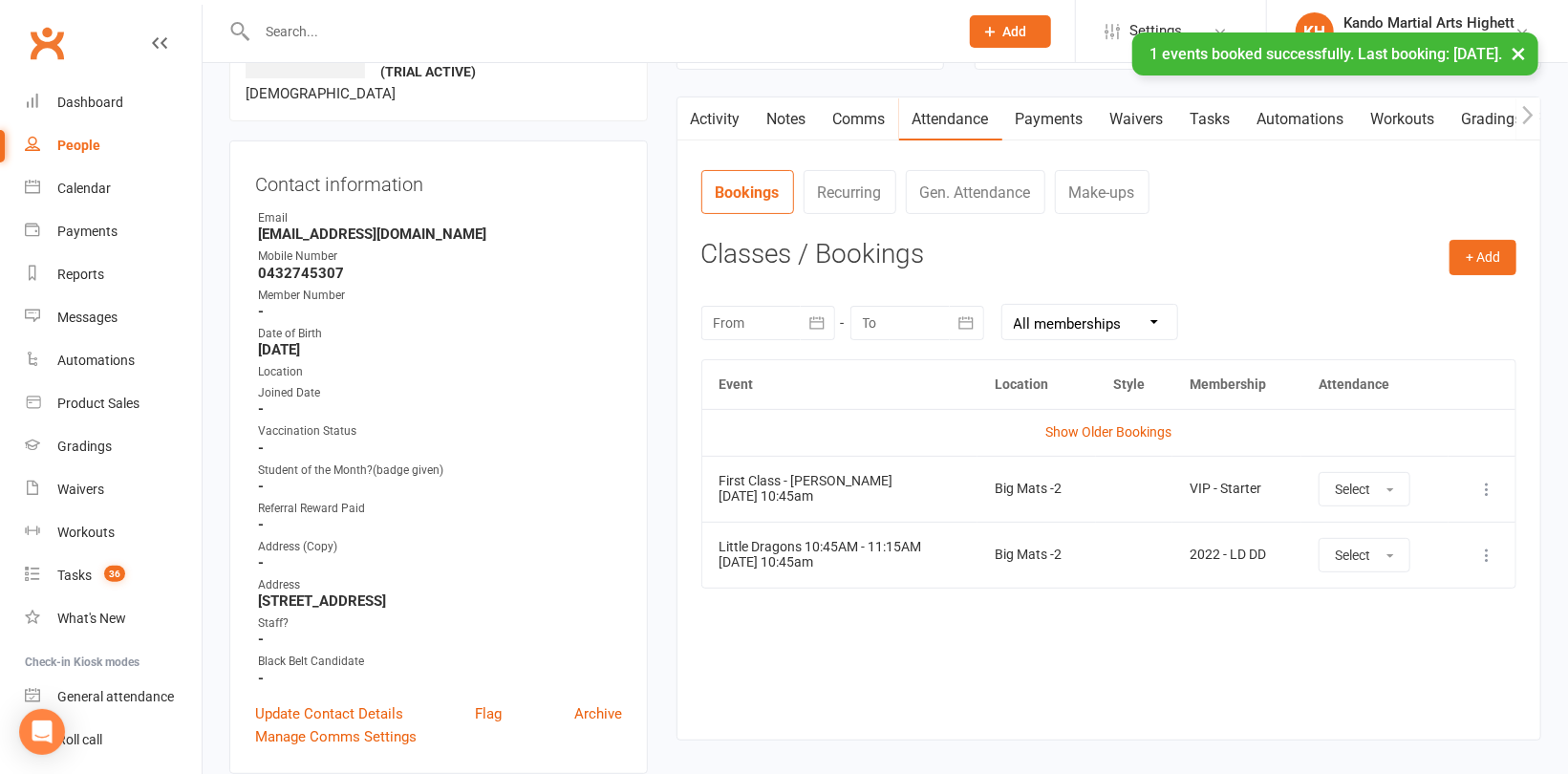
click at [1481, 483] on icon at bounding box center [1485, 489] width 19 height 19
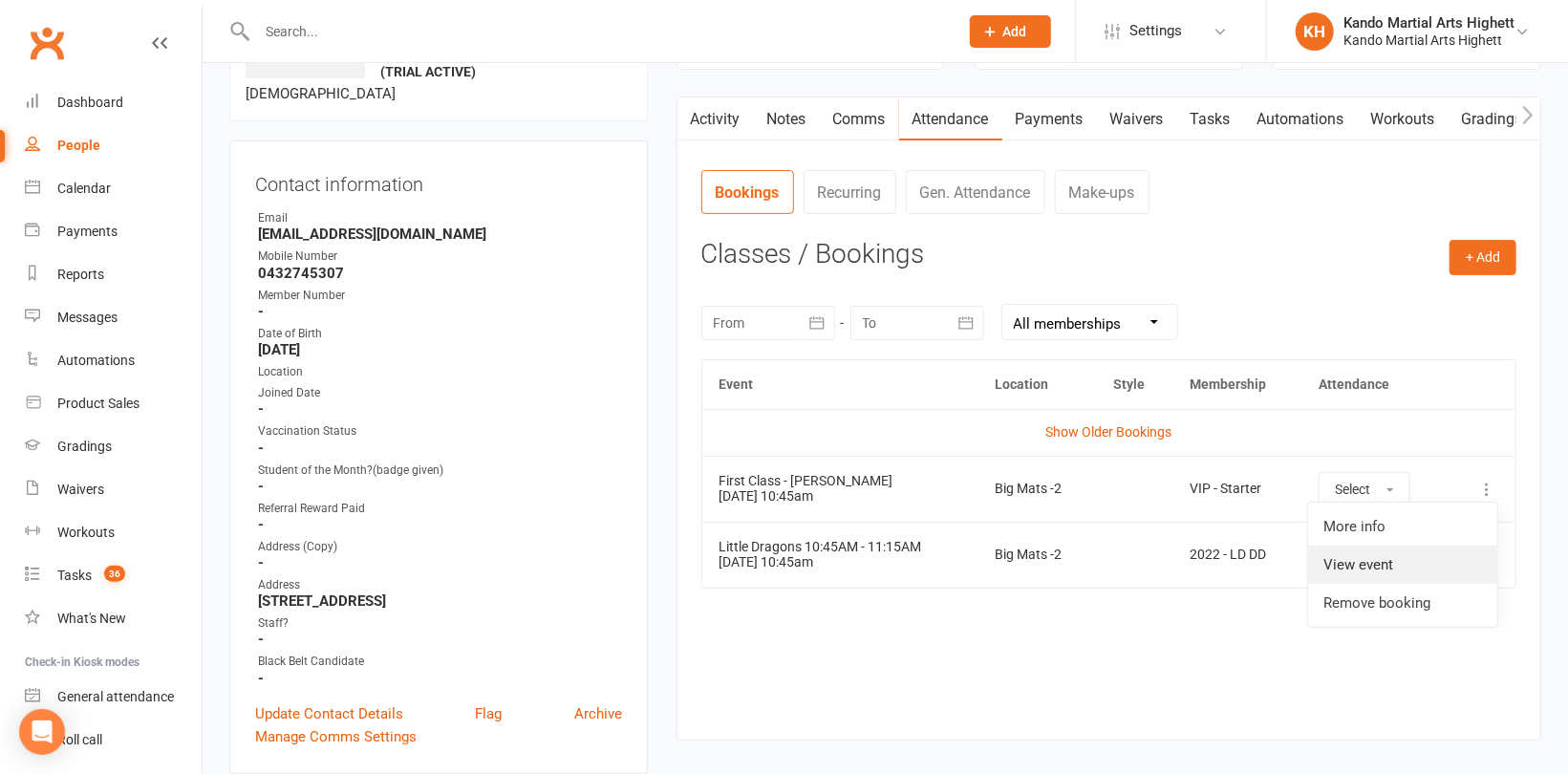
click at [1394, 549] on link "View event" at bounding box center [1402, 564] width 189 height 38
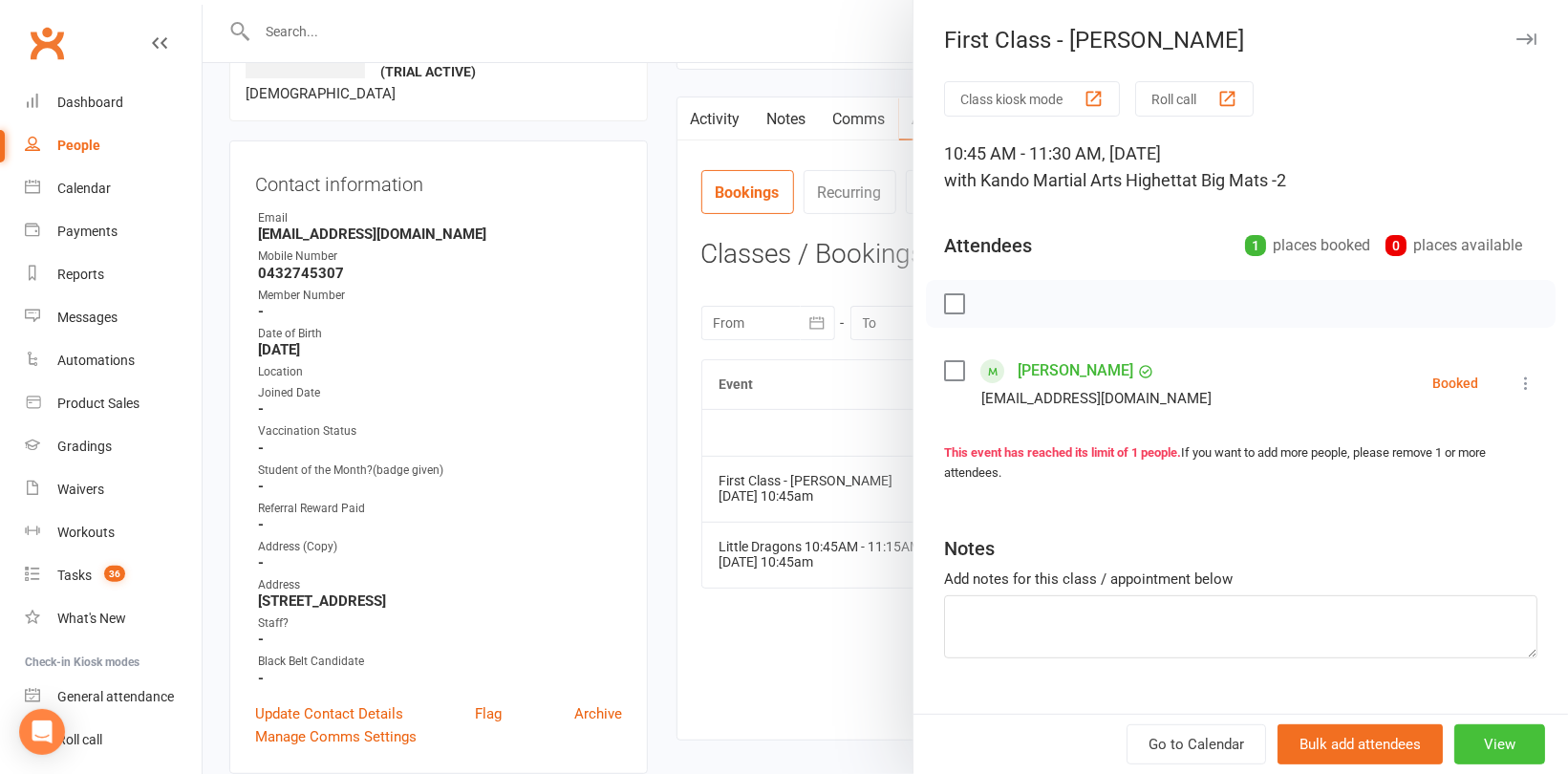
click at [1476, 741] on button "View" at bounding box center [1499, 744] width 91 height 40
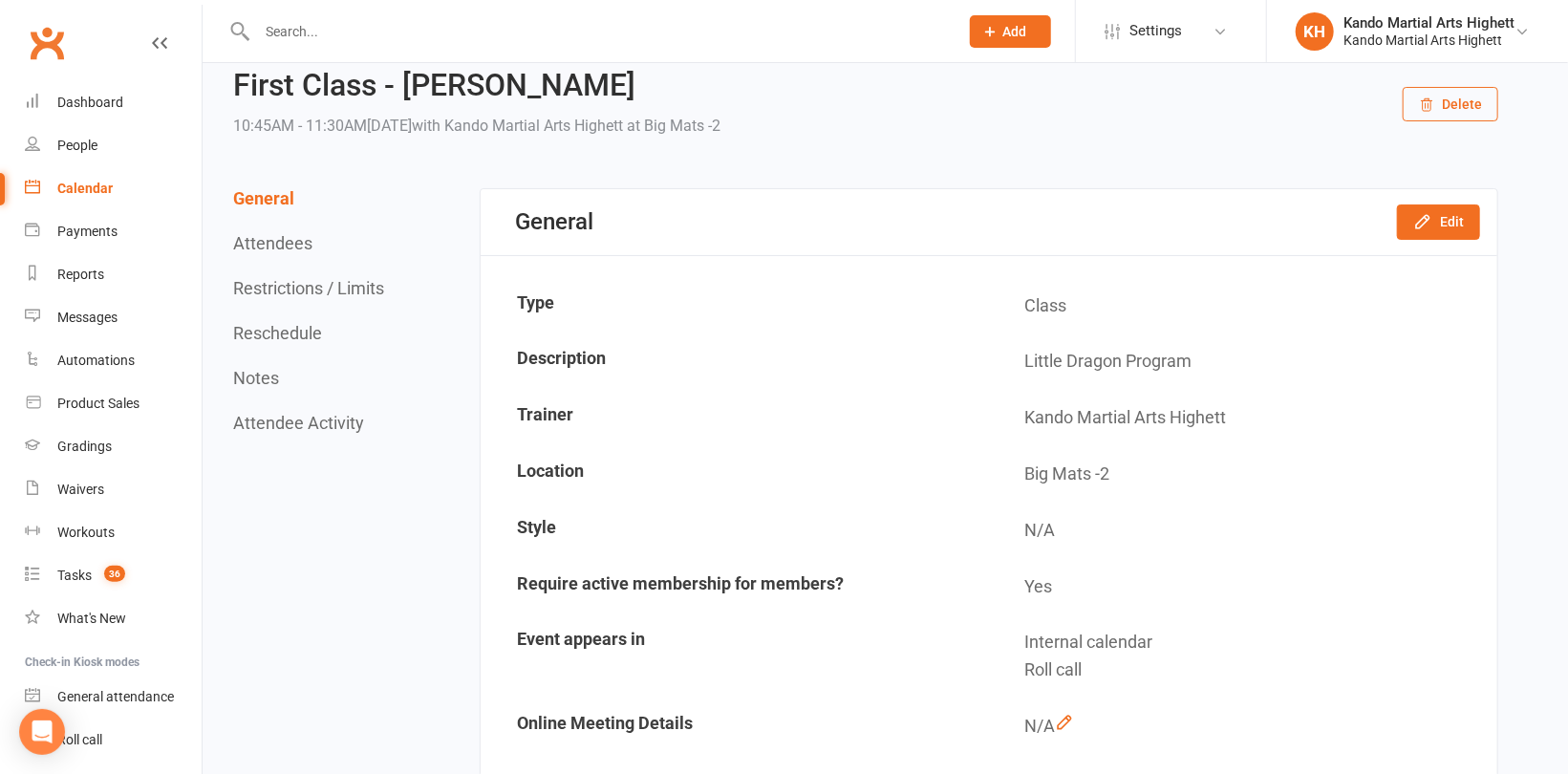
scroll to position [96, 0]
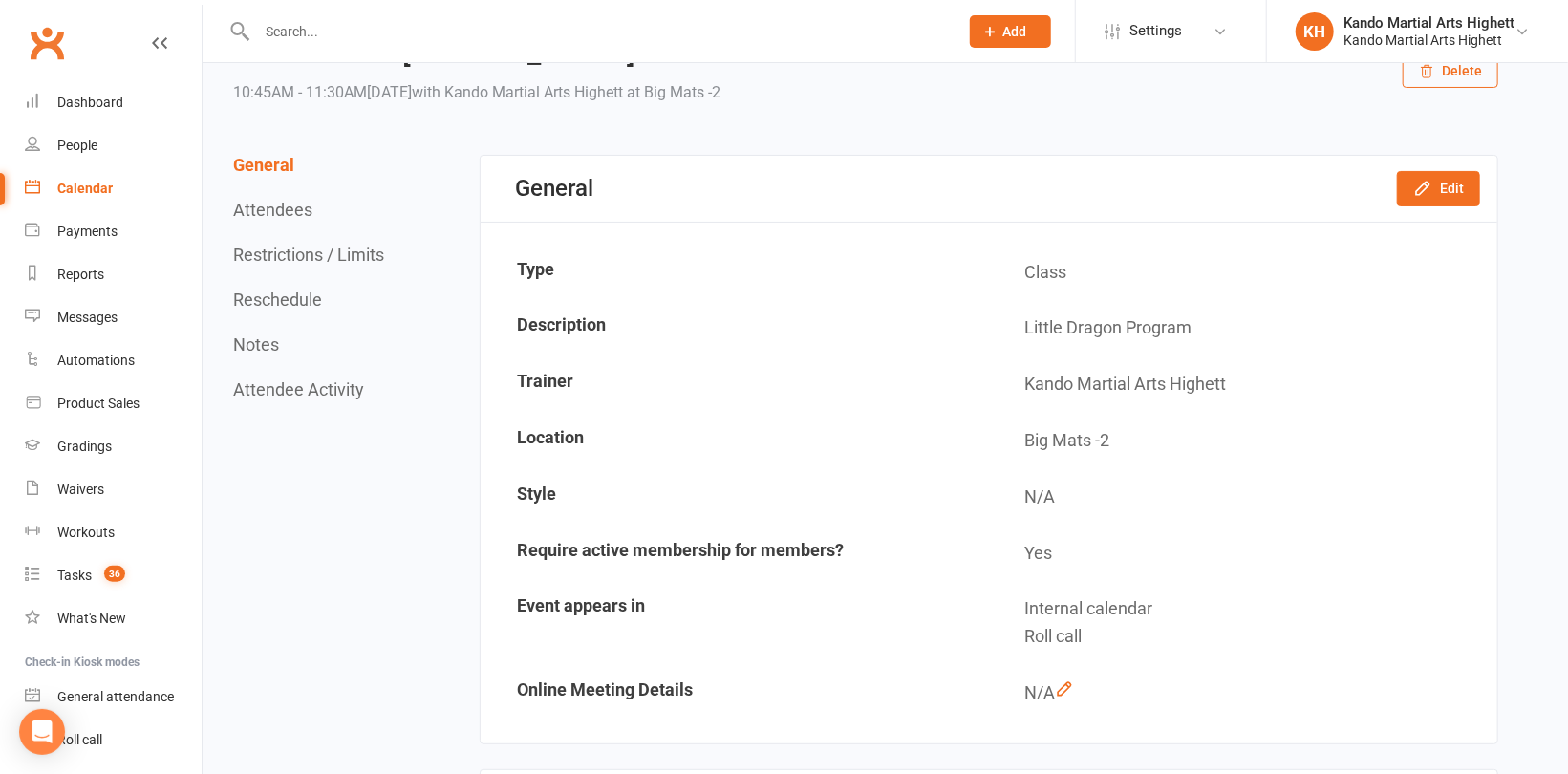
click at [251, 287] on div "General Attendees Restrictions / Limits Reschedule Notes Attendee Activity" at bounding box center [310, 277] width 156 height 245
click at [252, 295] on button "Reschedule" at bounding box center [277, 300] width 89 height 20
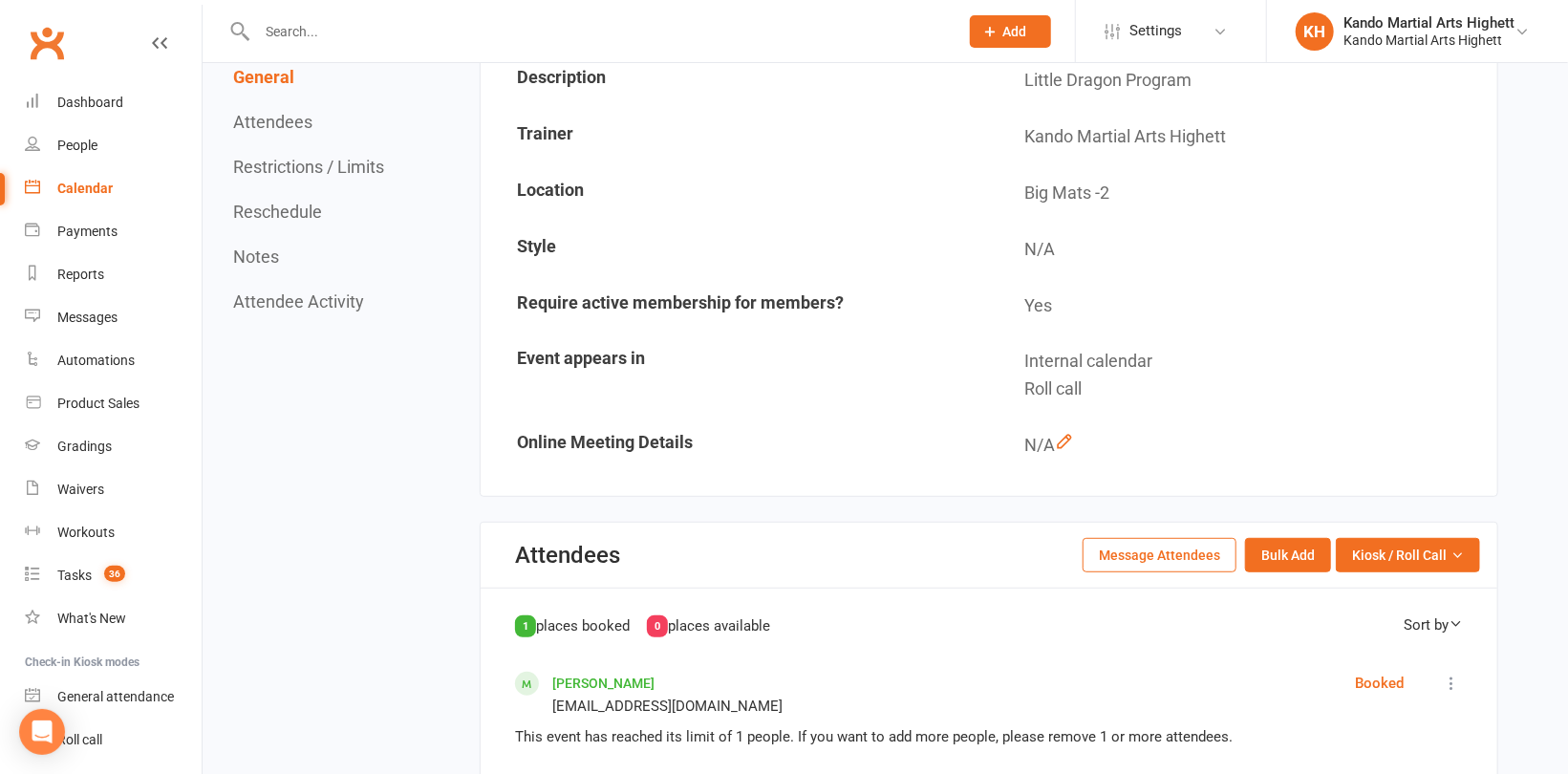
scroll to position [455, 0]
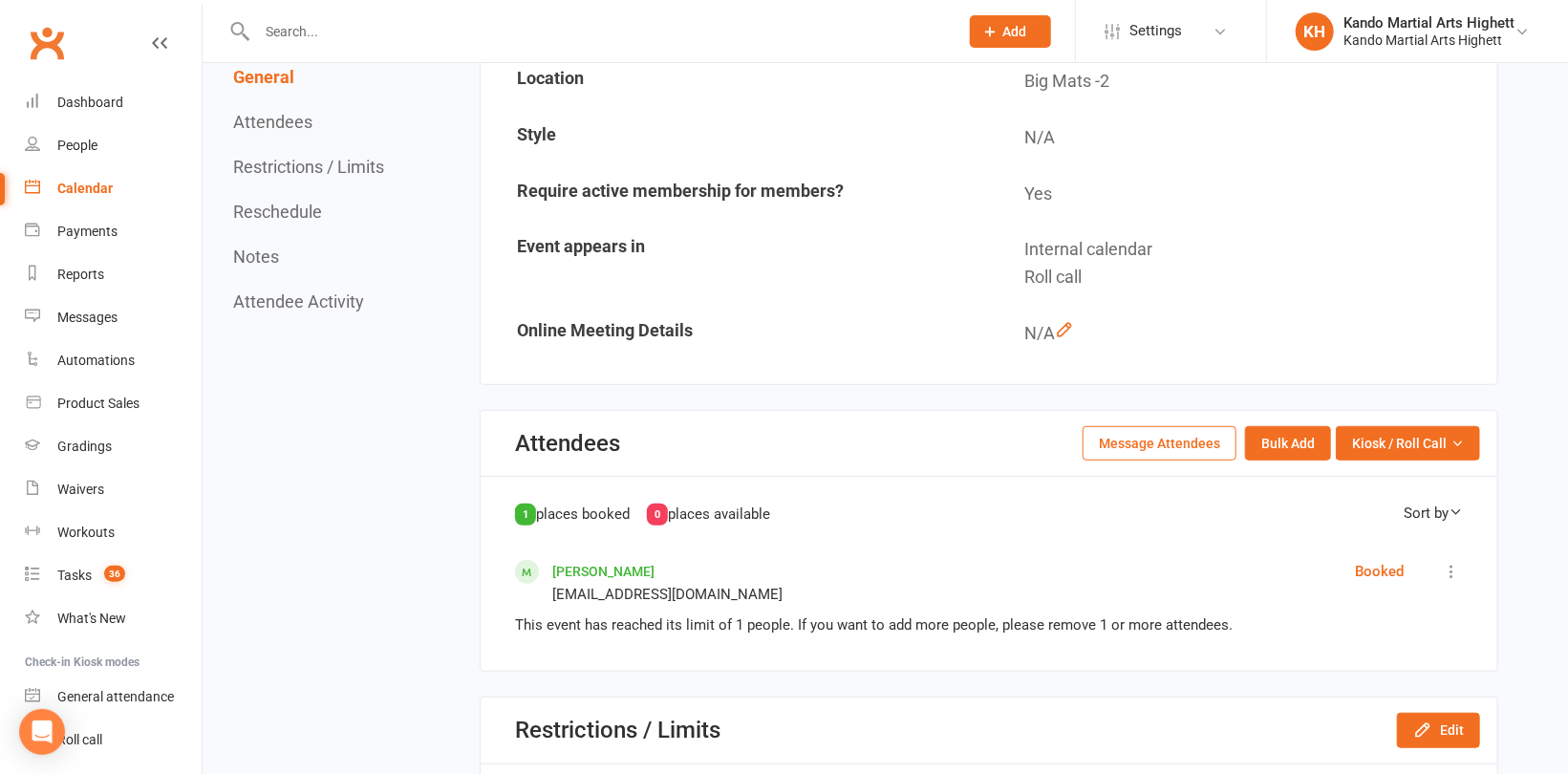
click at [281, 212] on button "Reschedule" at bounding box center [277, 212] width 89 height 20
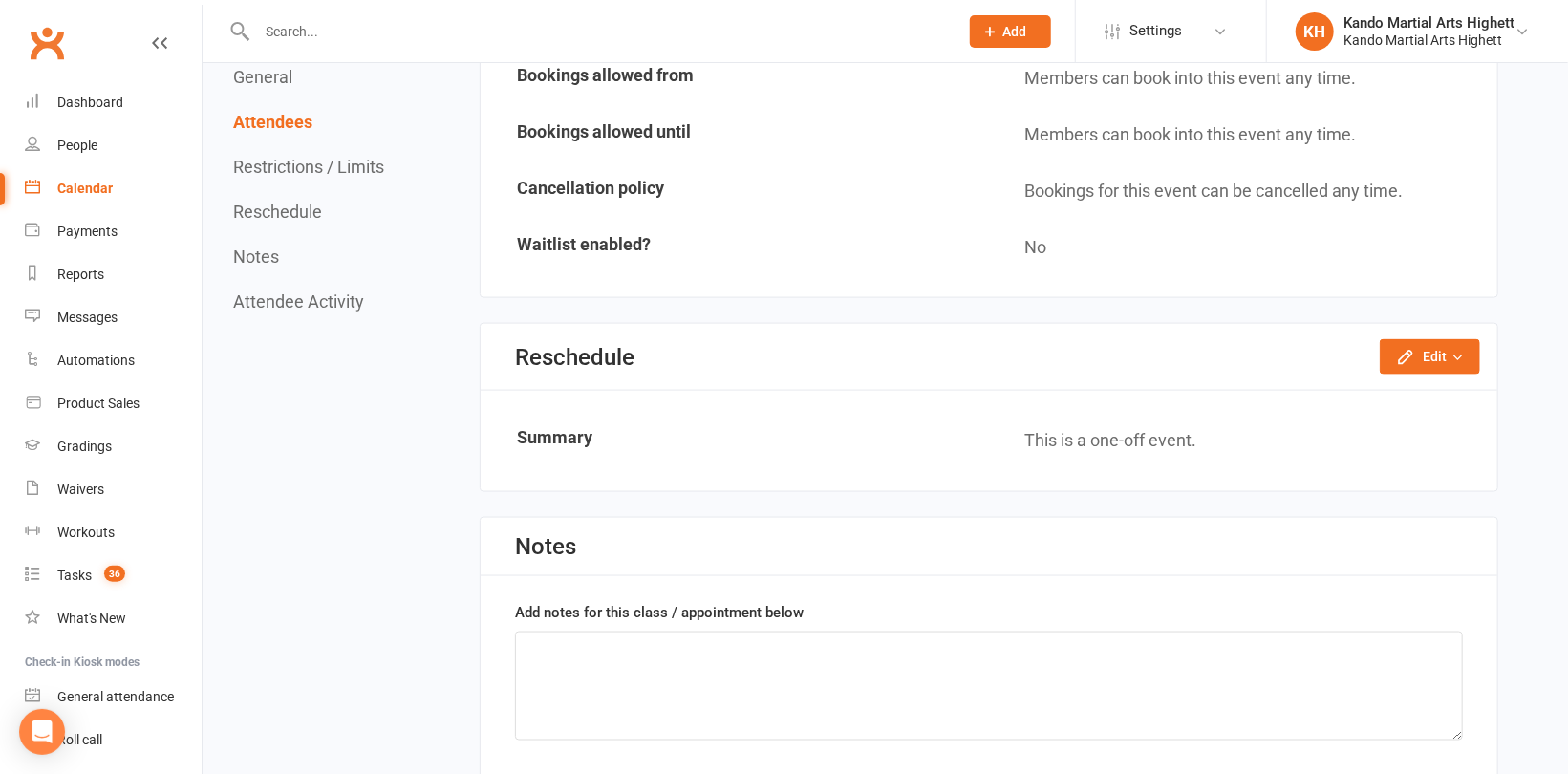
scroll to position [1315, 0]
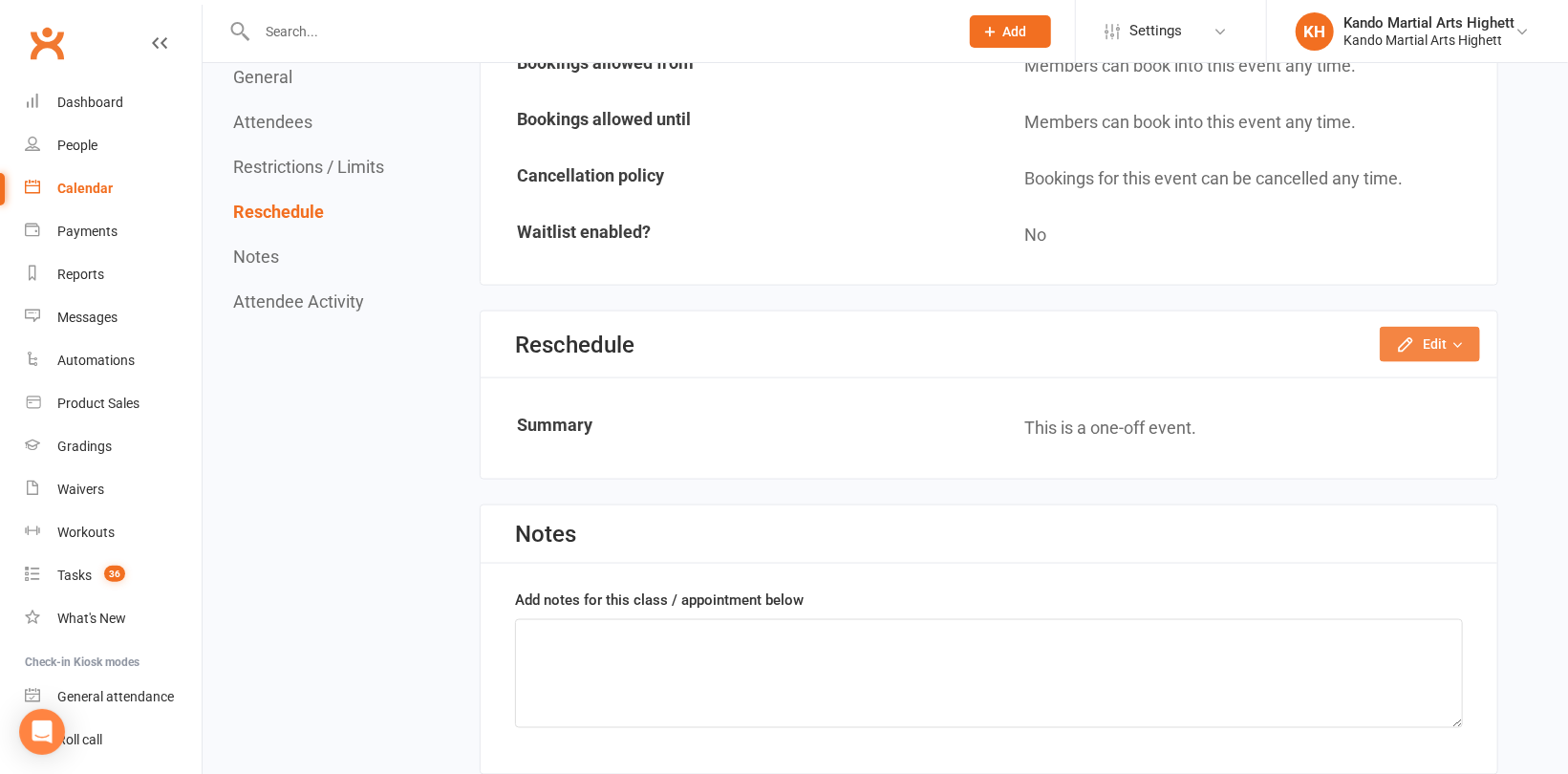
click at [1406, 335] on icon "button" at bounding box center [1404, 344] width 19 height 19
click at [1373, 373] on link "Reschedule this event only" at bounding box center [1379, 387] width 201 height 38
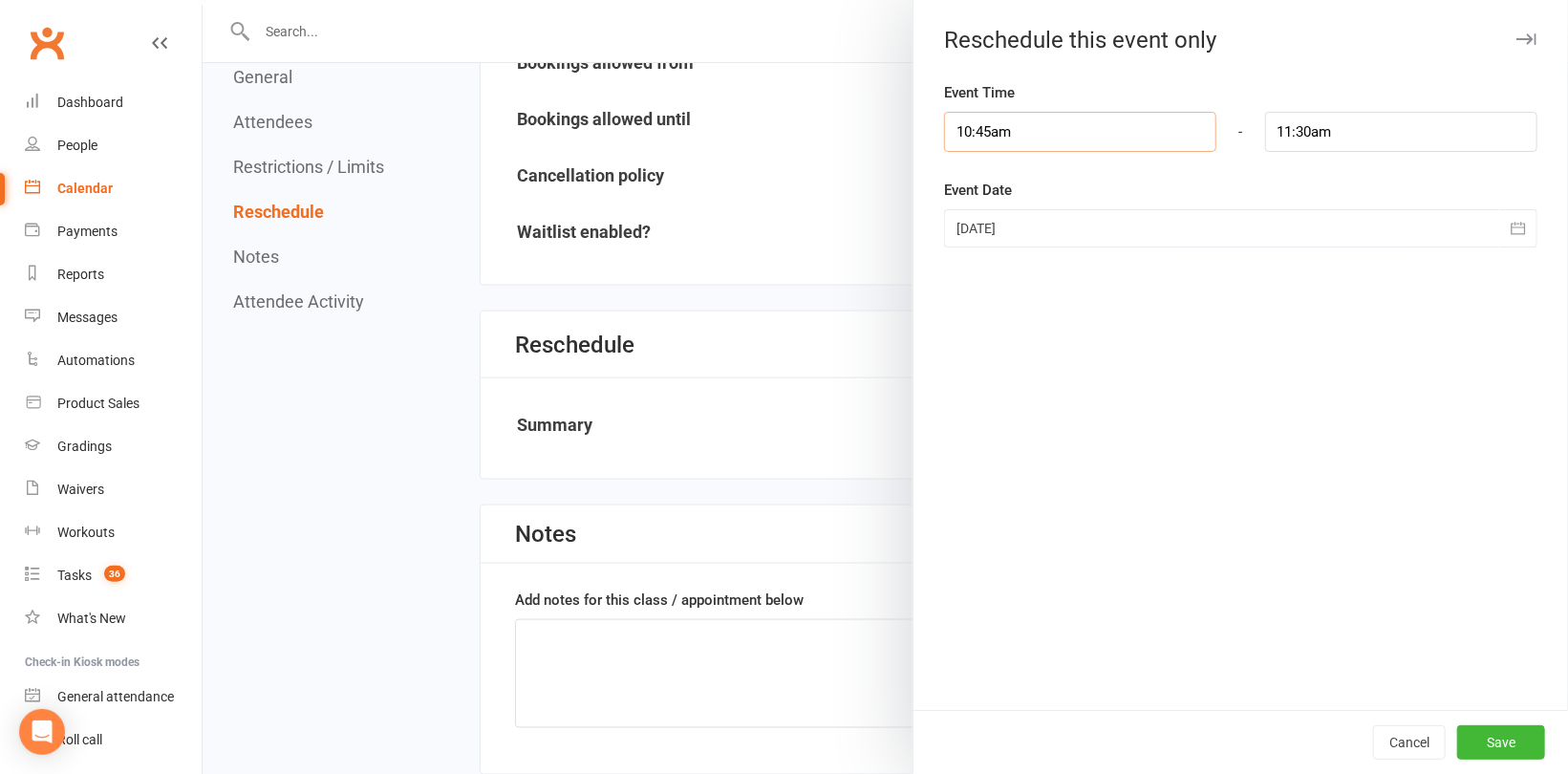
click at [1014, 136] on input "10:45am" at bounding box center [1080, 131] width 272 height 40
type input "10:30am"
type input "11:15am"
click at [1003, 158] on li "10:30am" at bounding box center [990, 168] width 92 height 29
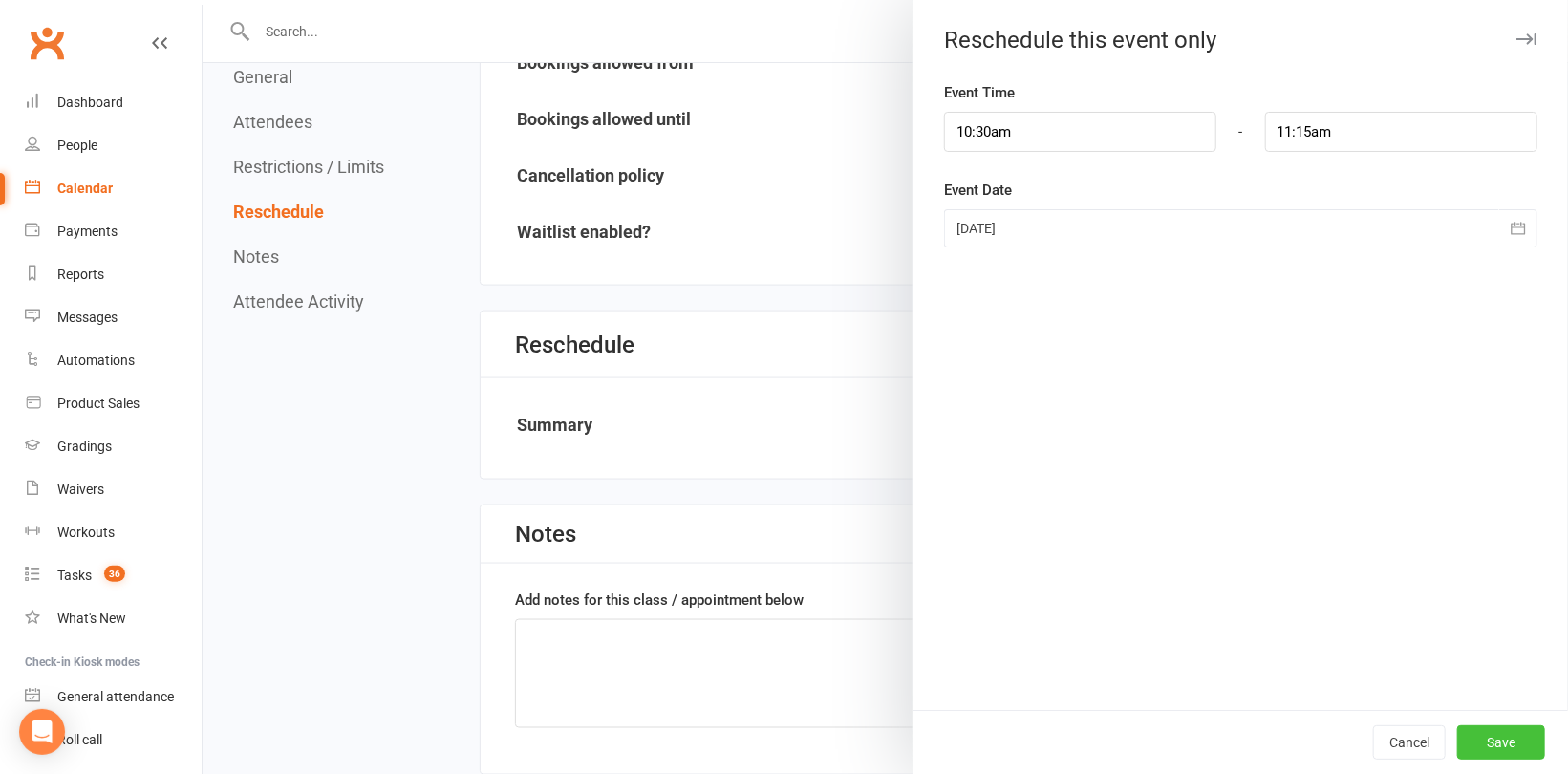
click at [1472, 736] on button "Save" at bounding box center [1500, 742] width 88 height 35
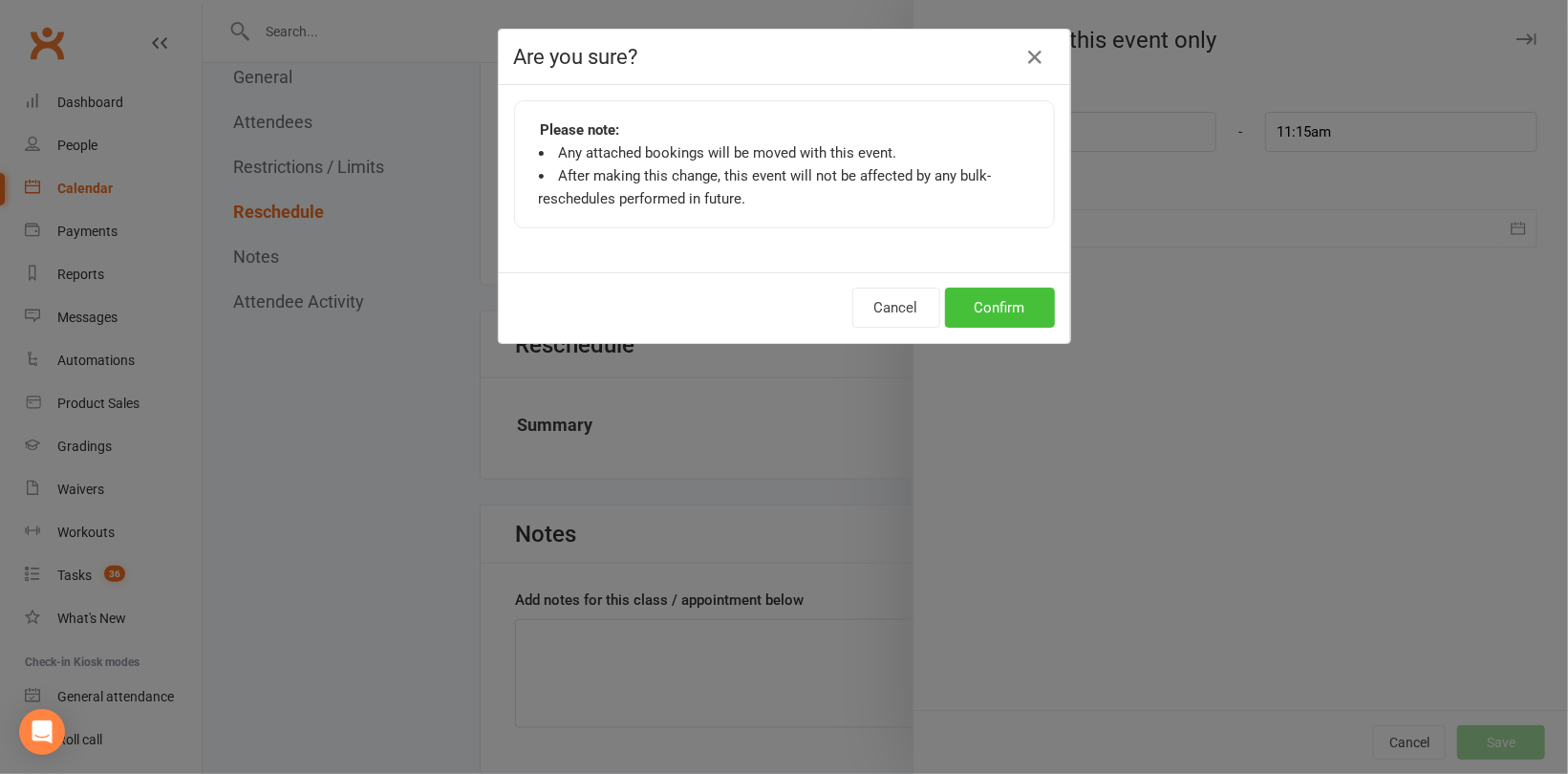
click at [1020, 305] on button "Confirm" at bounding box center [999, 308] width 109 height 40
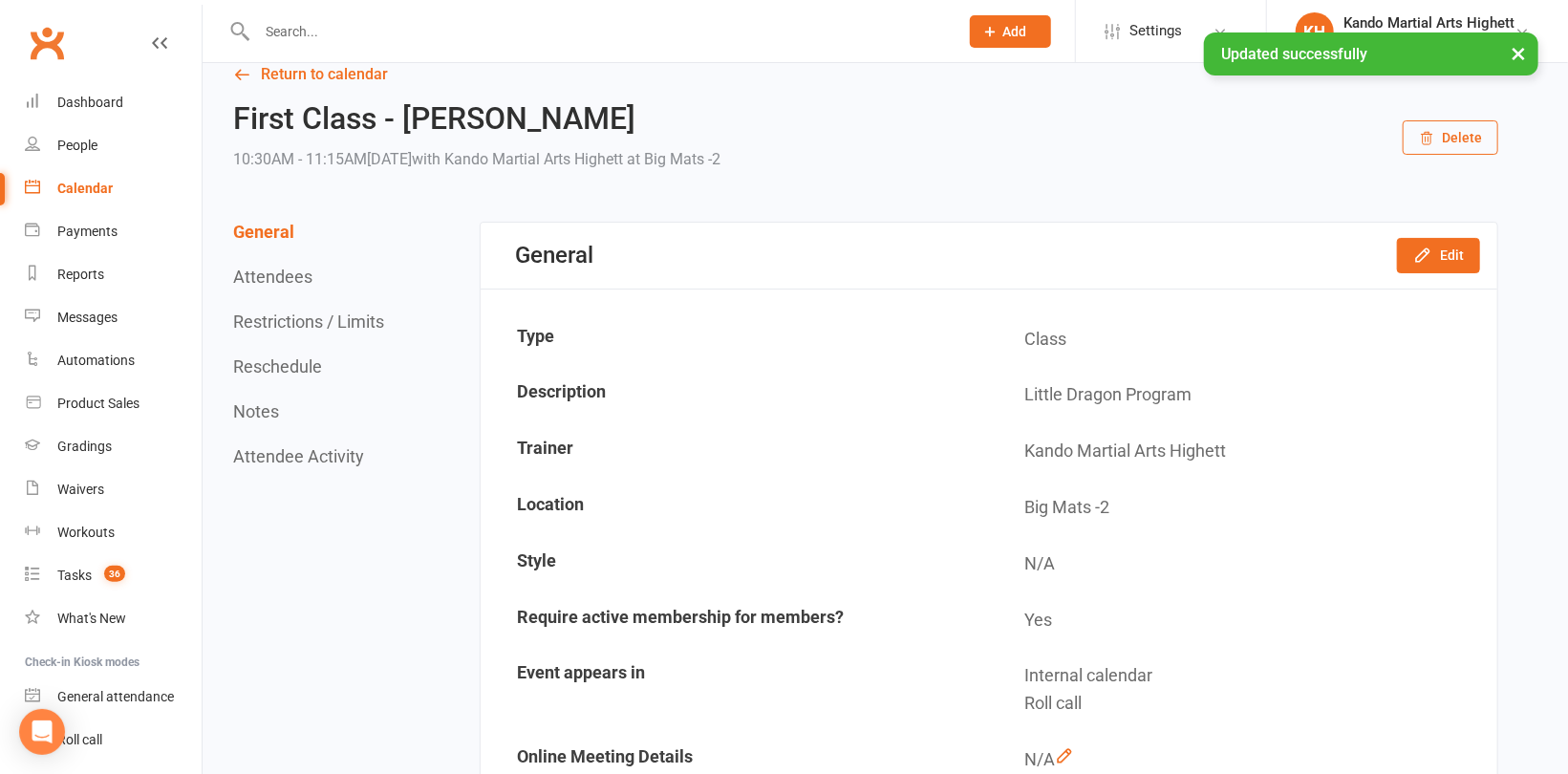
scroll to position [0, 0]
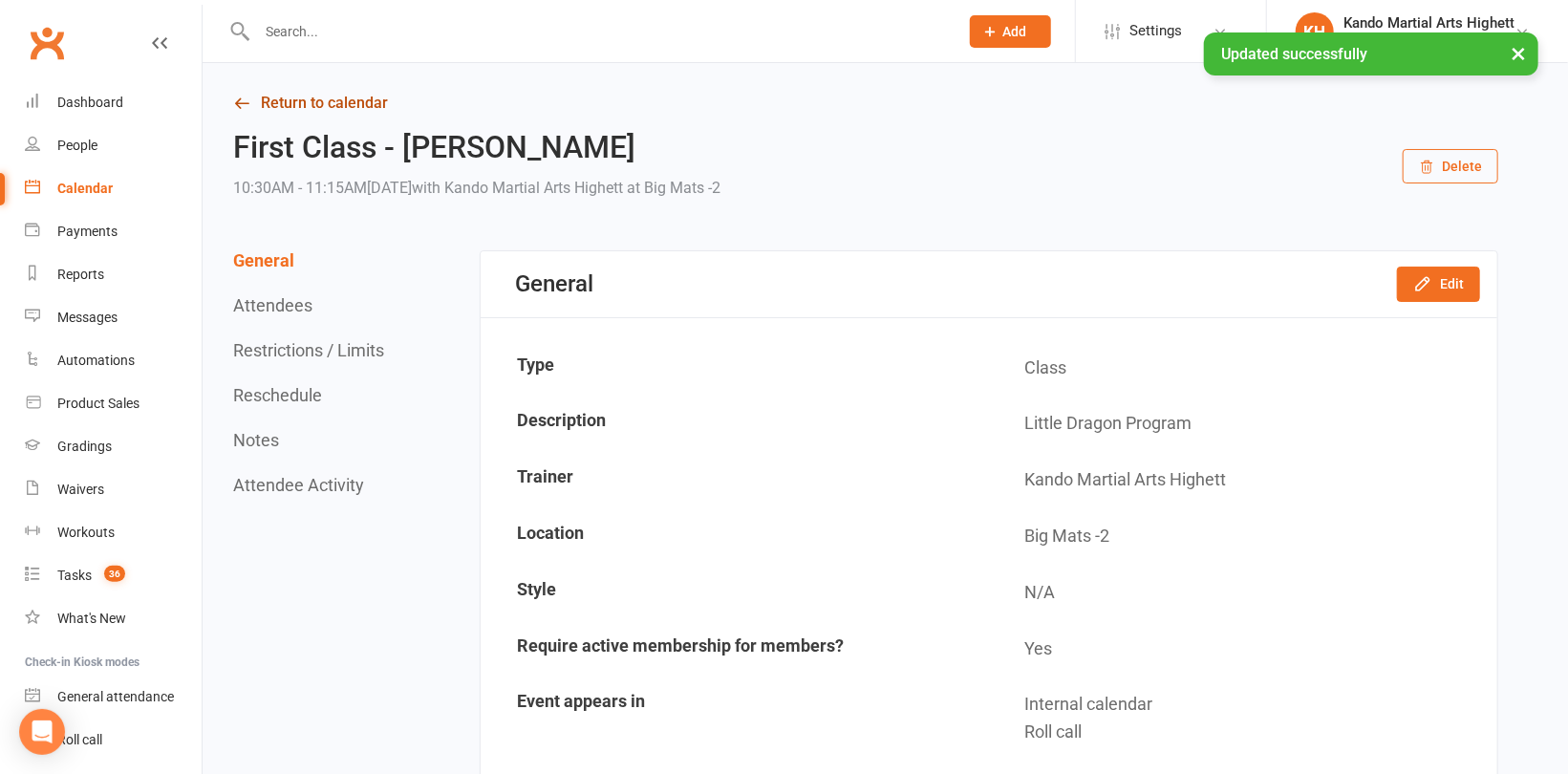
click at [368, 104] on link "Return to calendar" at bounding box center [864, 103] width 1264 height 27
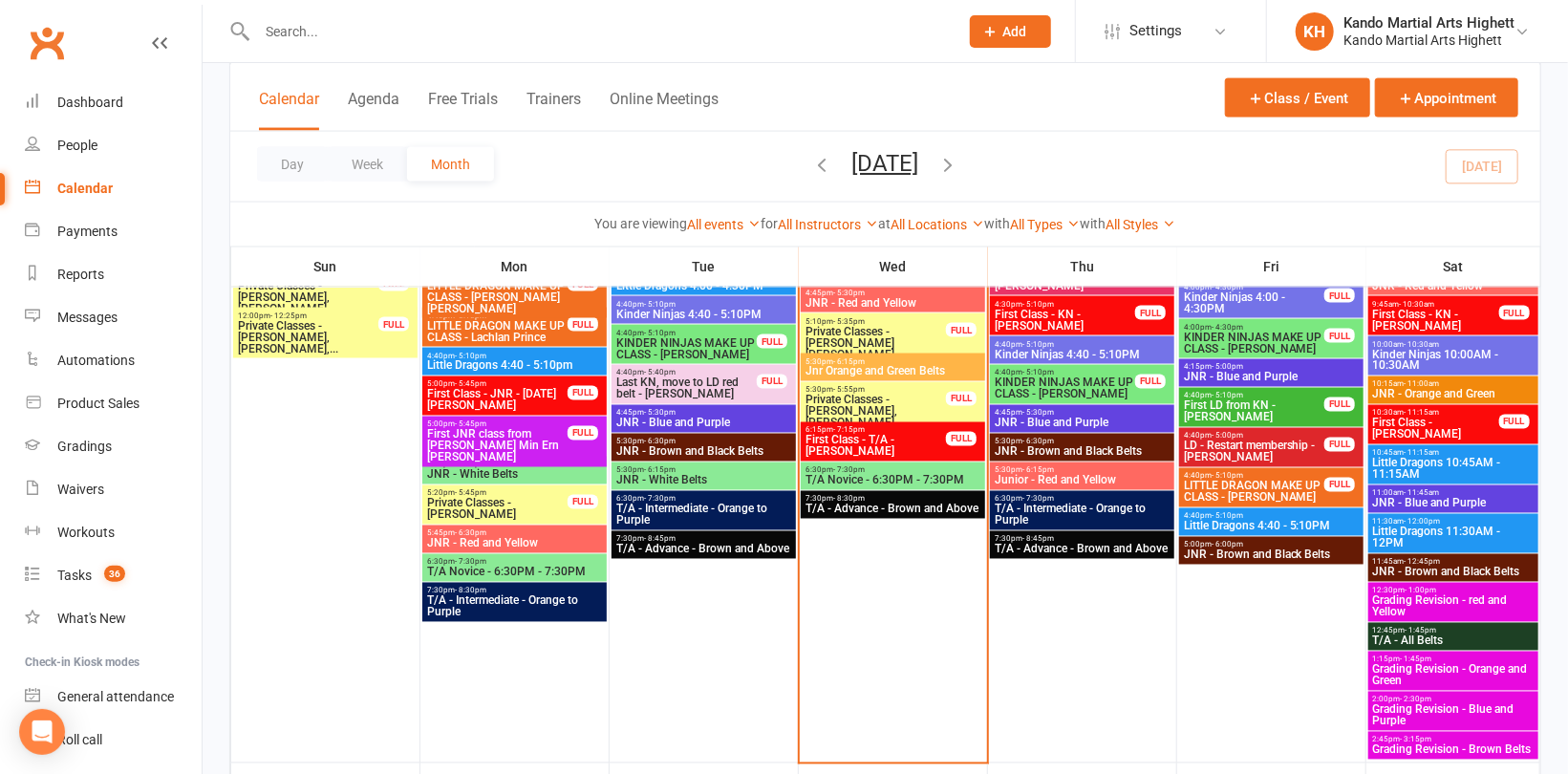
scroll to position [1625, 0]
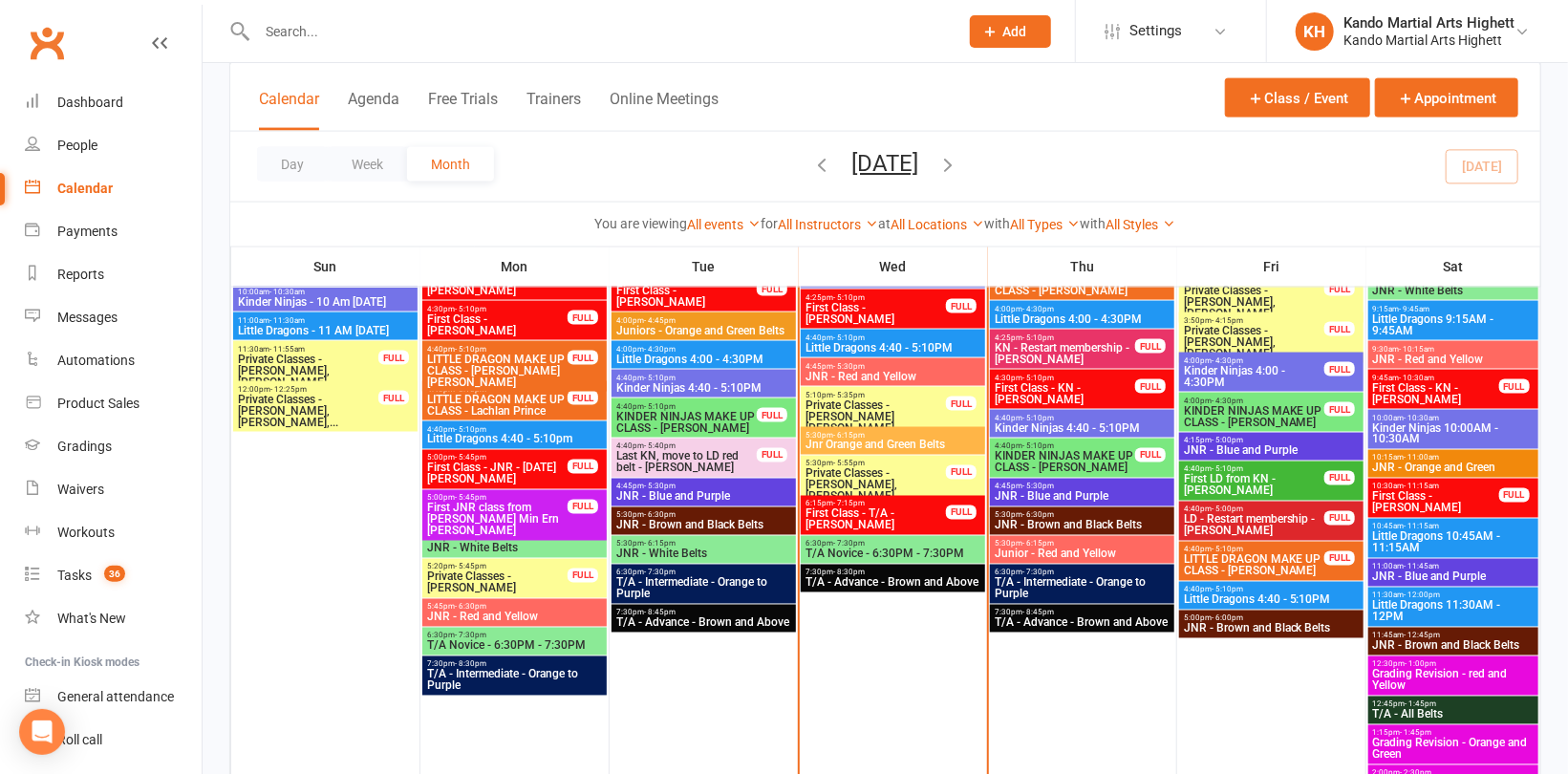
click at [1444, 497] on span "First Class - LD - Milena Serwan" at bounding box center [1436, 502] width 128 height 23
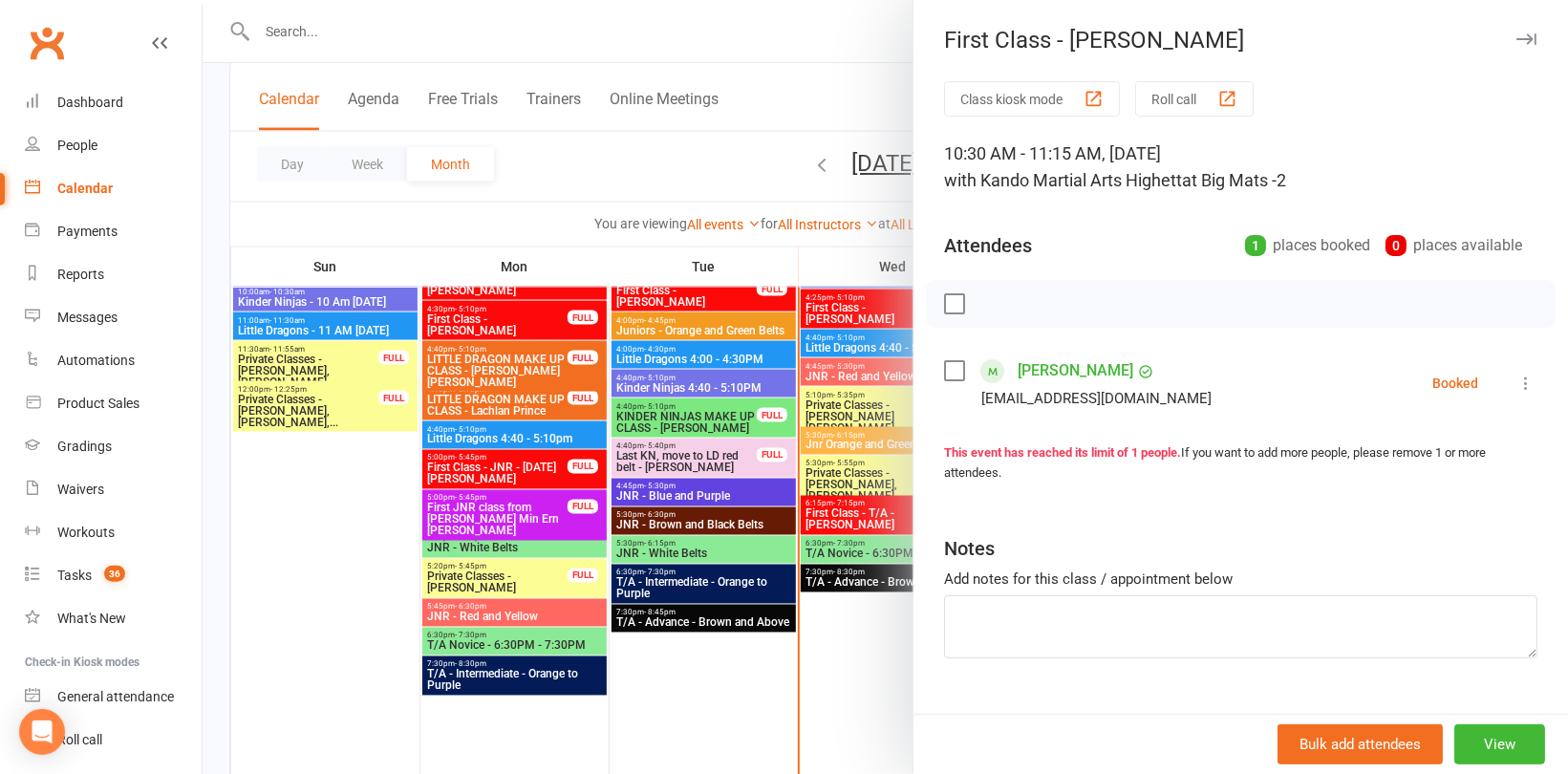
click at [1071, 374] on link "Milena Serwan" at bounding box center [1074, 371] width 115 height 31
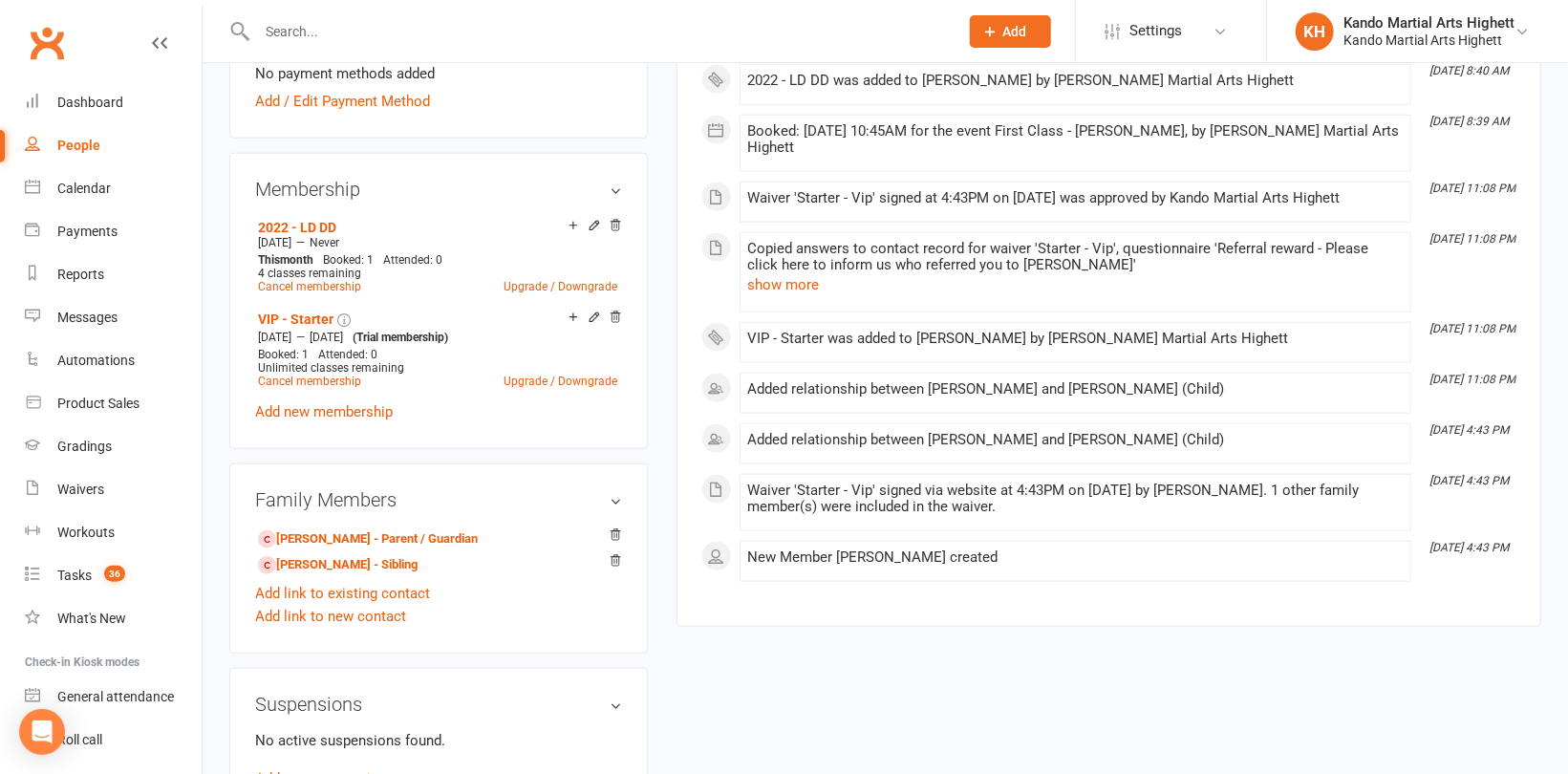
scroll to position [1051, 0]
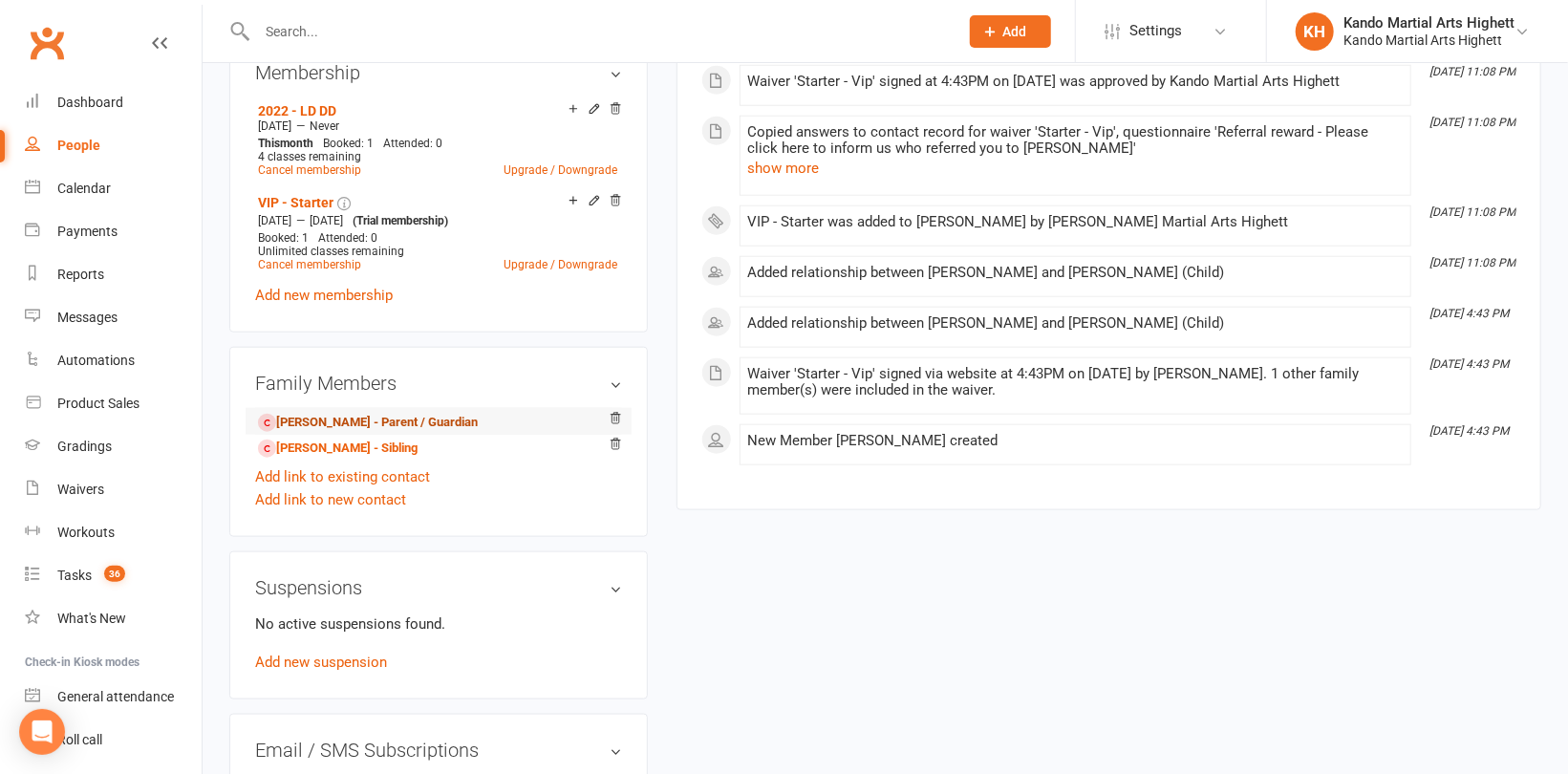
click at [302, 432] on link "mike serwan - Parent / Guardian" at bounding box center [368, 423] width 220 height 20
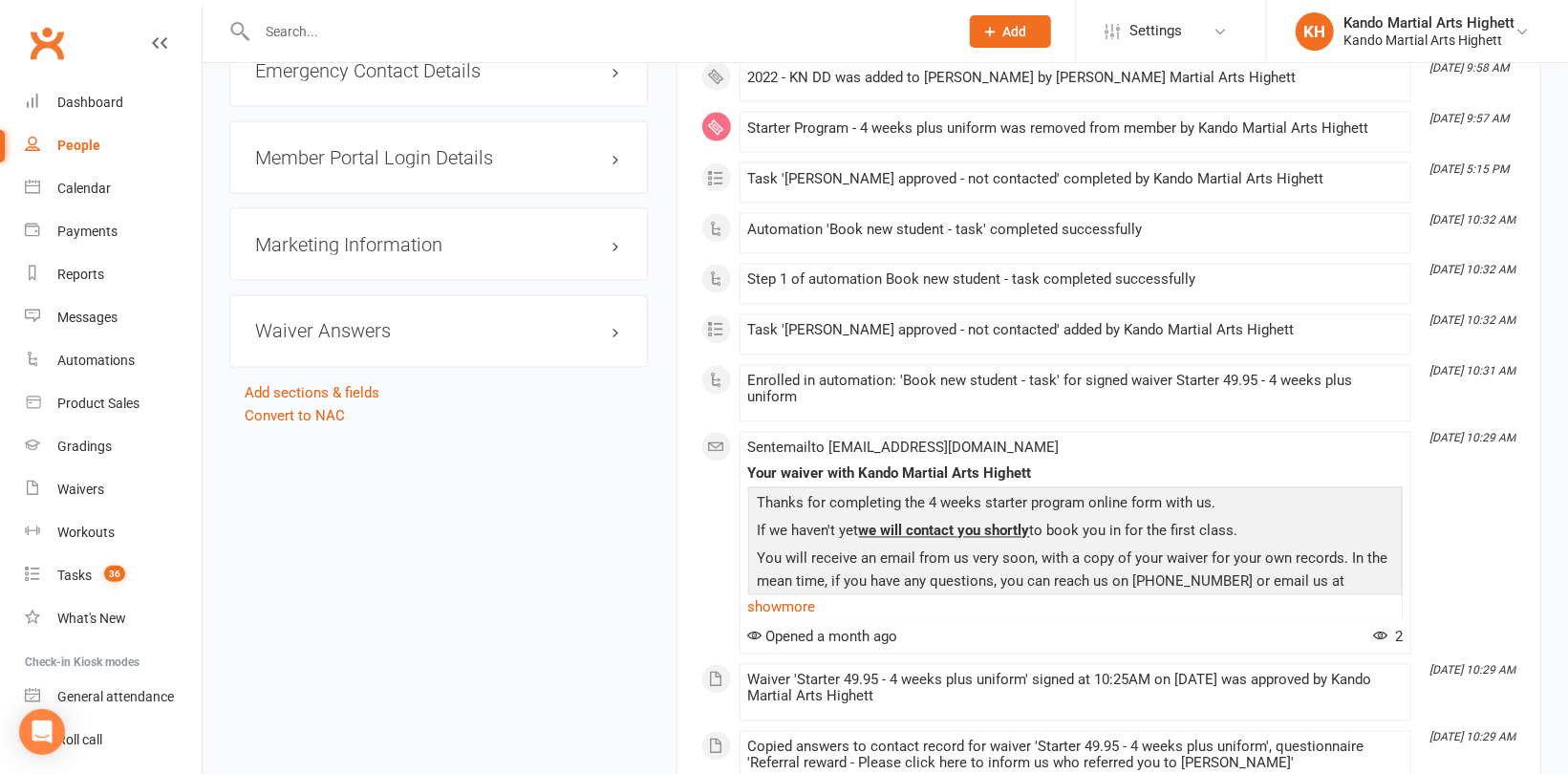
scroll to position [1816, 0]
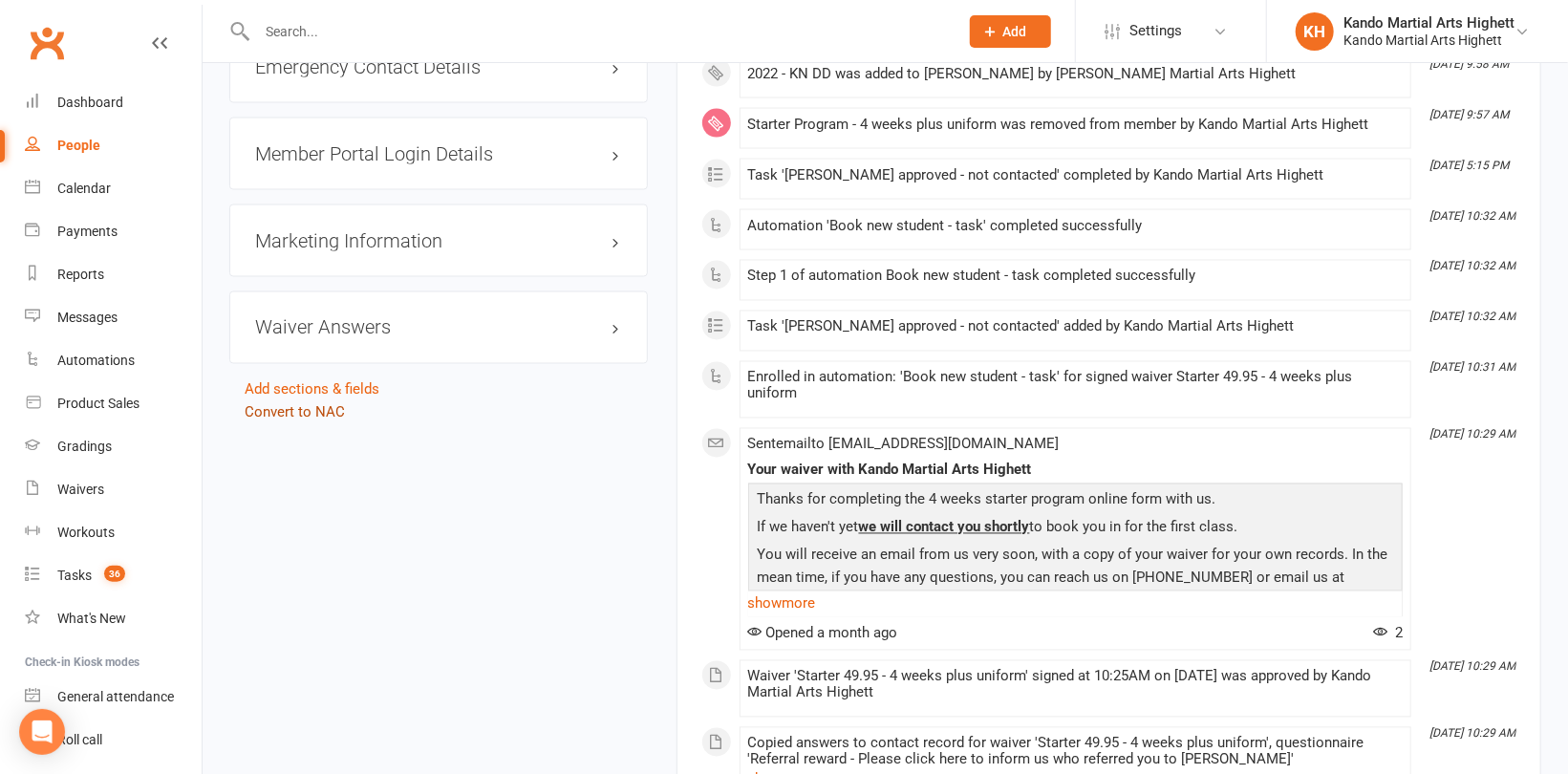
click at [275, 413] on link "Convert to NAC" at bounding box center [295, 412] width 101 height 17
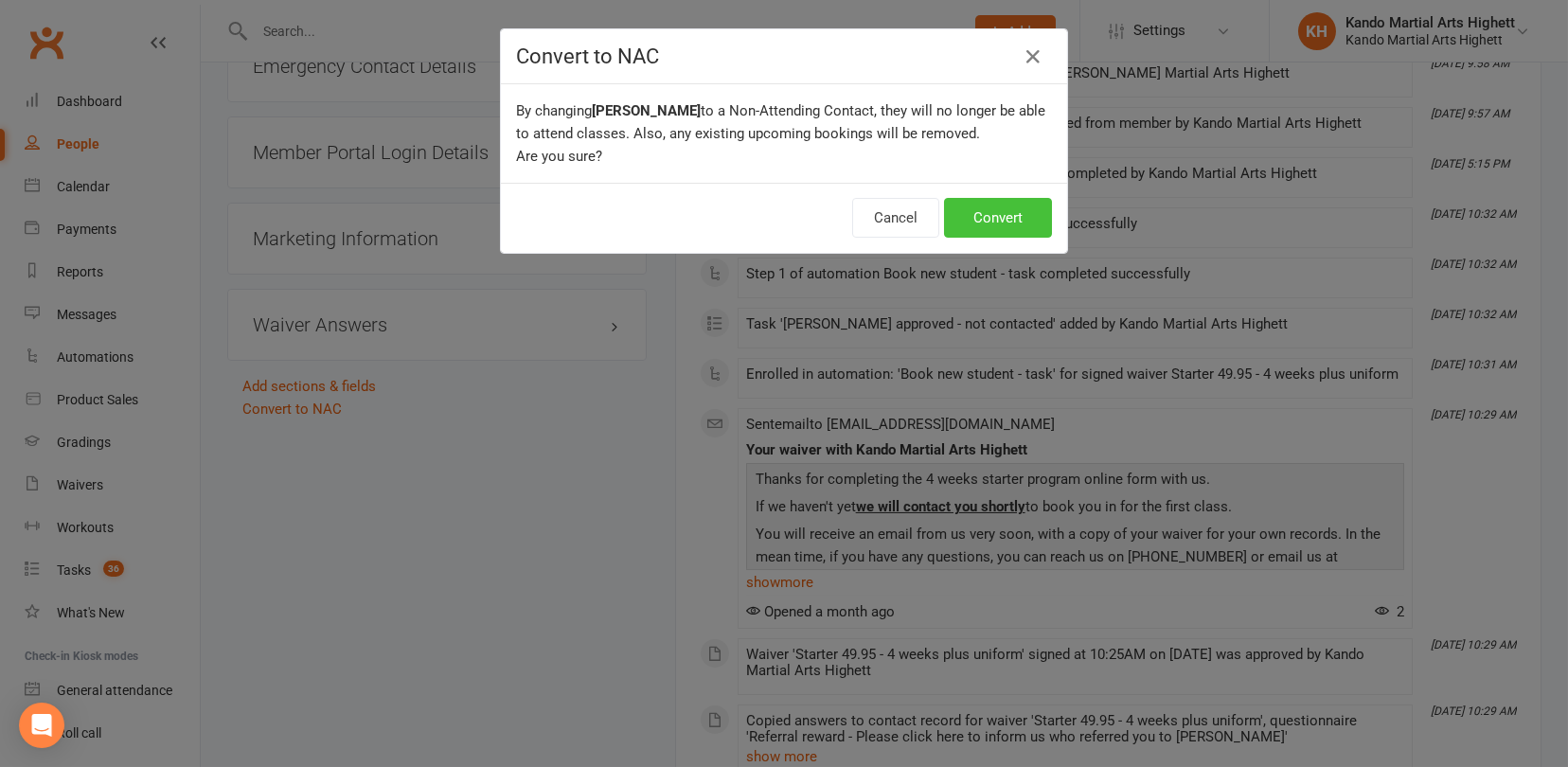
click at [970, 223] on button "Convert" at bounding box center [997, 218] width 107 height 40
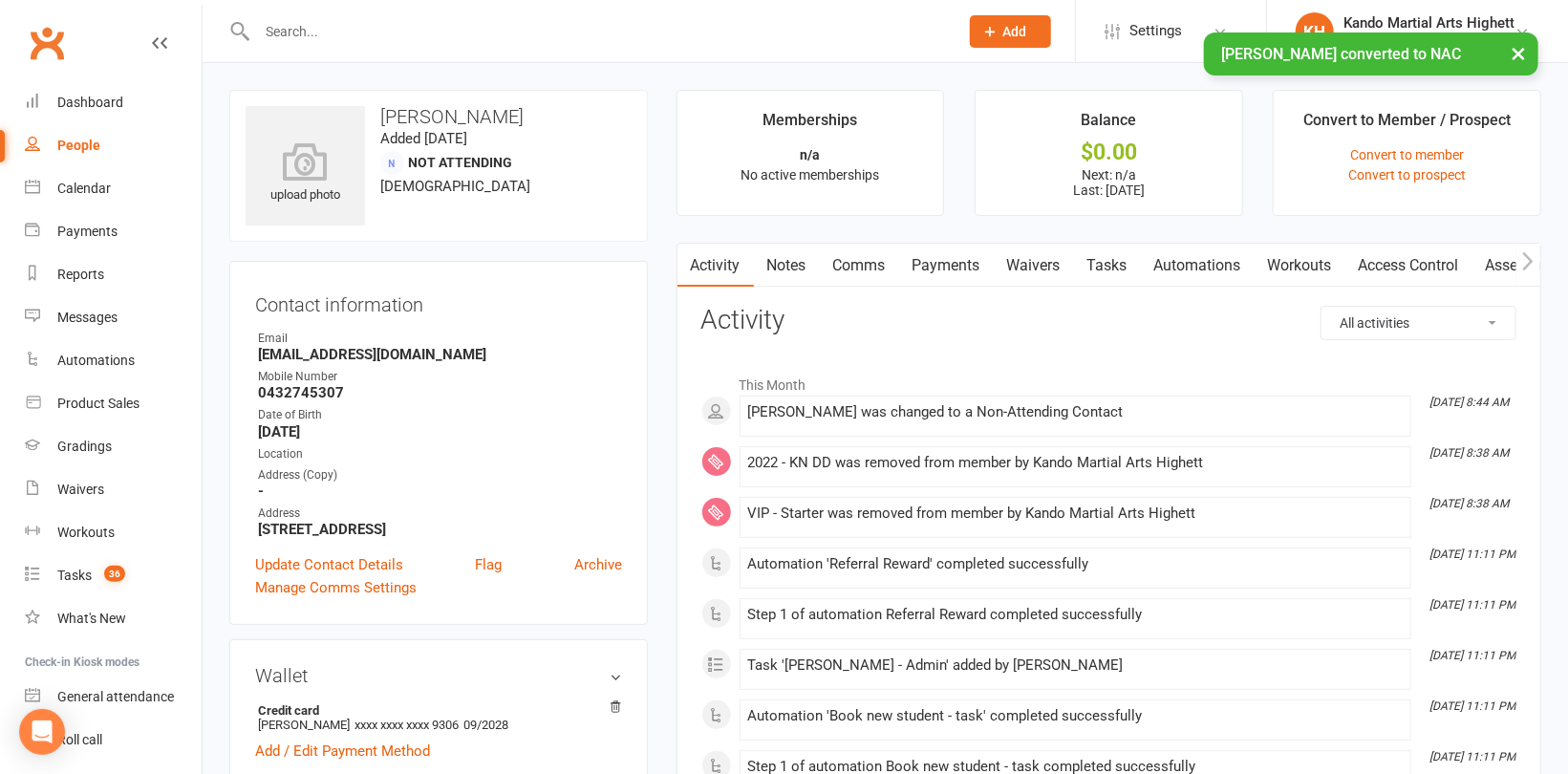
scroll to position [191, 0]
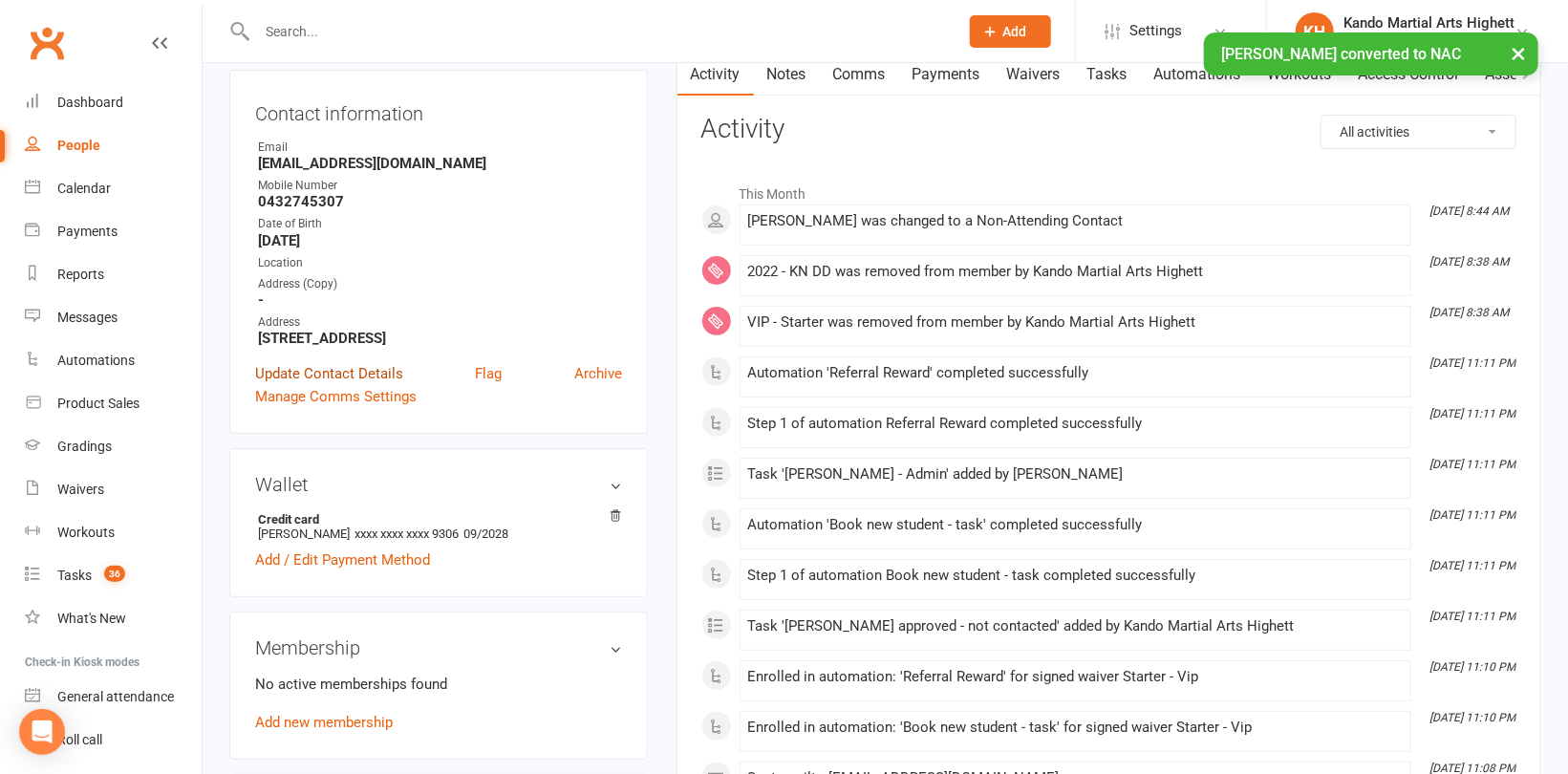
click at [352, 371] on link "Update Contact Details" at bounding box center [329, 373] width 148 height 23
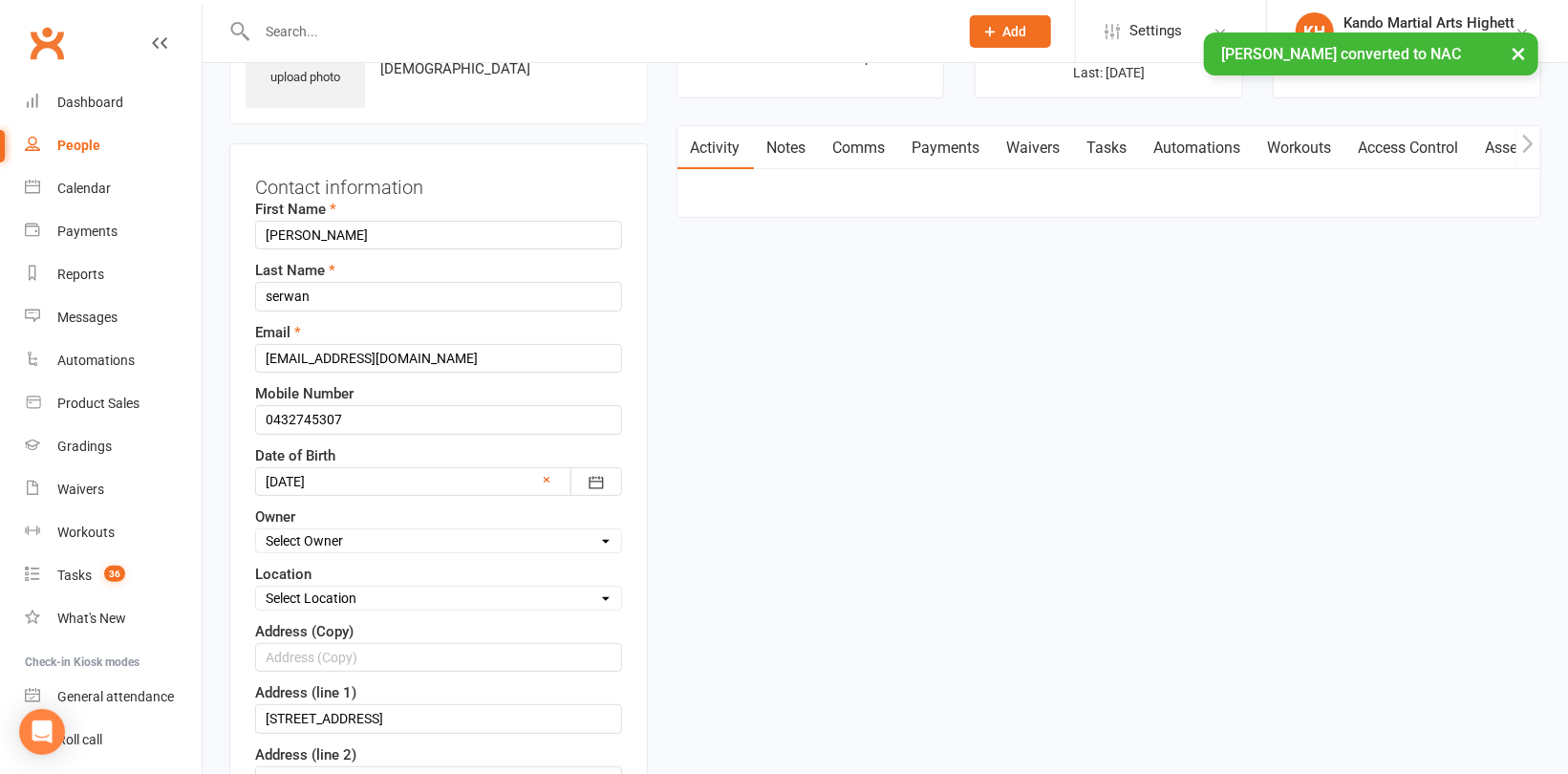
scroll to position [89, 0]
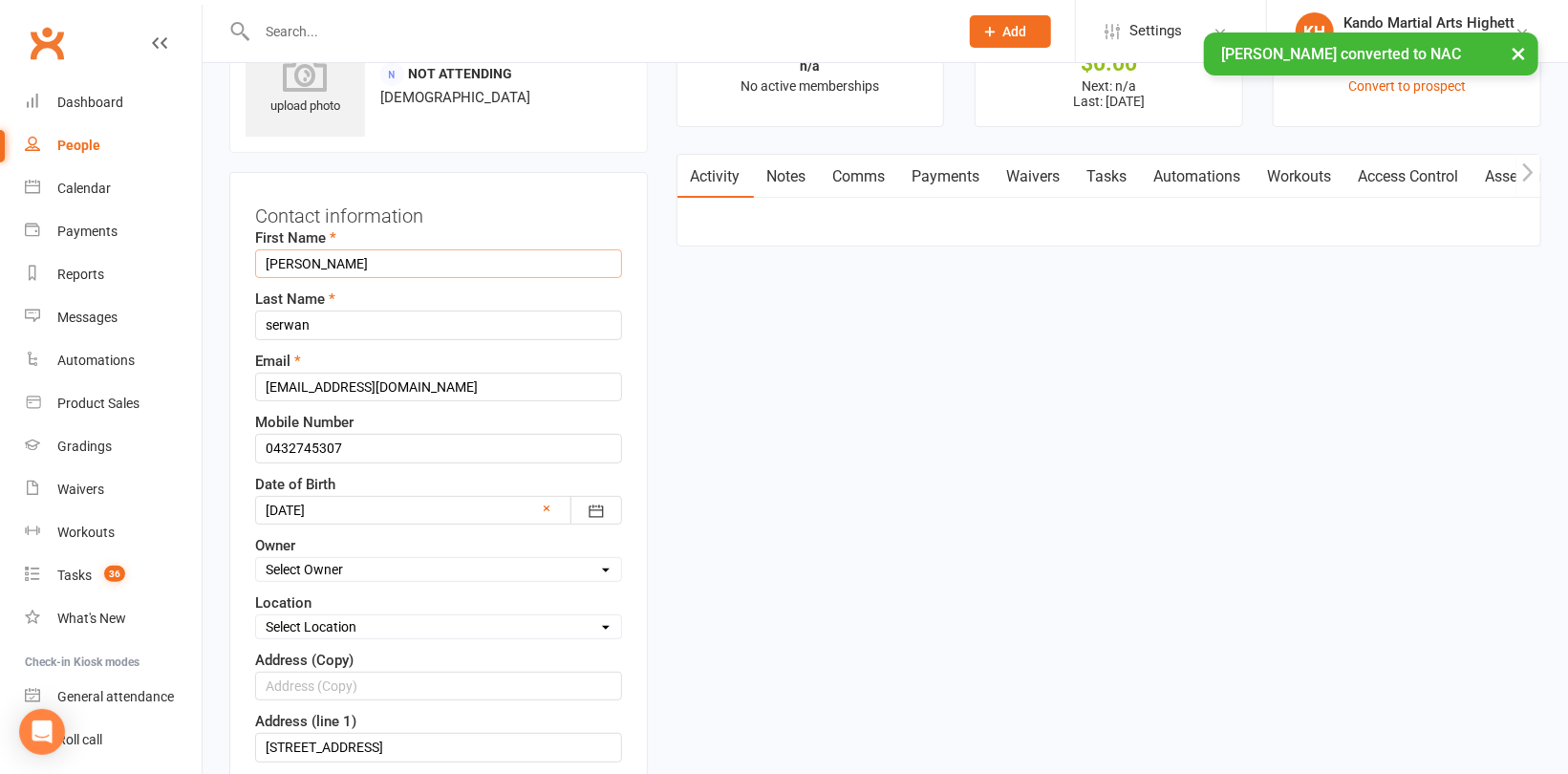
click at [282, 253] on input "mike" at bounding box center [439, 263] width 367 height 29
click at [274, 256] on input "mike" at bounding box center [439, 263] width 367 height 29
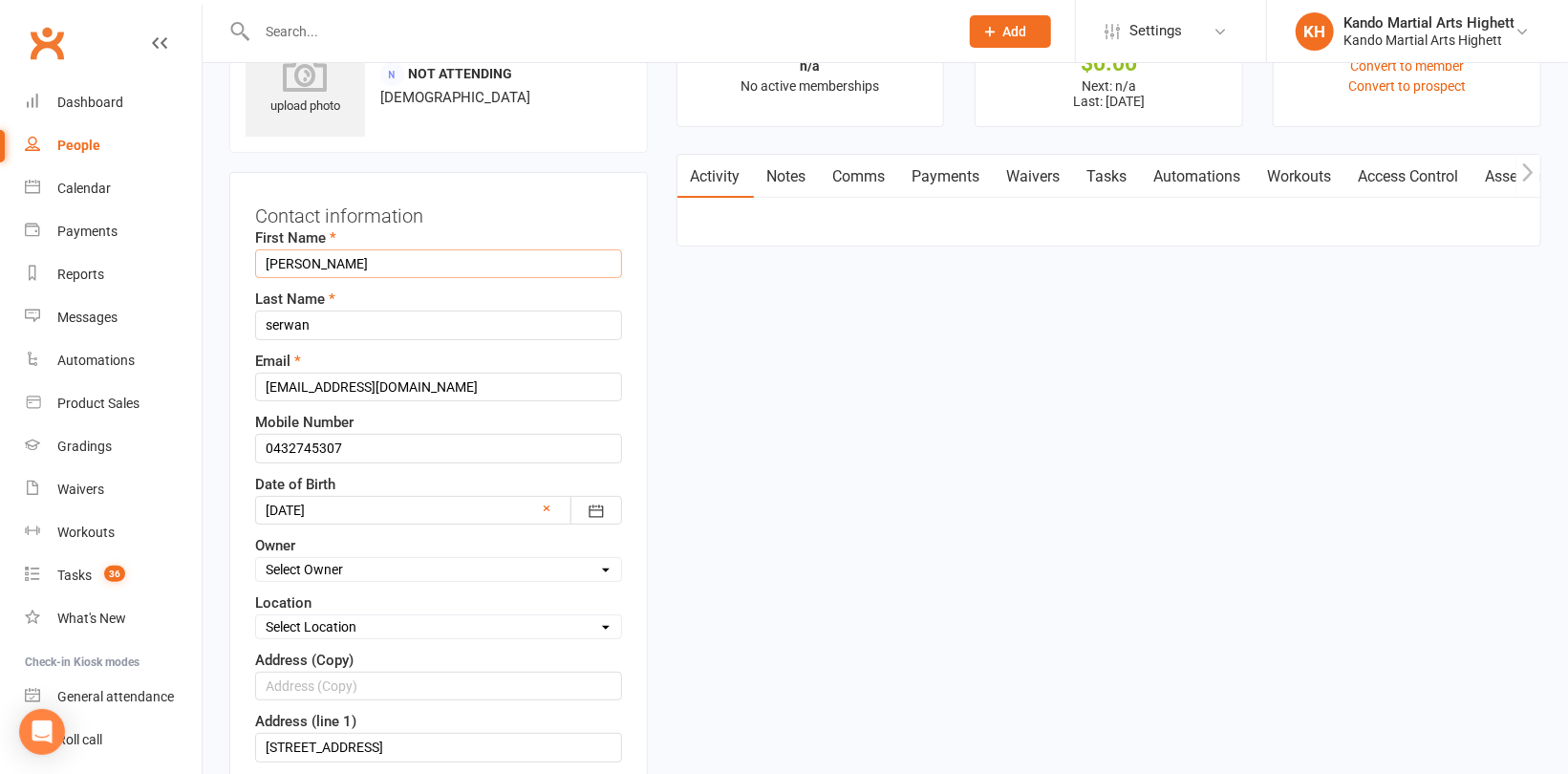
type input "Mike"
click at [268, 318] on input "serwan" at bounding box center [439, 324] width 367 height 29
type input "Serwan"
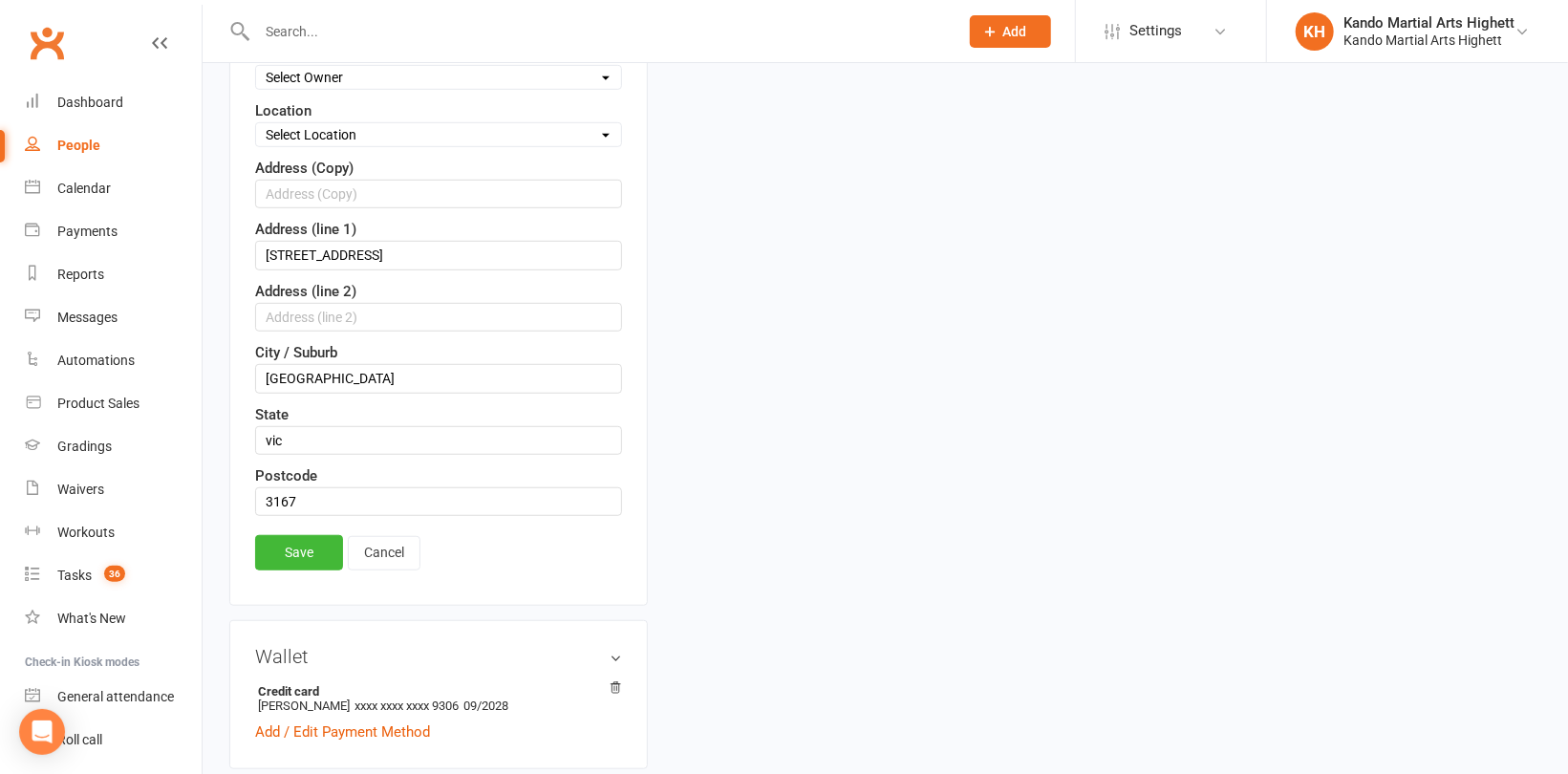
scroll to position [663, 0]
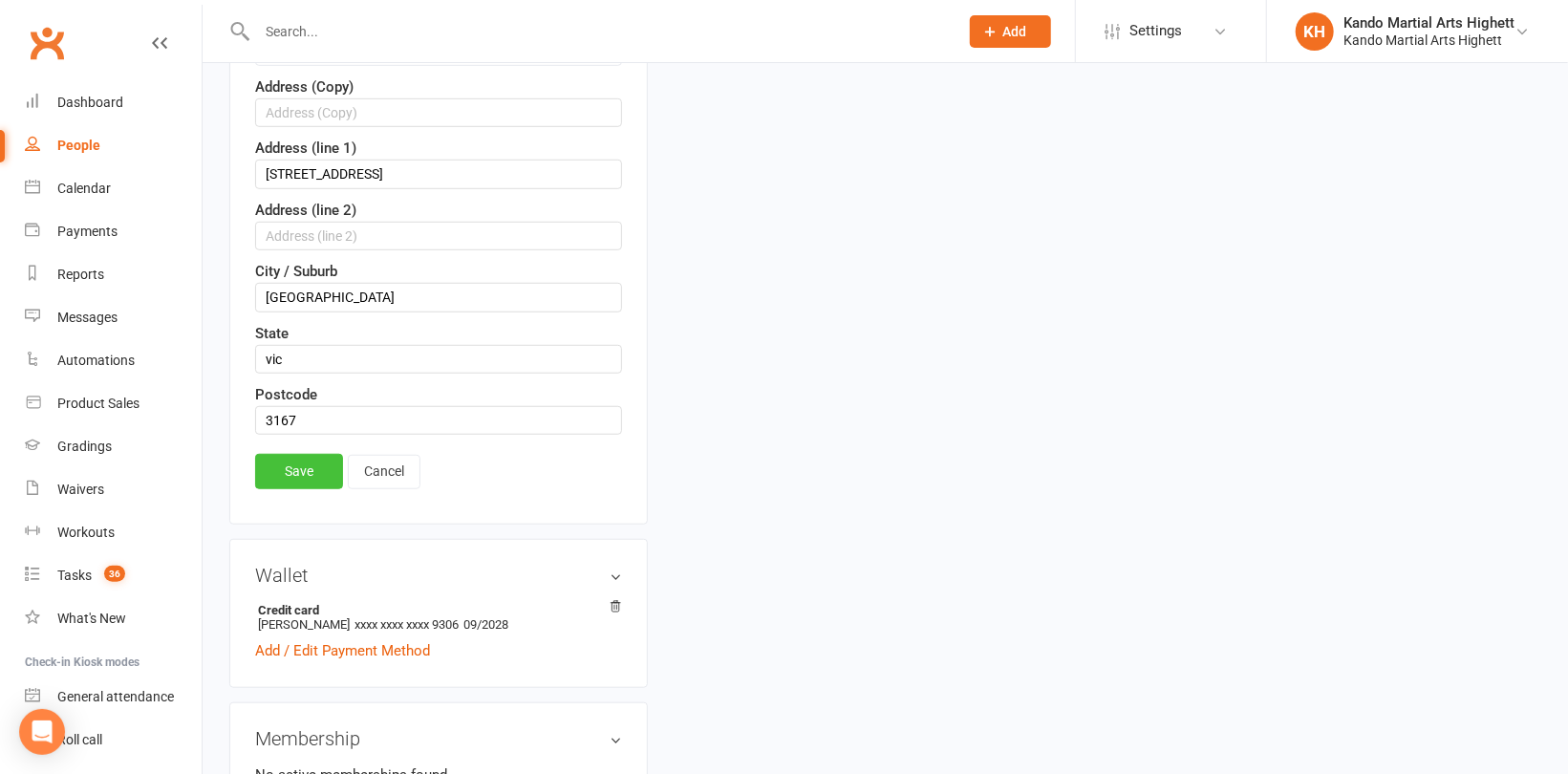
click at [316, 459] on link "Save" at bounding box center [299, 470] width 88 height 35
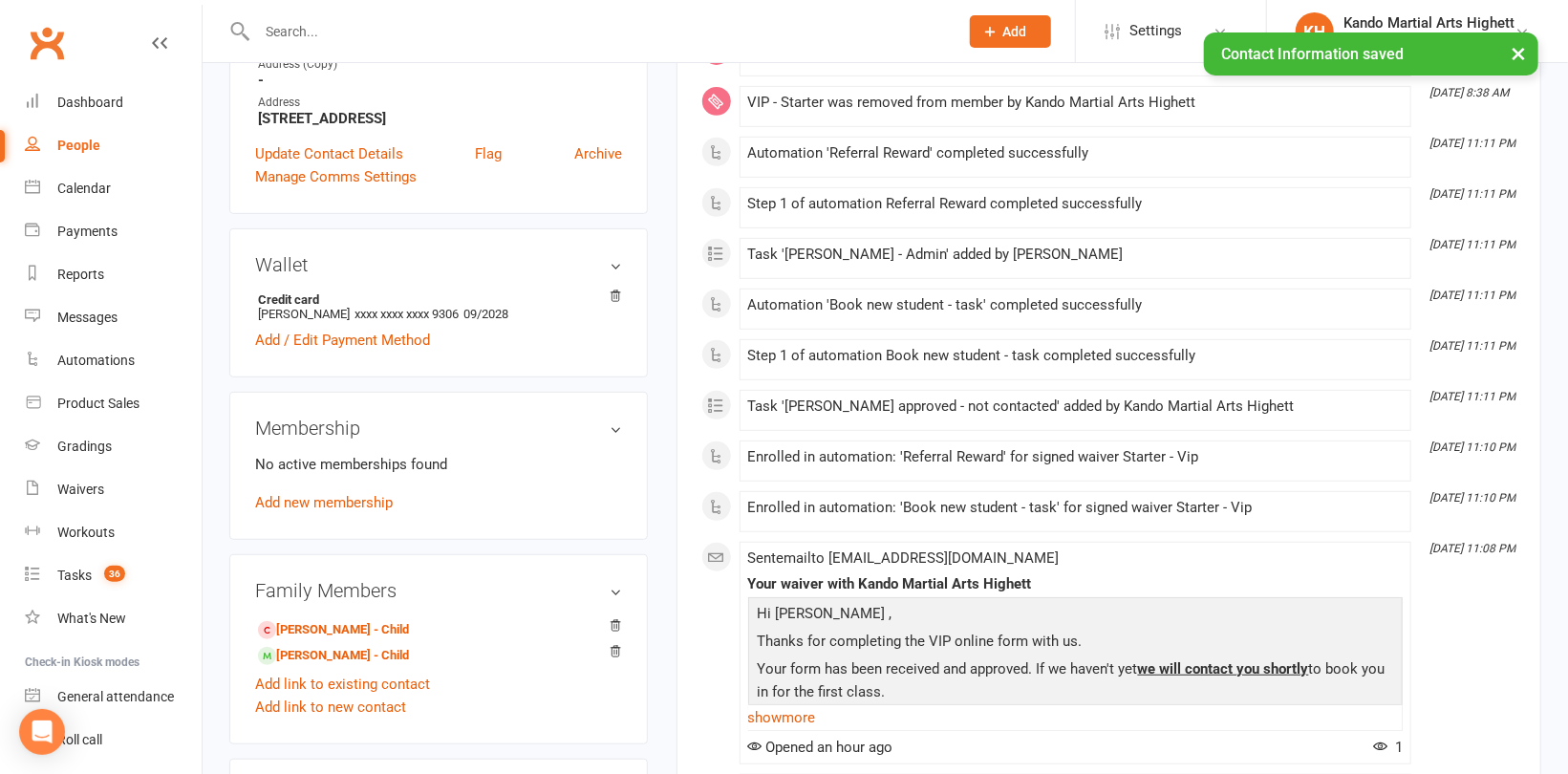
scroll to position [574, 0]
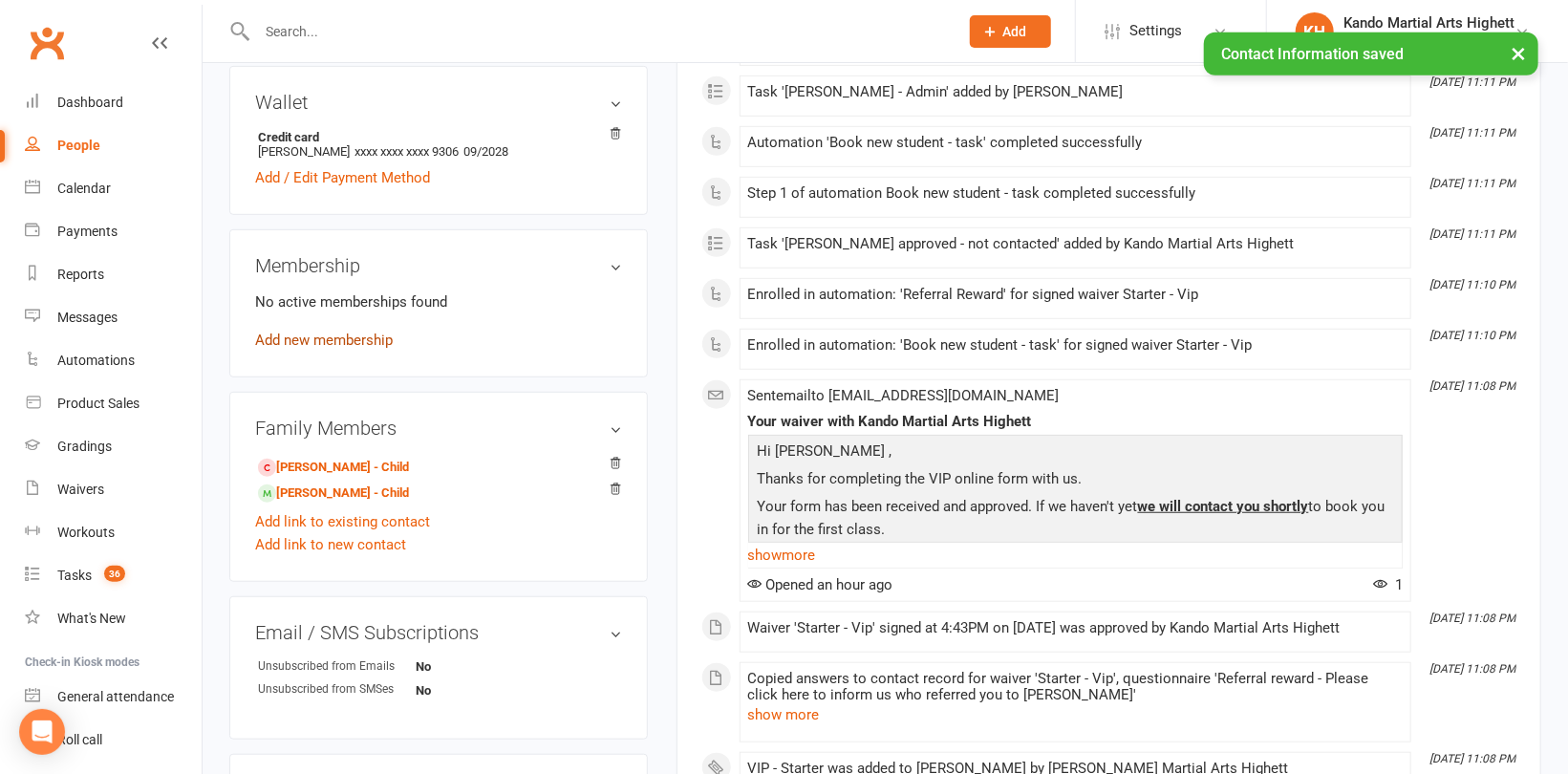
click at [342, 343] on link "Add new membership" at bounding box center [324, 339] width 138 height 17
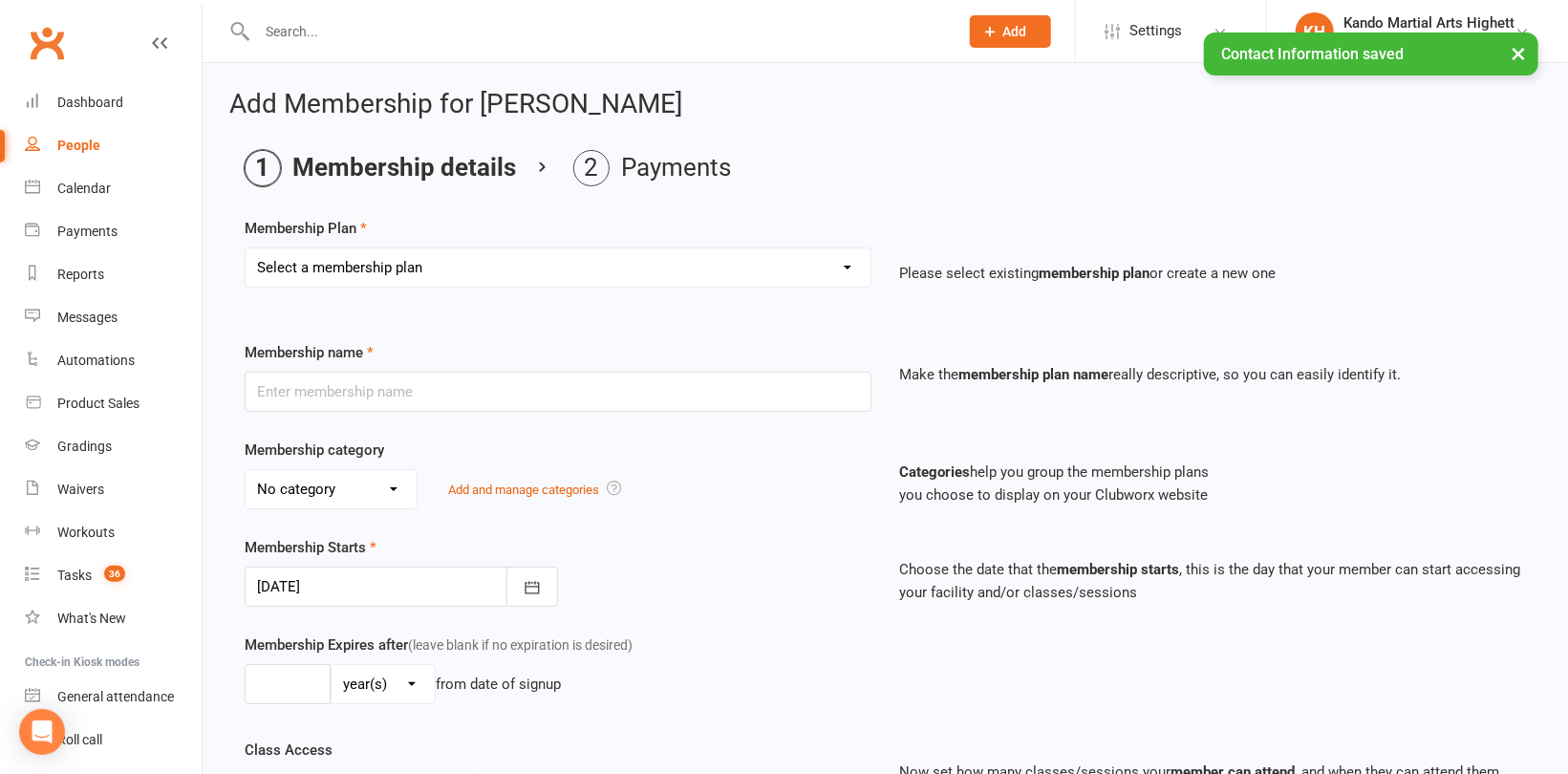
click at [367, 264] on select "Select a membership plan Create new Membership Plan Starter Program - 4 weeks p…" at bounding box center [558, 267] width 625 height 38
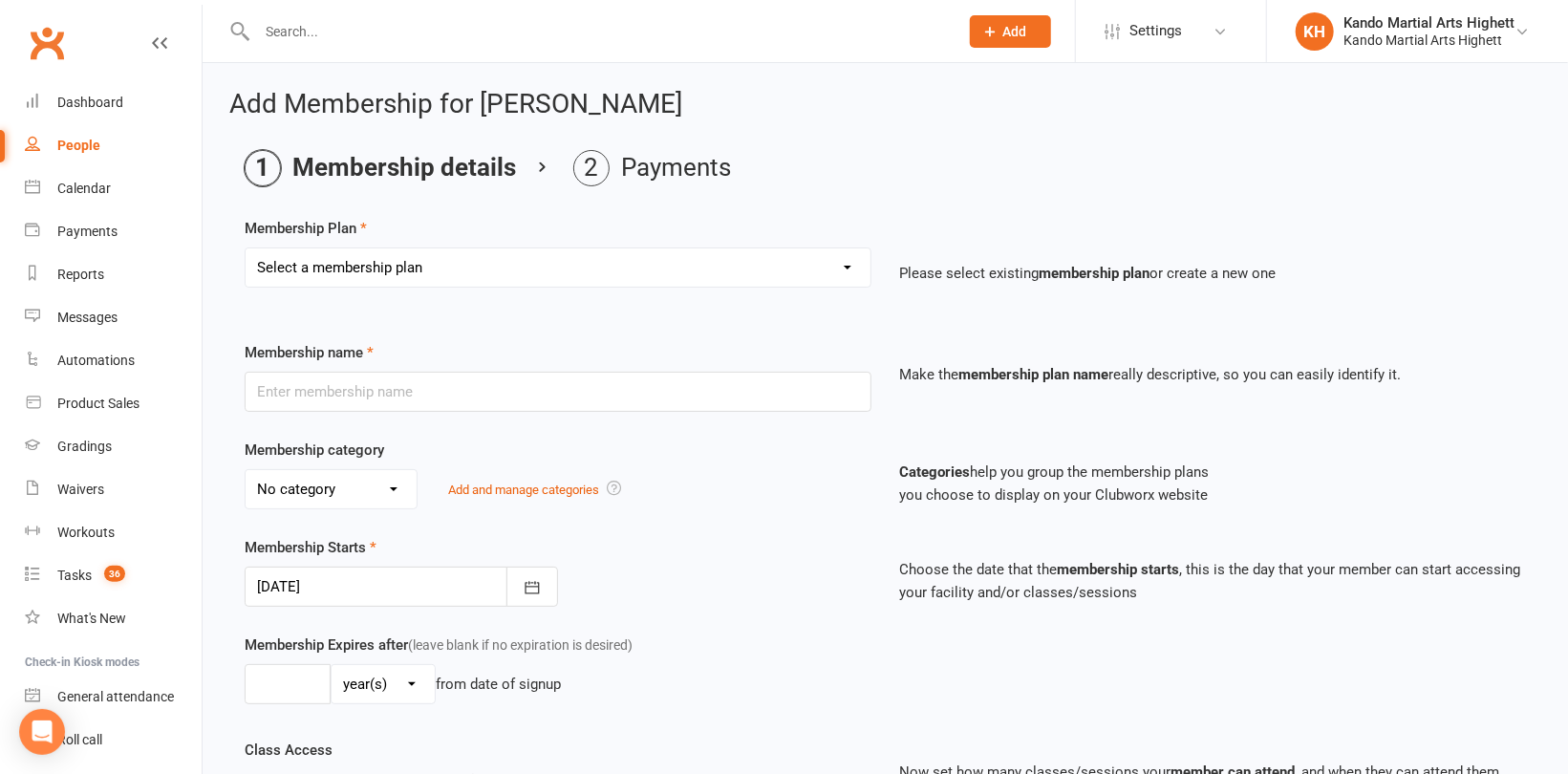
select select "14"
click at [245, 248] on select "Select a membership plan Create new Membership Plan Starter Program - 4 weeks p…" at bounding box center [558, 267] width 625 height 38
type input "2022 - LD DD"
select select "5"
type input "0"
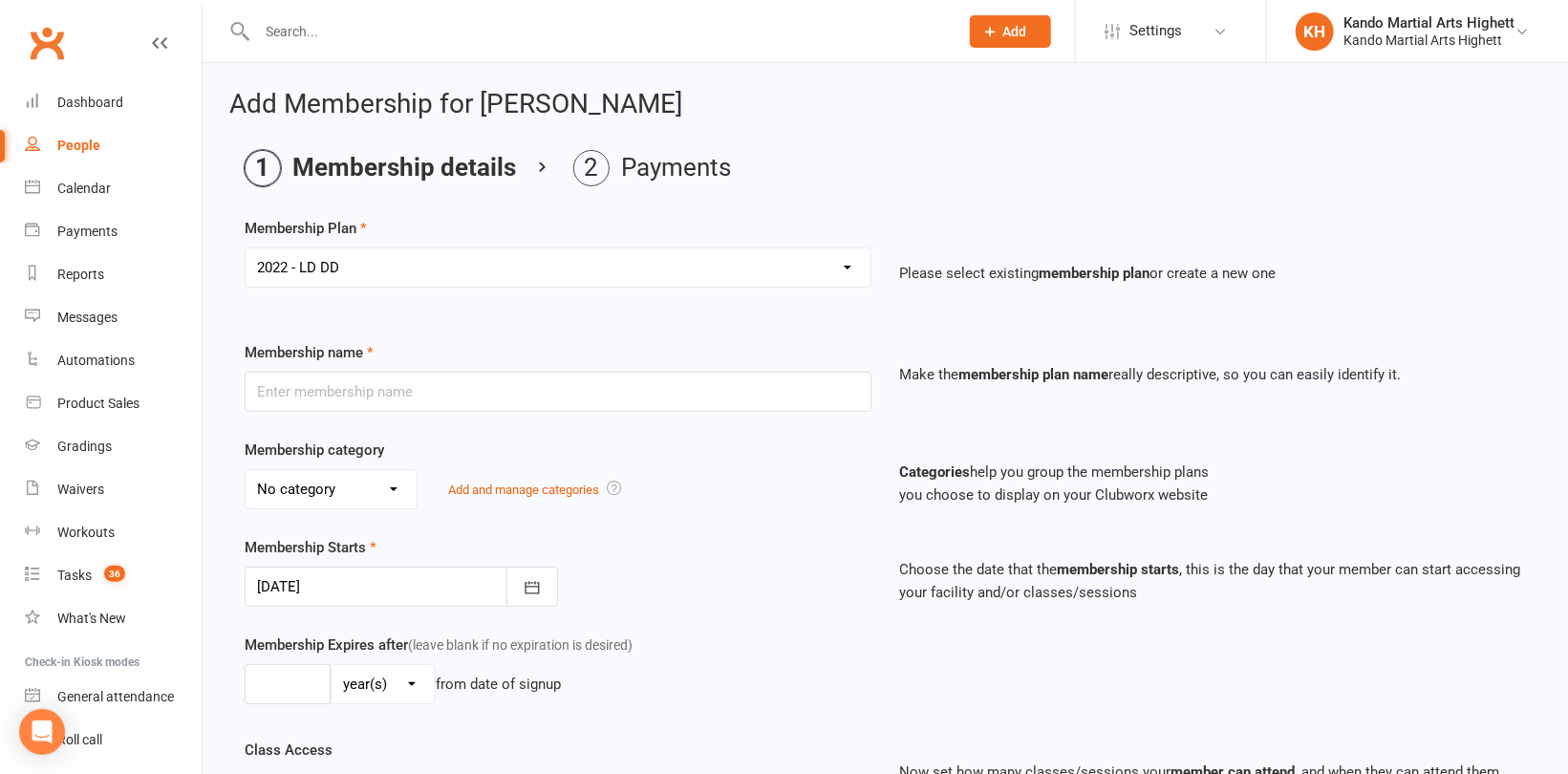
type input "5"
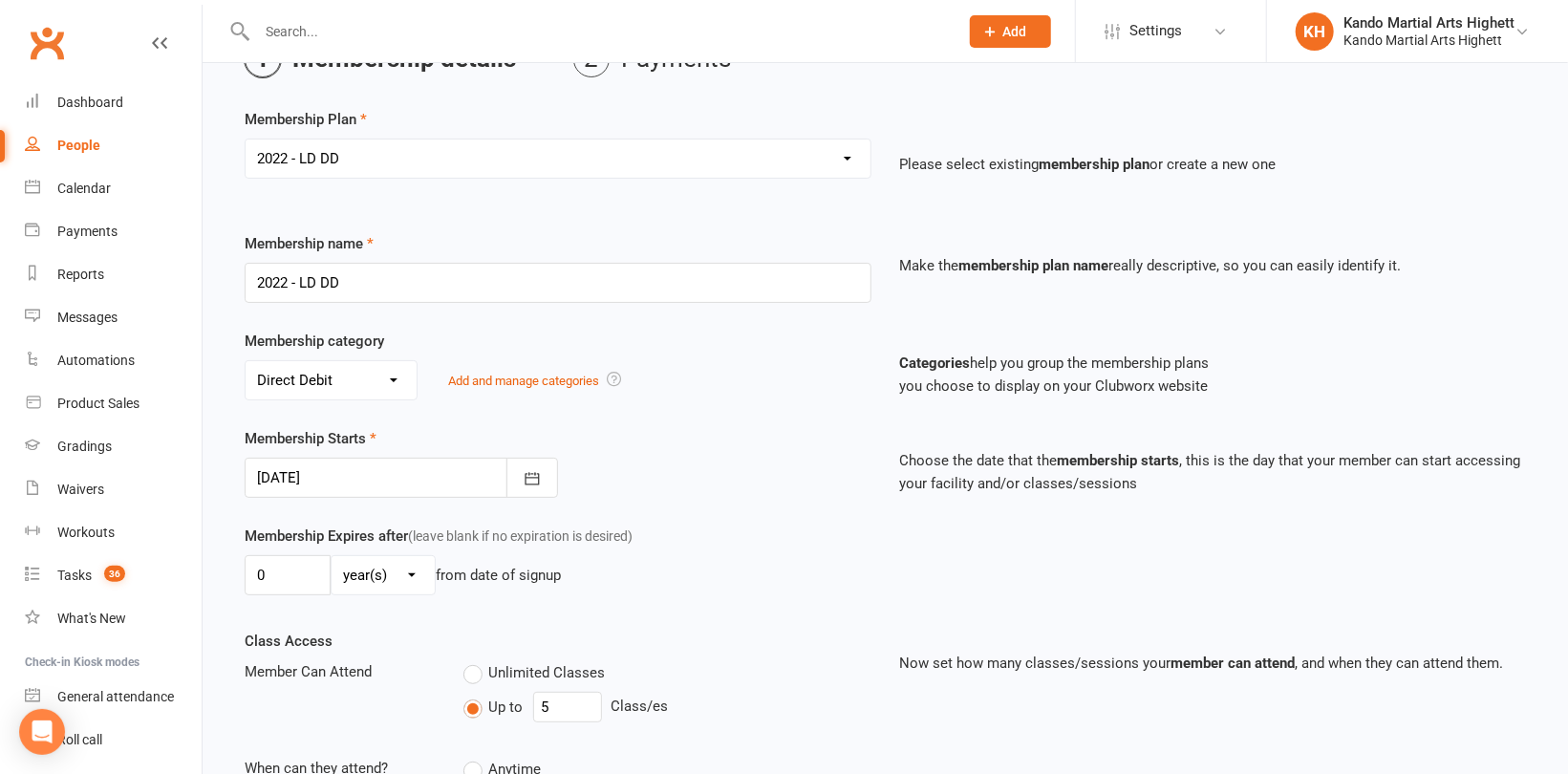
scroll to position [287, 0]
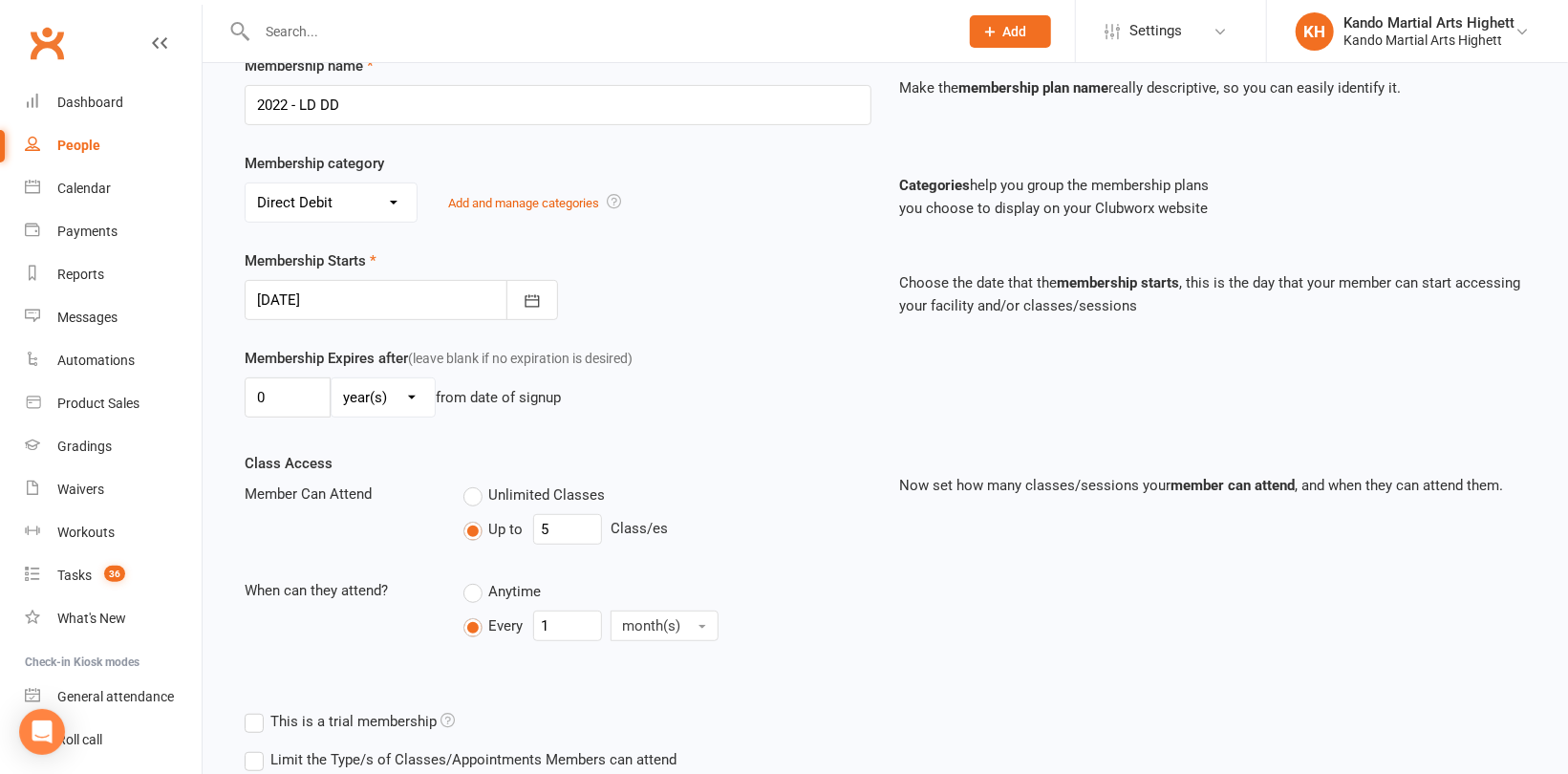
click at [350, 287] on div at bounding box center [401, 300] width 313 height 40
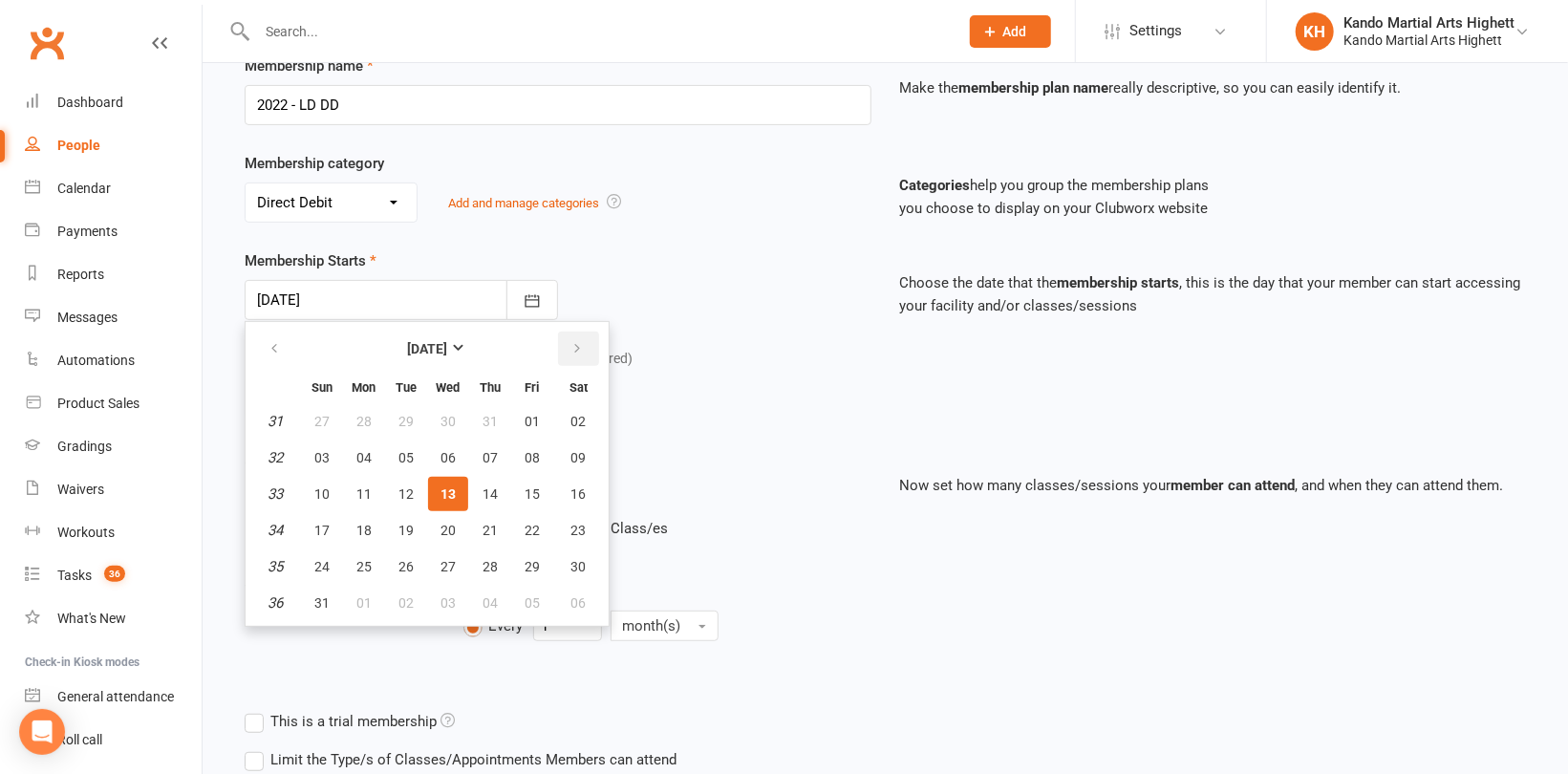
click at [575, 349] on icon "button" at bounding box center [578, 349] width 14 height 16
click at [537, 451] on button "12" at bounding box center [532, 457] width 40 height 35
type input "12 Sep 2025"
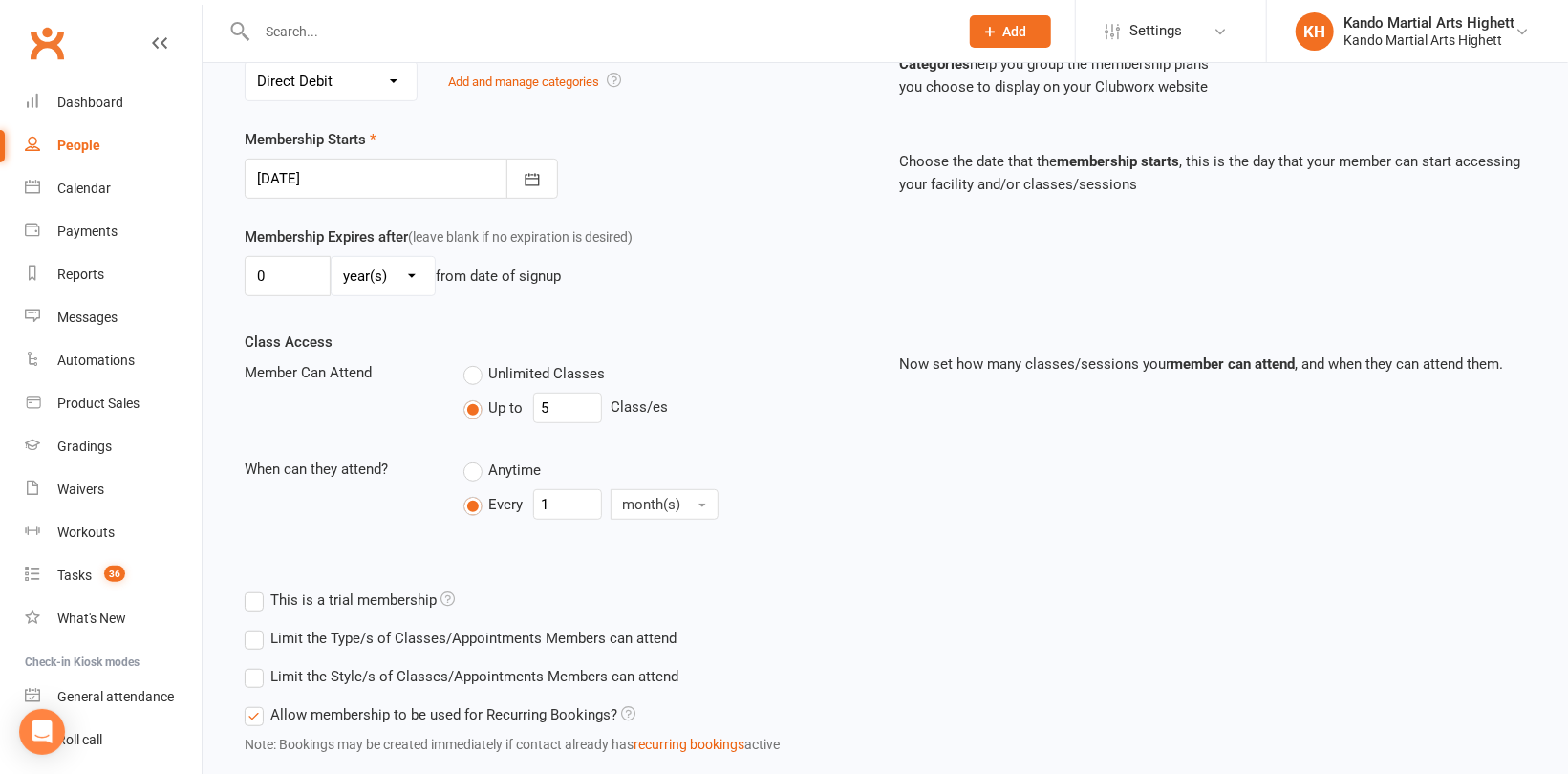
scroll to position [527, 0]
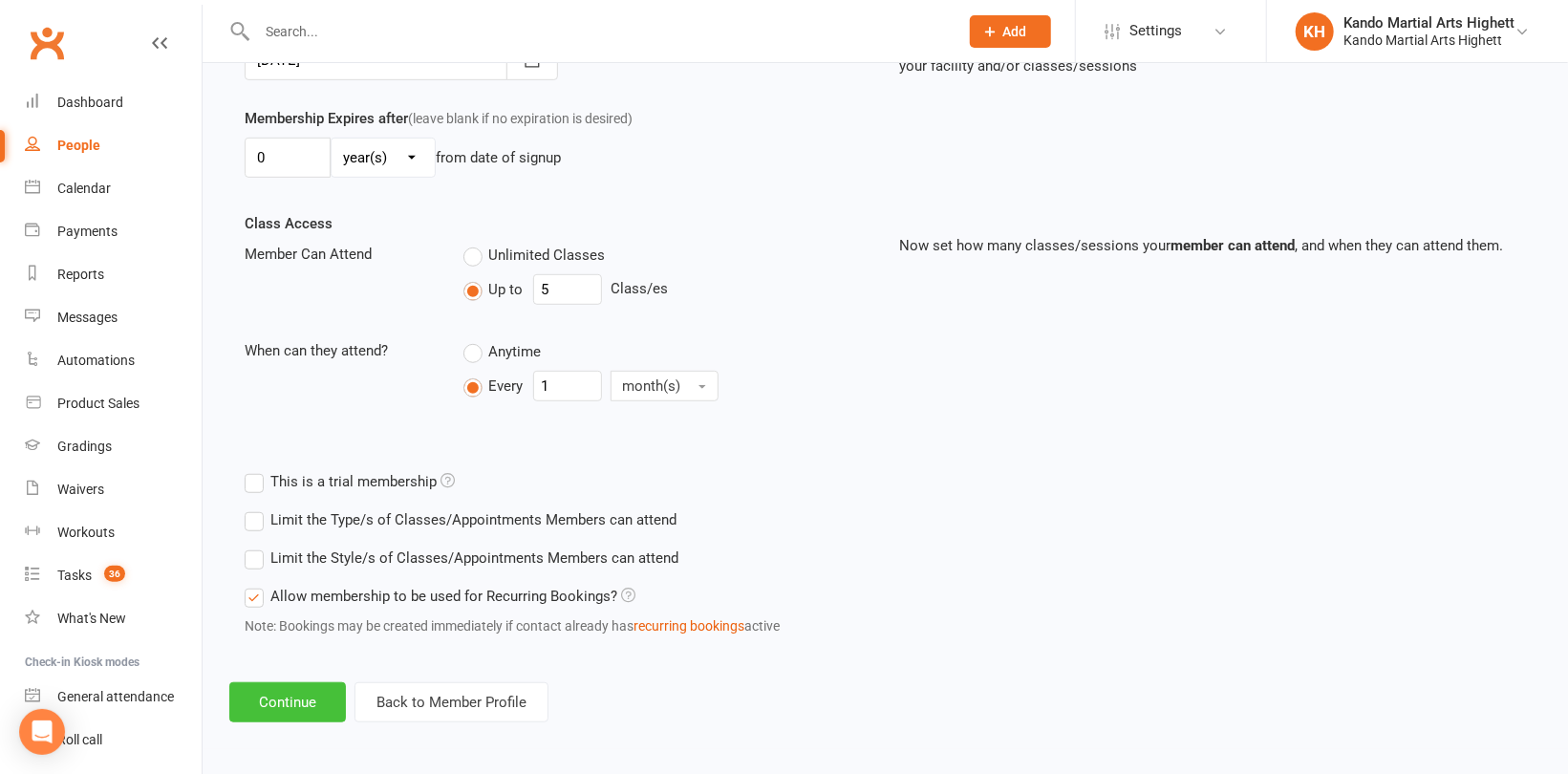
click at [294, 699] on button "Continue" at bounding box center [288, 702] width 116 height 40
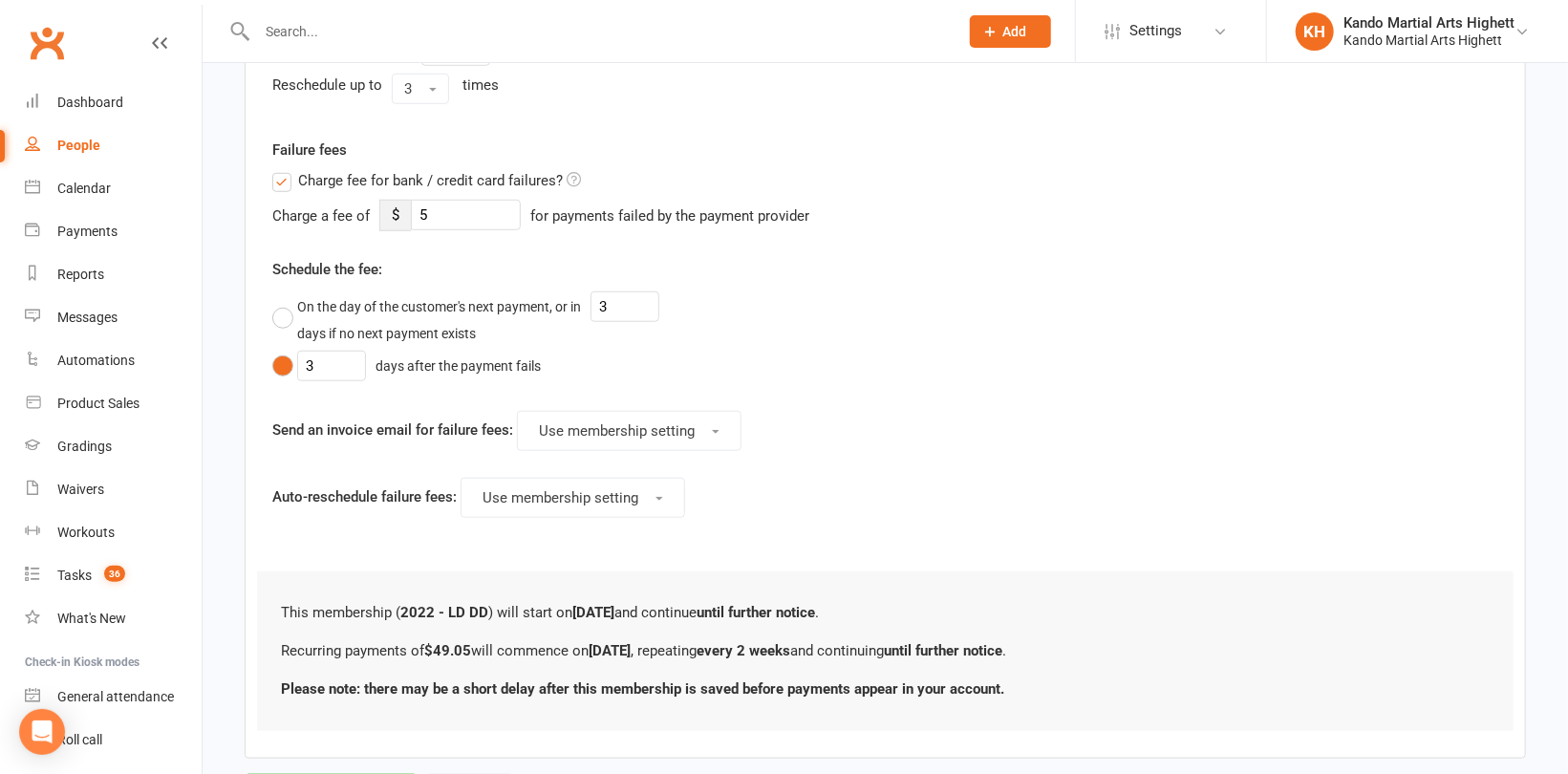
scroll to position [886, 0]
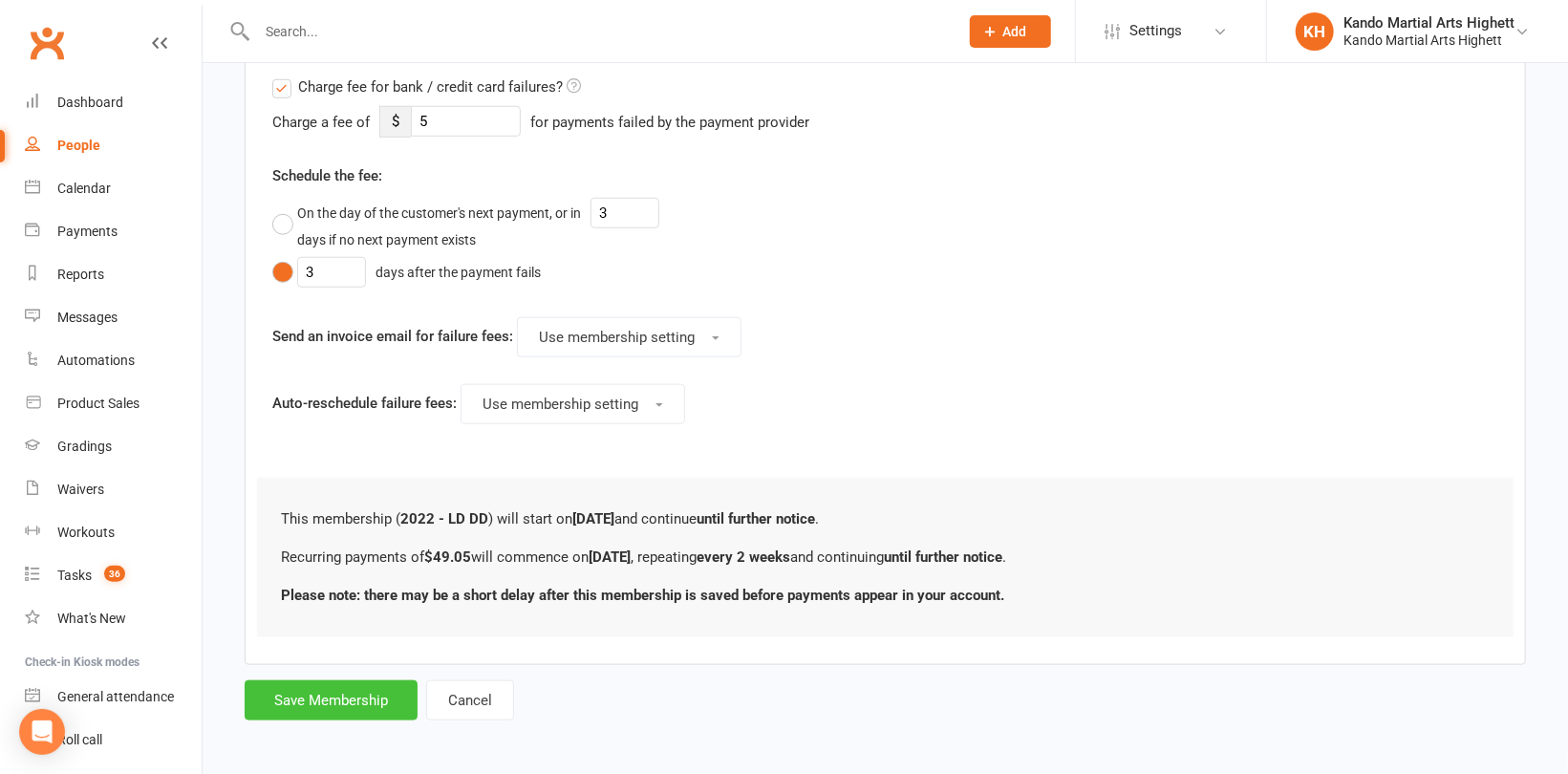
click at [340, 692] on button "Save Membership" at bounding box center [330, 700] width 172 height 40
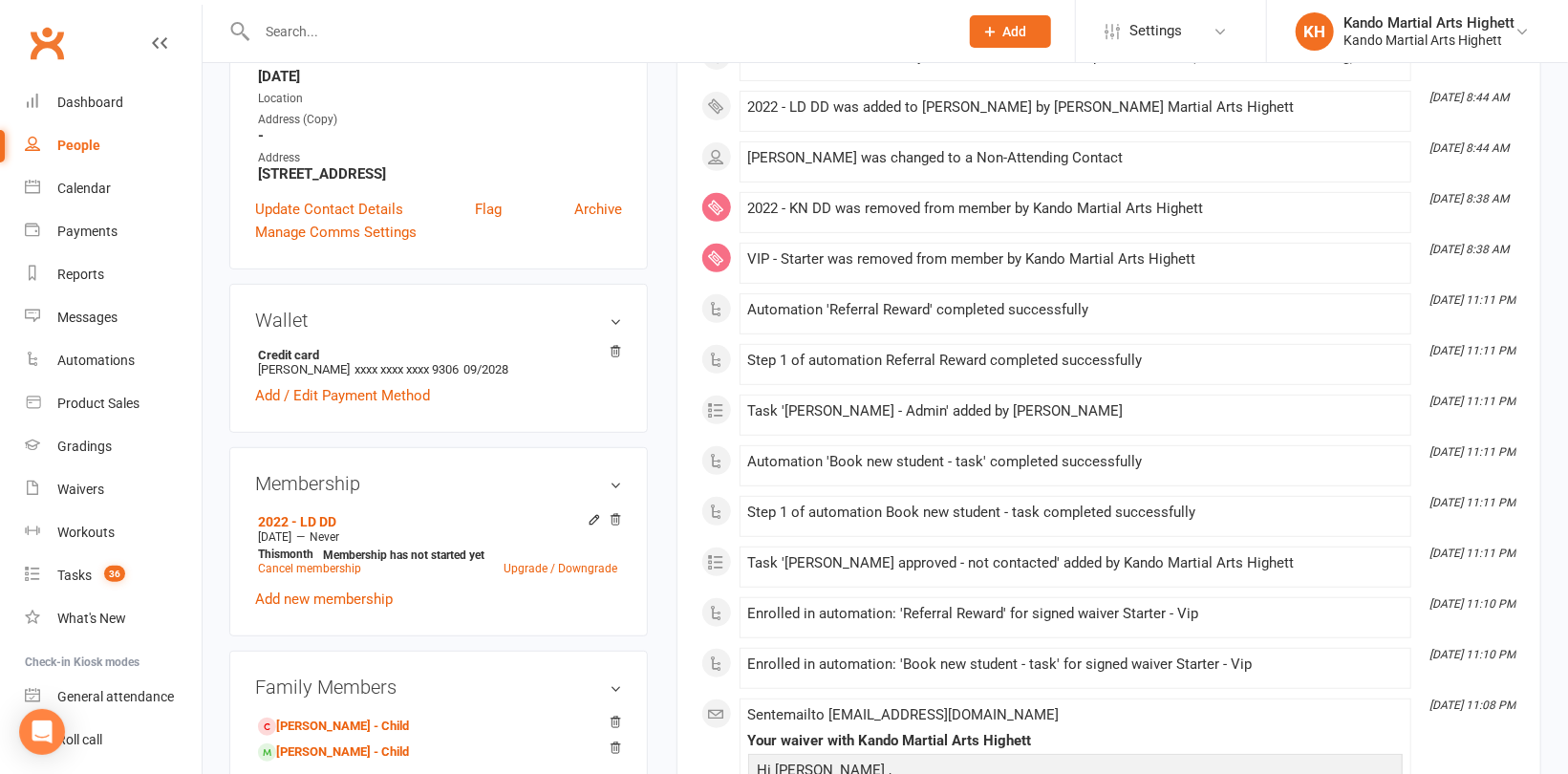
scroll to position [478, 0]
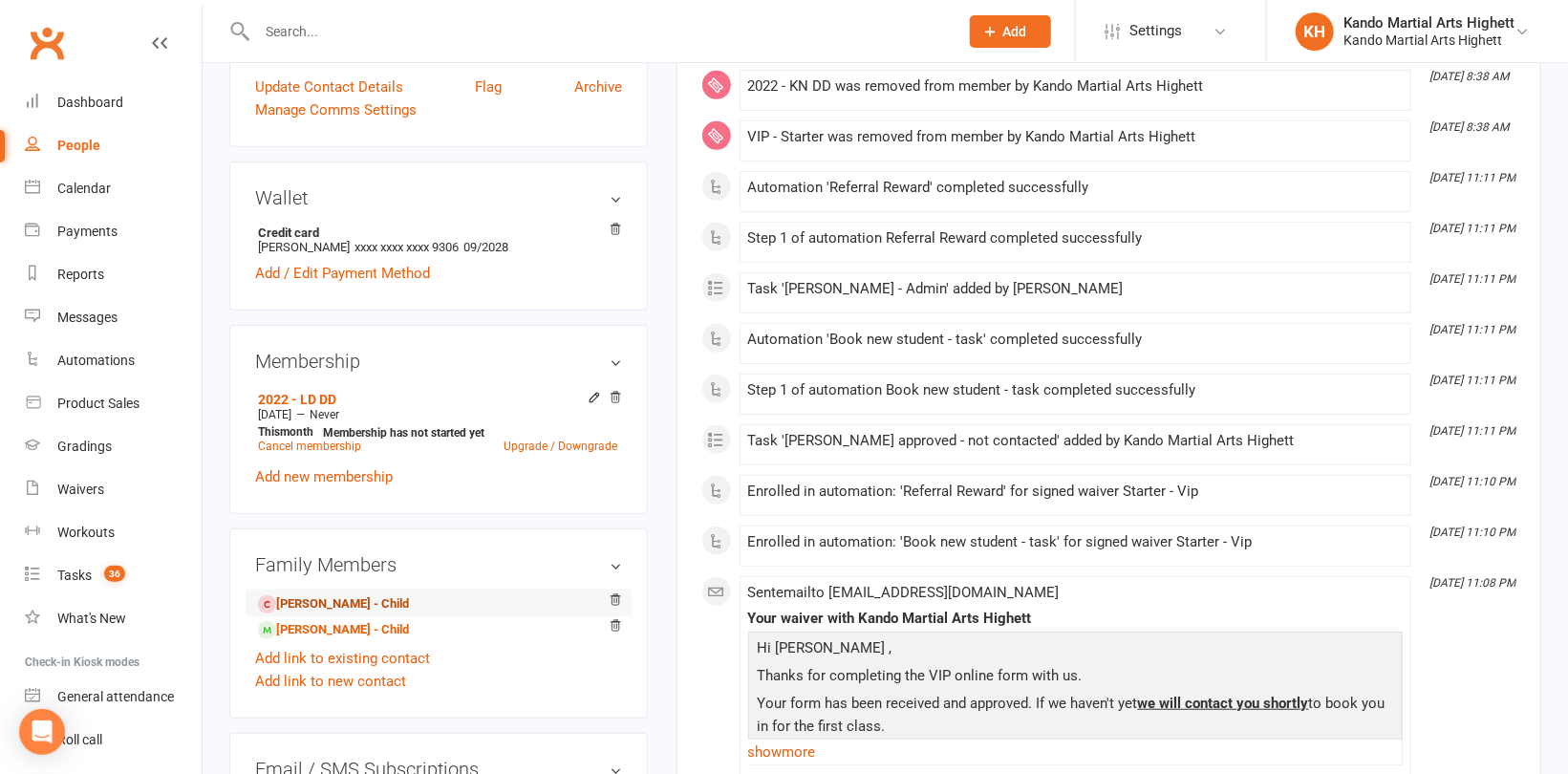
click at [344, 603] on link "Noah Serwan - Child" at bounding box center [333, 604] width 151 height 20
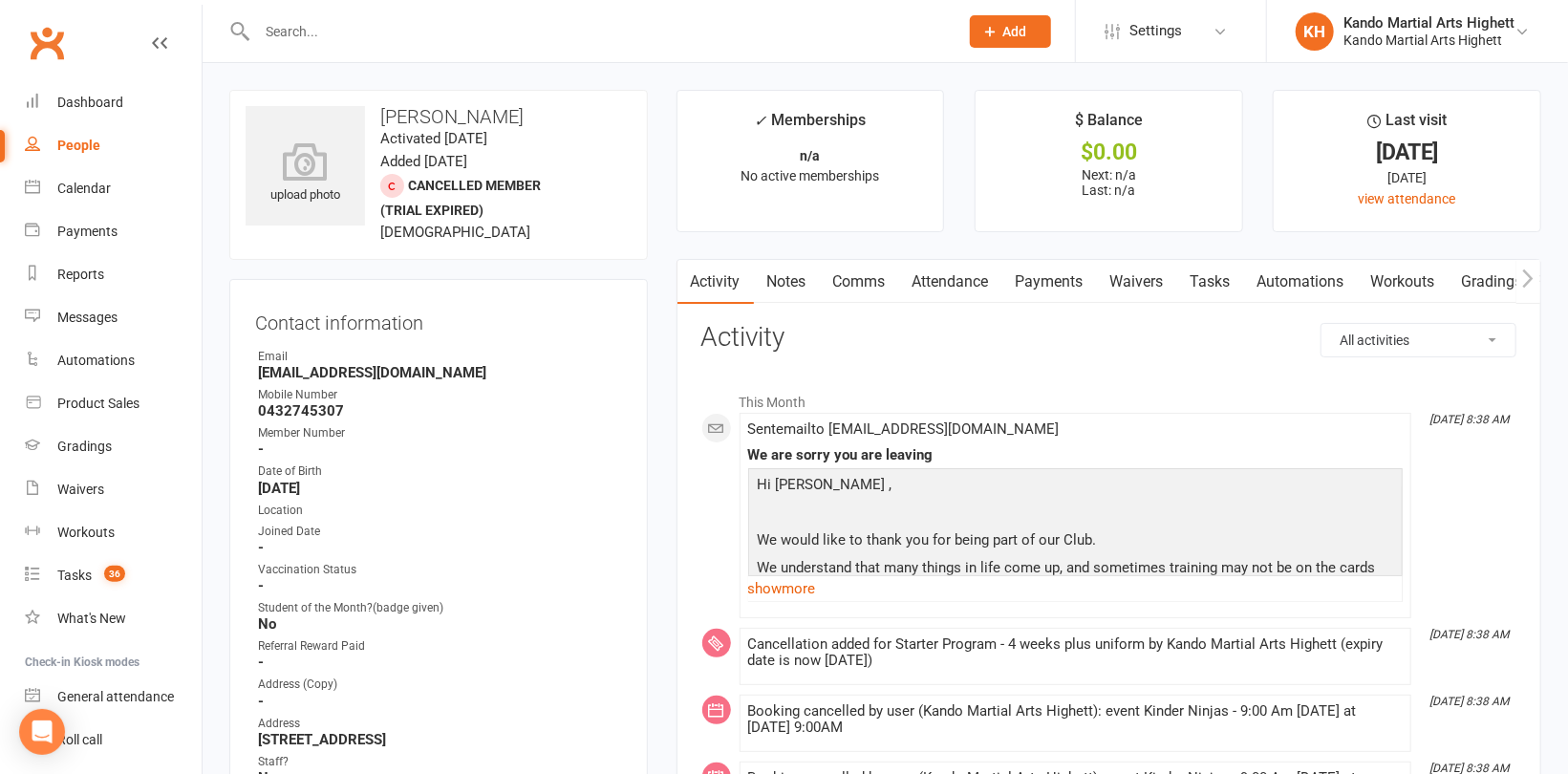
click at [944, 287] on link "Attendance" at bounding box center [950, 282] width 103 height 44
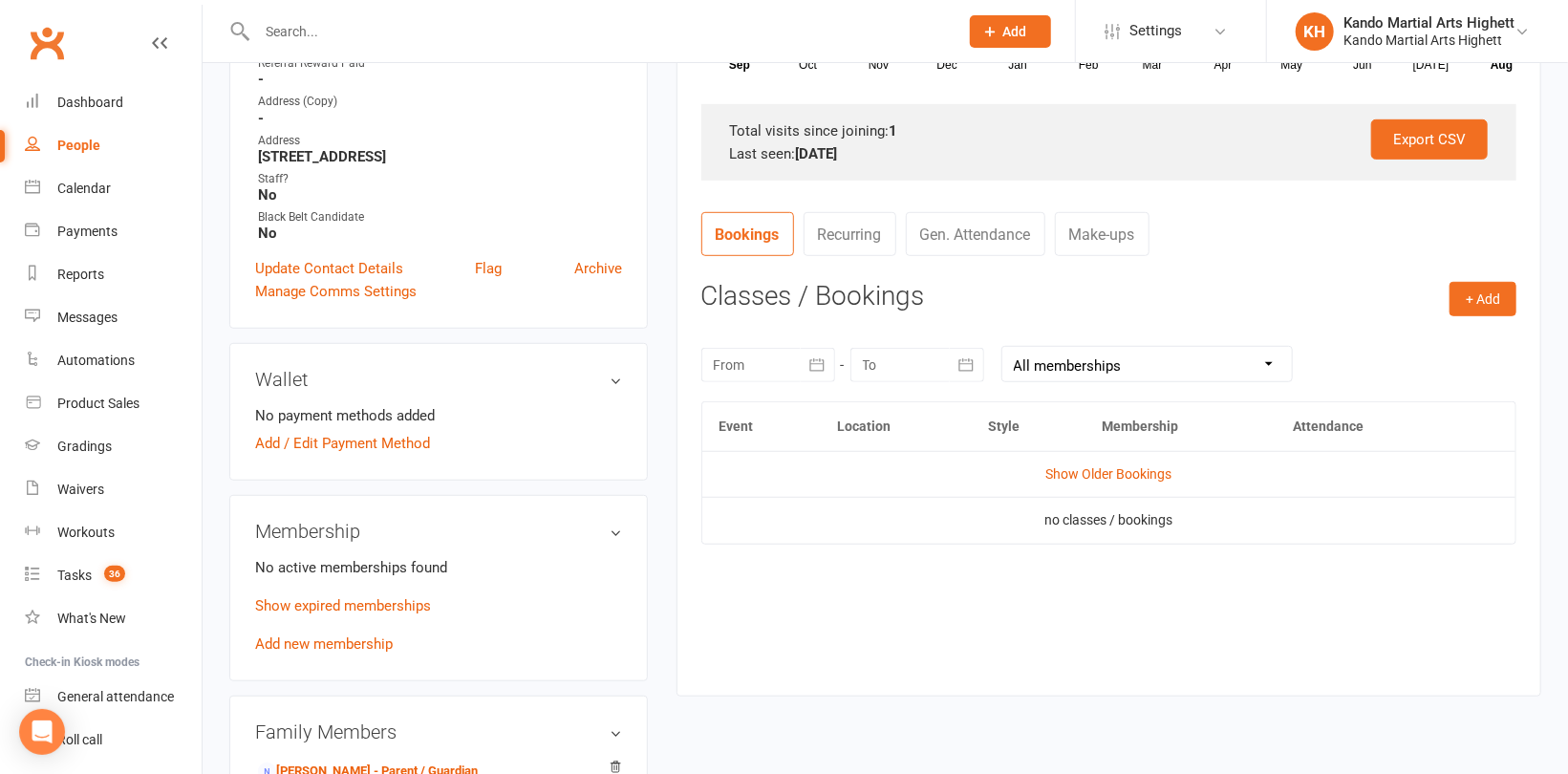
scroll to position [668, 0]
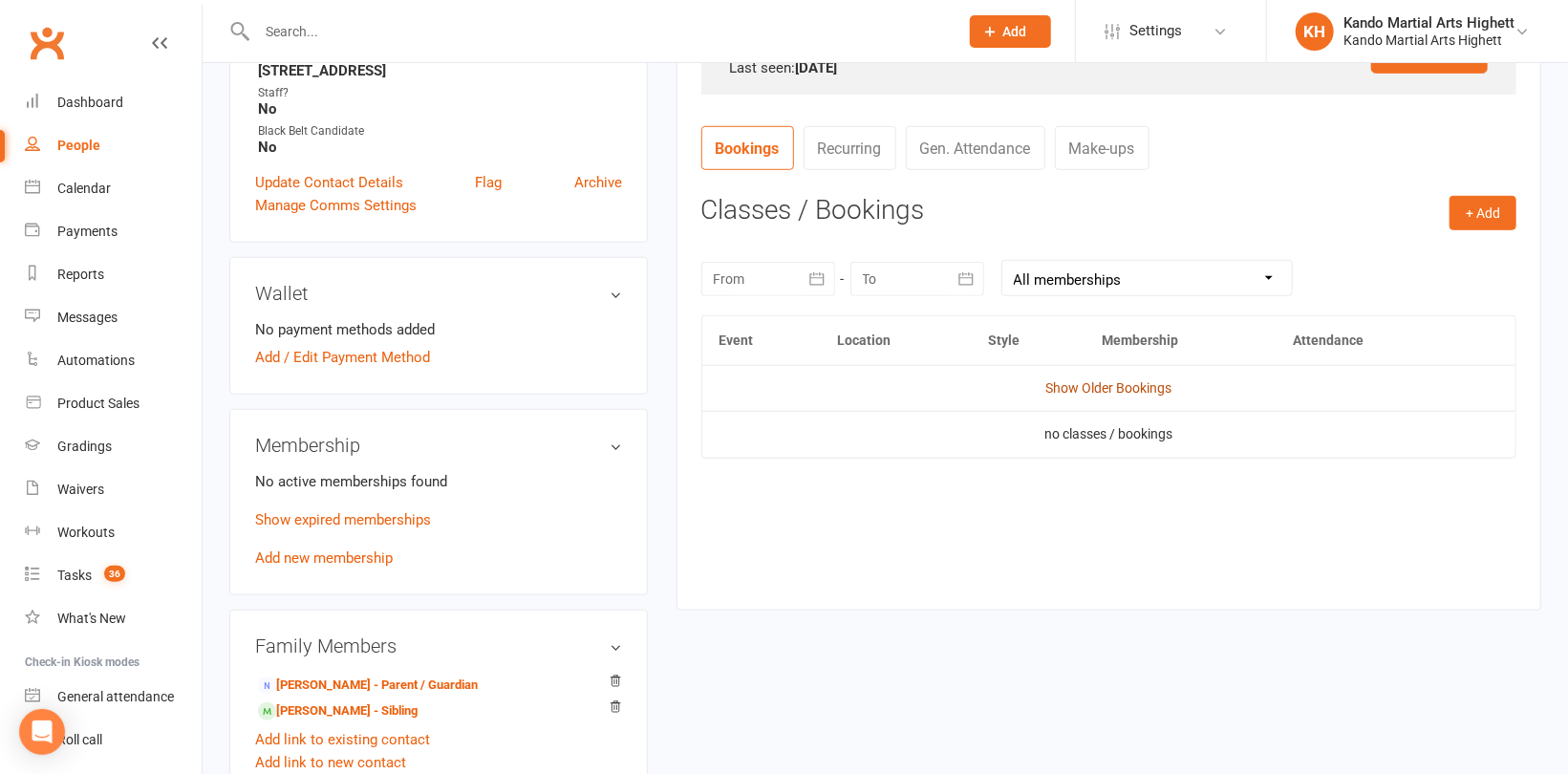
click at [1106, 388] on link "Show Older Bookings" at bounding box center [1108, 388] width 126 height 16
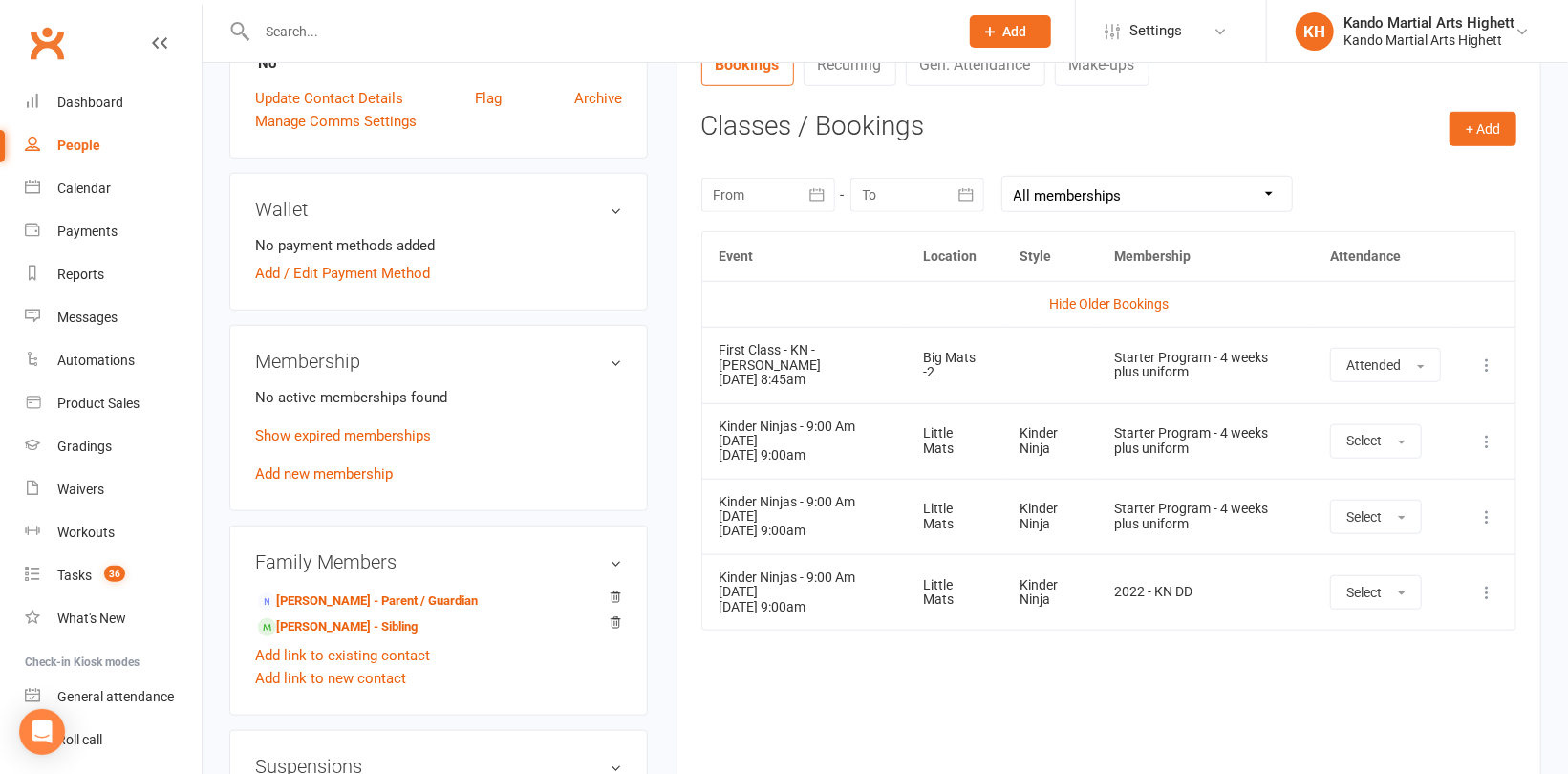
scroll to position [860, 0]
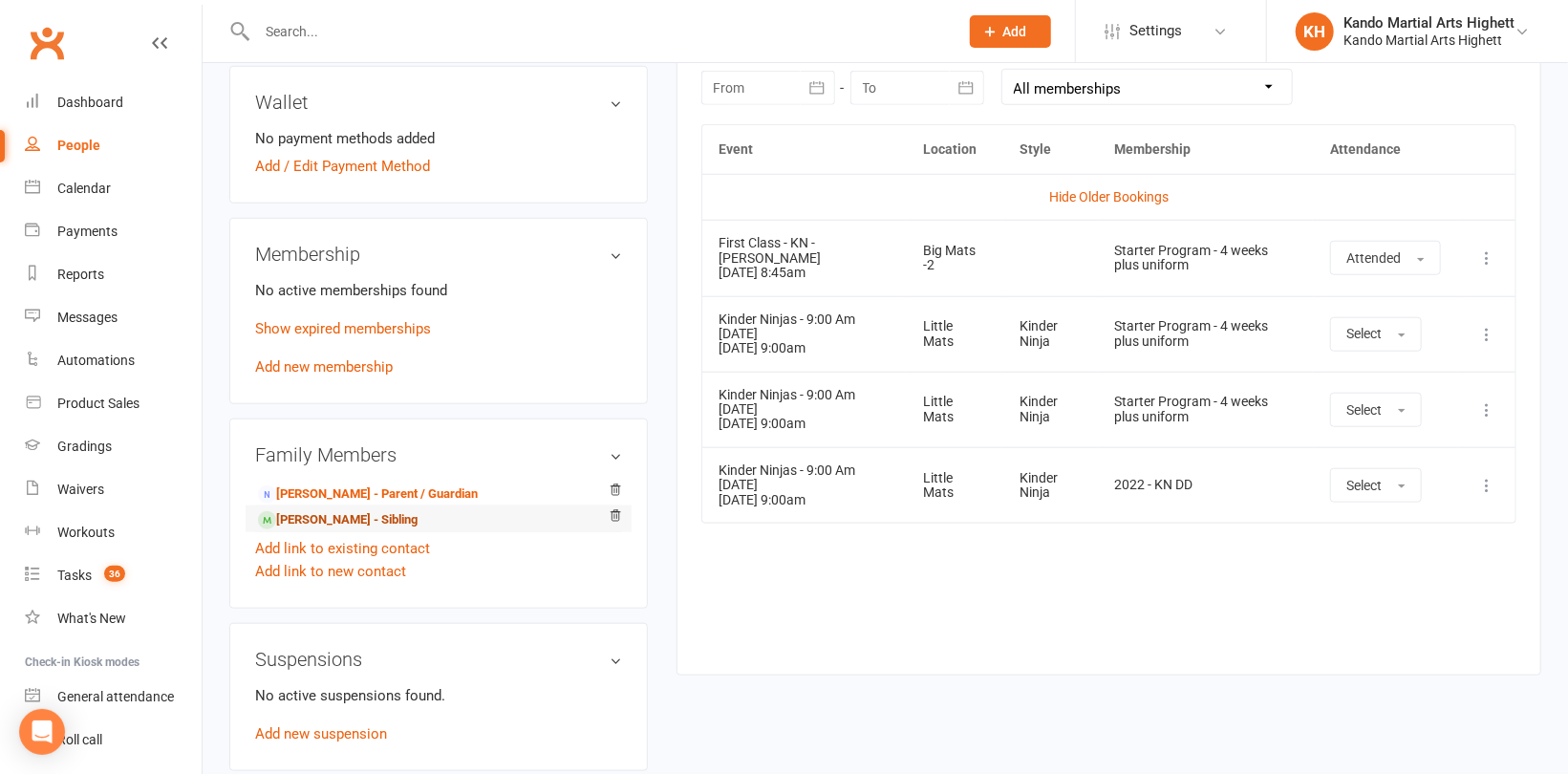
click at [320, 526] on link "Milena Serwan - Sibling" at bounding box center [338, 521] width 160 height 20
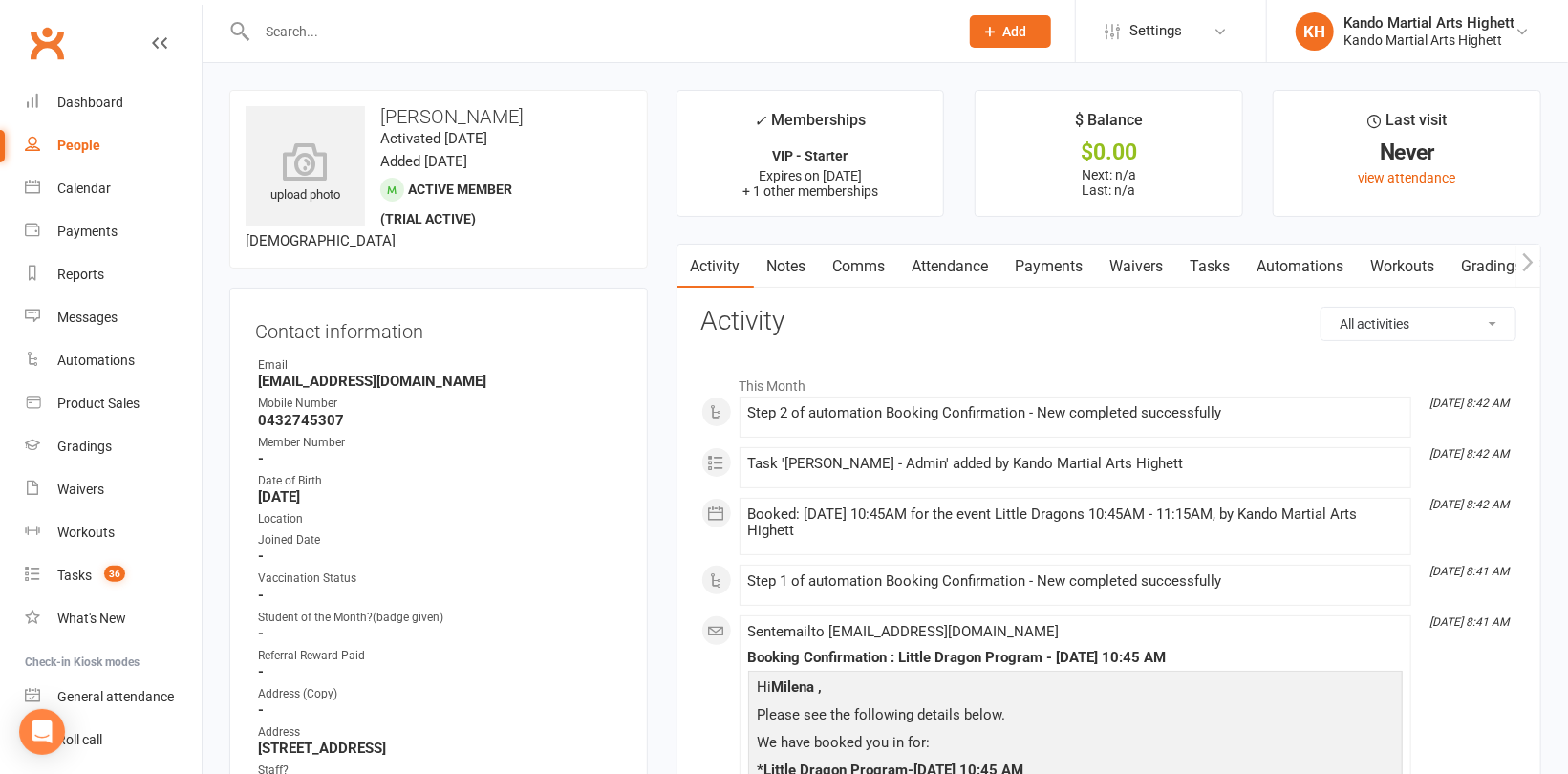
click at [930, 263] on link "Attendance" at bounding box center [950, 266] width 103 height 44
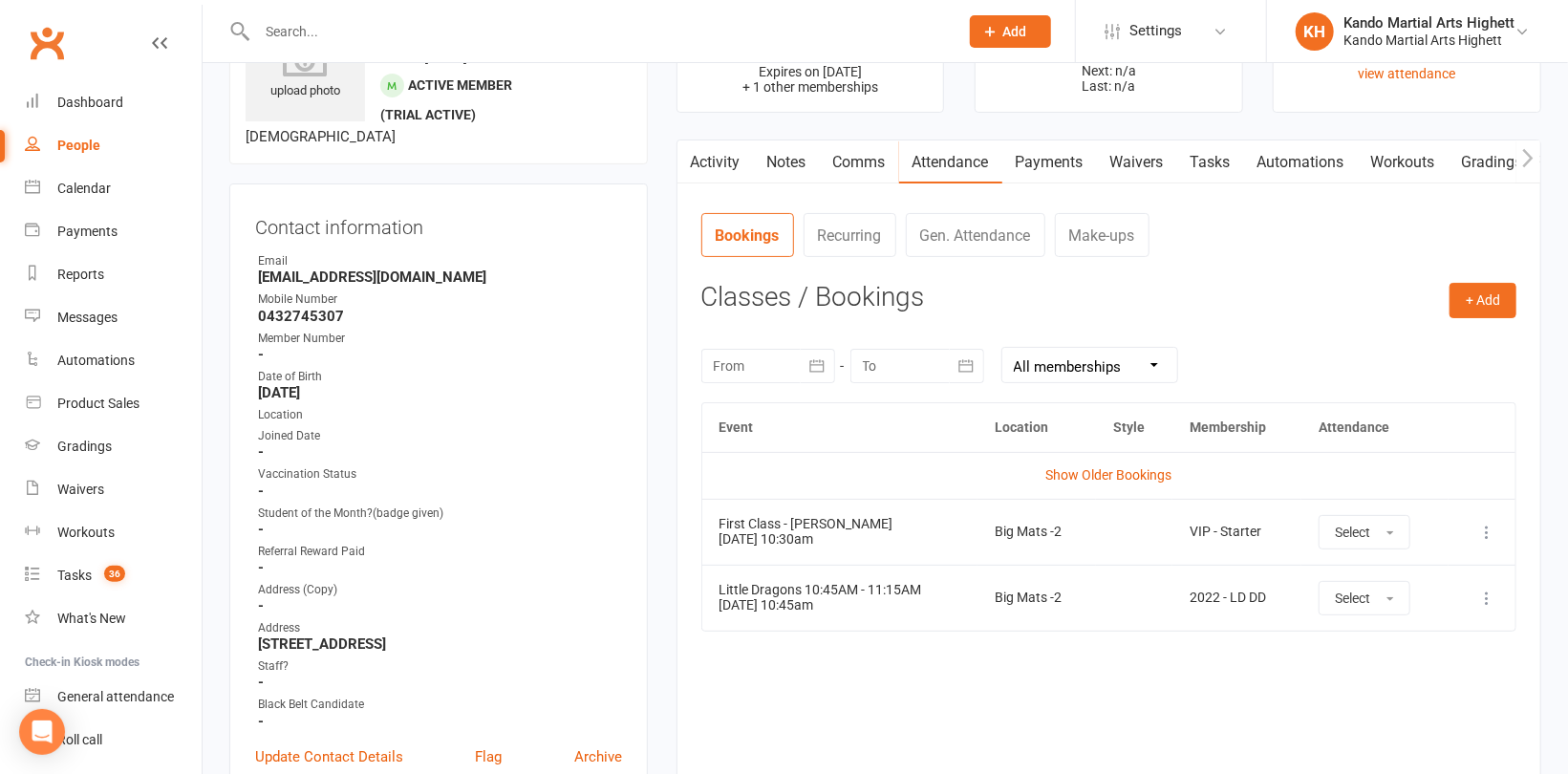
scroll to position [191, 0]
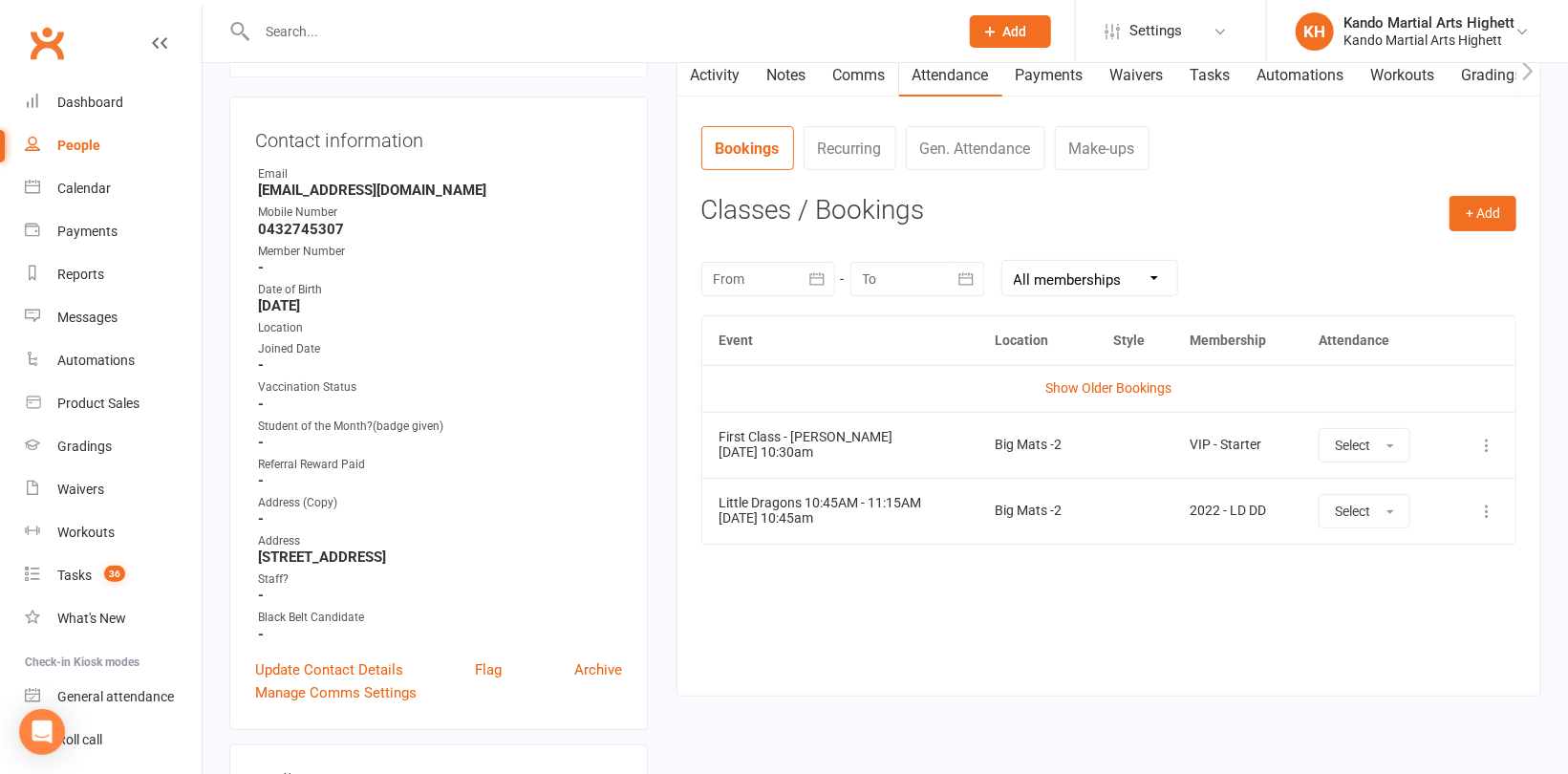
click at [1487, 443] on icon at bounding box center [1485, 445] width 19 height 19
click at [1373, 561] on link "Remove booking" at bounding box center [1402, 559] width 189 height 38
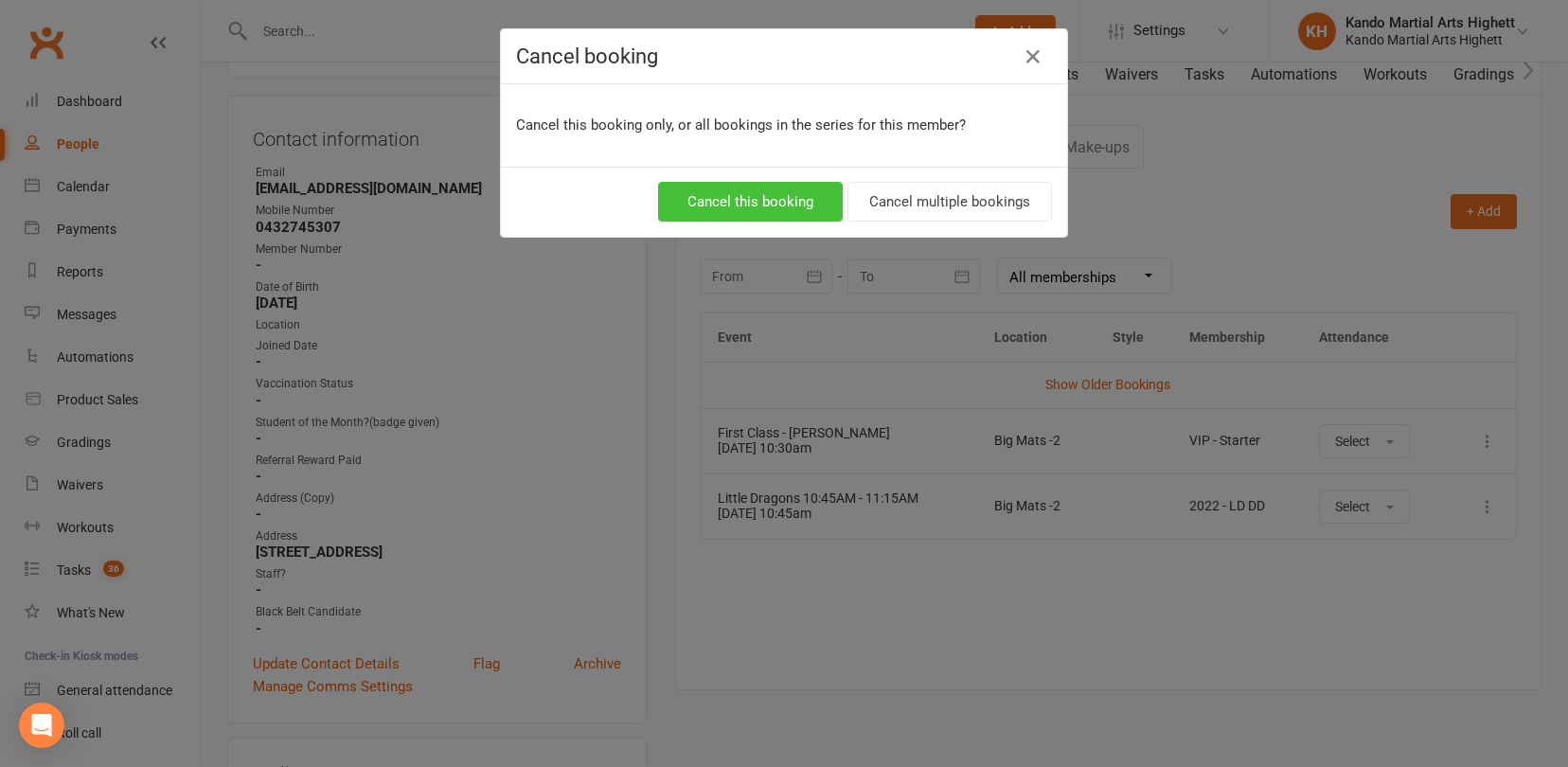
click at [770, 200] on button "Cancel this booking" at bounding box center [750, 201] width 185 height 40
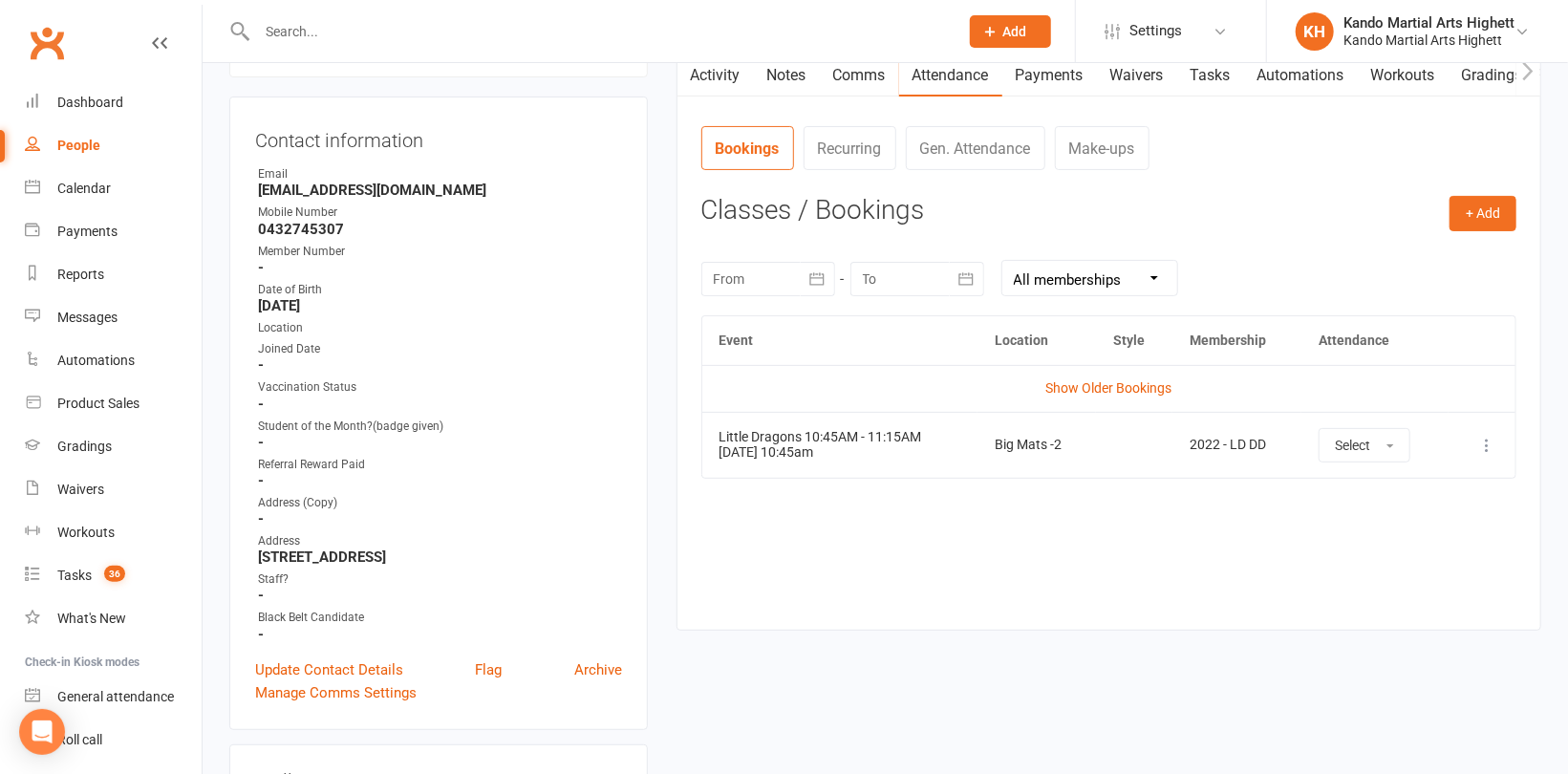
click at [1486, 446] on icon at bounding box center [1485, 445] width 19 height 19
click at [1411, 562] on link "Remove booking" at bounding box center [1402, 559] width 189 height 38
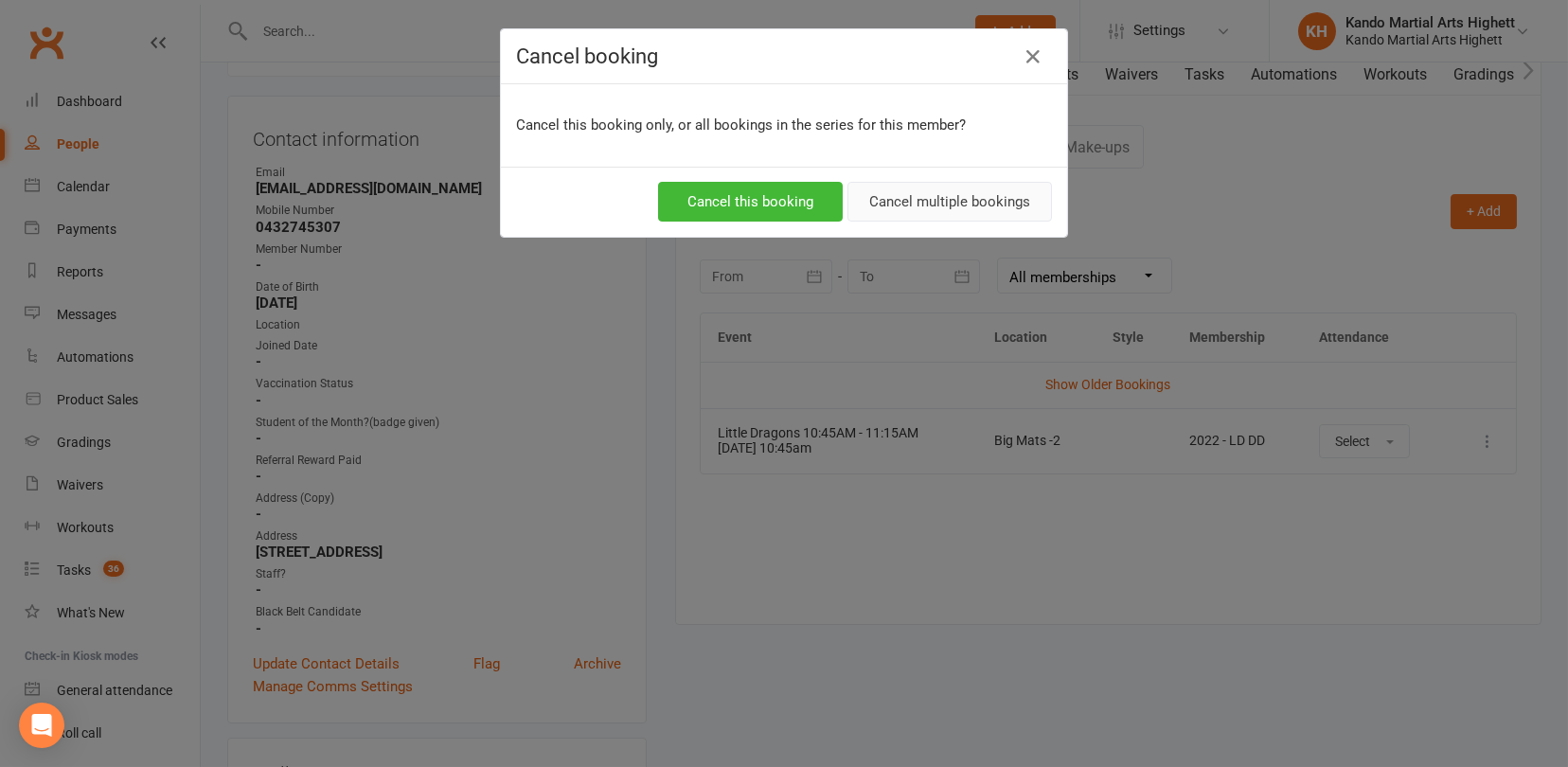
click at [916, 207] on button "Cancel multiple bookings" at bounding box center [949, 201] width 204 height 40
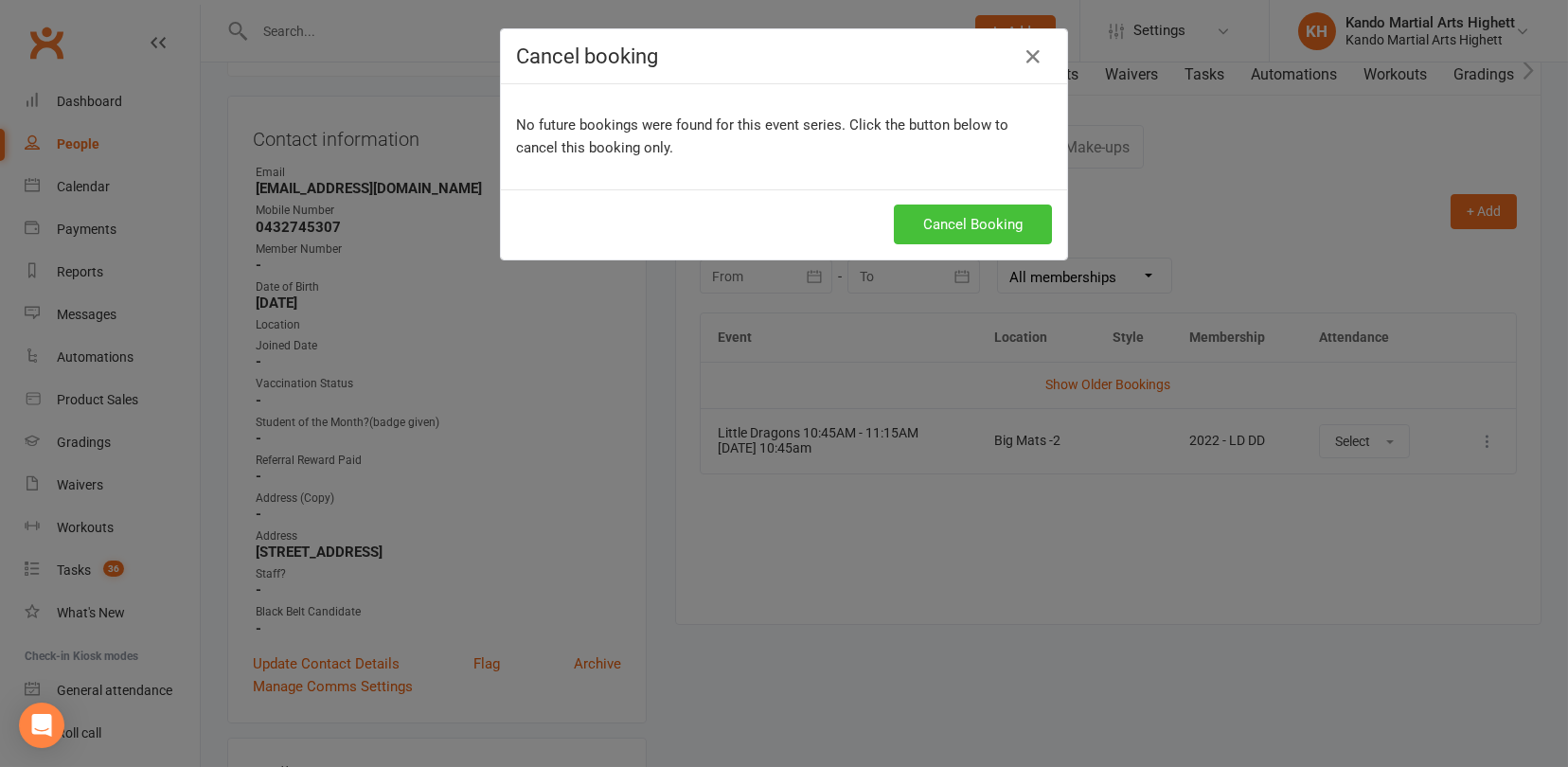
click at [941, 223] on button "Cancel Booking" at bounding box center [973, 224] width 158 height 40
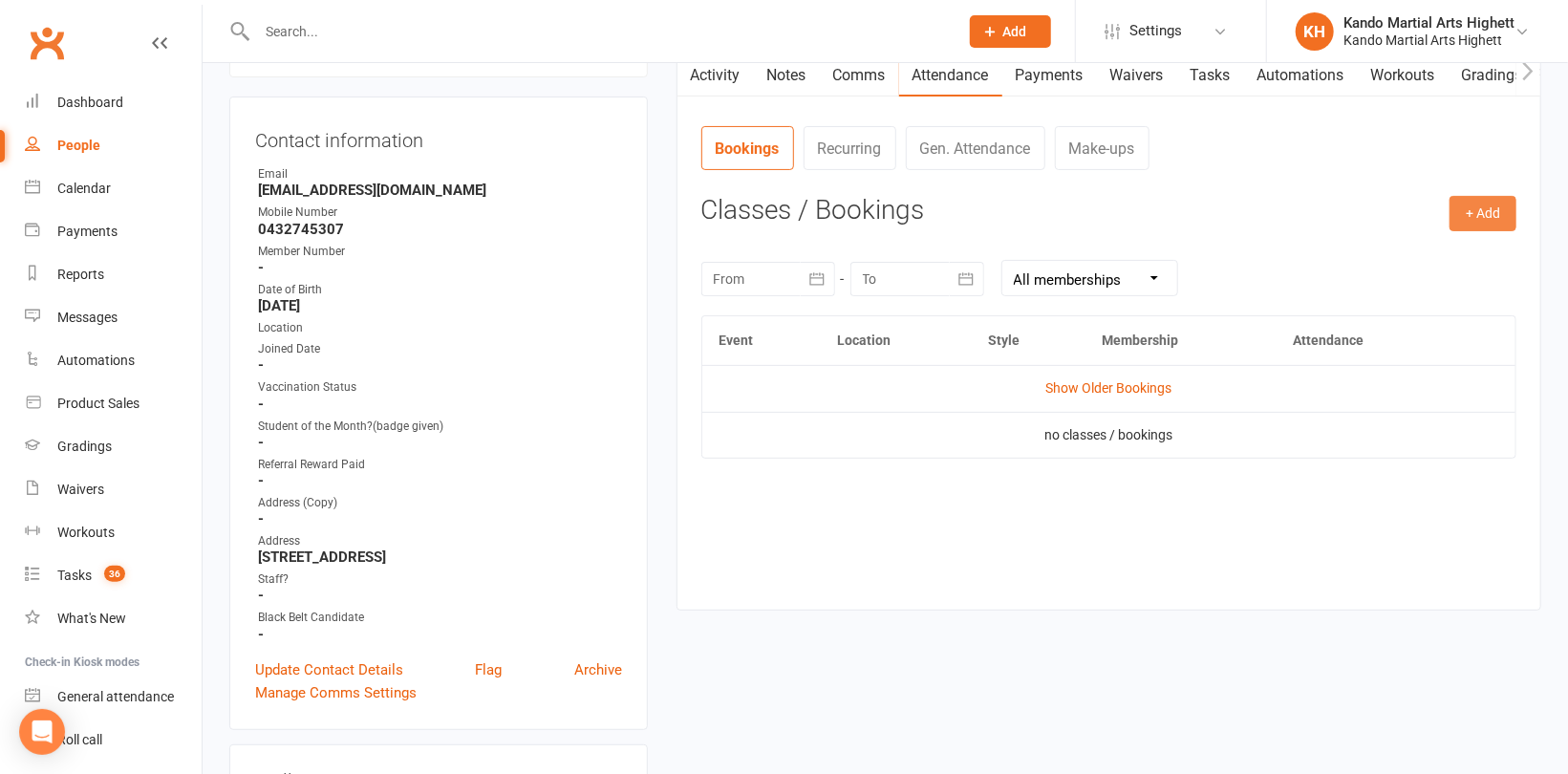
click at [1481, 221] on button "+ Add" at bounding box center [1482, 213] width 67 height 35
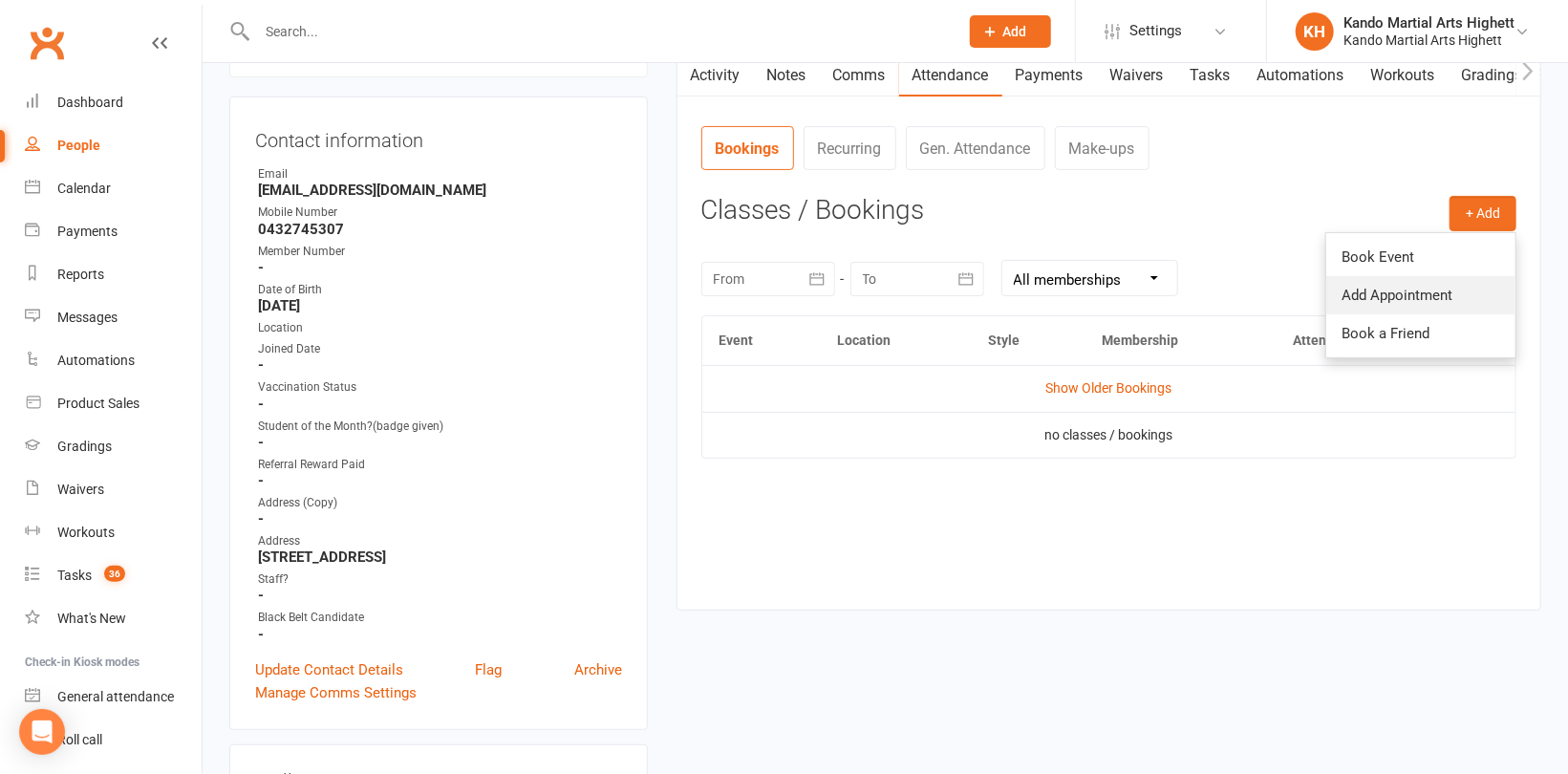
click at [1425, 301] on link "Add Appointment" at bounding box center [1420, 295] width 189 height 38
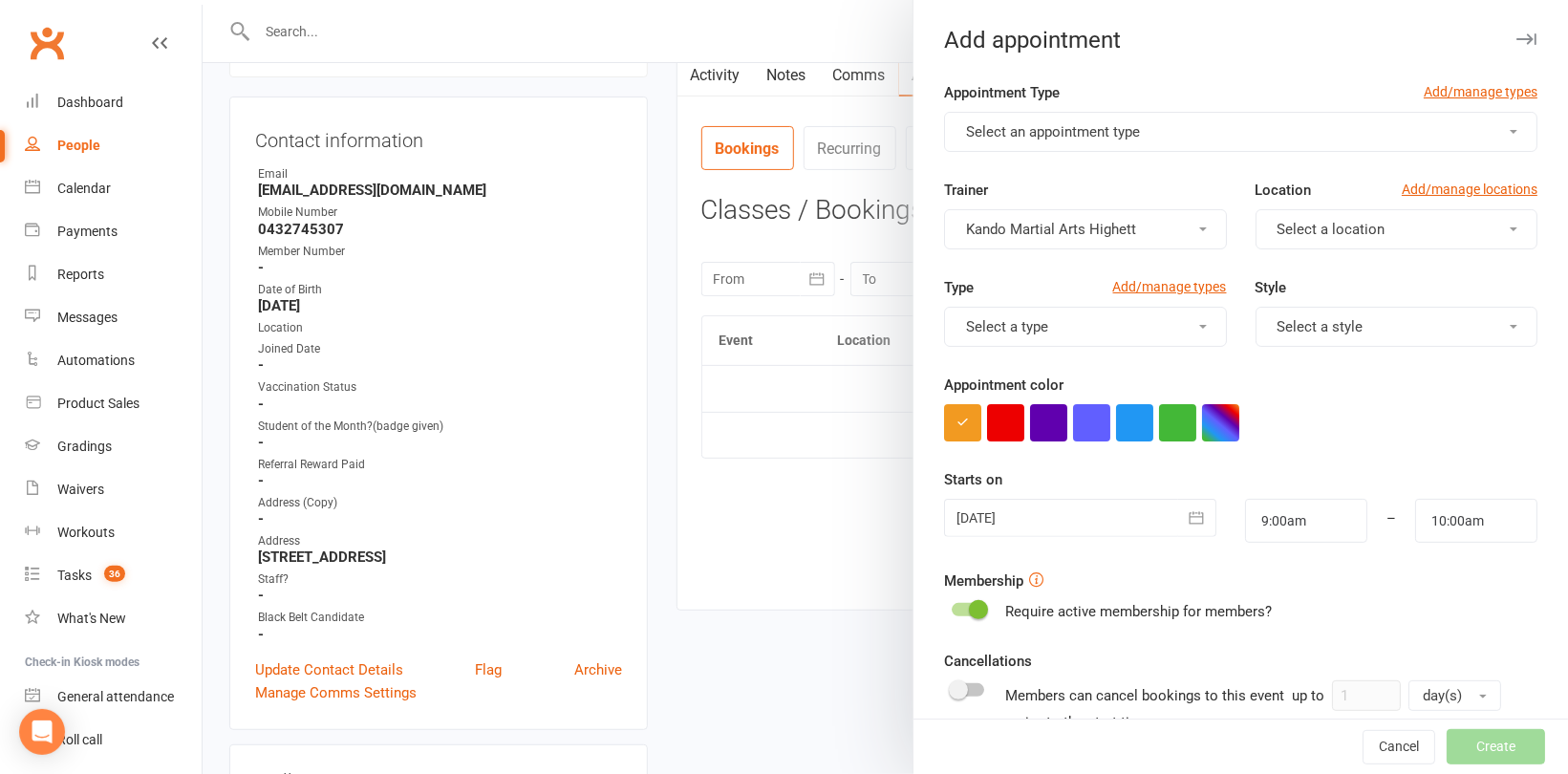
click at [1138, 140] on button "Select an appointment type" at bounding box center [1241, 131] width 593 height 40
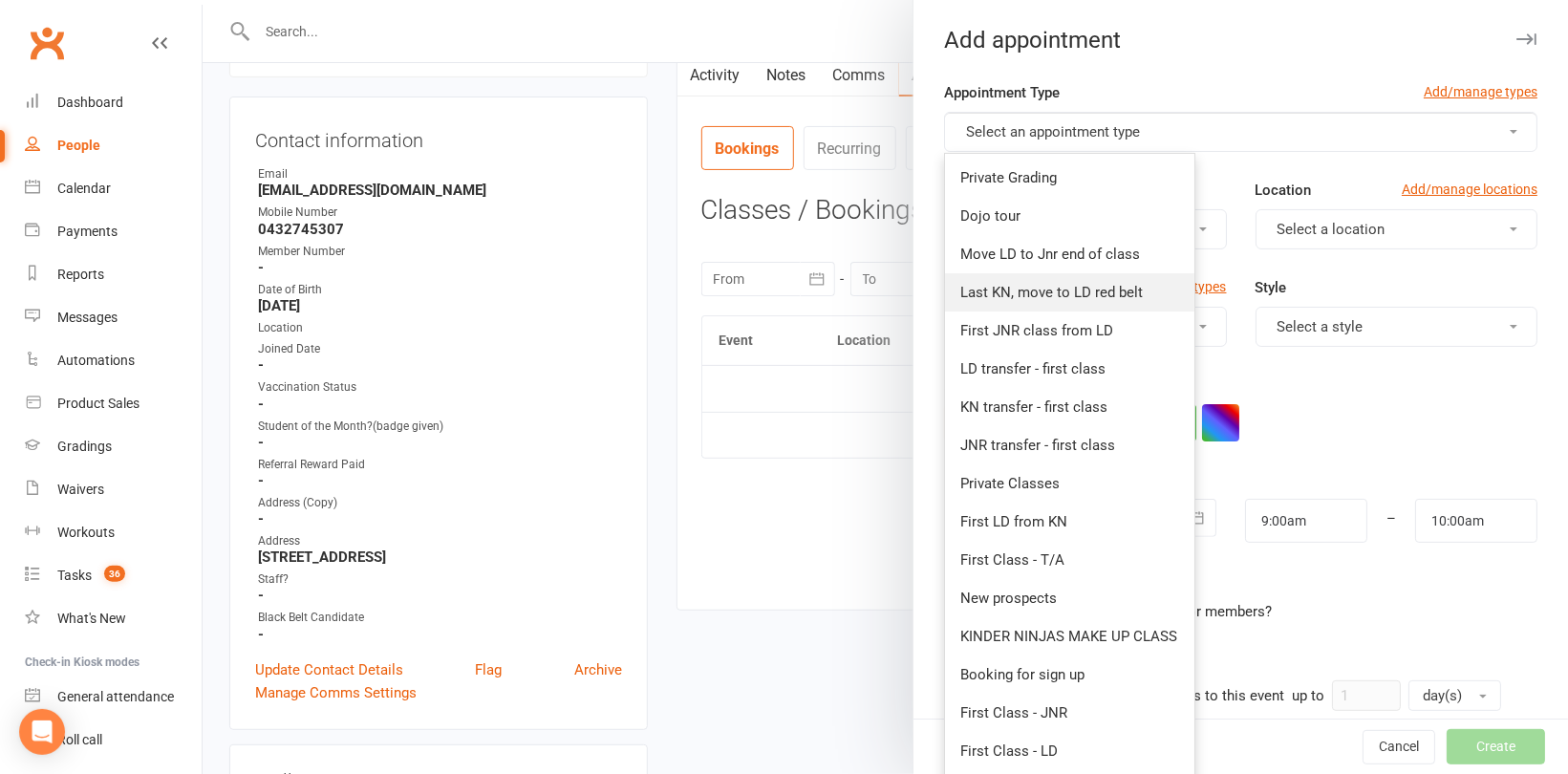
scroll to position [96, 0]
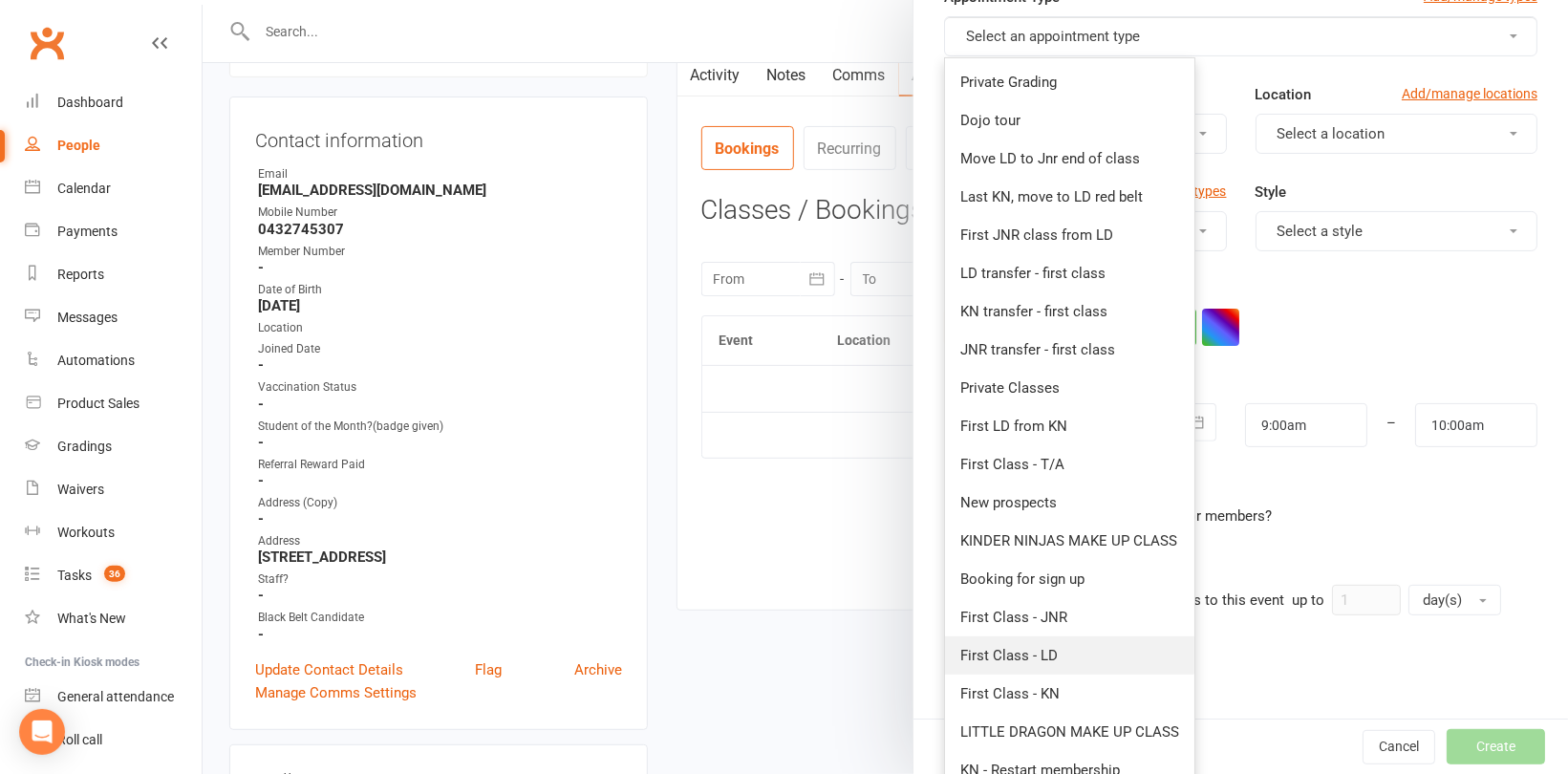
click at [1045, 647] on span "First Class - LD" at bounding box center [1008, 655] width 98 height 17
type input "9:30am"
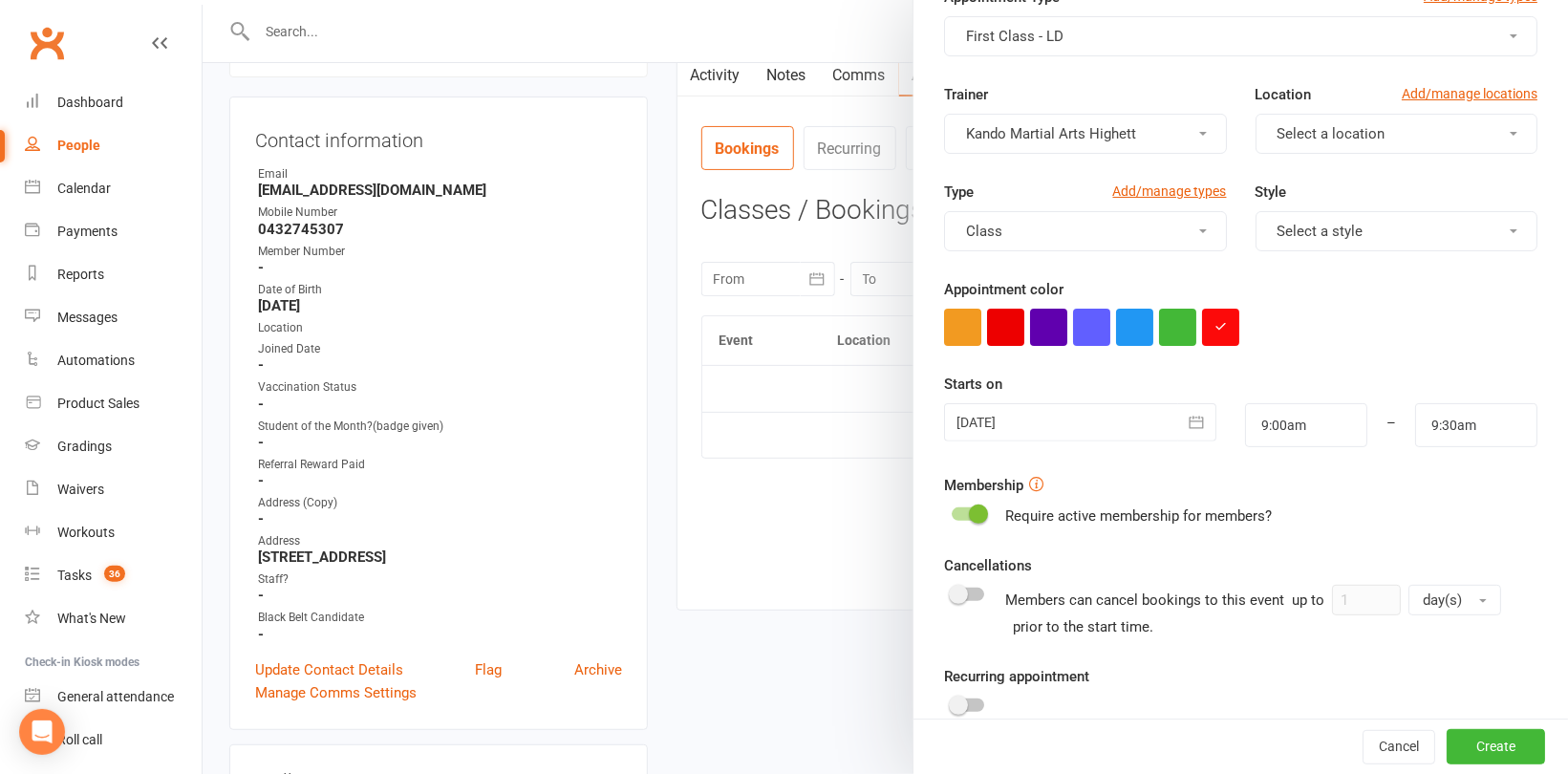
click at [1103, 418] on div at bounding box center [1080, 422] width 272 height 38
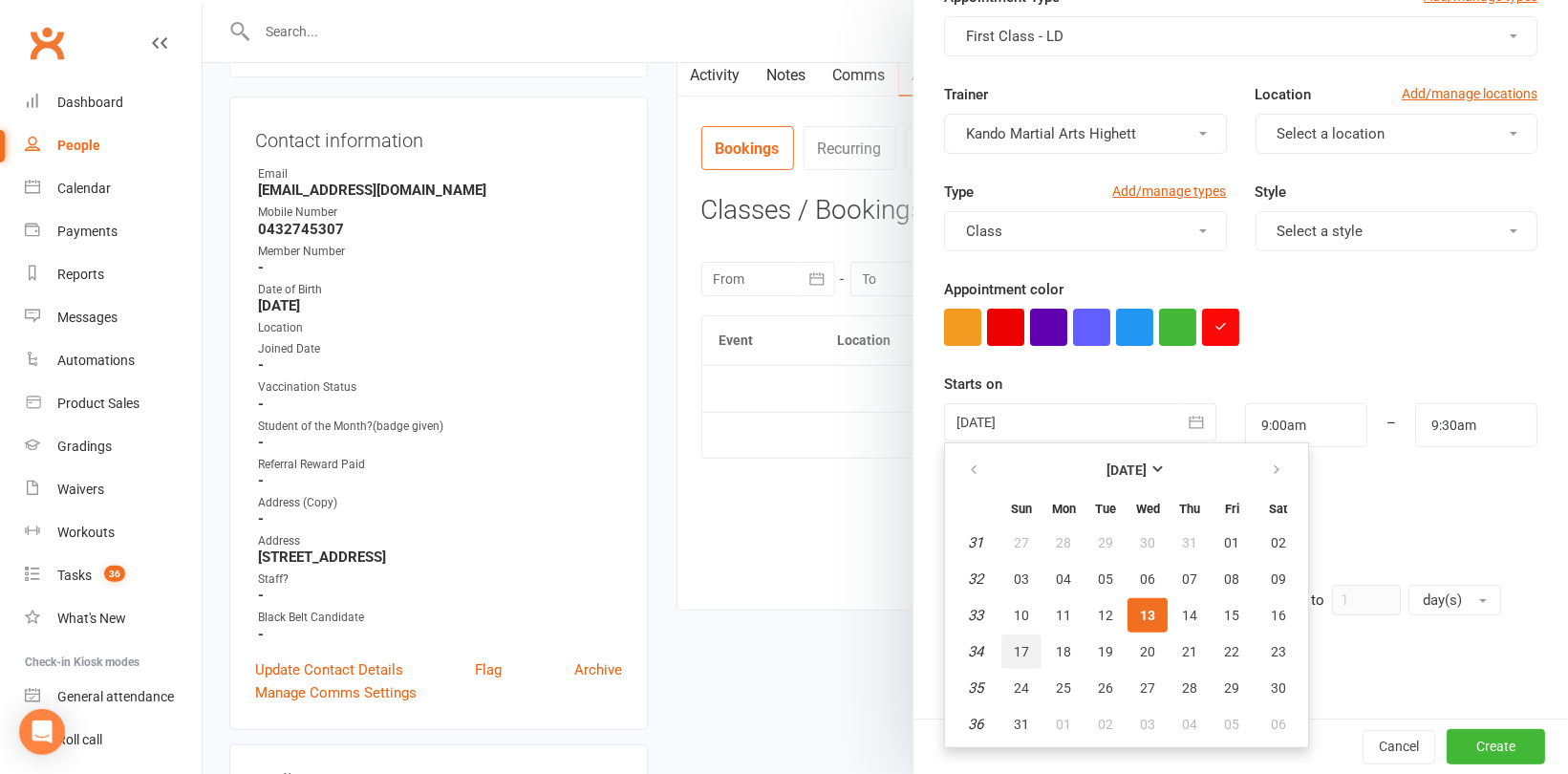
click at [1013, 645] on span "17" at bounding box center [1021, 652] width 16 height 16
type input "17 Aug 2025"
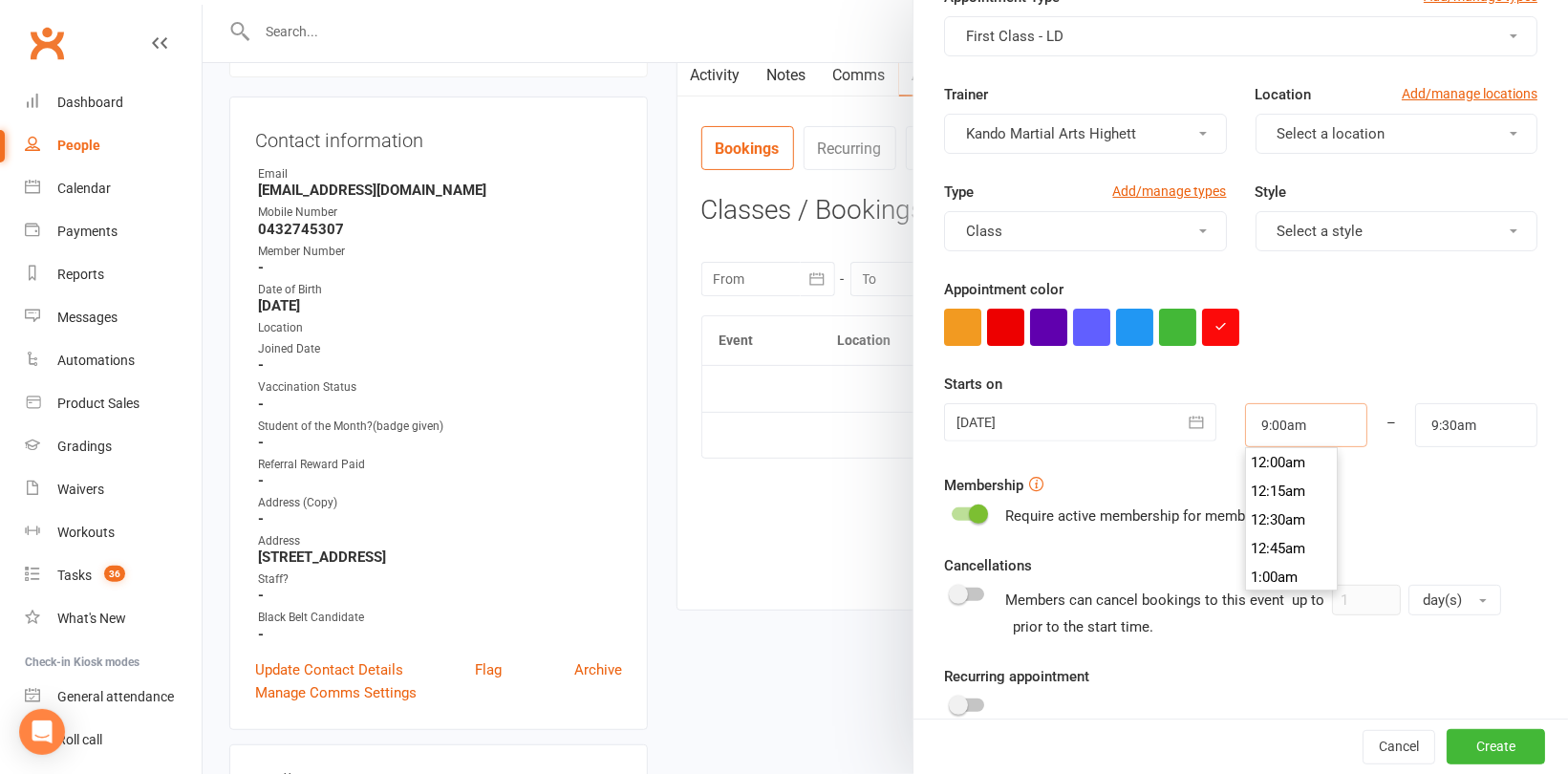
click at [1293, 430] on input "9:00am" at bounding box center [1306, 425] width 122 height 44
type input "10:45am"
click at [1284, 543] on li "10:45am" at bounding box center [1291, 539] width 92 height 29
click at [1417, 428] on input "9:30am" at bounding box center [1475, 425] width 122 height 44
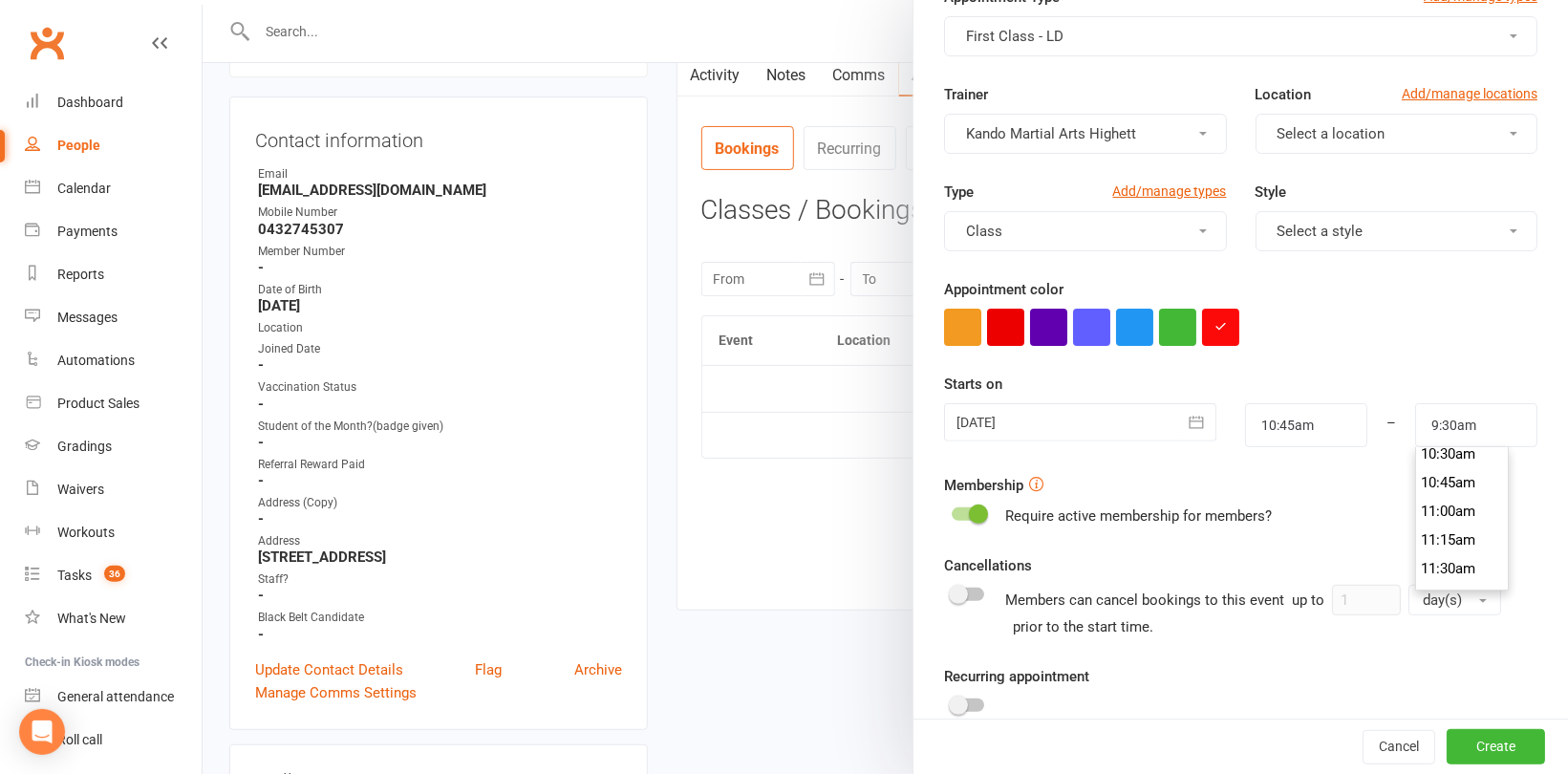
scroll to position [1251, 0]
type input "11:30am"
click at [1415, 531] on li "11:30am" at bounding box center [1461, 529] width 92 height 29
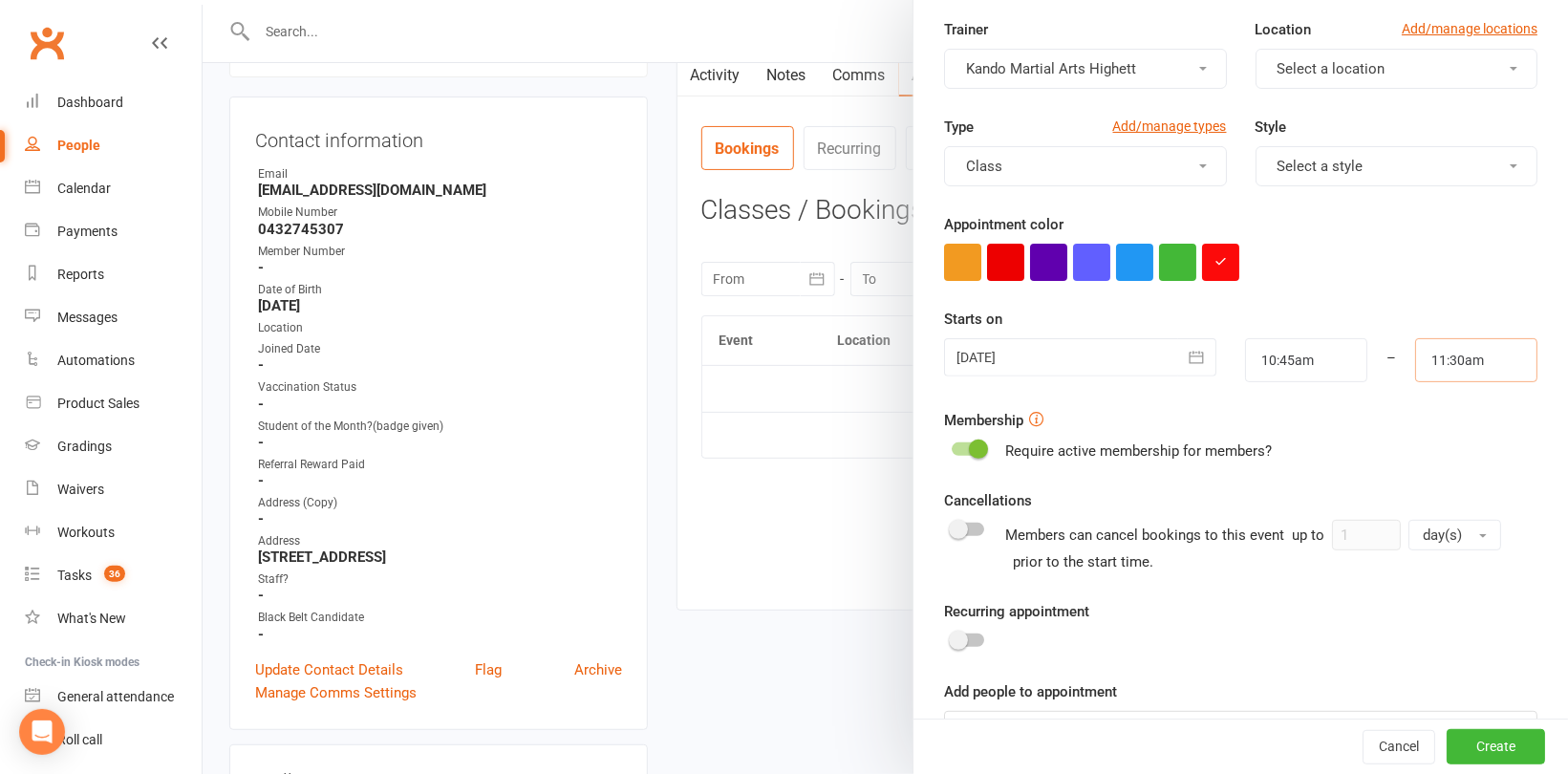
scroll to position [191, 0]
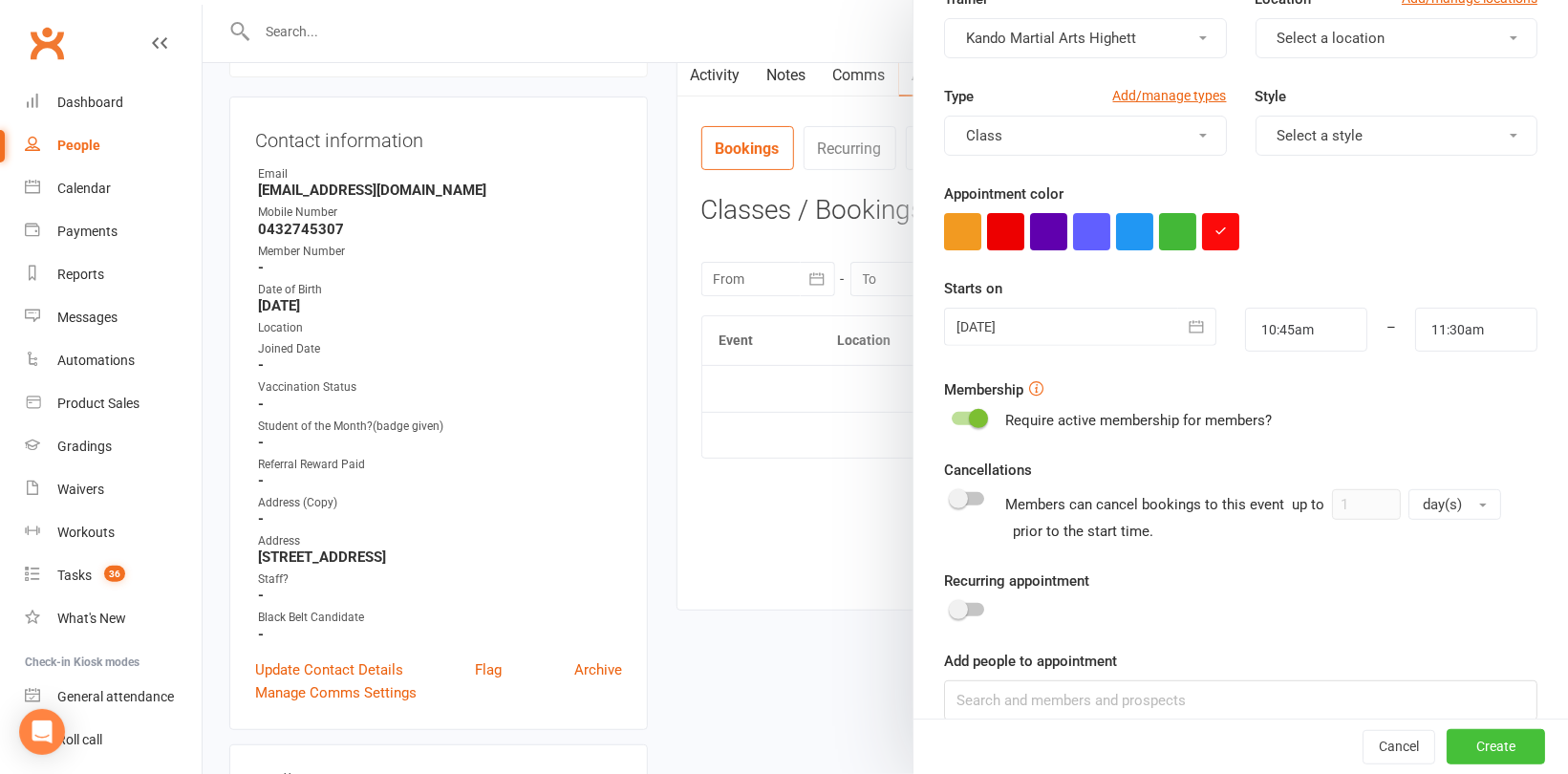
click at [1475, 746] on button "Create" at bounding box center [1495, 747] width 99 height 35
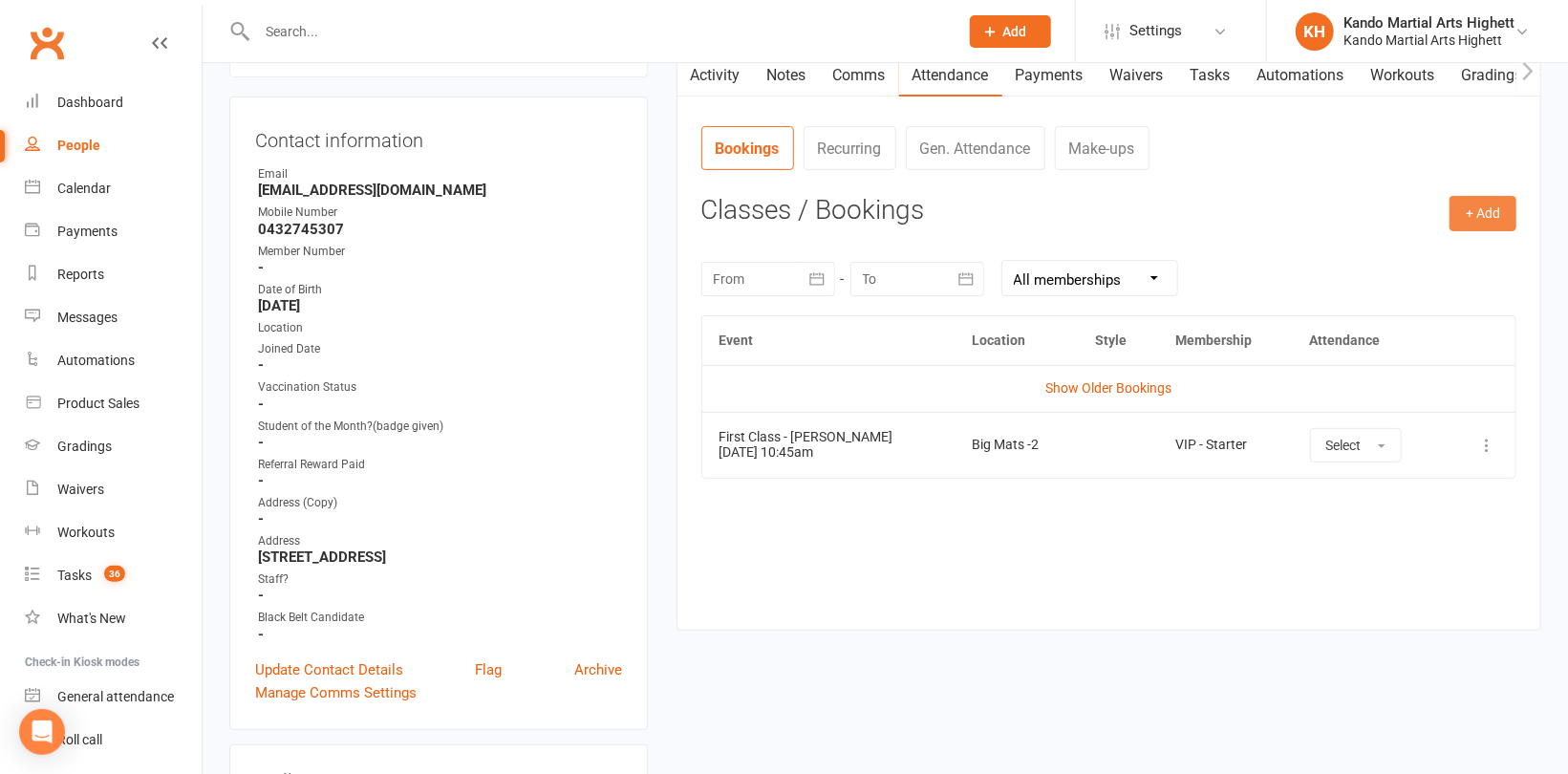
click at [1482, 214] on button "+ Add" at bounding box center [1482, 213] width 67 height 35
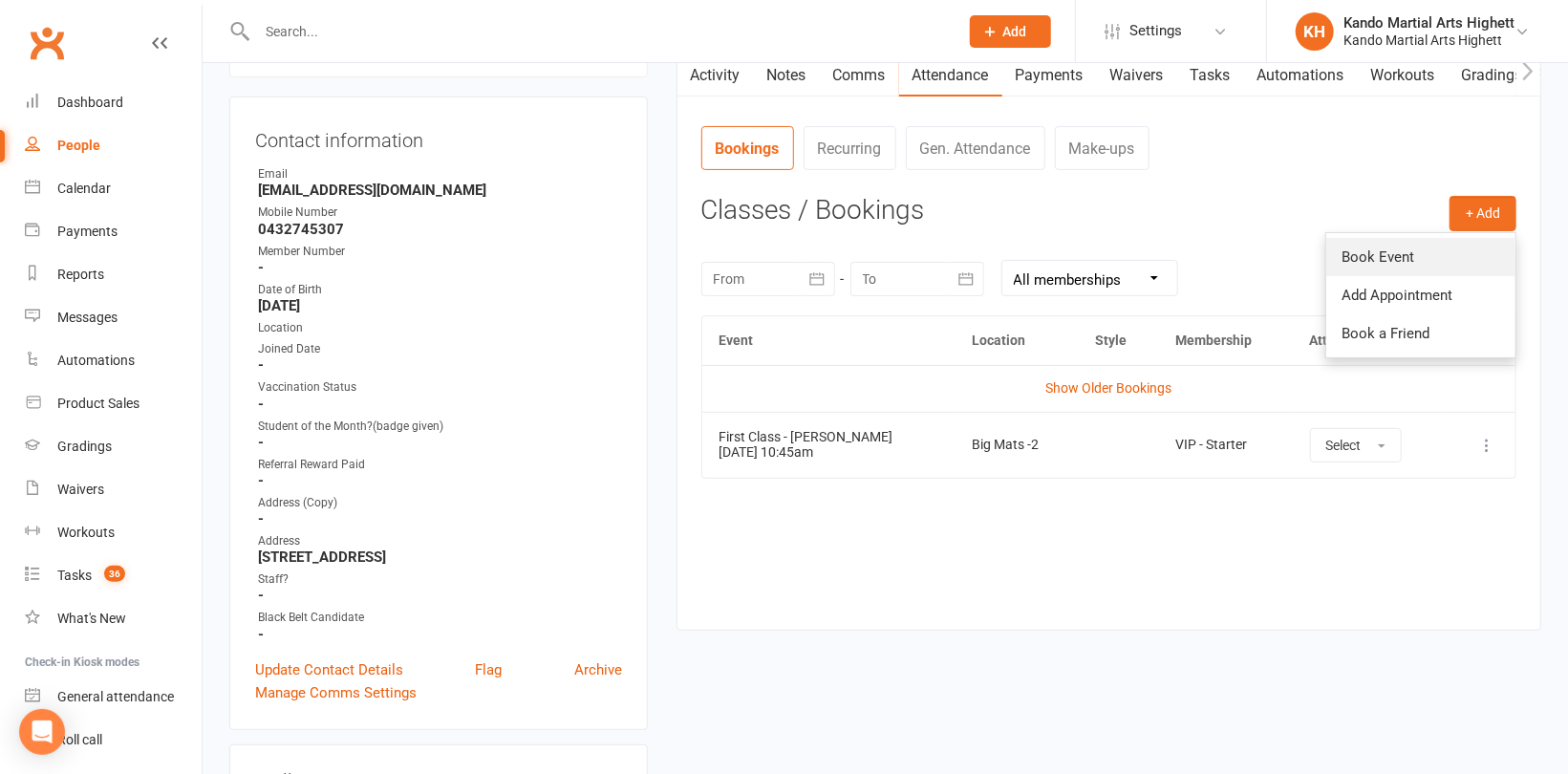
click at [1394, 255] on link "Book Event" at bounding box center [1420, 256] width 189 height 38
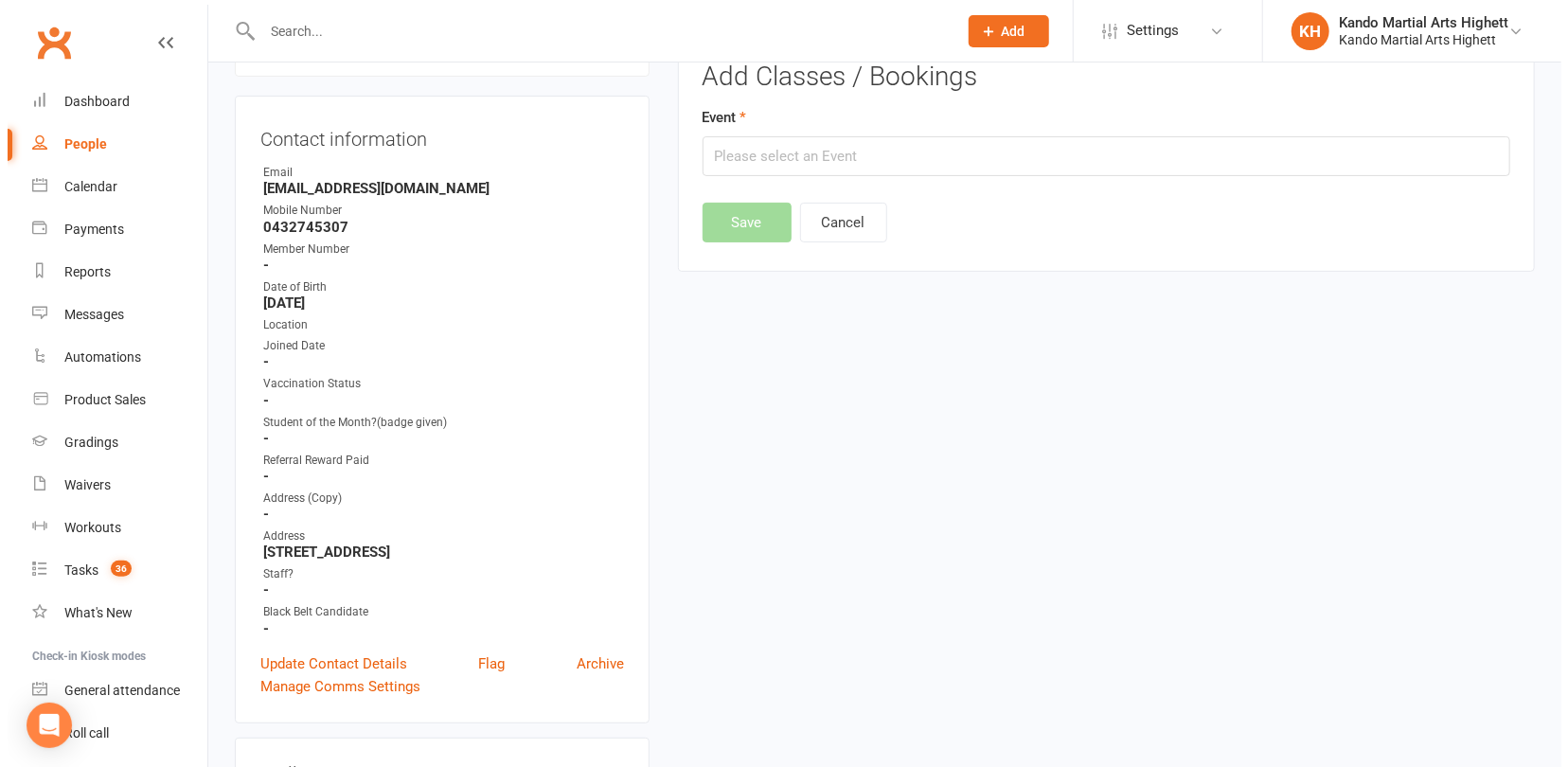
scroll to position [146, 0]
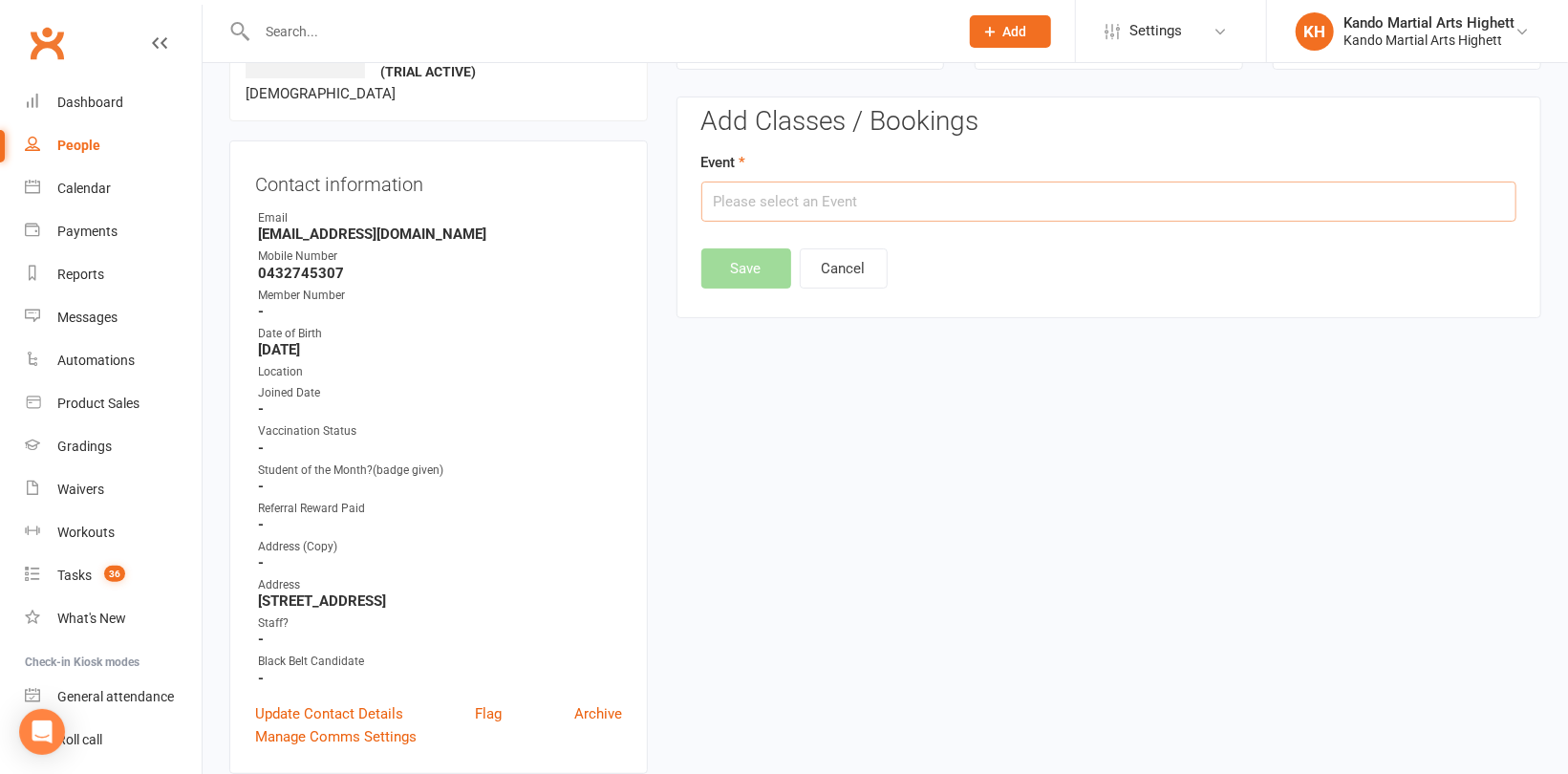
click at [1144, 214] on input "text" at bounding box center [1108, 201] width 815 height 40
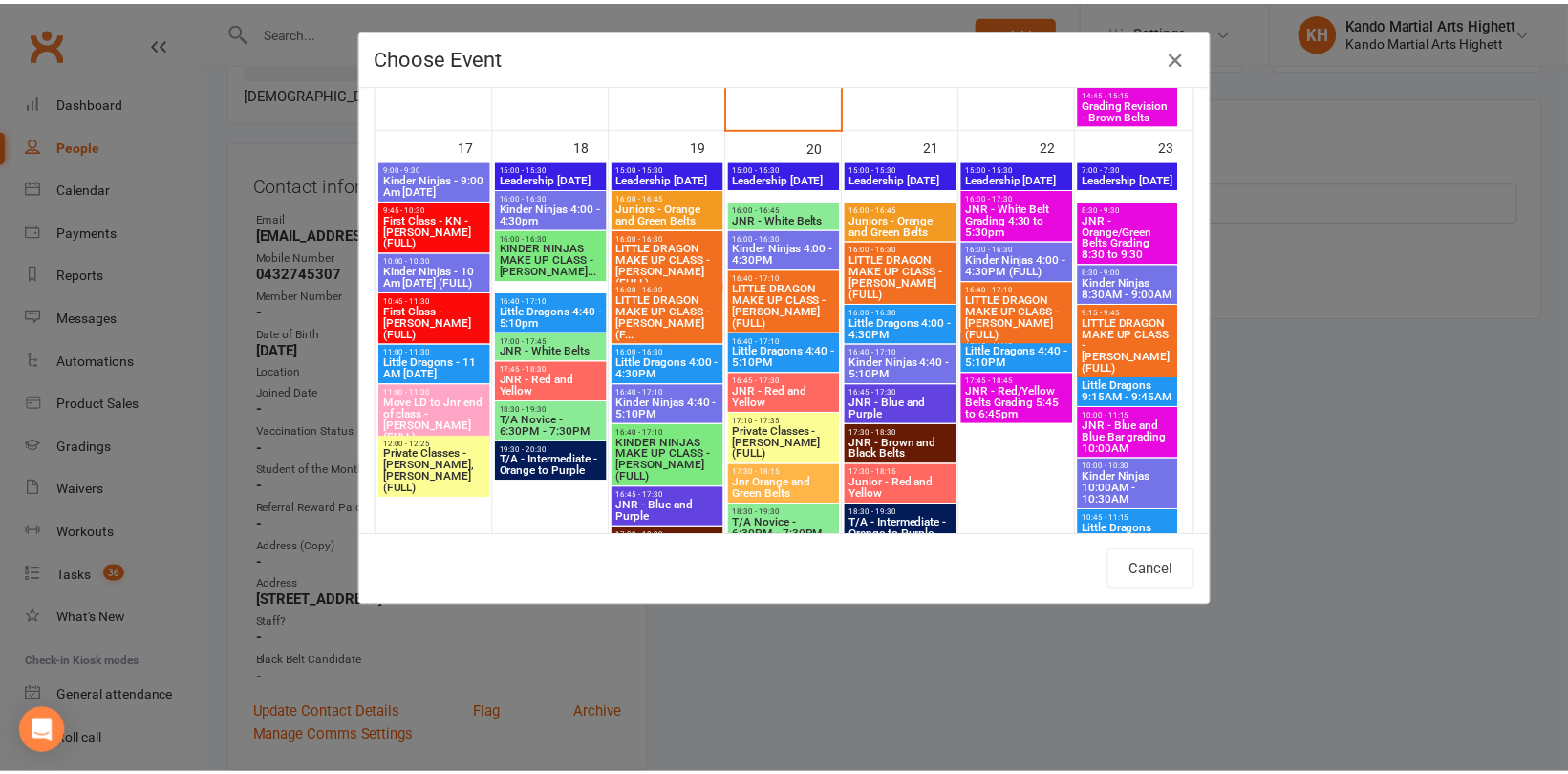
scroll to position [2563, 0]
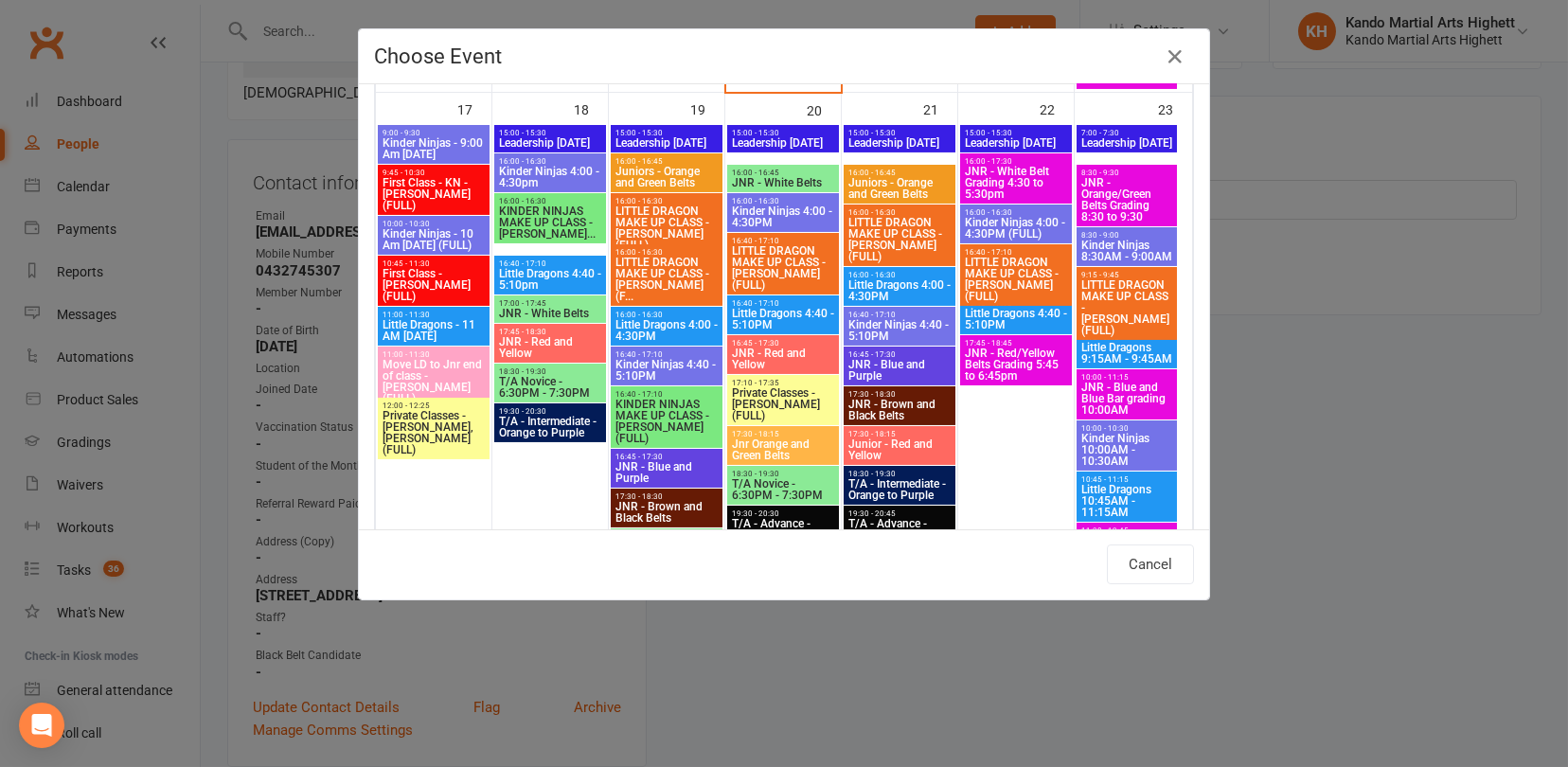
click at [400, 323] on span "Little Dragons - 11 AM Sunday" at bounding box center [434, 330] width 105 height 22
type input "Little Dragons - 11 AM Sunday - Aug 17, 2025 11:00:00 AM"
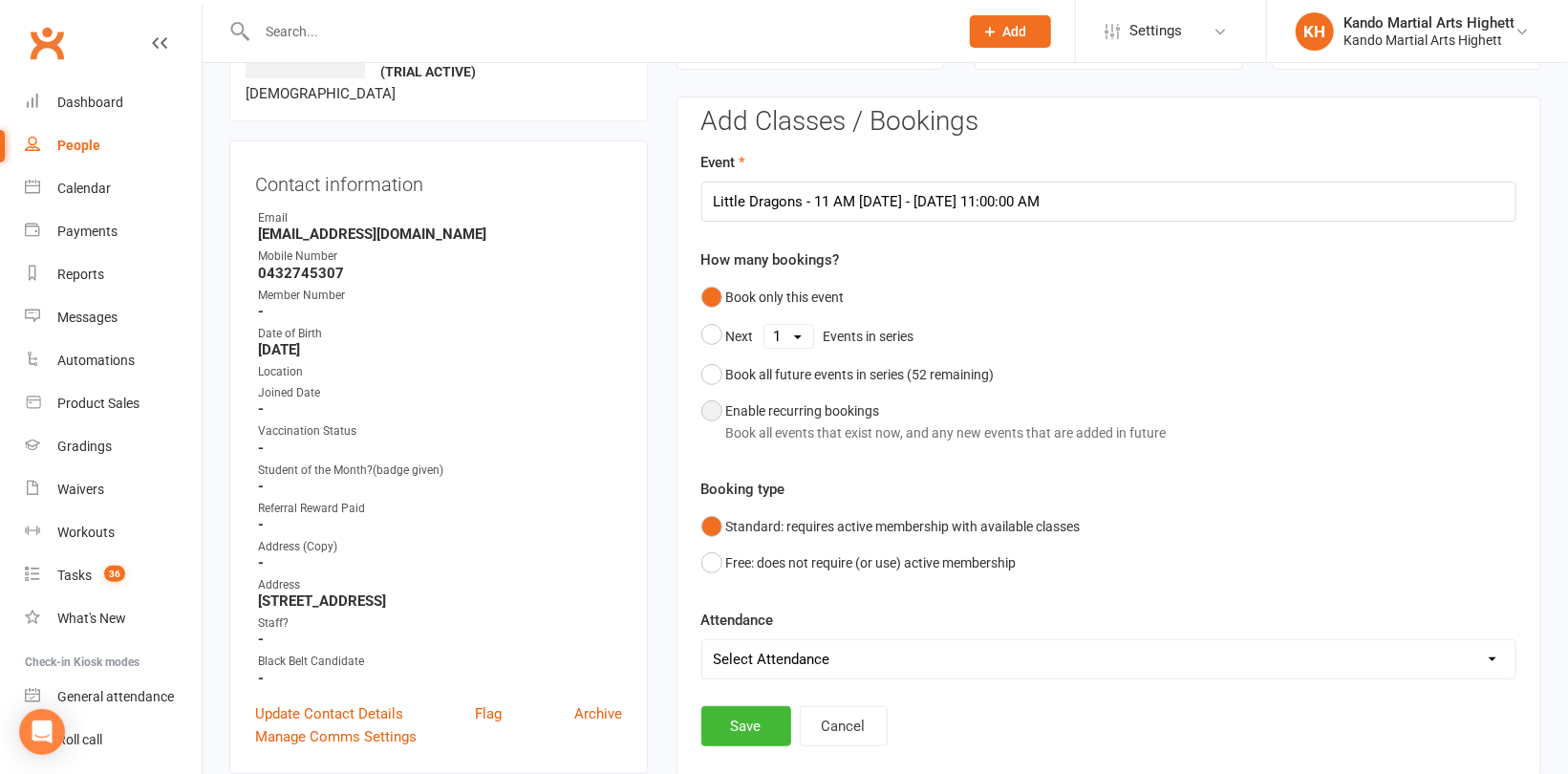
click at [793, 406] on div "Enable recurring bookings Book all events that exist now, and any new events th…" at bounding box center [946, 422] width 441 height 43
select select "book_from_now"
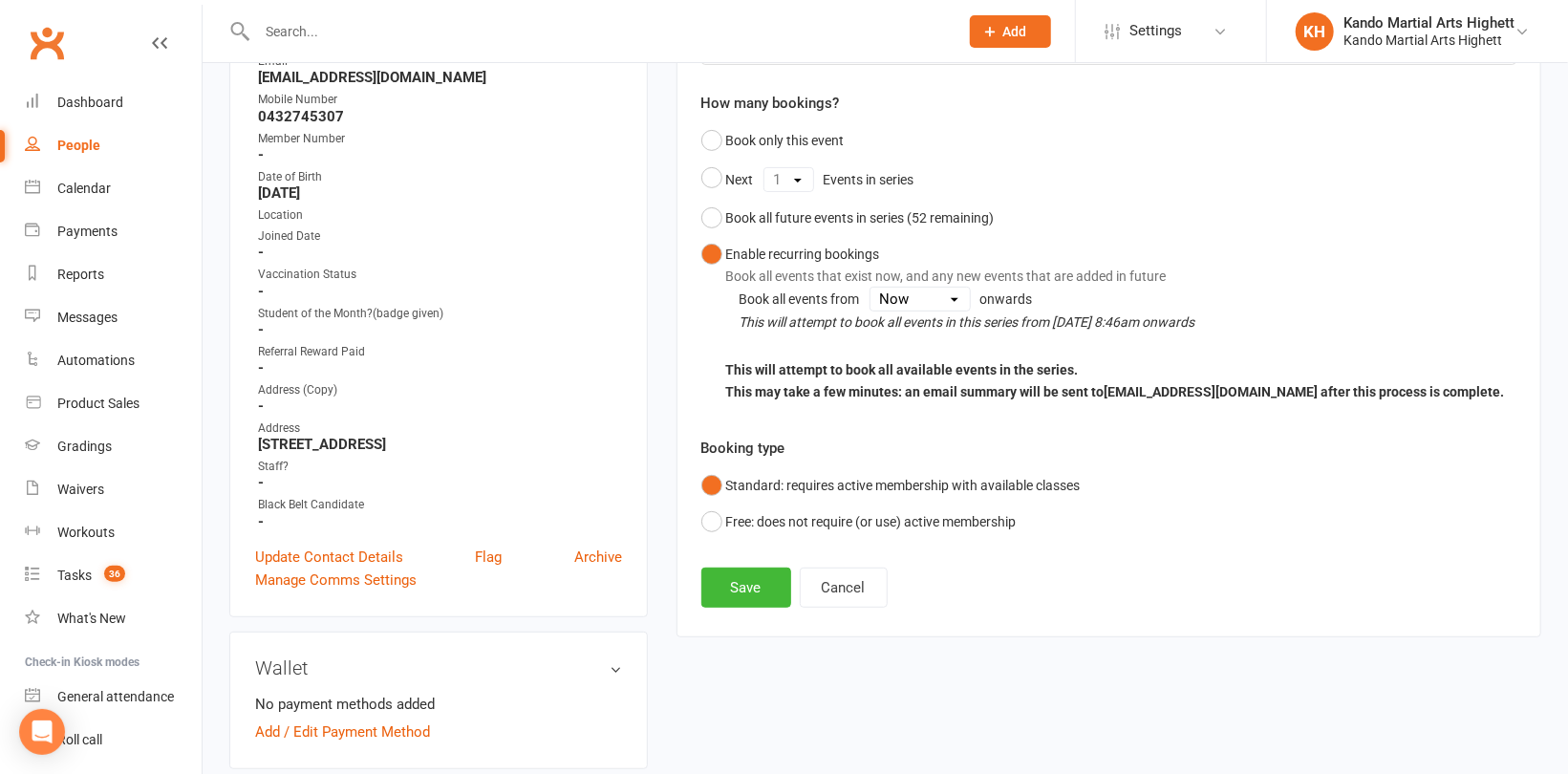
scroll to position [434, 0]
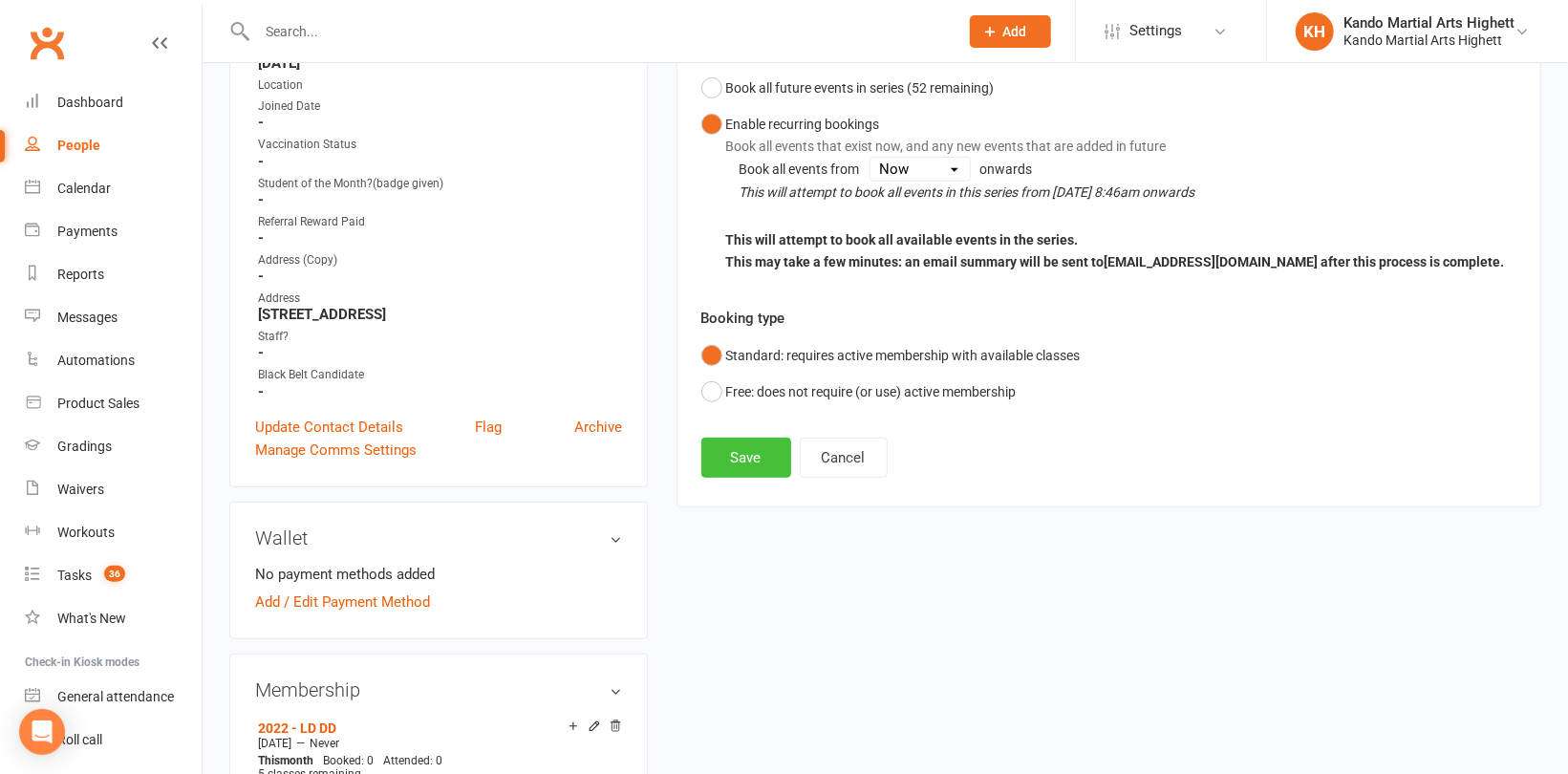
click at [754, 462] on button "Save" at bounding box center [745, 457] width 90 height 40
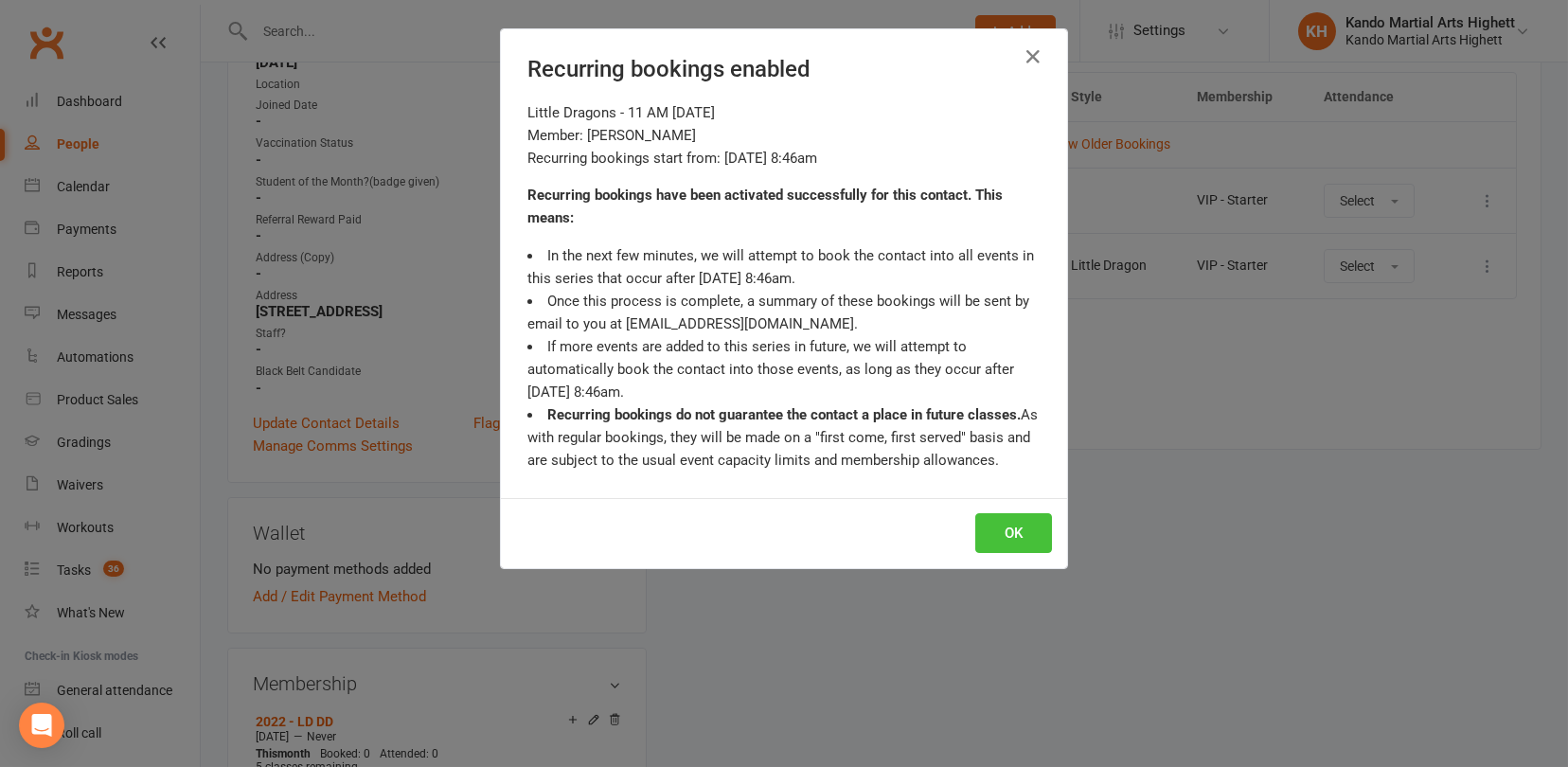
click at [1009, 533] on button "OK" at bounding box center [1013, 533] width 77 height 40
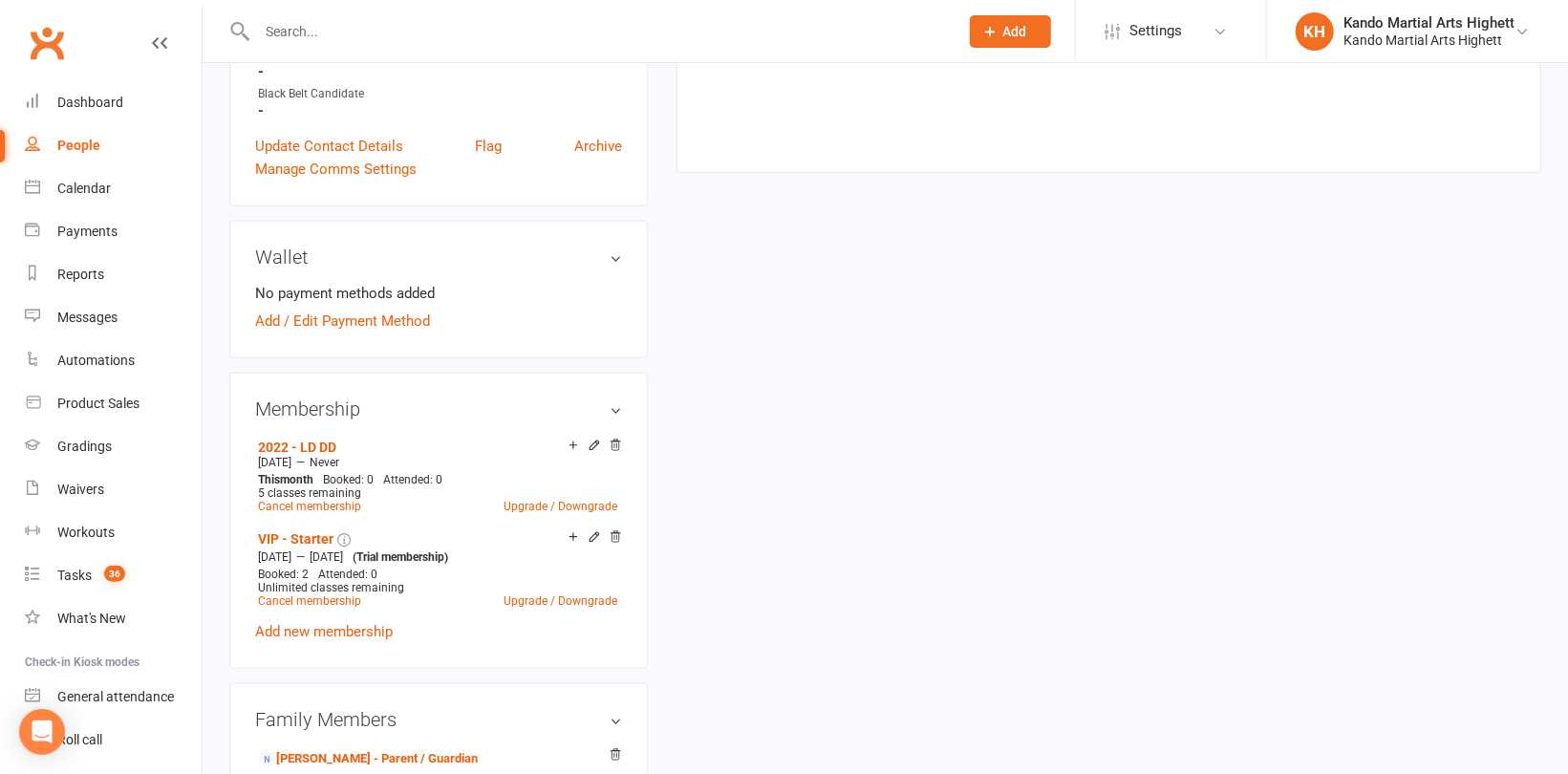
scroll to position [721, 0]
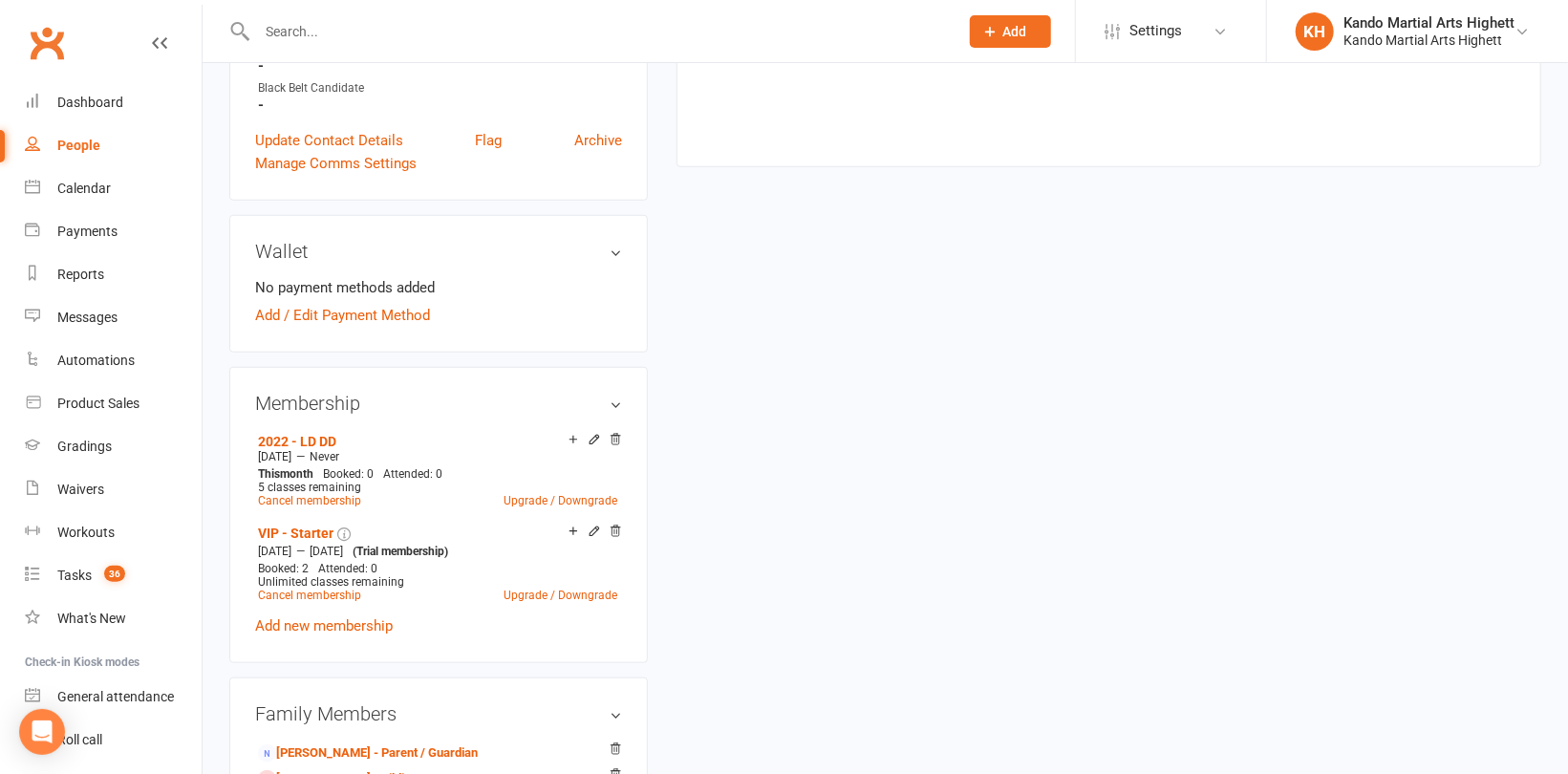
click at [321, 20] on input "text" at bounding box center [598, 31] width 694 height 27
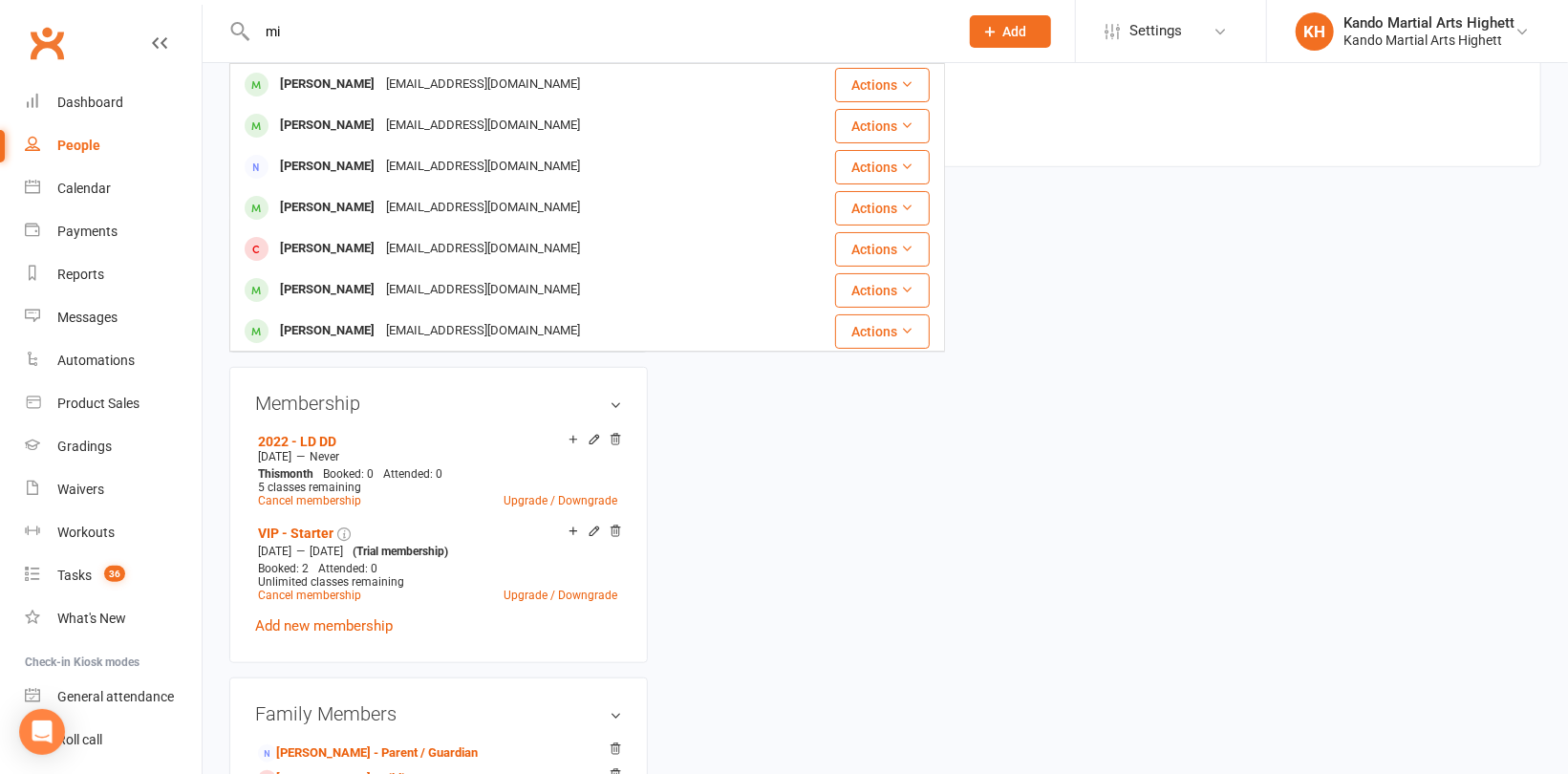
type input "m"
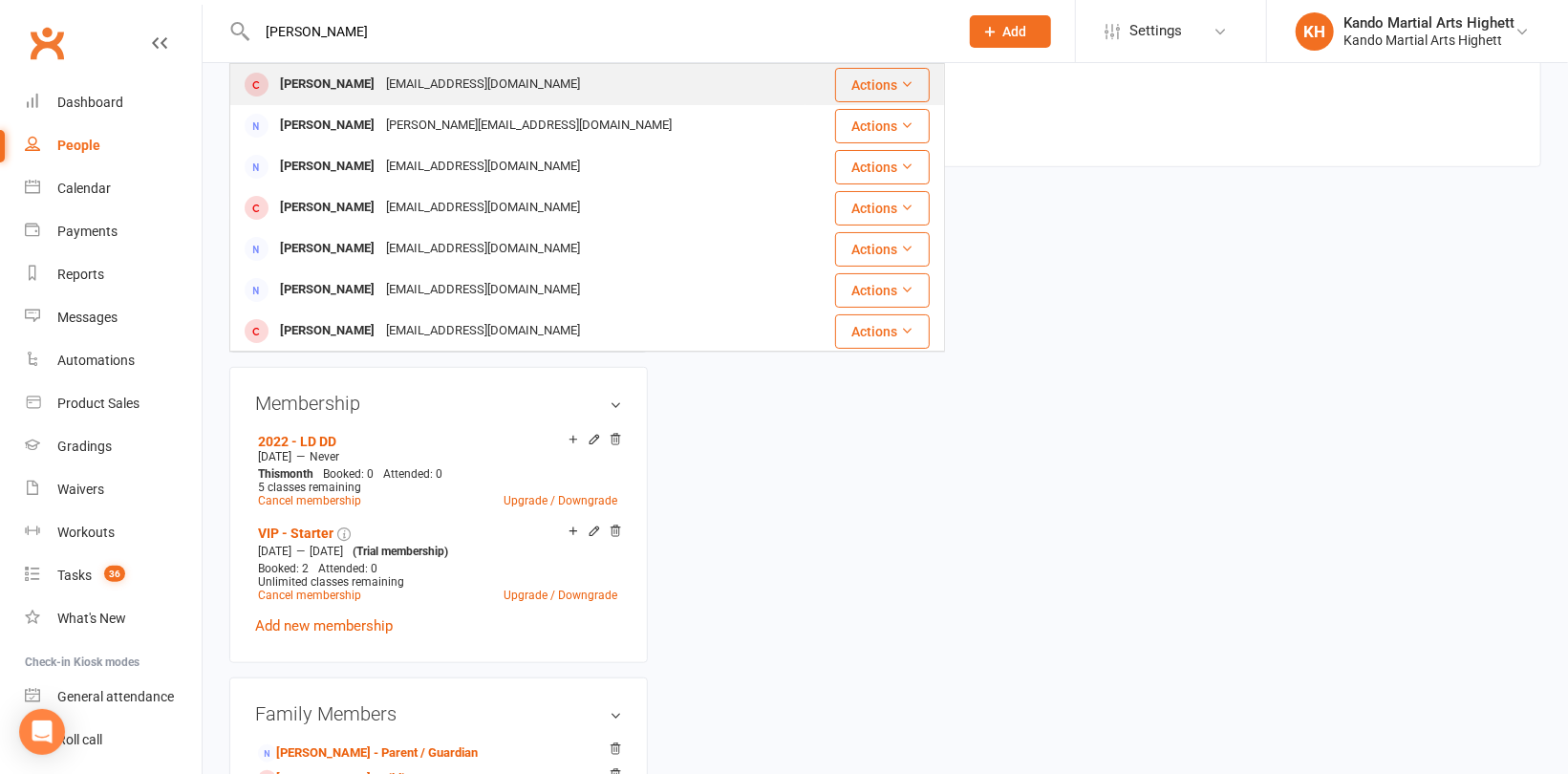
type input "Emilia"
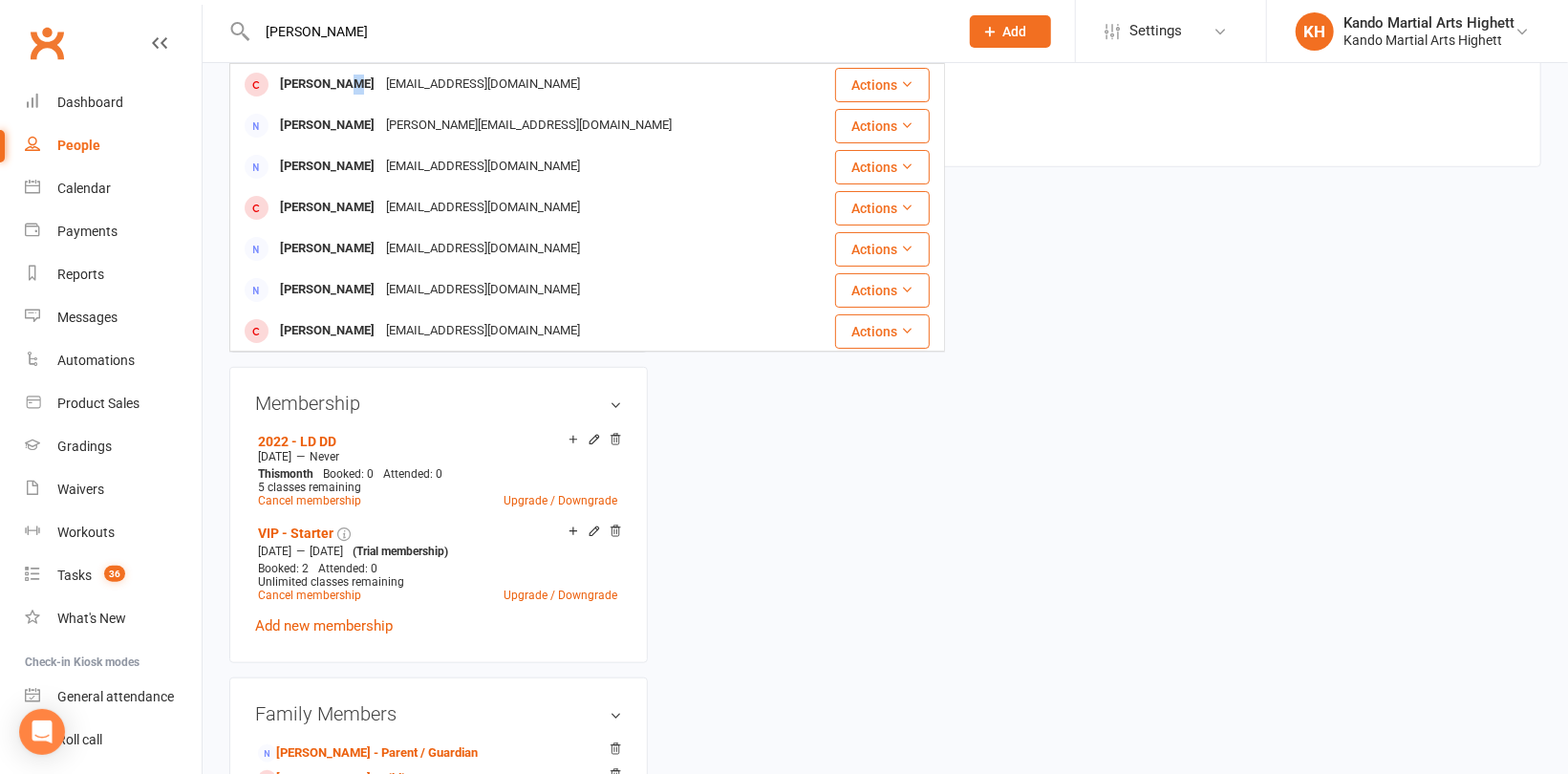
click at [339, 95] on div "Emilia Balbin" at bounding box center [327, 85] width 106 height 28
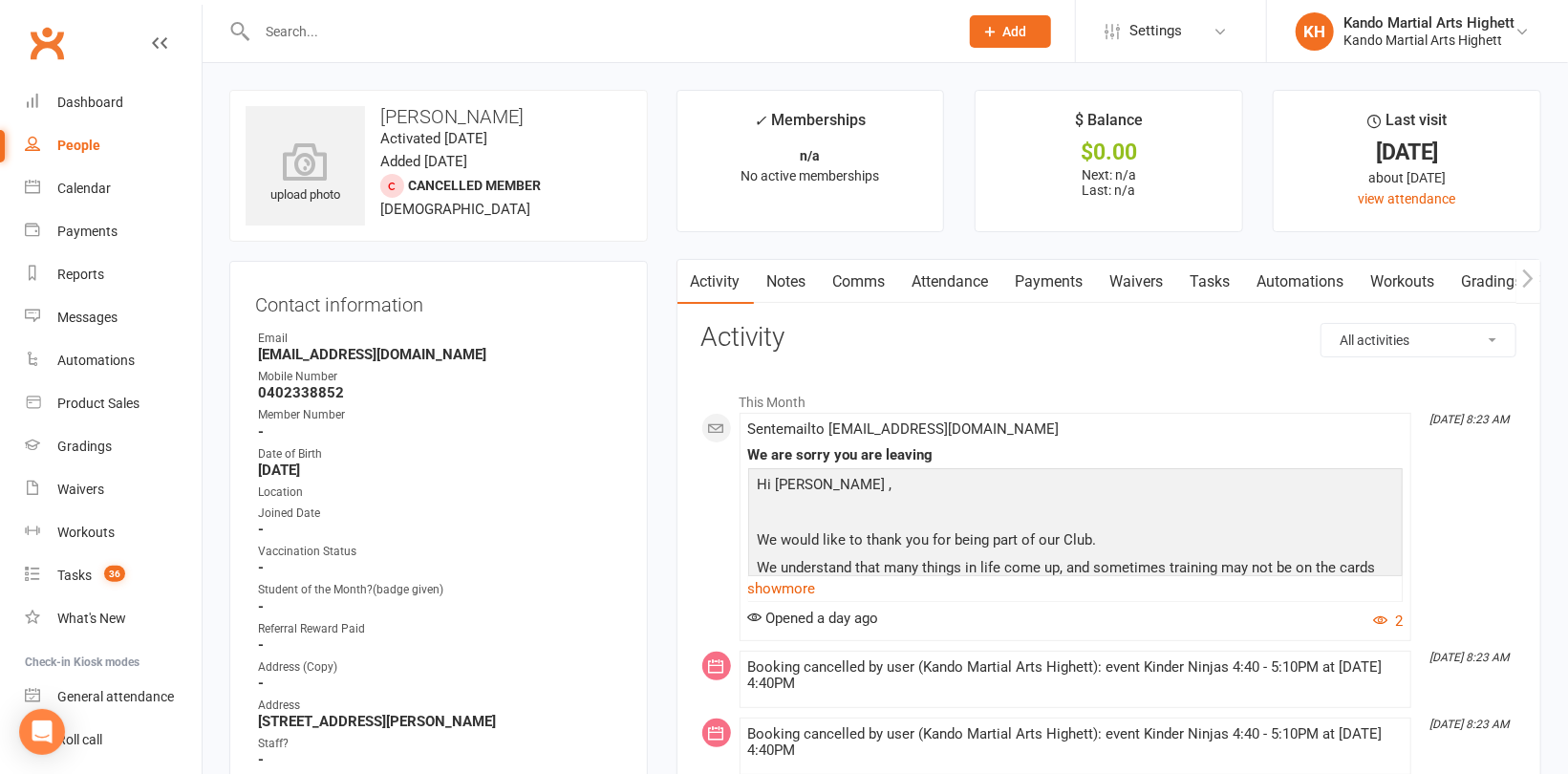
click at [68, 145] on div "People" at bounding box center [79, 146] width 43 height 16
select select "100"
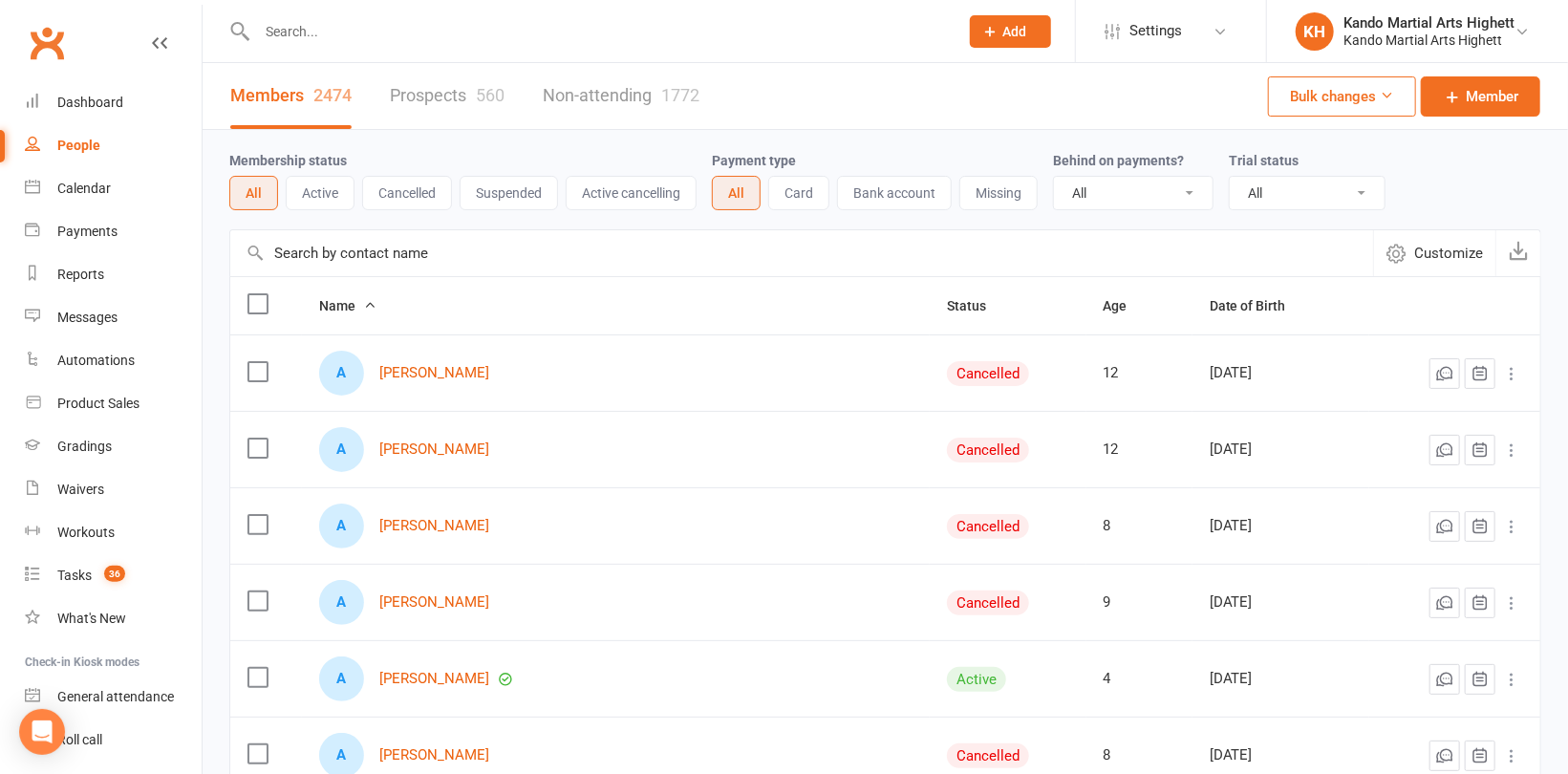
click at [307, 193] on button "Active" at bounding box center [320, 192] width 69 height 35
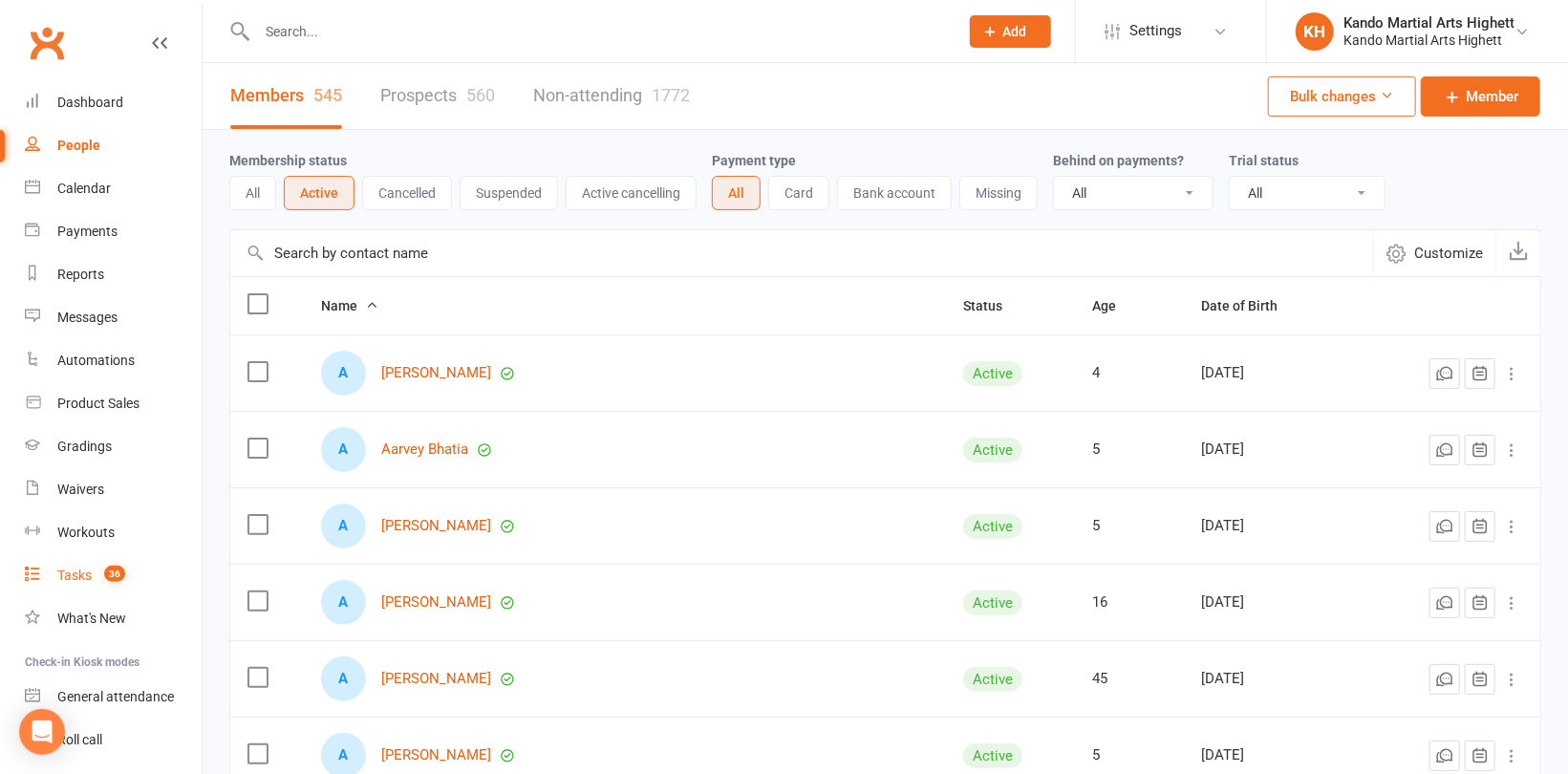
click at [78, 571] on div "Tasks" at bounding box center [74, 576] width 34 height 16
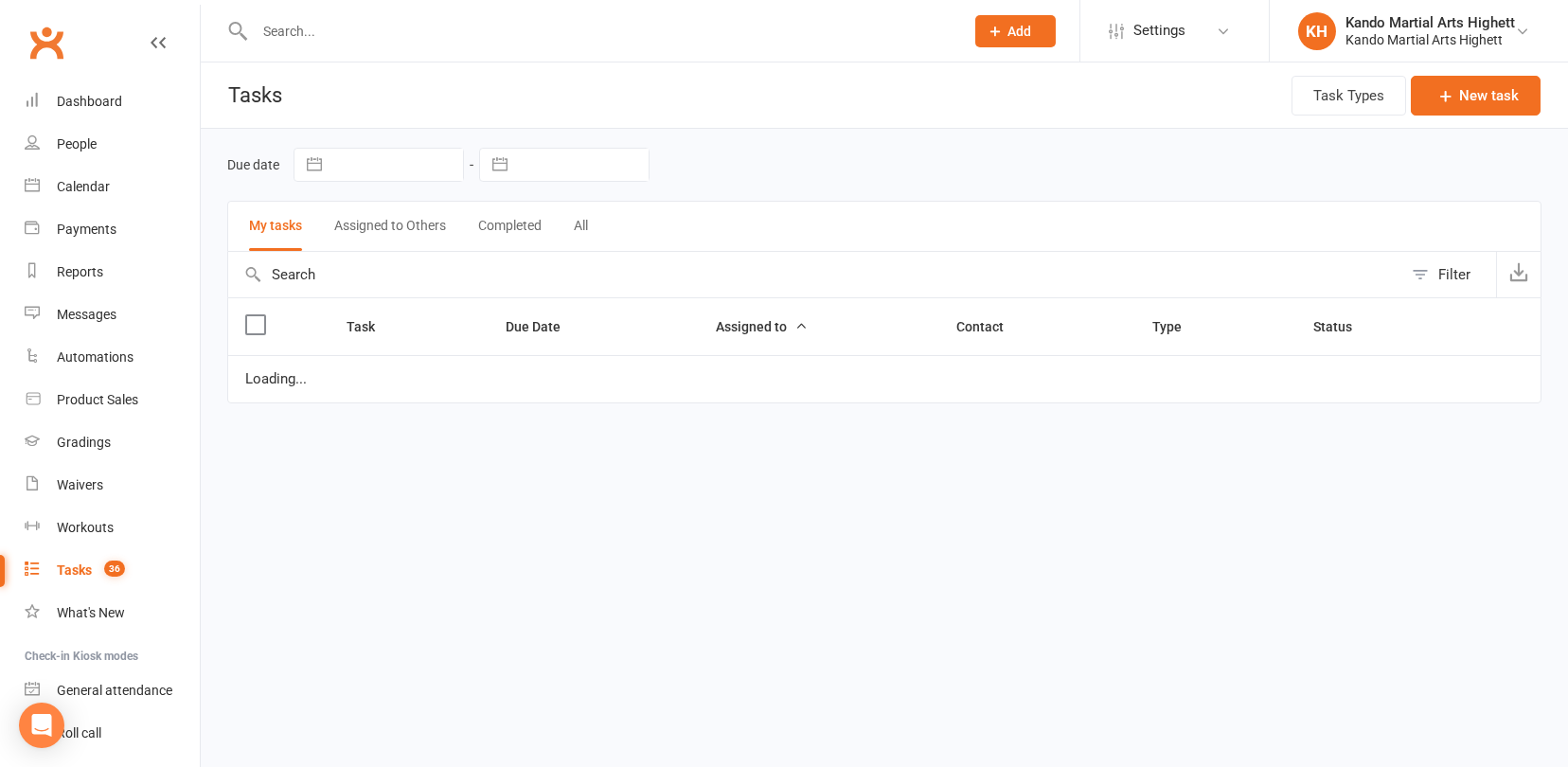
select select "started"
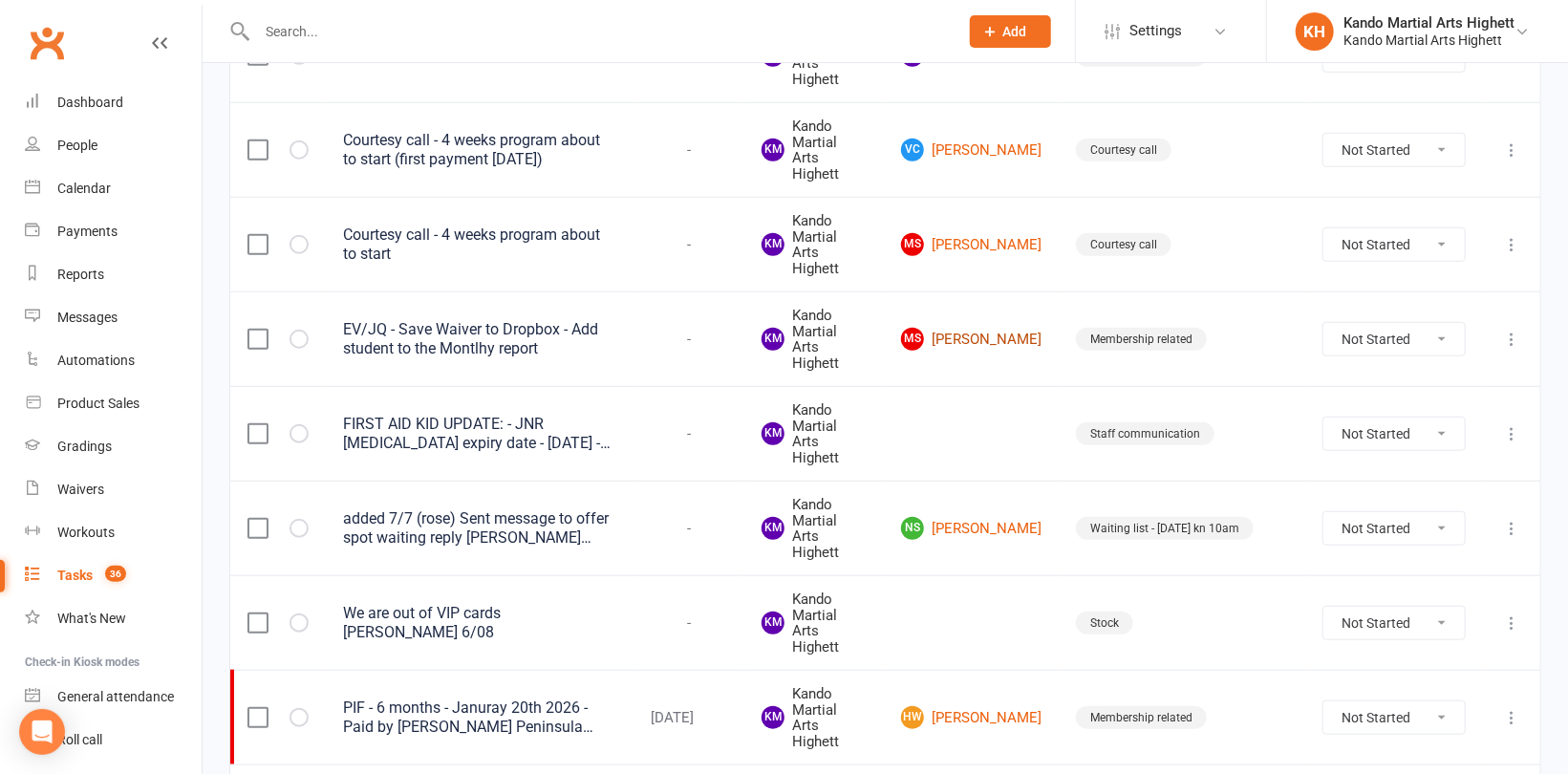
scroll to position [764, 0]
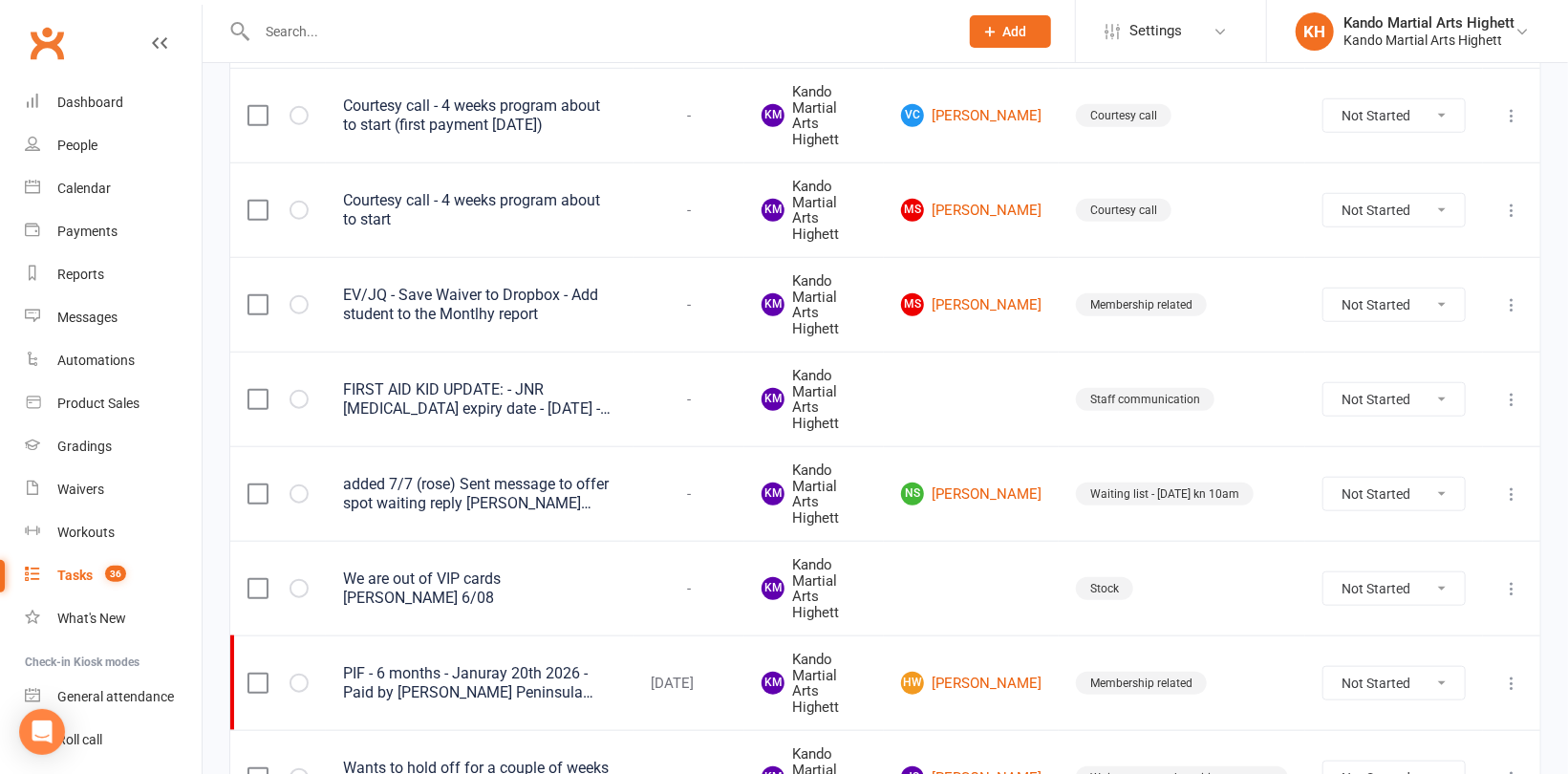
click at [1372, 478] on select "Not Started In Progress Waiting Complete" at bounding box center [1393, 494] width 141 height 33
click at [1323, 478] on select "Not Started In Progress Waiting Complete" at bounding box center [1393, 494] width 141 height 33
select select "unstarted"
select select "started"
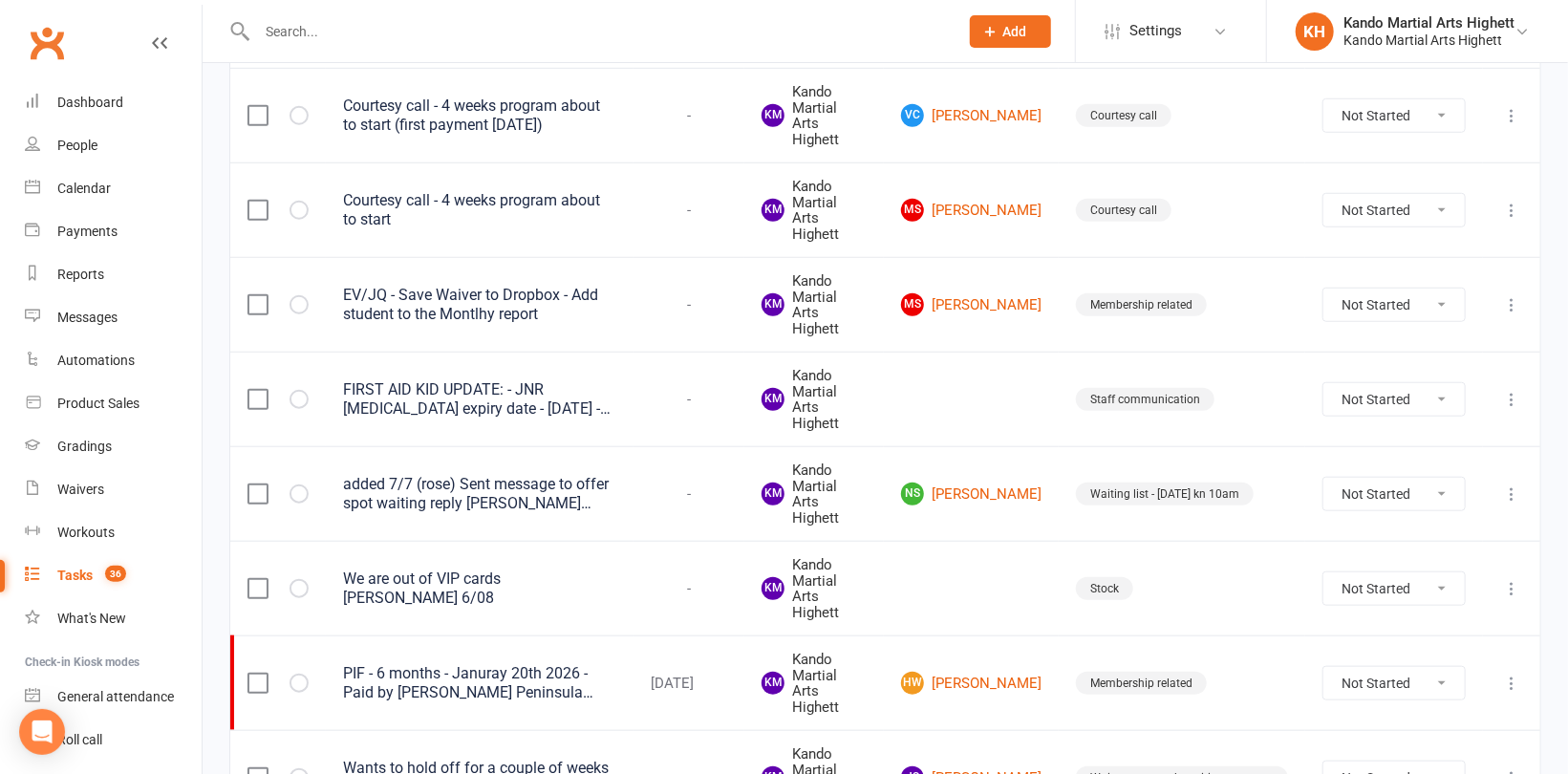
select select "started"
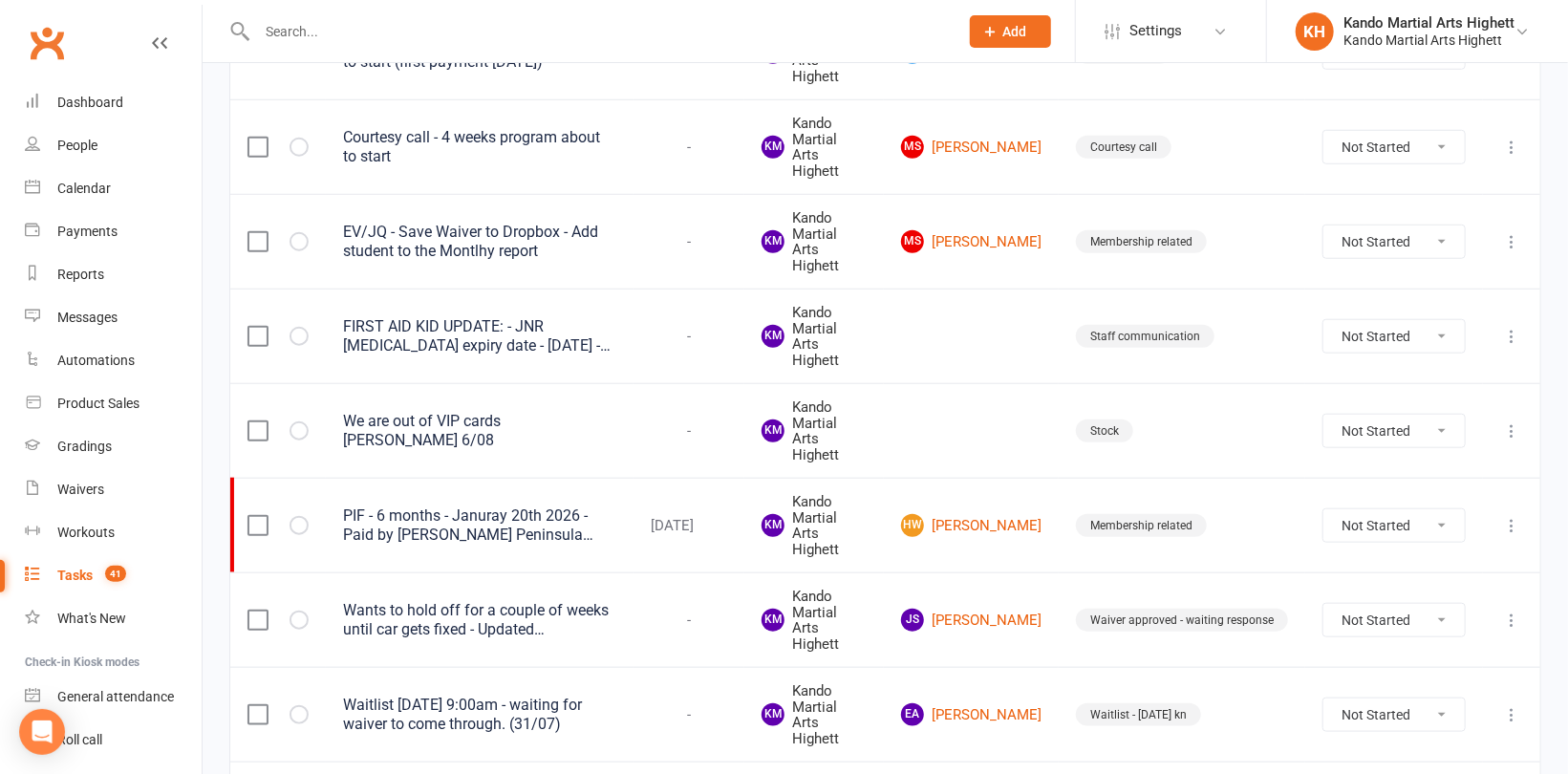
scroll to position [860, 0]
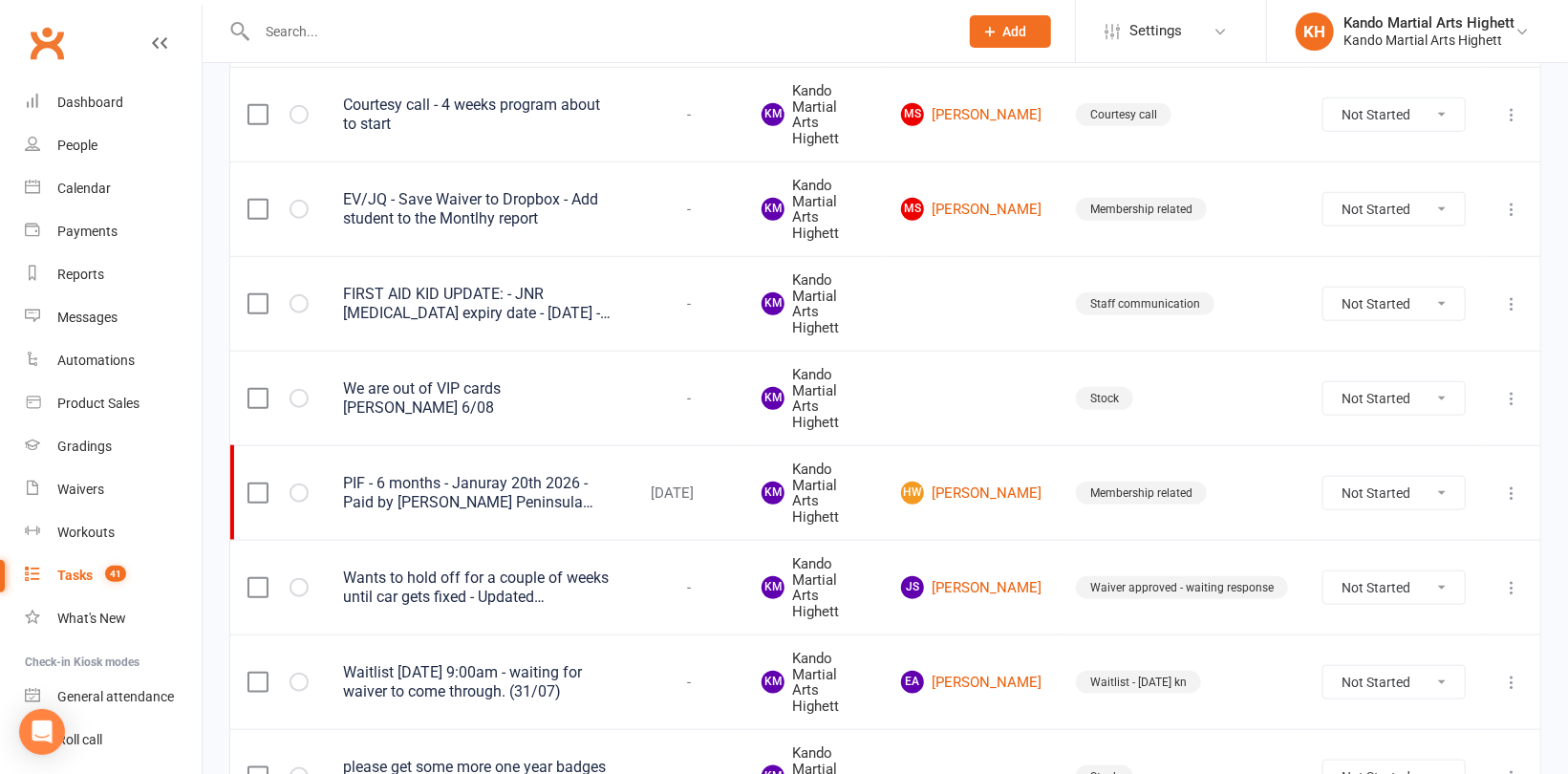
click at [1365, 383] on select "Not Started In Progress Waiting Complete" at bounding box center [1393, 398] width 141 height 33
click at [1323, 383] on select "Not Started In Progress Waiting Complete" at bounding box center [1393, 398] width 141 height 33
select select "unstarted"
select select "started"
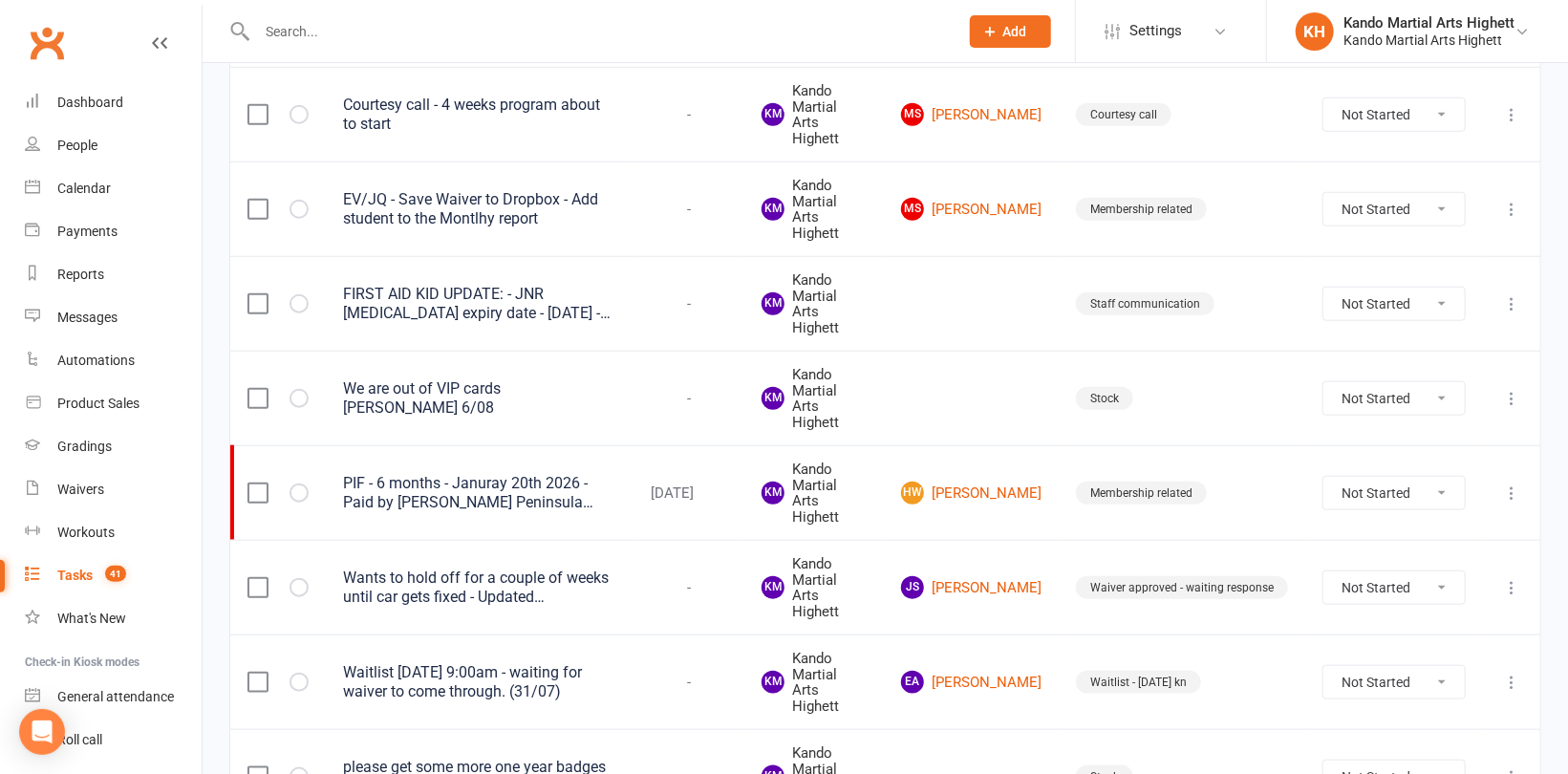
select select "started"
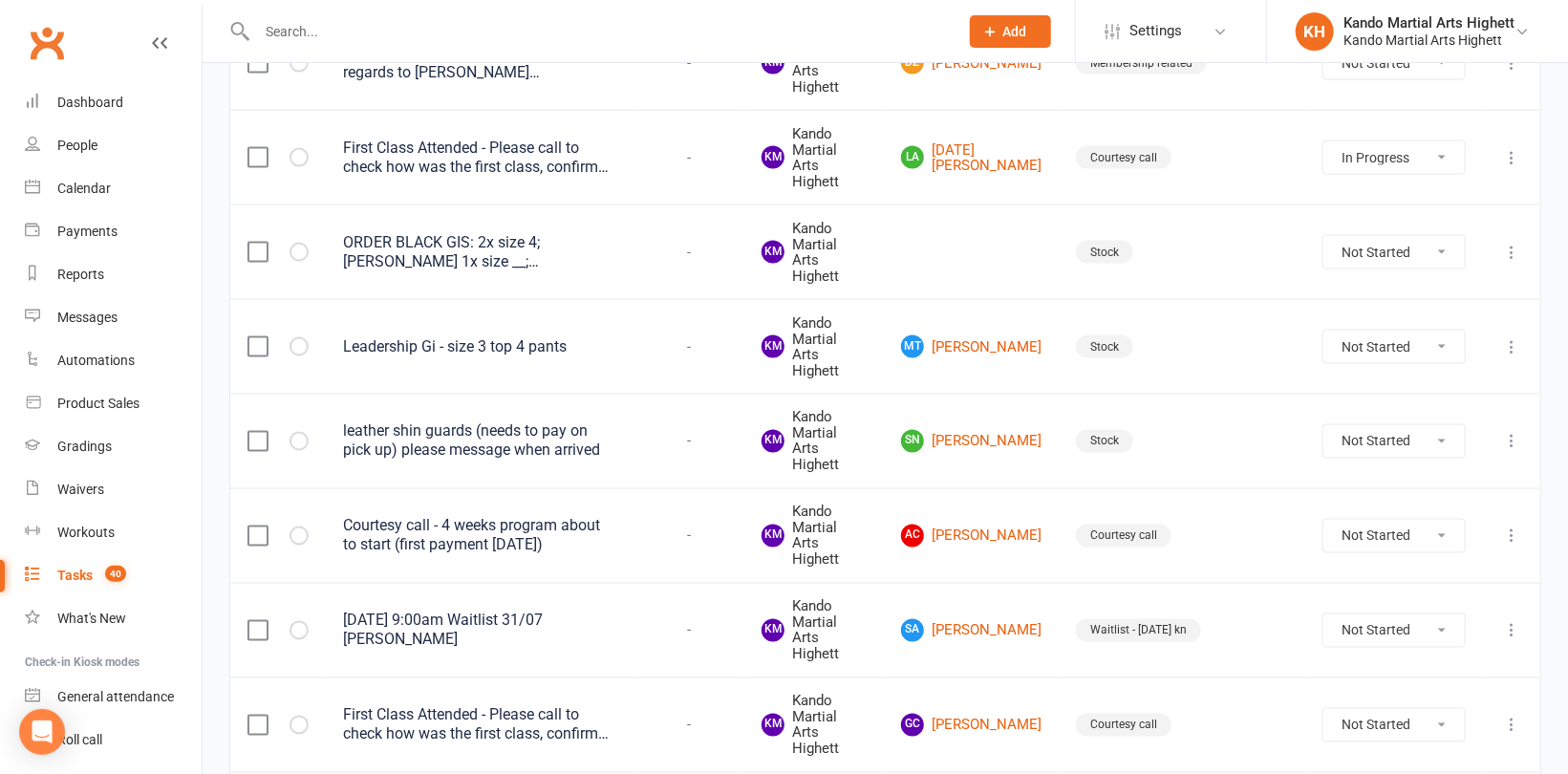
scroll to position [1693, 0]
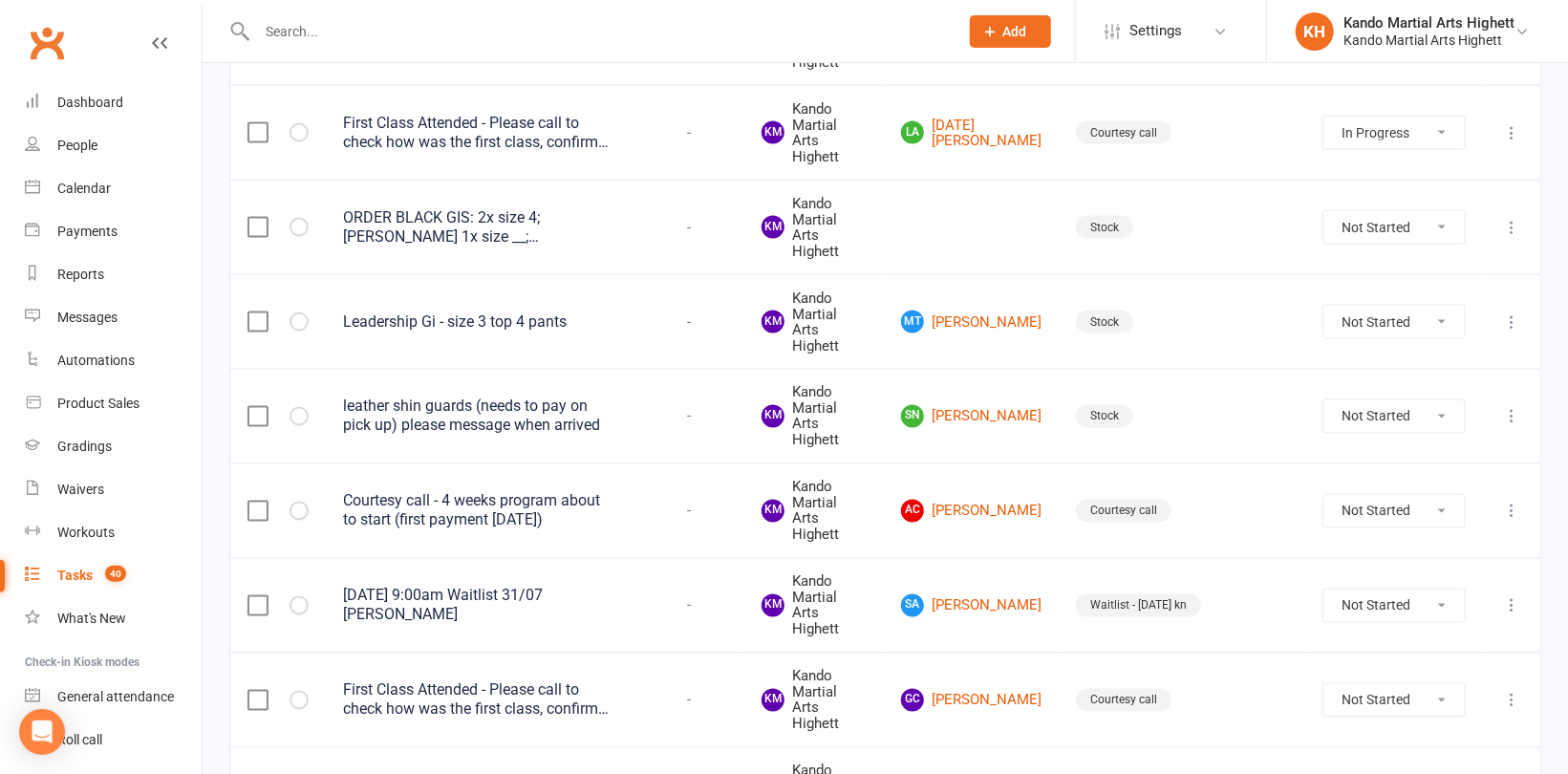
select select "started"
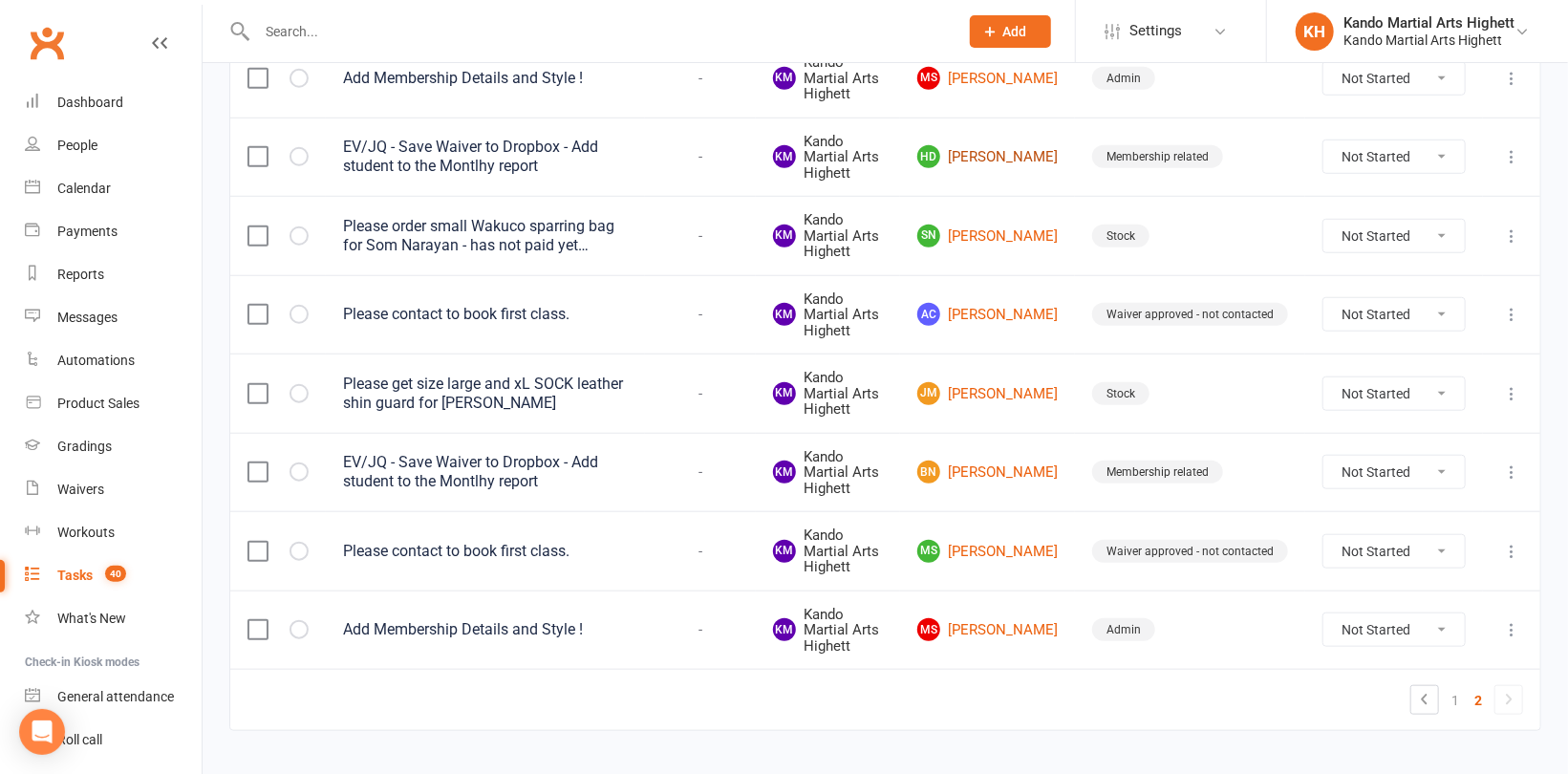
scroll to position [827, 0]
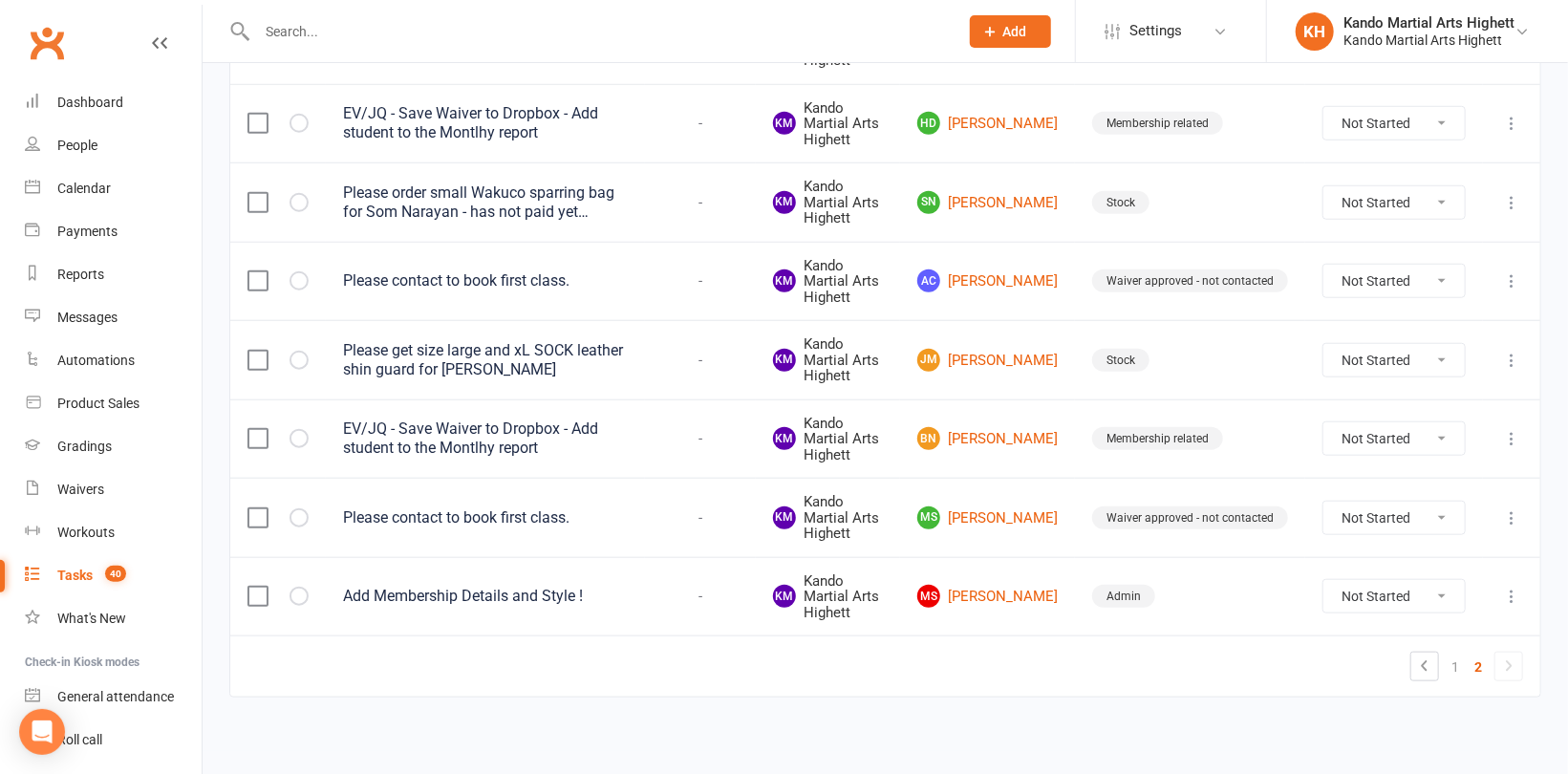
drag, startPoint x: 1018, startPoint y: 511, endPoint x: 1356, endPoint y: 507, distance: 338.0
click at [1356, 507] on select "Not Started In Progress Waiting Complete" at bounding box center [1393, 518] width 141 height 33
click at [1323, 502] on select "Not Started In Progress Waiting Complete" at bounding box center [1393, 518] width 141 height 33
select select "unstarted"
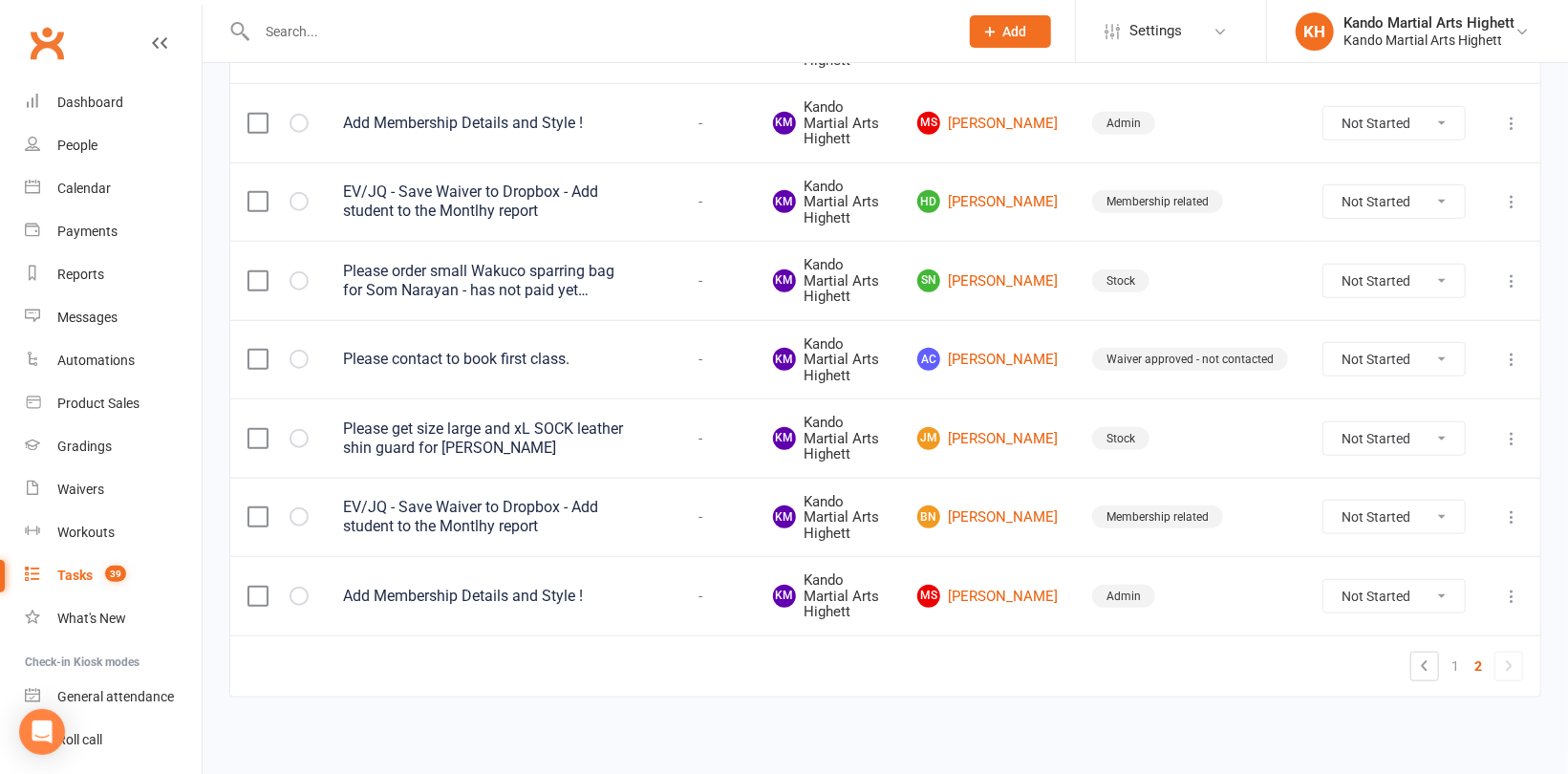
click at [1367, 586] on select "Not Started In Progress Waiting Complete" at bounding box center [1393, 596] width 141 height 33
click at [1323, 580] on select "Not Started In Progress Waiting Complete" at bounding box center [1393, 596] width 141 height 33
select select "unstarted"
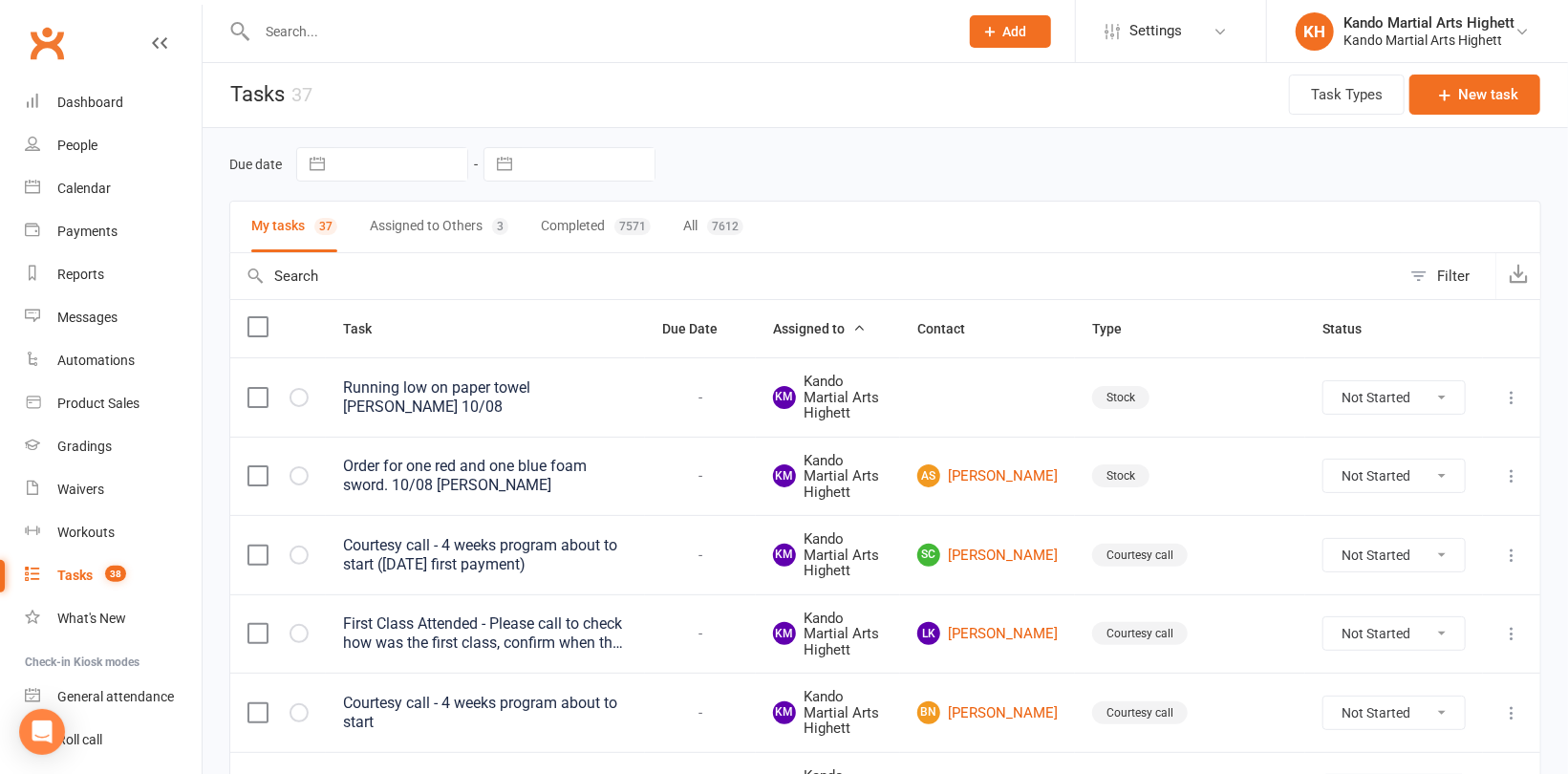
scroll to position [0, 0]
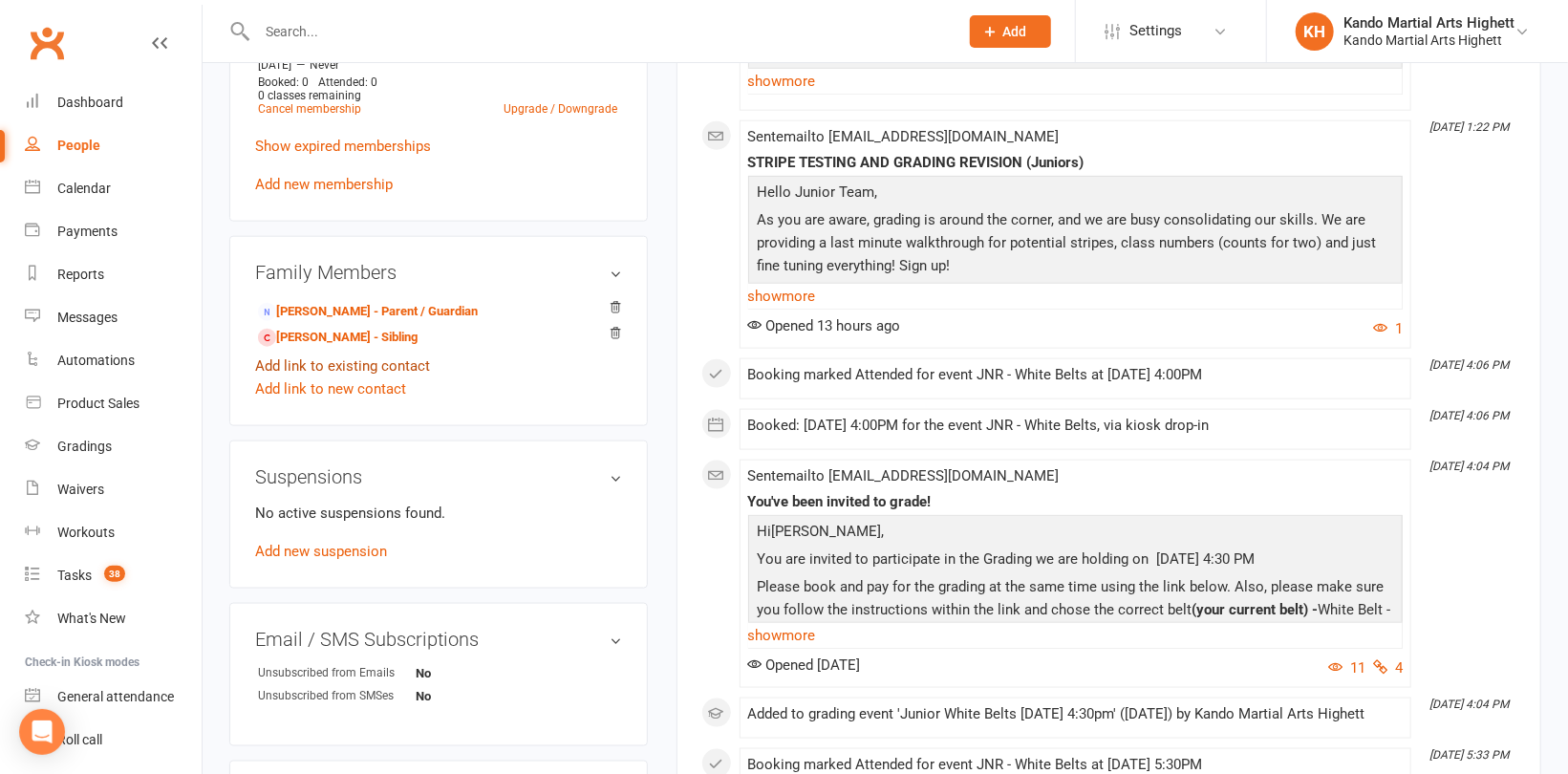
scroll to position [1338, 0]
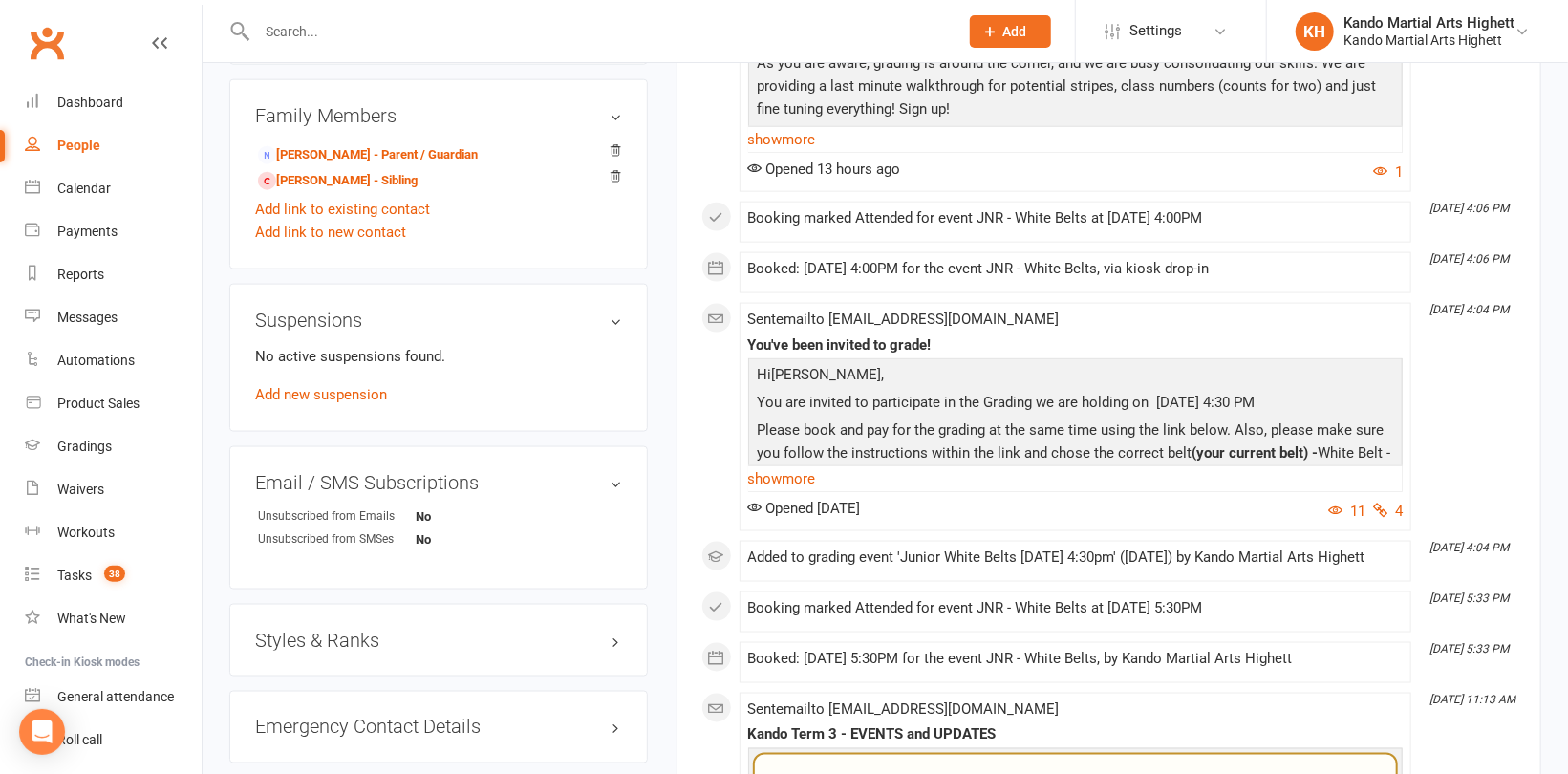
click at [317, 636] on h3 "Styles & Ranks" at bounding box center [439, 640] width 367 height 21
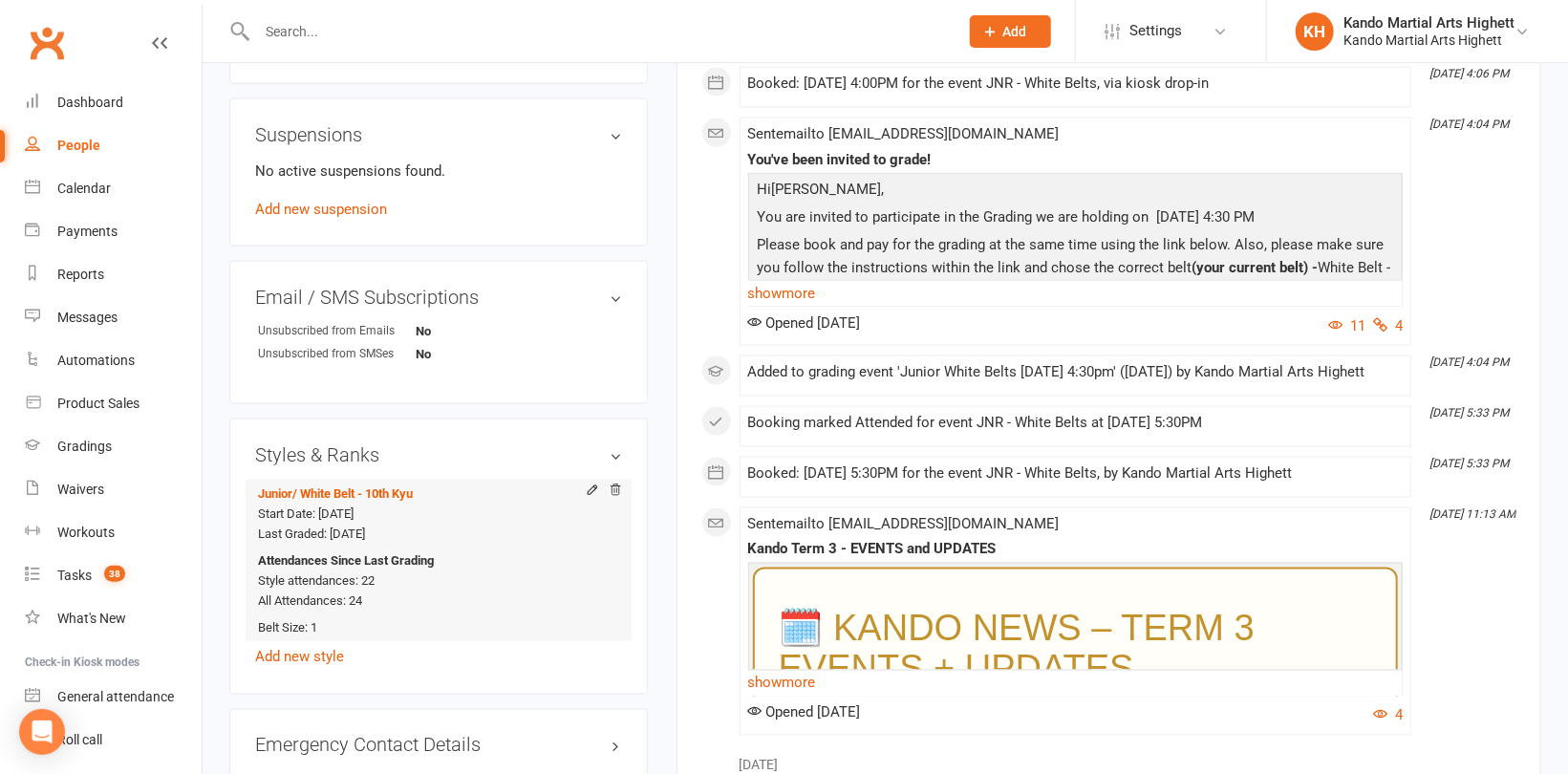
scroll to position [1529, 0]
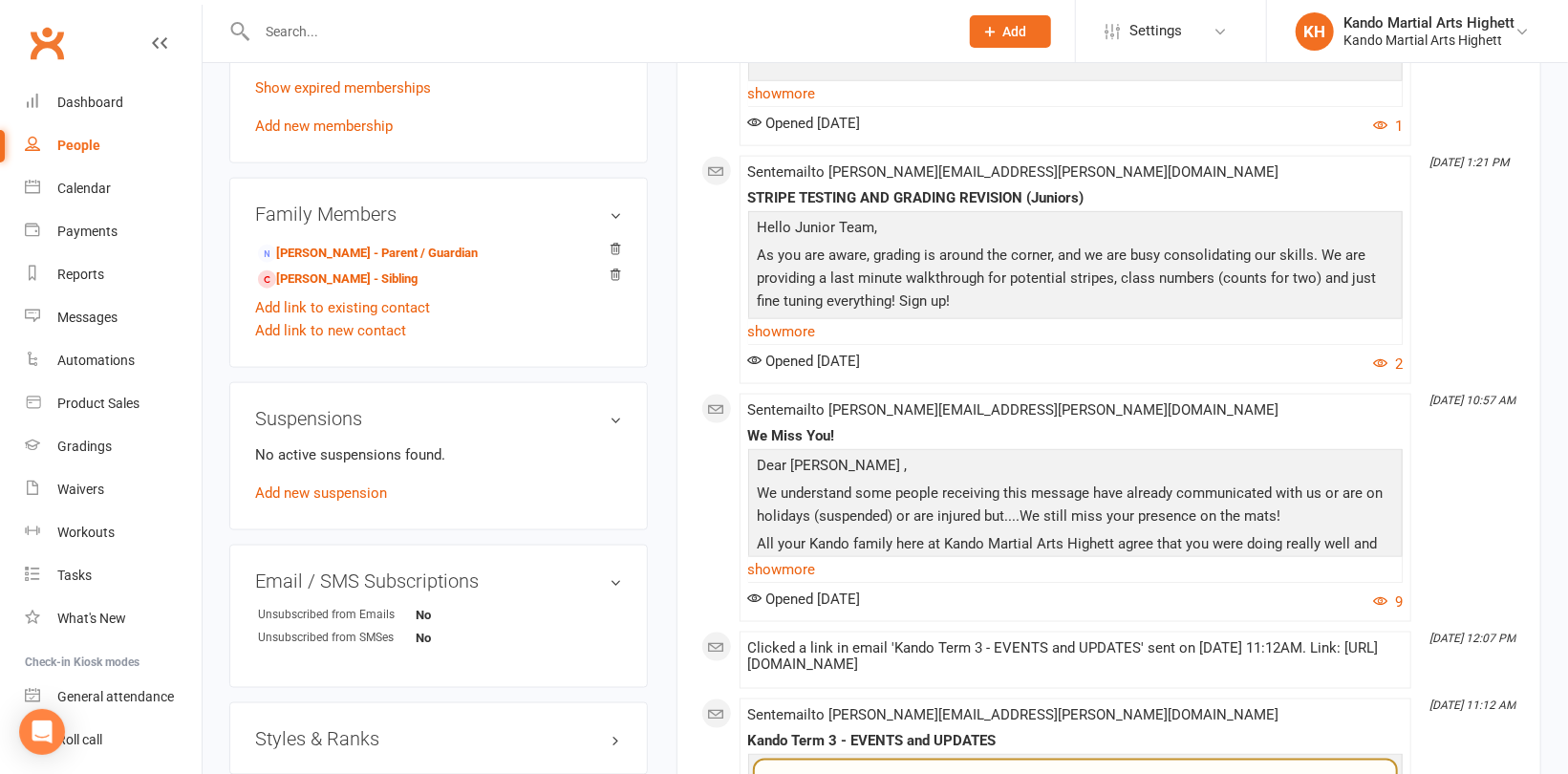
scroll to position [1434, 0]
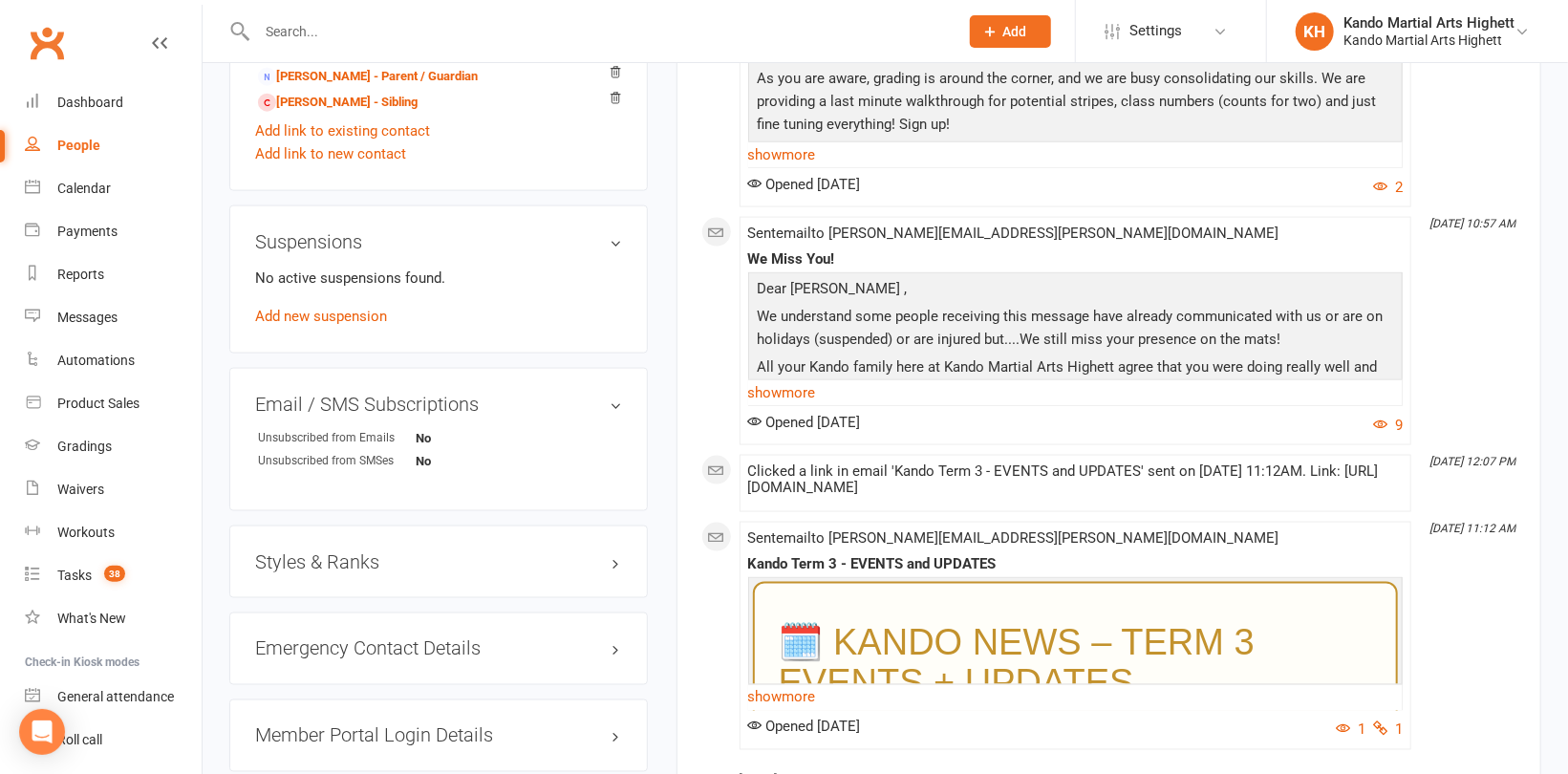
click at [334, 531] on div "Styles & Ranks" at bounding box center [439, 562] width 419 height 73
click at [334, 551] on h3 "Styles & Ranks" at bounding box center [439, 561] width 367 height 21
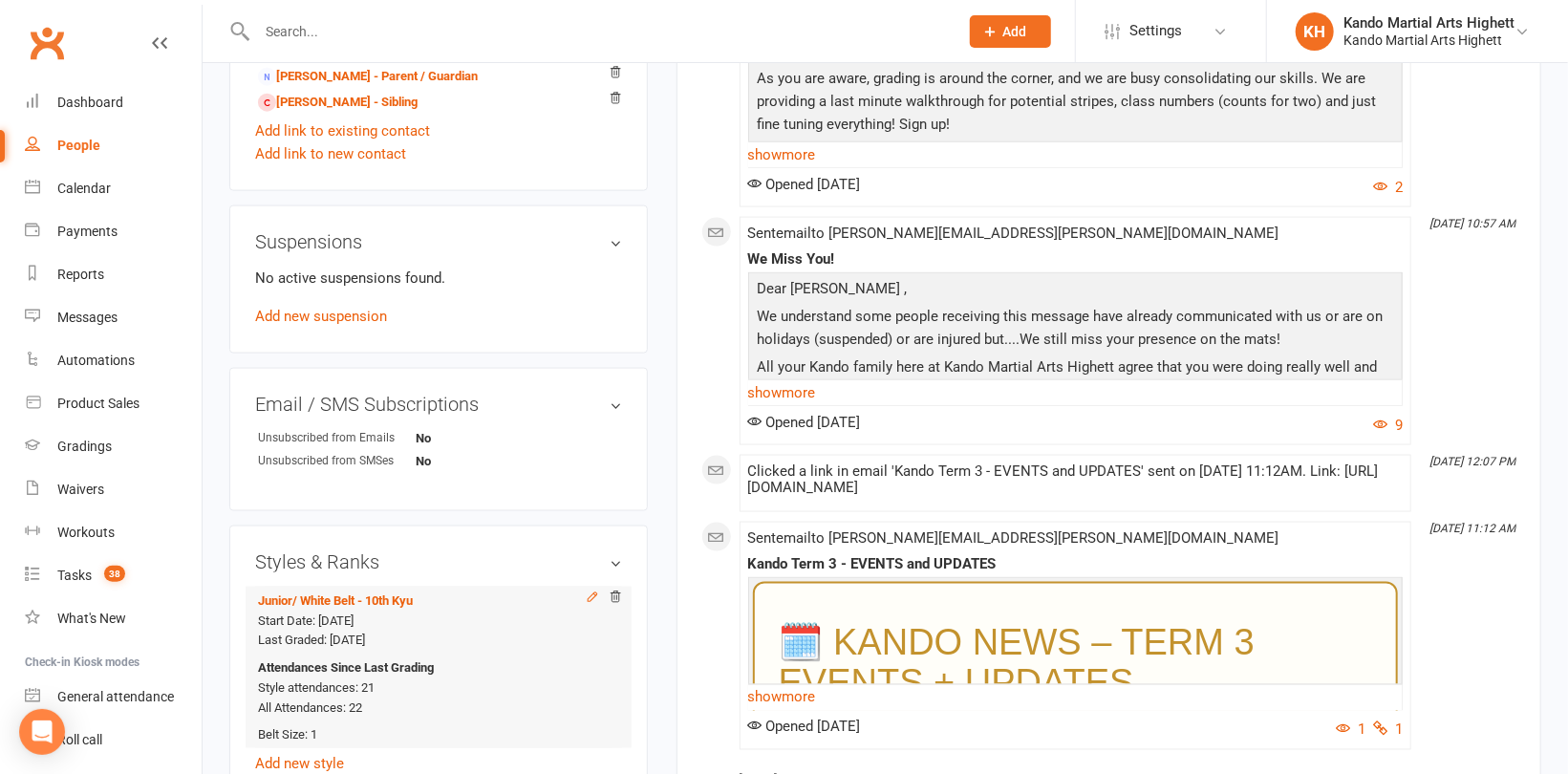
click at [588, 591] on icon at bounding box center [592, 598] width 14 height 14
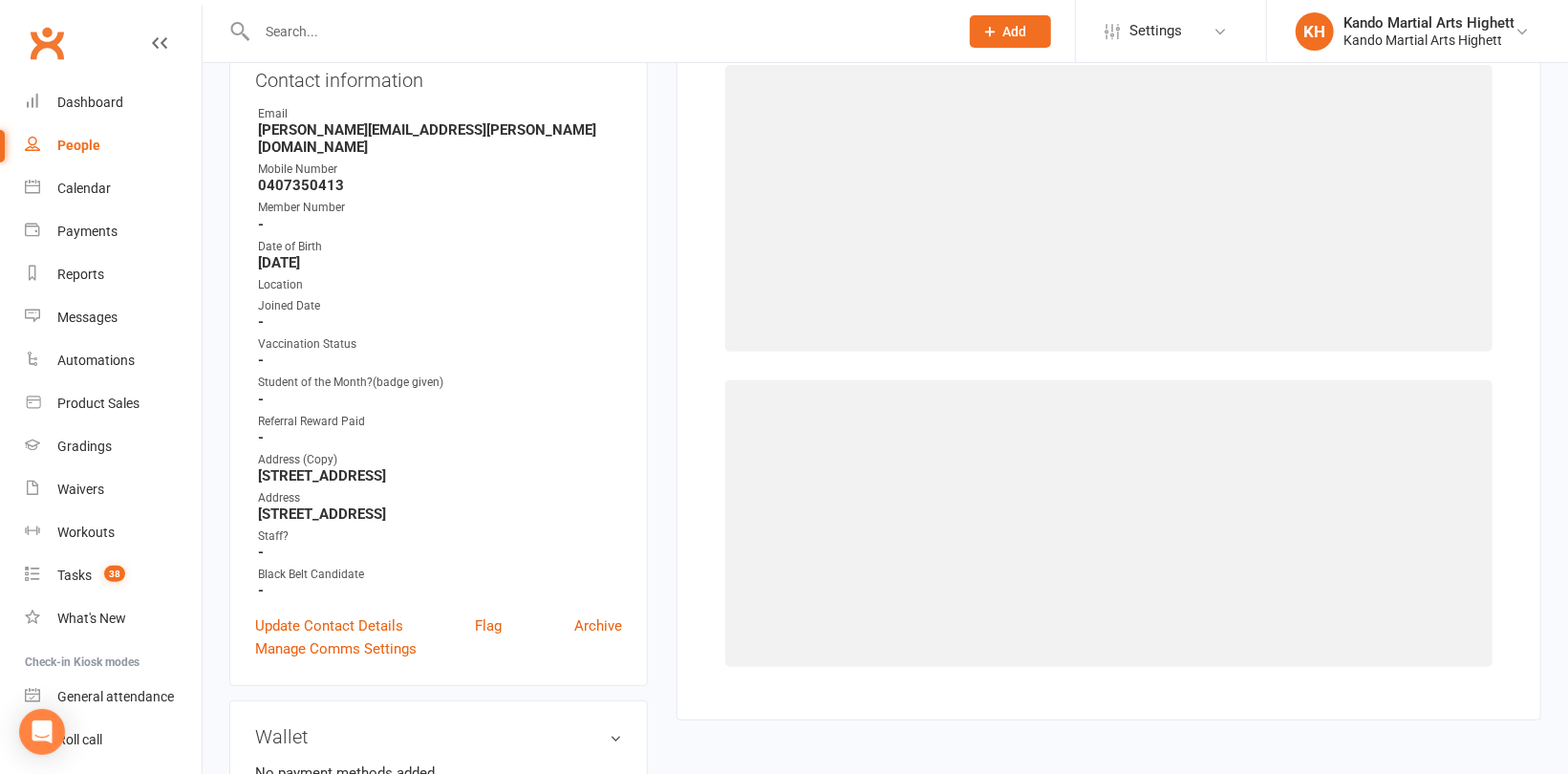
select select "11440"
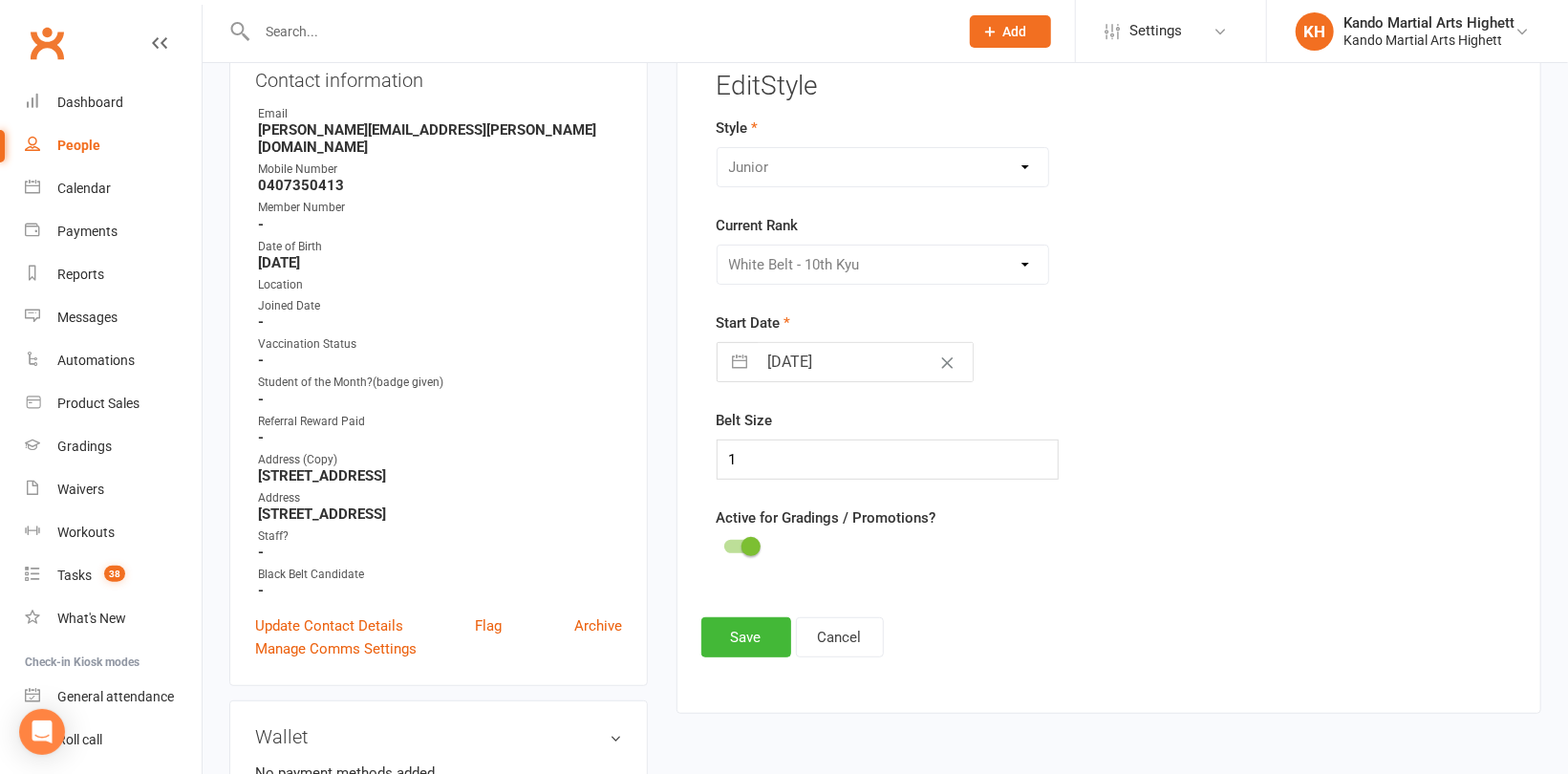
scroll to position [163, 0]
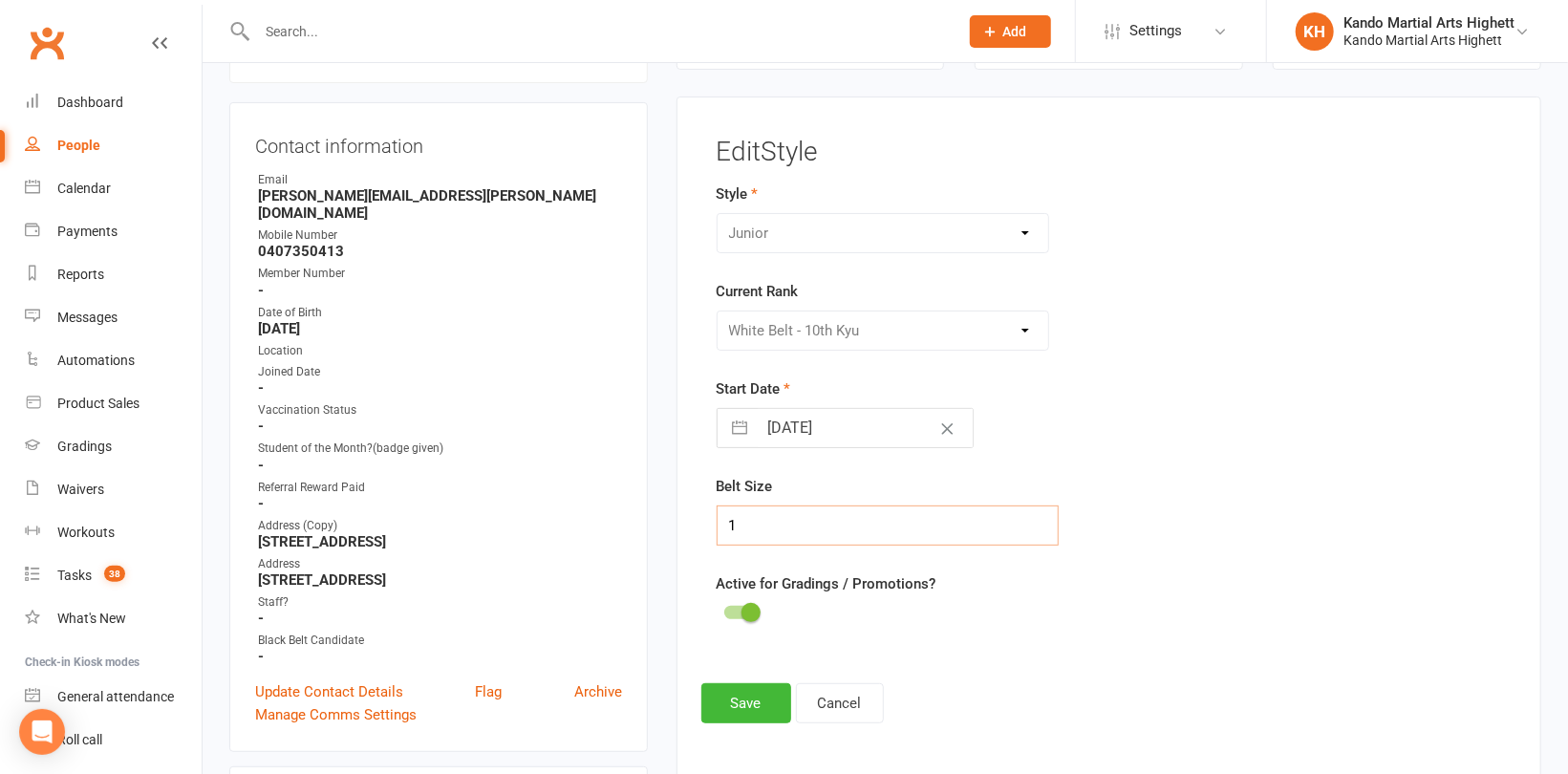
drag, startPoint x: 770, startPoint y: 520, endPoint x: 640, endPoint y: 497, distance: 132.0
type input "2"
drag, startPoint x: 738, startPoint y: 701, endPoint x: 719, endPoint y: 683, distance: 26.2
click at [736, 700] on button "Save" at bounding box center [745, 703] width 90 height 40
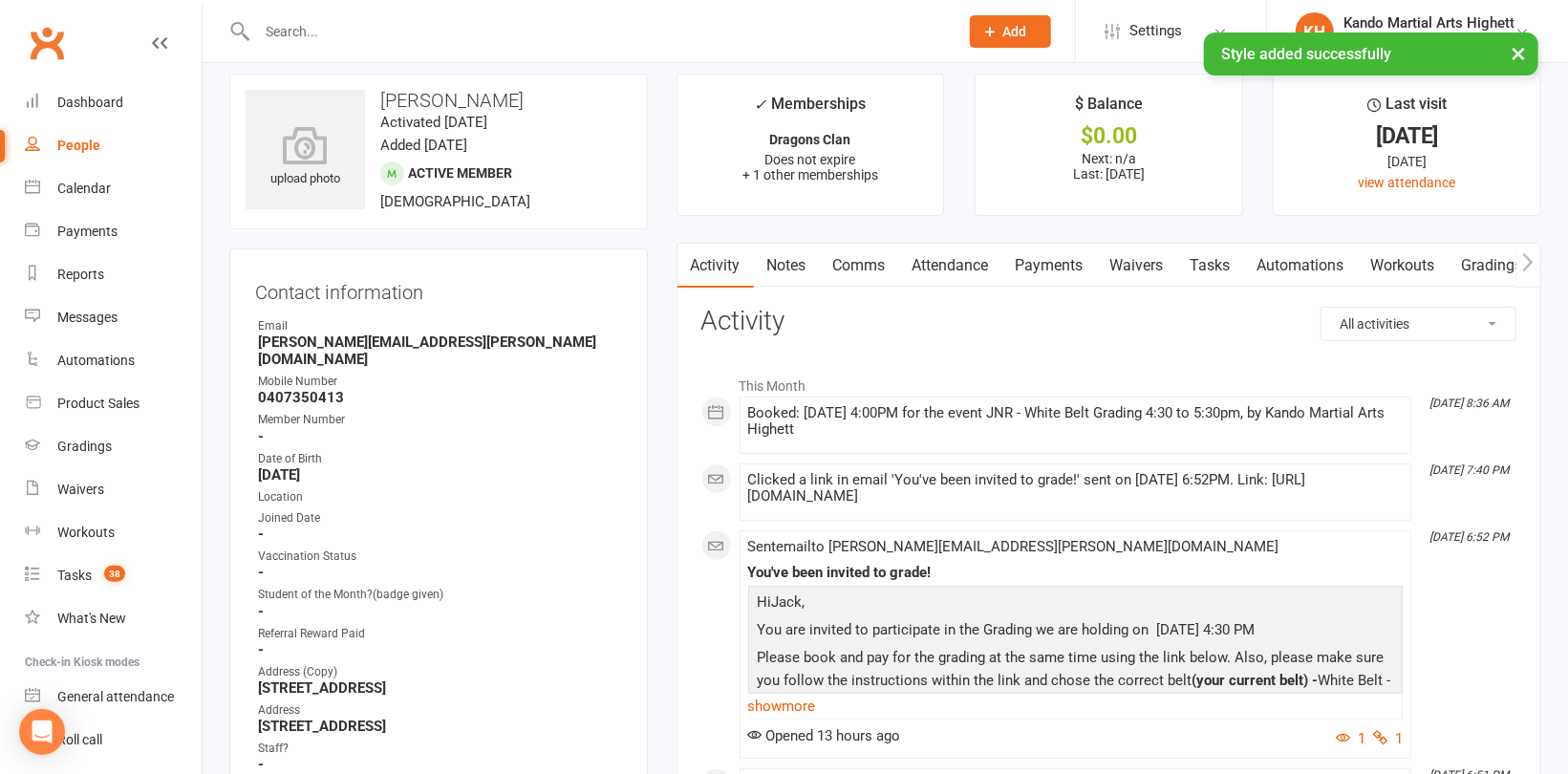
scroll to position [0, 0]
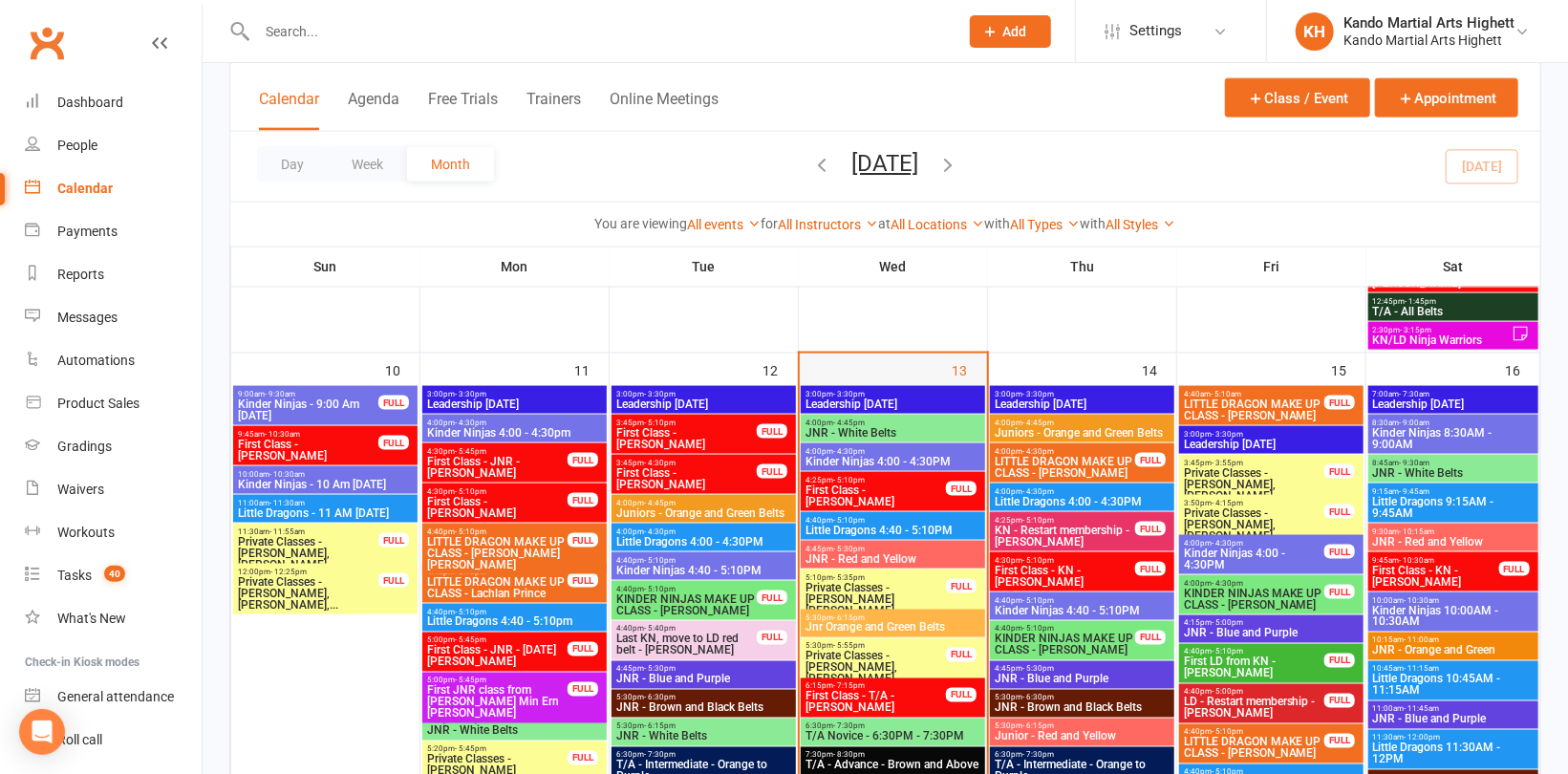
scroll to position [1434, 0]
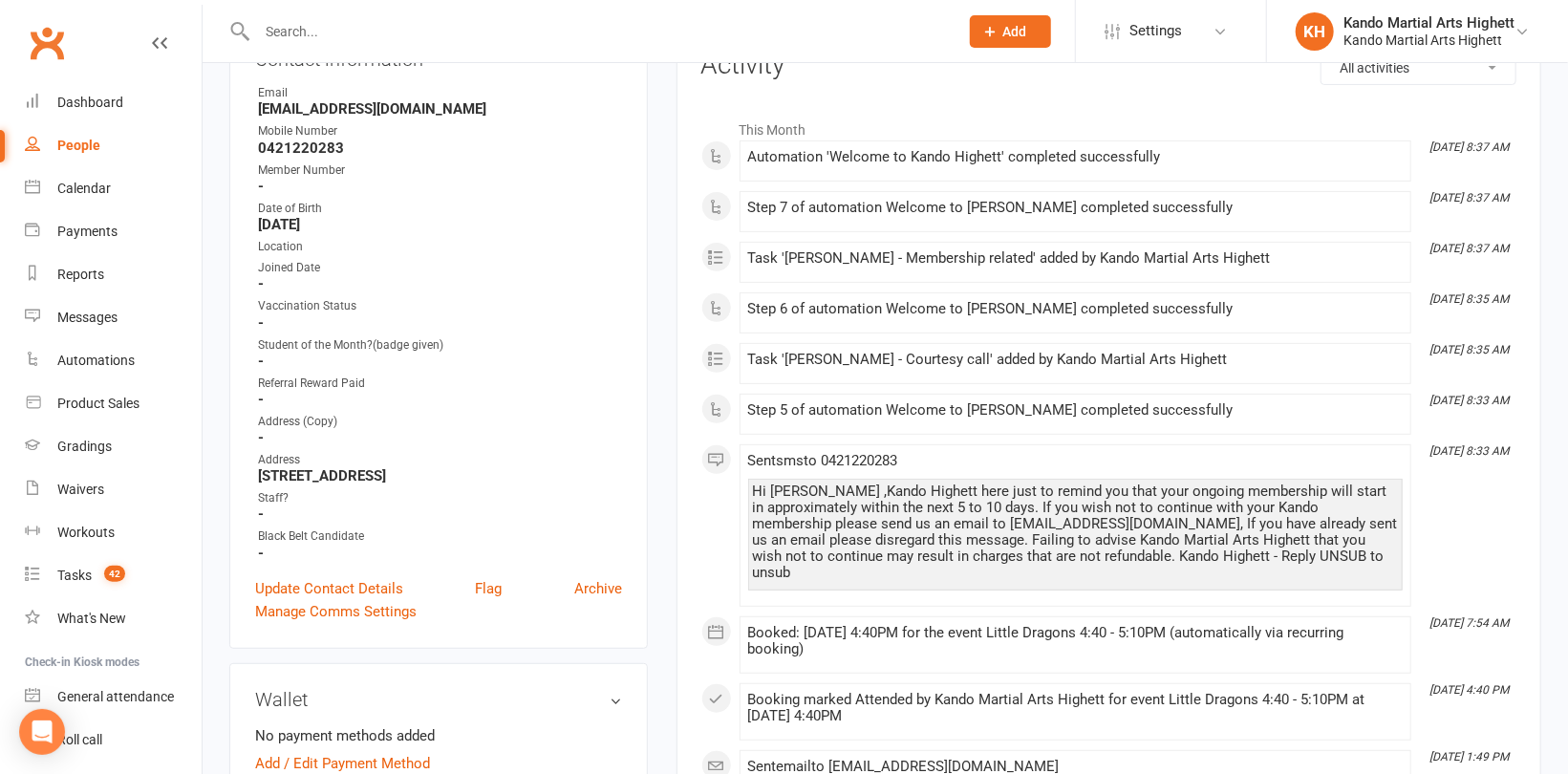
scroll to position [96, 0]
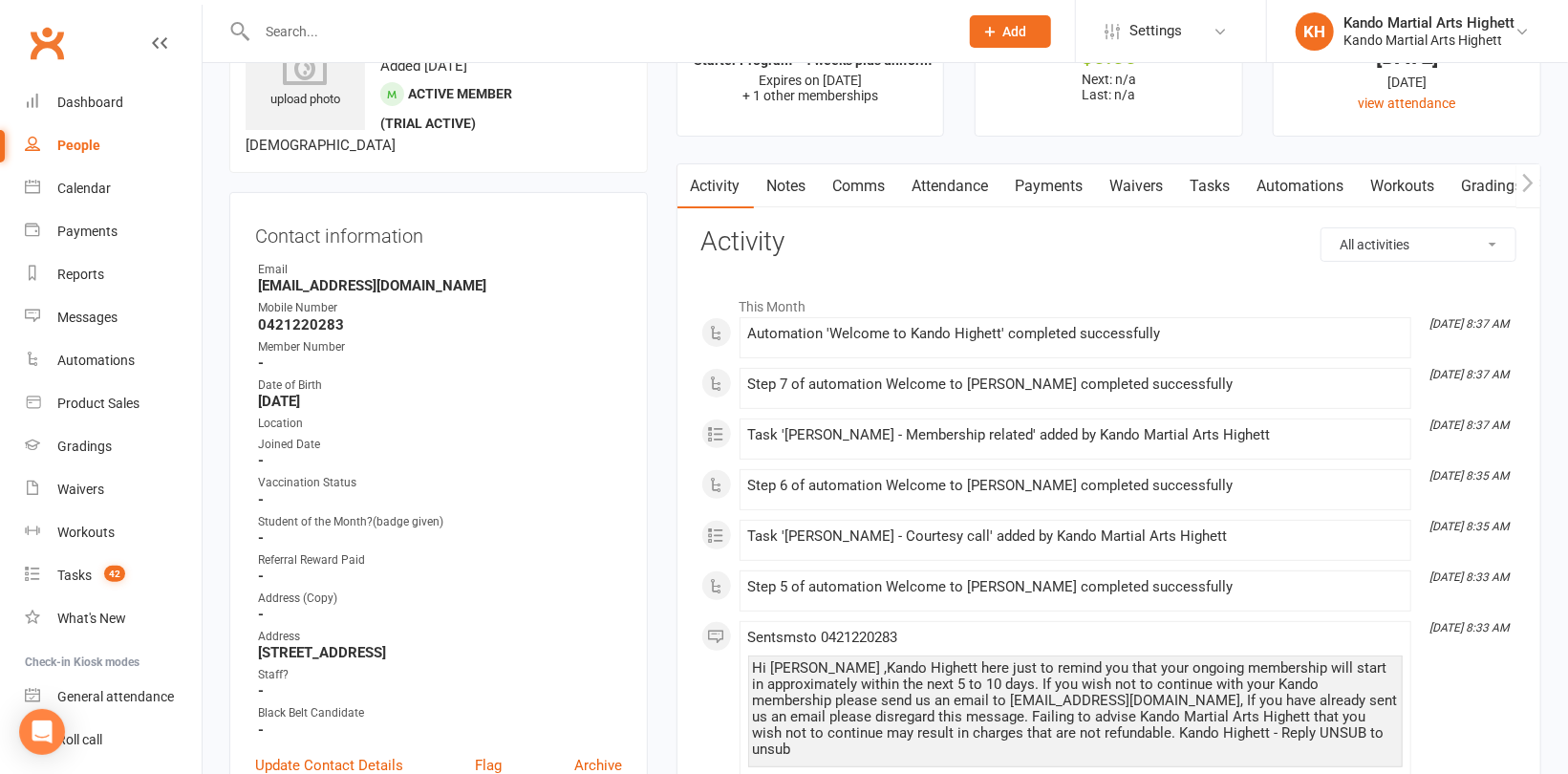
click at [1206, 174] on link "Tasks" at bounding box center [1210, 186] width 67 height 44
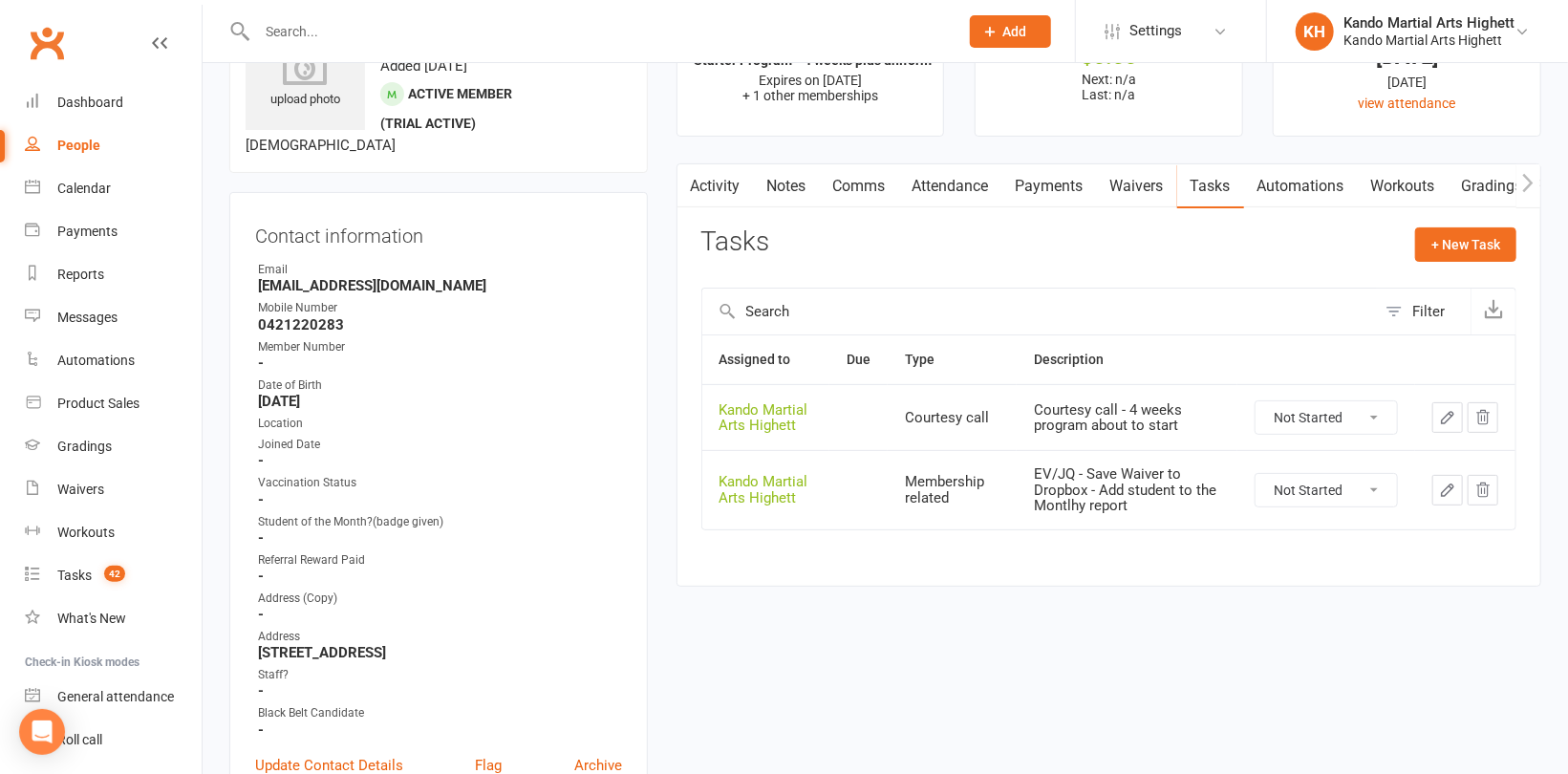
click at [1317, 493] on select "Not Started In Progress Waiting Complete" at bounding box center [1326, 490] width 141 height 33
click at [1256, 474] on select "Not Started In Progress Waiting Complete" at bounding box center [1326, 490] width 141 height 33
select select "unstarted"
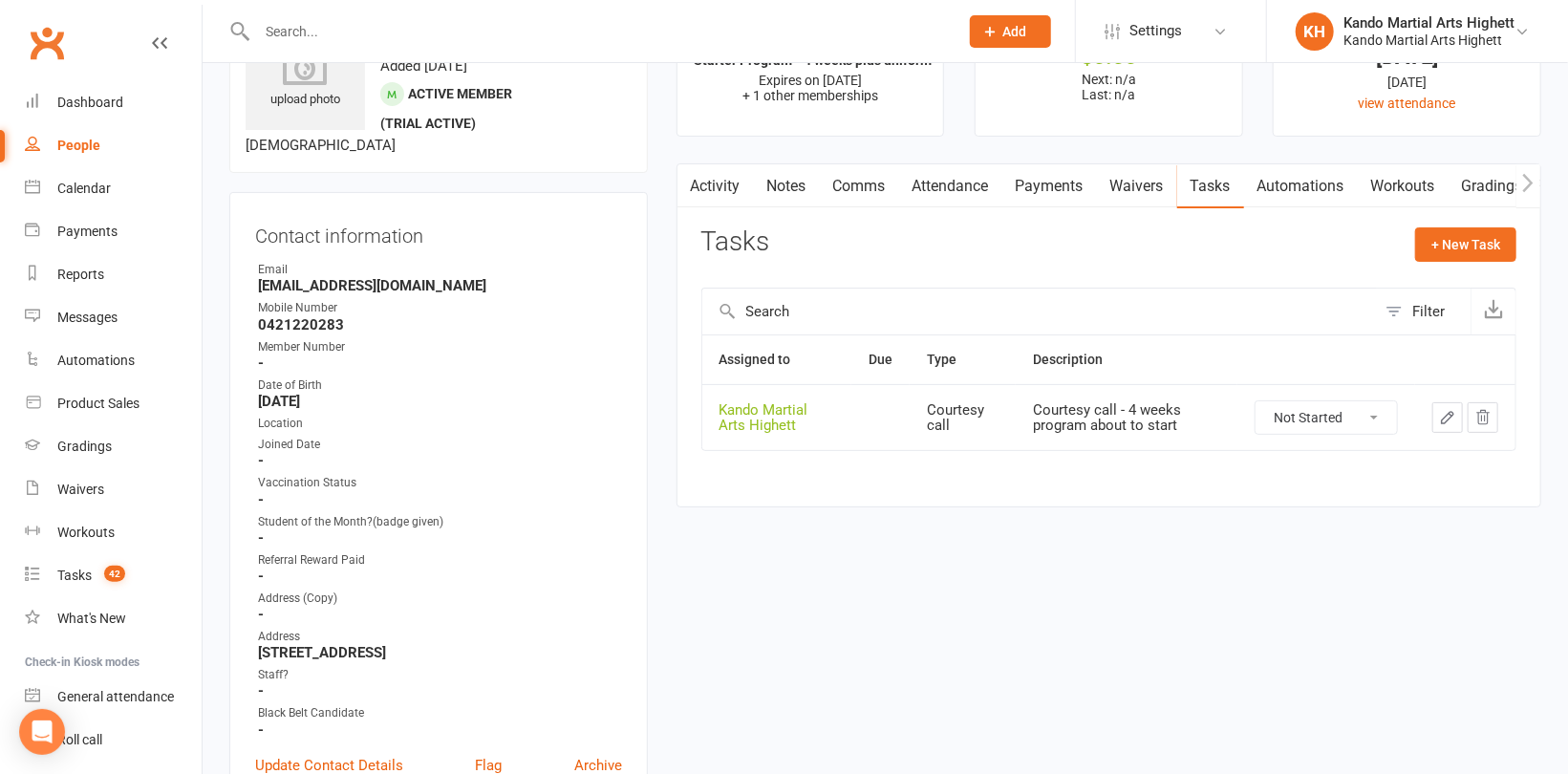
click at [966, 188] on link "Attendance" at bounding box center [950, 186] width 103 height 44
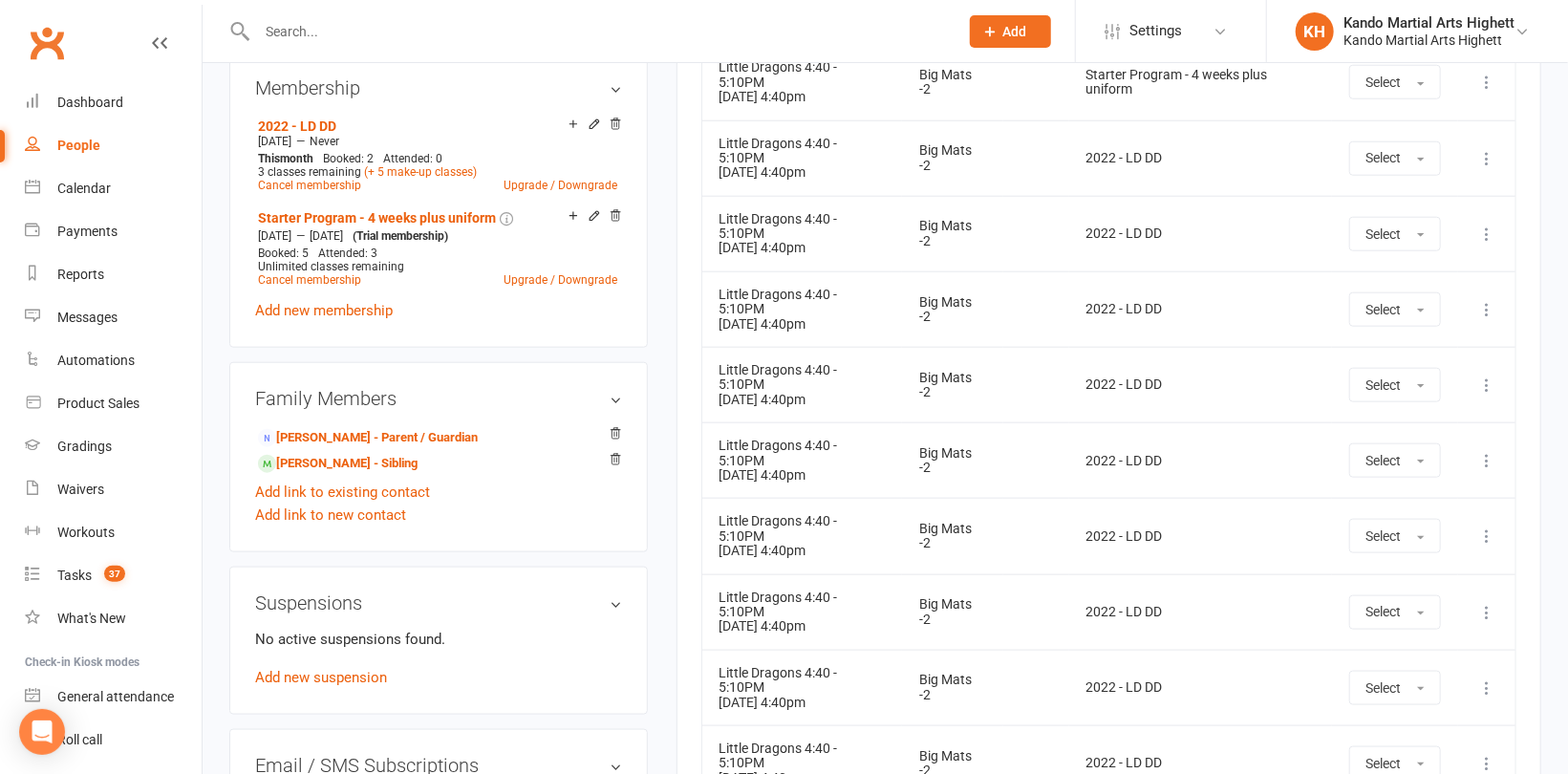
scroll to position [1051, 0]
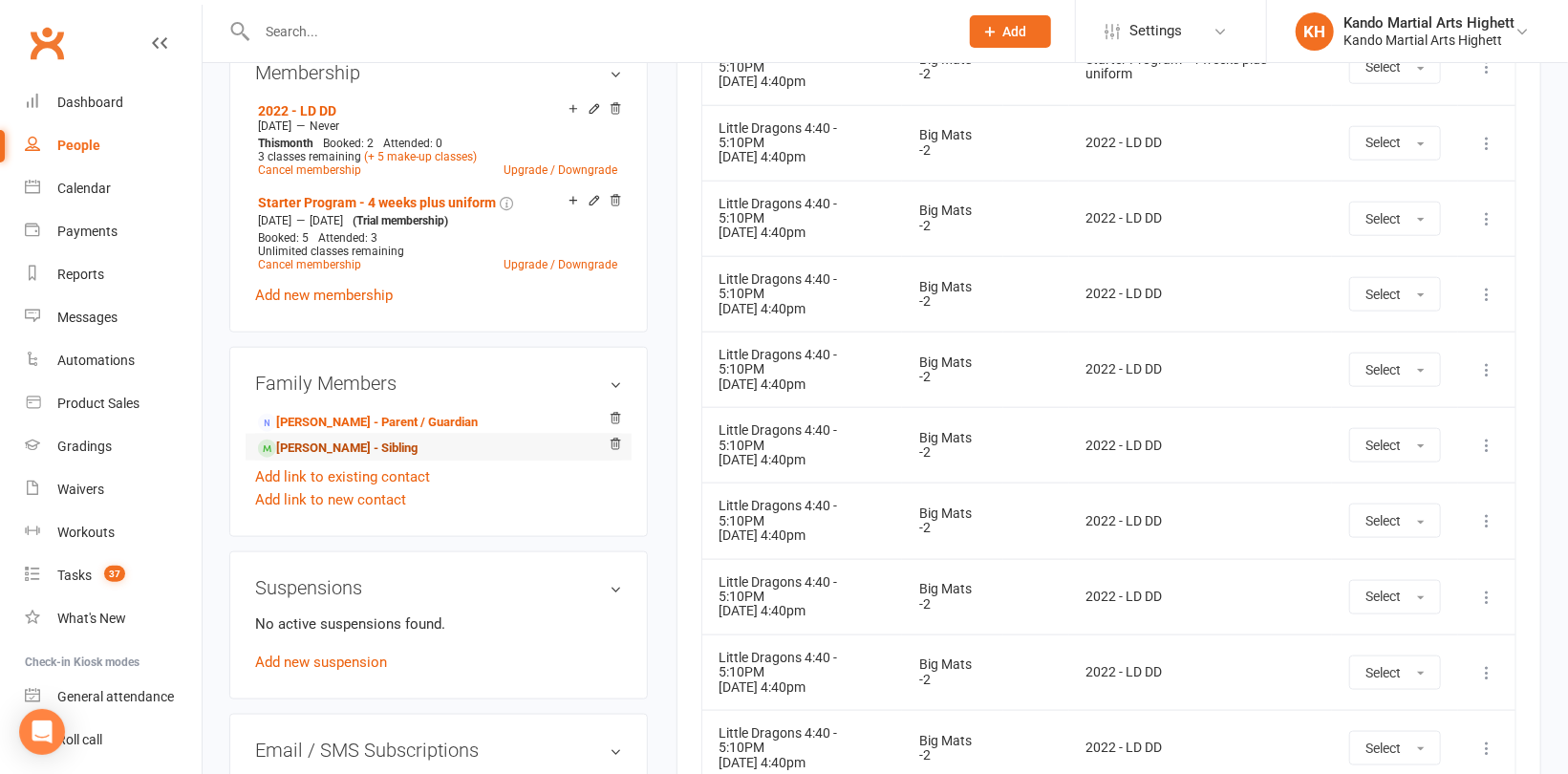
click at [371, 452] on link "Bart Neilsen - Sibling" at bounding box center [338, 449] width 160 height 20
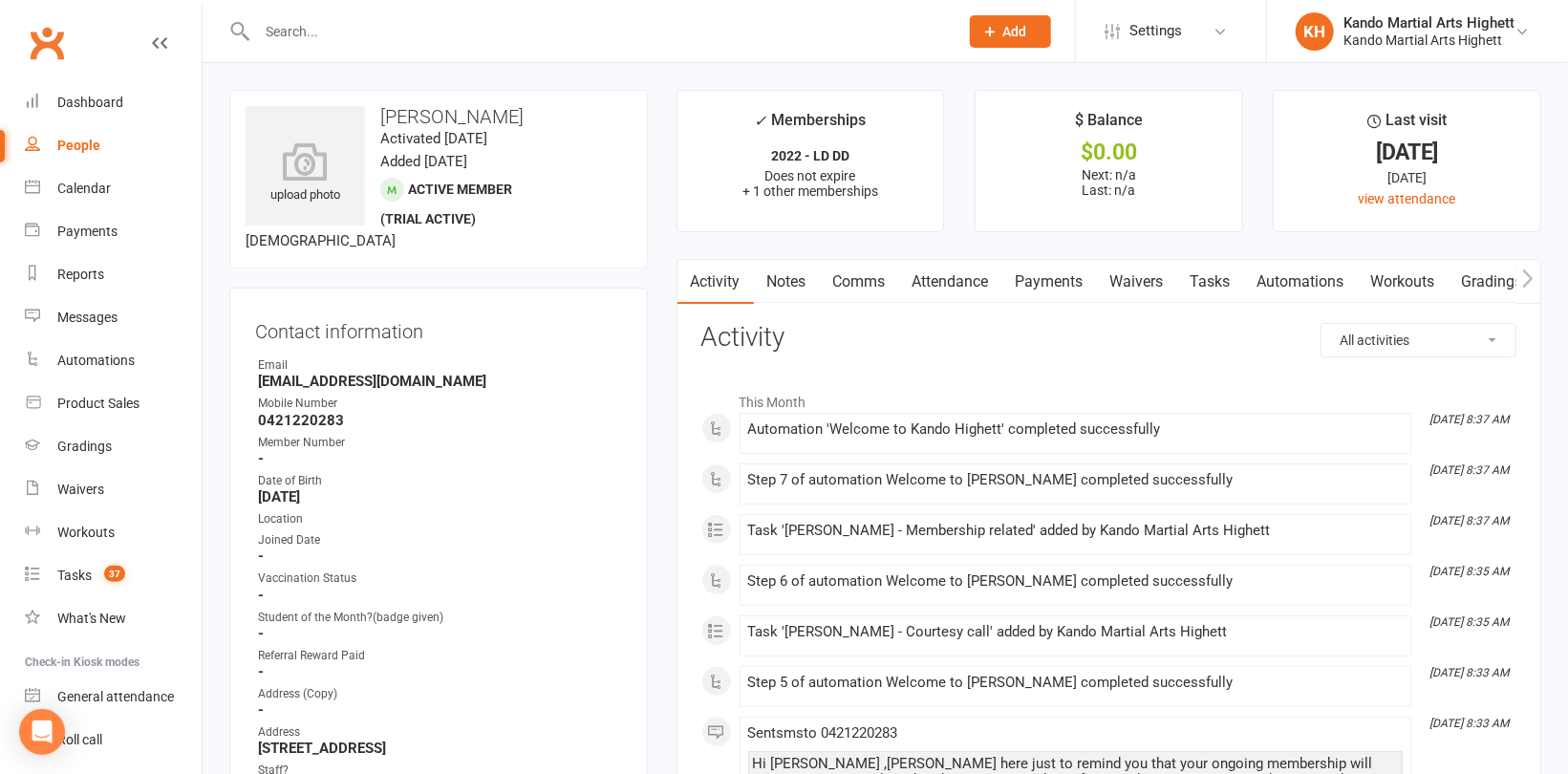
click at [1215, 283] on link "Tasks" at bounding box center [1210, 282] width 67 height 44
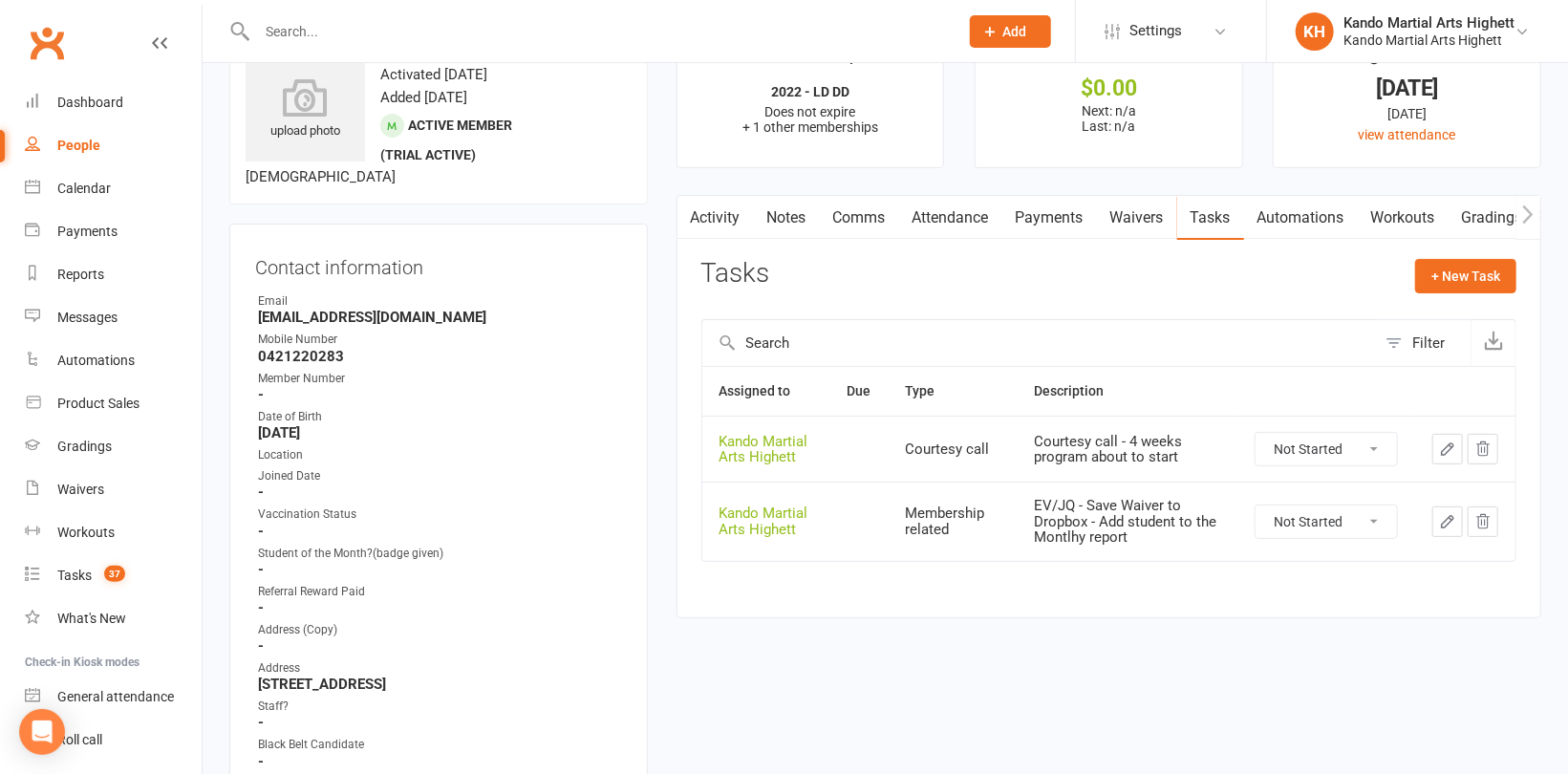
scroll to position [191, 0]
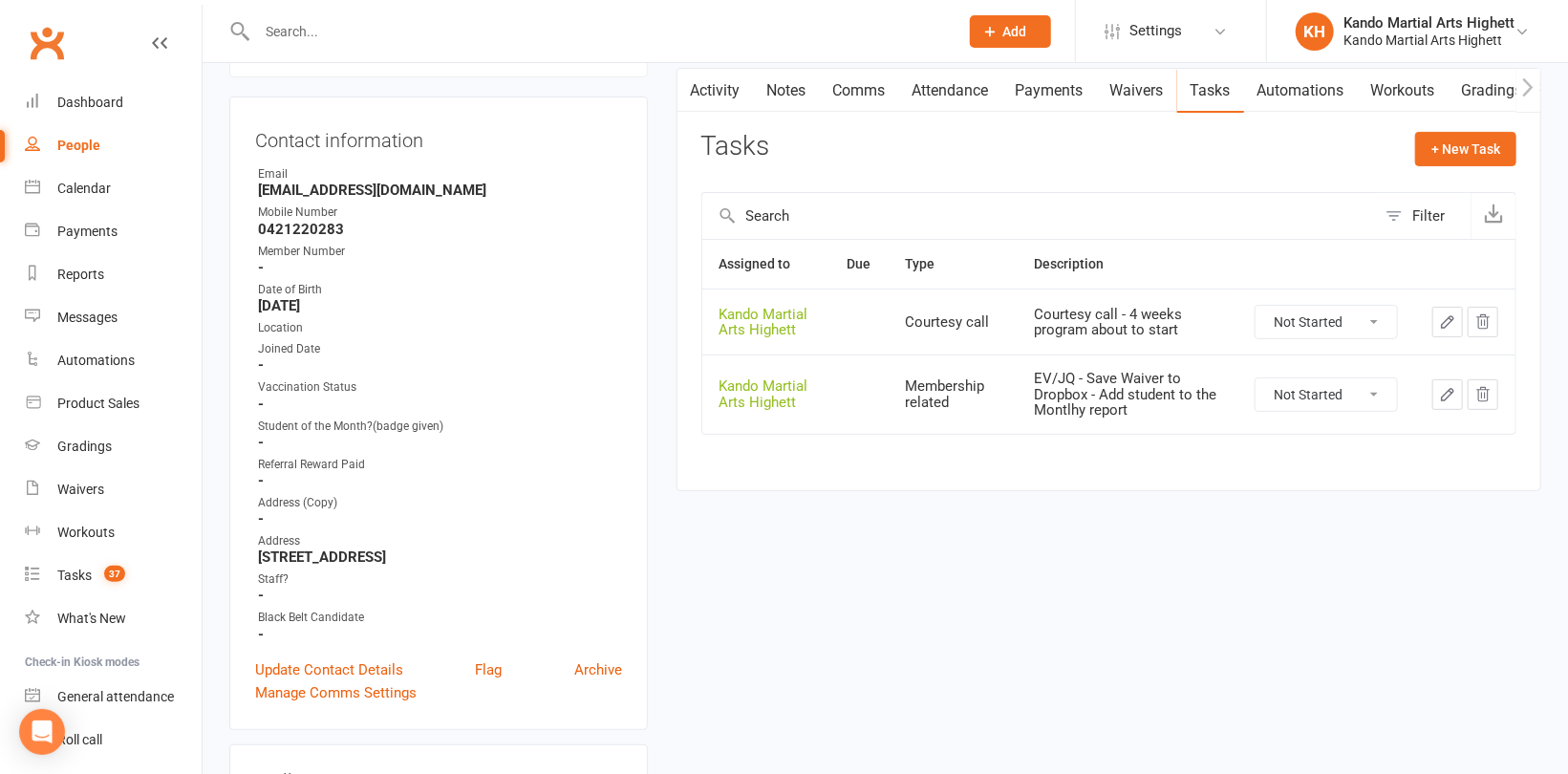
click at [1336, 388] on select "Not Started In Progress Waiting Complete" at bounding box center [1326, 394] width 141 height 33
click at [1256, 379] on select "Not Started In Progress Waiting Complete" at bounding box center [1326, 394] width 141 height 33
select select "unstarted"
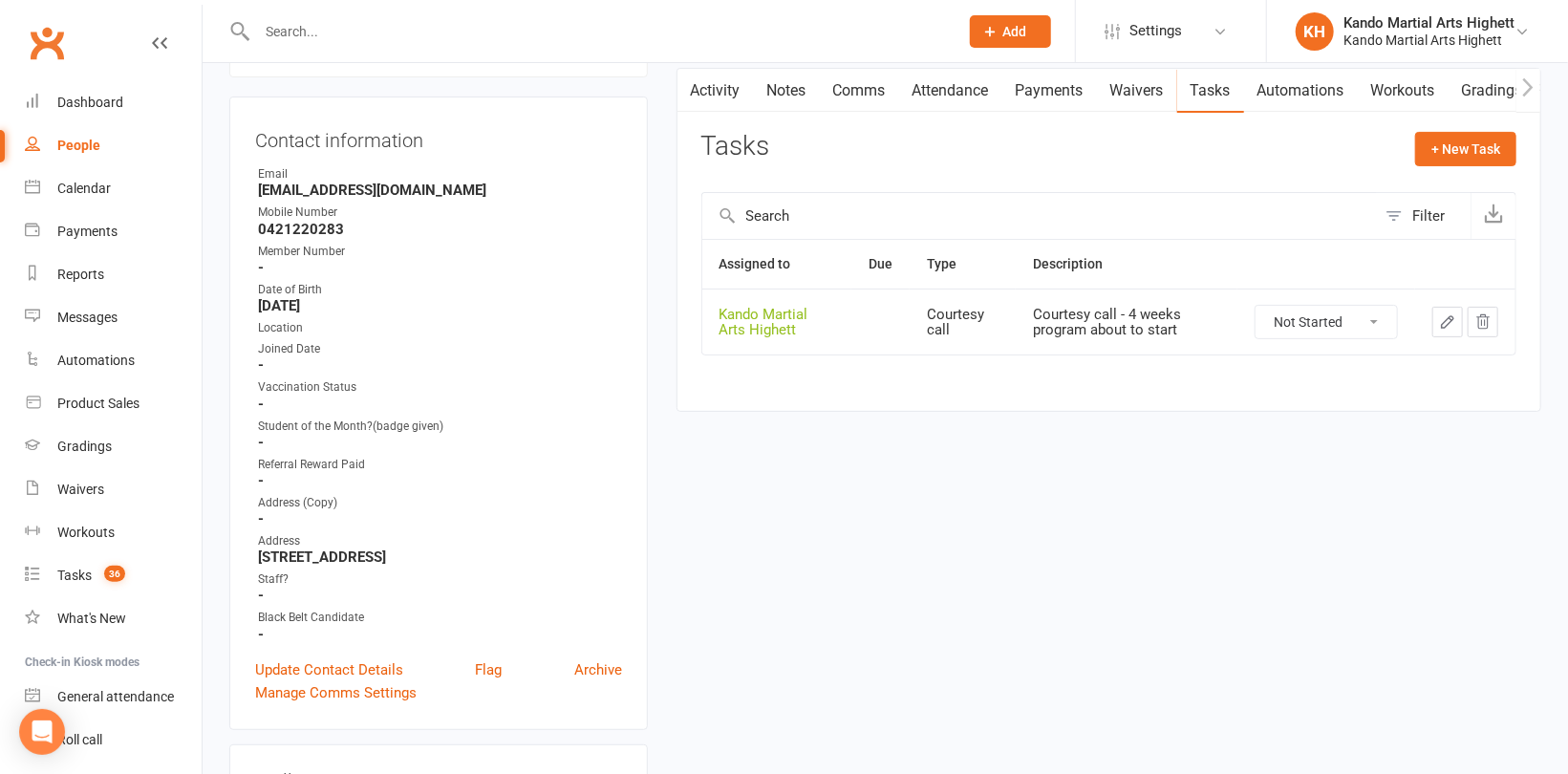
click at [662, 246] on main "✓ Memberships 2022 - LD DD Does not expire + 1 other memberships $ Balance $0.0…" at bounding box center [1109, 165] width 893 height 532
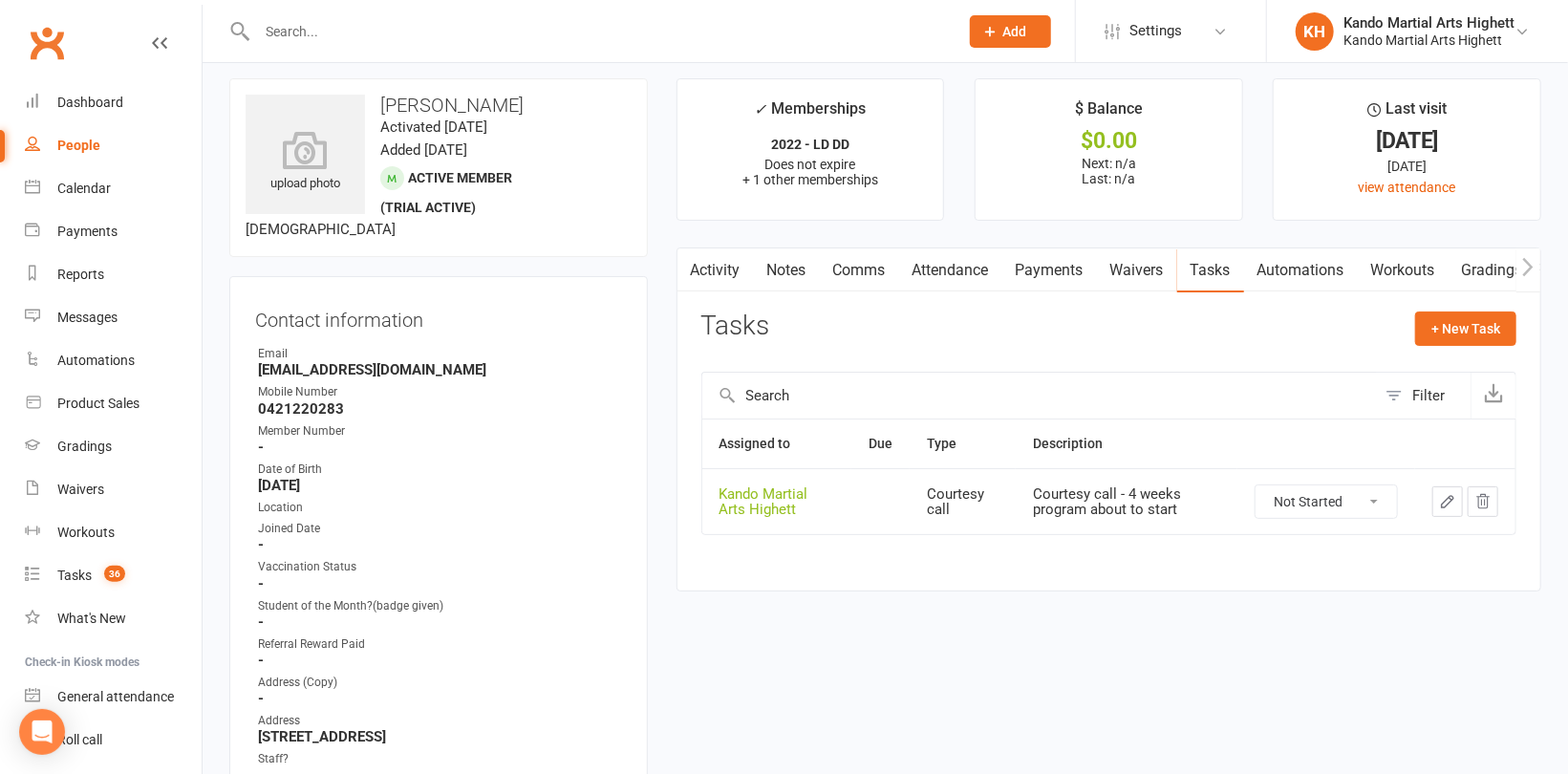
scroll to position [0, 0]
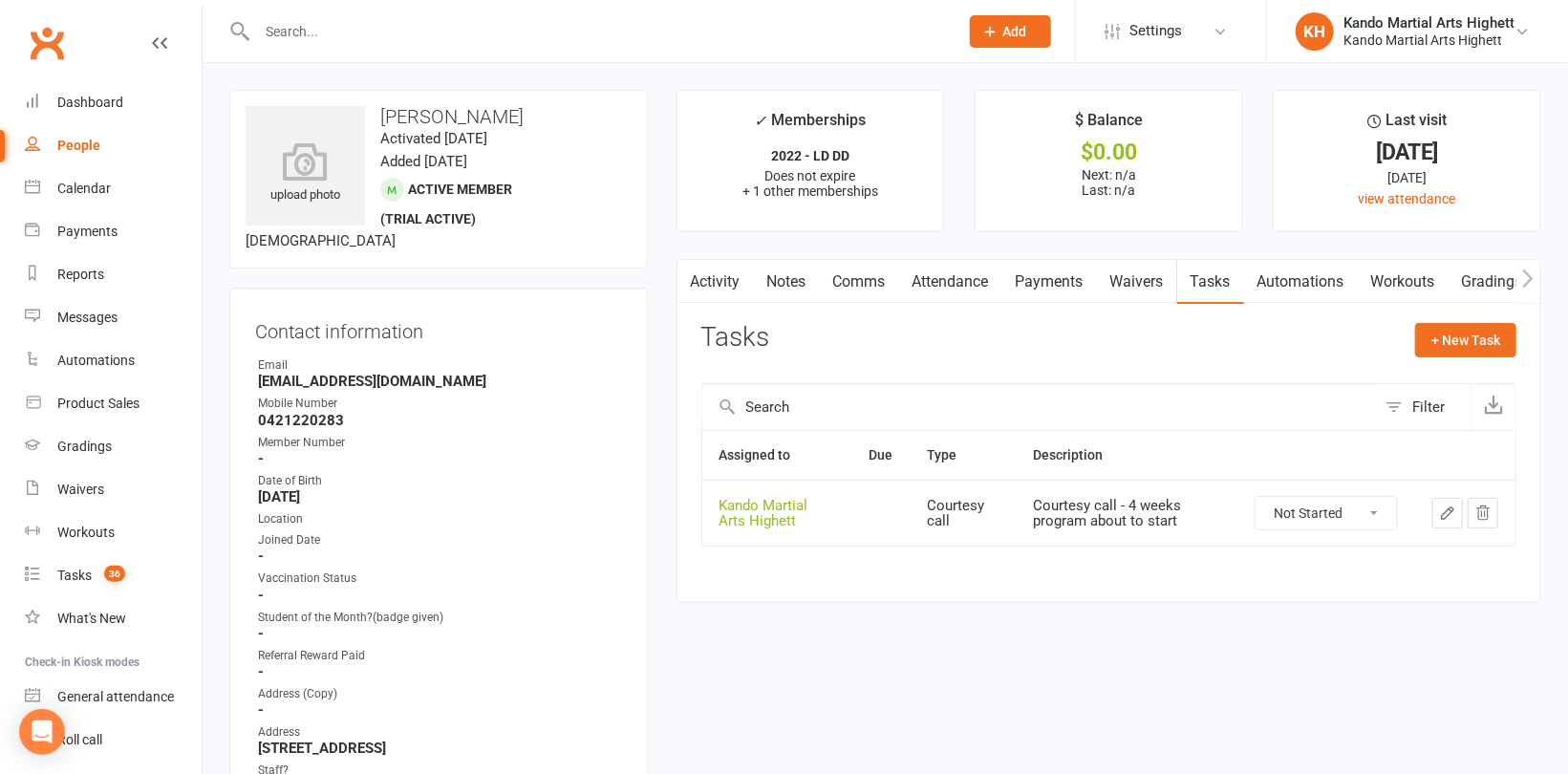
click at [967, 277] on link "Attendance" at bounding box center [950, 282] width 103 height 44
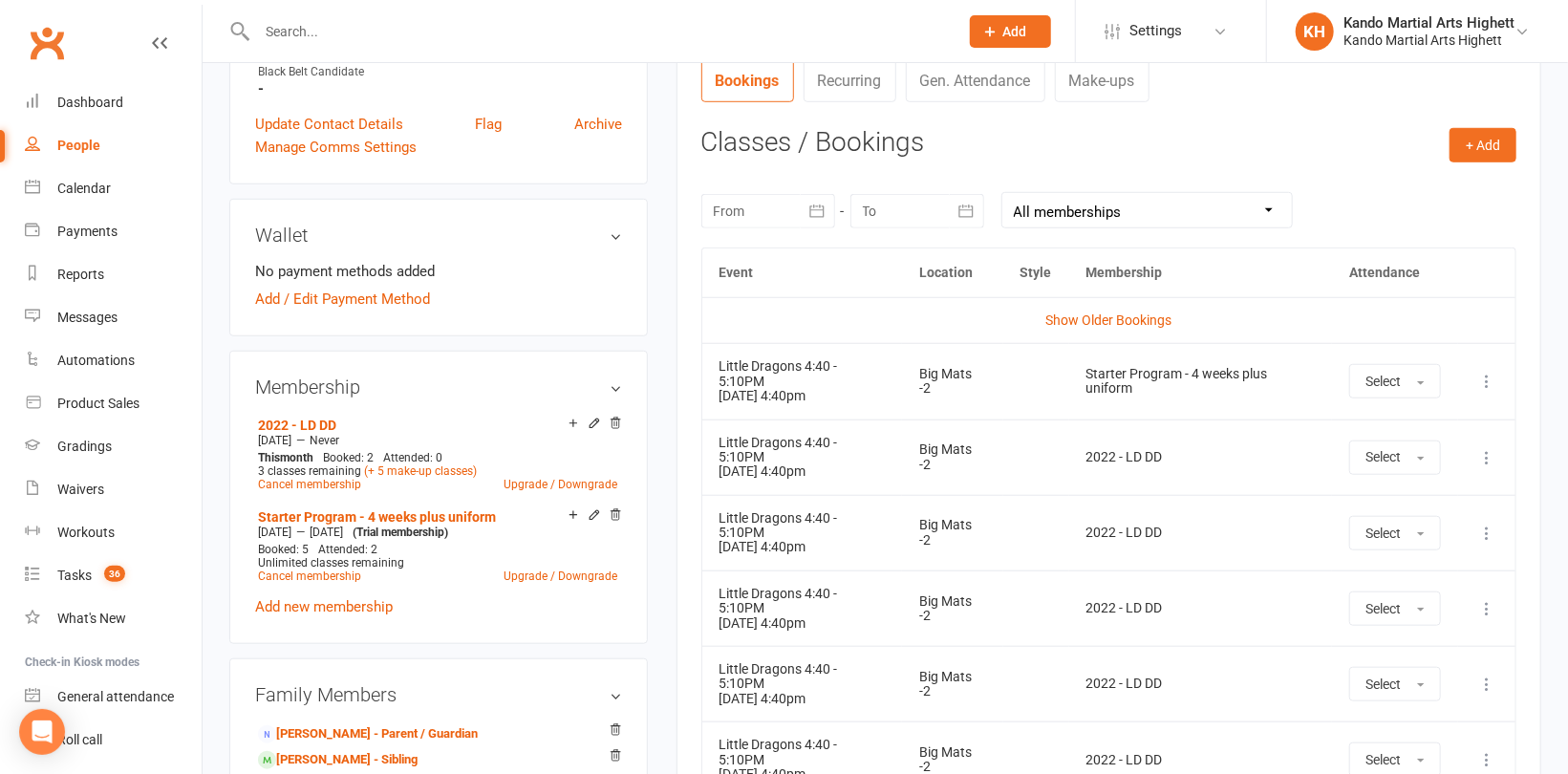
scroll to position [860, 0]
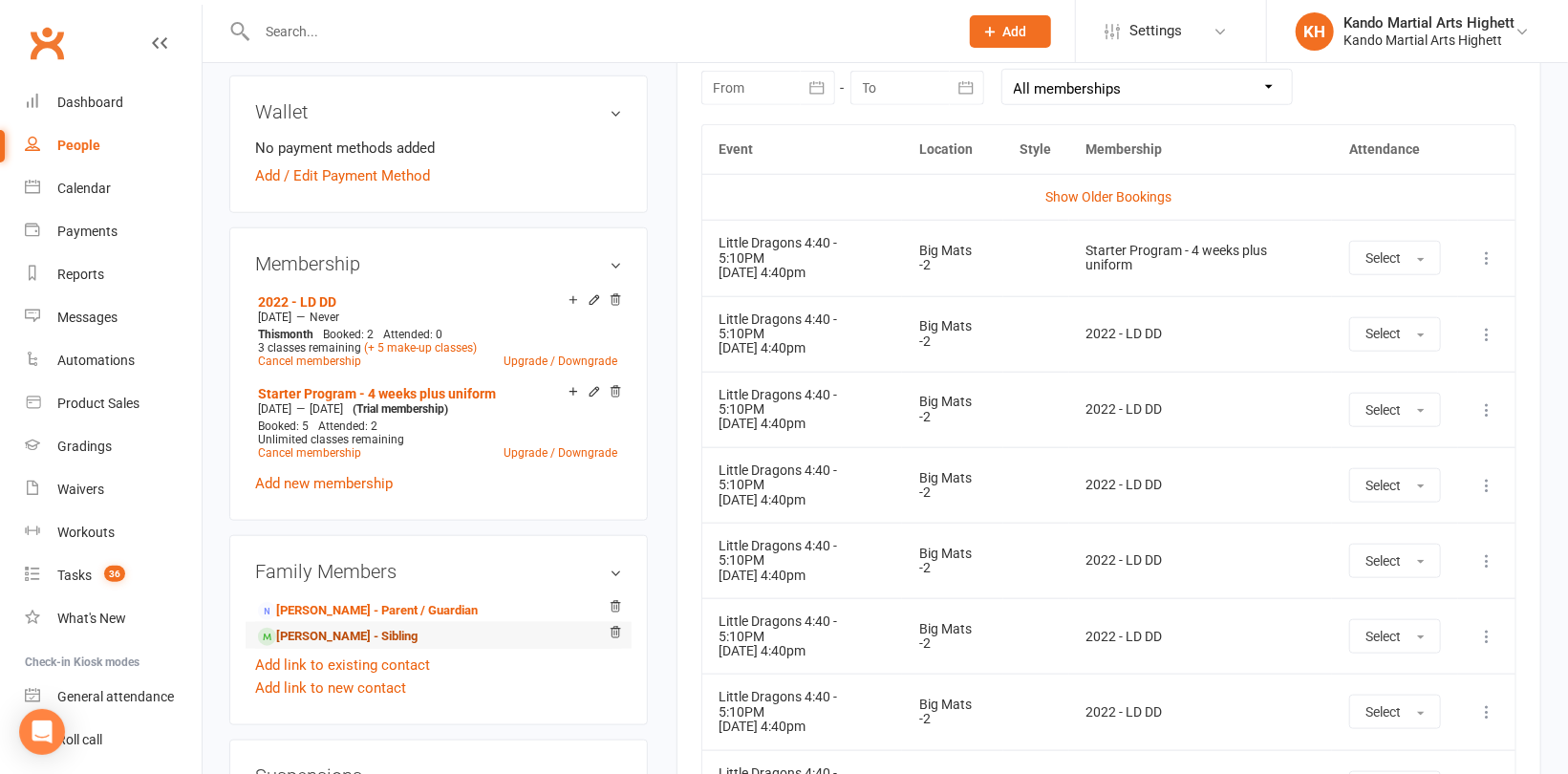
click at [364, 634] on link "Maeve Simpson - Sibling" at bounding box center [338, 637] width 160 height 20
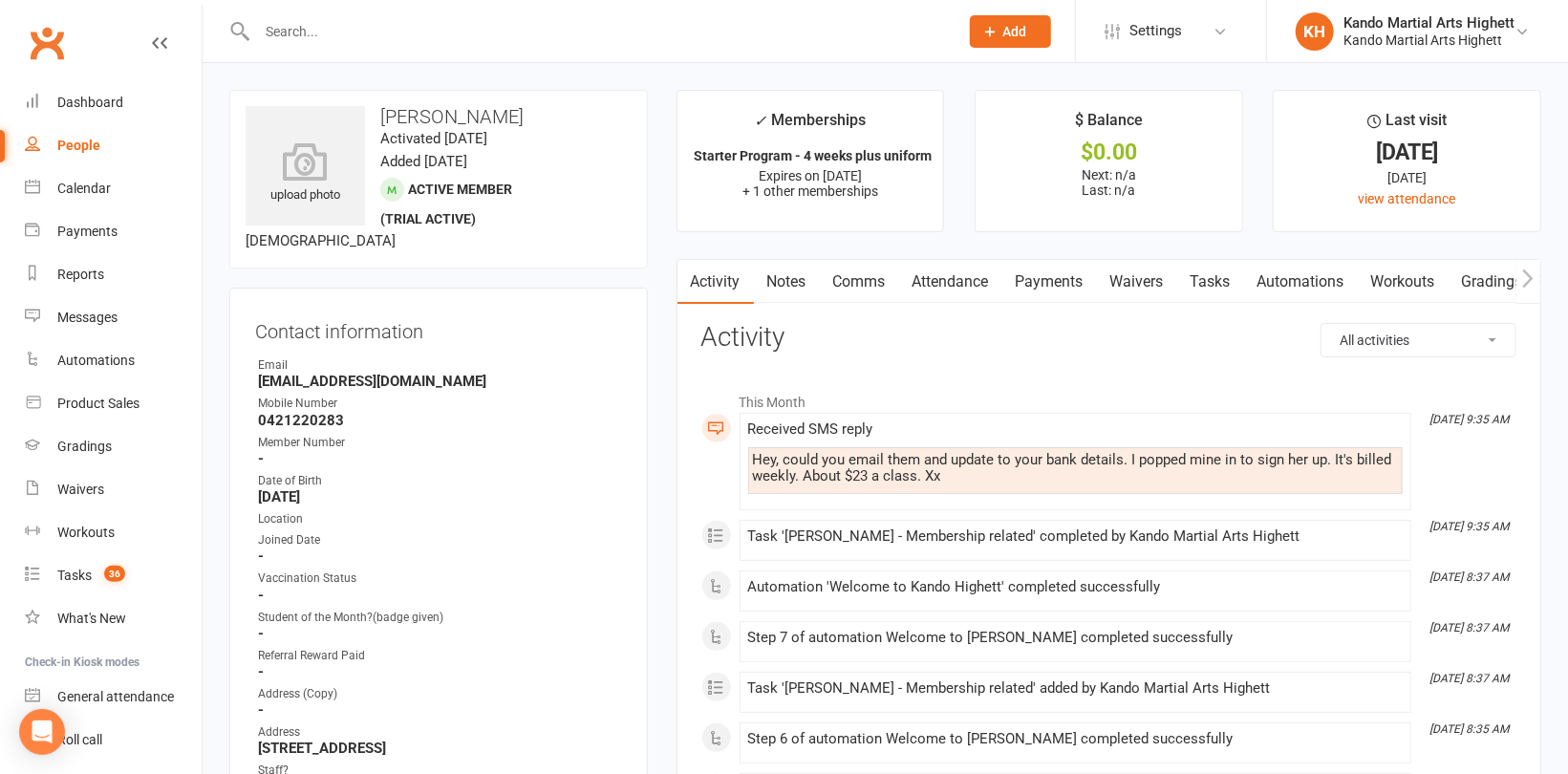
click at [1221, 277] on link "Tasks" at bounding box center [1210, 282] width 67 height 44
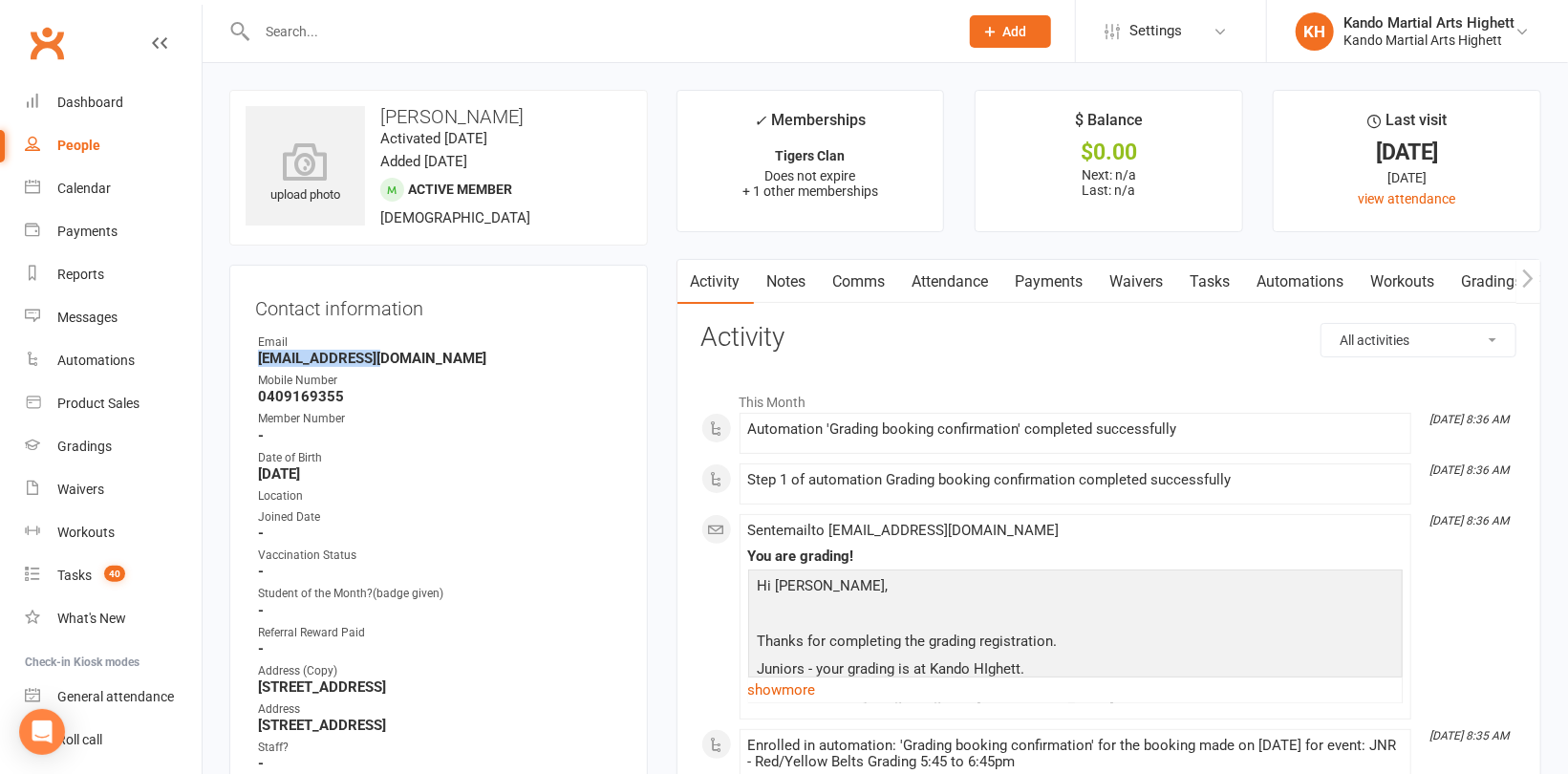
drag, startPoint x: 398, startPoint y: 353, endPoint x: 279, endPoint y: 335, distance: 120.4
click at [242, 357] on div "Contact information Owner Email [EMAIL_ADDRESS][DOMAIN_NAME] Mobile Number [PHO…" at bounding box center [439, 581] width 419 height 633
copy strong "[EMAIL_ADDRESS][DOMAIN_NAME]"
click at [1203, 278] on link "Tasks" at bounding box center [1210, 282] width 67 height 44
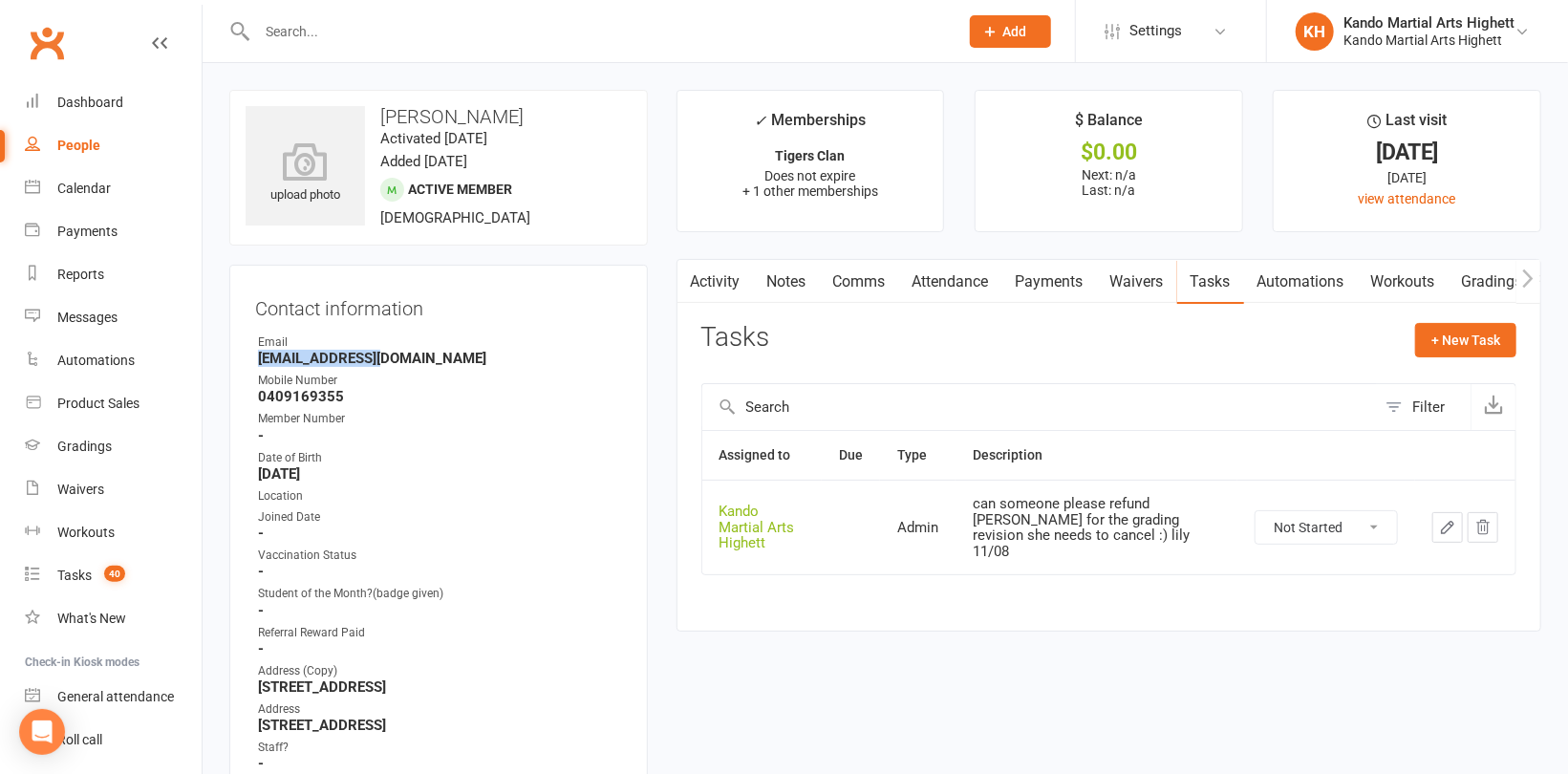
click at [1366, 525] on select "Not Started In Progress Waiting Complete" at bounding box center [1326, 528] width 141 height 33
click at [1256, 512] on select "Not Started In Progress Waiting Complete" at bounding box center [1326, 528] width 141 height 33
select select "unstarted"
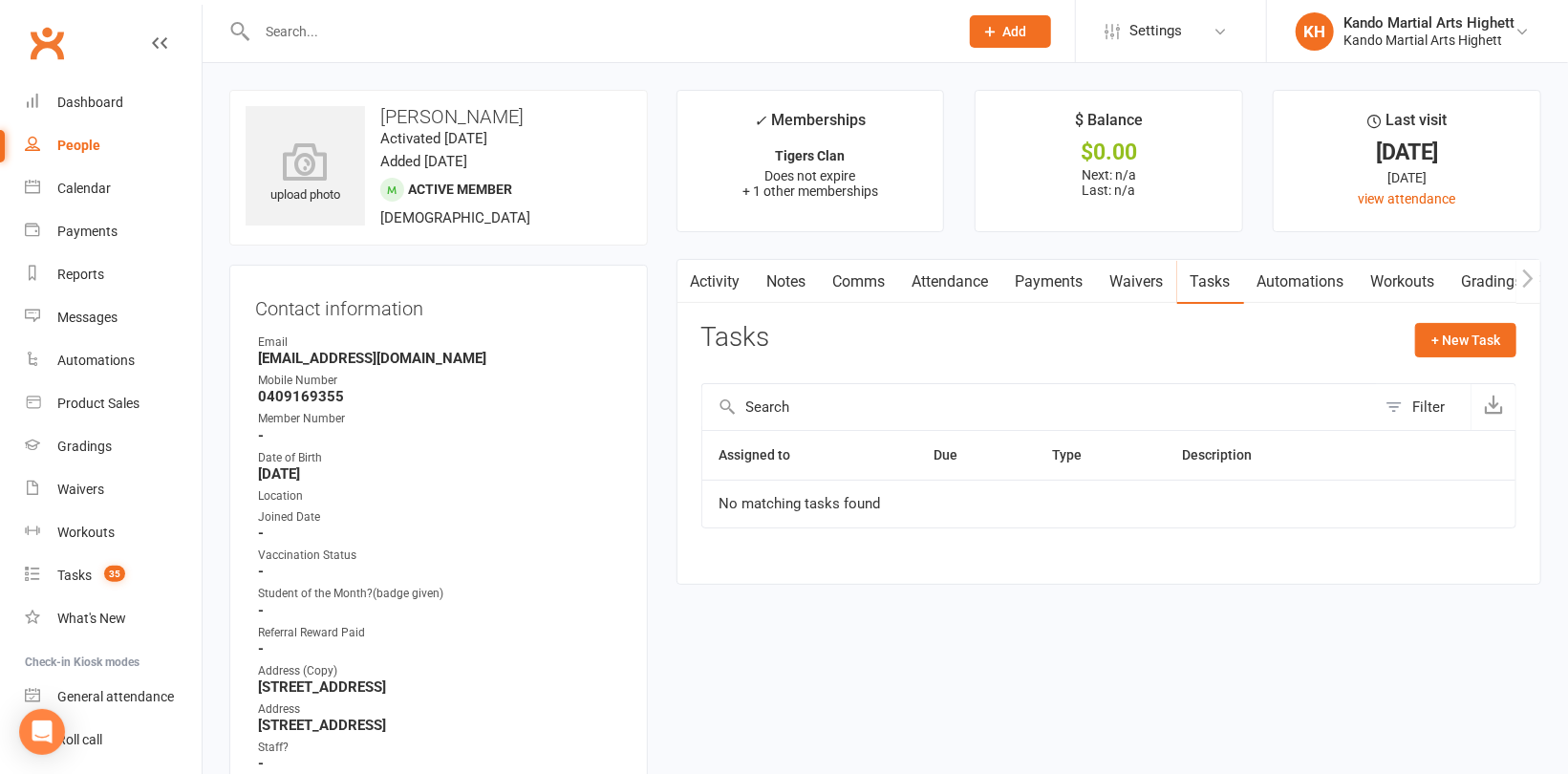
click at [376, 379] on div "Mobile Number" at bounding box center [440, 381] width 364 height 18
drag, startPoint x: 392, startPoint y: 361, endPoint x: 236, endPoint y: 360, distance: 156.0
click at [236, 360] on div "Contact information Owner Email [EMAIL_ADDRESS][DOMAIN_NAME] Mobile Number [PHO…" at bounding box center [439, 581] width 419 height 633
copy strong "[EMAIL_ADDRESS][DOMAIN_NAME]"
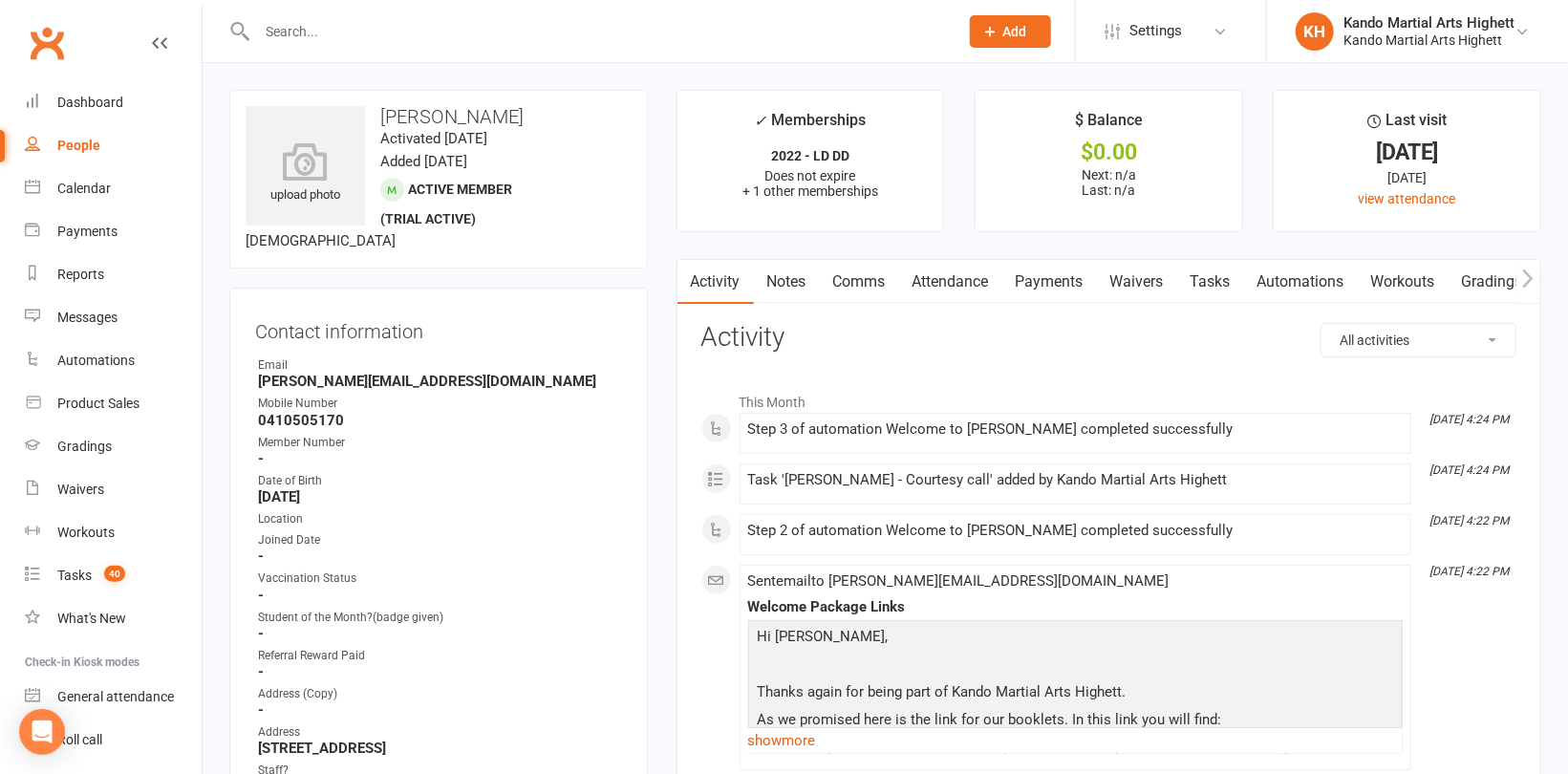
click at [1205, 266] on link "Tasks" at bounding box center [1210, 282] width 67 height 44
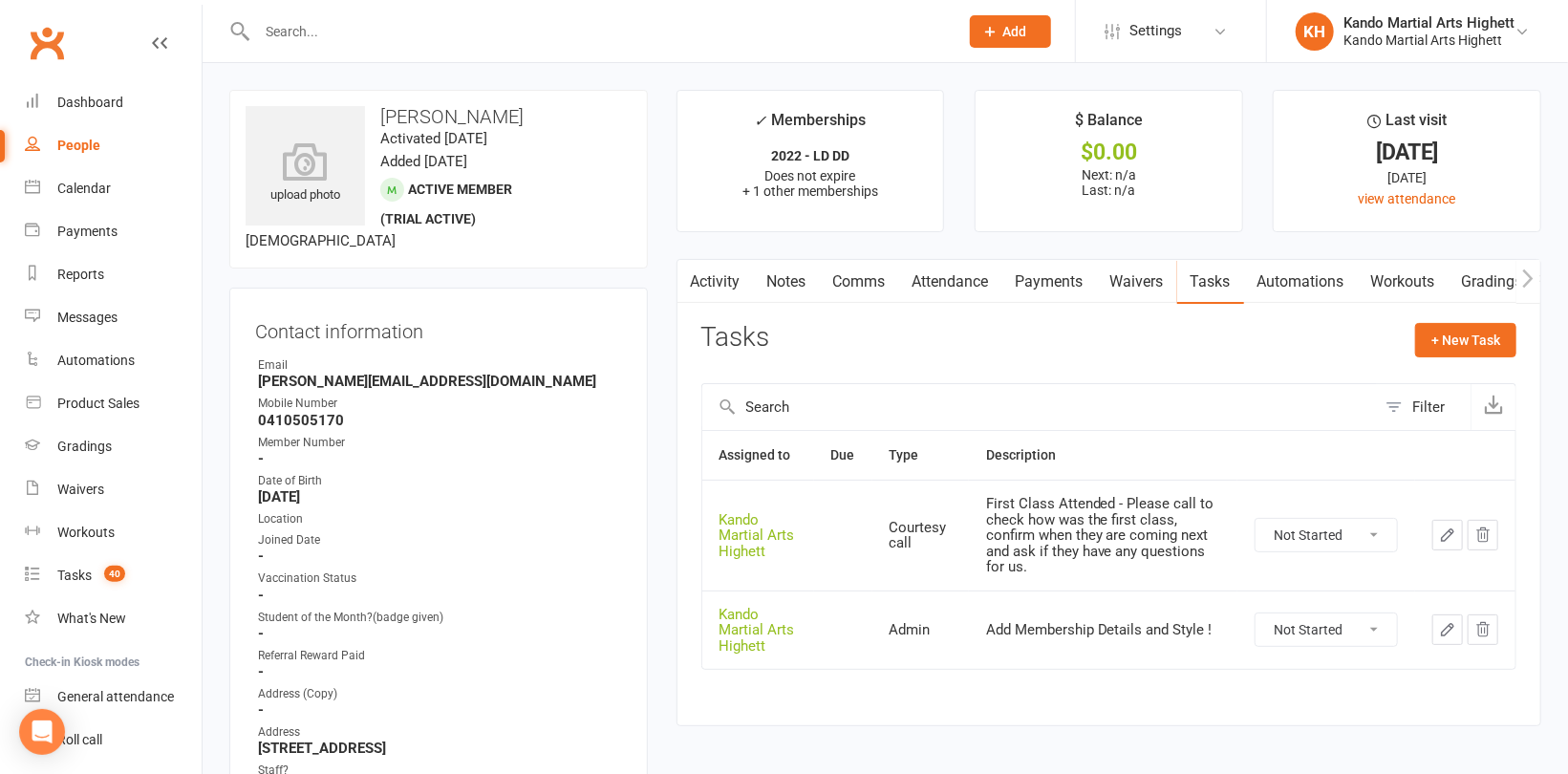
click at [1308, 638] on select "Not Started In Progress Waiting Complete" at bounding box center [1326, 629] width 141 height 33
click at [1256, 613] on select "Not Started In Progress Waiting Complete" at bounding box center [1326, 629] width 141 height 33
select select "unstarted"
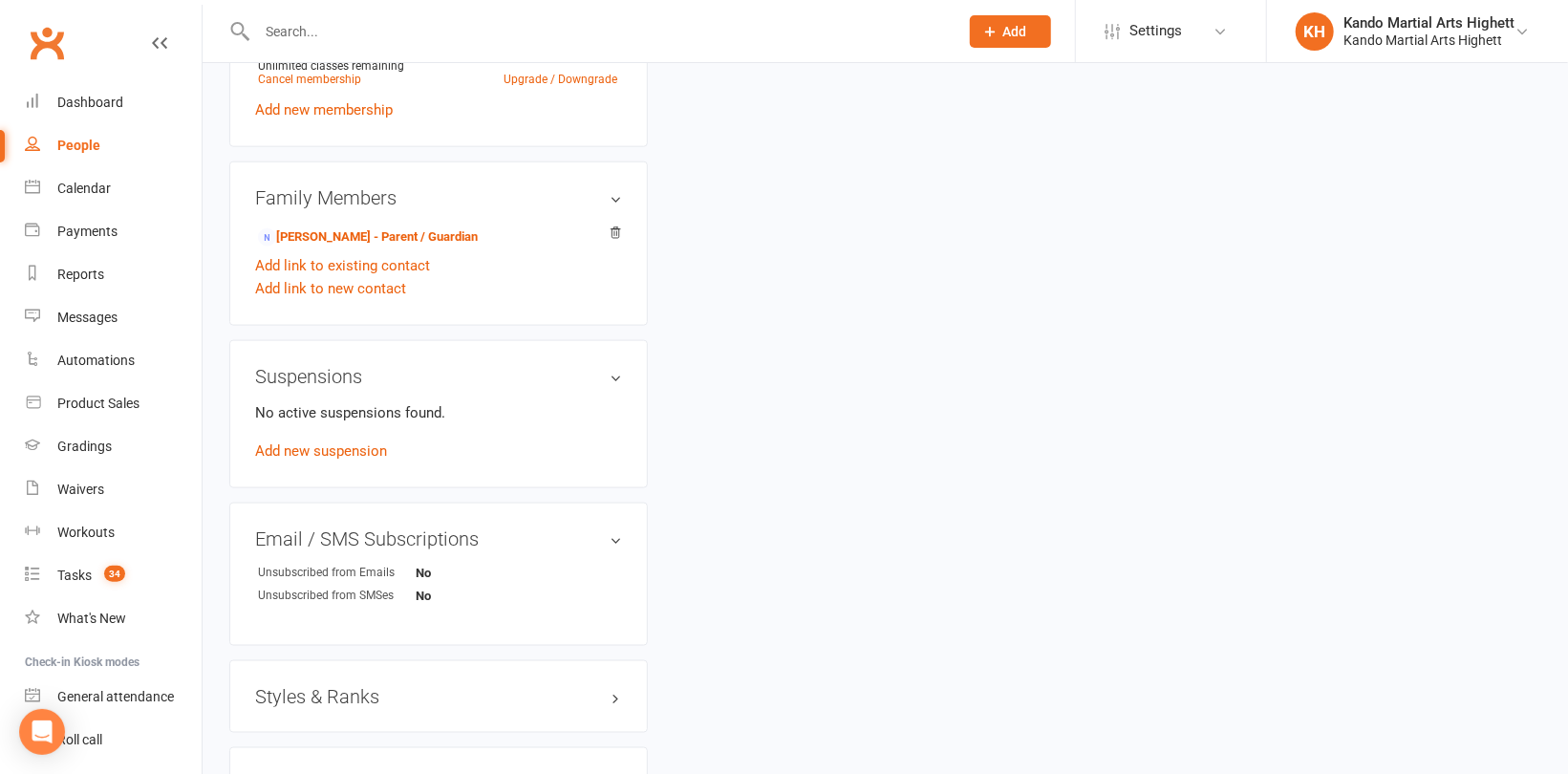
scroll to position [1242, 0]
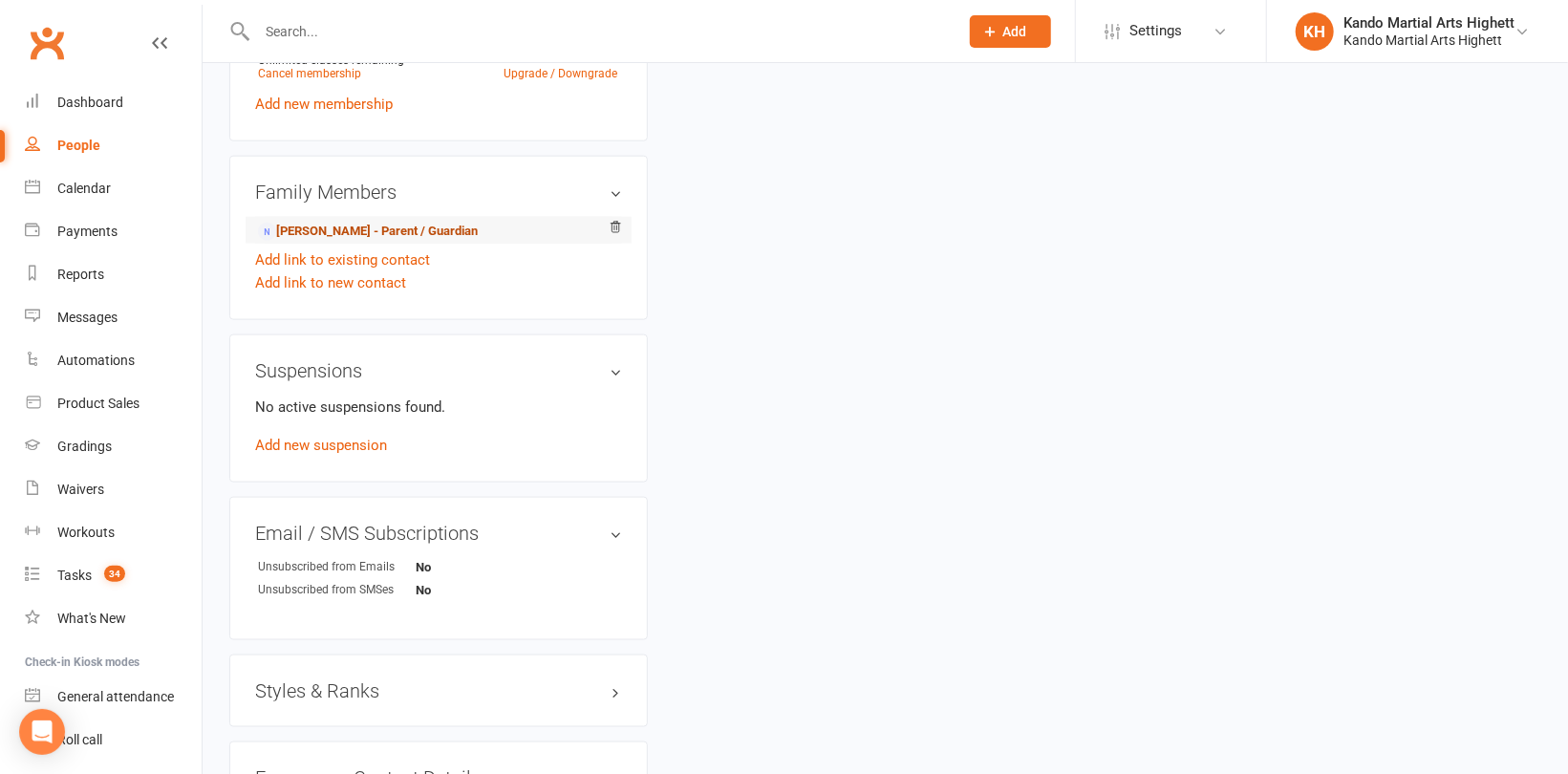
click at [393, 228] on link "Ammie Doherty - Parent / Guardian" at bounding box center [368, 232] width 220 height 20
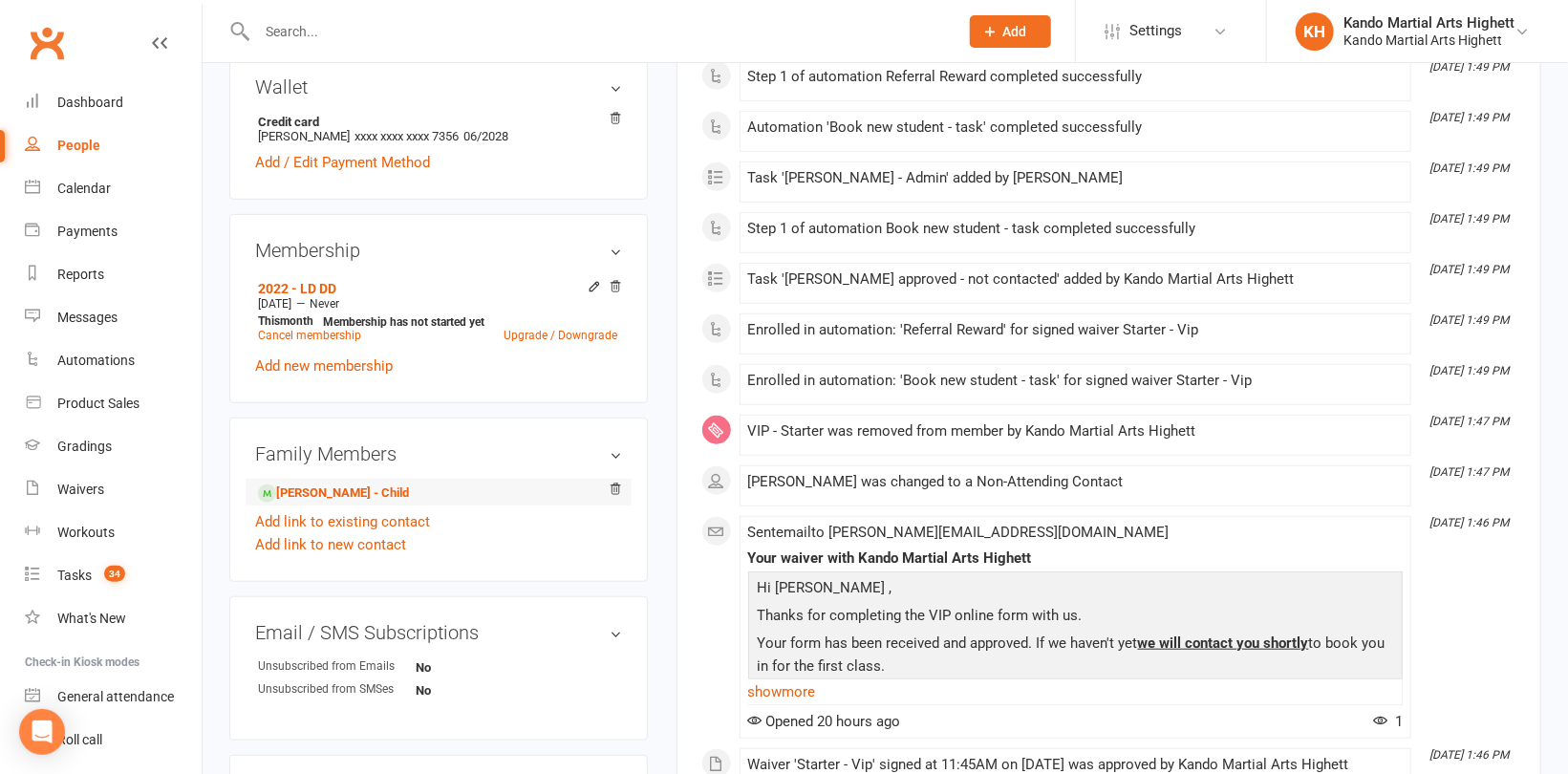
scroll to position [668, 0]
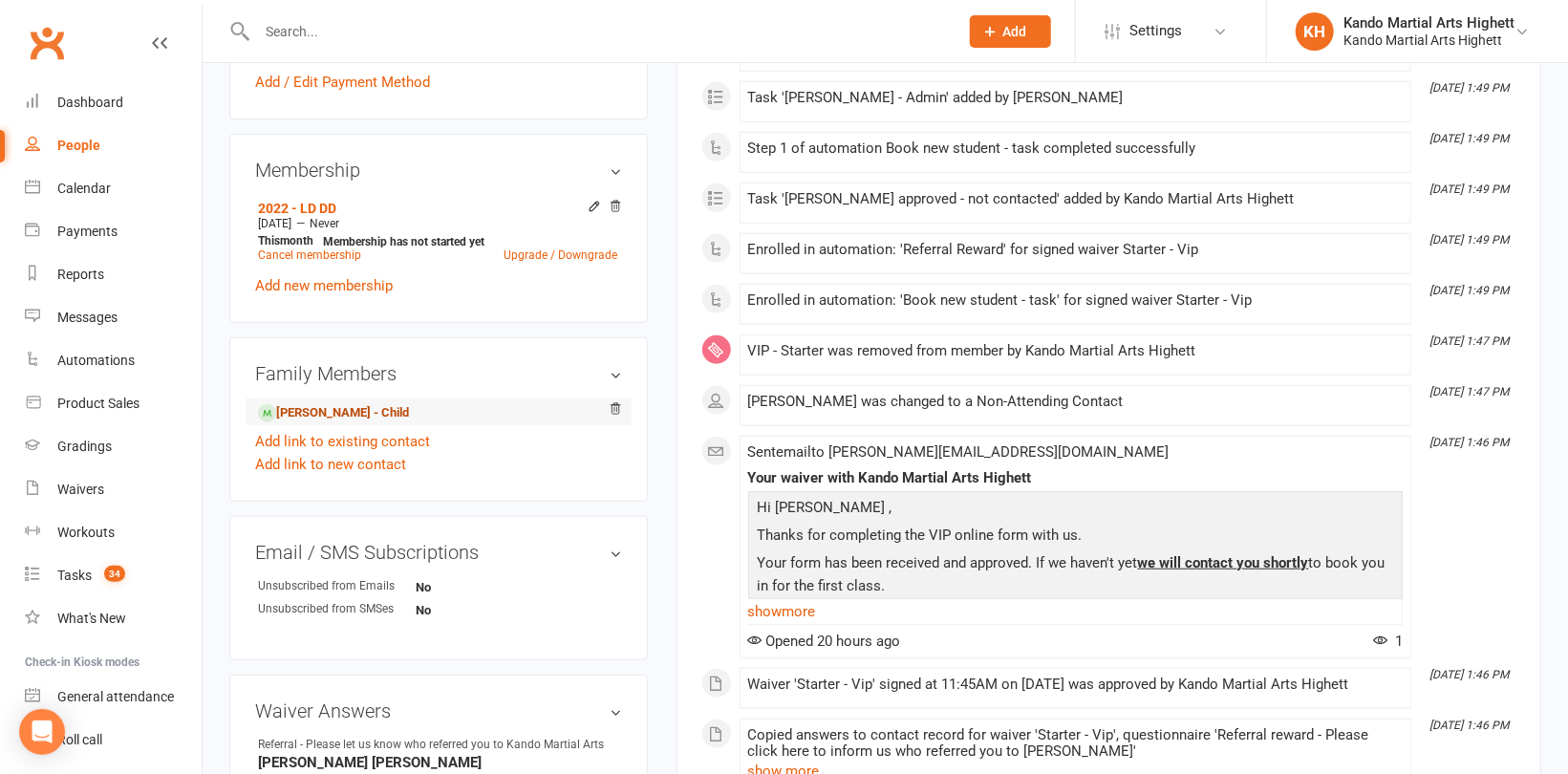
click at [353, 411] on link "Leo Kritikakis - Child" at bounding box center [333, 413] width 151 height 20
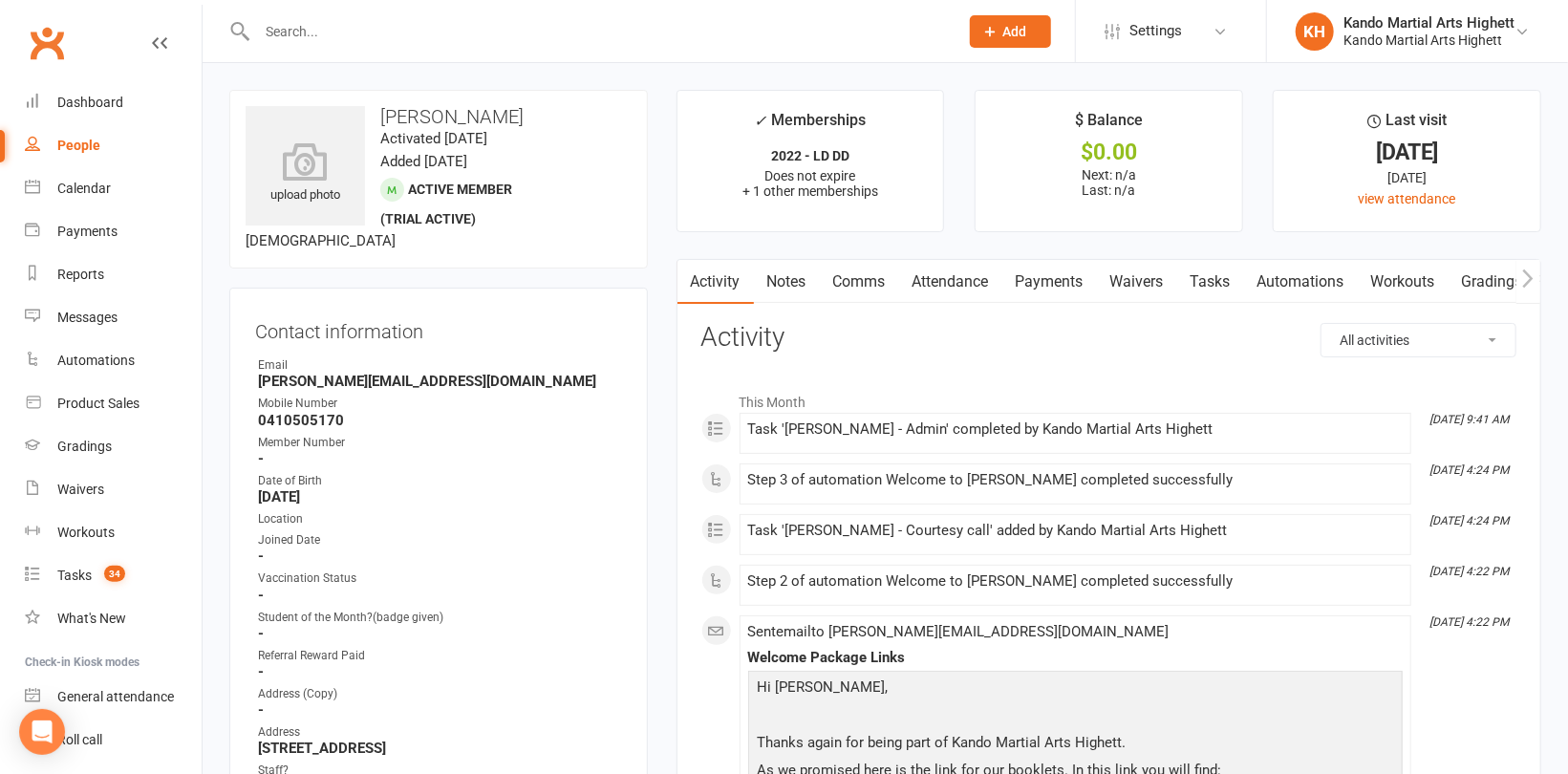
click at [1206, 281] on link "Tasks" at bounding box center [1210, 282] width 67 height 44
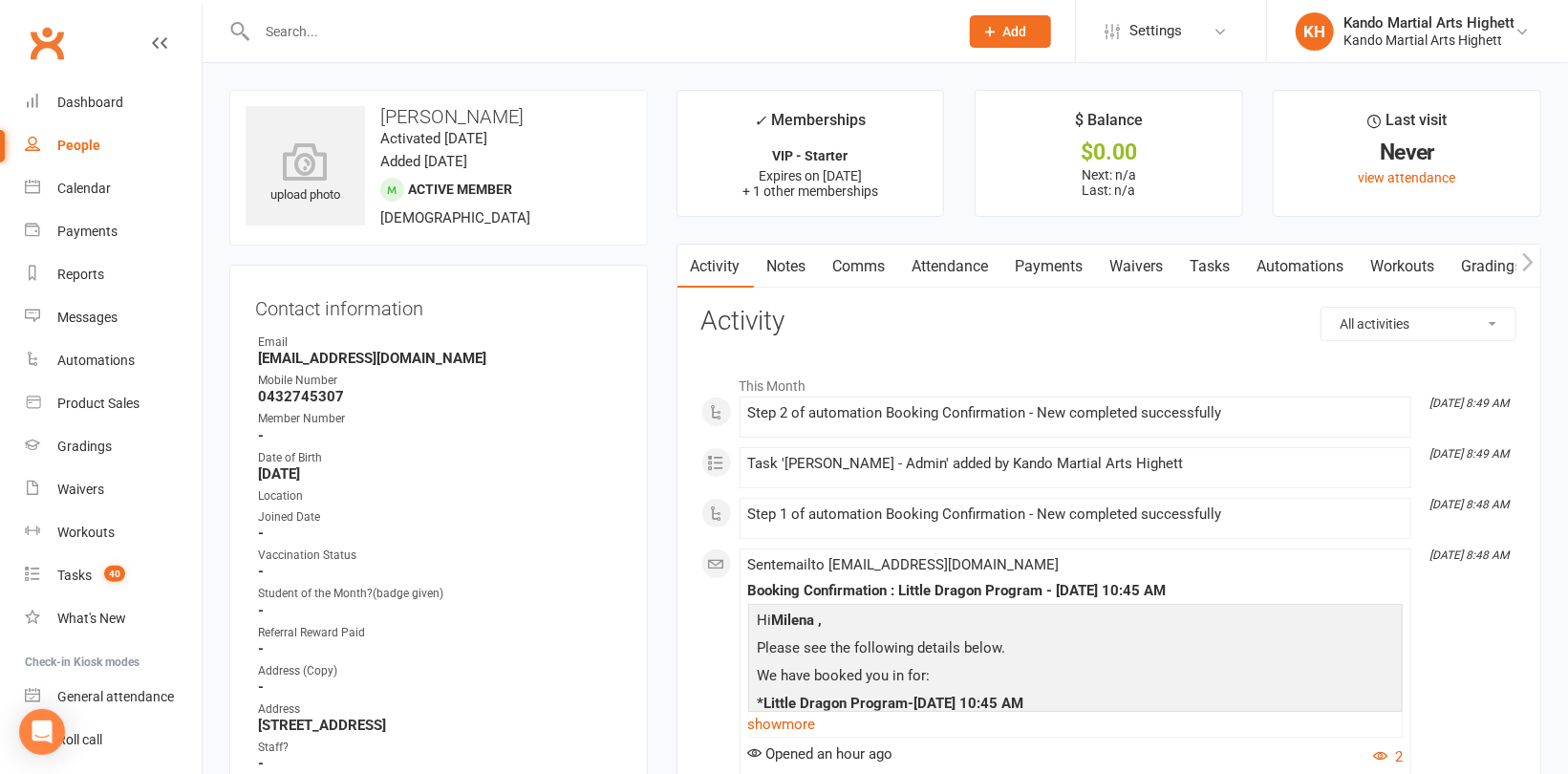
click at [1227, 263] on link "Tasks" at bounding box center [1210, 266] width 67 height 44
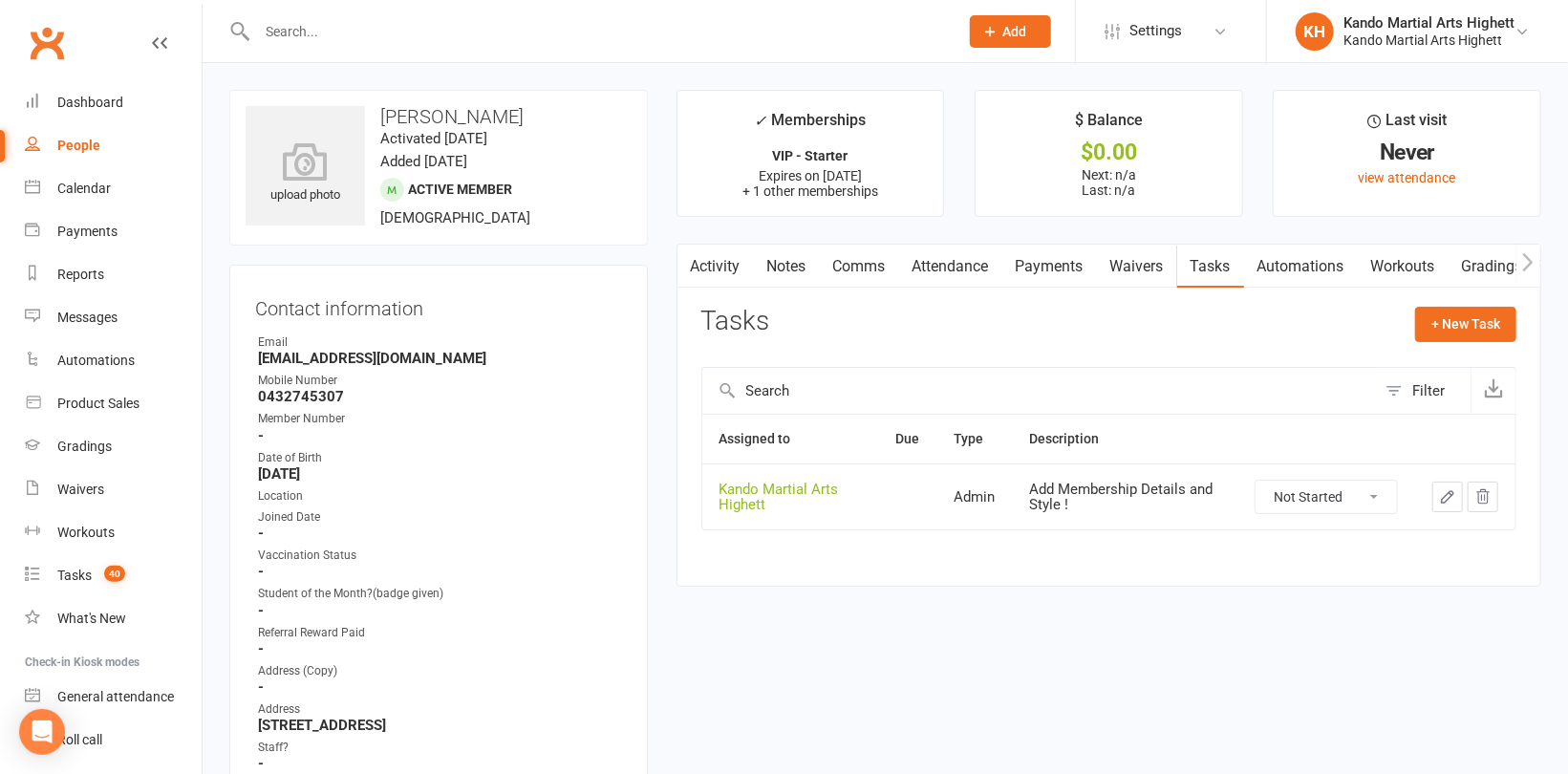
click at [1313, 494] on select "Not Started In Progress Waiting Complete" at bounding box center [1326, 497] width 141 height 33
click at [1256, 481] on select "Not Started In Progress Waiting Complete" at bounding box center [1326, 497] width 141 height 33
select select "unstarted"
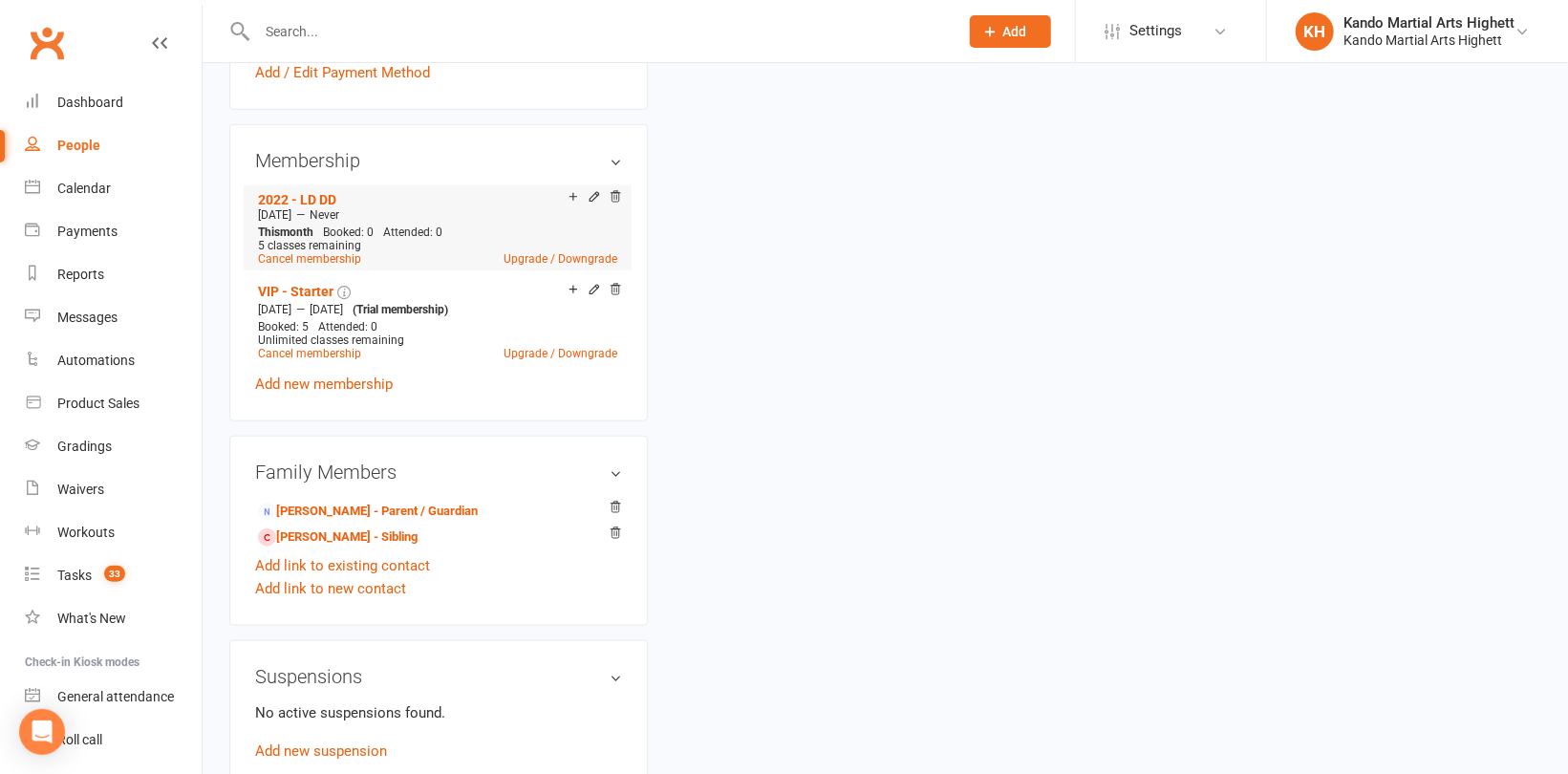
scroll to position [955, 0]
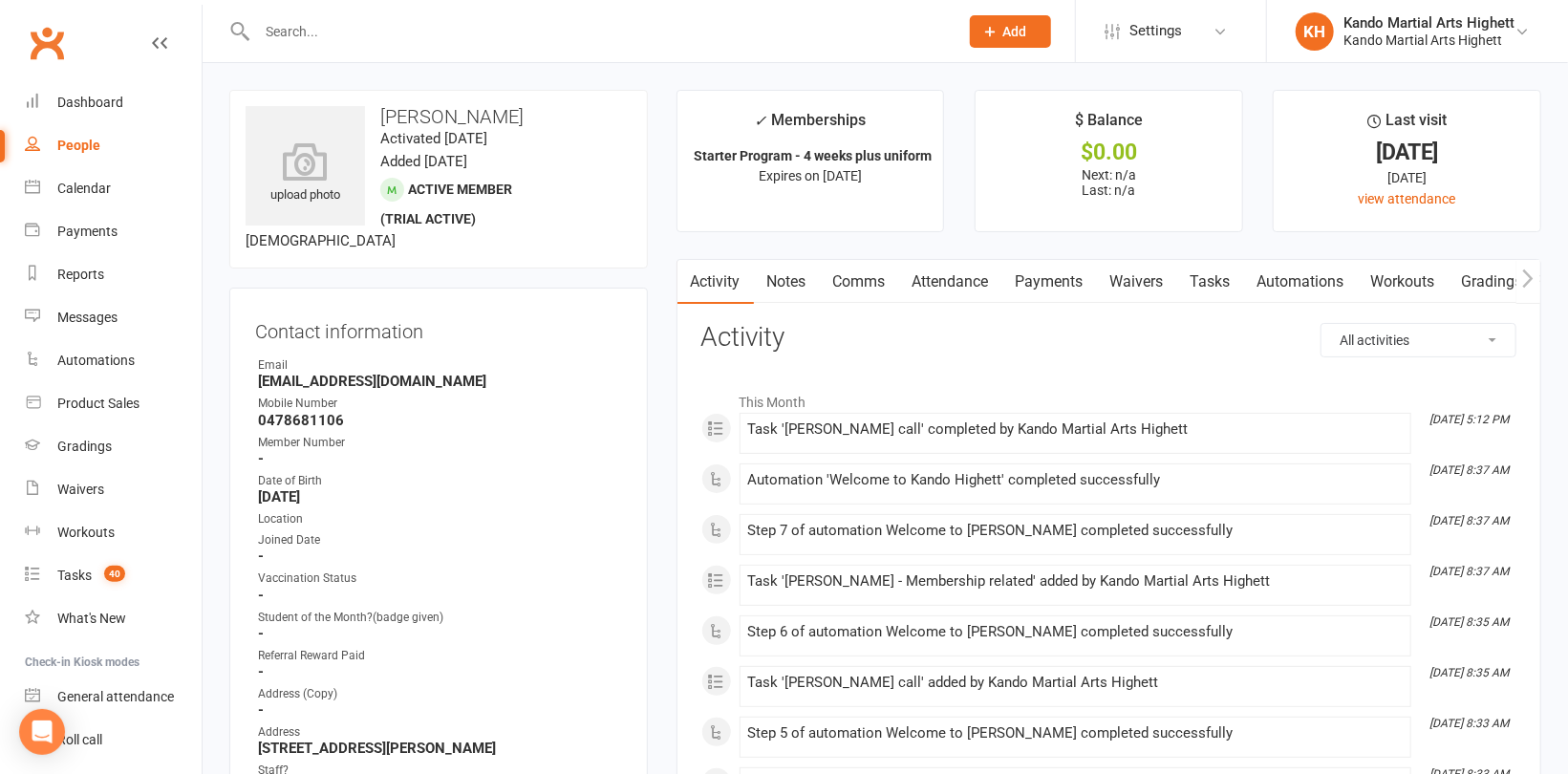
click at [1244, 285] on link "Tasks" at bounding box center [1210, 282] width 67 height 44
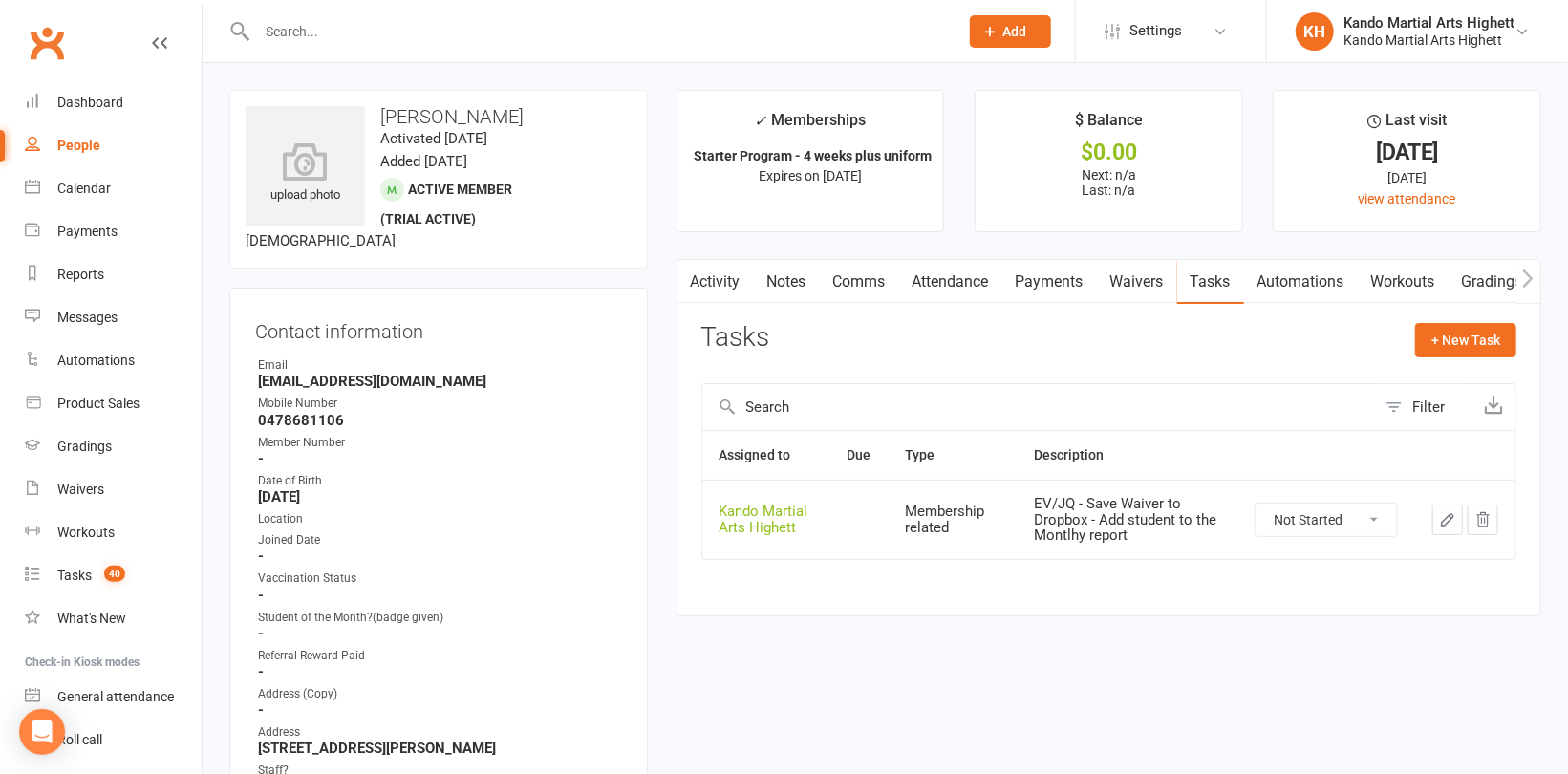
click at [1295, 530] on select "Not Started In Progress Waiting Complete" at bounding box center [1326, 520] width 141 height 33
click at [1256, 504] on select "Not Started In Progress Waiting Complete" at bounding box center [1326, 520] width 141 height 33
select select "unstarted"
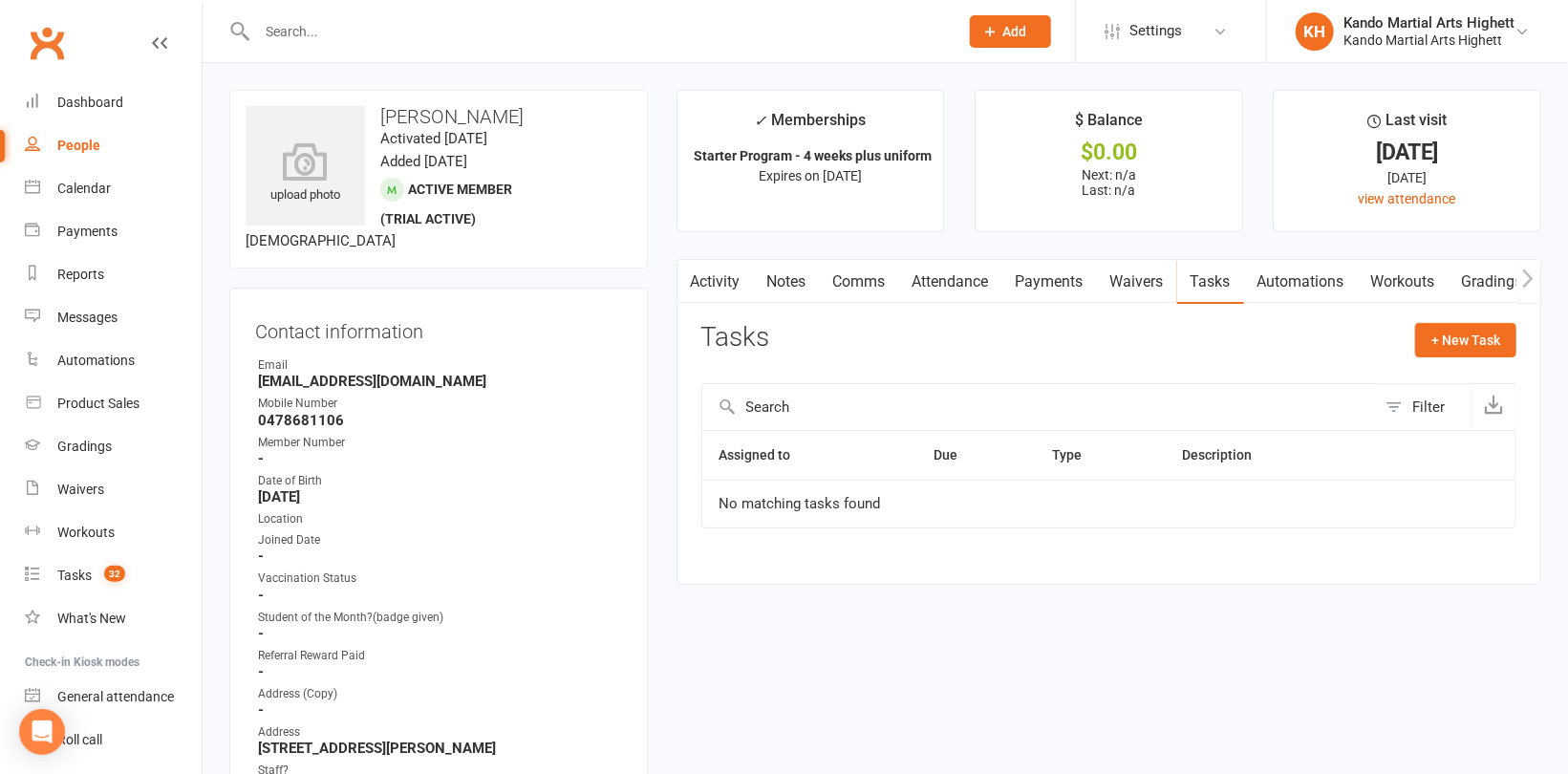
click at [966, 280] on link "Attendance" at bounding box center [950, 282] width 103 height 44
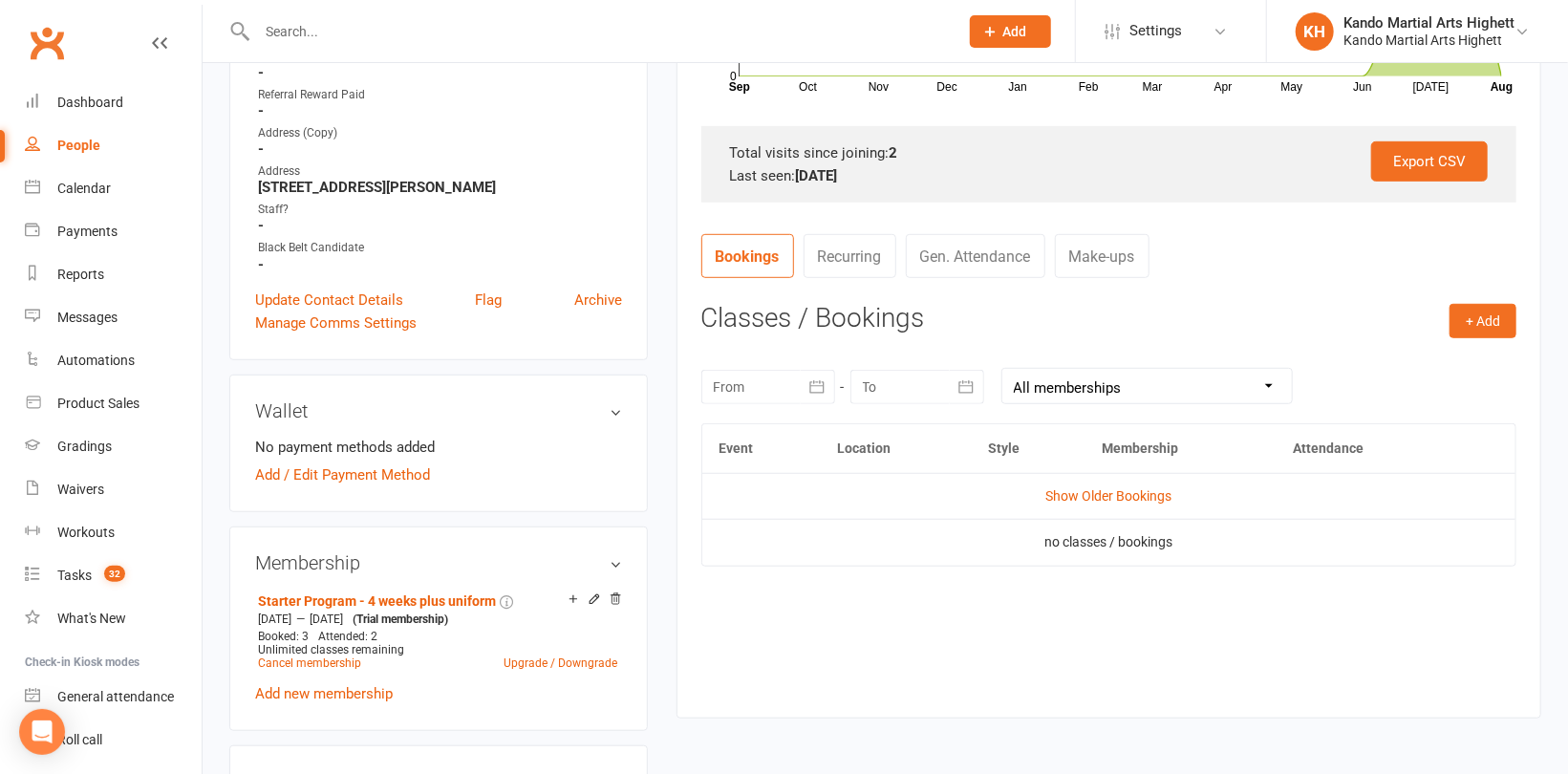
scroll to position [764, 0]
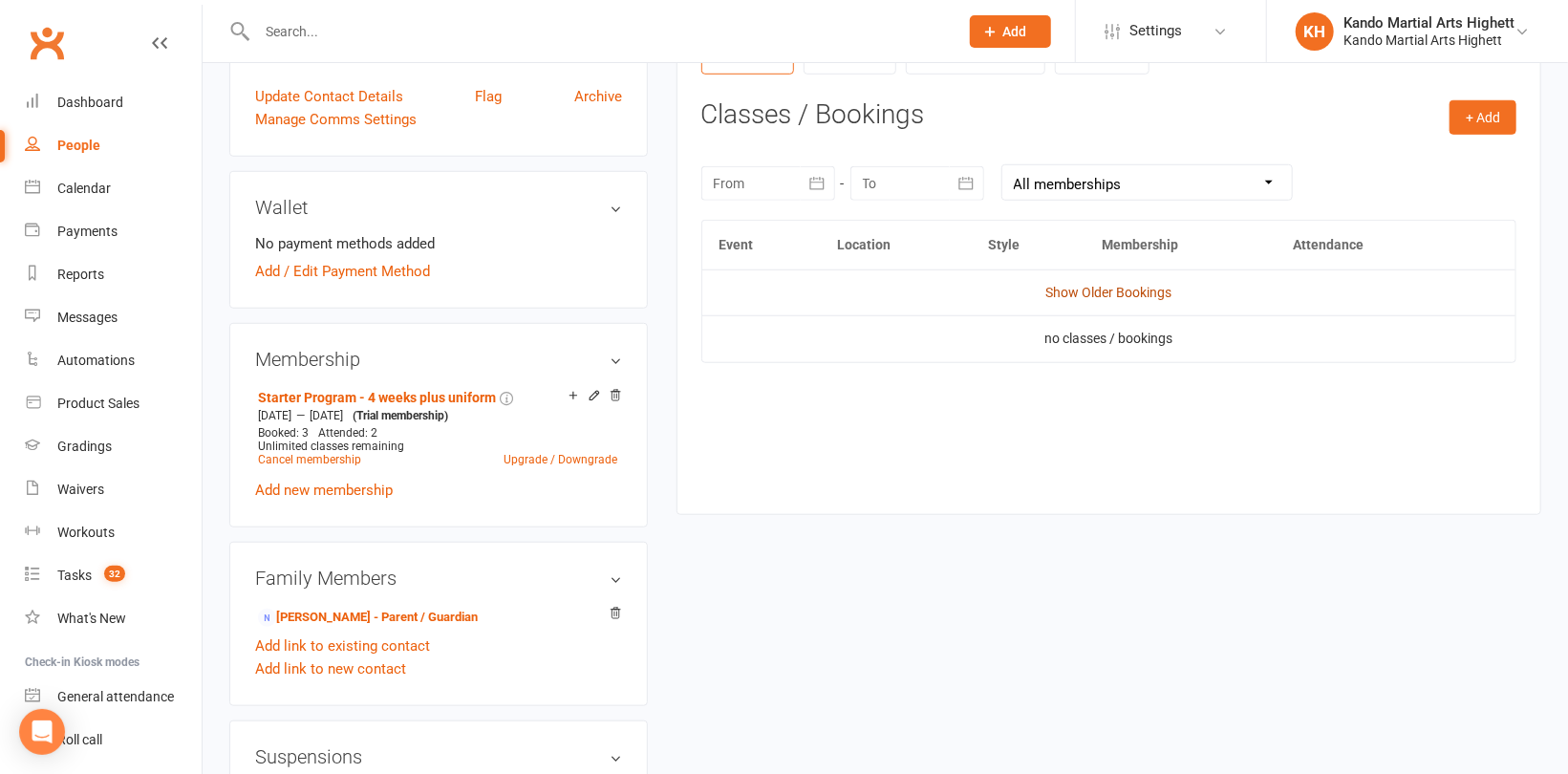
click at [1124, 295] on link "Show Older Bookings" at bounding box center [1108, 293] width 126 height 16
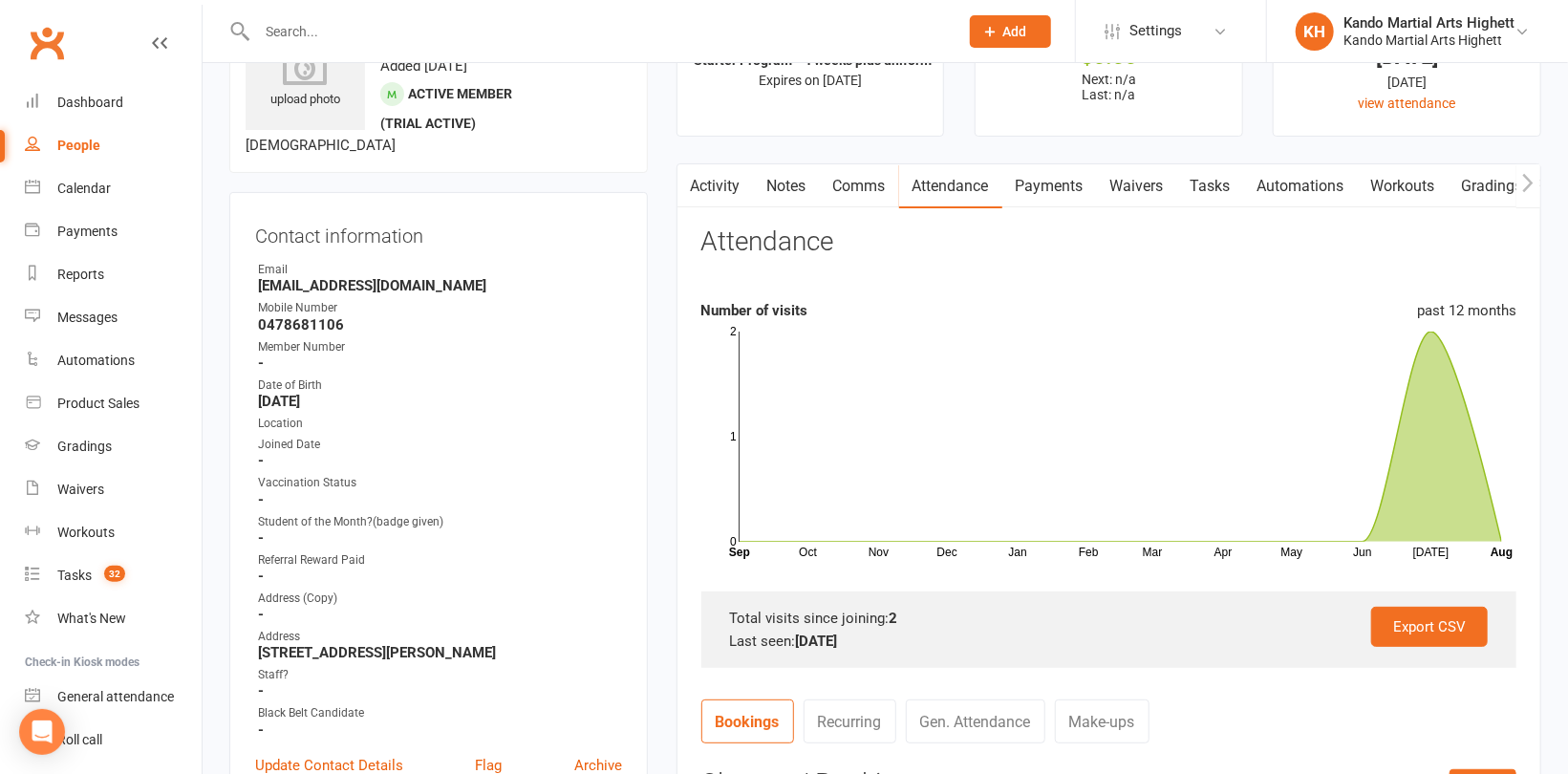
scroll to position [0, 0]
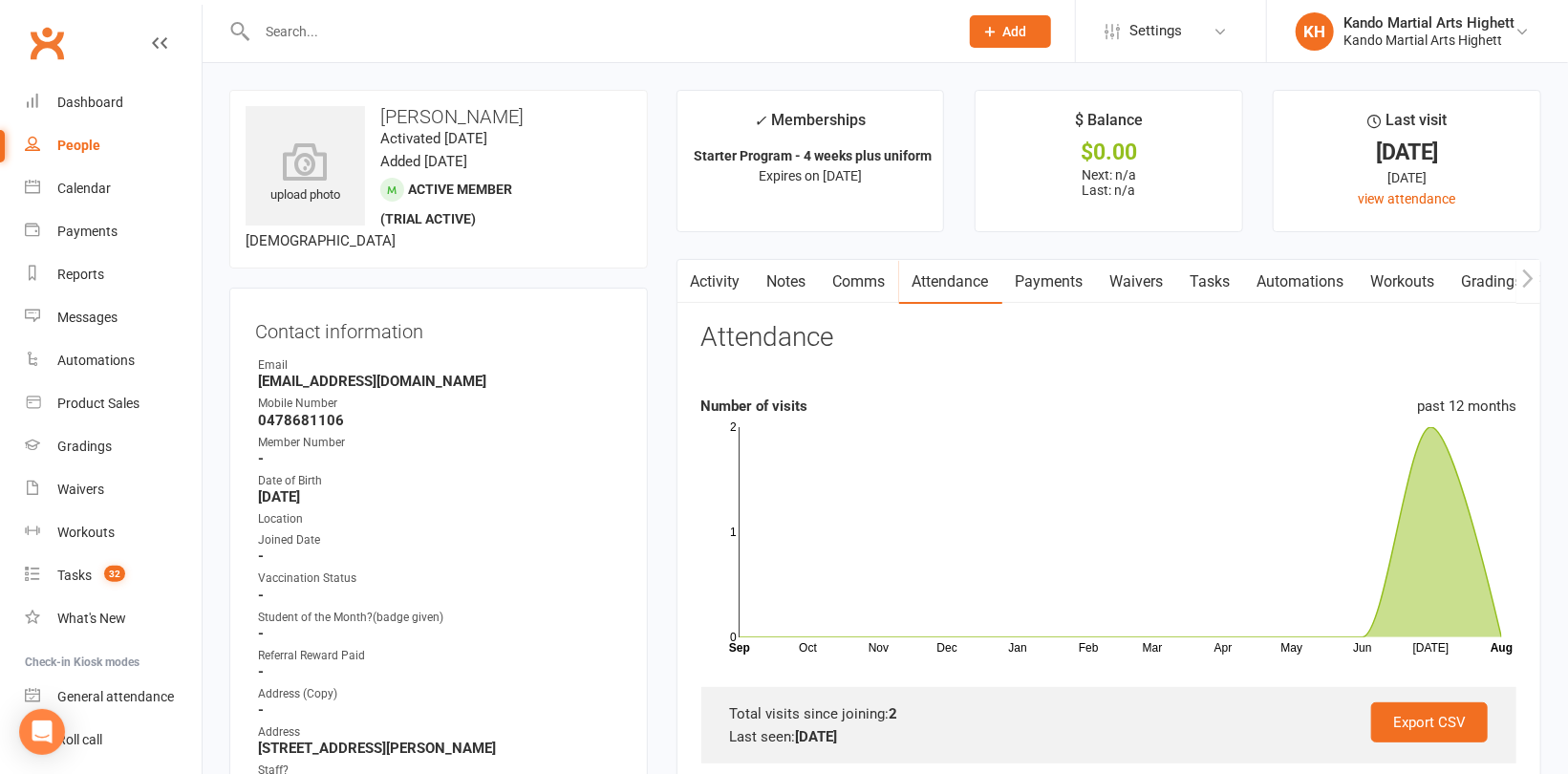
drag, startPoint x: 489, startPoint y: 127, endPoint x: 400, endPoint y: 116, distance: 89.7
click at [399, 115] on div "upload photo [PERSON_NAME] Activated [DATE] Added [DATE] Active member (trial a…" at bounding box center [439, 178] width 419 height 178
click at [481, 150] on div "upload photo Harriet Dee Activated 1 July, 2025 Added 1 July, 2025 Active membe…" at bounding box center [439, 178] width 419 height 178
drag, startPoint x: 478, startPoint y: 116, endPoint x: 375, endPoint y: 113, distance: 103.0
click at [375, 113] on h3 "Harriet Dee" at bounding box center [439, 116] width 386 height 21
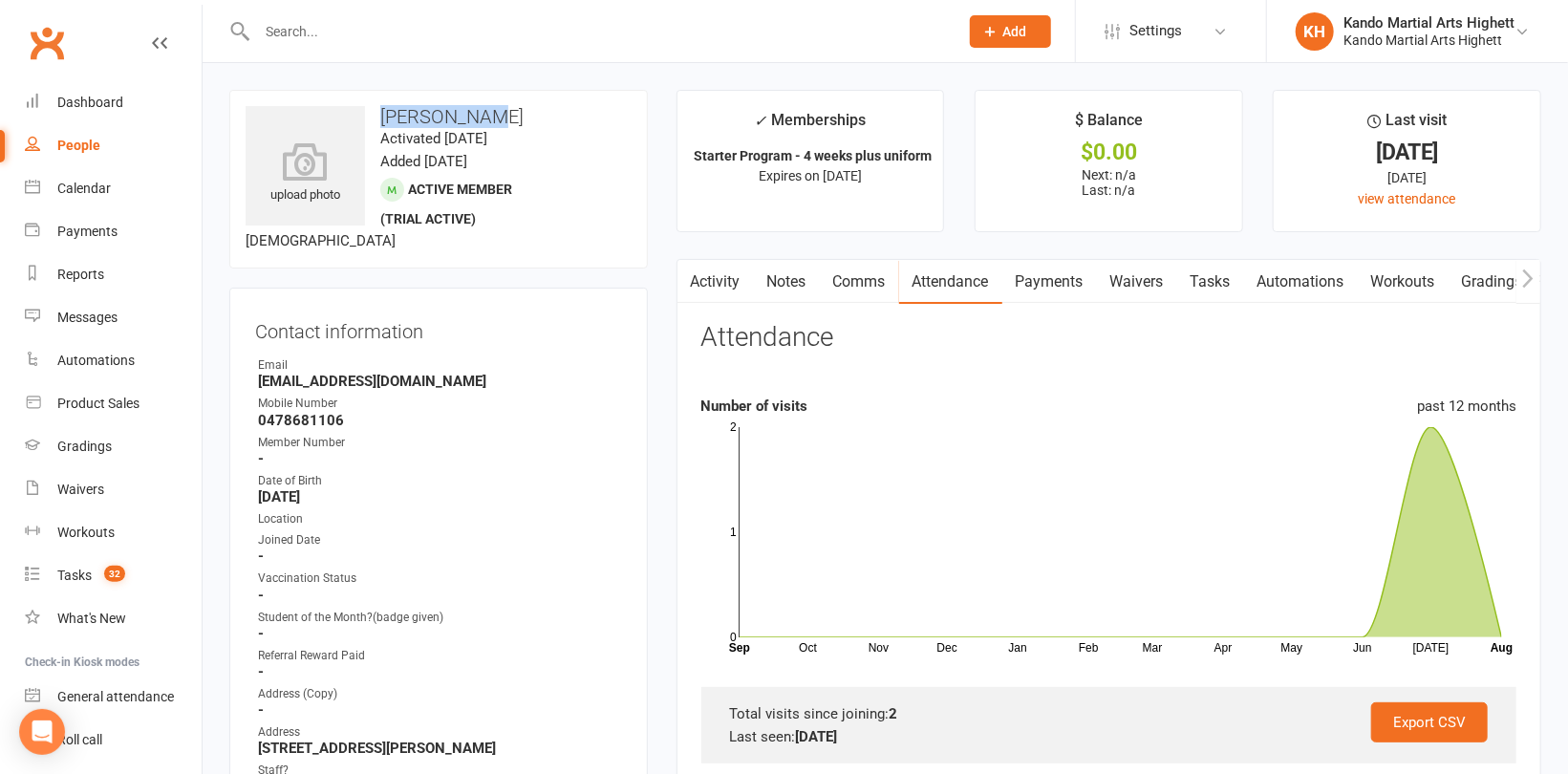
copy h3 "Harriet Dee"
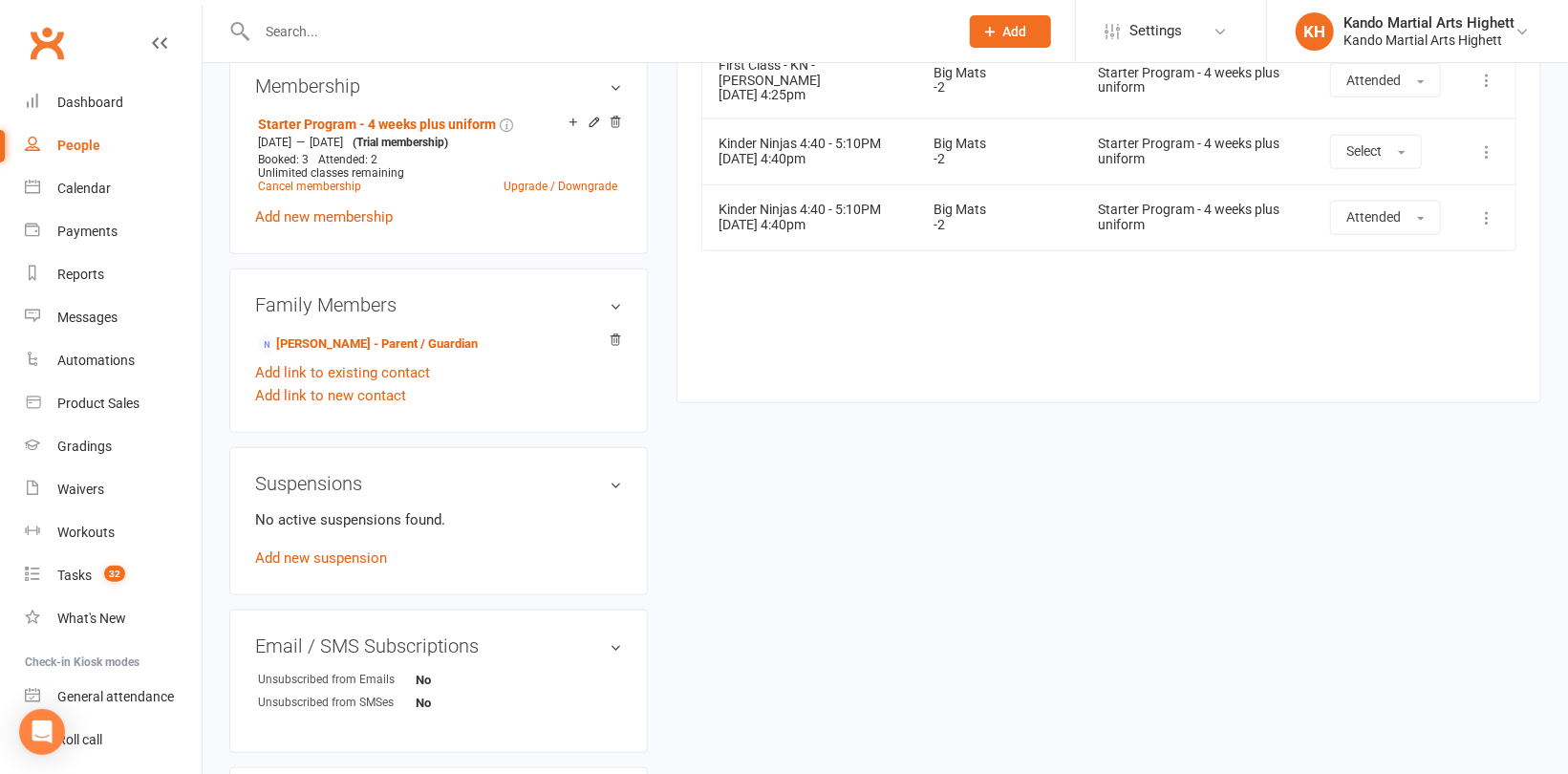
scroll to position [1051, 0]
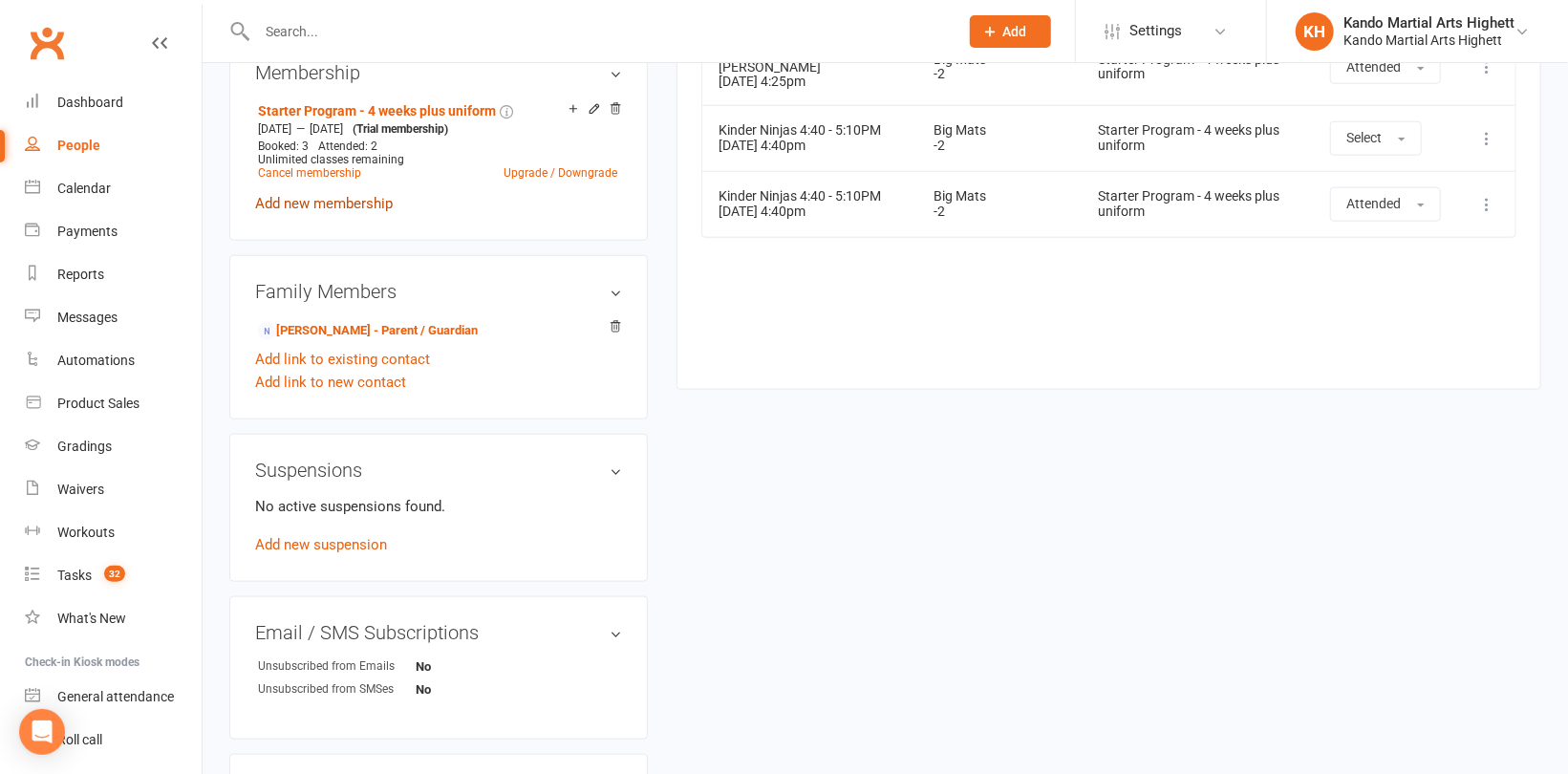
click at [333, 198] on link "Add new membership" at bounding box center [324, 203] width 138 height 17
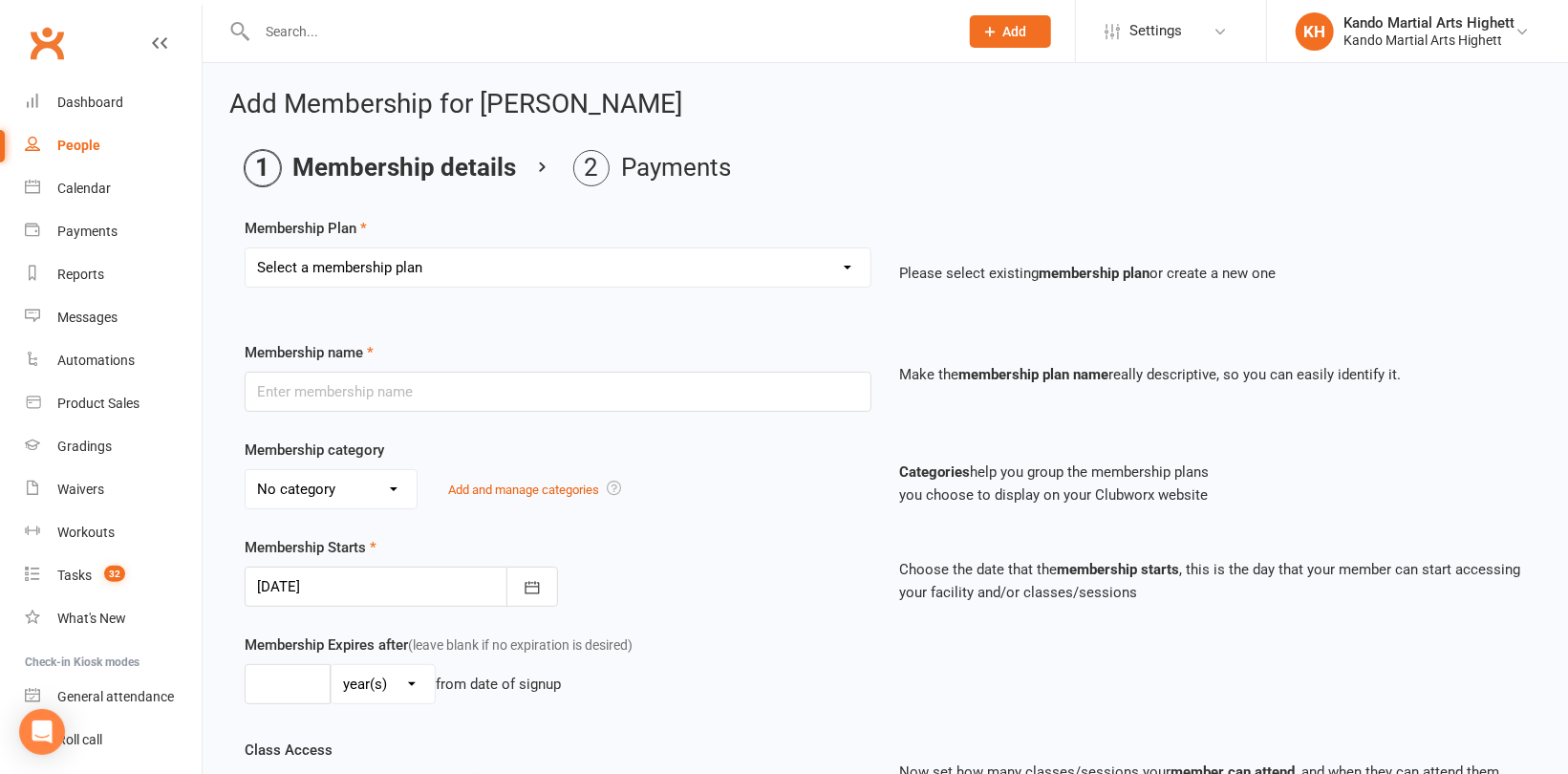
click at [412, 250] on select "Select a membership plan Create new Membership Plan Starter Program - 4 weeks p…" at bounding box center [558, 267] width 625 height 38
select select "13"
click at [245, 248] on select "Select a membership plan Create new Membership Plan Starter Program - 4 weeks p…" at bounding box center [558, 267] width 625 height 38
type input "2022 - KN DD"
select select "5"
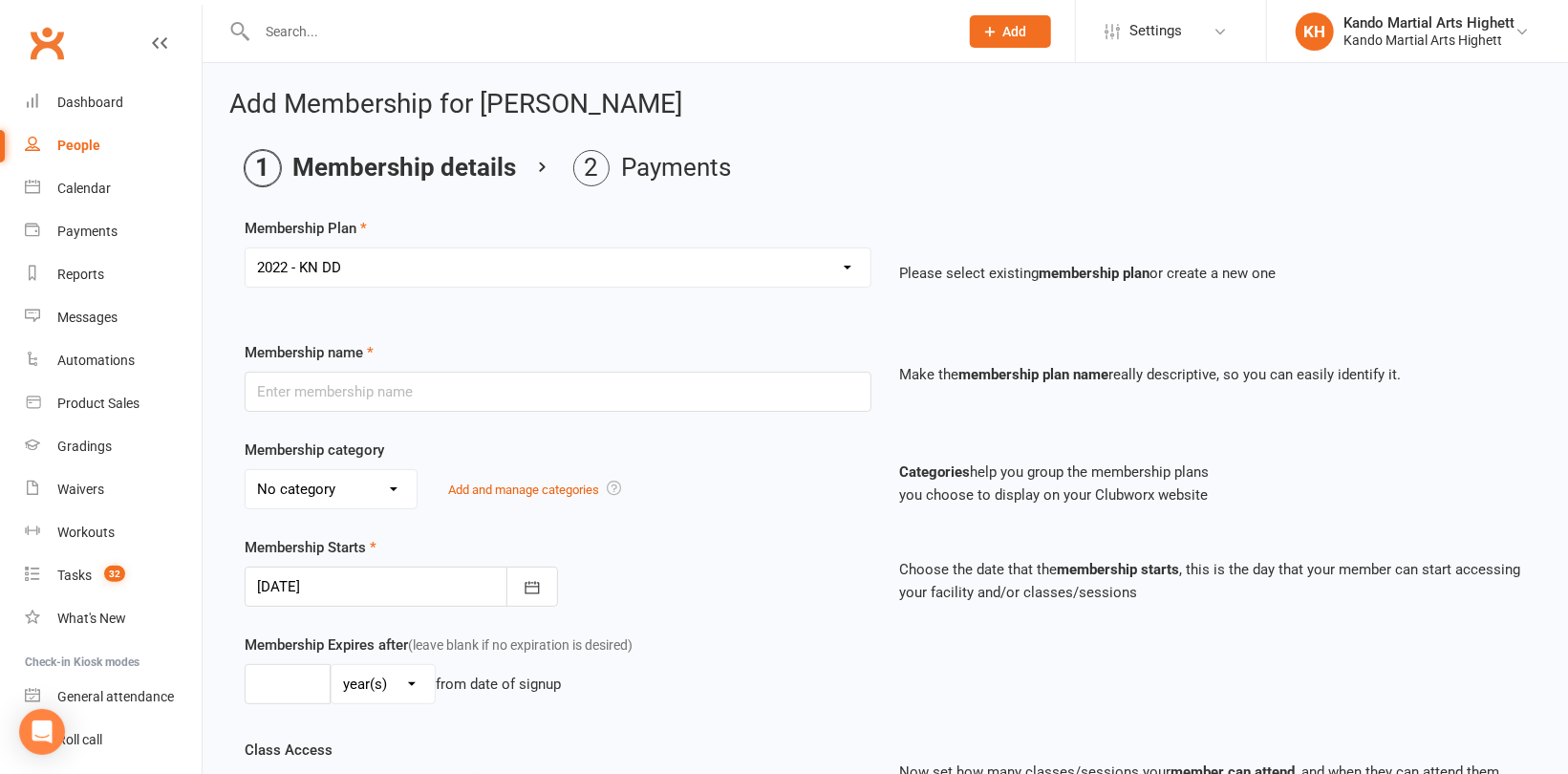
type input "0"
type input "5"
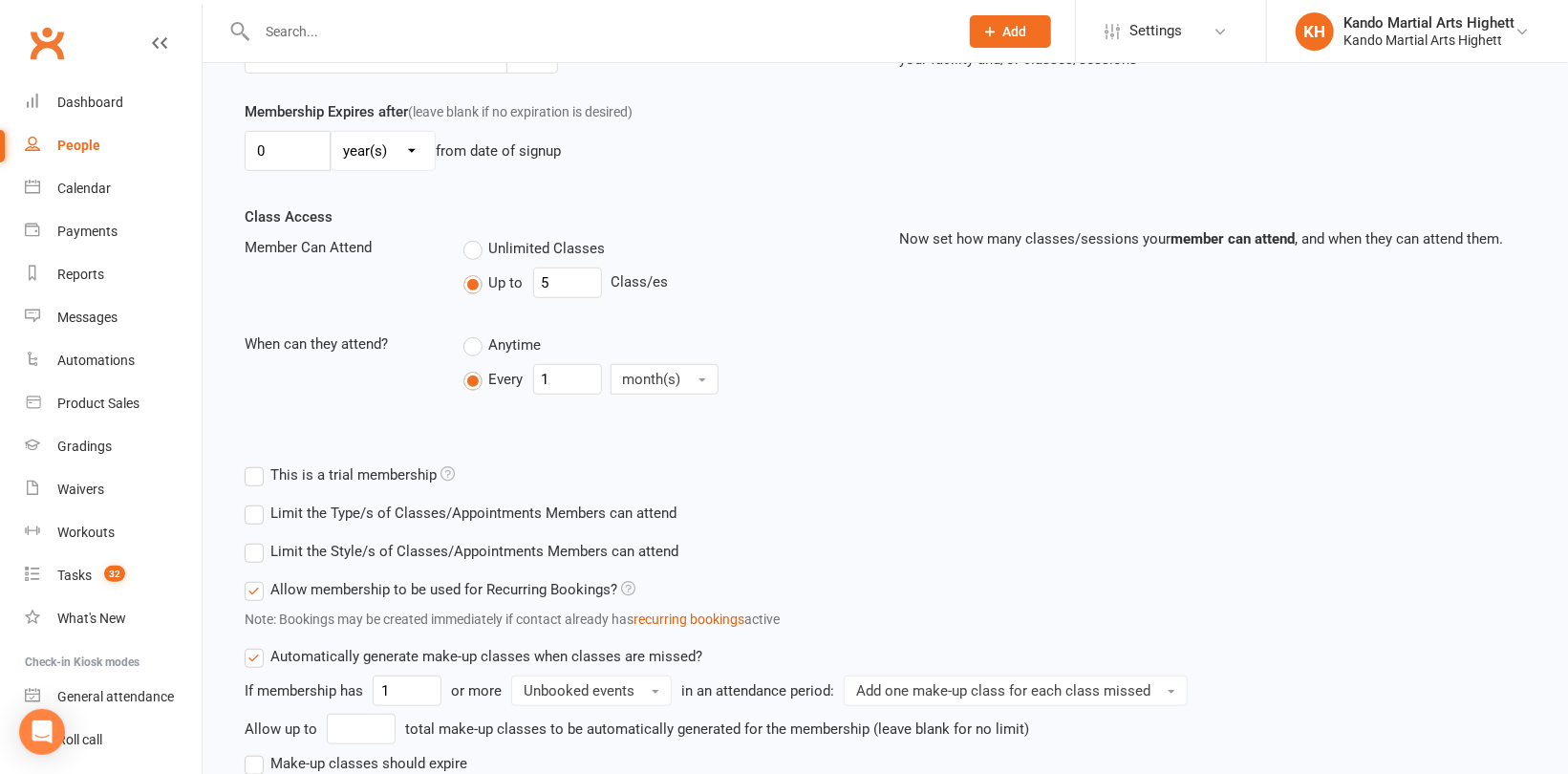
scroll to position [684, 0]
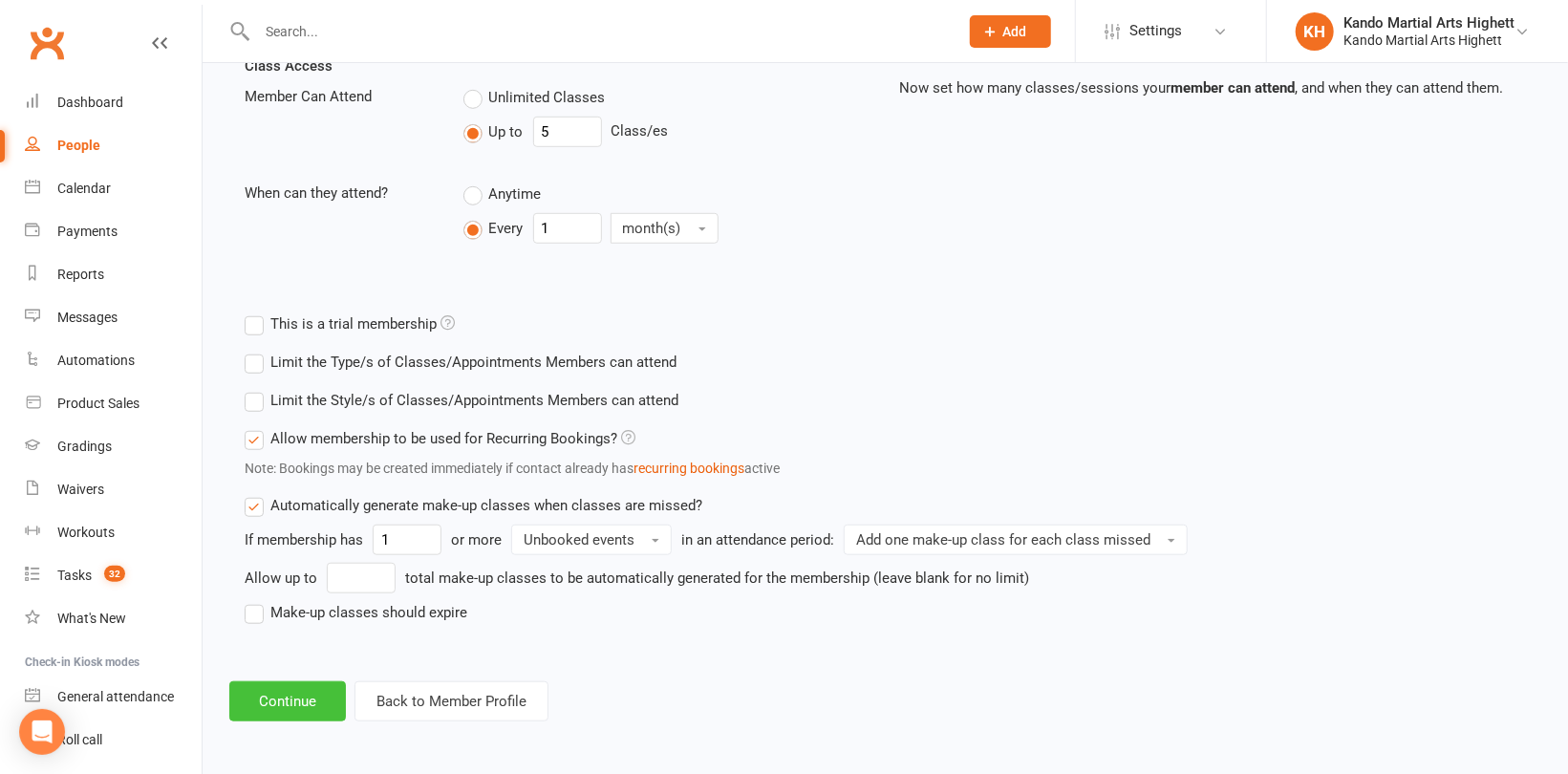
click at [295, 693] on button "Continue" at bounding box center [288, 701] width 116 height 40
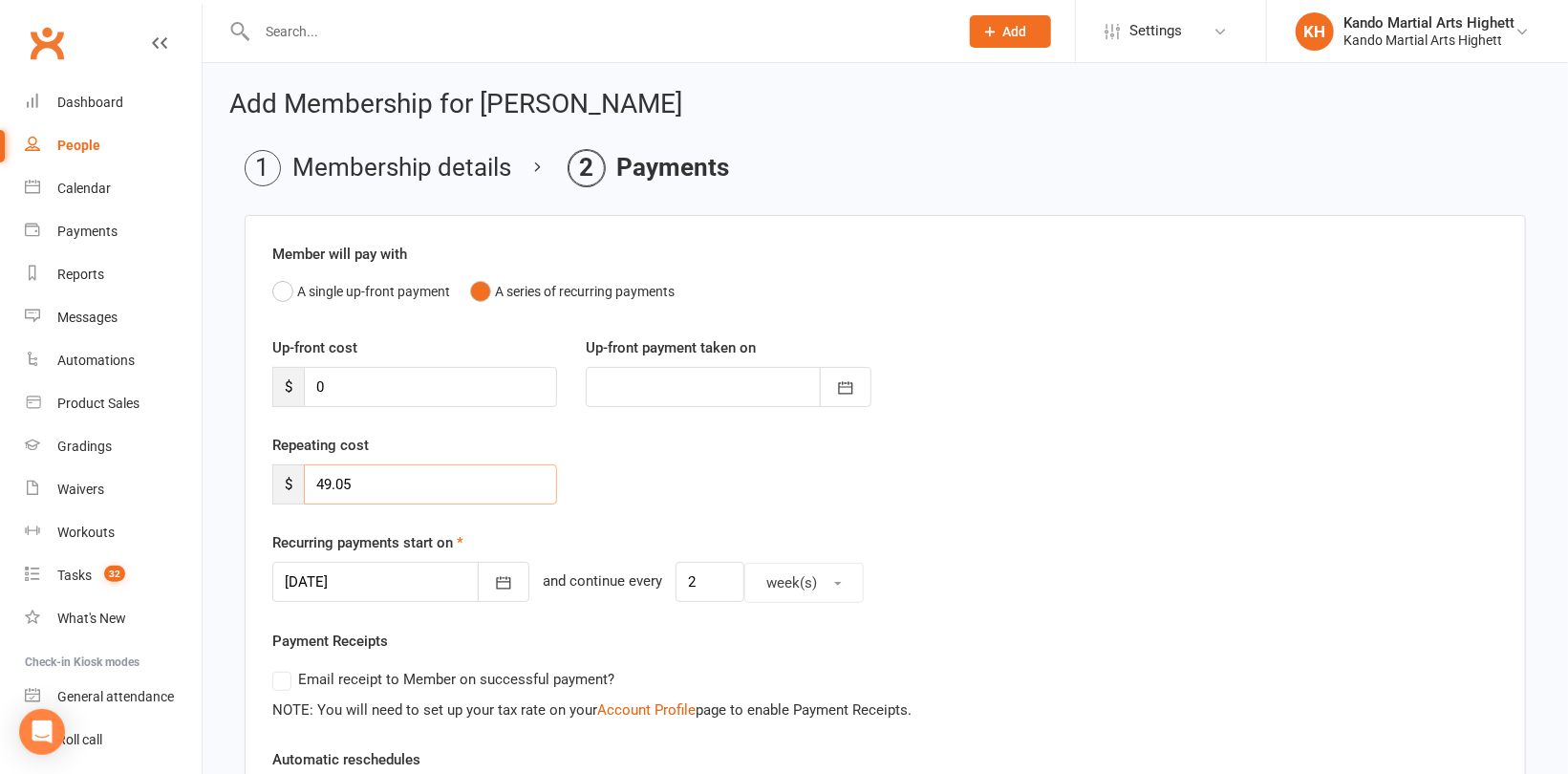
drag, startPoint x: 447, startPoint y: 474, endPoint x: 225, endPoint y: 457, distance: 222.6
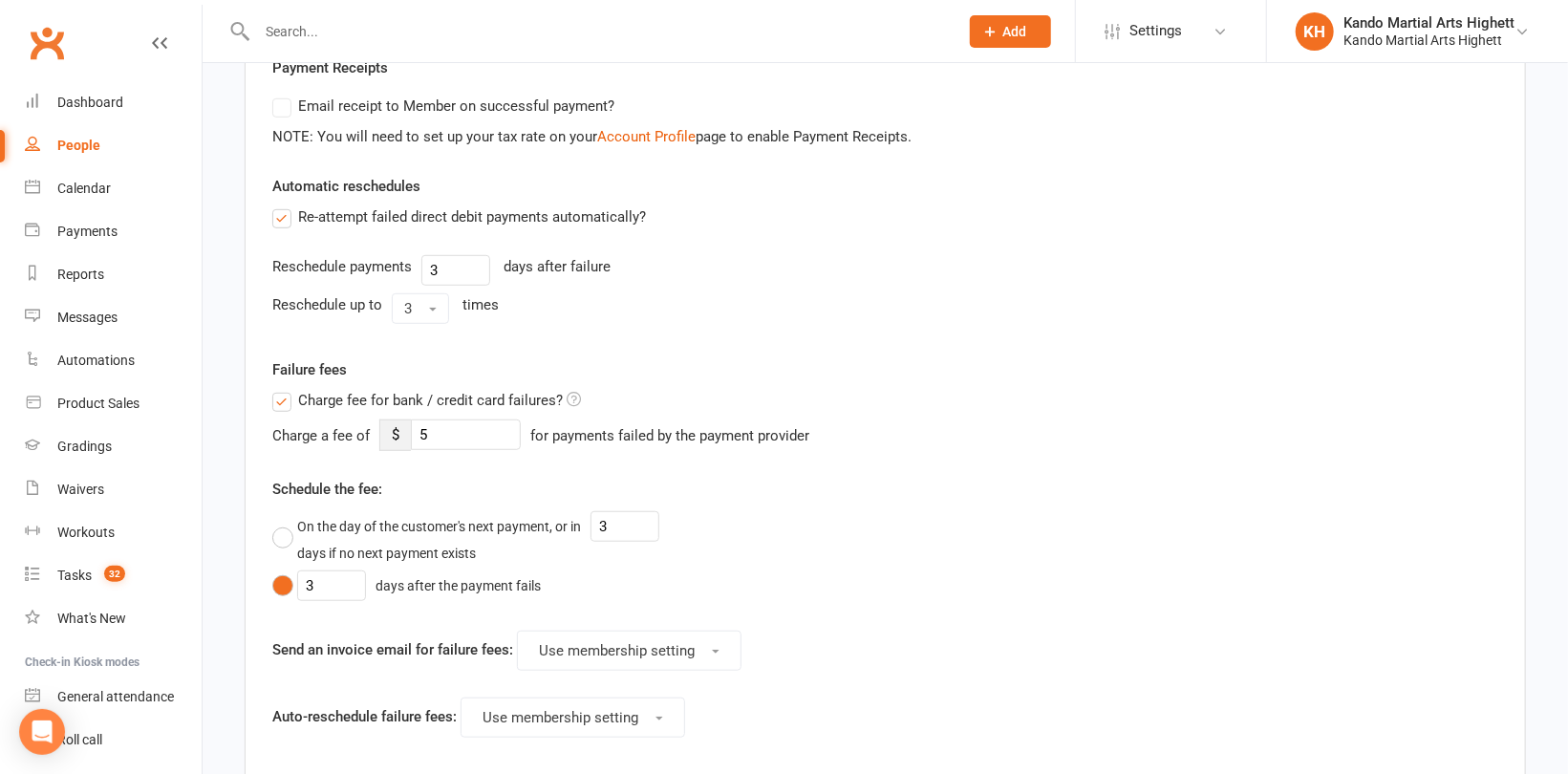
scroll to position [810, 0]
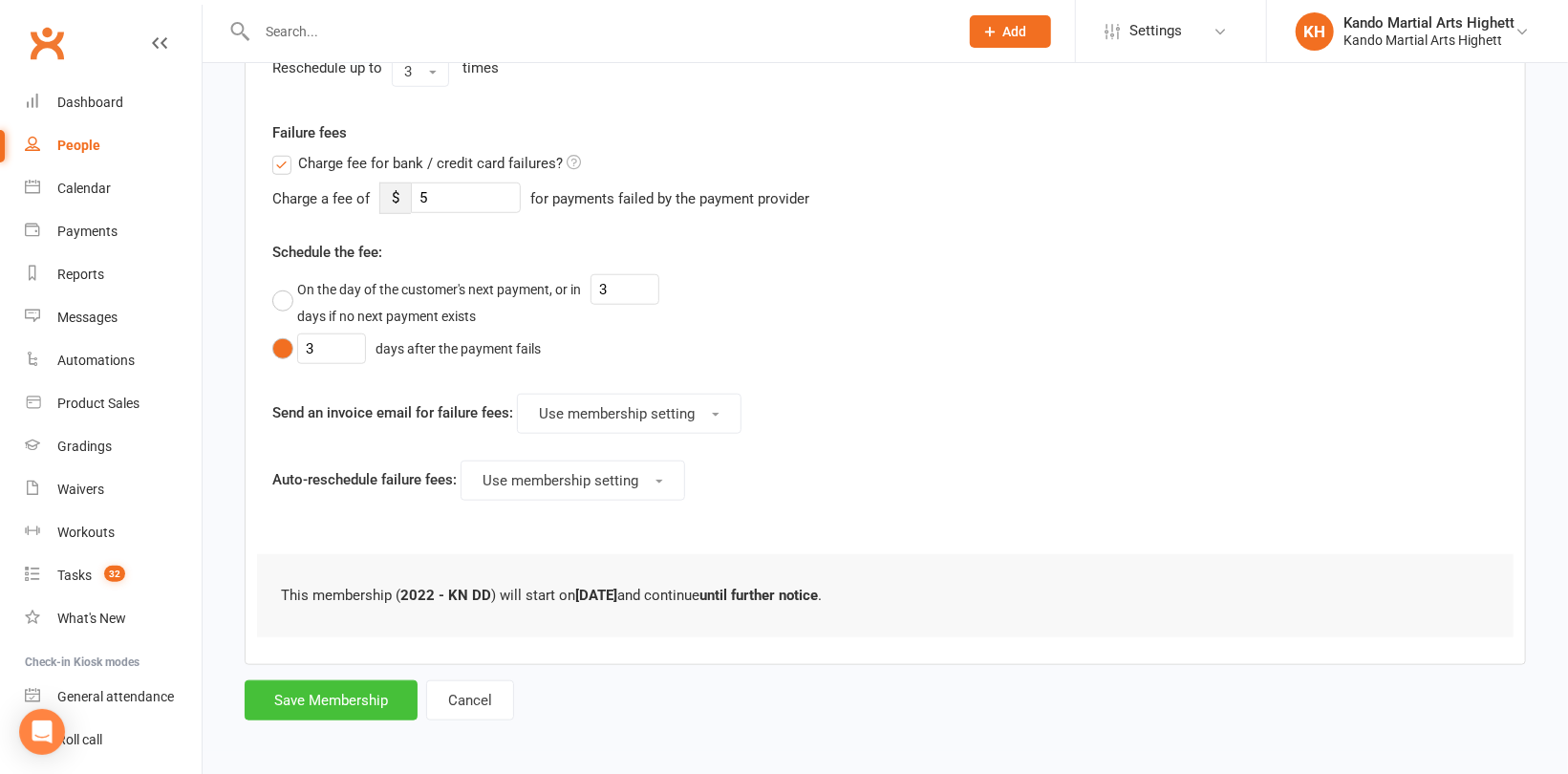
type input "0"
click at [364, 688] on button "Save Membership" at bounding box center [330, 700] width 172 height 40
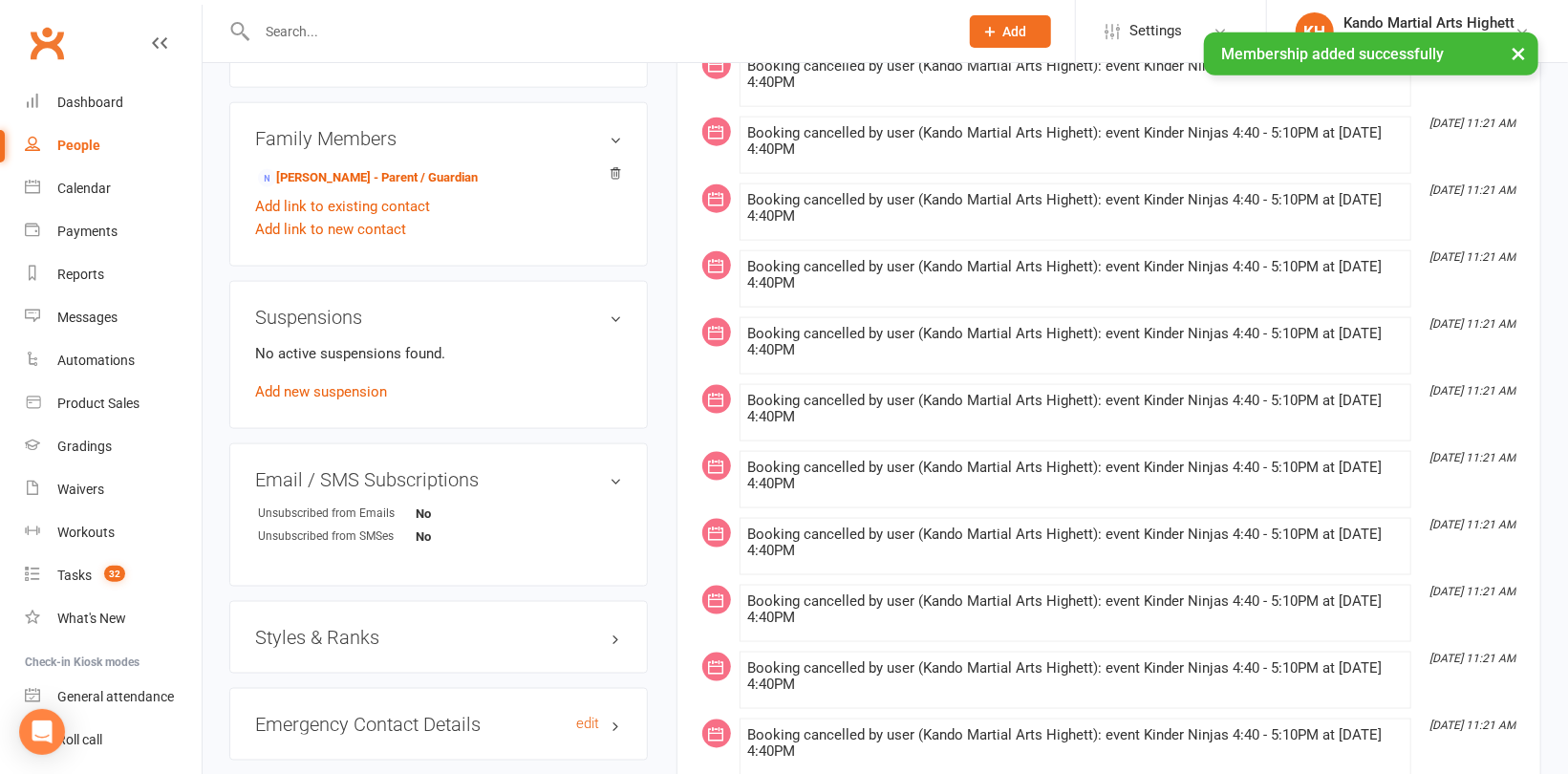
scroll to position [1434, 0]
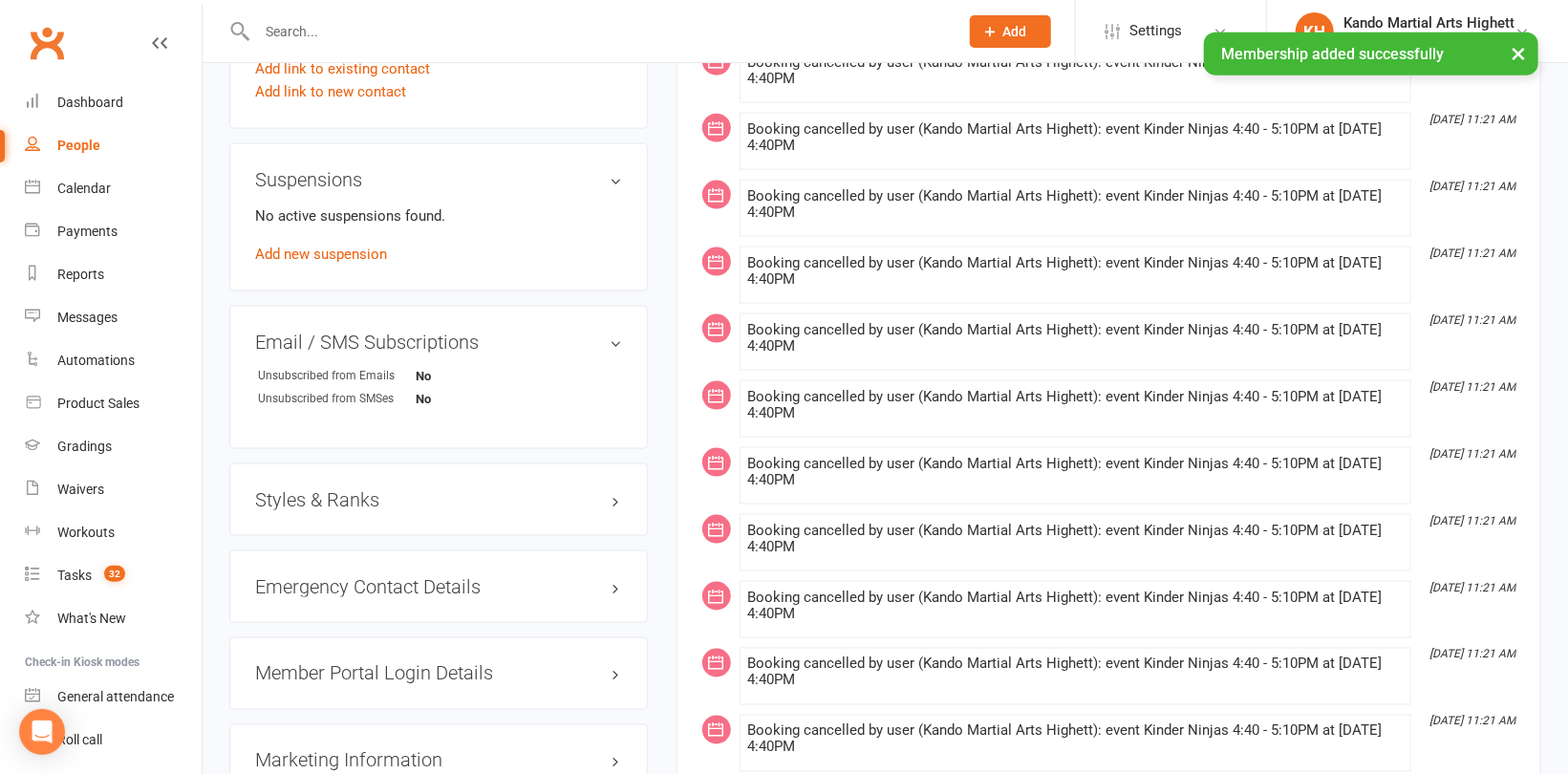
click at [337, 495] on h3 "Styles & Ranks" at bounding box center [439, 499] width 367 height 21
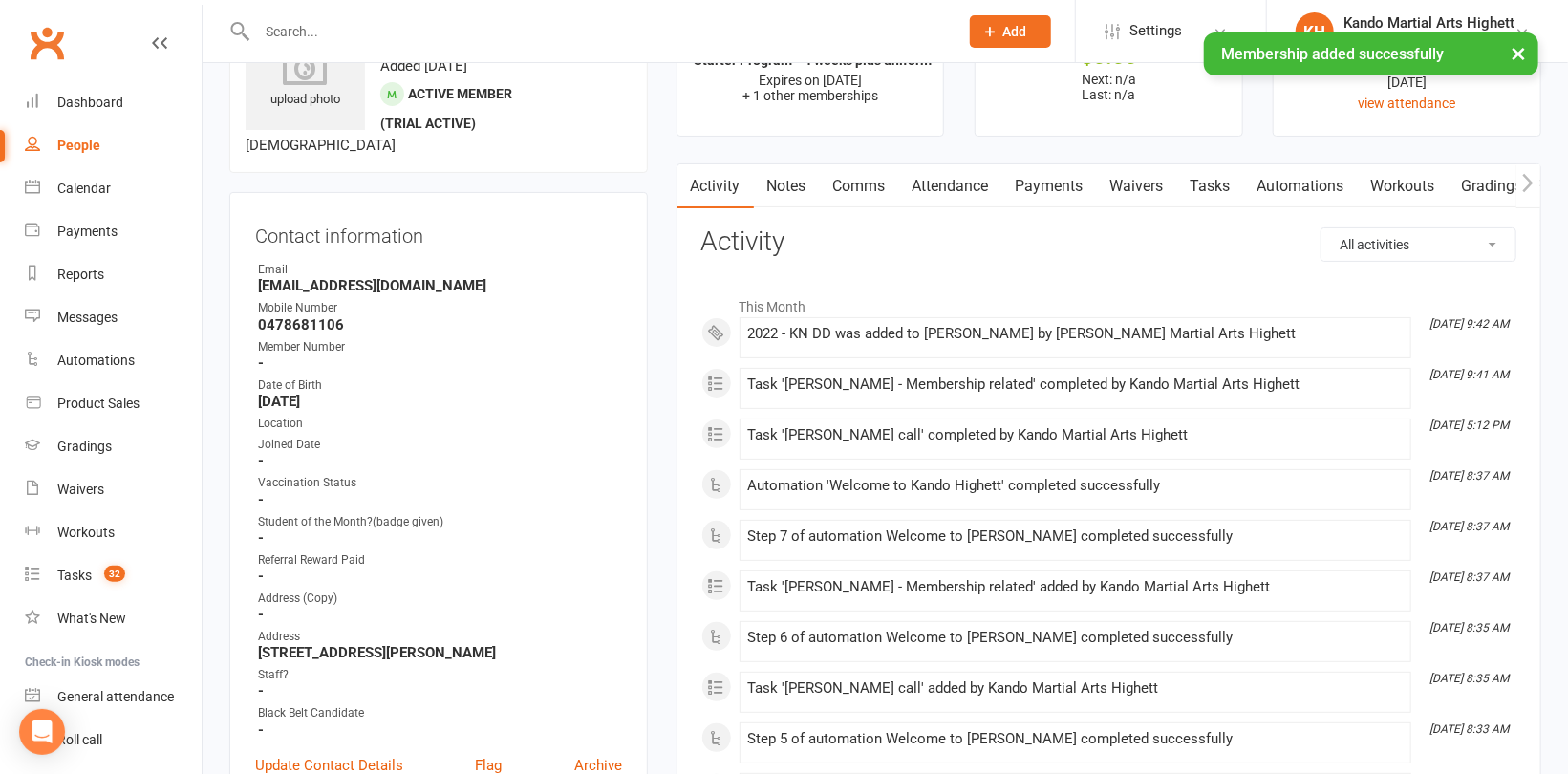
scroll to position [0, 0]
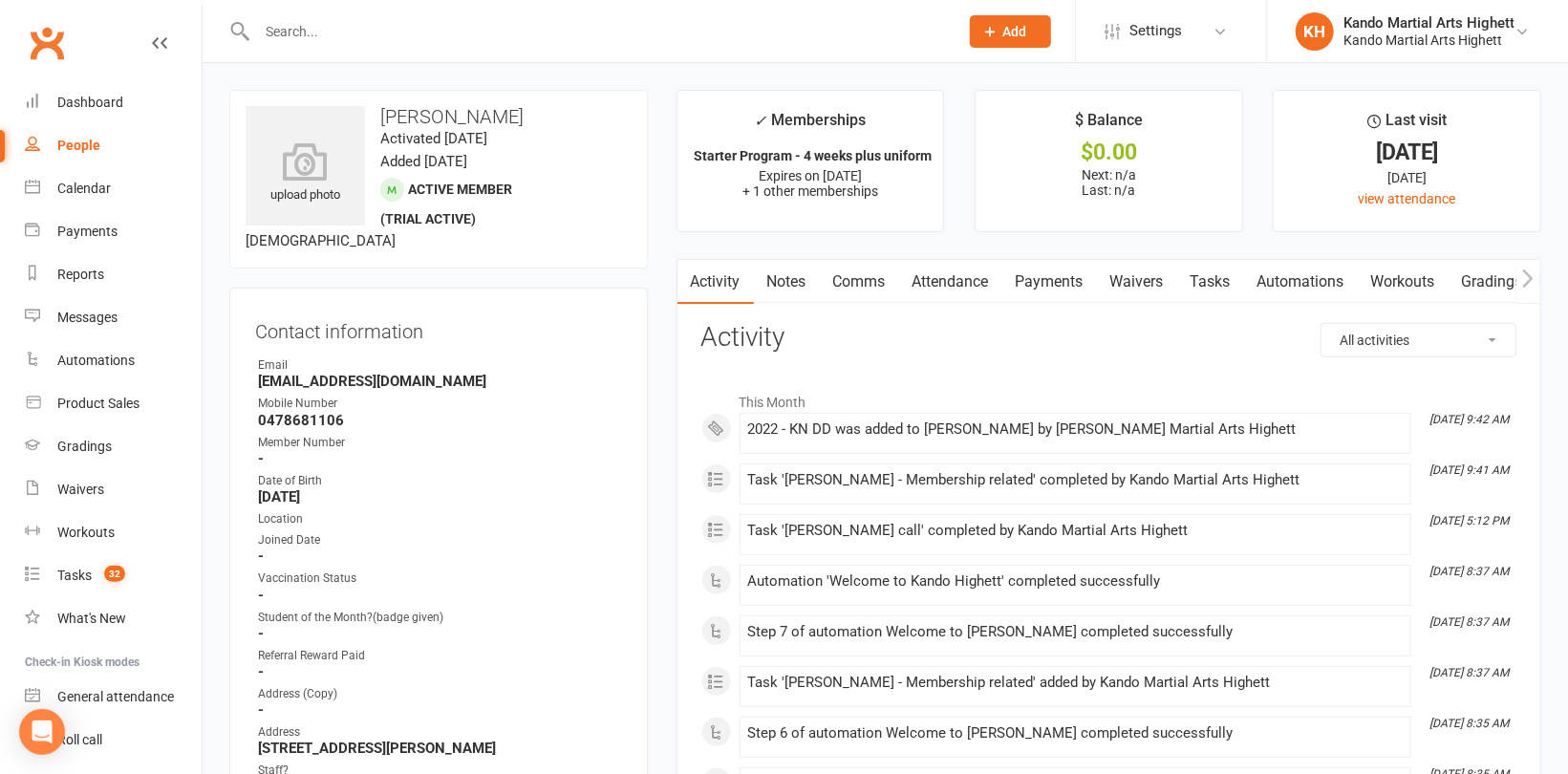
click at [958, 285] on link "Attendance" at bounding box center [950, 282] width 103 height 44
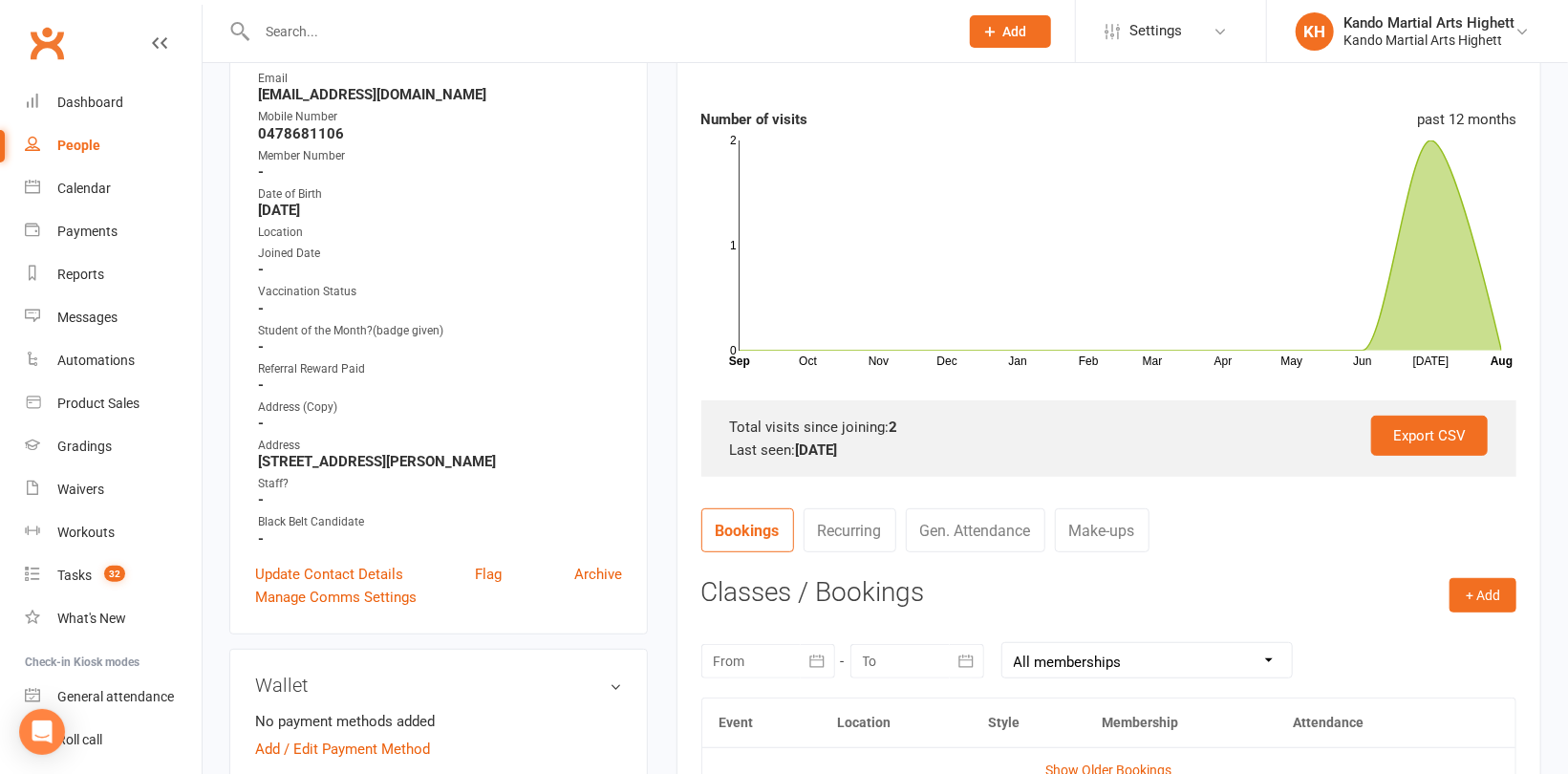
scroll to position [574, 0]
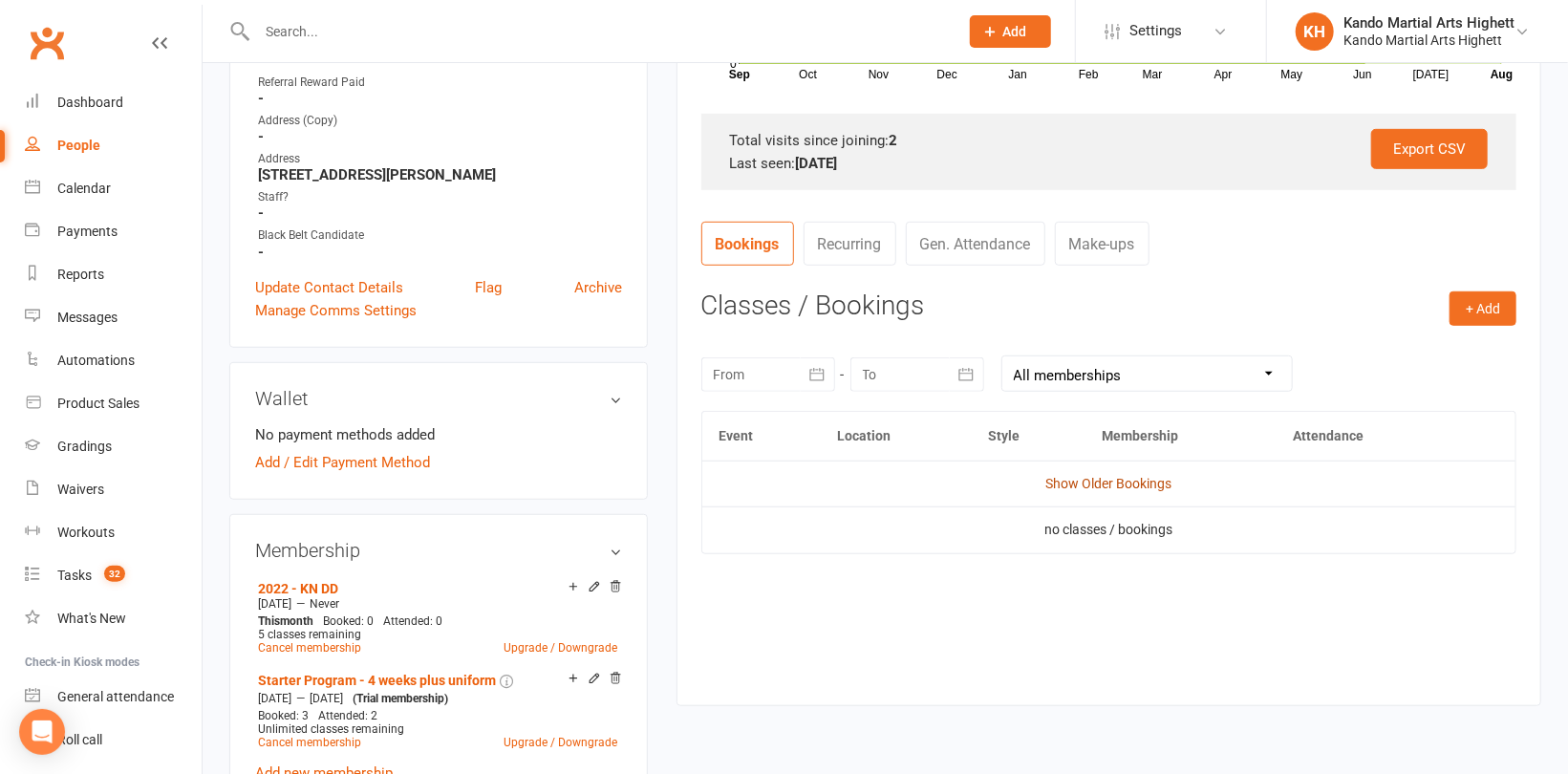
click at [1137, 481] on link "Show Older Bookings" at bounding box center [1108, 484] width 126 height 16
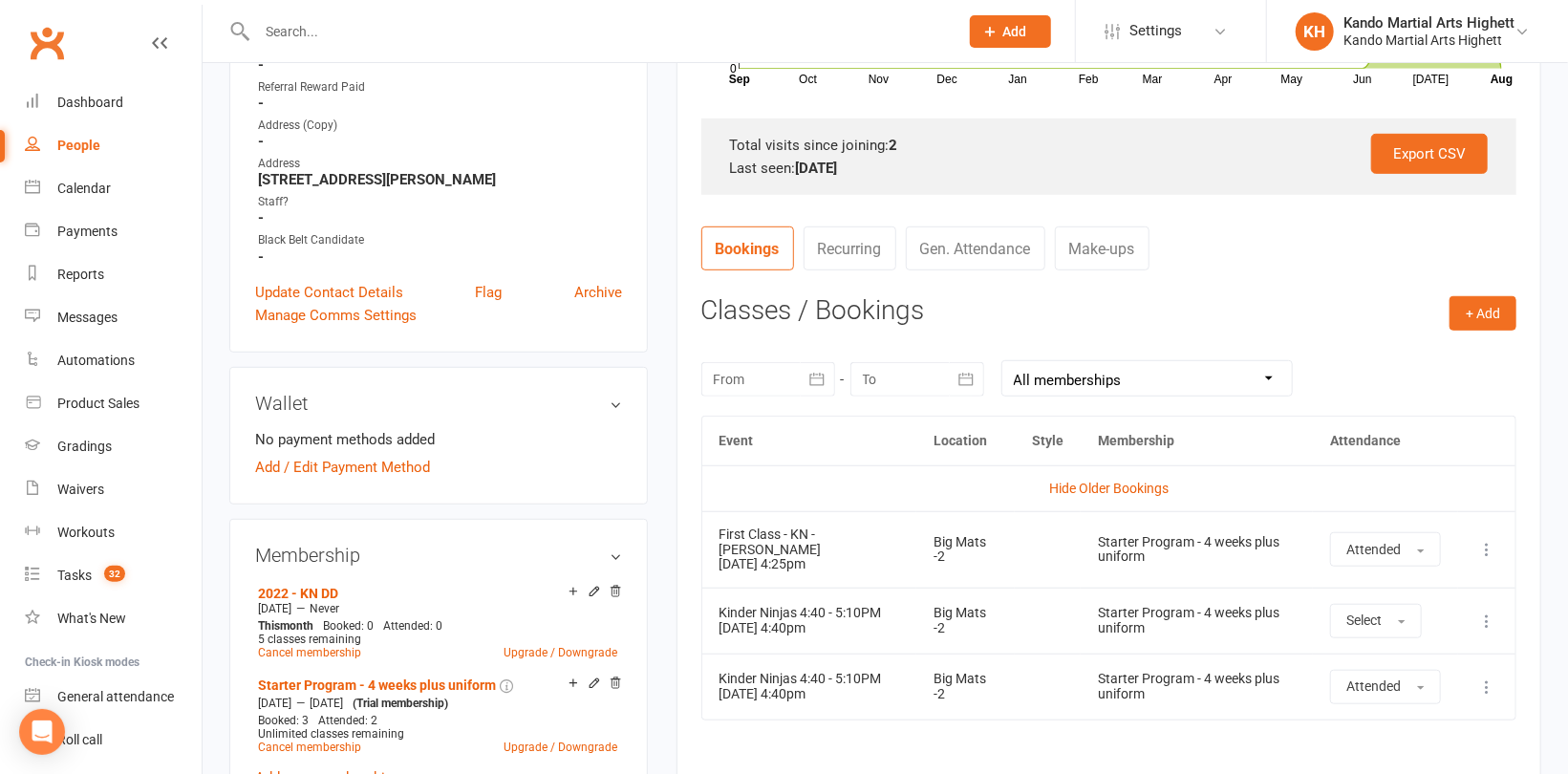
scroll to position [764, 0]
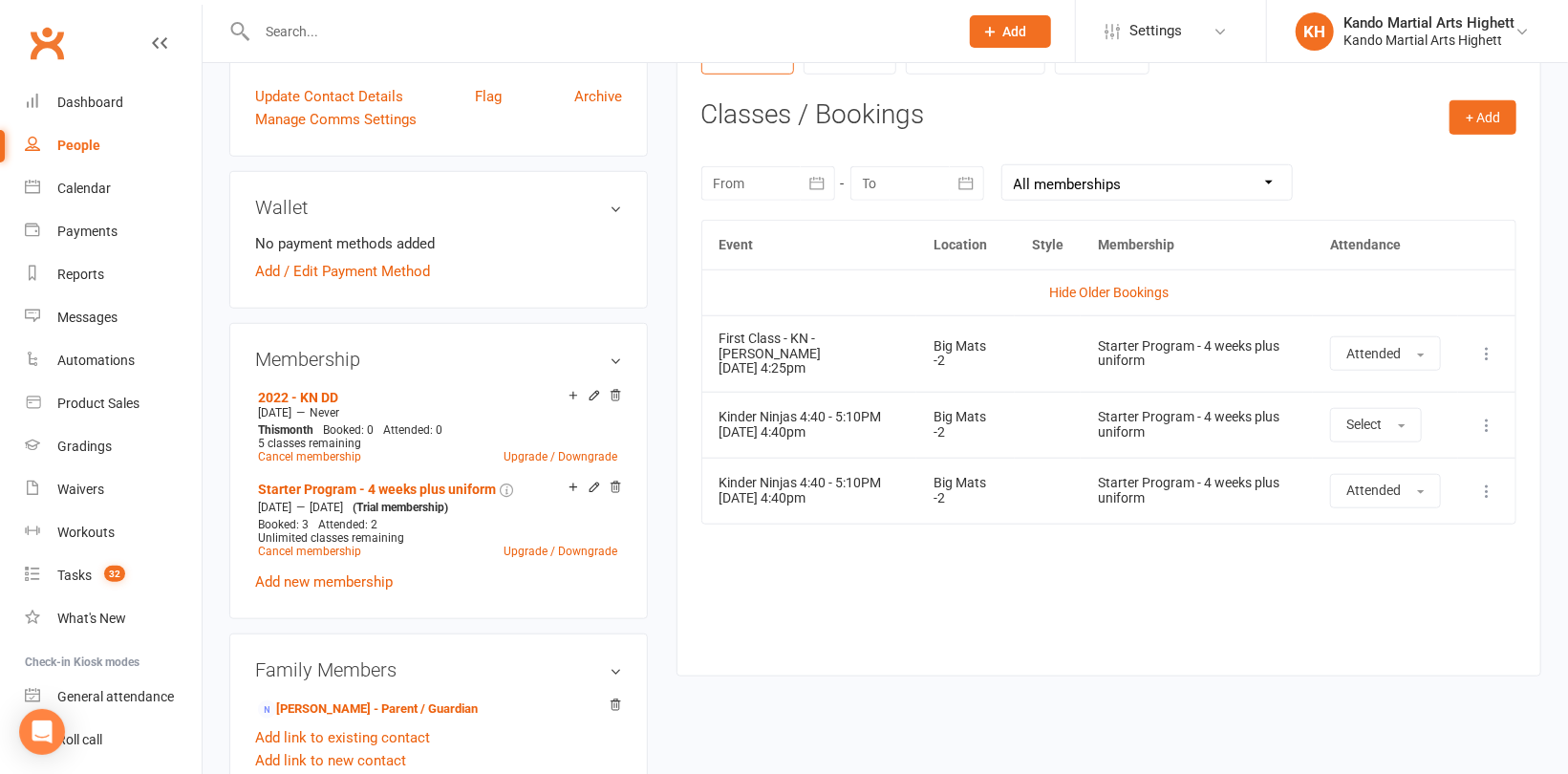
click at [1238, 573] on div "Event Location Style Membership Attendance Hide Older Bookings First Class - KN…" at bounding box center [1108, 433] width 815 height 427
click at [620, 398] on icon at bounding box center [615, 395] width 14 height 14
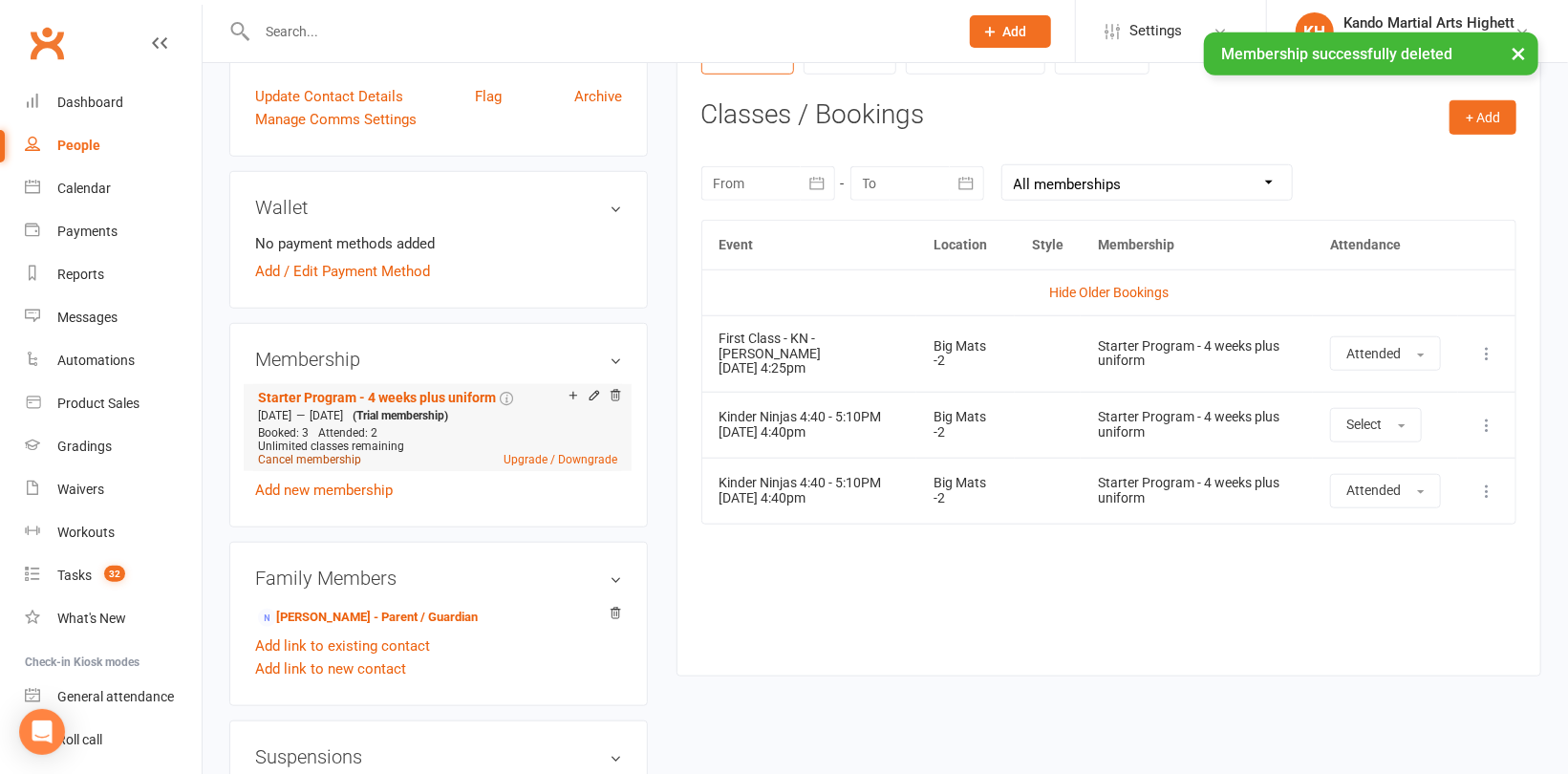
click at [320, 460] on link "Cancel membership" at bounding box center [309, 459] width 103 height 14
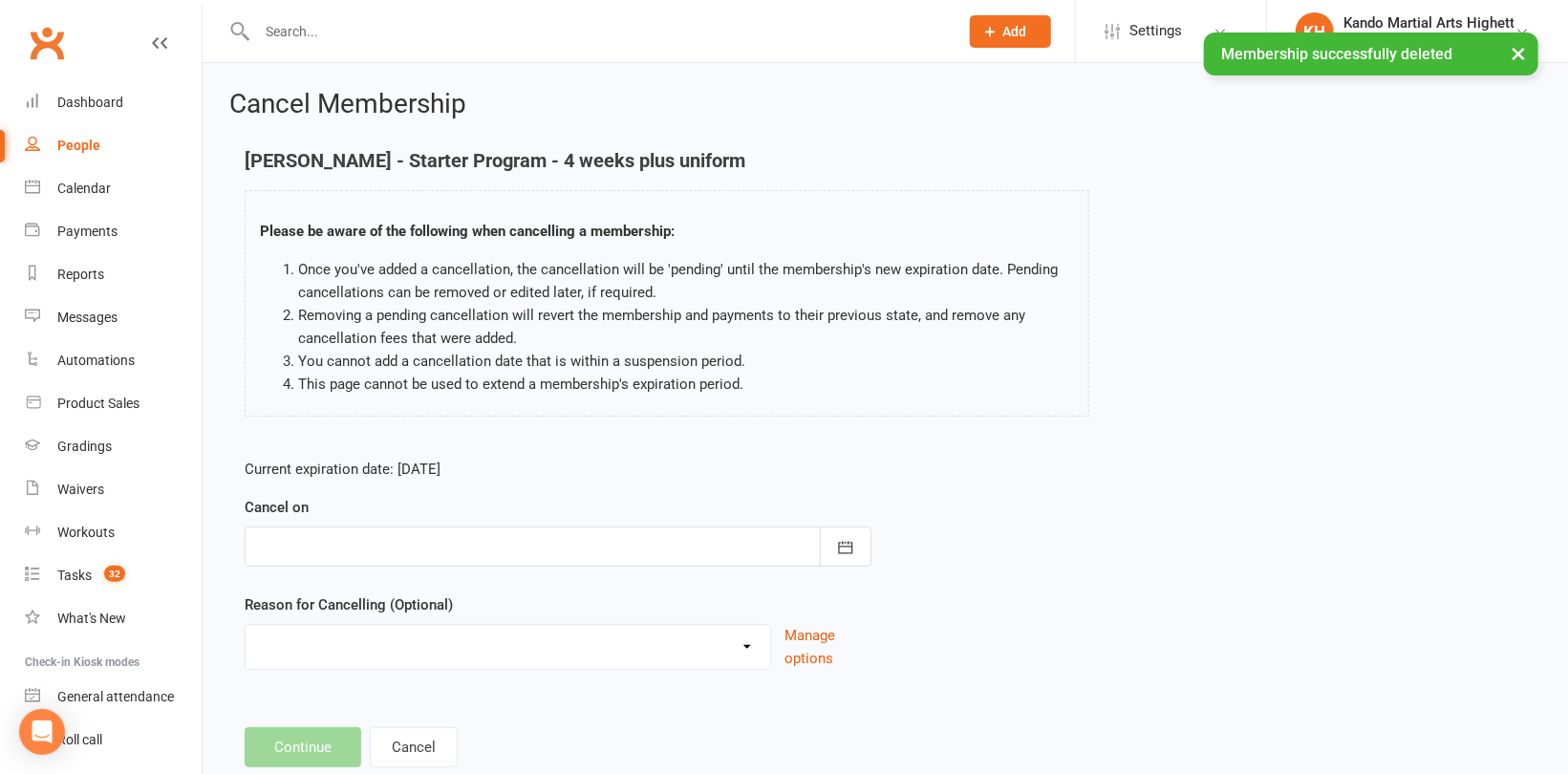
click at [619, 540] on div at bounding box center [558, 546] width 627 height 40
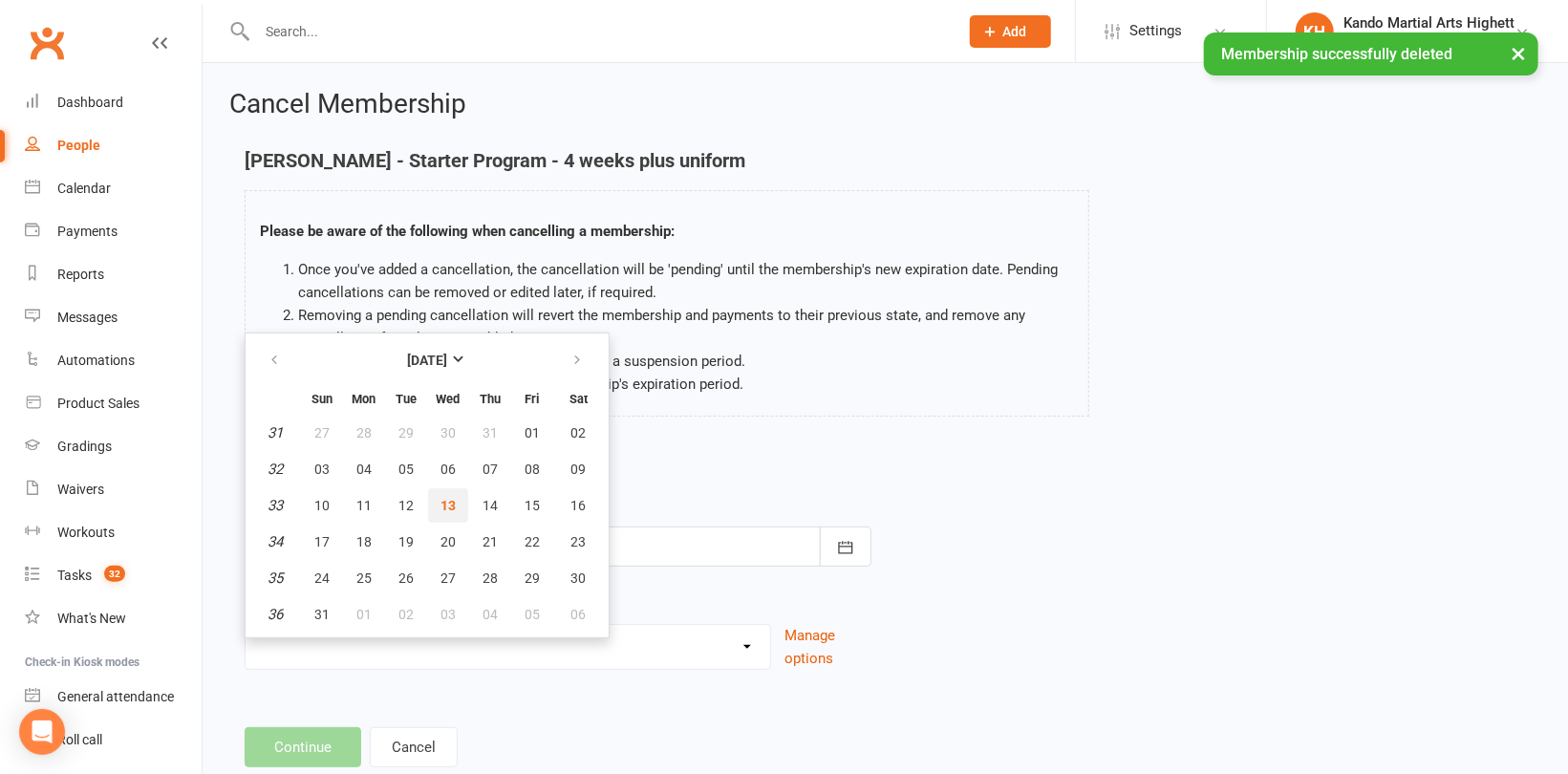
click at [449, 489] on button "13" at bounding box center [447, 505] width 40 height 35
type input "13 Aug 2025"
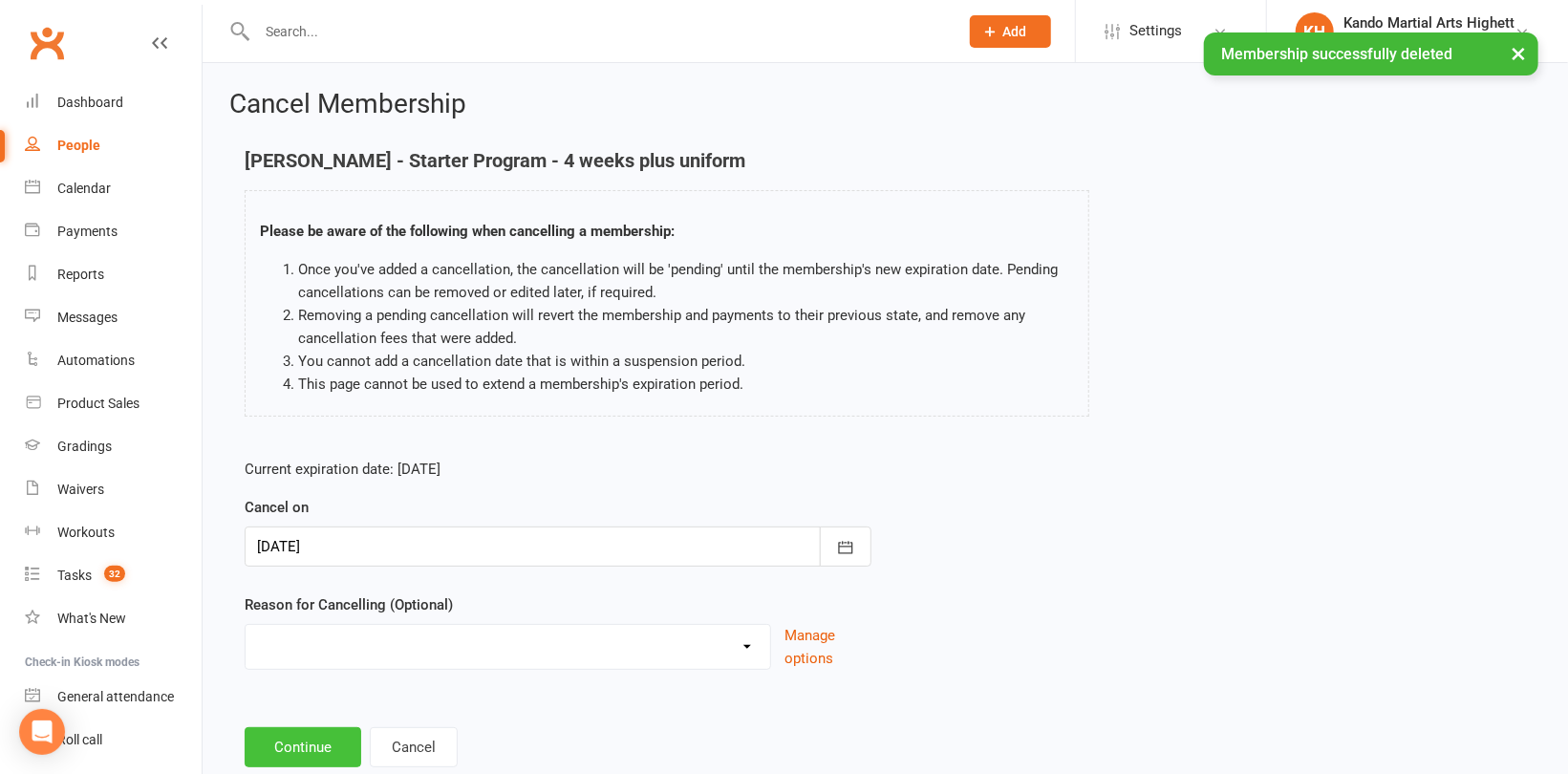
drag, startPoint x: 325, startPoint y: 739, endPoint x: 326, endPoint y: 730, distance: 9.1
click at [325, 737] on button "Continue" at bounding box center [303, 747] width 116 height 40
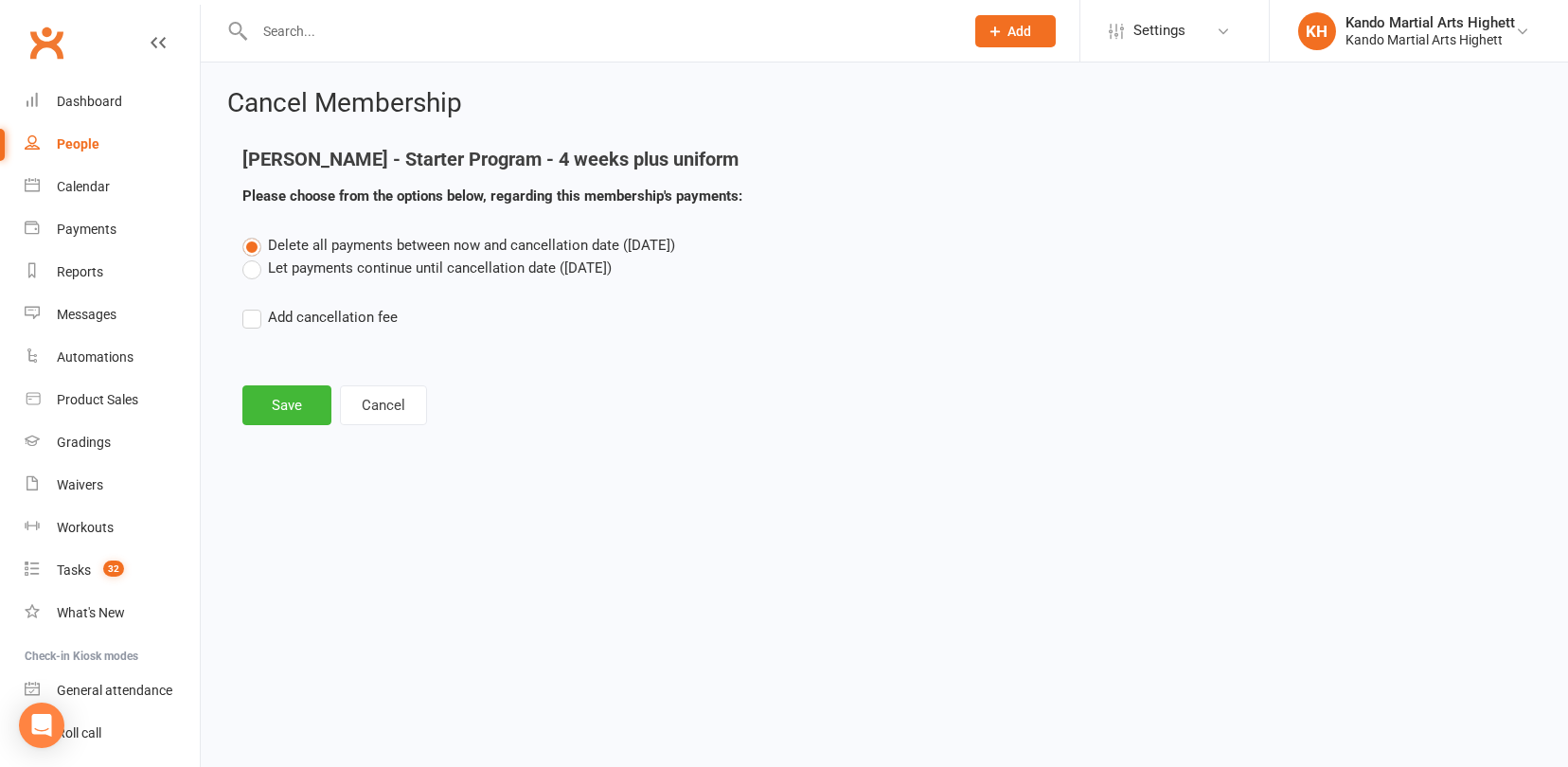
click at [274, 429] on div "Cancel Membership Harriet Dee - Starter Program - 4 weeks plus uniform Please c…" at bounding box center [884, 259] width 1368 height 393
click at [300, 403] on button "Save" at bounding box center [286, 405] width 89 height 40
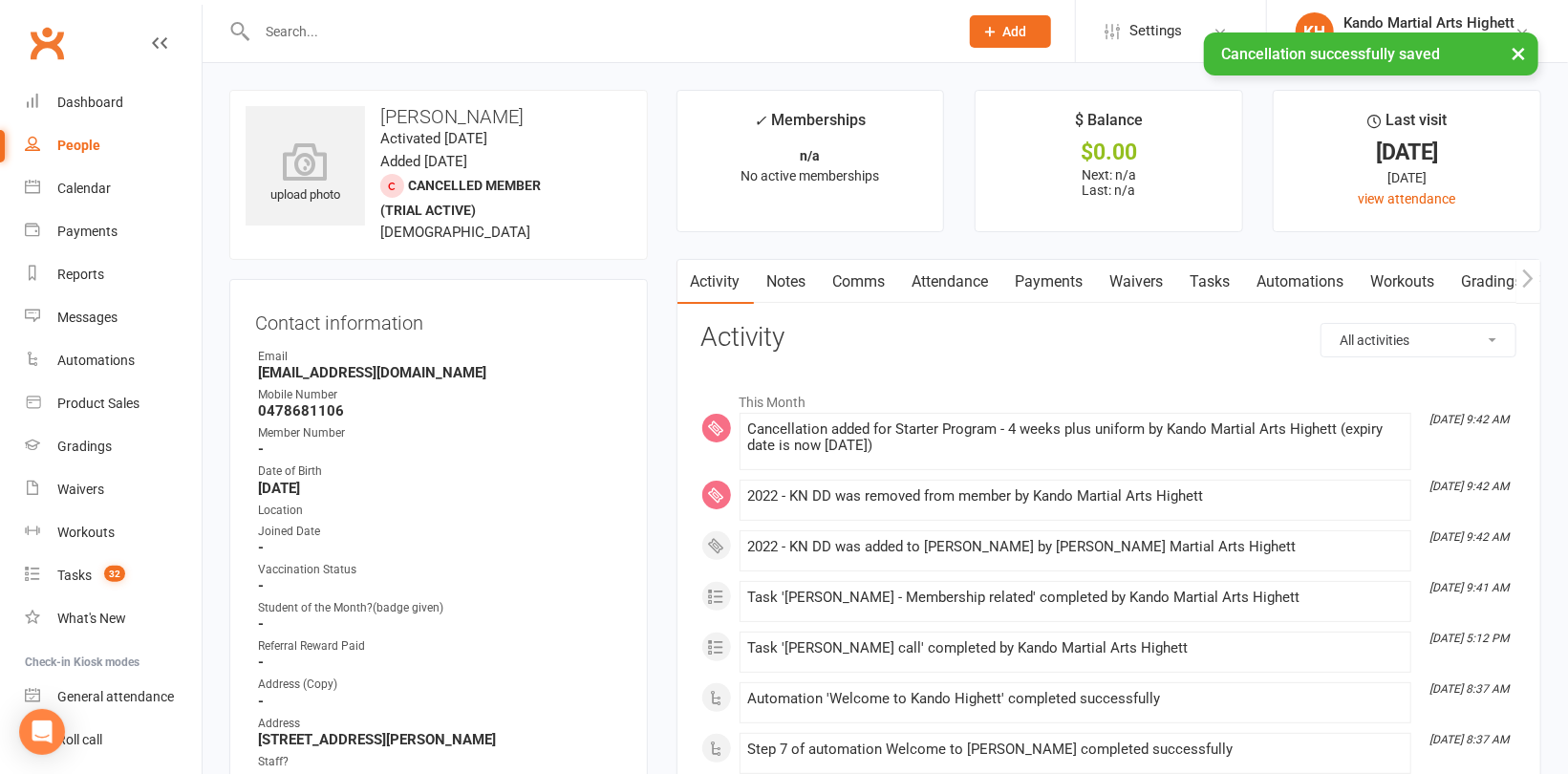
click at [944, 268] on link "Attendance" at bounding box center [950, 282] width 103 height 44
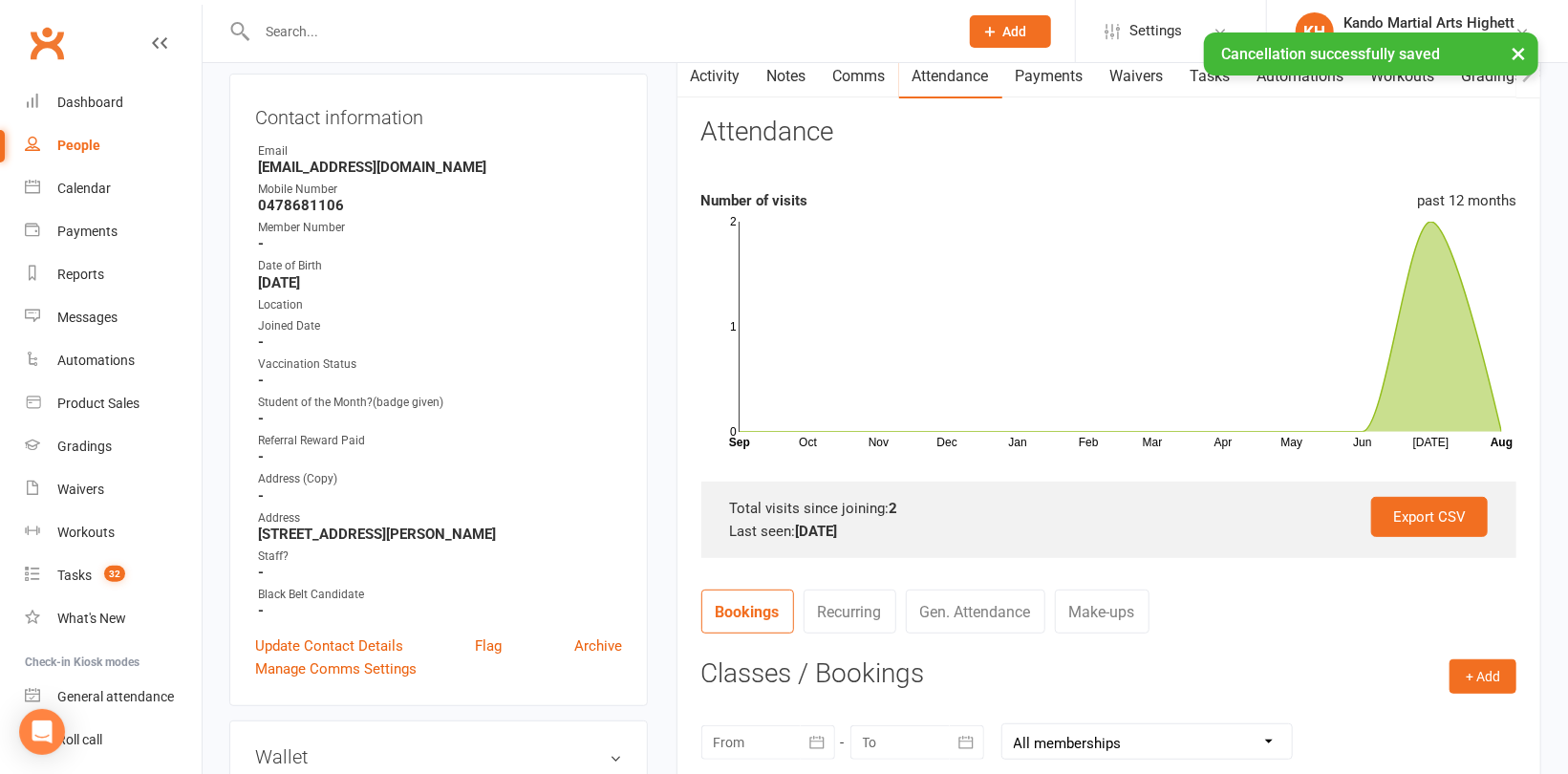
scroll to position [96, 0]
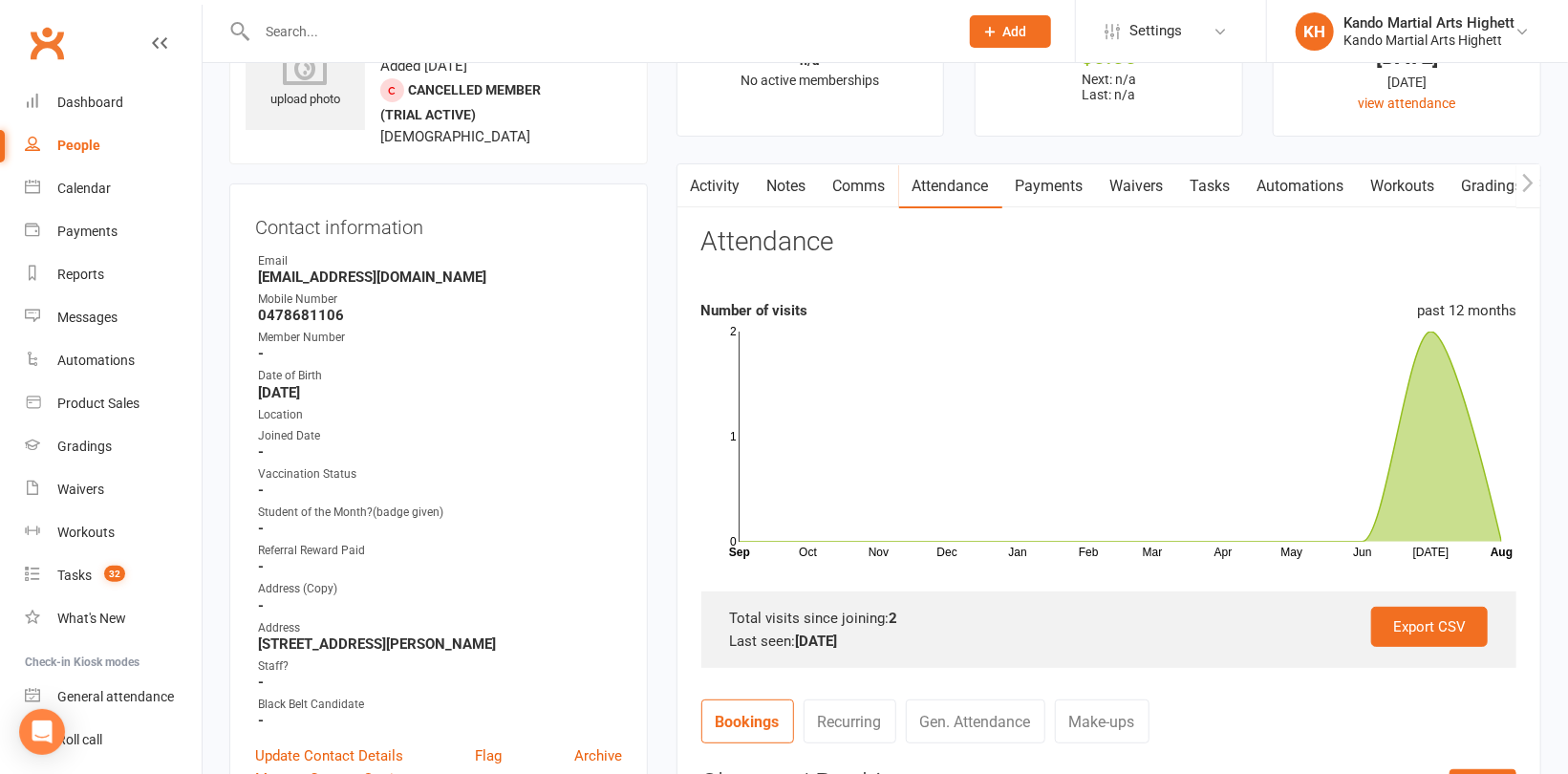
click at [716, 194] on link "Activity" at bounding box center [716, 186] width 77 height 44
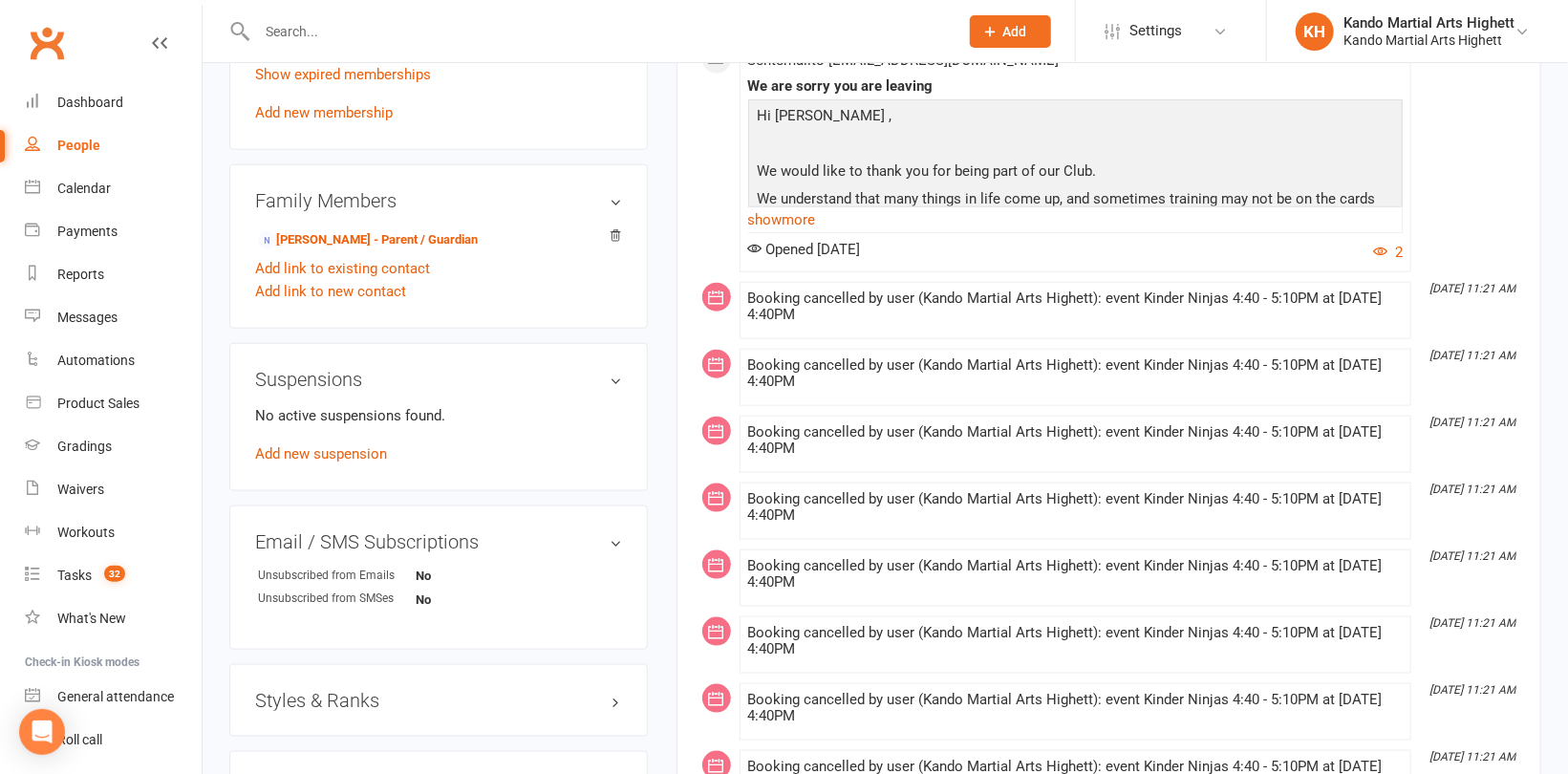
scroll to position [1242, 0]
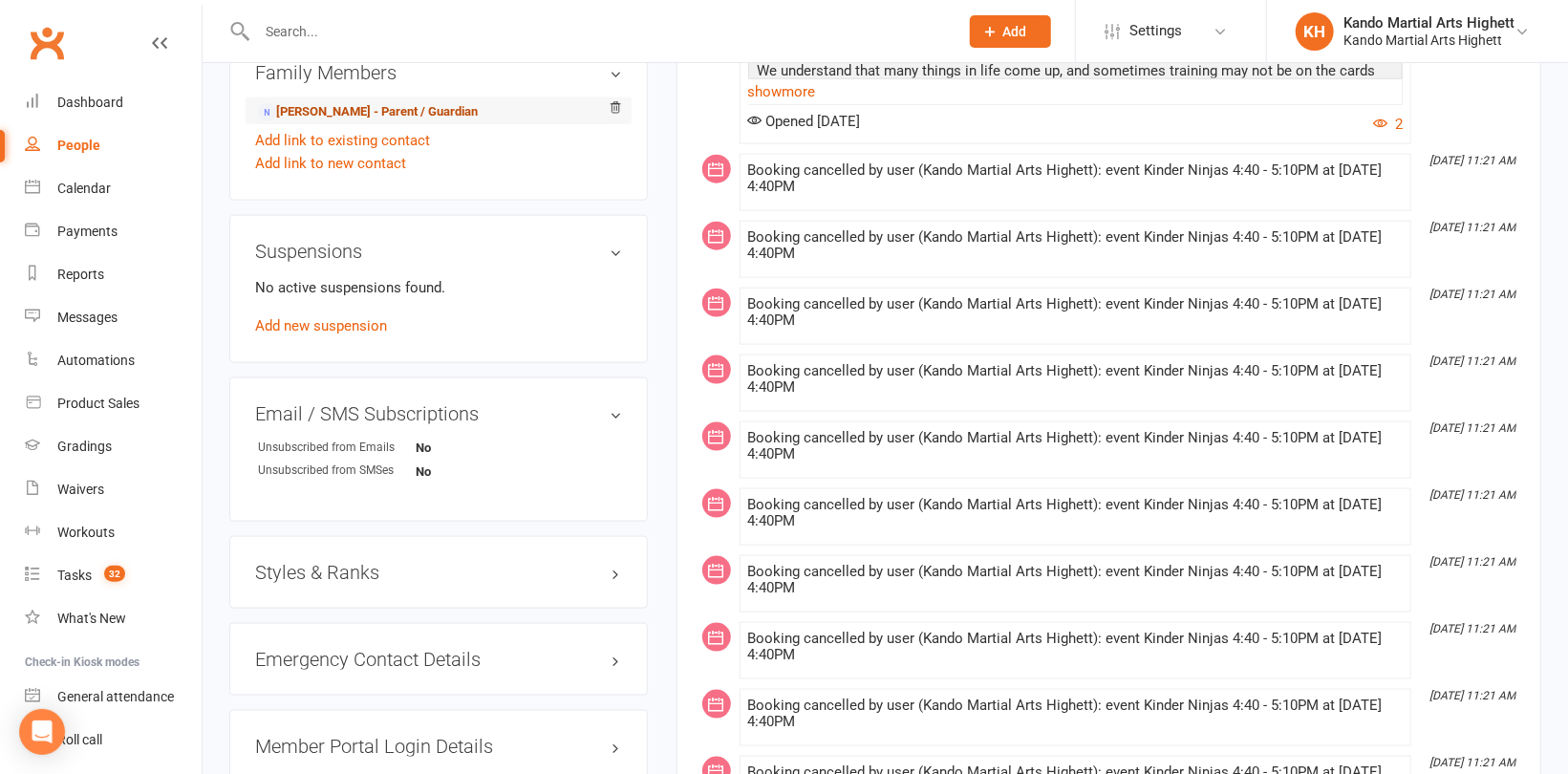
click at [340, 116] on link "Kate Urlich - Parent / Guardian" at bounding box center [368, 112] width 220 height 20
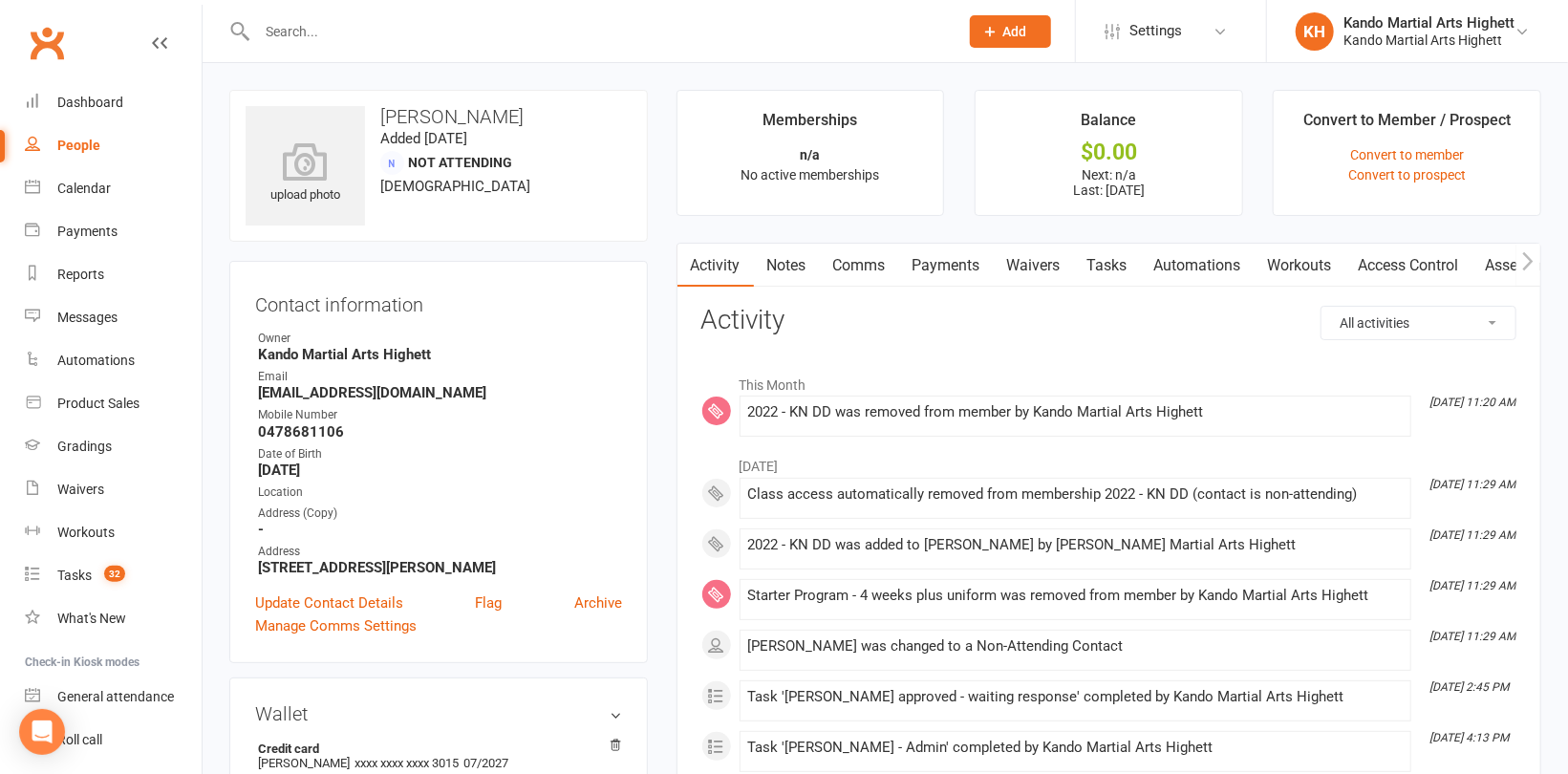
click at [1117, 265] on link "Tasks" at bounding box center [1107, 265] width 67 height 44
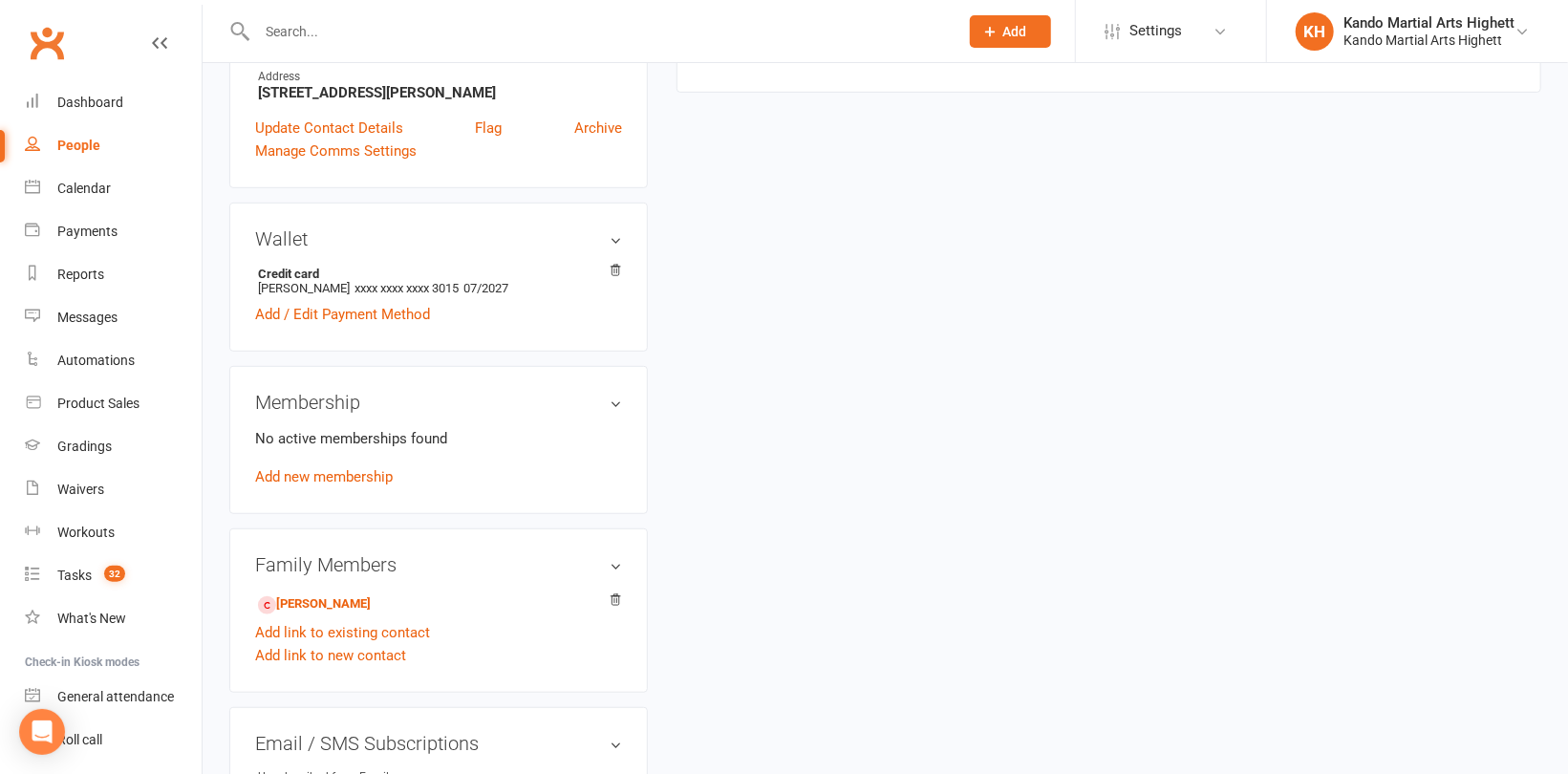
scroll to position [478, 0]
click at [316, 603] on link "Harriet Dee - Child" at bounding box center [314, 601] width 112 height 20
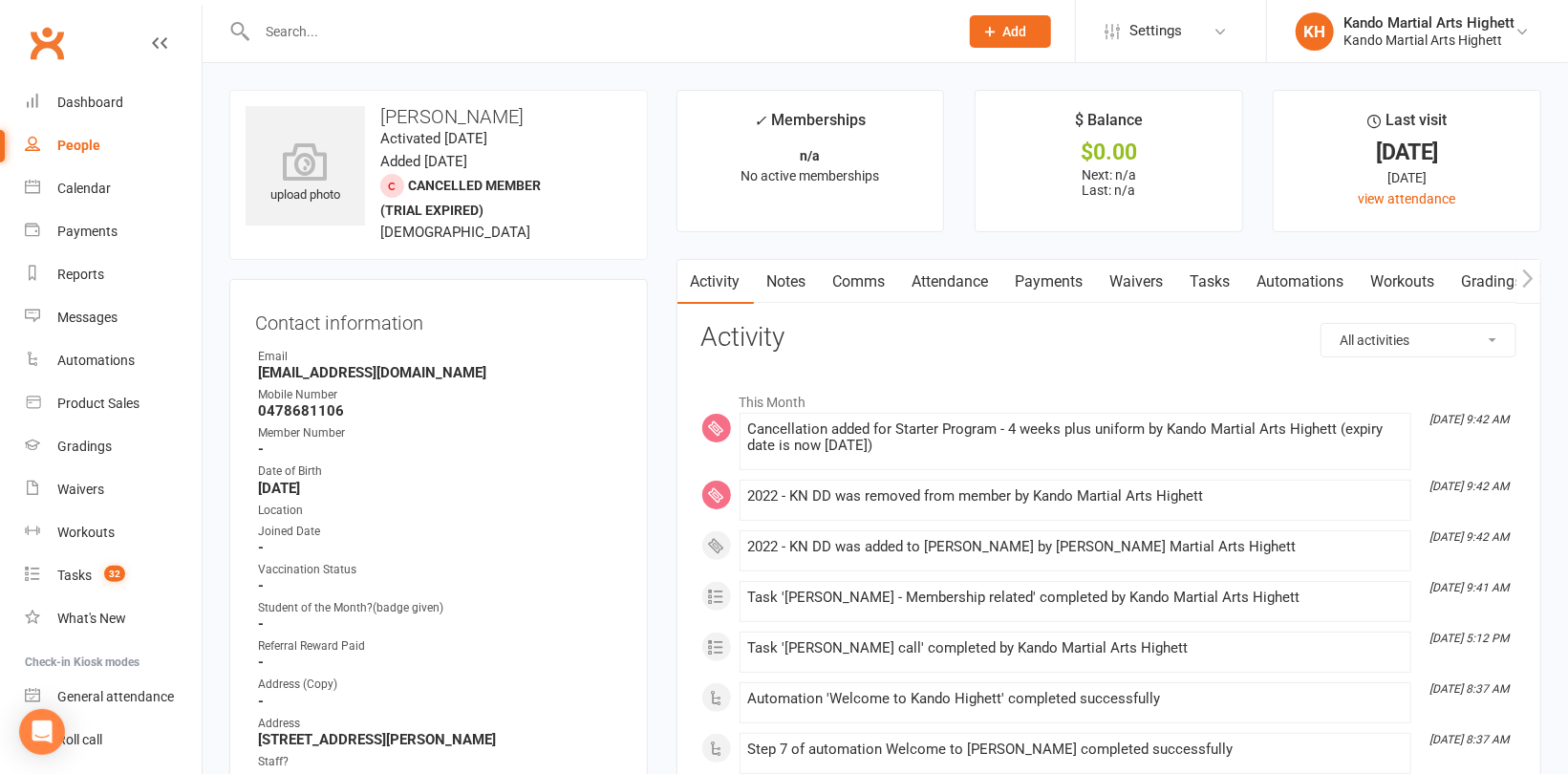
click at [1290, 281] on link "Automations" at bounding box center [1300, 282] width 113 height 44
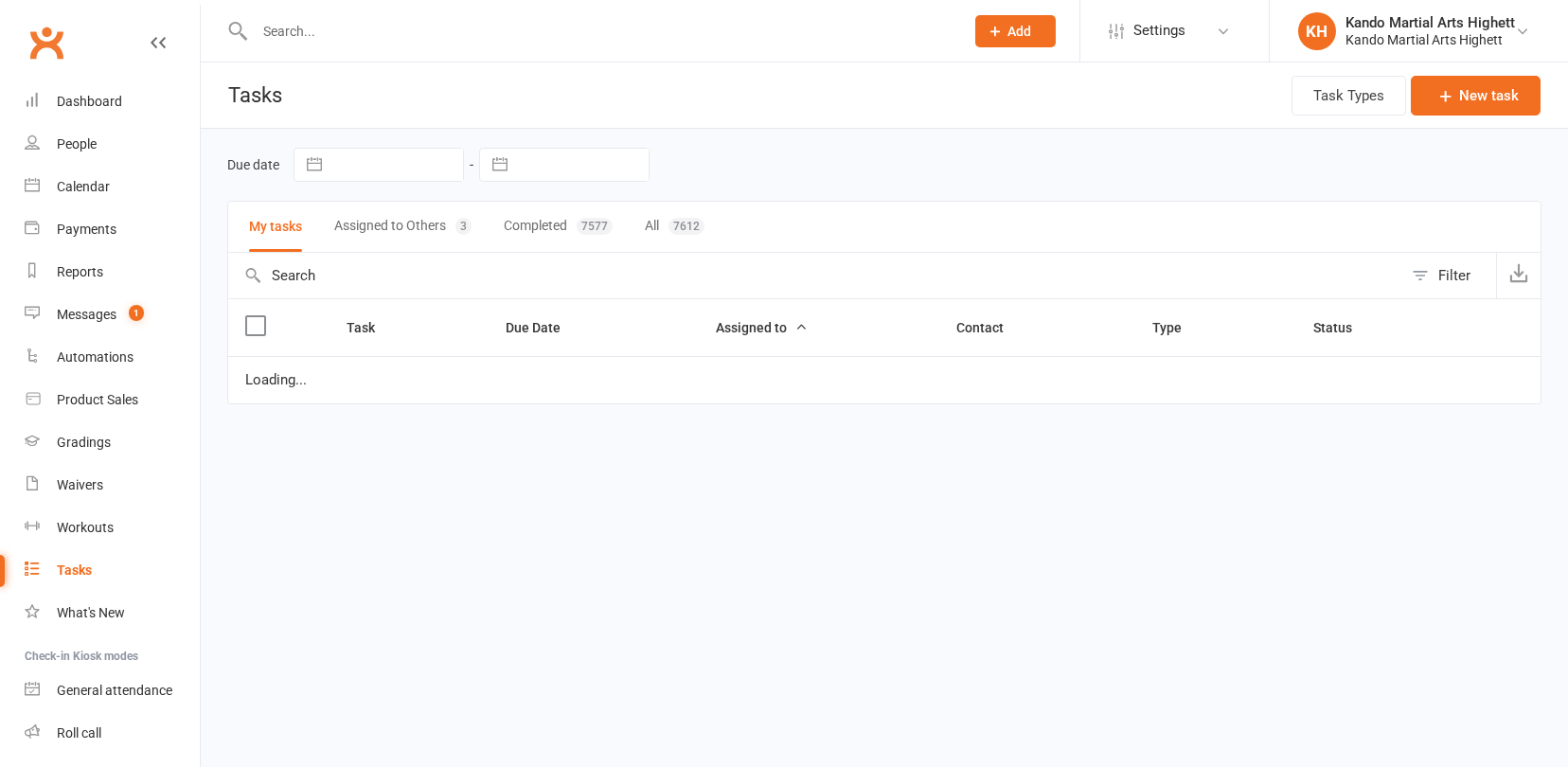
select select "started"
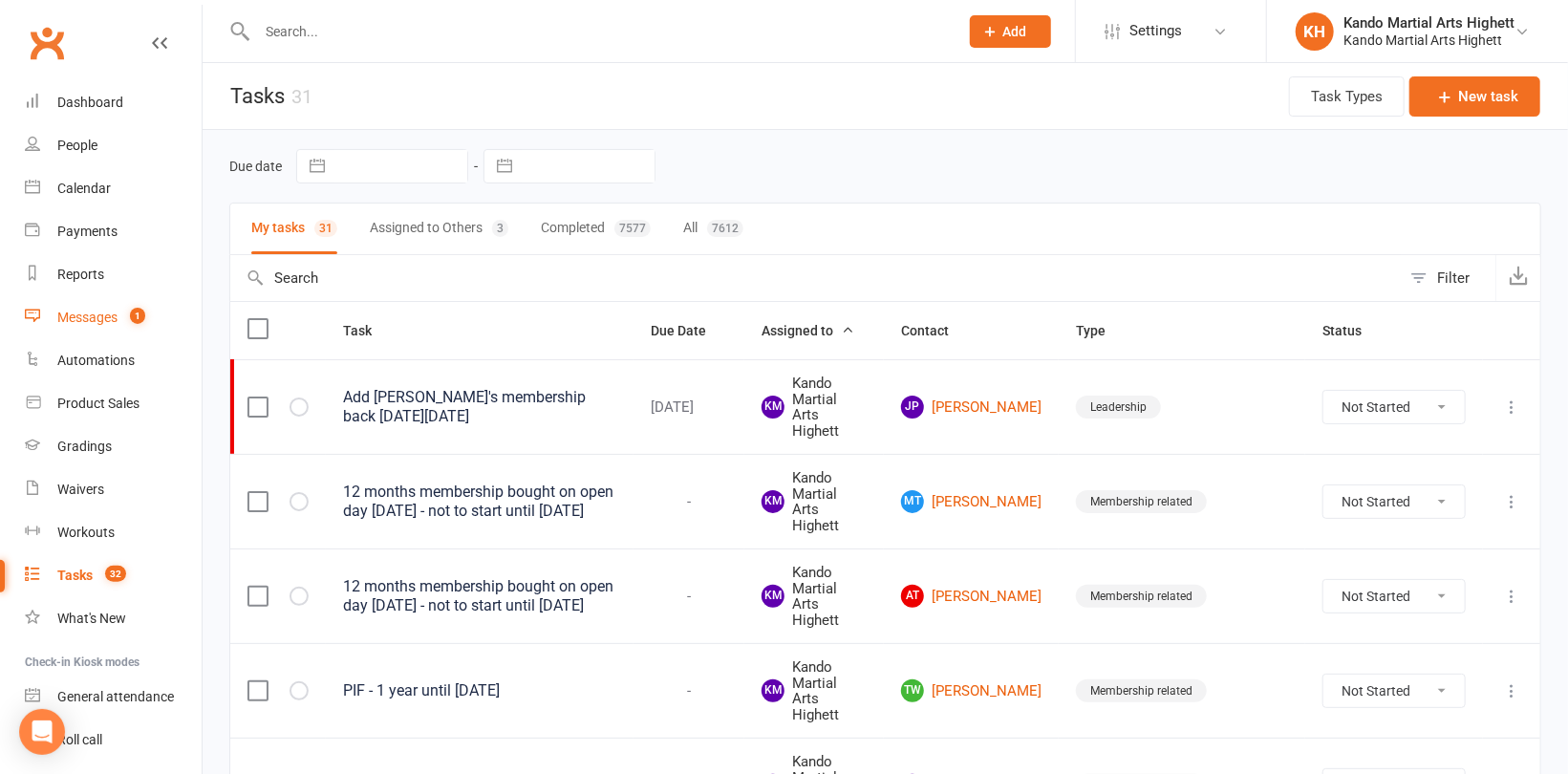
click at [107, 317] on div "Messages" at bounding box center [87, 317] width 60 height 16
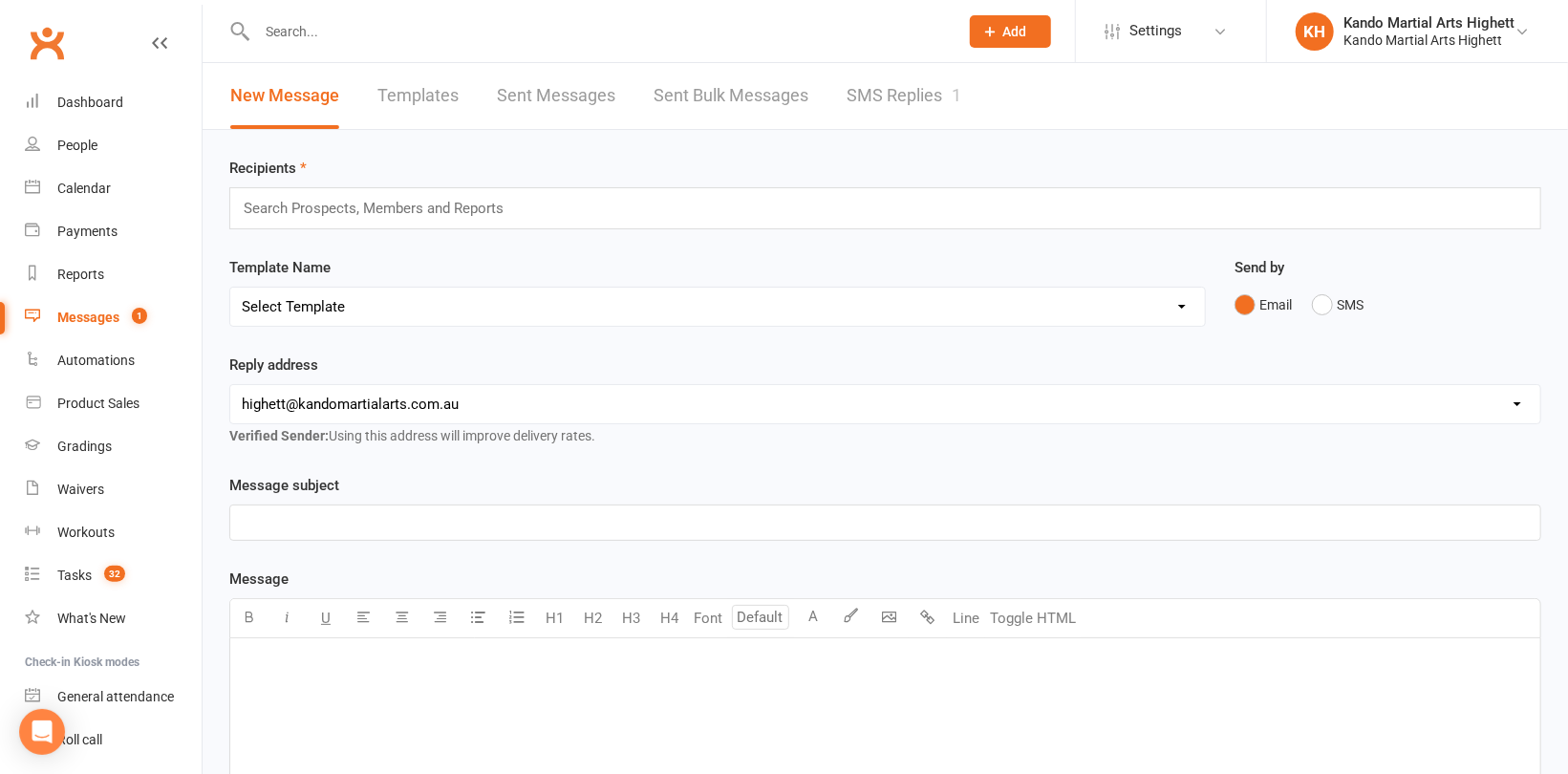
click at [905, 89] on link "SMS Replies 1" at bounding box center [904, 96] width 114 height 66
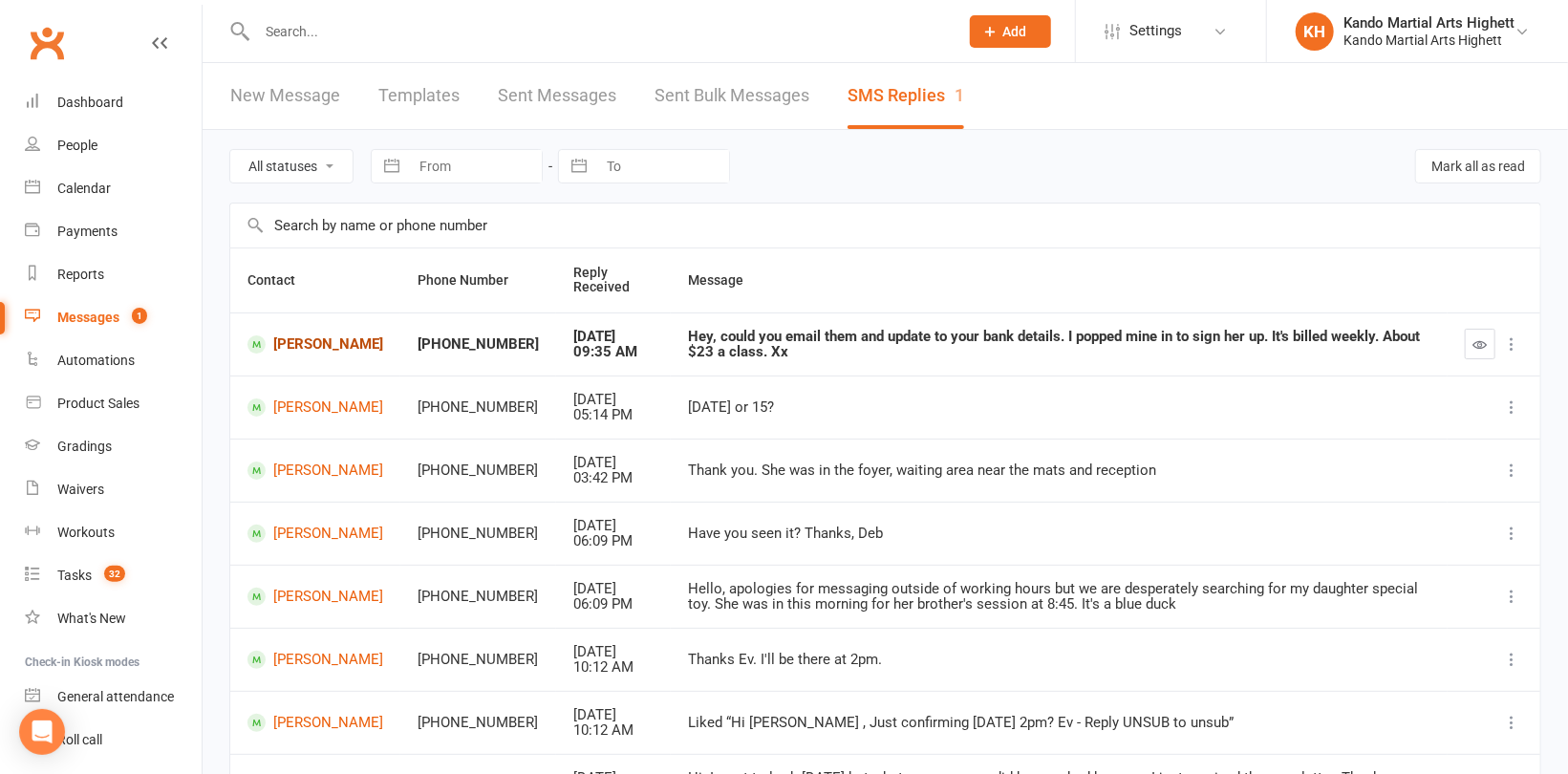
click at [330, 345] on link "[PERSON_NAME]" at bounding box center [315, 344] width 136 height 18
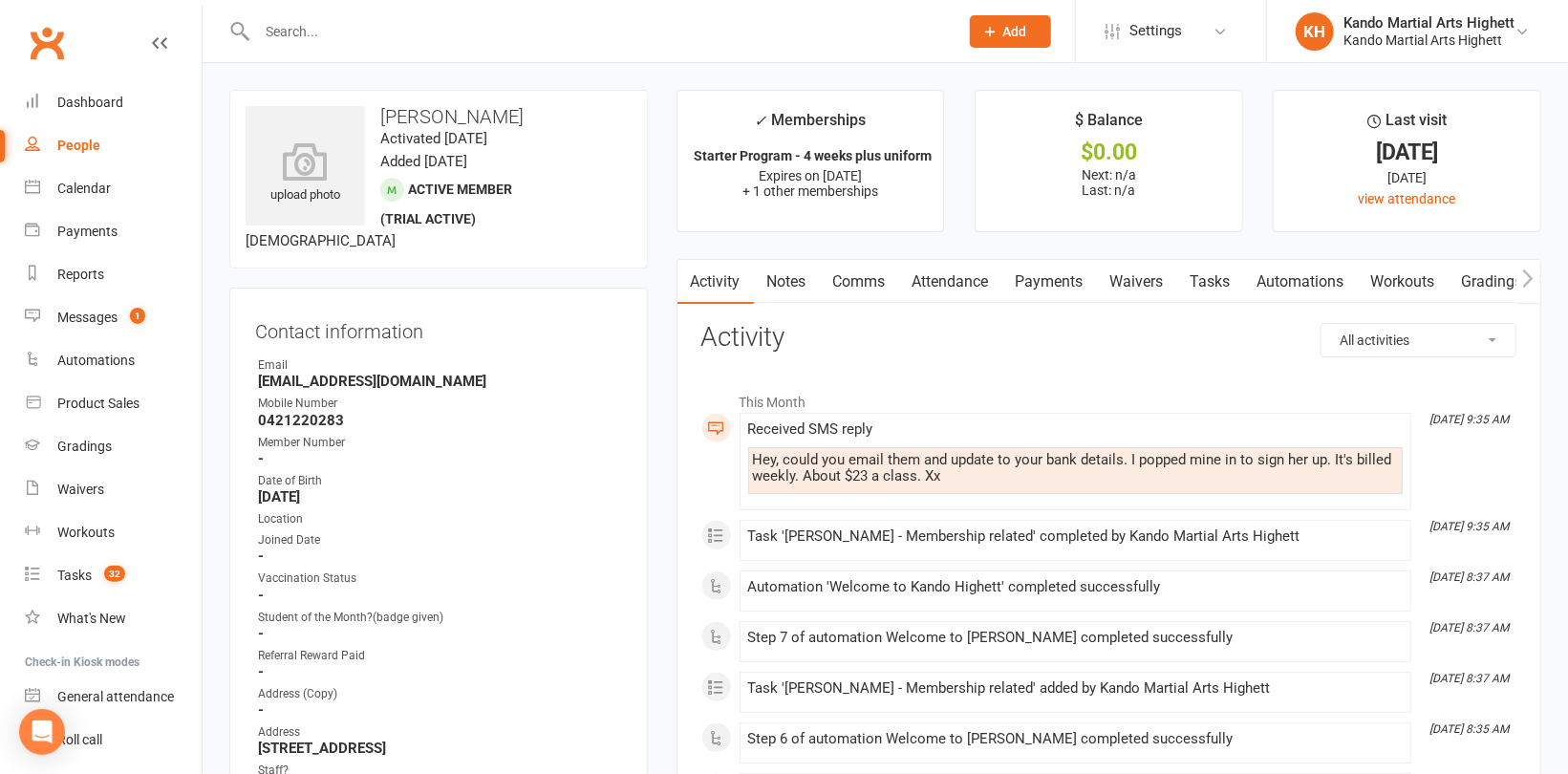
click at [1133, 287] on link "Waivers" at bounding box center [1136, 282] width 80 height 44
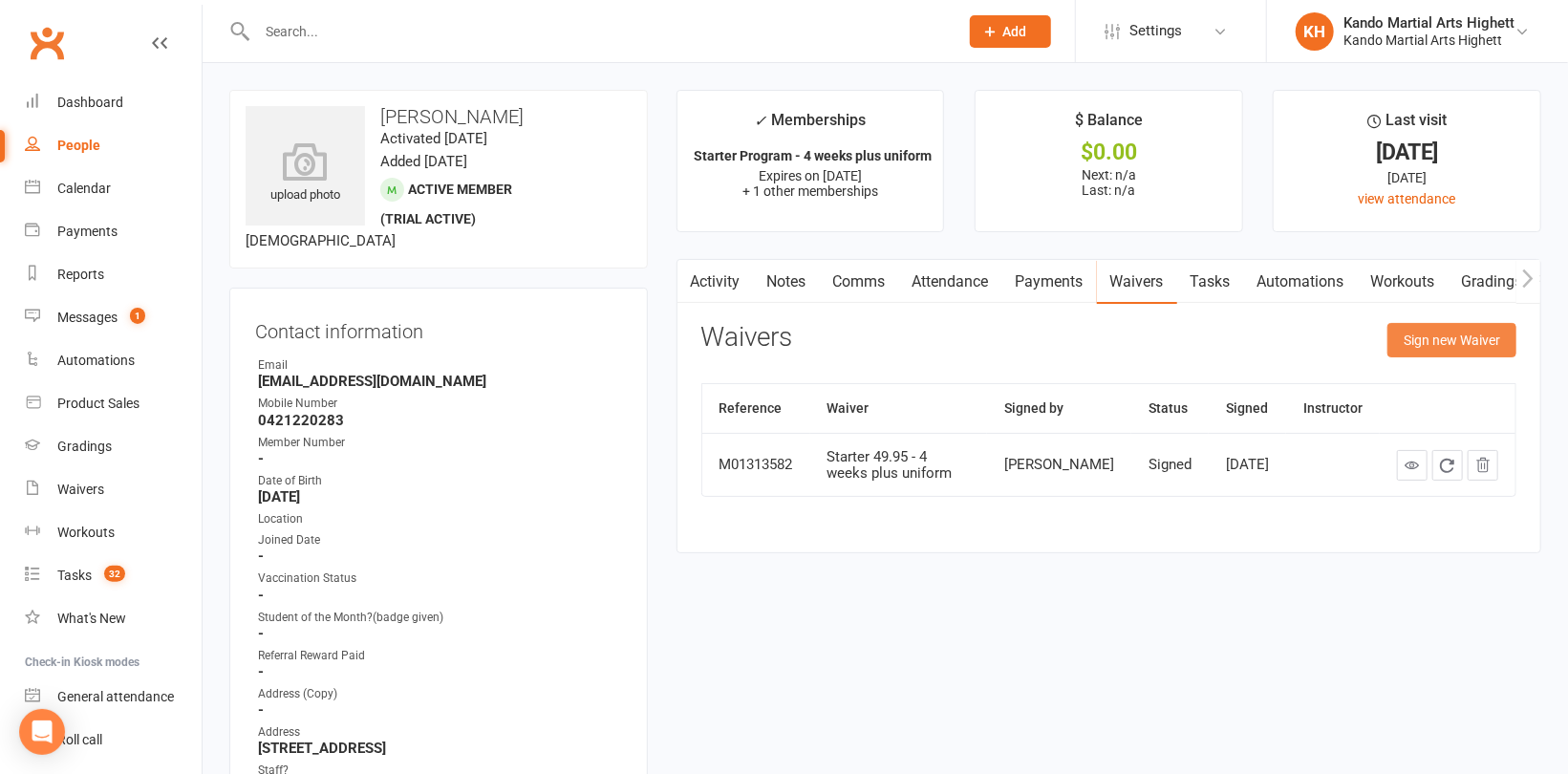
click at [1446, 347] on button "Sign new Waiver" at bounding box center [1451, 340] width 129 height 35
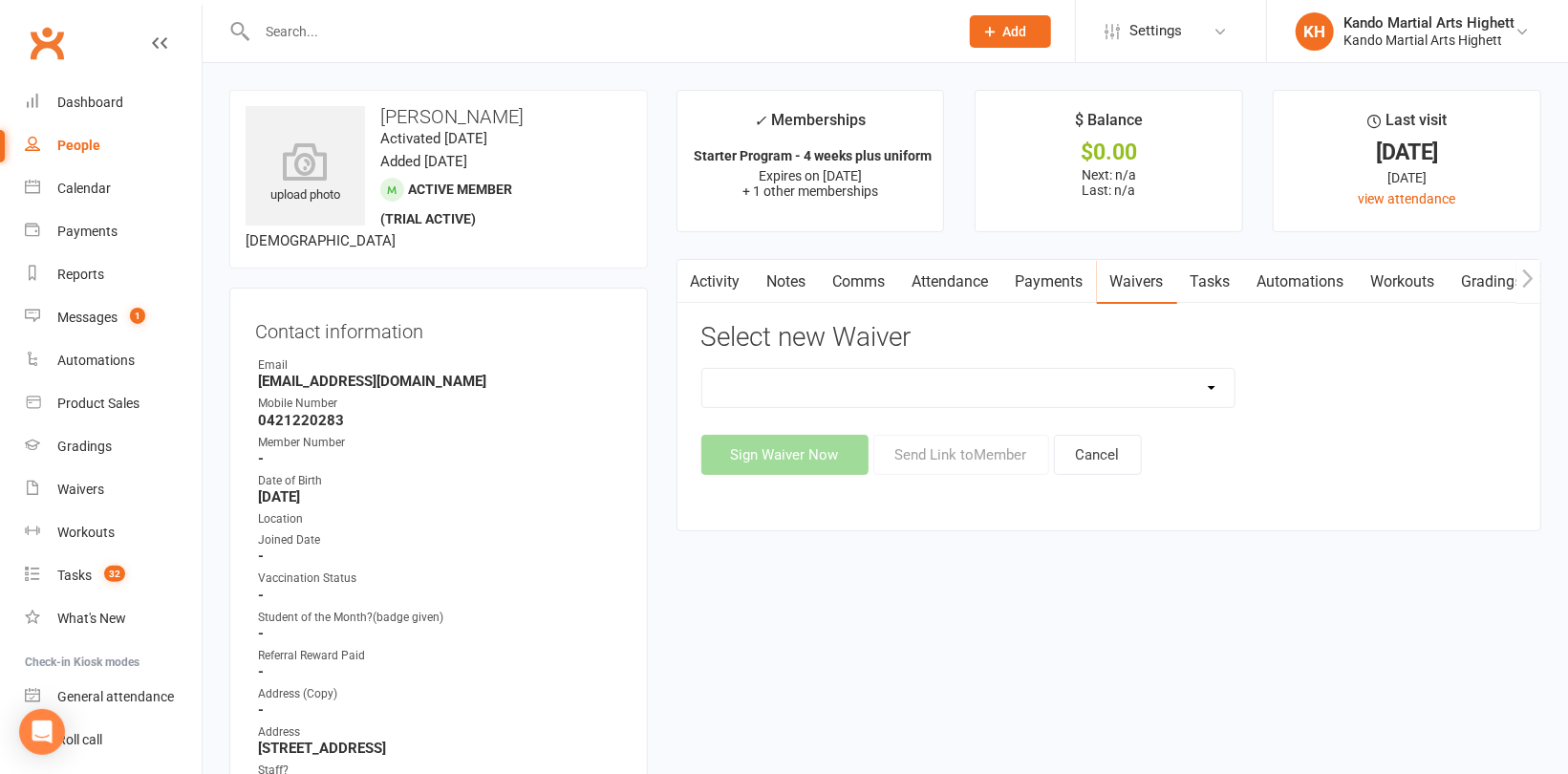
click at [1186, 387] on select "Re-Start Membership Special - $29.95 for 2 weeks - Including Uniform. Starter 4…" at bounding box center [968, 387] width 532 height 38
select select "7058"
click at [702, 369] on select "Re-Start Membership Special - $29.95 for 2 weeks - Including Uniform. Starter 4…" at bounding box center [968, 387] width 532 height 38
click at [985, 462] on button "Send Link to Member" at bounding box center [961, 455] width 175 height 40
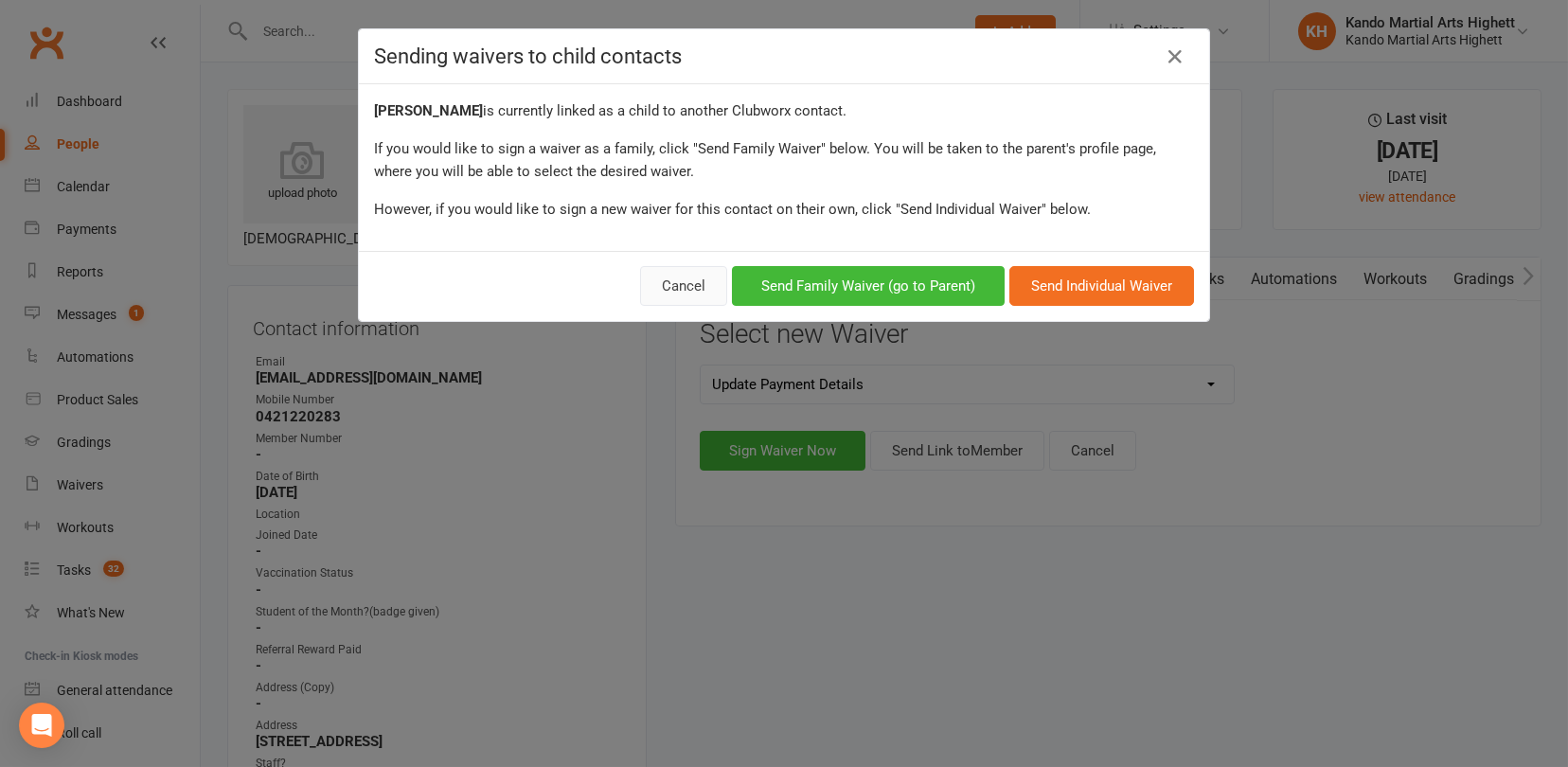
click at [684, 272] on button "Cancel" at bounding box center [683, 285] width 87 height 40
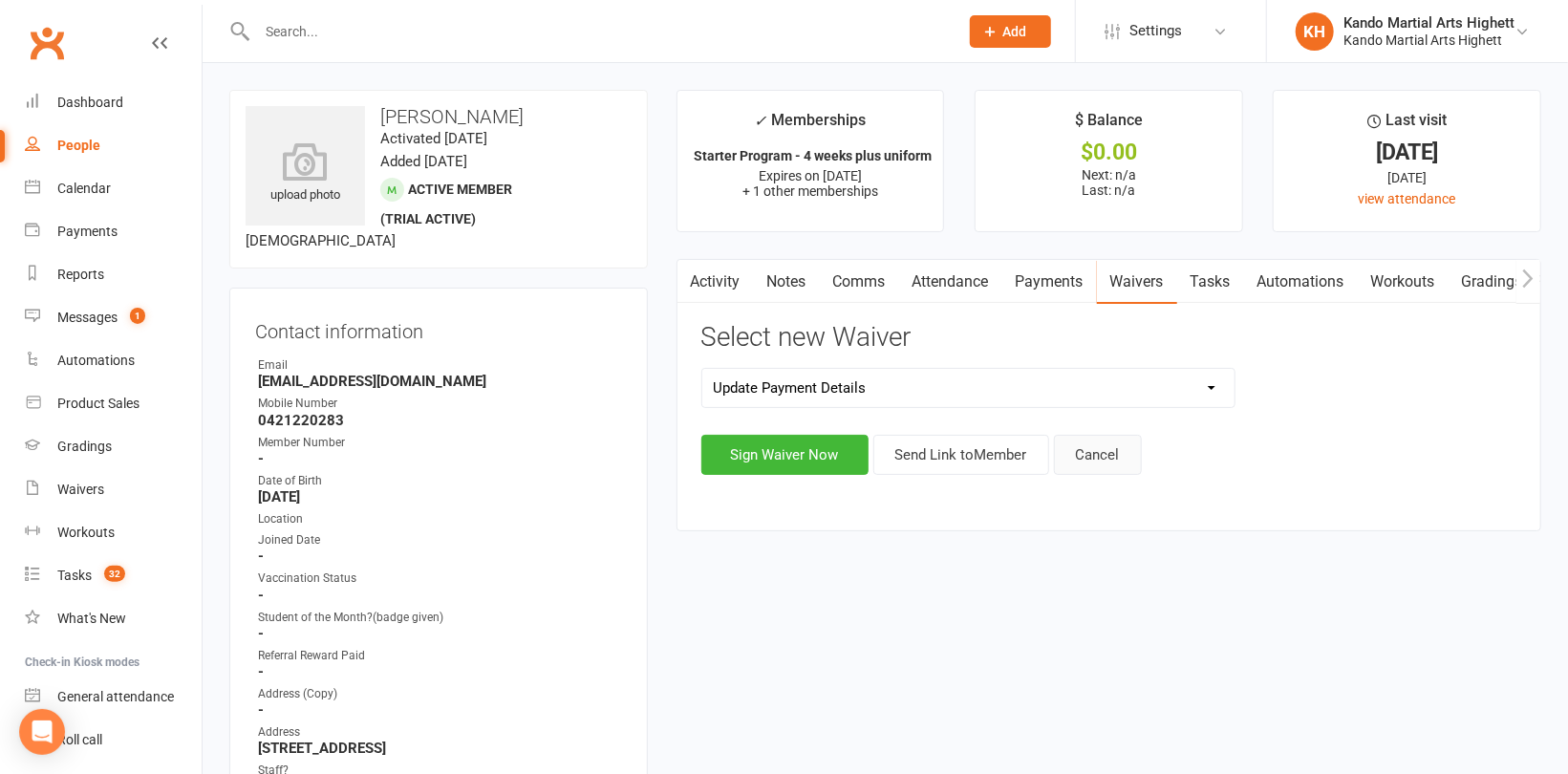
click at [1110, 459] on button "Cancel" at bounding box center [1097, 455] width 88 height 40
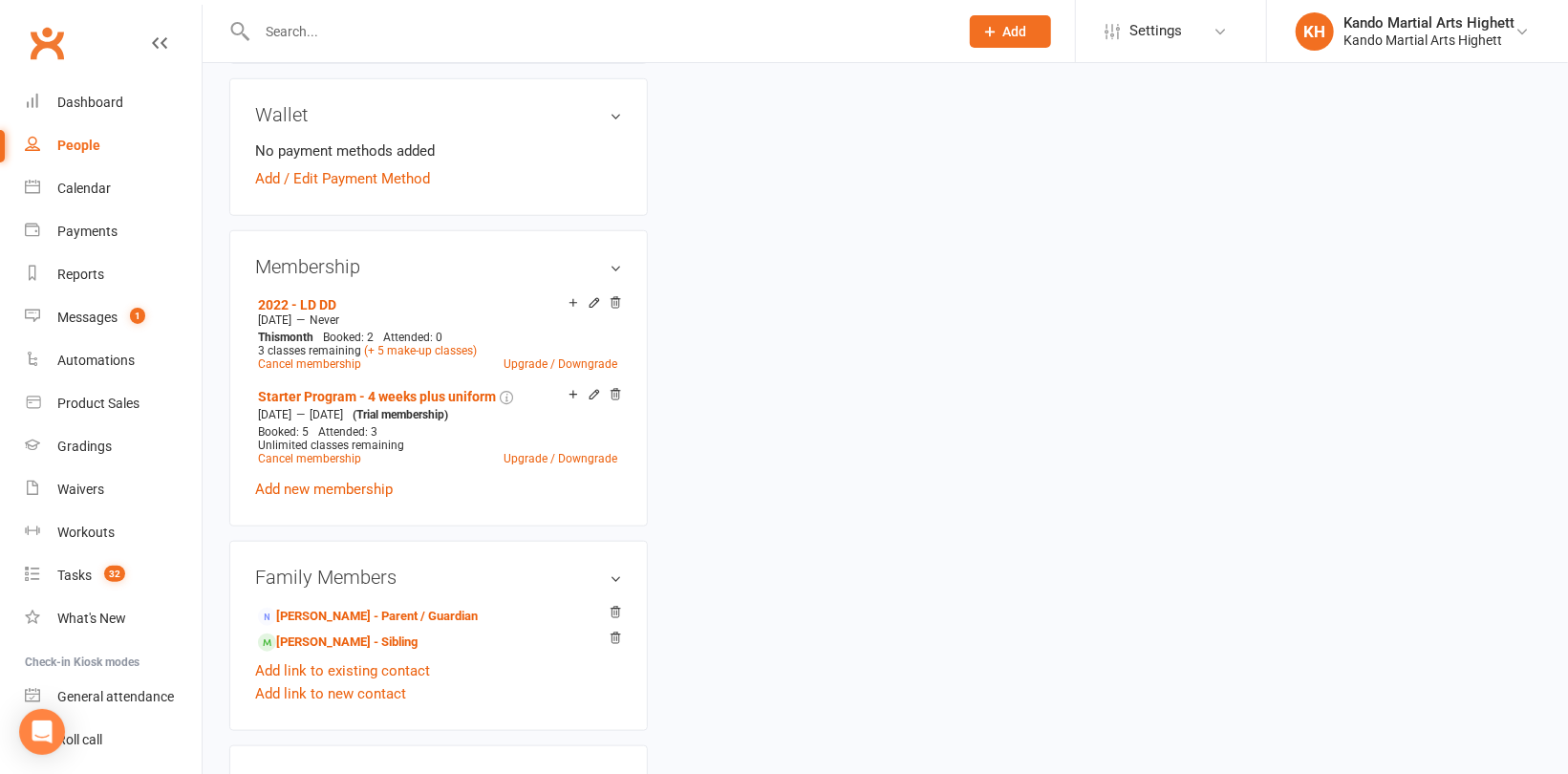
scroll to position [860, 0]
click at [348, 615] on link "[PERSON_NAME] - Parent / Guardian" at bounding box center [368, 614] width 220 height 20
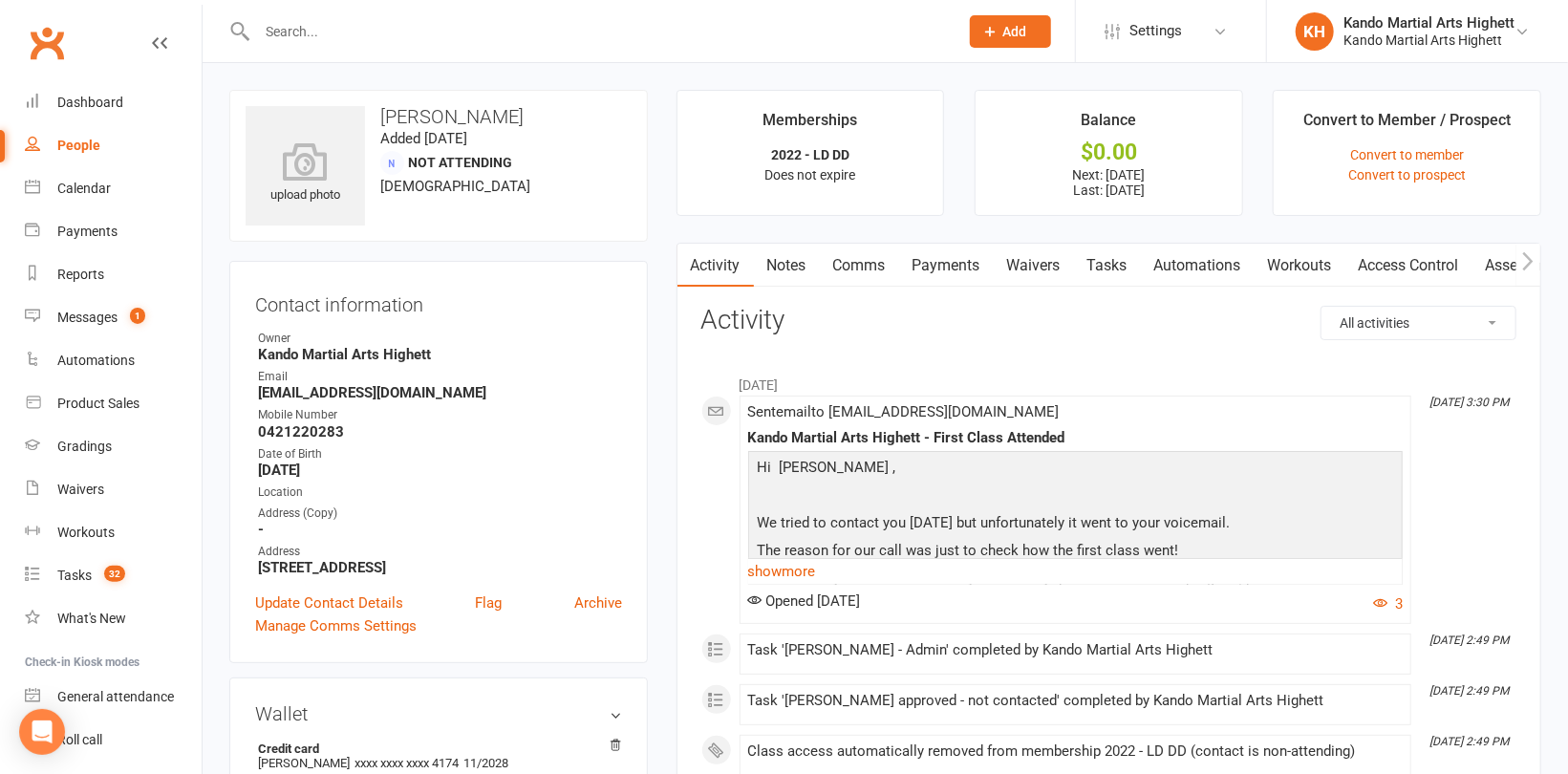
click at [943, 261] on link "Payments" at bounding box center [946, 265] width 95 height 44
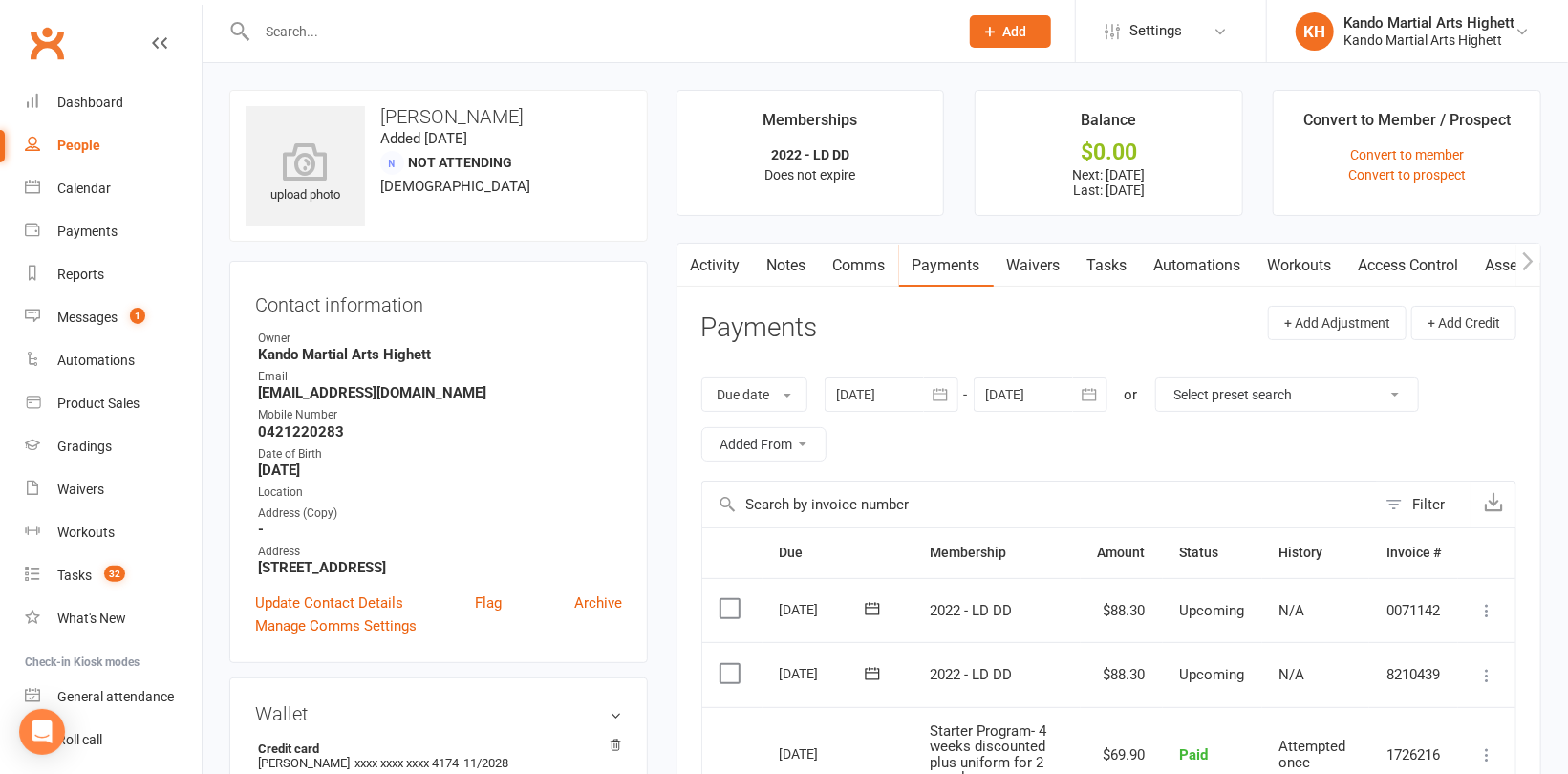
click at [1041, 274] on link "Waivers" at bounding box center [1033, 265] width 80 height 44
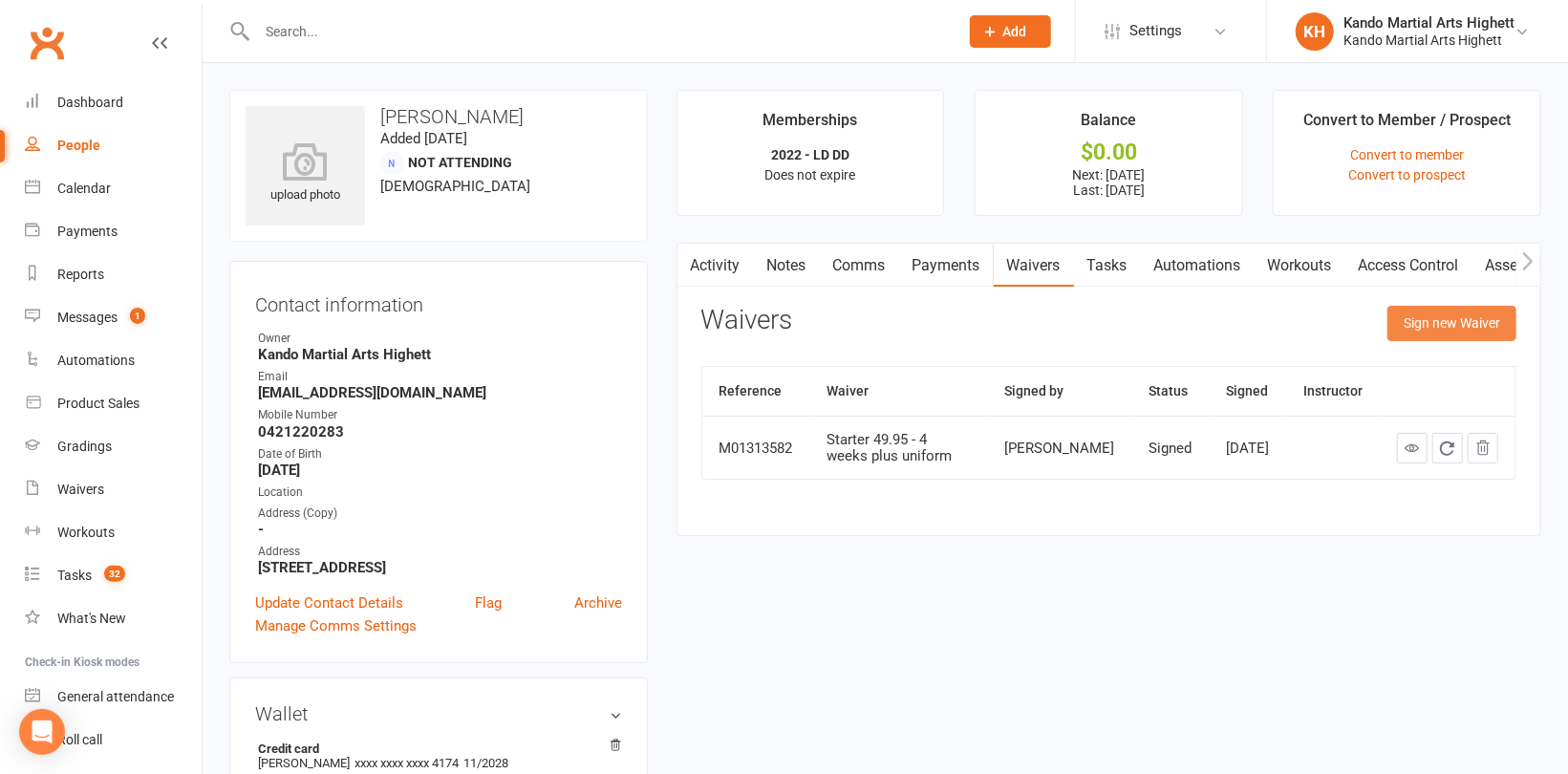
click at [1427, 320] on button "Sign new Waiver" at bounding box center [1451, 322] width 129 height 35
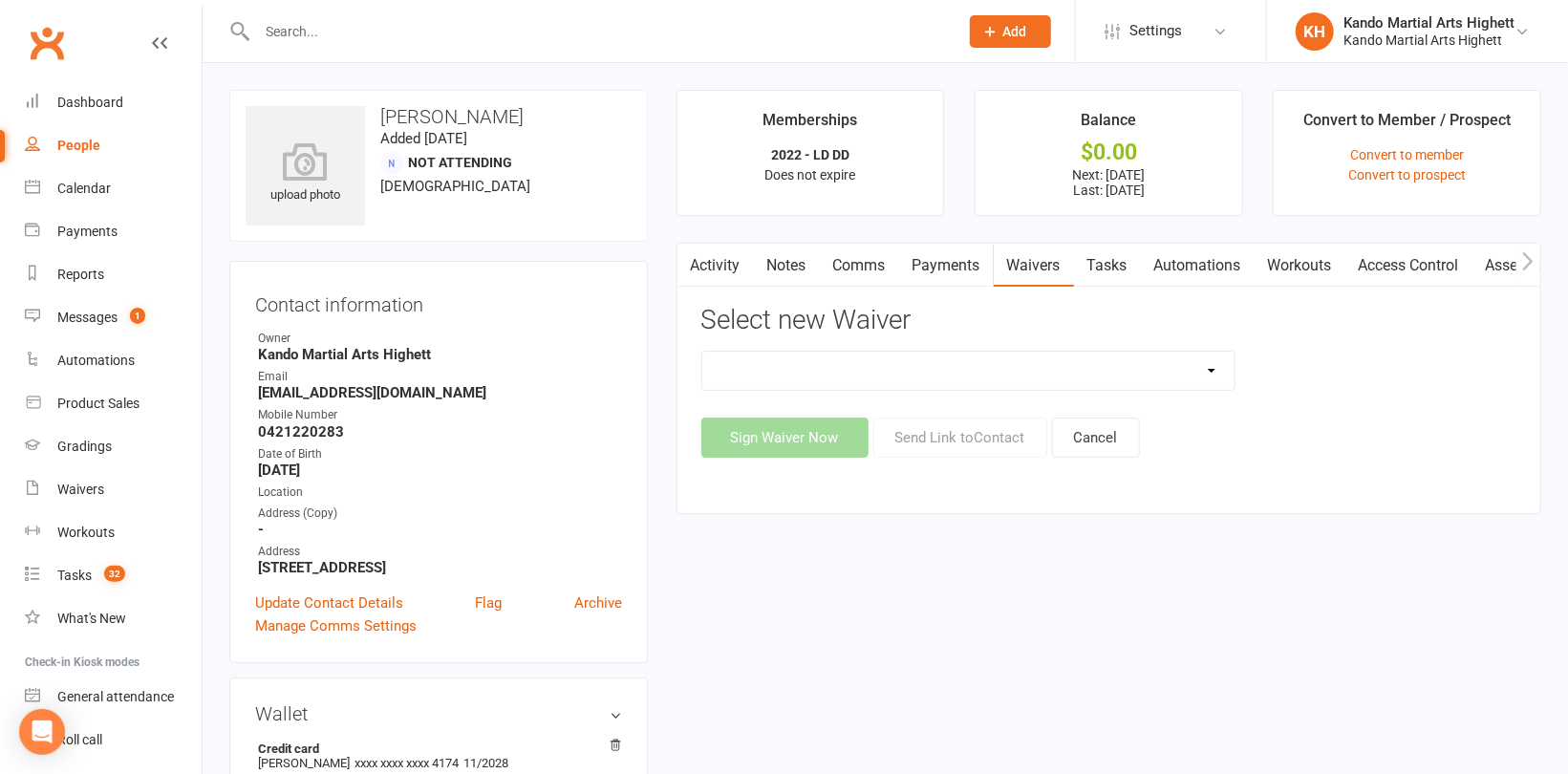
click at [1000, 381] on select "Re-Start Membership Special - $29.95 for 2 weeks - Including Uniform. Starter 4…" at bounding box center [968, 371] width 532 height 38
select select "7058"
click at [702, 352] on select "Re-Start Membership Special - $29.95 for 2 weeks - Including Uniform. Starter 4…" at bounding box center [968, 371] width 532 height 38
click at [997, 439] on button "Send Link to Contact" at bounding box center [960, 438] width 173 height 40
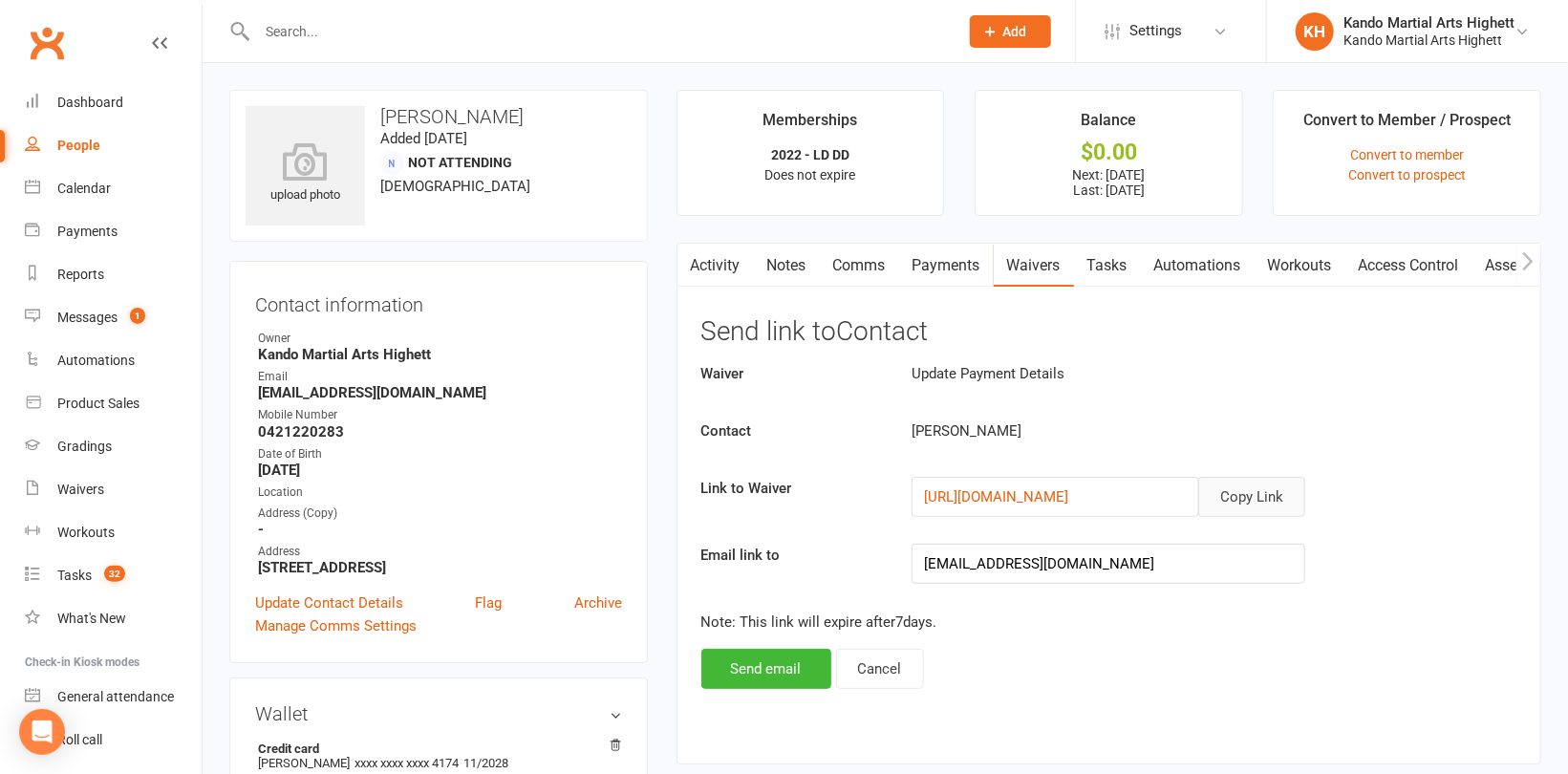
click at [1243, 498] on button "Copy Link" at bounding box center [1251, 497] width 107 height 40
click at [847, 264] on link "Comms" at bounding box center [859, 265] width 79 height 44
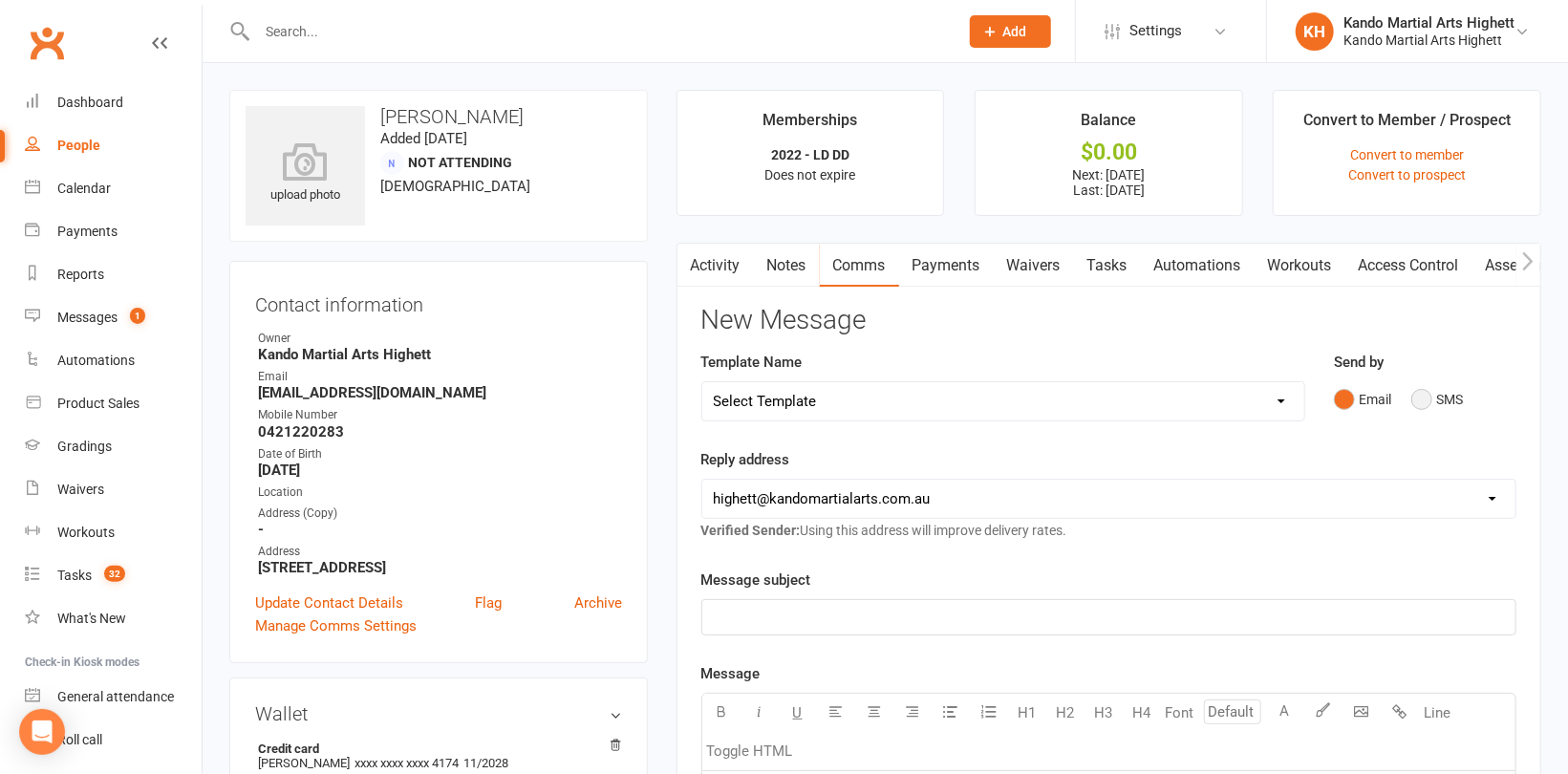
click at [1447, 398] on button "SMS" at bounding box center [1437, 399] width 51 height 36
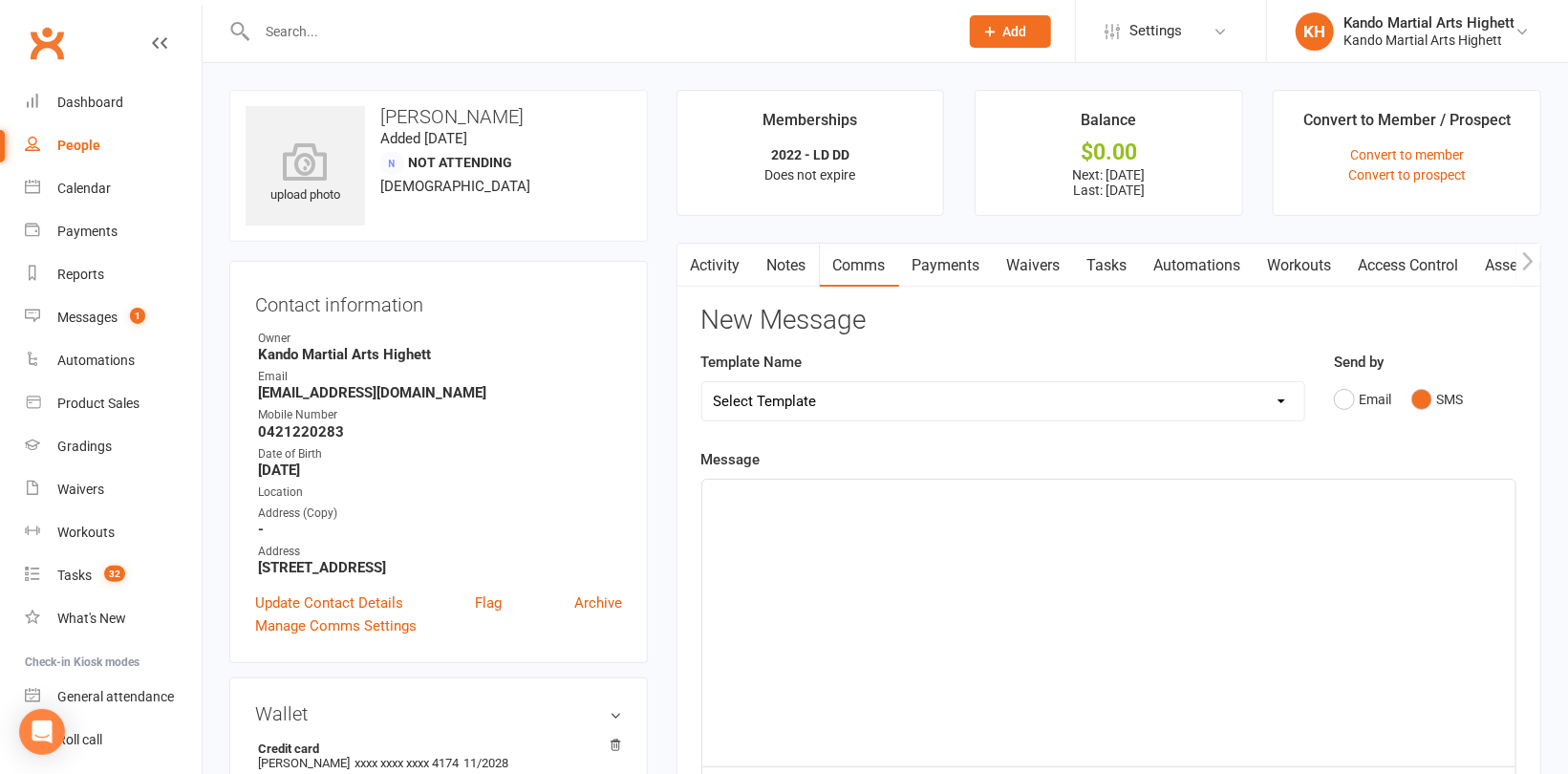
click at [913, 532] on div "﻿" at bounding box center [1108, 623] width 813 height 287
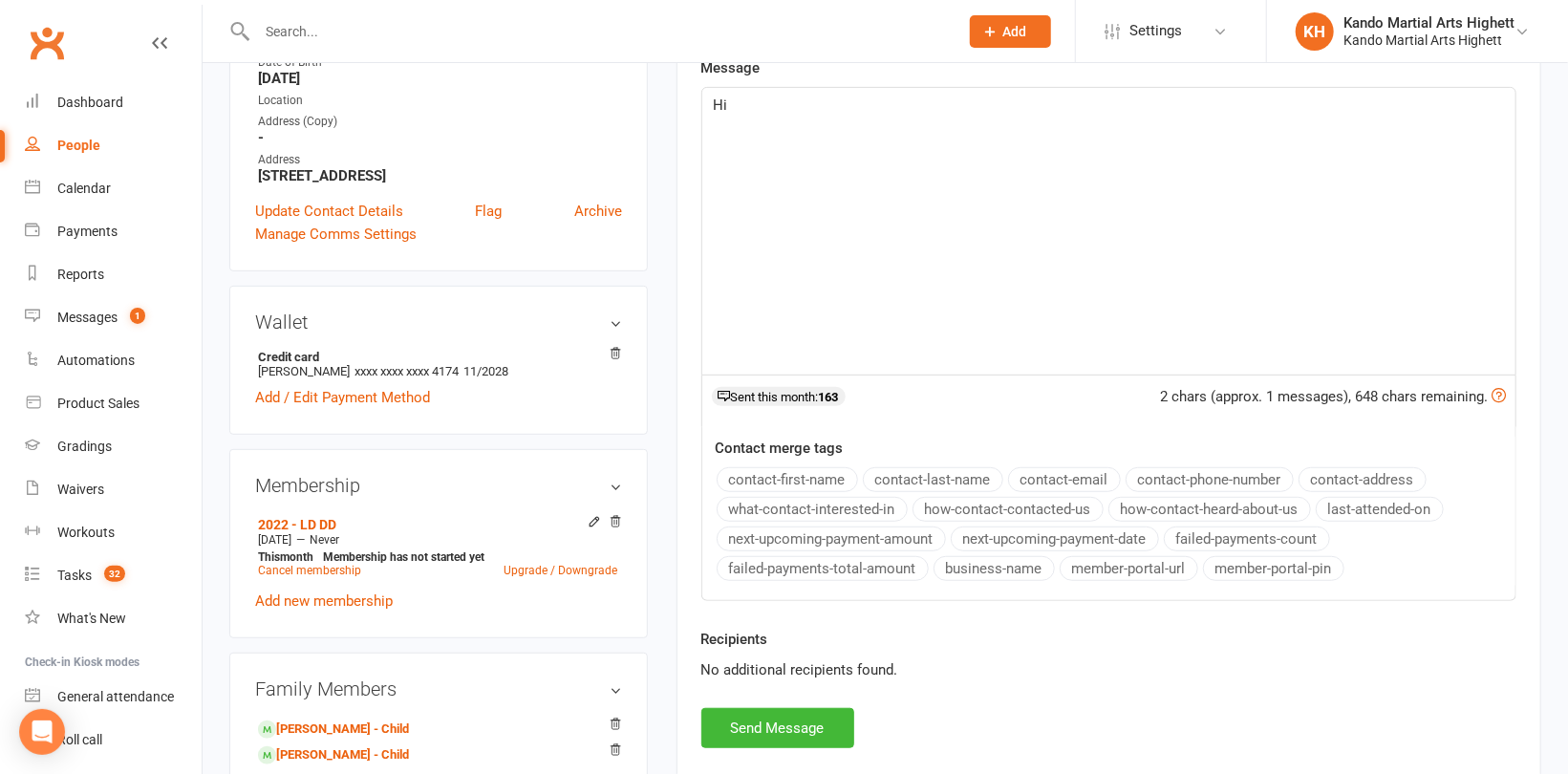
scroll to position [478, 0]
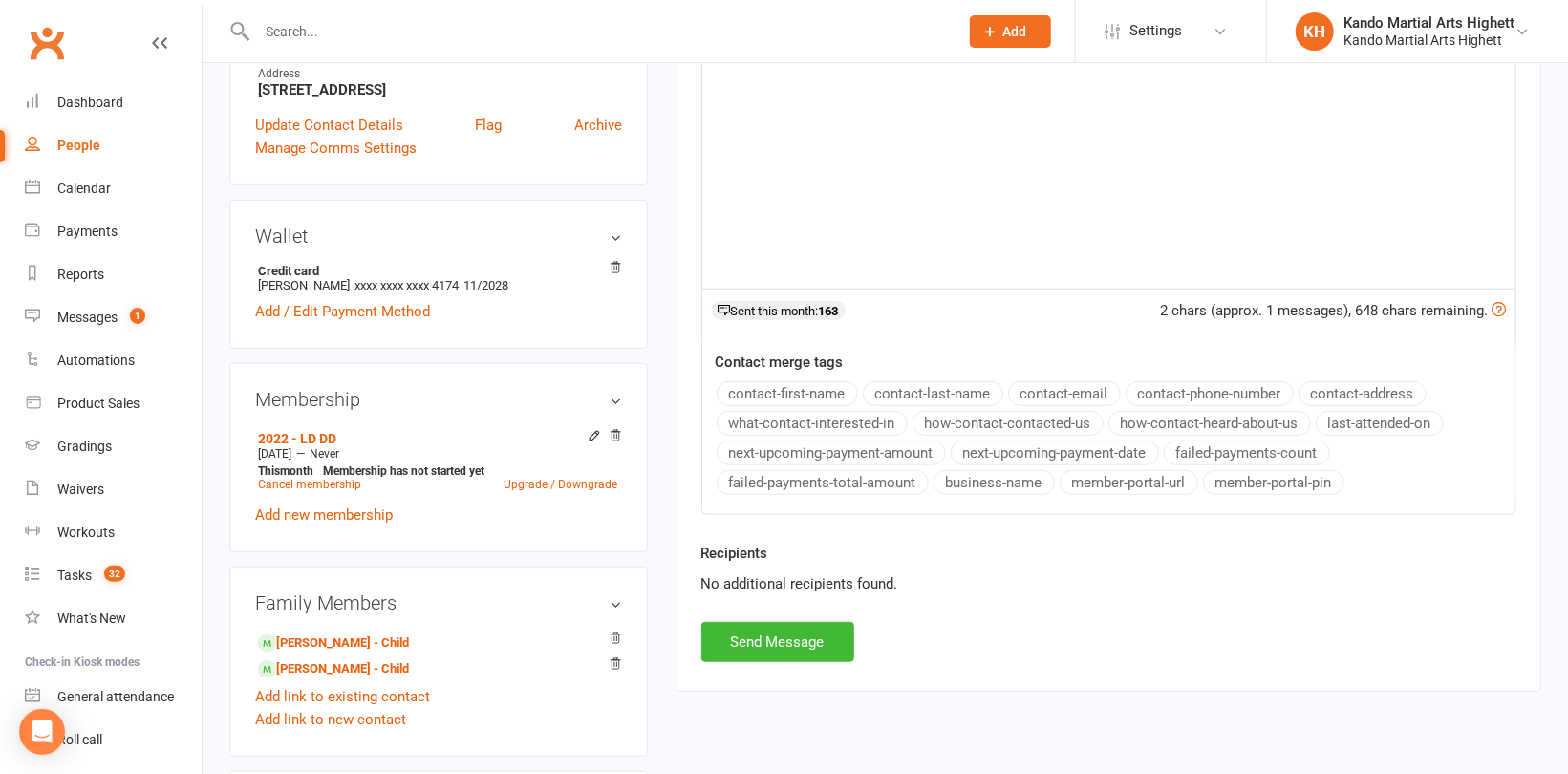
click at [784, 390] on button "contact-first-name" at bounding box center [786, 393] width 141 height 25
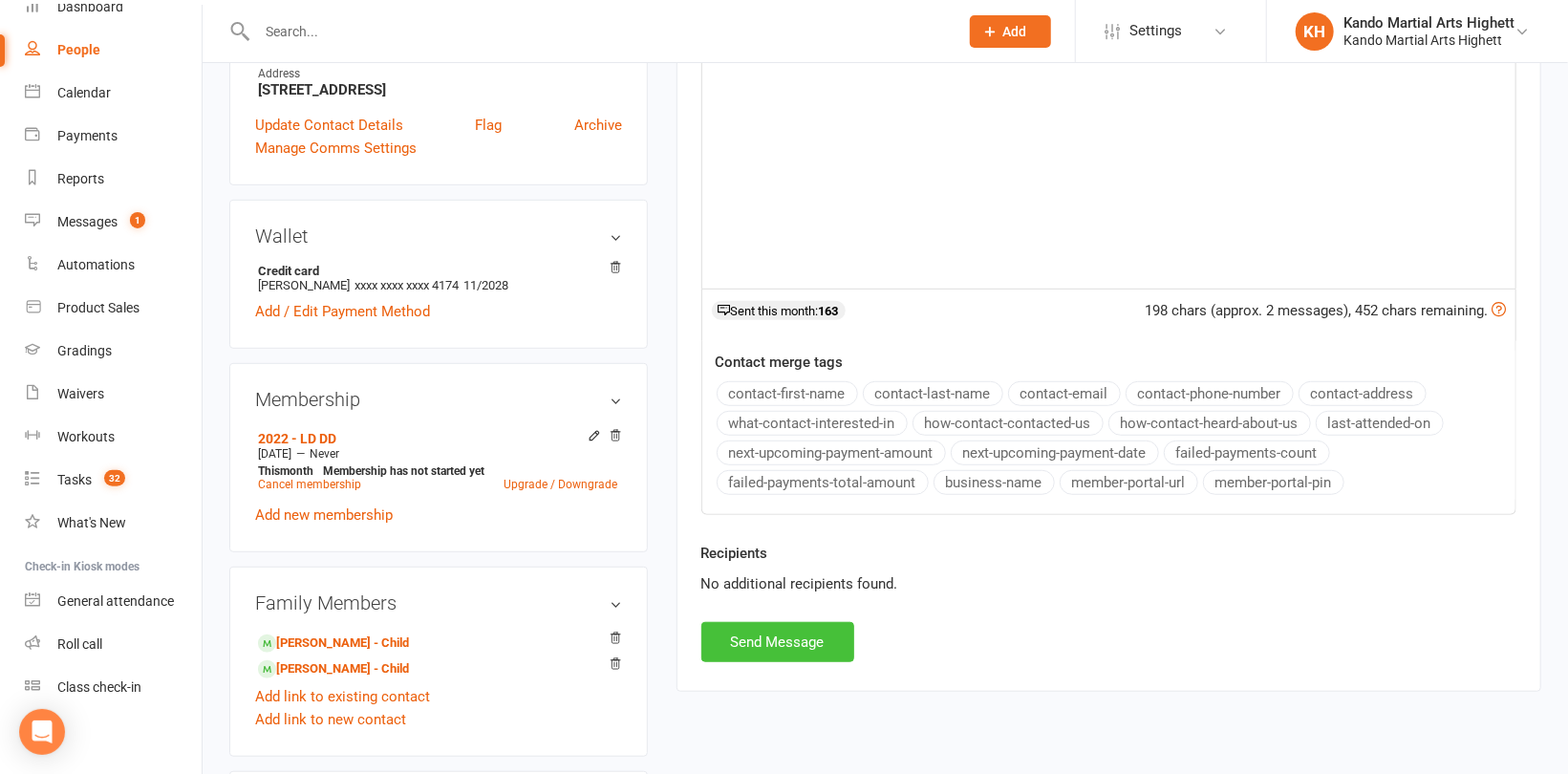
click at [775, 638] on button "Send Message" at bounding box center [777, 642] width 153 height 40
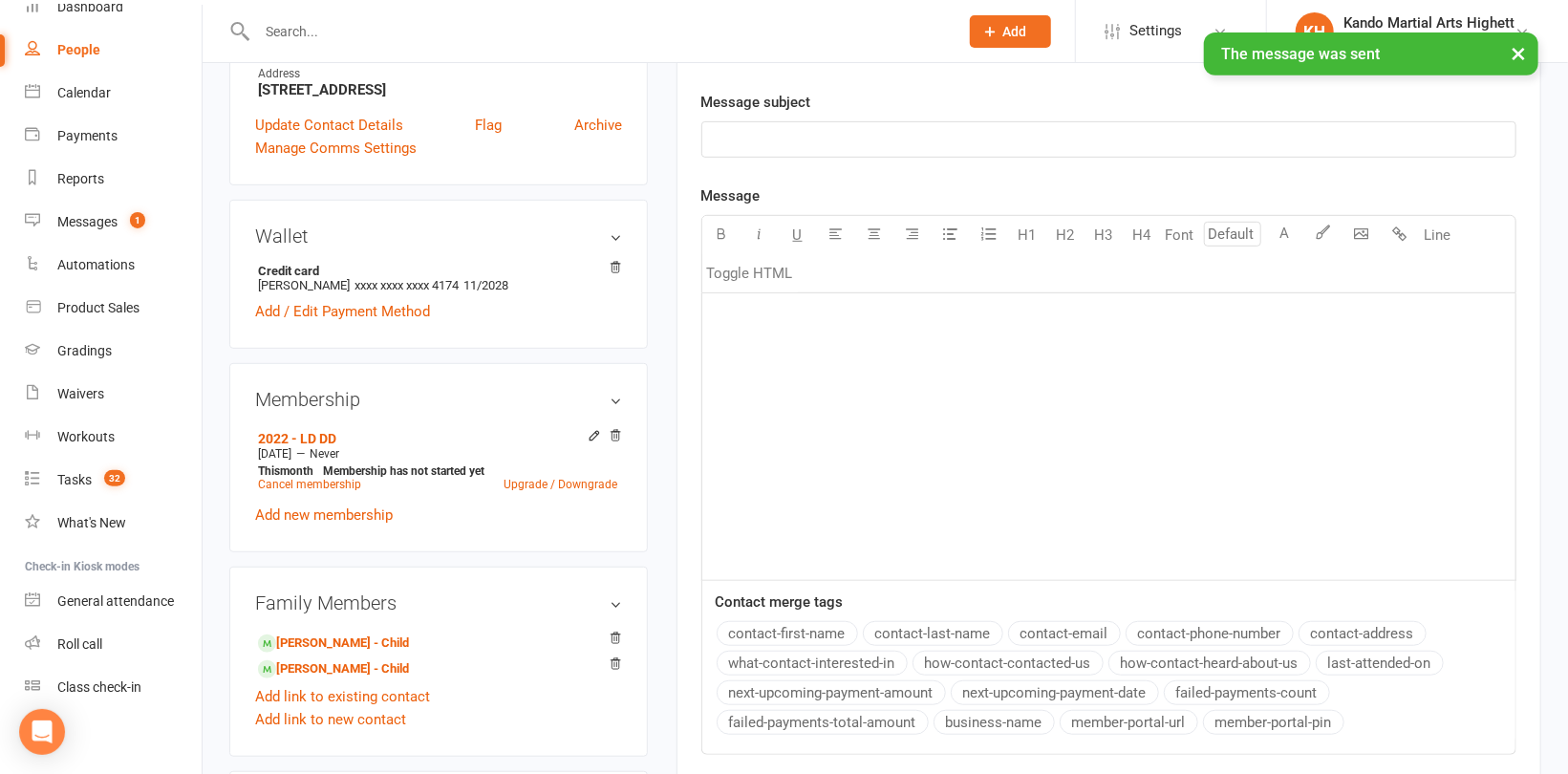
click at [817, 331] on div "﻿" at bounding box center [1108, 437] width 813 height 287
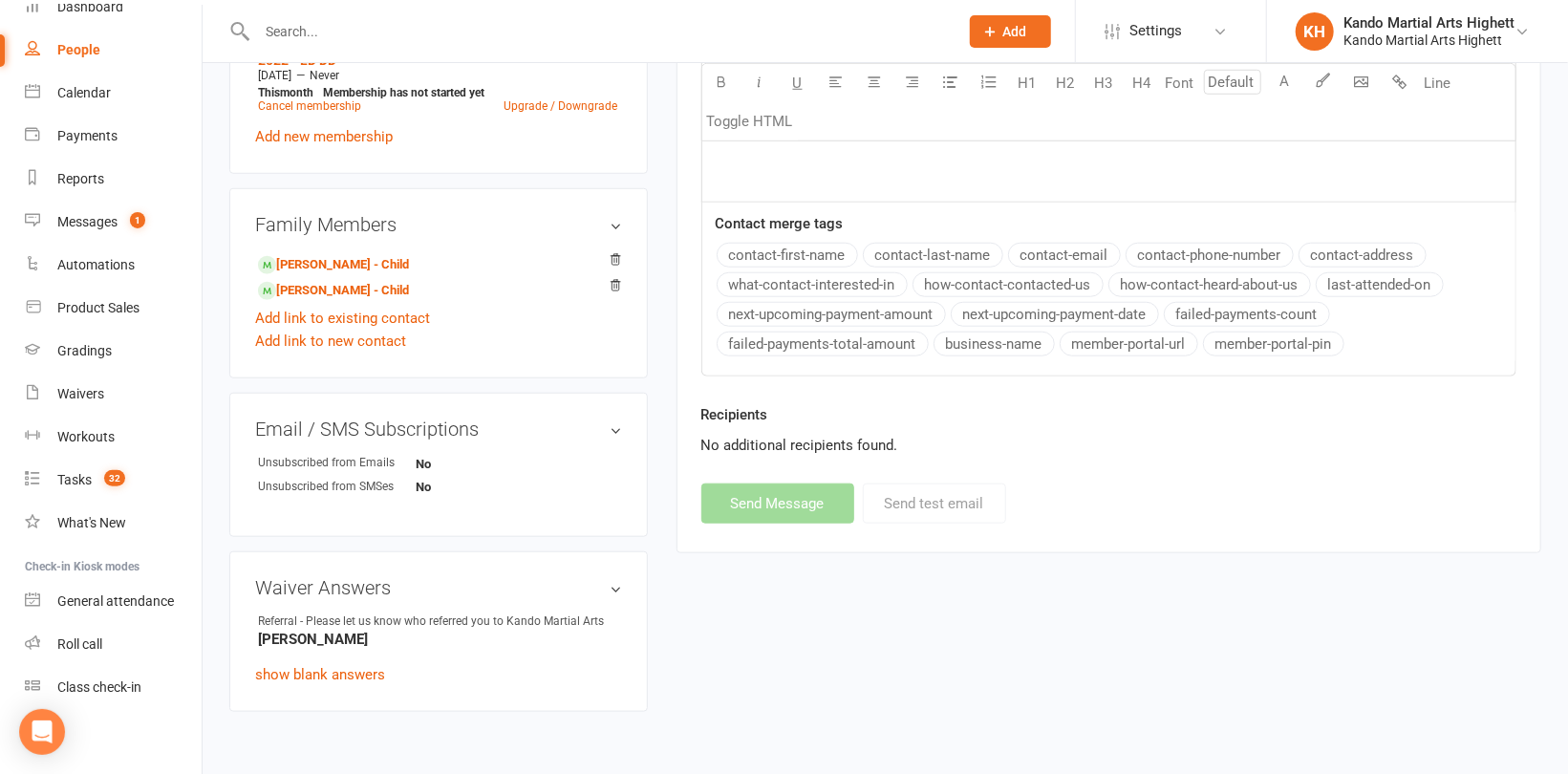
scroll to position [860, 0]
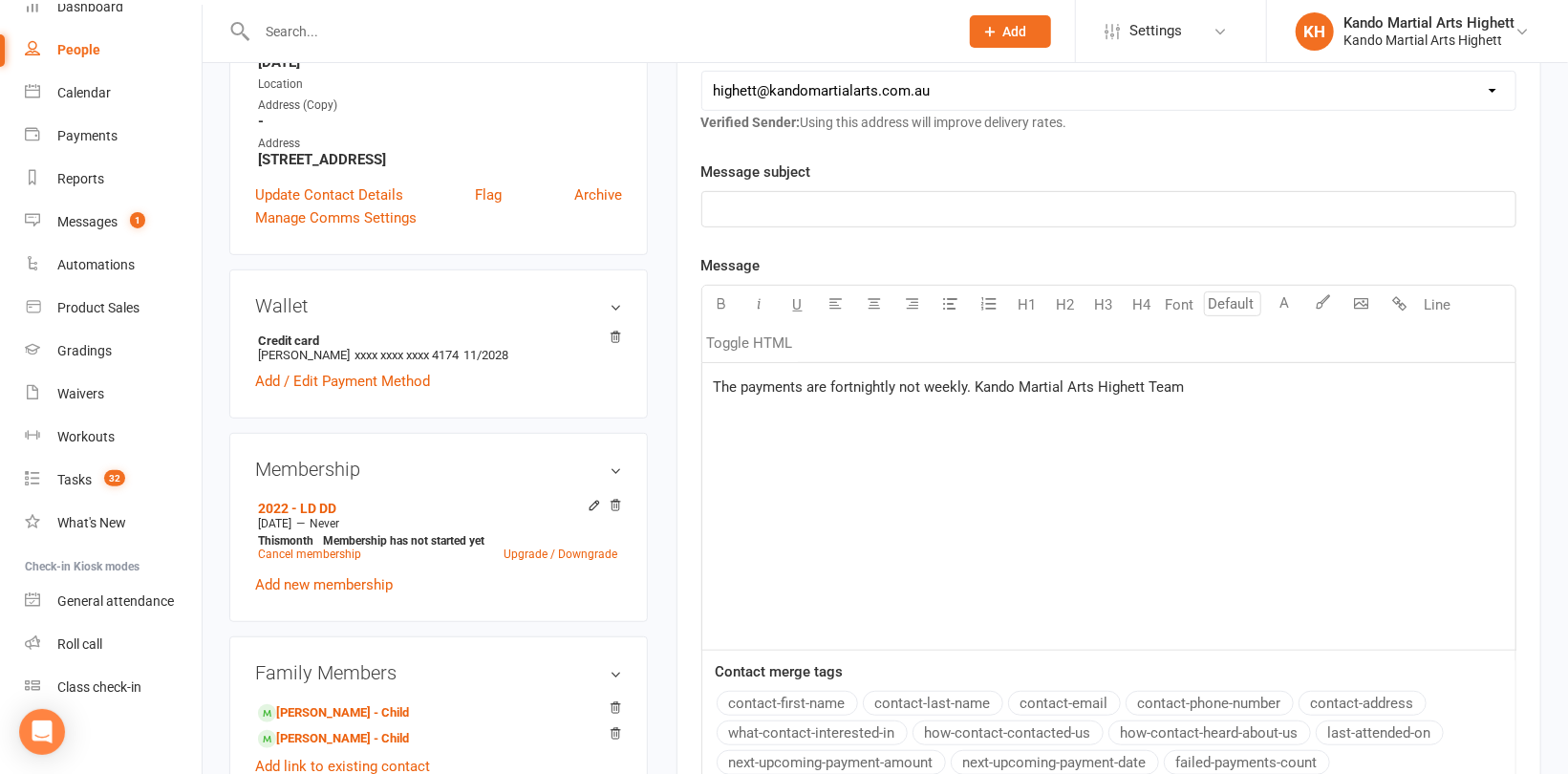
scroll to position [287, 0]
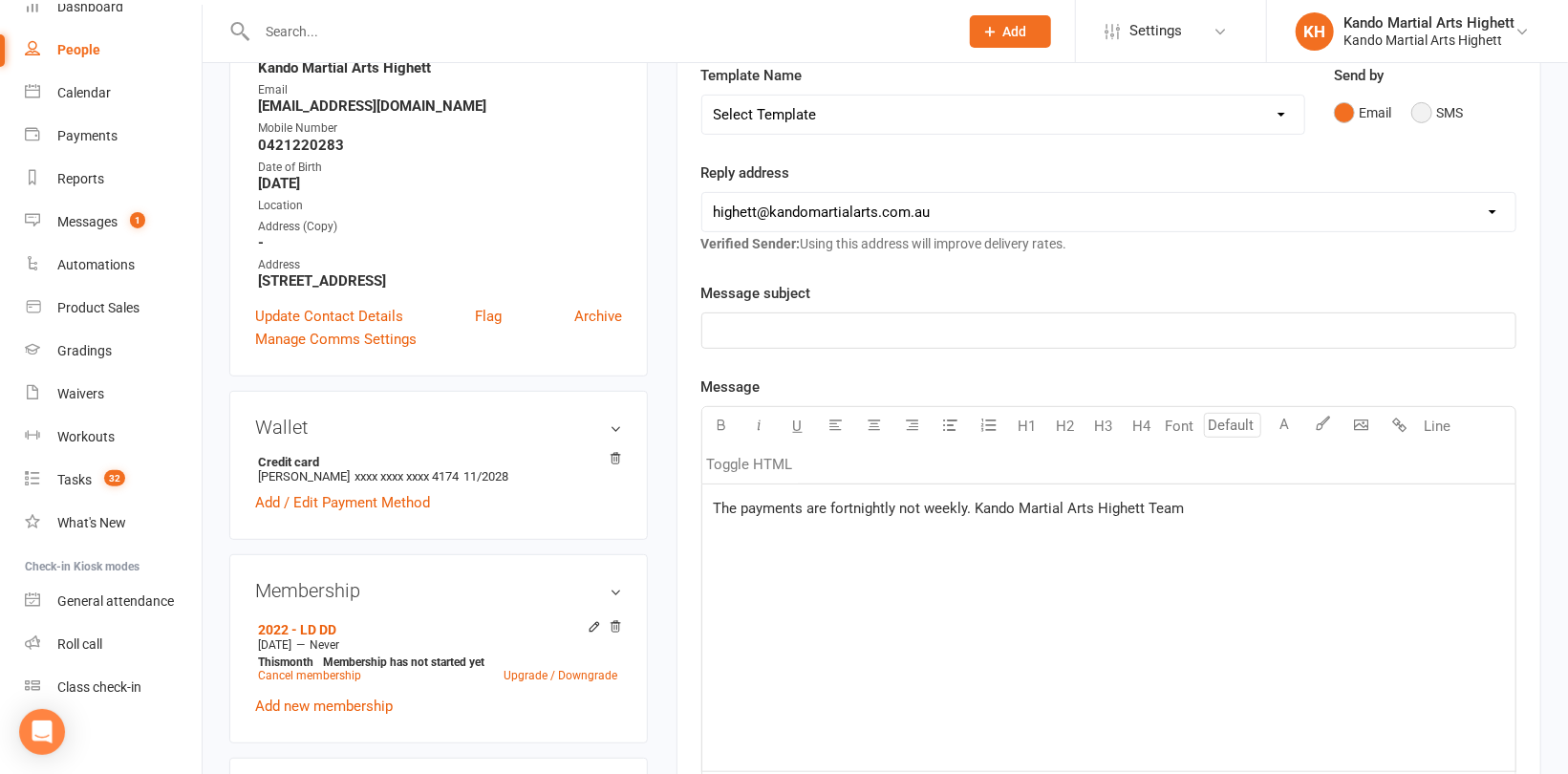
click at [1445, 117] on button "SMS" at bounding box center [1437, 112] width 51 height 36
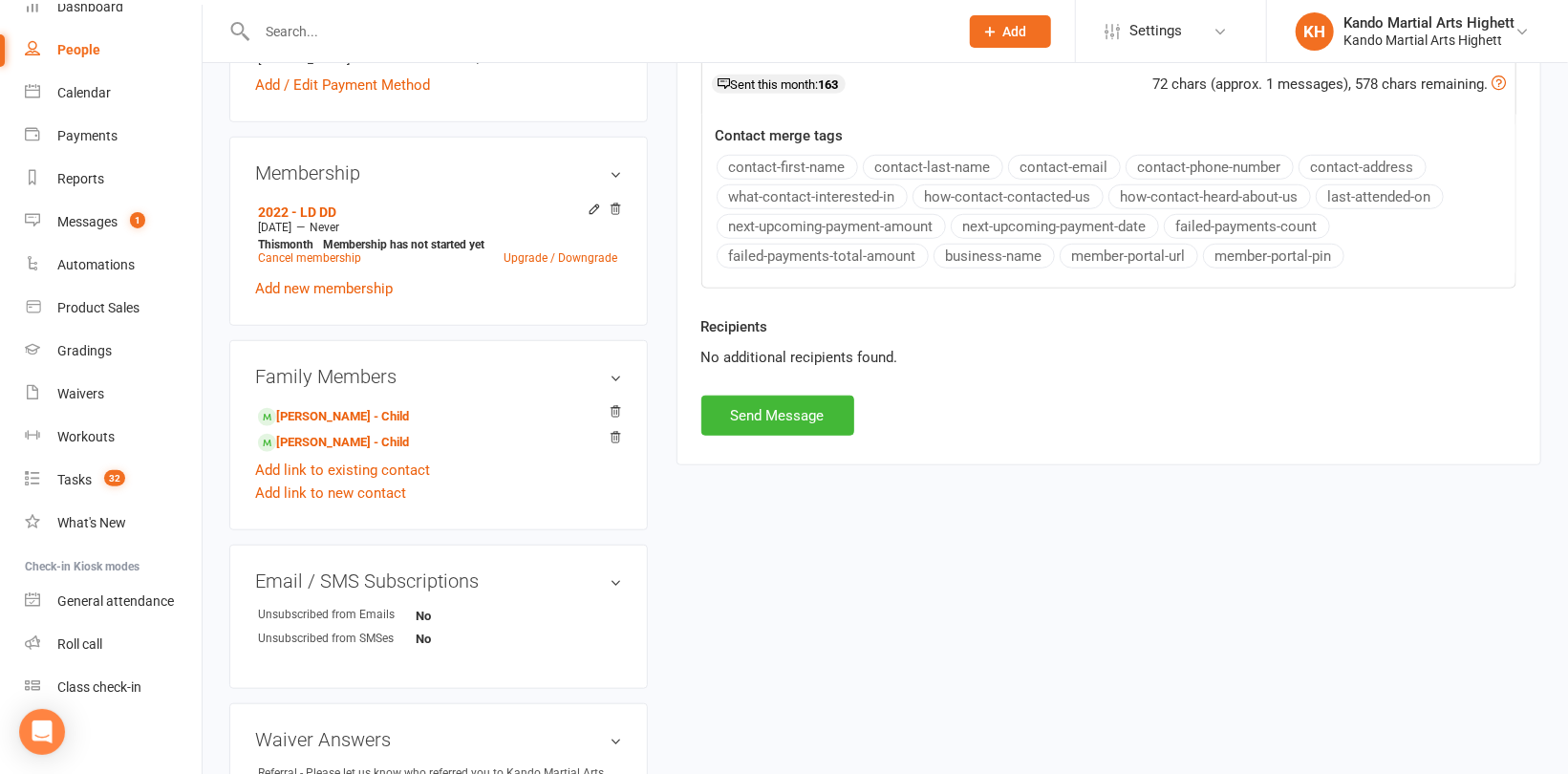
scroll to position [764, 0]
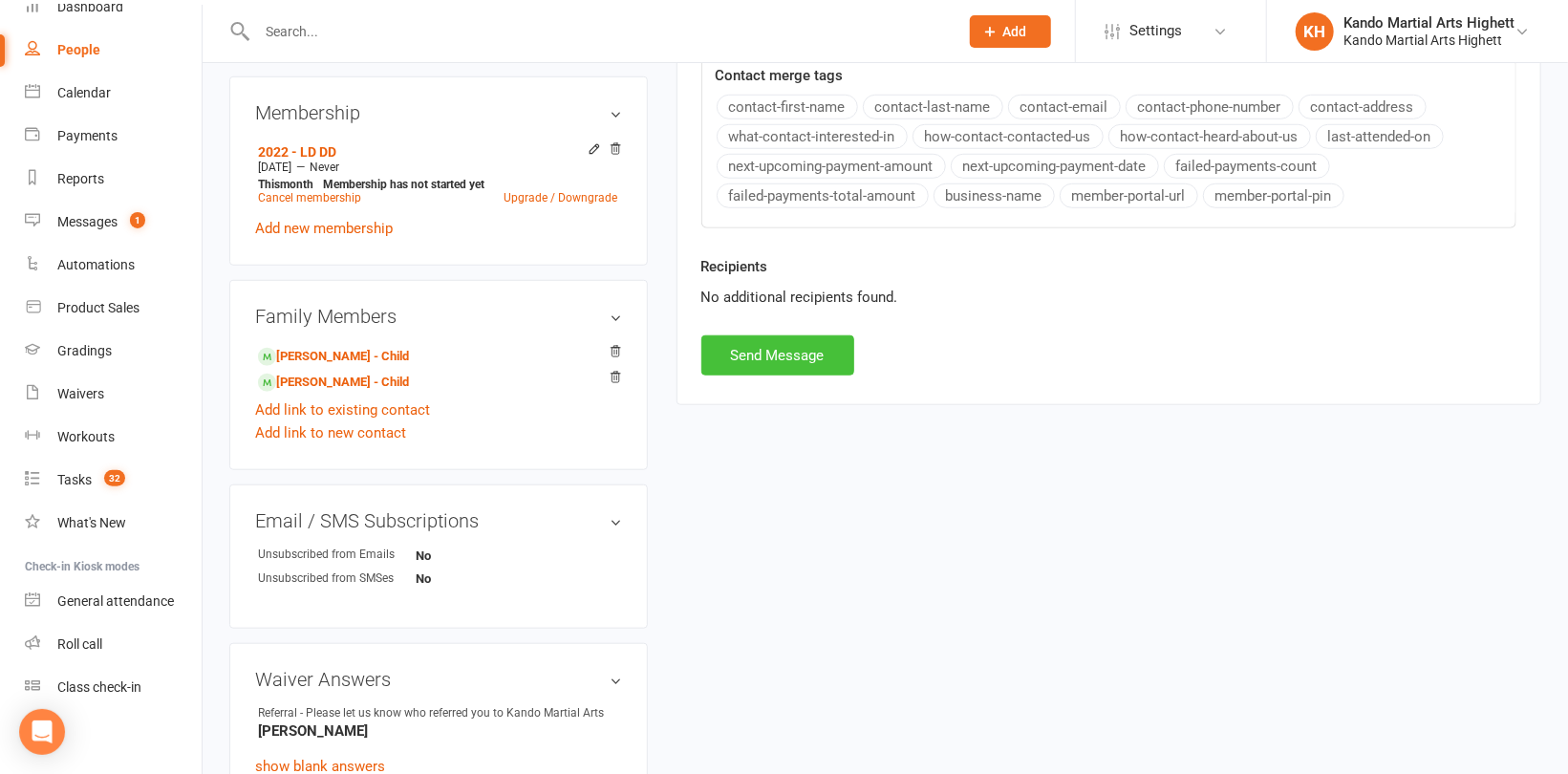
click at [818, 359] on button "Send Message" at bounding box center [777, 355] width 153 height 40
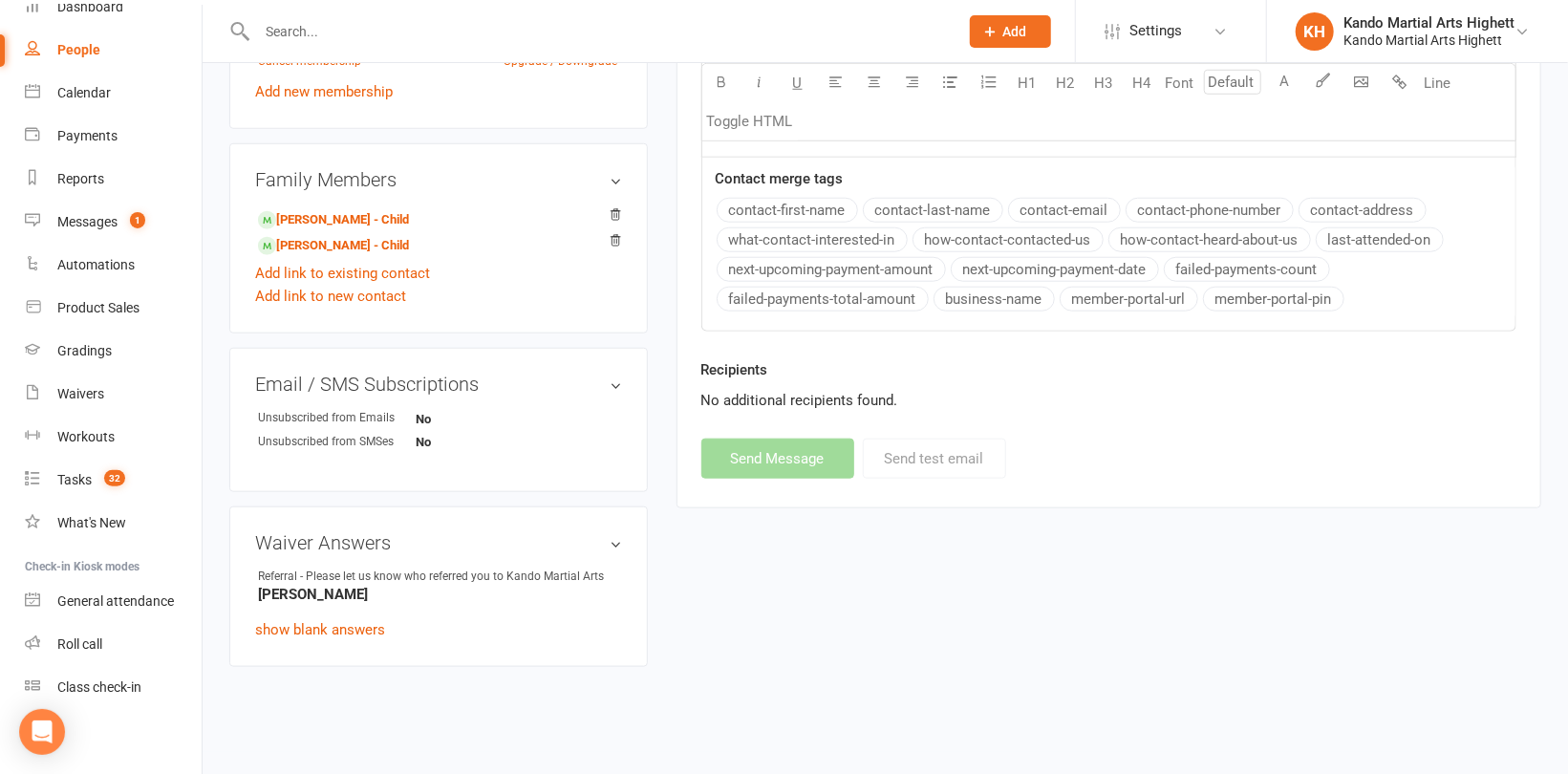
scroll to position [907, 0]
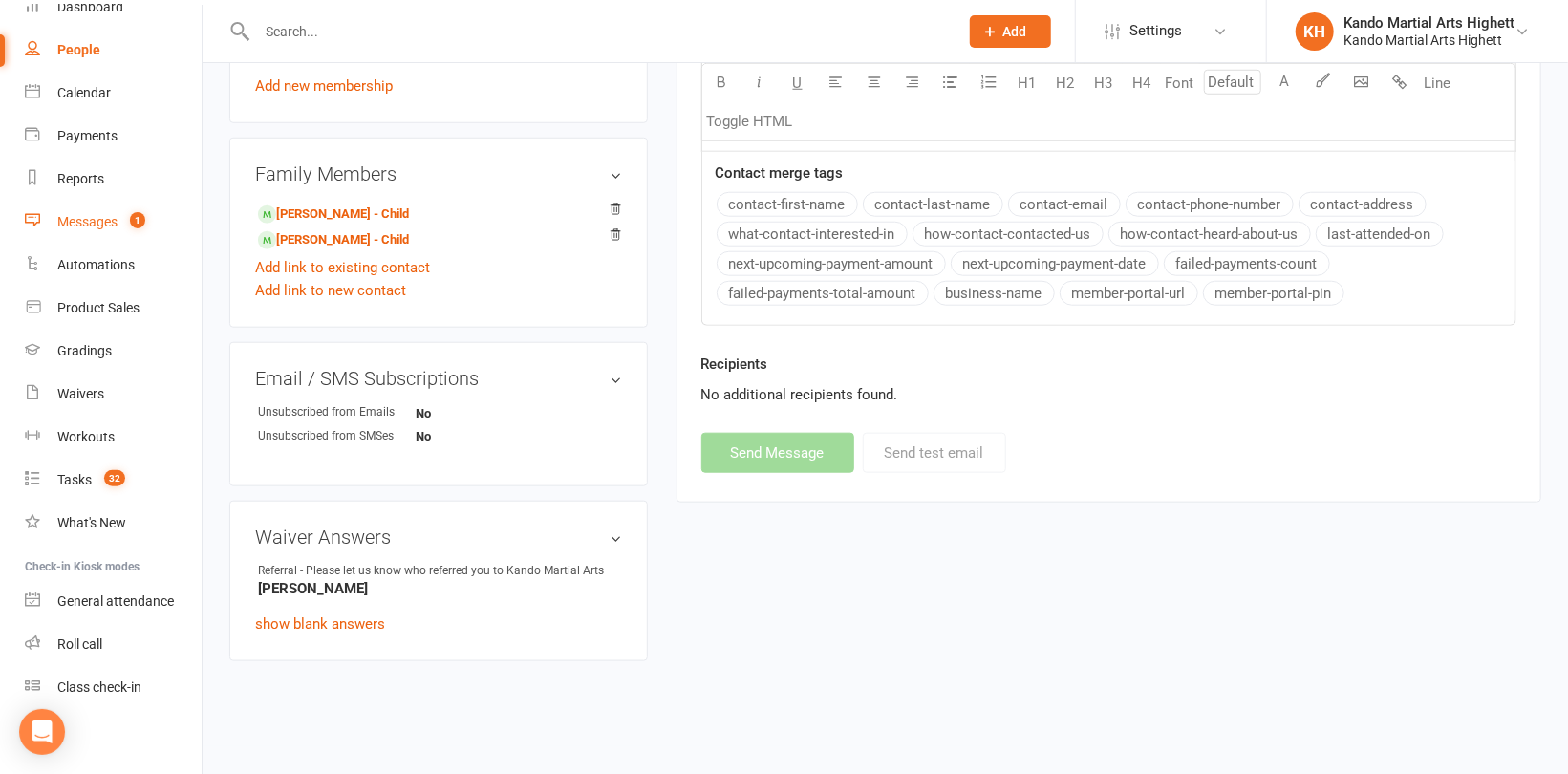
click at [96, 215] on div "Messages" at bounding box center [87, 222] width 60 height 16
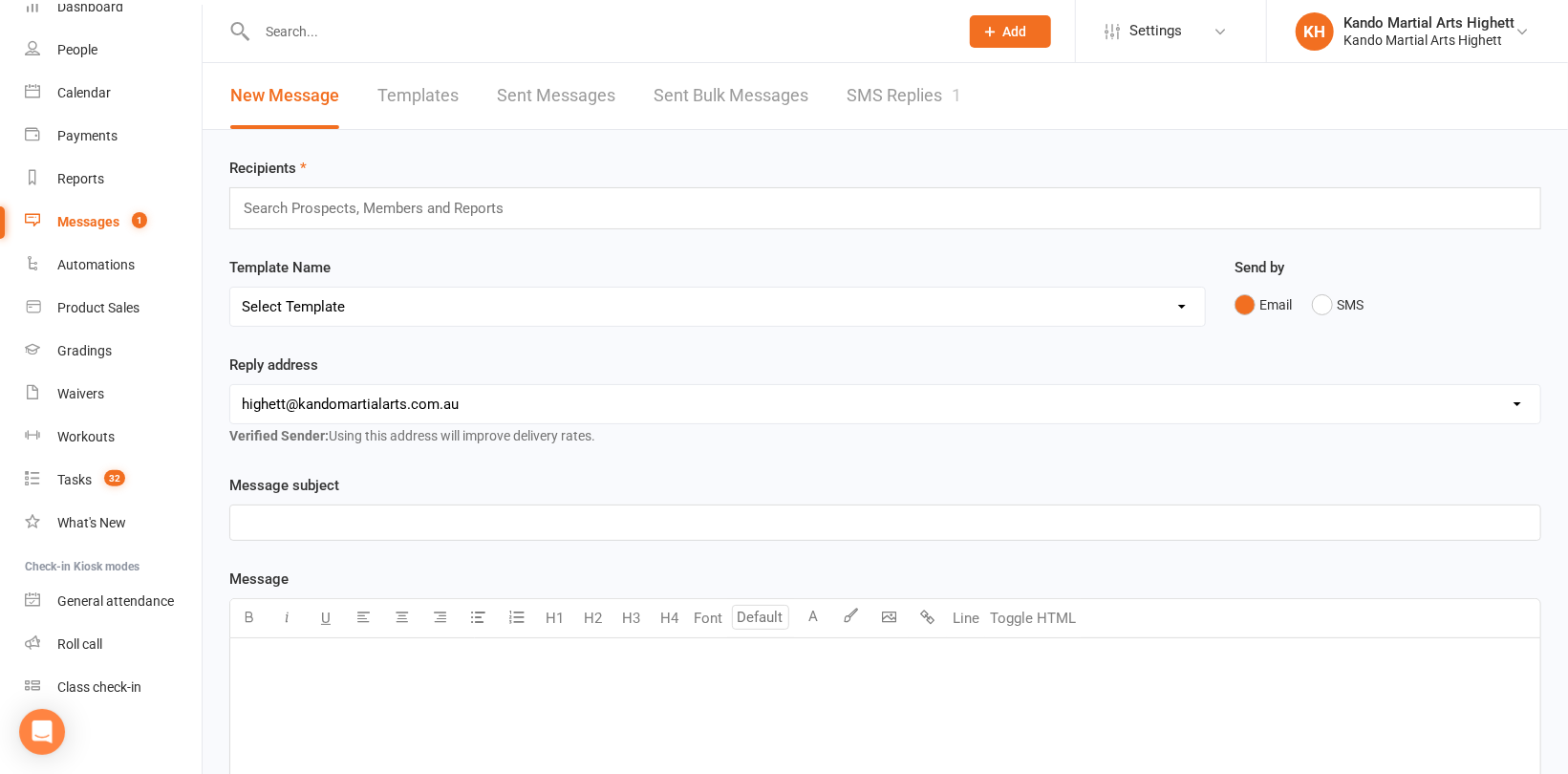
click at [895, 94] on link "SMS Replies 1" at bounding box center [904, 96] width 114 height 66
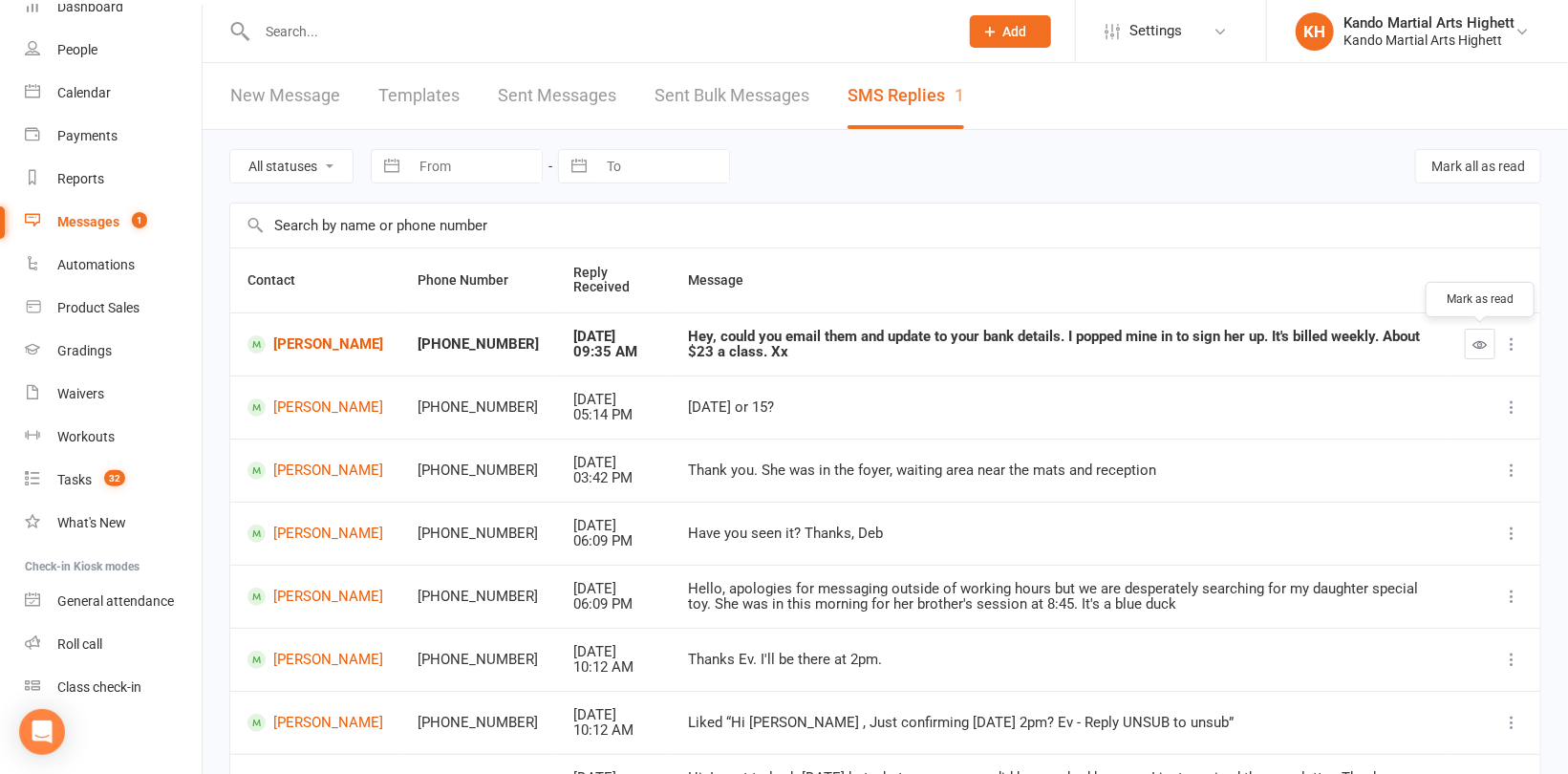
click at [1474, 341] on icon "button" at bounding box center [1480, 344] width 15 height 15
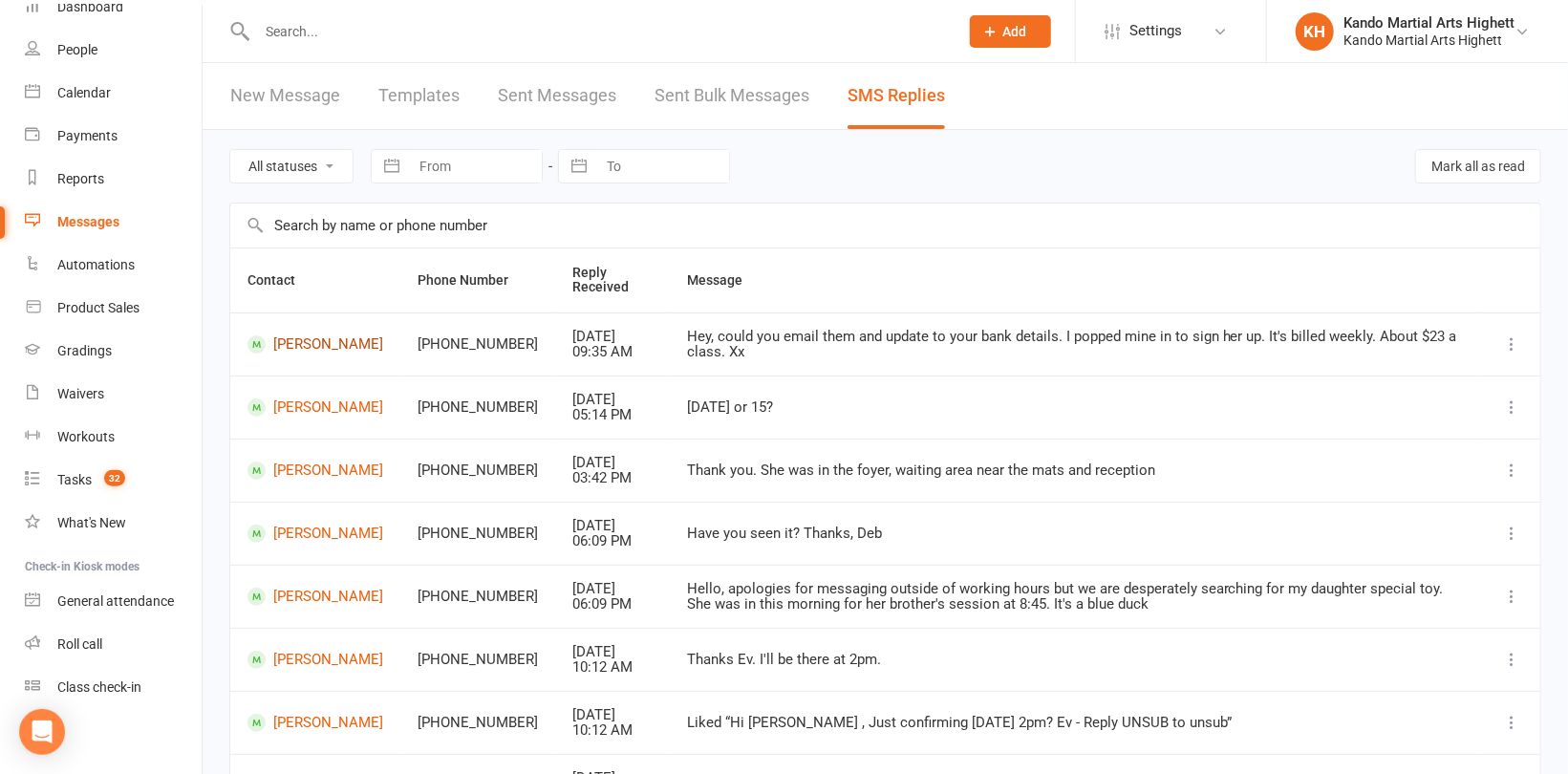
click at [315, 342] on link "[PERSON_NAME]" at bounding box center [315, 344] width 136 height 18
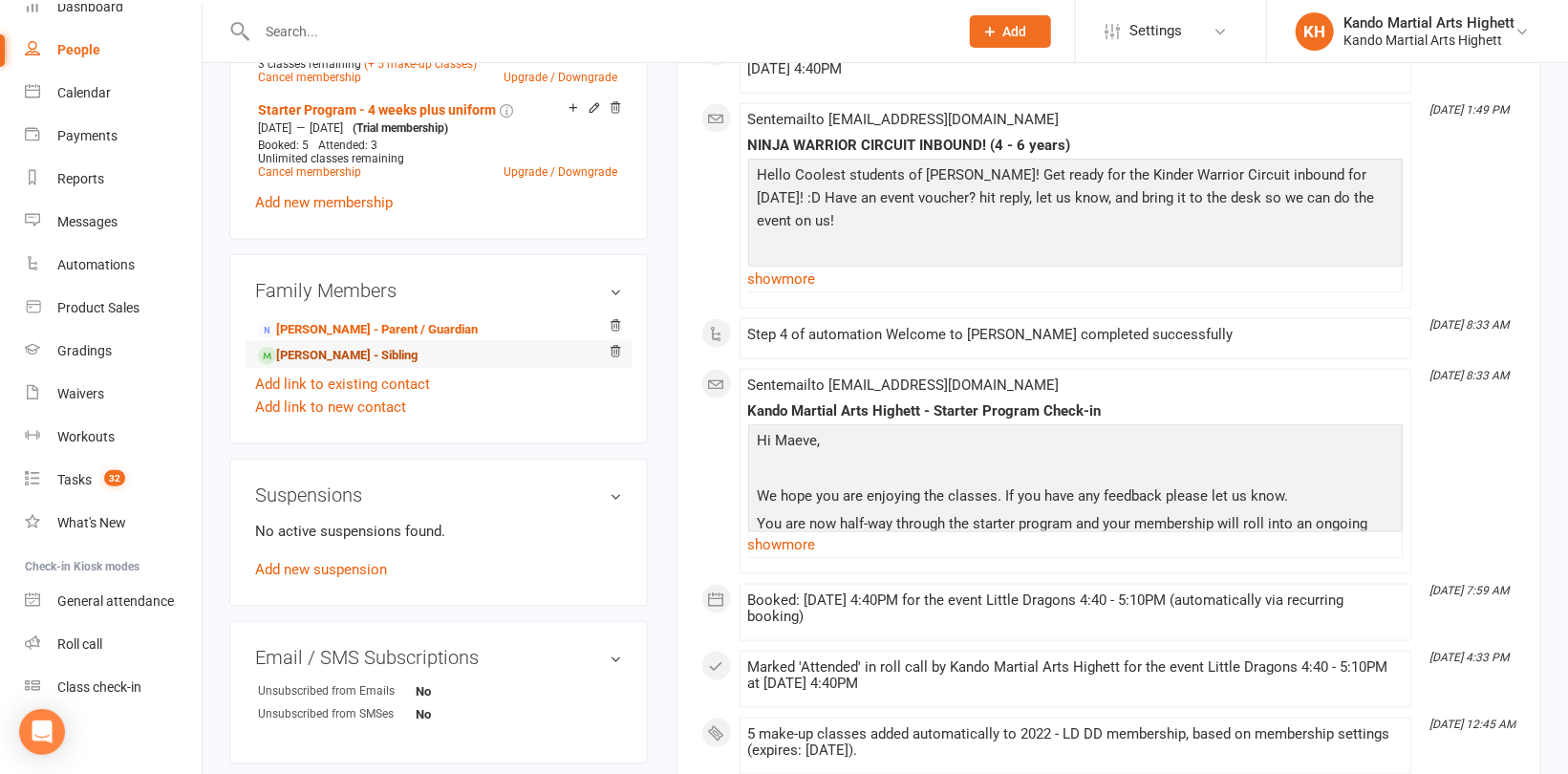
scroll to position [1147, 0]
click at [370, 330] on link "[PERSON_NAME] - Parent / Guardian" at bounding box center [368, 327] width 220 height 20
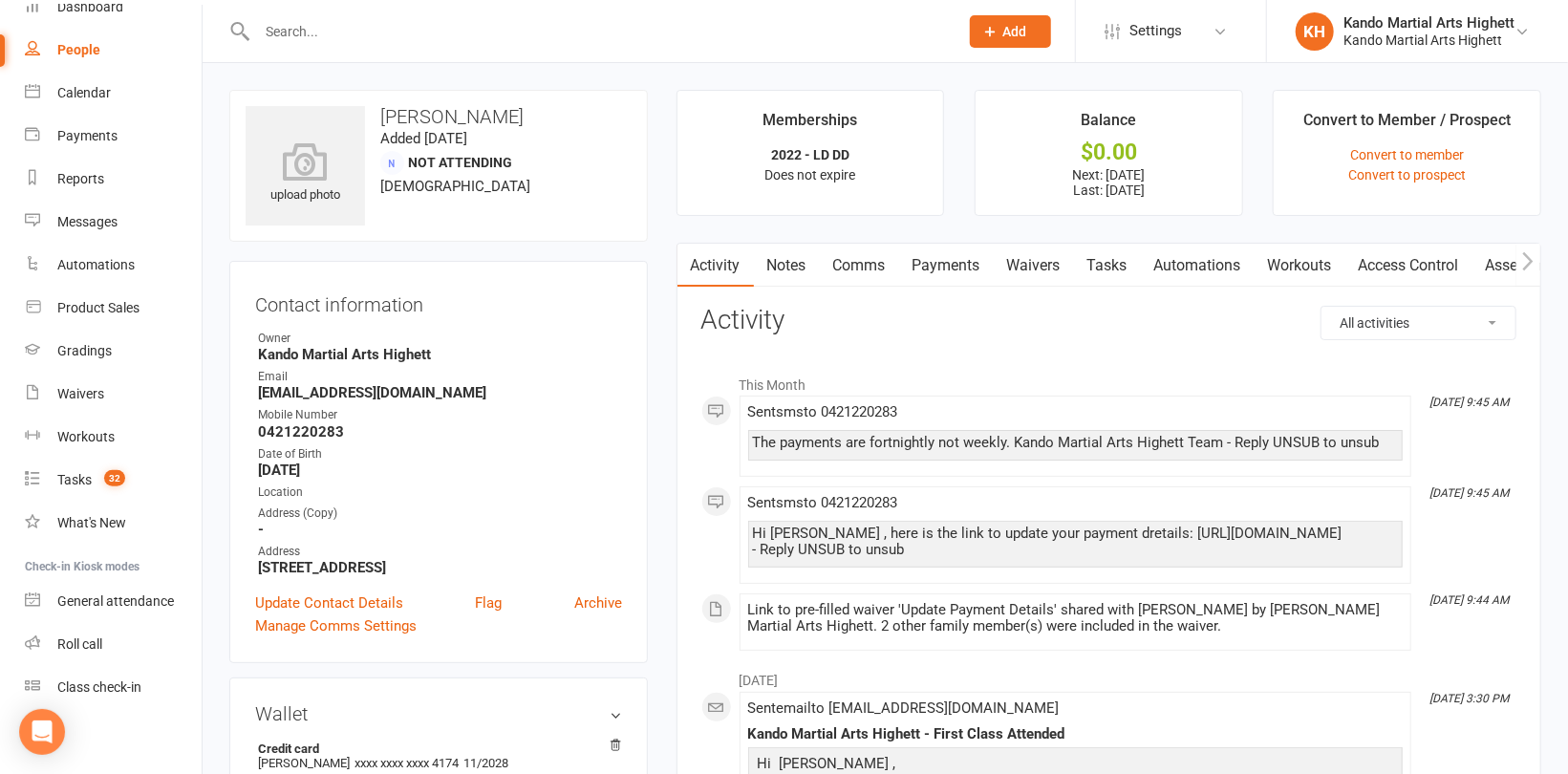
click at [939, 262] on link "Payments" at bounding box center [946, 265] width 95 height 44
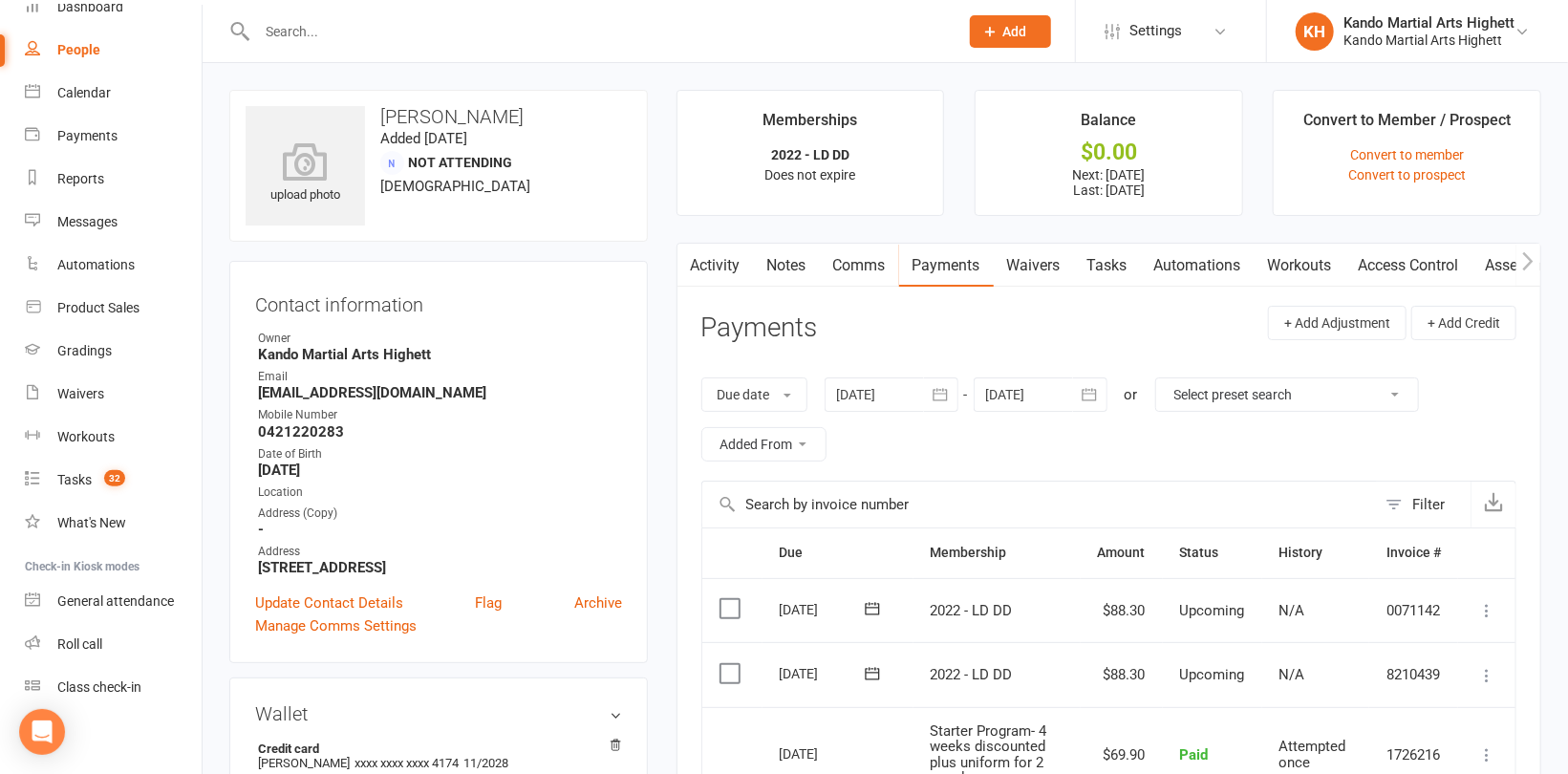
drag, startPoint x: 864, startPoint y: 271, endPoint x: 917, endPoint y: 287, distance: 55.4
click at [865, 270] on link "Comms" at bounding box center [859, 265] width 79 height 44
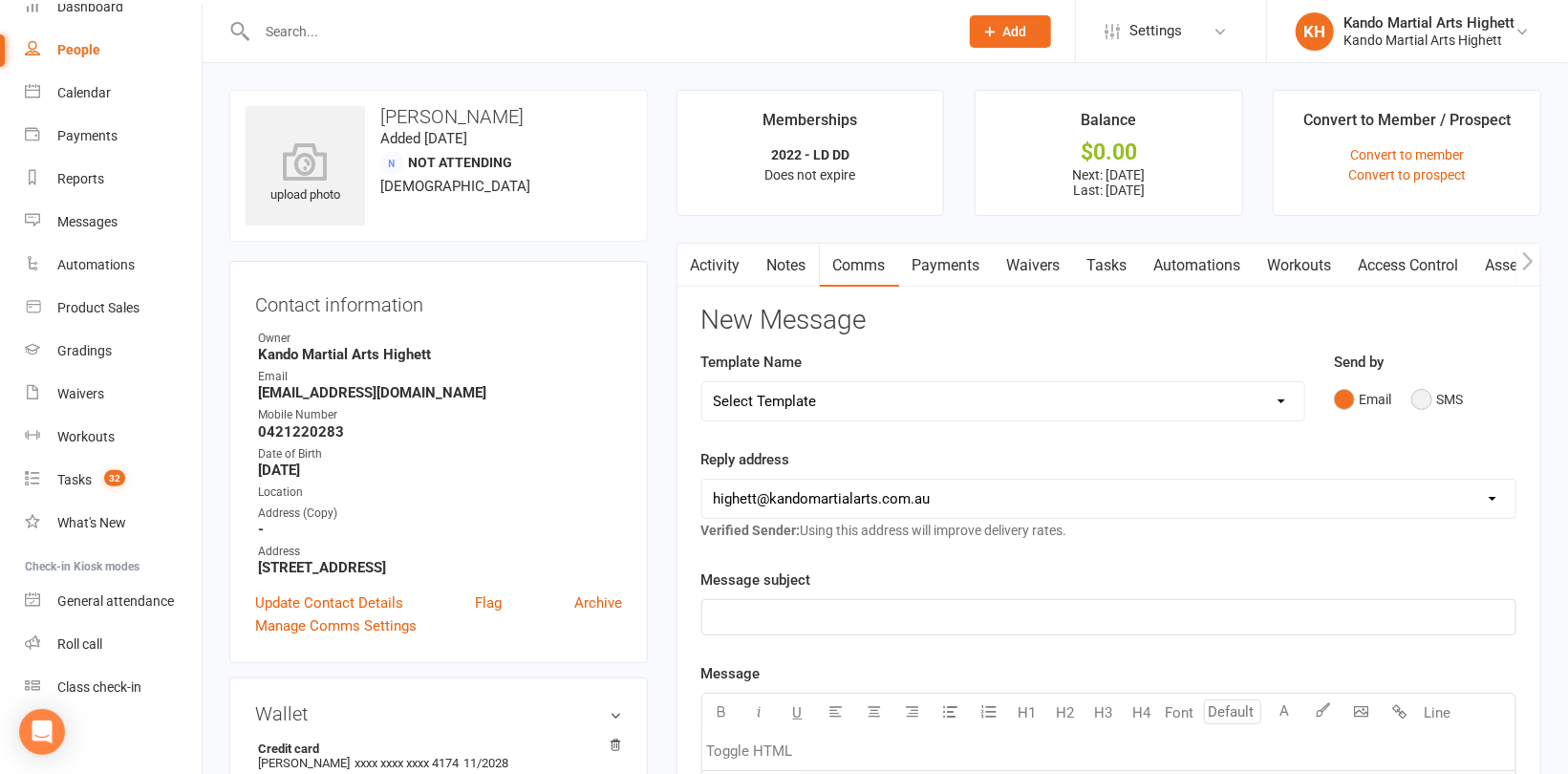
click at [1444, 400] on button "SMS" at bounding box center [1437, 399] width 51 height 36
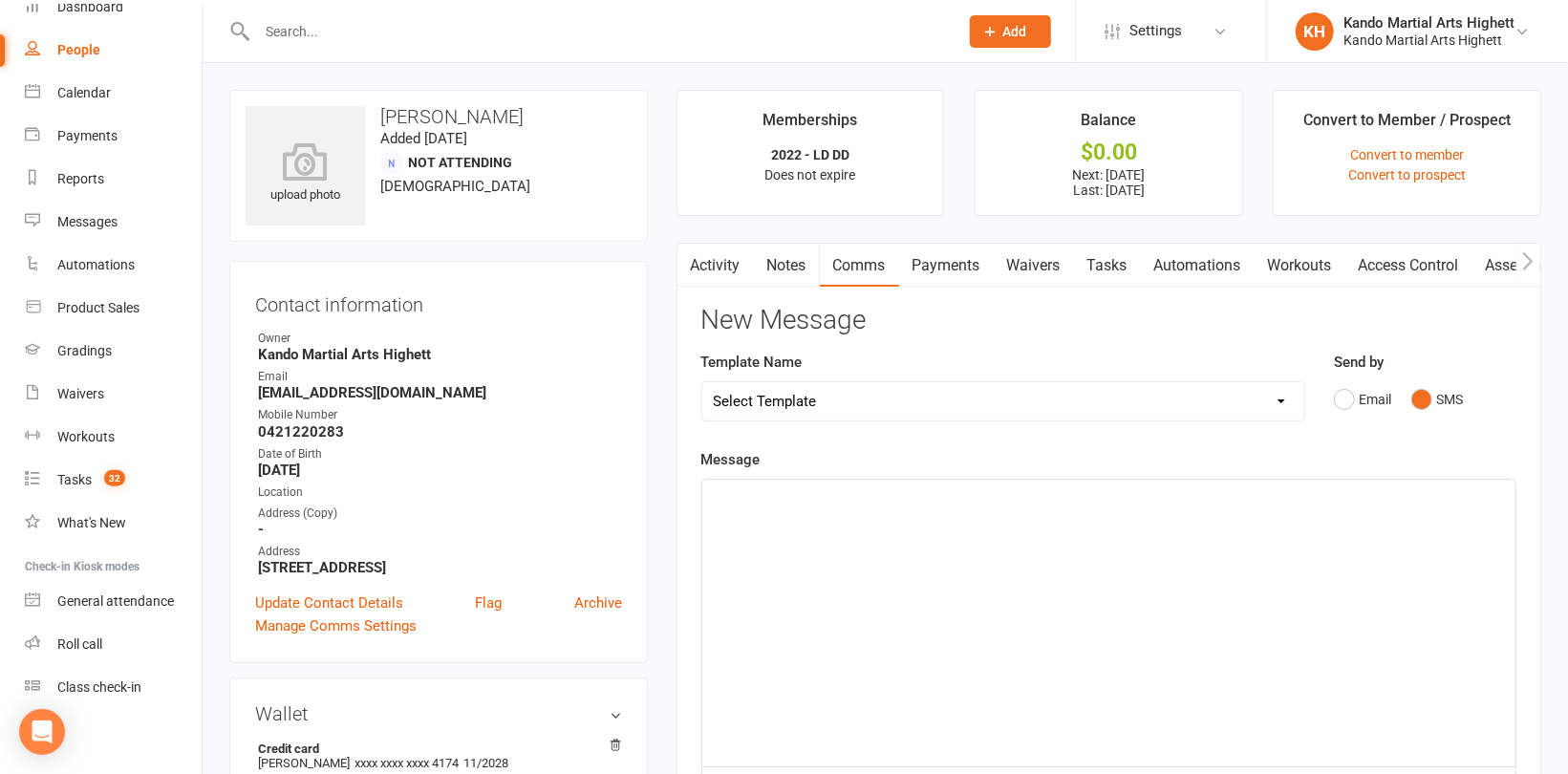
click at [981, 520] on div "﻿" at bounding box center [1108, 623] width 813 height 287
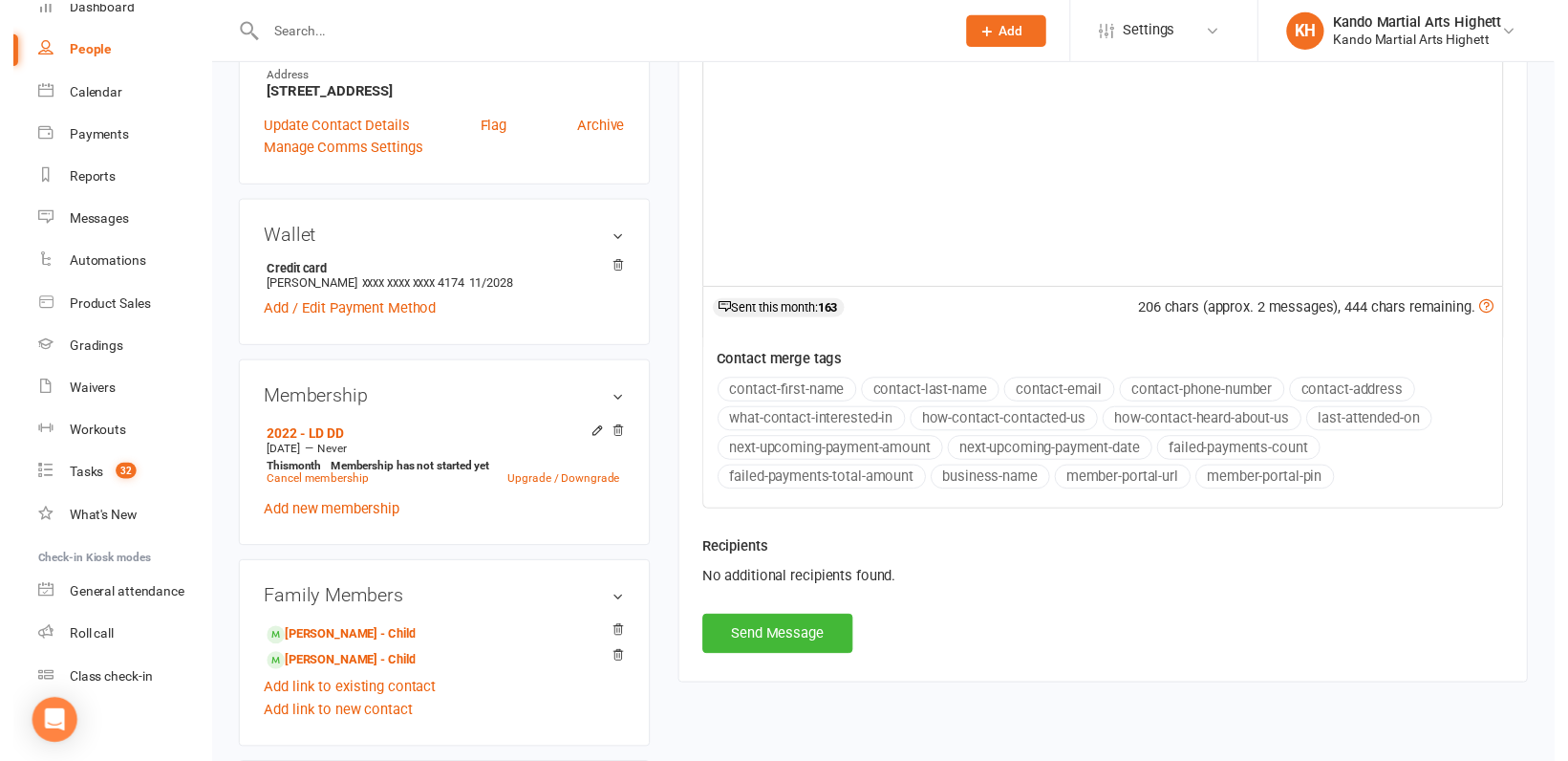
scroll to position [478, 0]
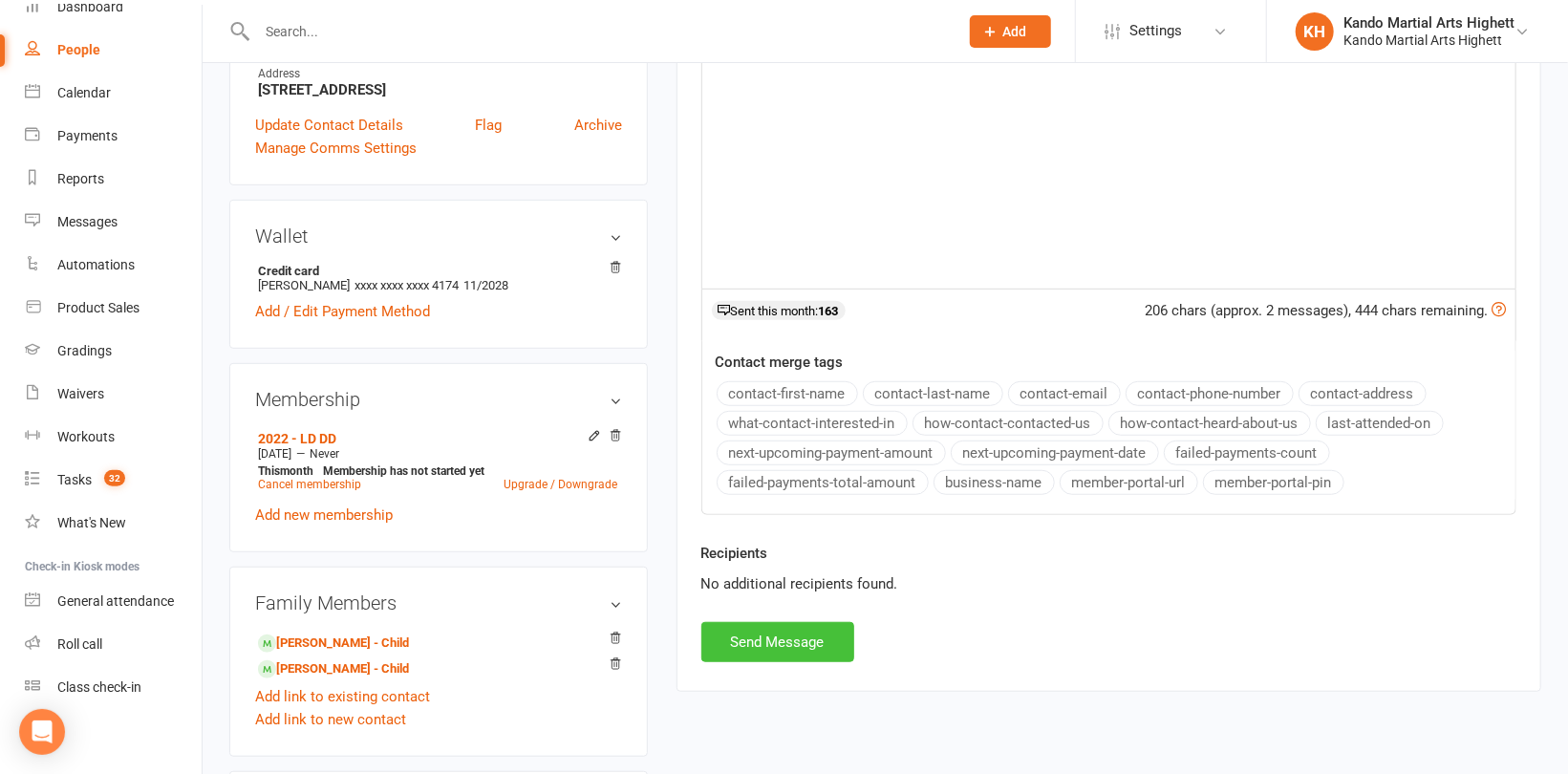
click at [800, 637] on button "Send Message" at bounding box center [777, 642] width 153 height 40
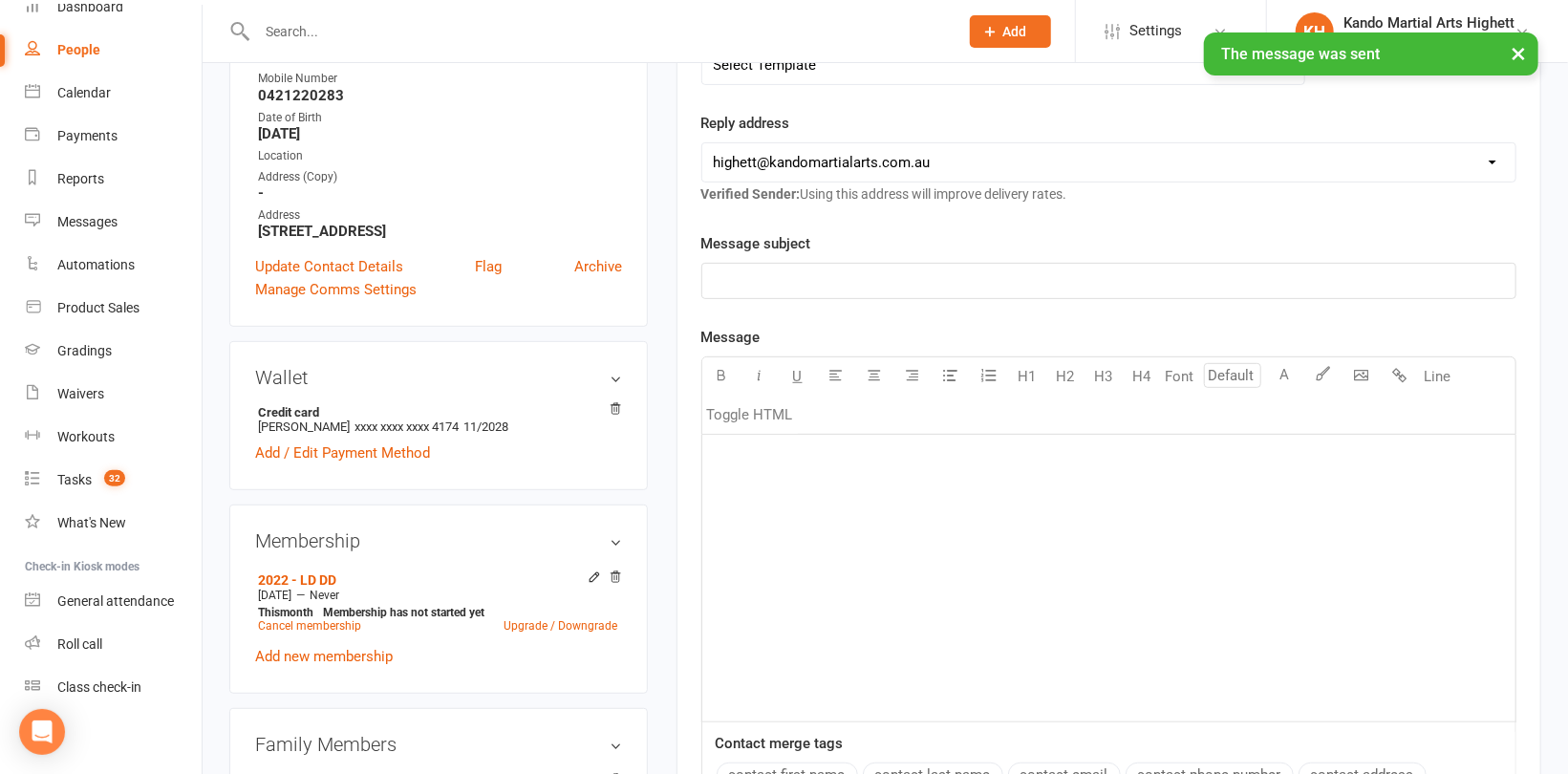
scroll to position [3, 0]
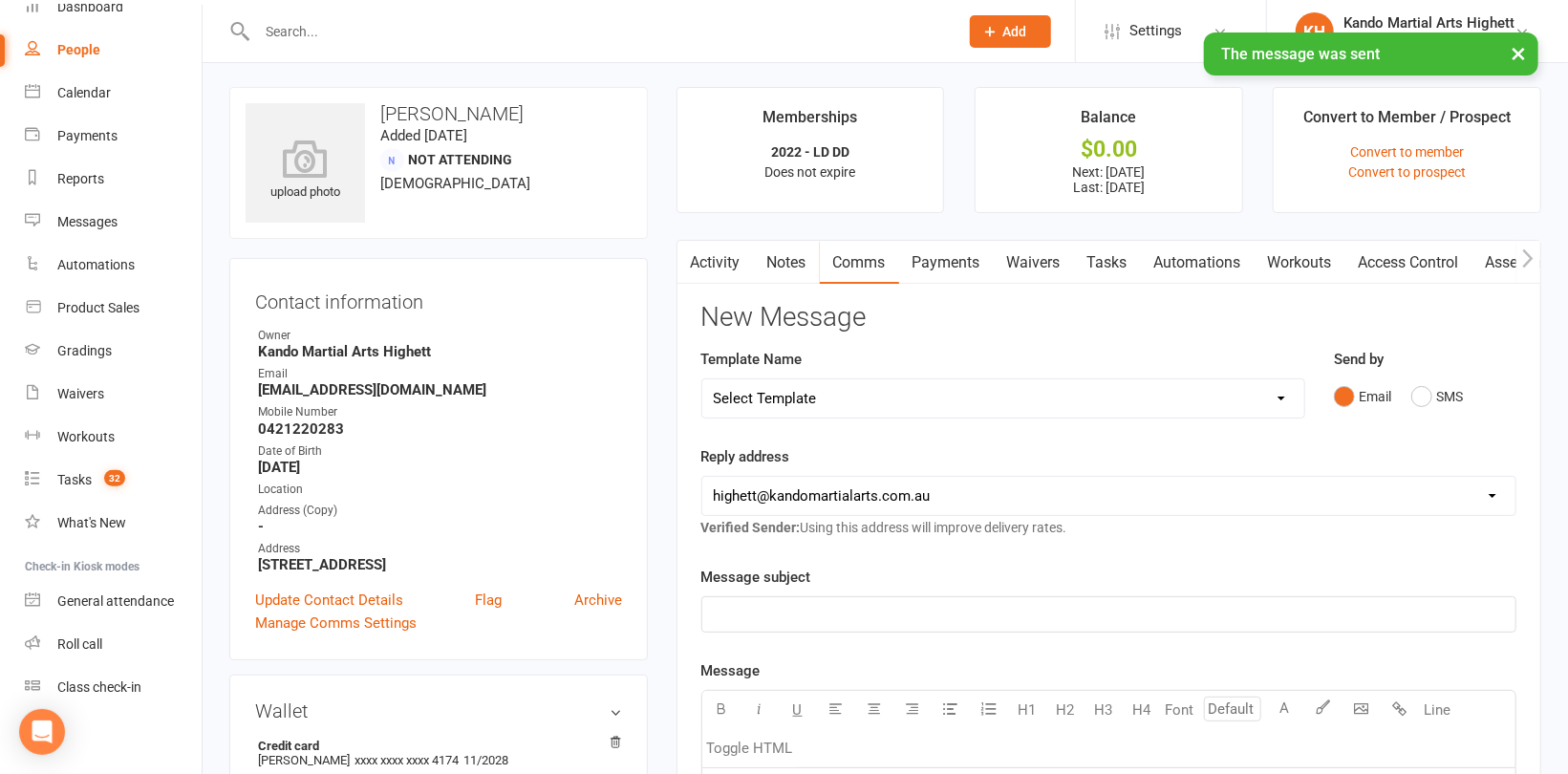
drag, startPoint x: 494, startPoint y: 371, endPoint x: 404, endPoint y: 329, distance: 99.3
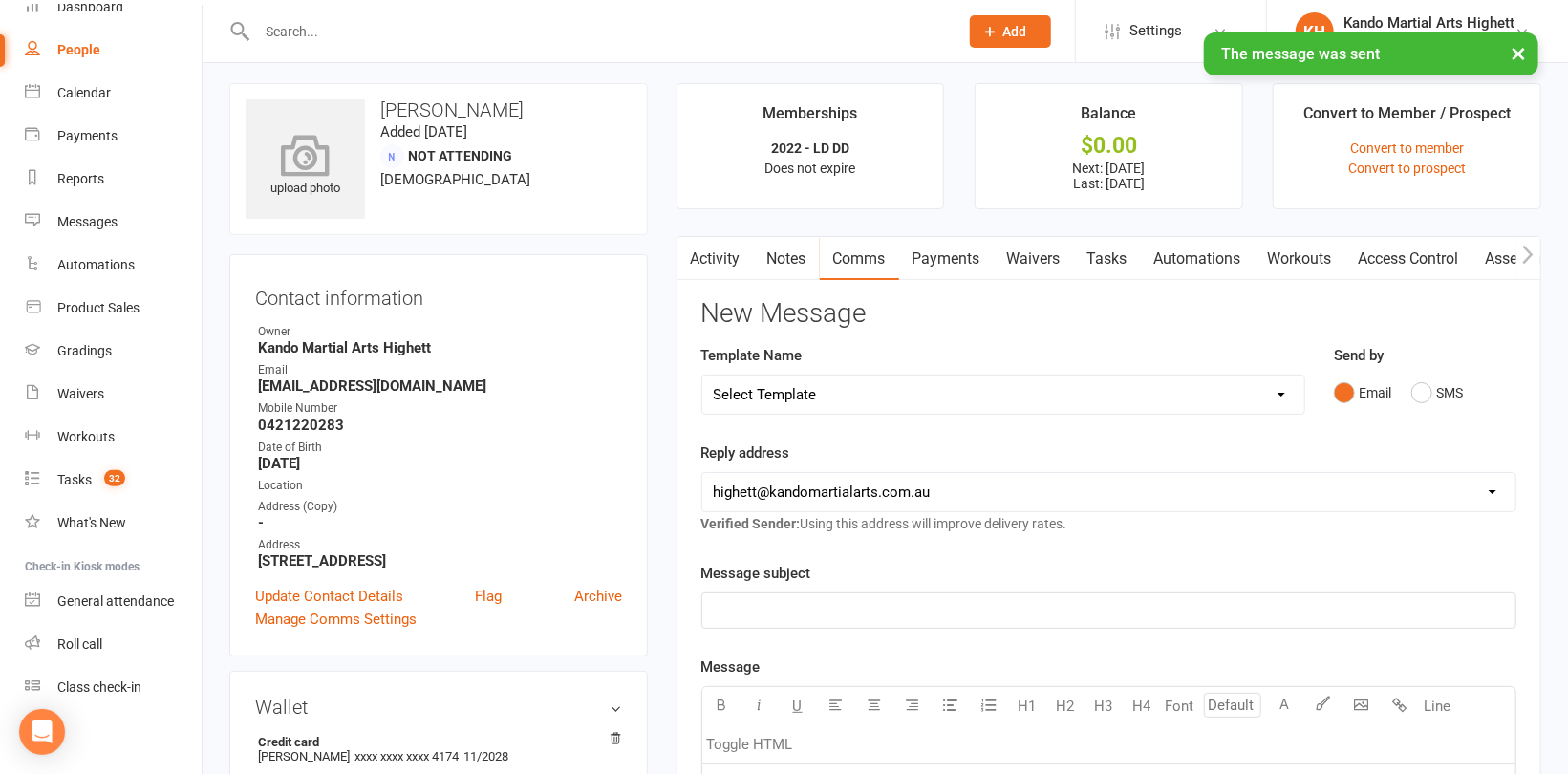
scroll to position [0, 0]
